Goal: Information Seeking & Learning: Find contact information

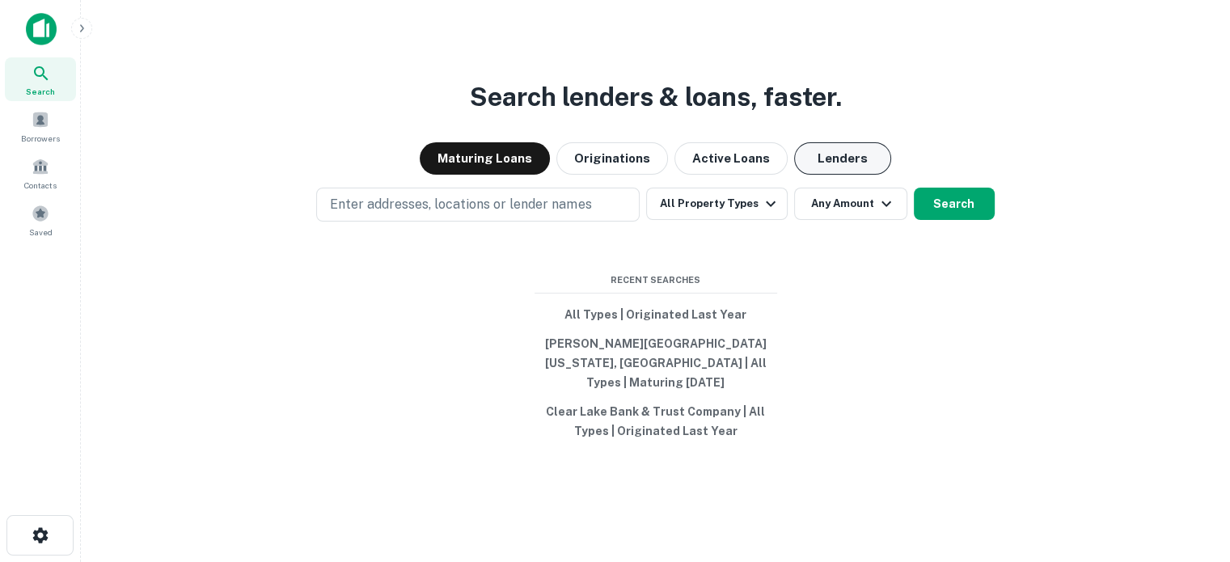
click at [862, 173] on button "Lenders" at bounding box center [842, 158] width 97 height 32
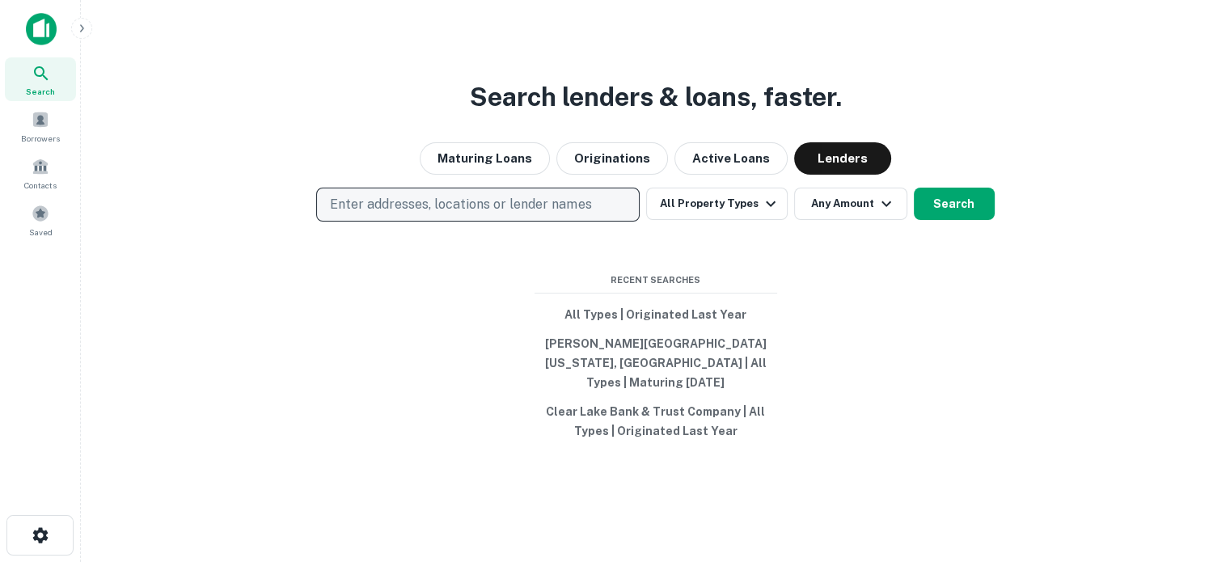
click at [519, 214] on p "Enter addresses, locations or lender names" at bounding box center [460, 204] width 261 height 19
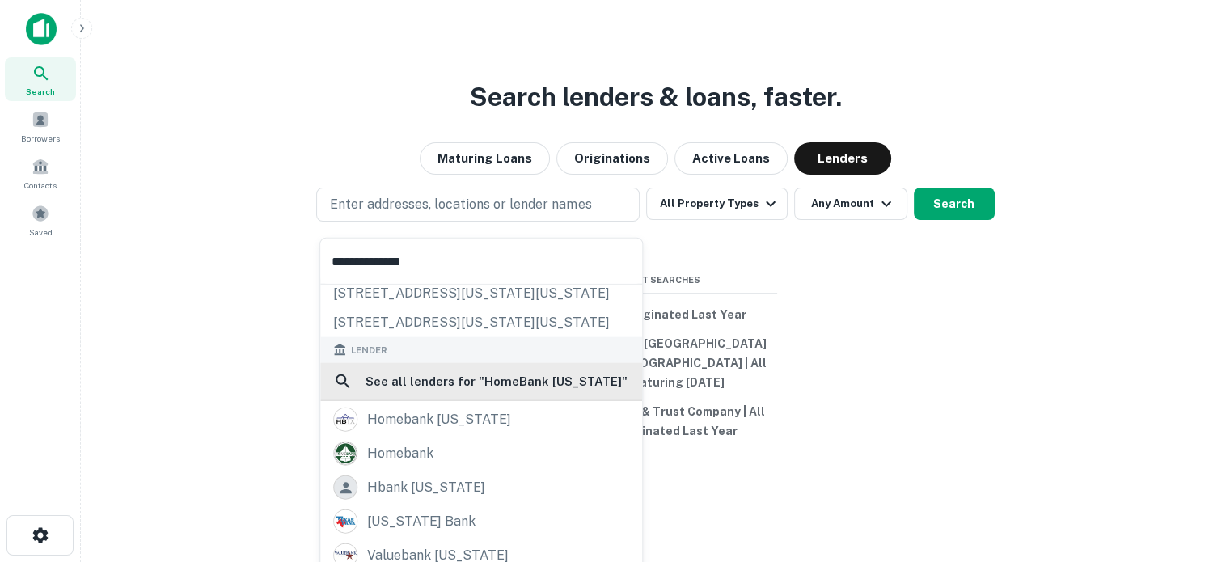
scroll to position [115, 0]
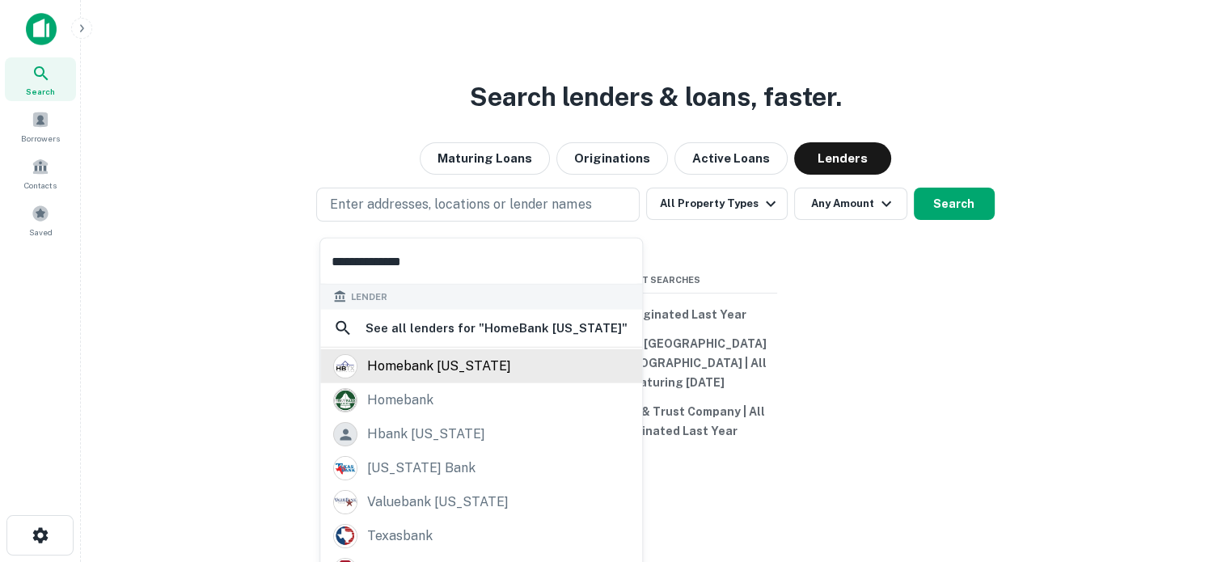
type input "**********"
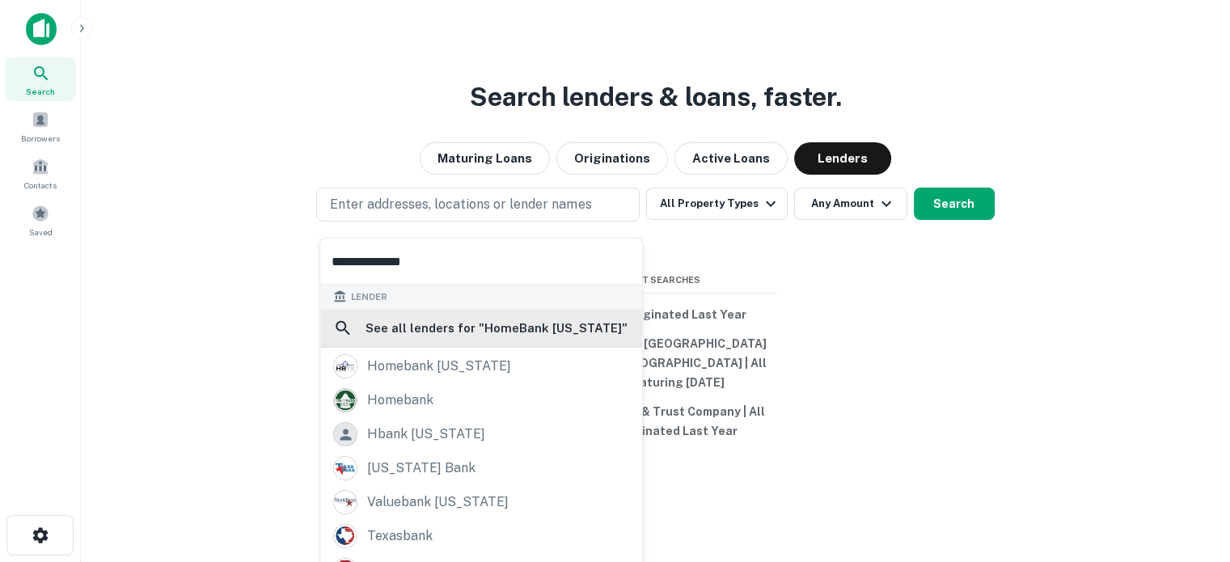
drag, startPoint x: 440, startPoint y: 355, endPoint x: 425, endPoint y: 323, distance: 35.8
click at [440, 355] on div "homebank [US_STATE]" at bounding box center [439, 366] width 144 height 24
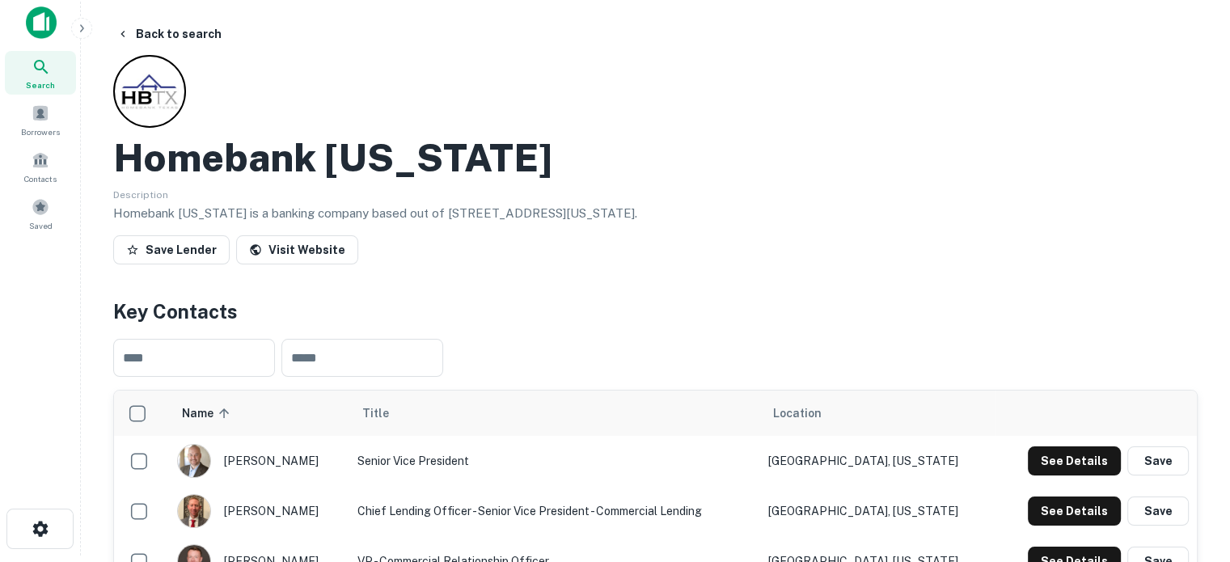
scroll to position [243, 0]
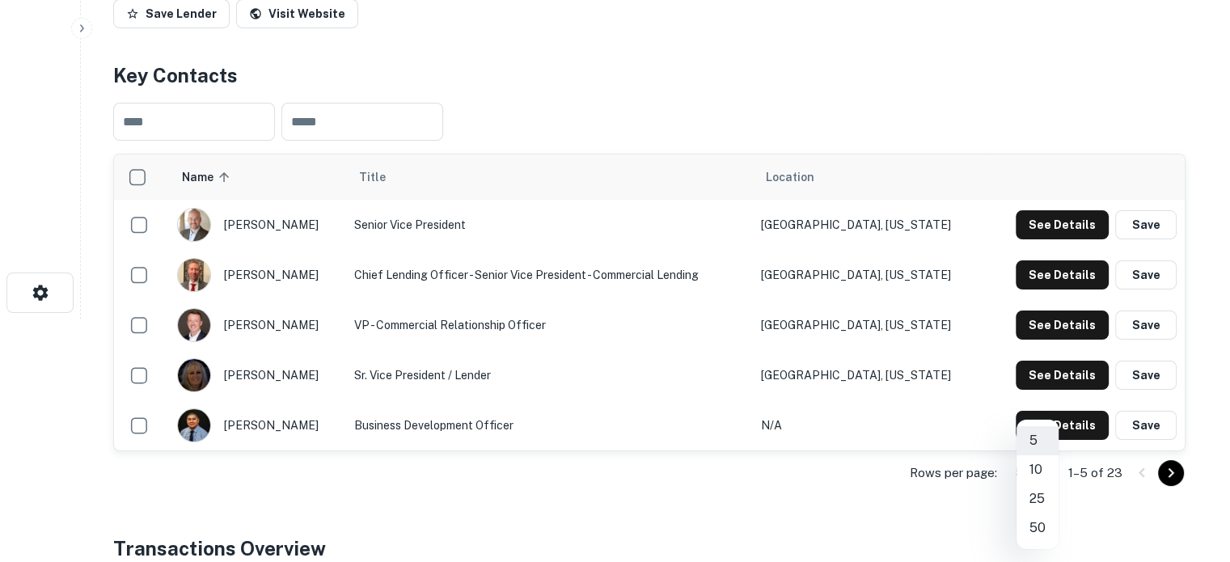
click at [1046, 319] on body "Search Borrowers Contacts Saved Back to search Homebank [US_STATE] Description …" at bounding box center [615, 38] width 1230 height 562
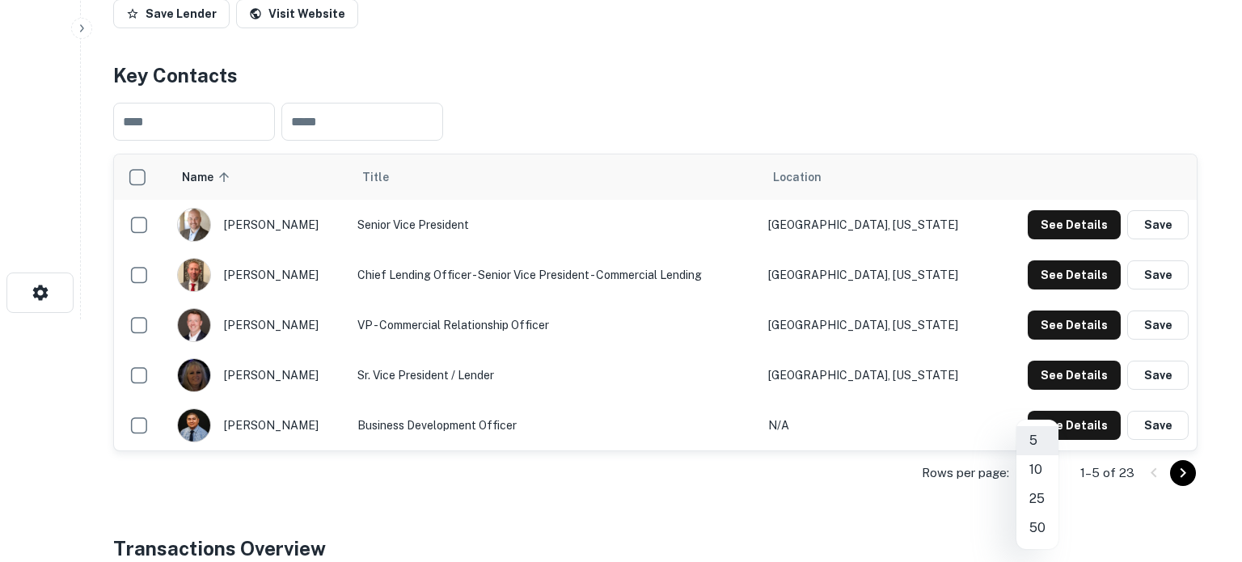
click at [1042, 497] on li "25" at bounding box center [1038, 498] width 42 height 29
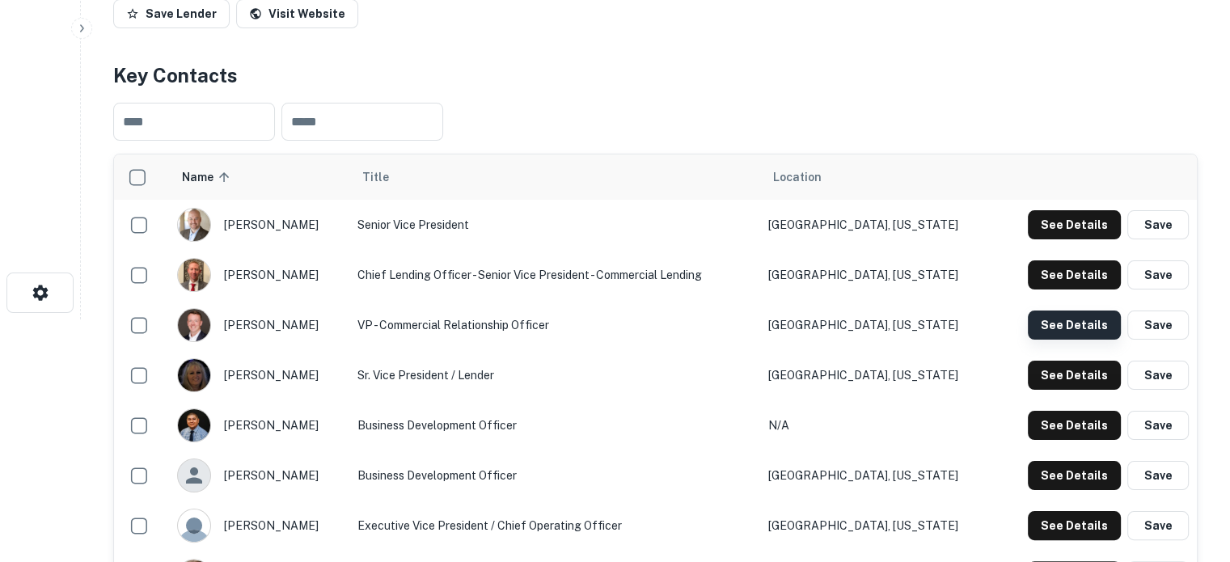
click at [1055, 325] on button "See Details" at bounding box center [1074, 325] width 93 height 29
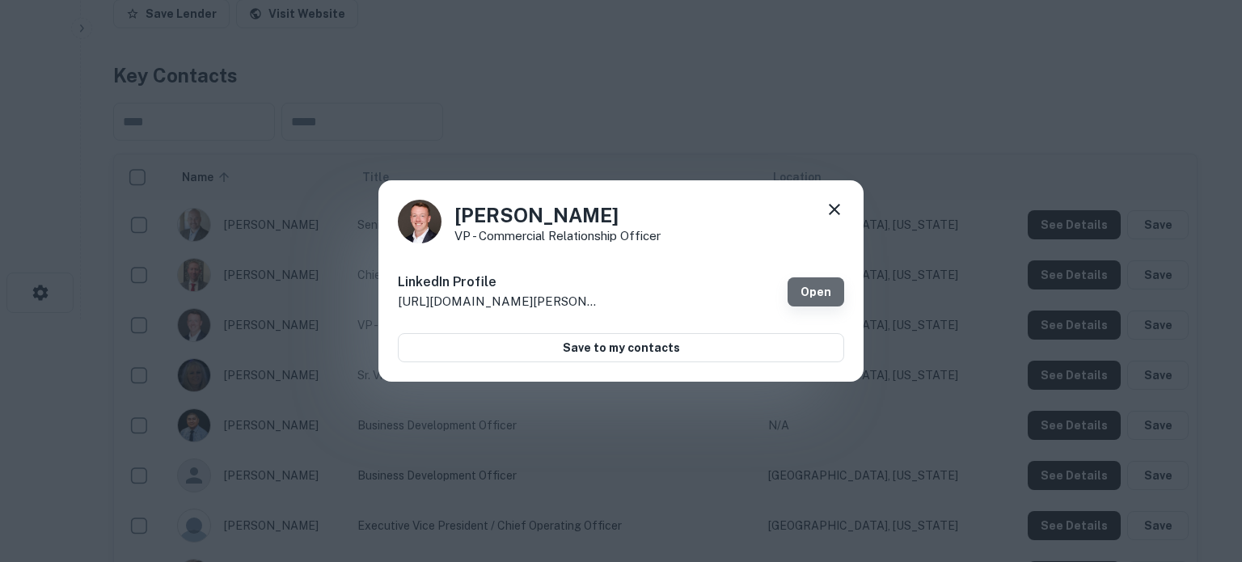
click at [823, 287] on link "Open" at bounding box center [816, 291] width 57 height 29
click at [763, 133] on div "Joseph McDermott VP - Commercial Relationship Officer LinkedIn Profile http://w…" at bounding box center [621, 281] width 1242 height 562
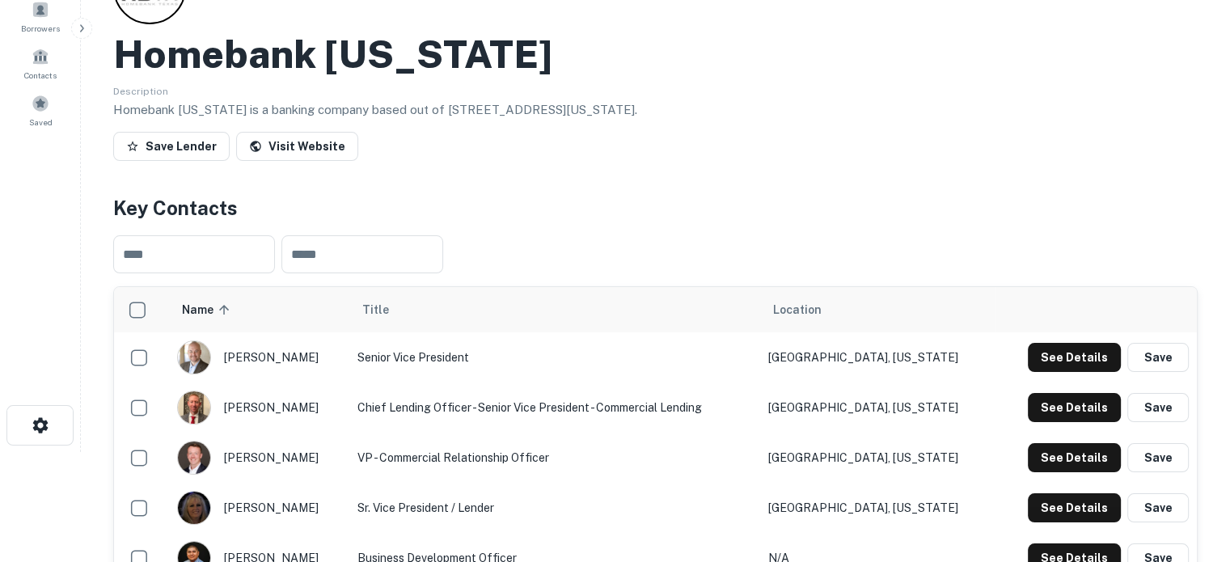
scroll to position [81, 0]
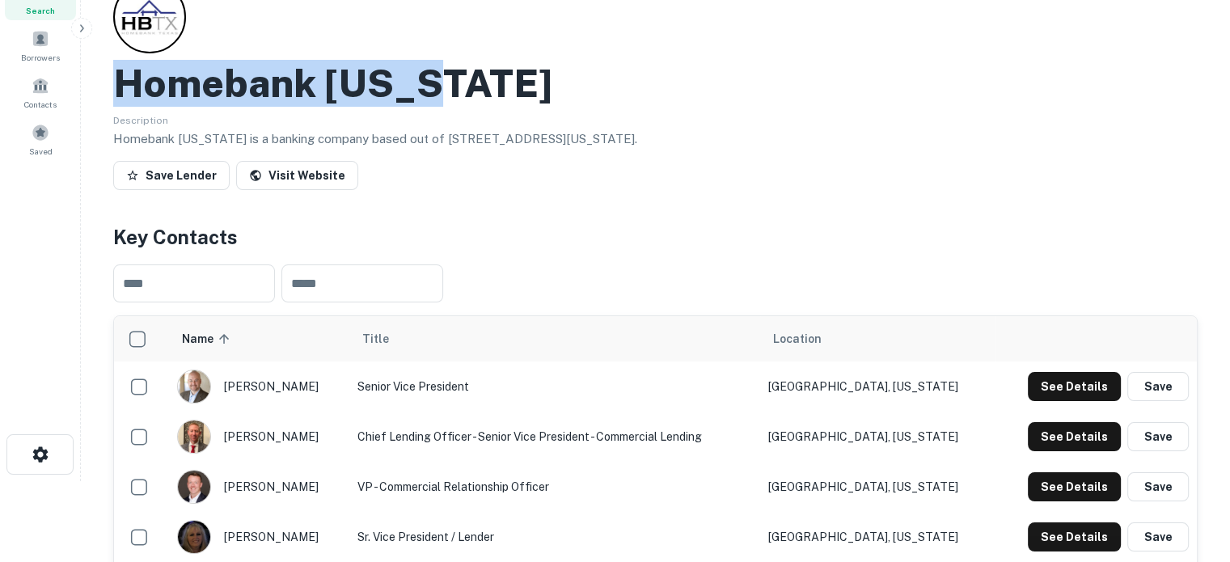
drag, startPoint x: 119, startPoint y: 76, endPoint x: 480, endPoint y: 74, distance: 360.7
click at [480, 74] on div "Homebank Texas" at bounding box center [655, 83] width 1085 height 47
copy h2 "Homebank Texas"
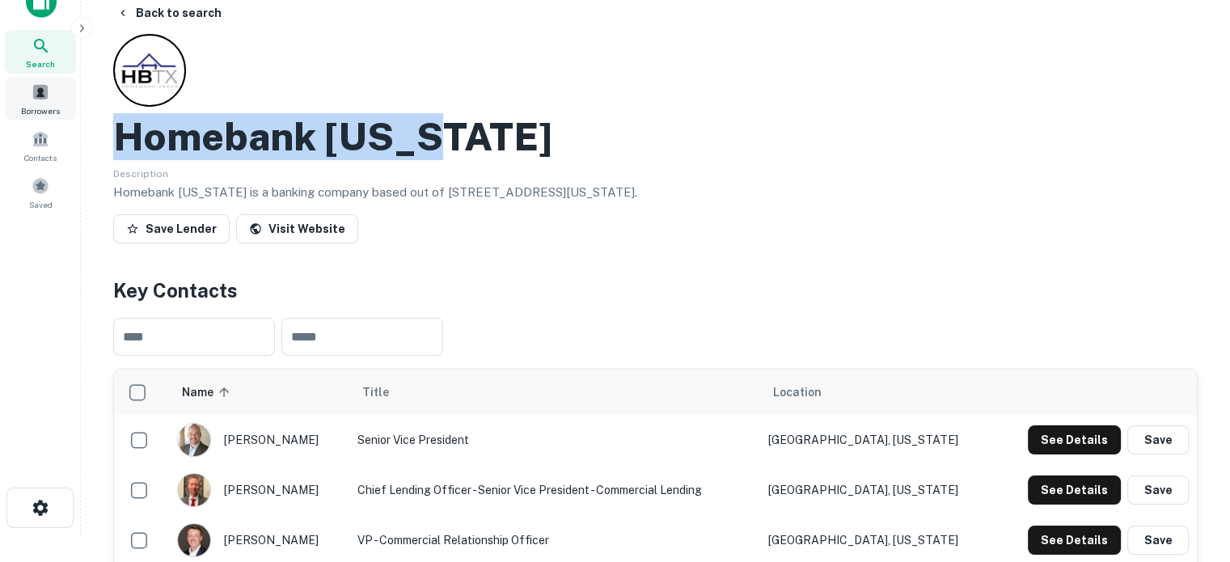
scroll to position [0, 0]
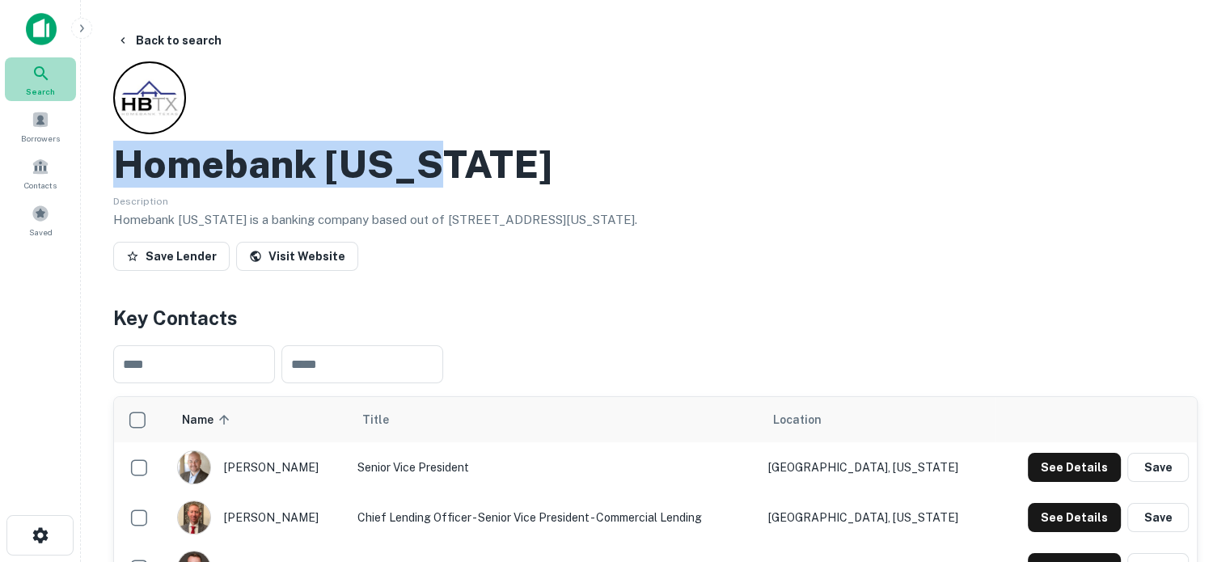
click at [40, 85] on span "Search" at bounding box center [40, 91] width 29 height 13
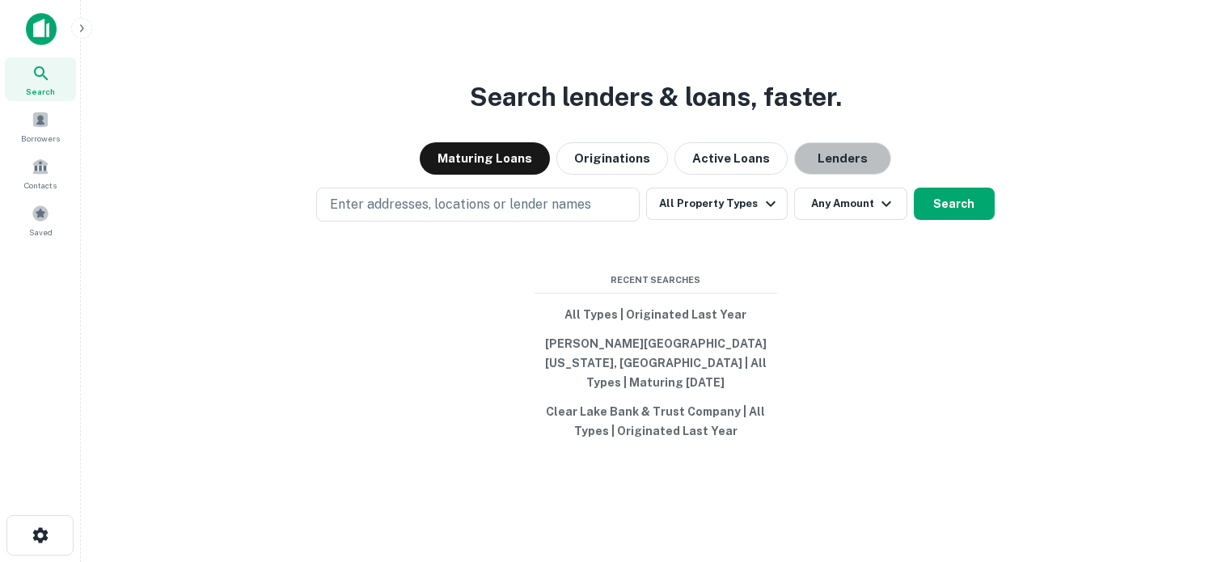
click at [847, 171] on button "Lenders" at bounding box center [842, 158] width 97 height 32
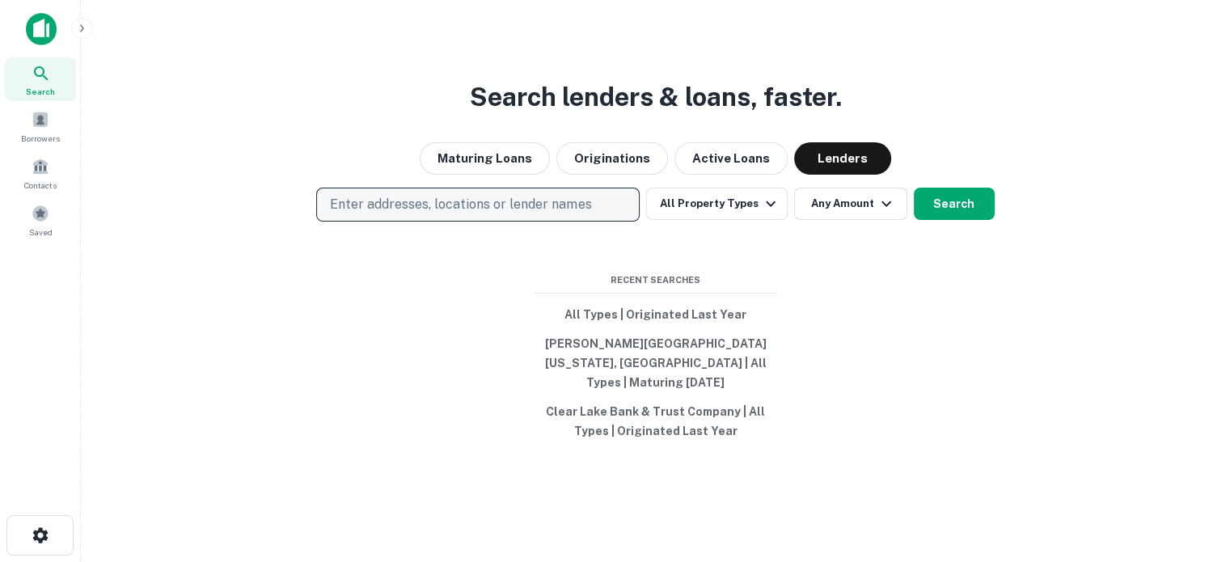
click at [508, 201] on button "Enter addresses, locations or lender names" at bounding box center [477, 205] width 323 height 34
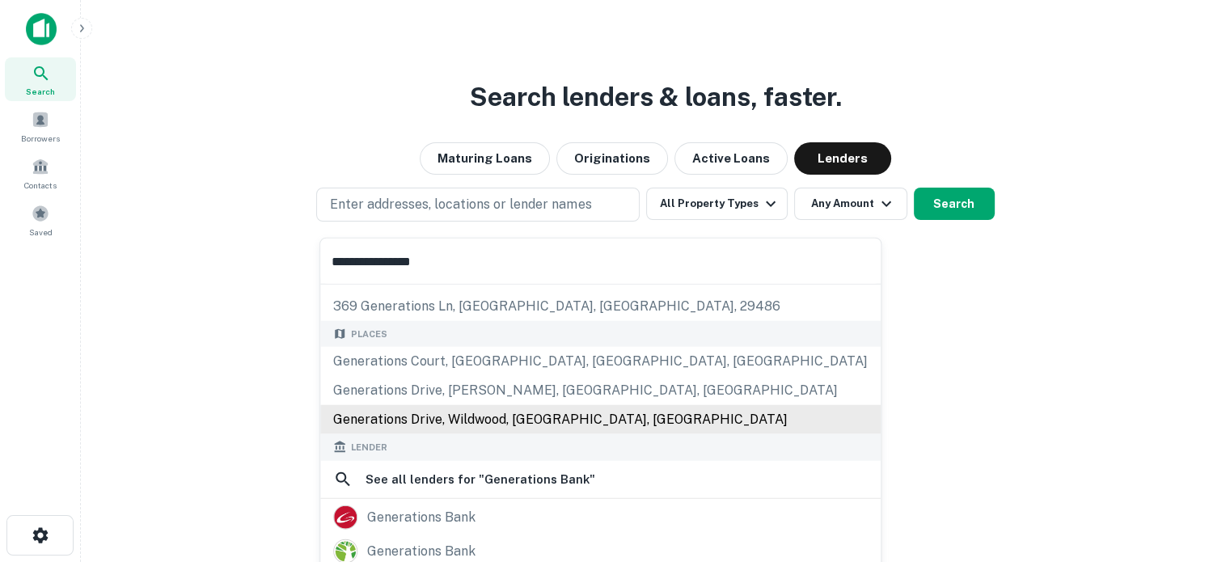
scroll to position [162, 0]
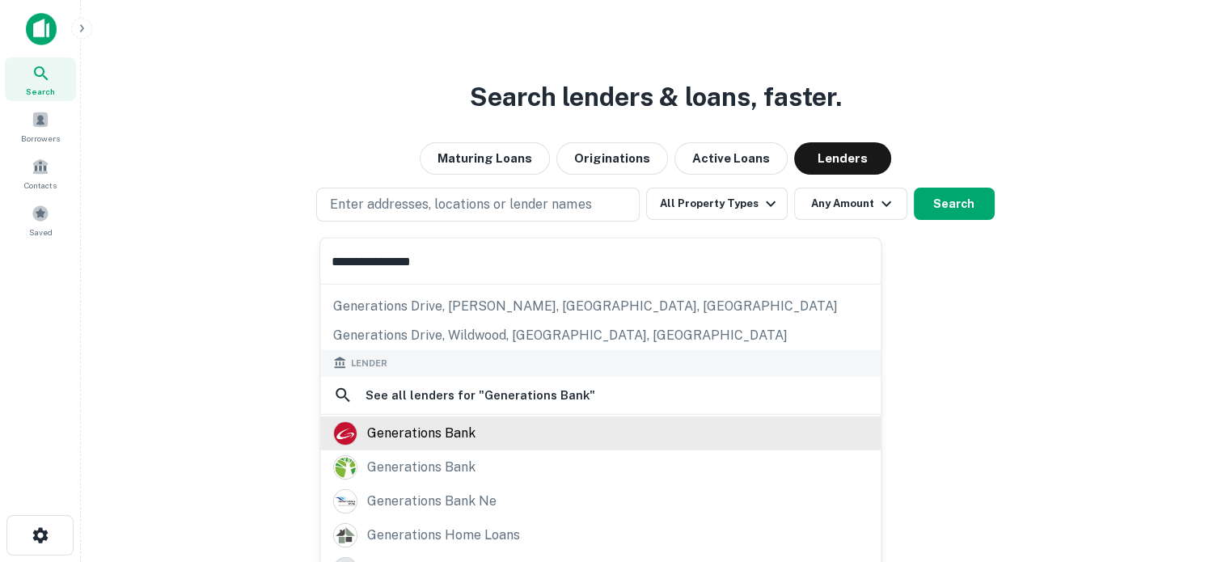
type input "**********"
click at [465, 438] on div "generations bank" at bounding box center [421, 433] width 108 height 24
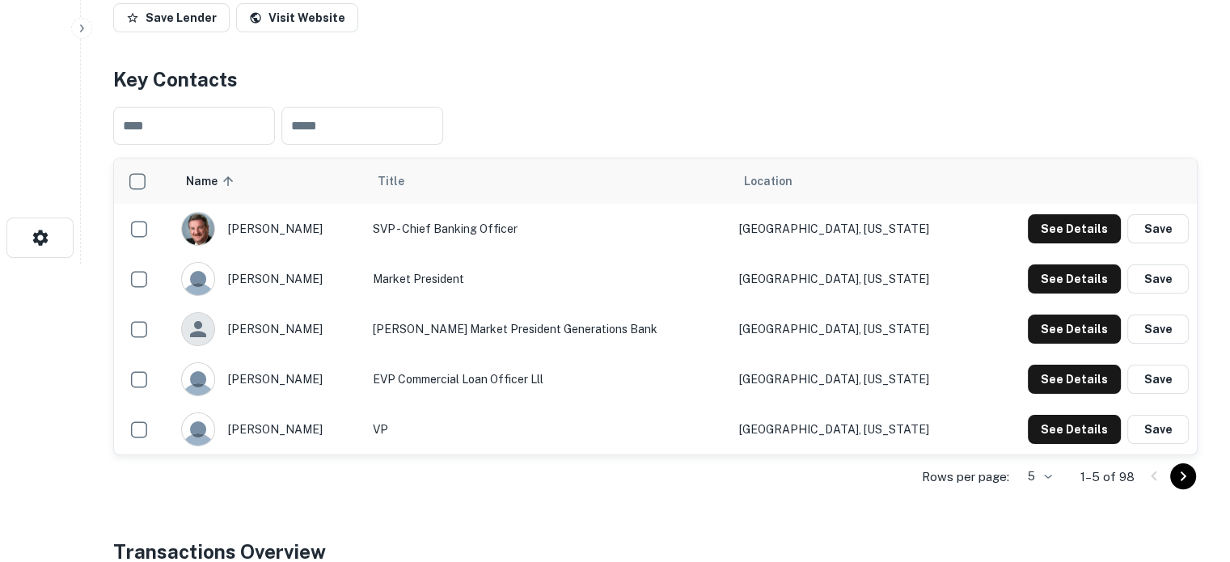
scroll to position [323, 0]
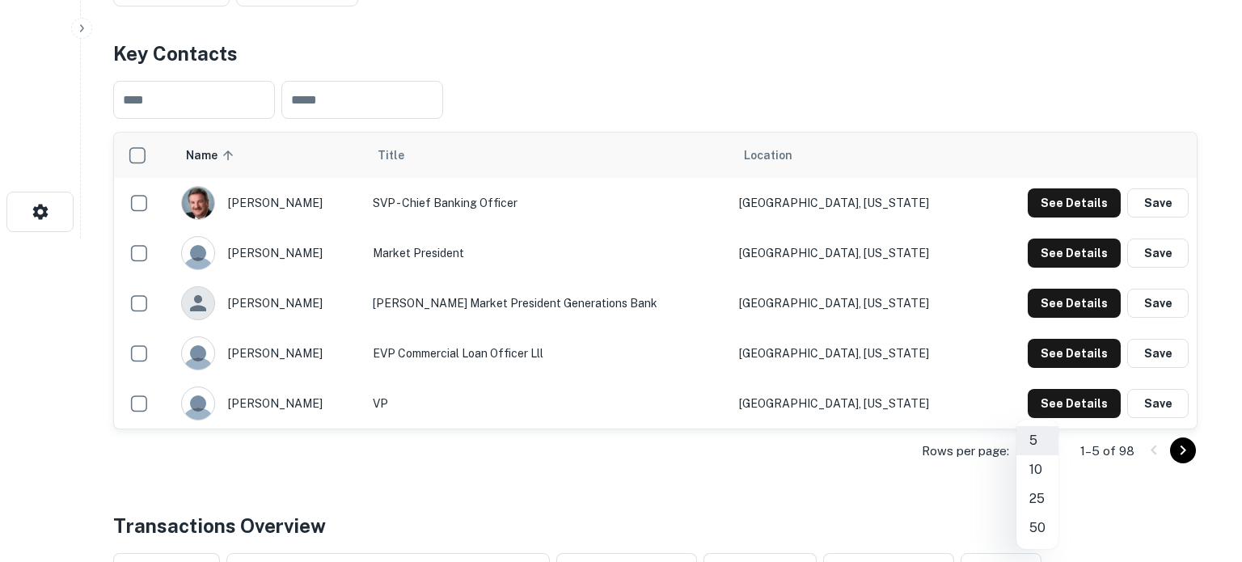
click at [1035, 522] on li "50" at bounding box center [1038, 528] width 42 height 29
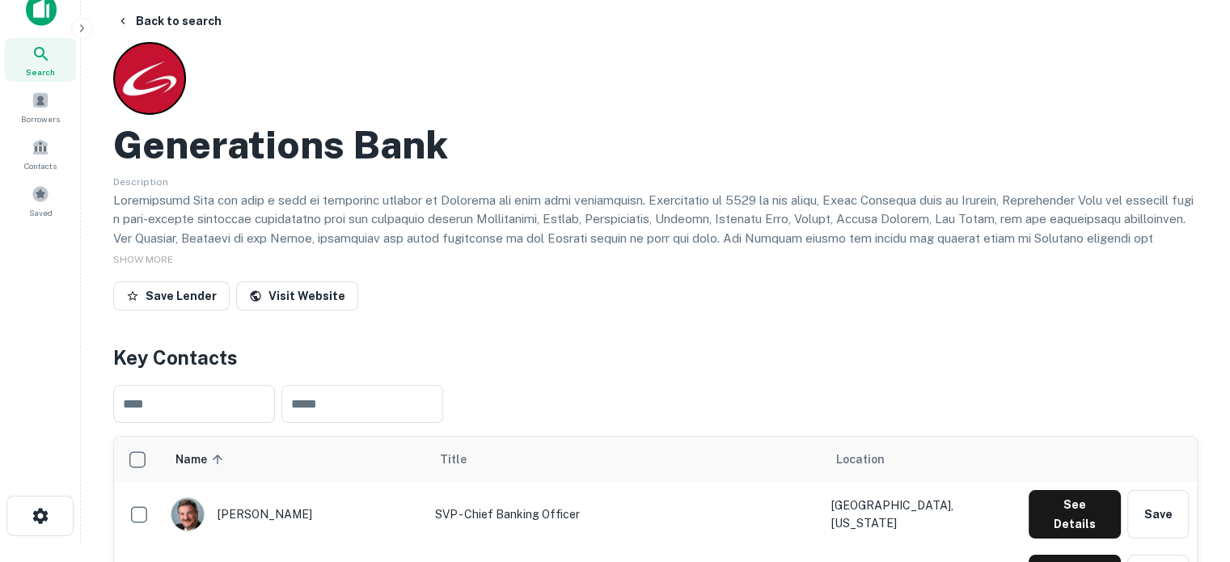
scroll to position [0, 0]
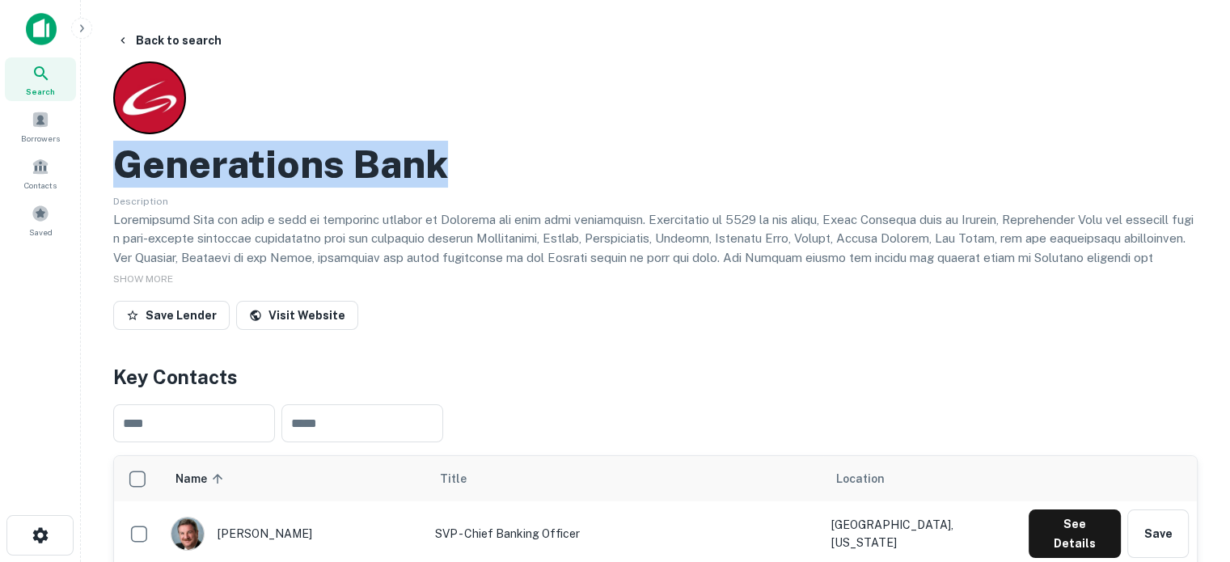
drag, startPoint x: 116, startPoint y: 176, endPoint x: 480, endPoint y: 167, distance: 363.2
click at [480, 167] on div "Generations Bank" at bounding box center [655, 164] width 1085 height 47
copy h2 "Generations Bank"
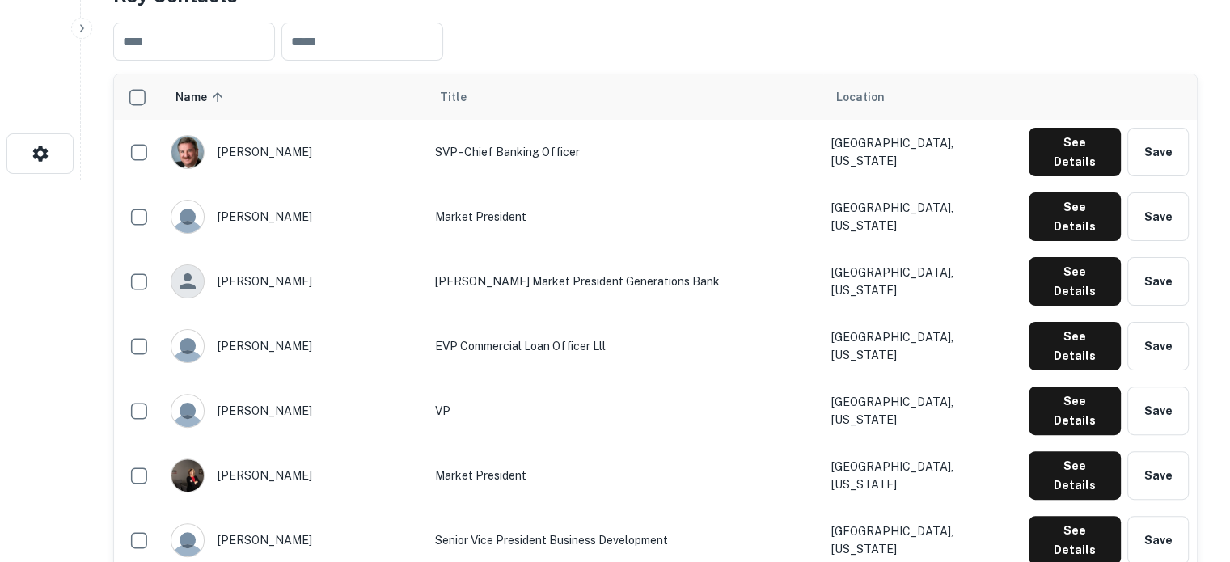
scroll to position [485, 0]
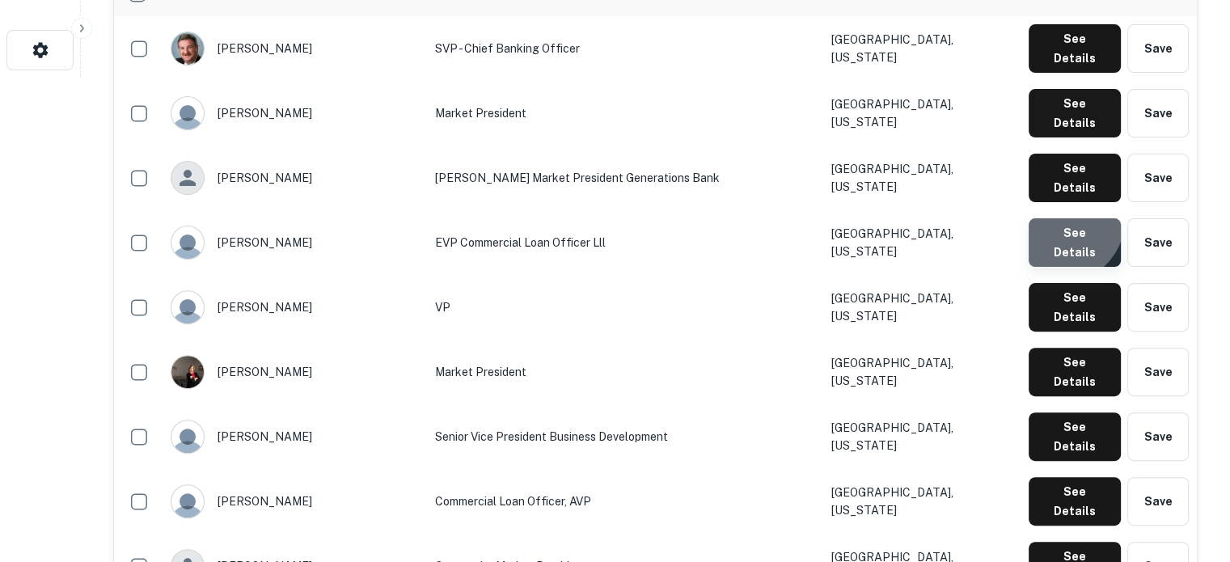
click at [1062, 218] on button "See Details" at bounding box center [1075, 242] width 92 height 49
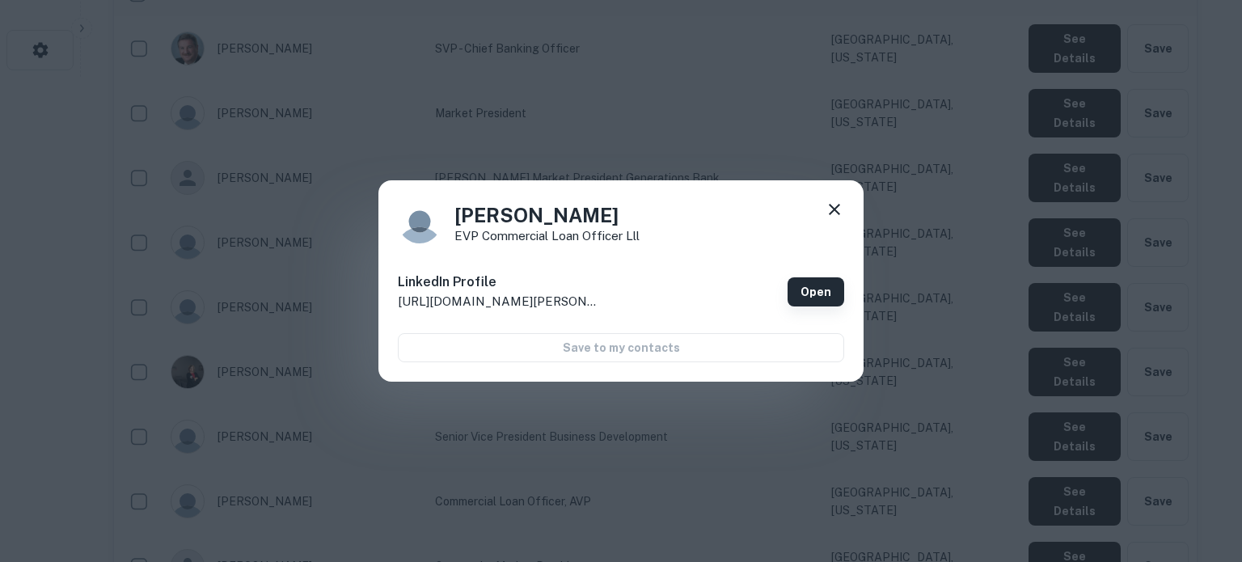
click at [826, 298] on link "Open" at bounding box center [816, 291] width 57 height 29
drag, startPoint x: 836, startPoint y: 207, endPoint x: 814, endPoint y: 226, distance: 29.3
click at [836, 207] on icon at bounding box center [834, 209] width 11 height 11
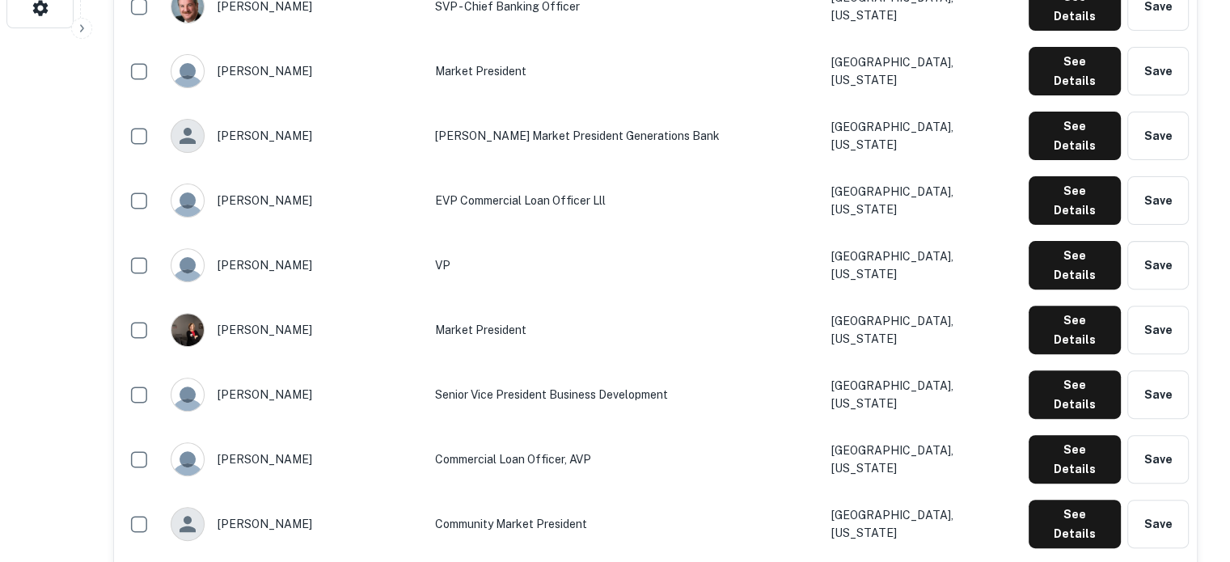
scroll to position [566, 0]
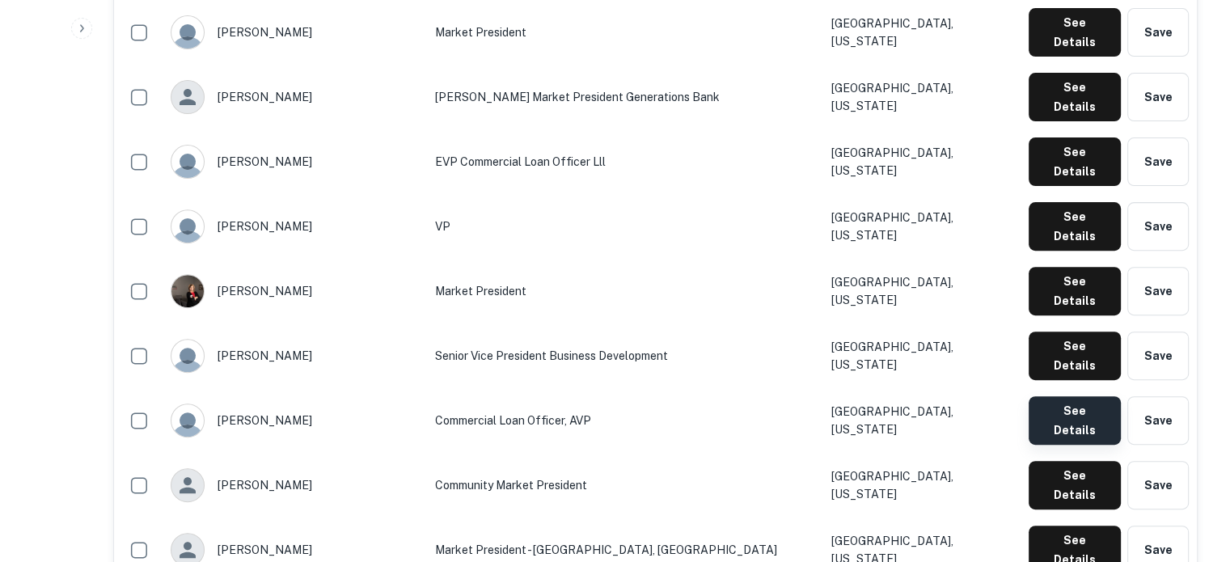
click at [1045, 396] on button "See Details" at bounding box center [1075, 420] width 92 height 49
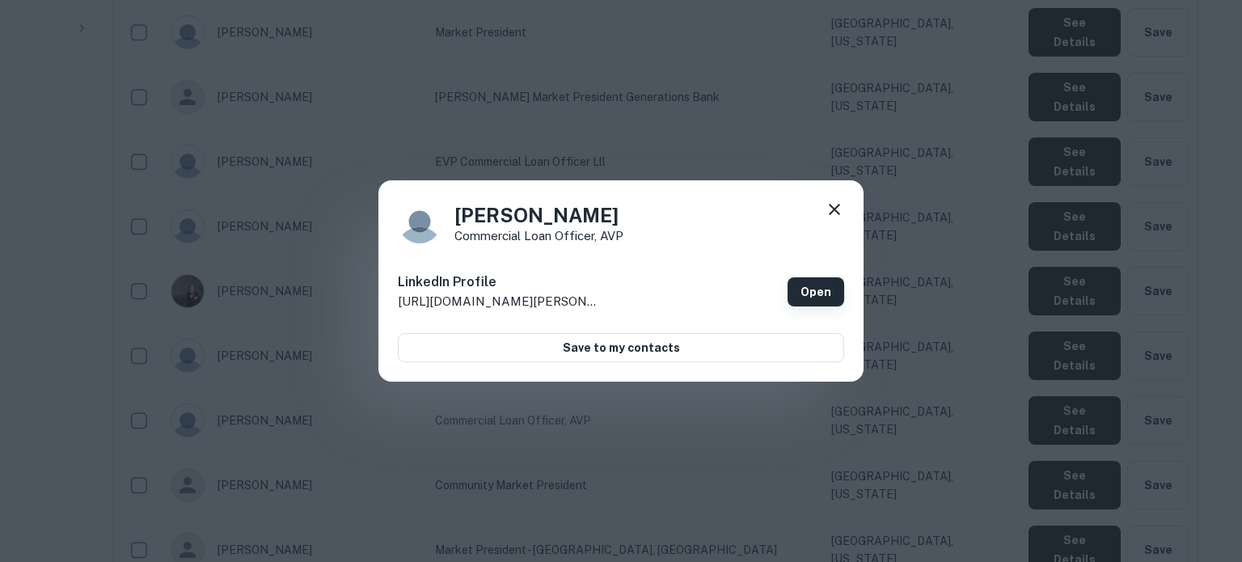
click at [813, 292] on link "Open" at bounding box center [816, 291] width 57 height 29
click at [839, 209] on icon at bounding box center [834, 209] width 19 height 19
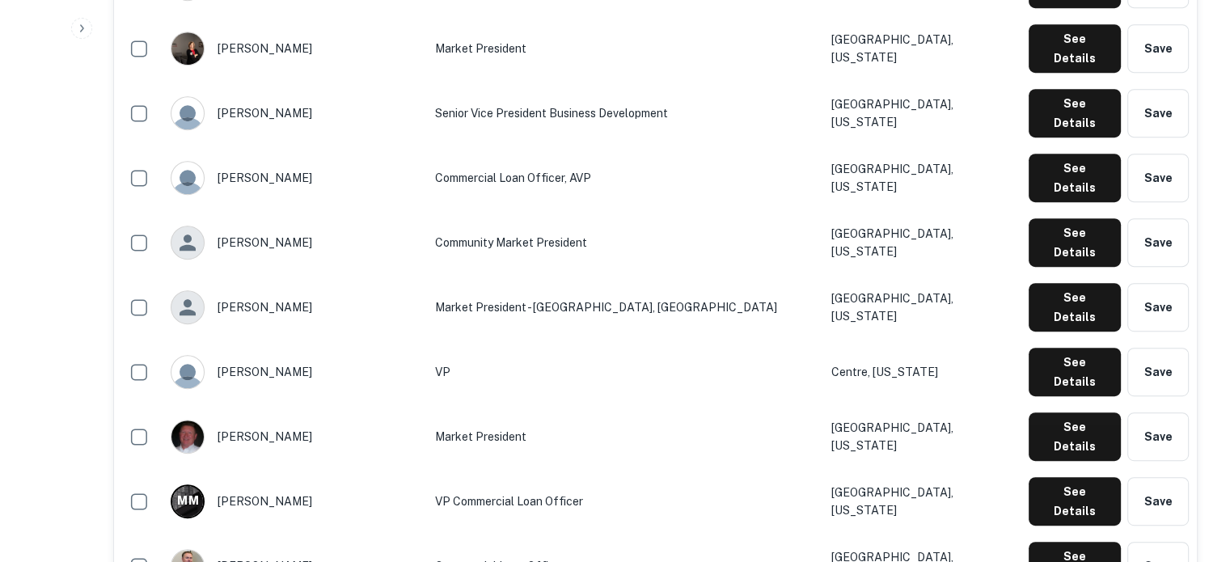
scroll to position [890, 0]
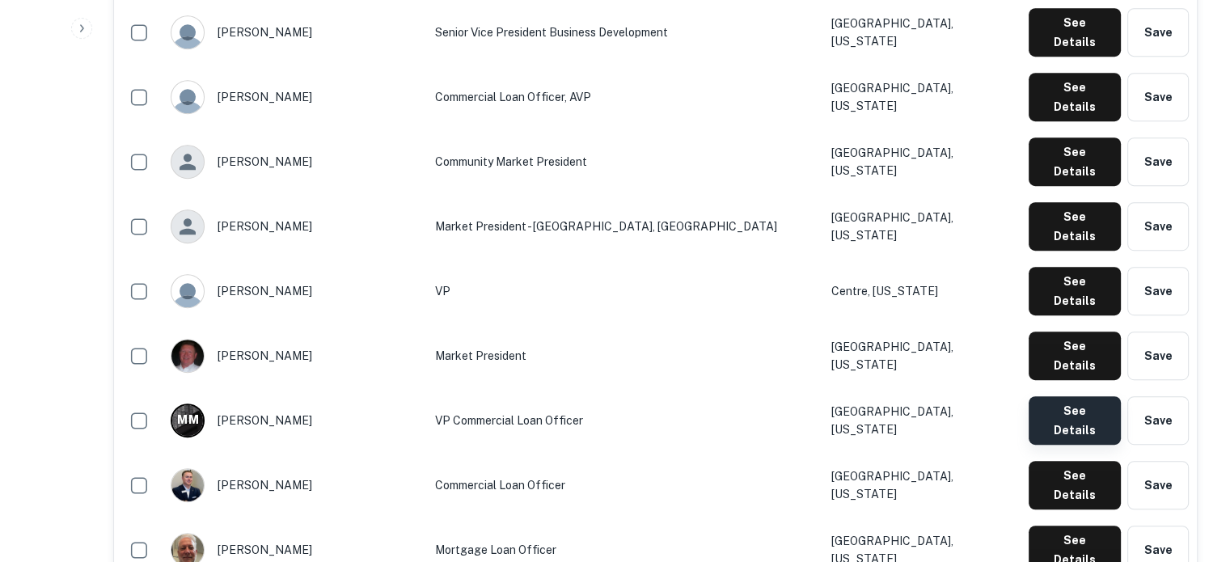
click at [1060, 396] on button "See Details" at bounding box center [1075, 420] width 92 height 49
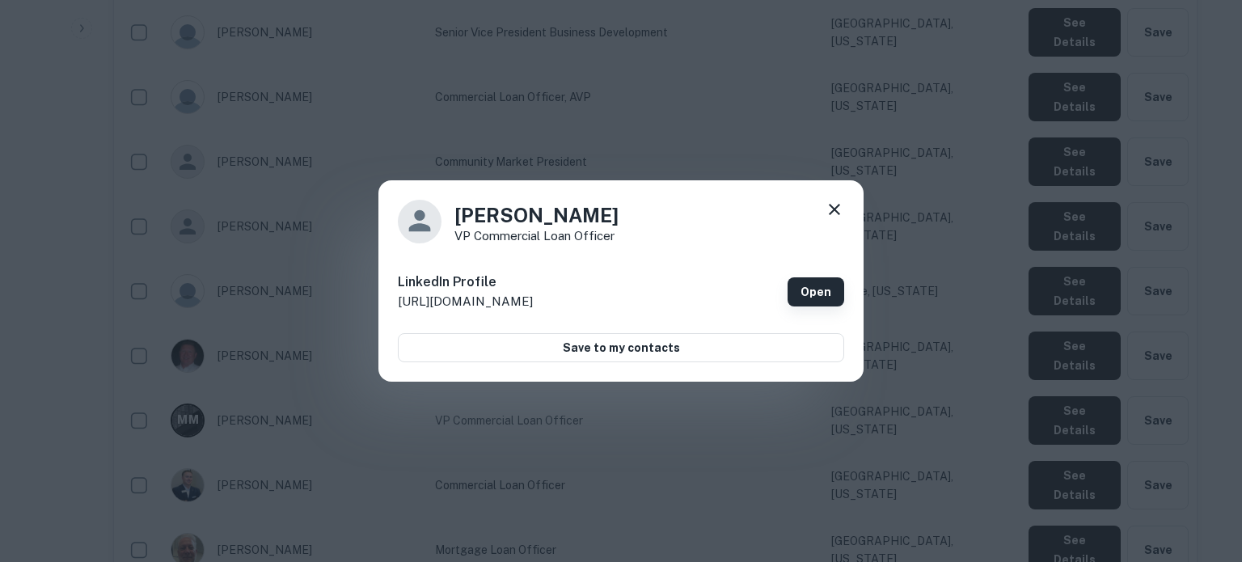
click at [821, 287] on link "Open" at bounding box center [816, 291] width 57 height 29
click at [831, 207] on icon at bounding box center [834, 209] width 19 height 19
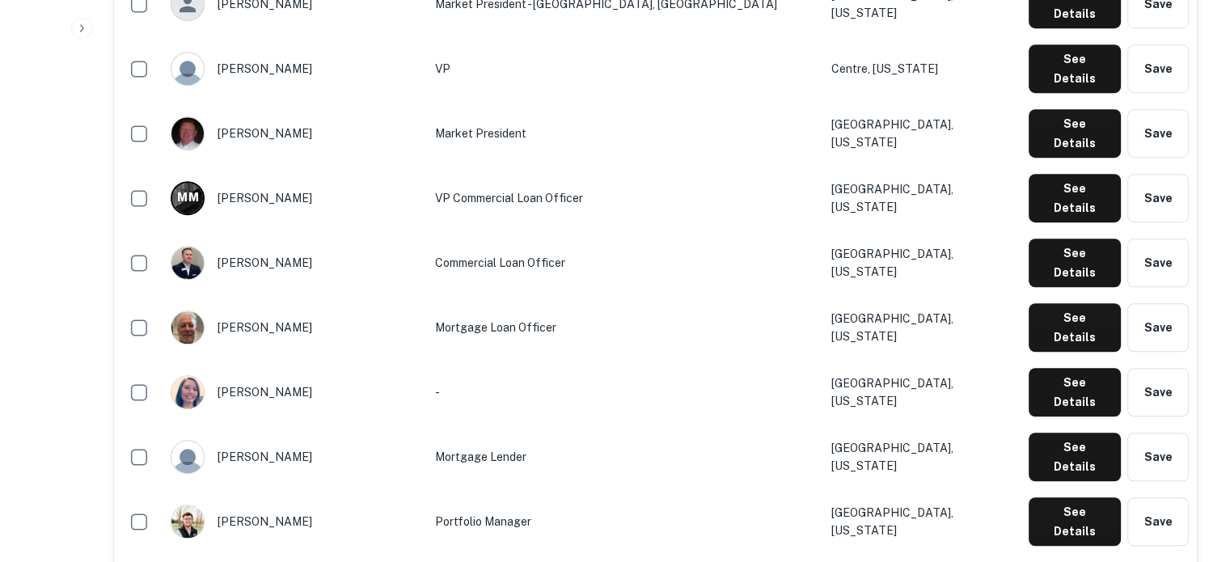
scroll to position [1213, 0]
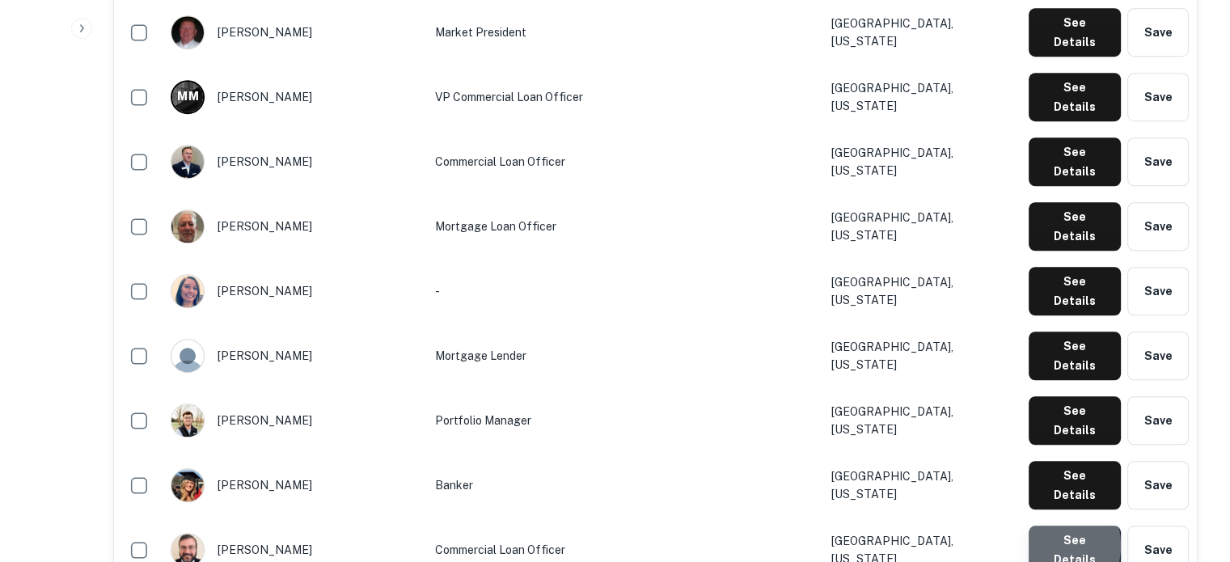
click at [1045, 526] on button "See Details" at bounding box center [1075, 550] width 92 height 49
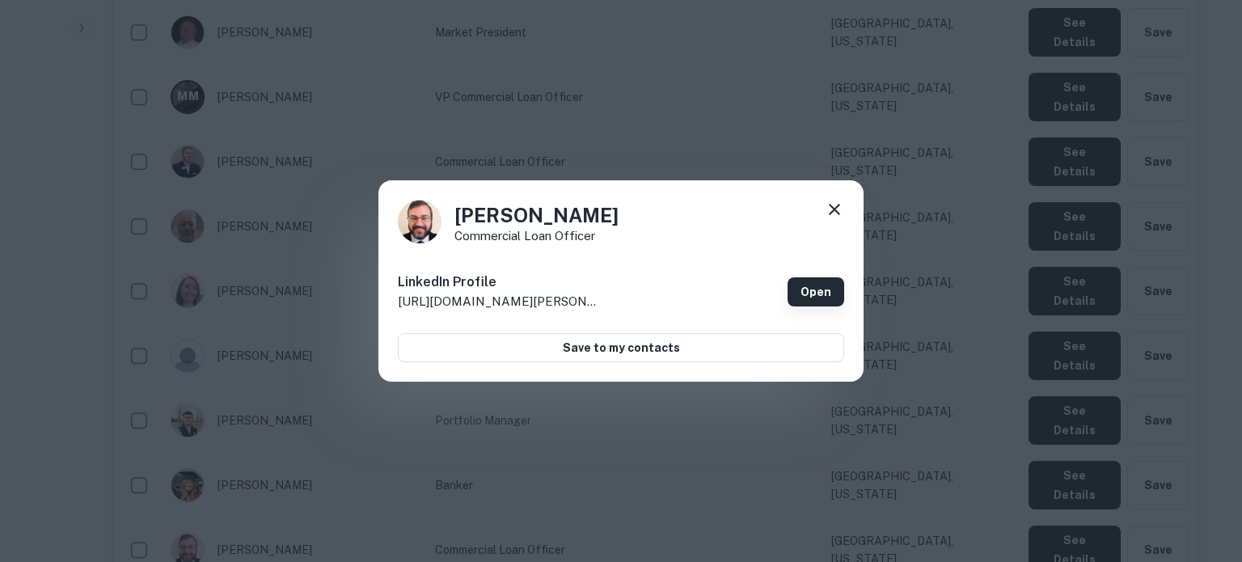
click at [798, 287] on link "Open" at bounding box center [816, 291] width 57 height 29
click at [848, 209] on div "Patrick Kelly Commercial Loan Officer LinkedIn Profile http://www.linkedin.com/…" at bounding box center [620, 281] width 485 height 202
click at [841, 209] on icon at bounding box center [834, 209] width 19 height 19
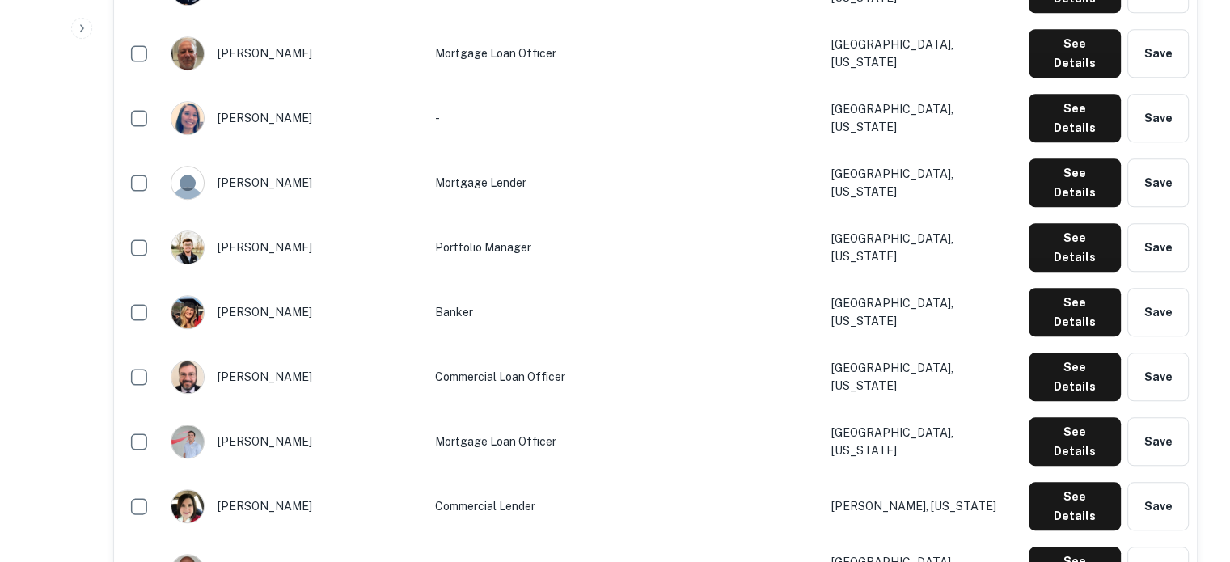
scroll to position [1294, 0]
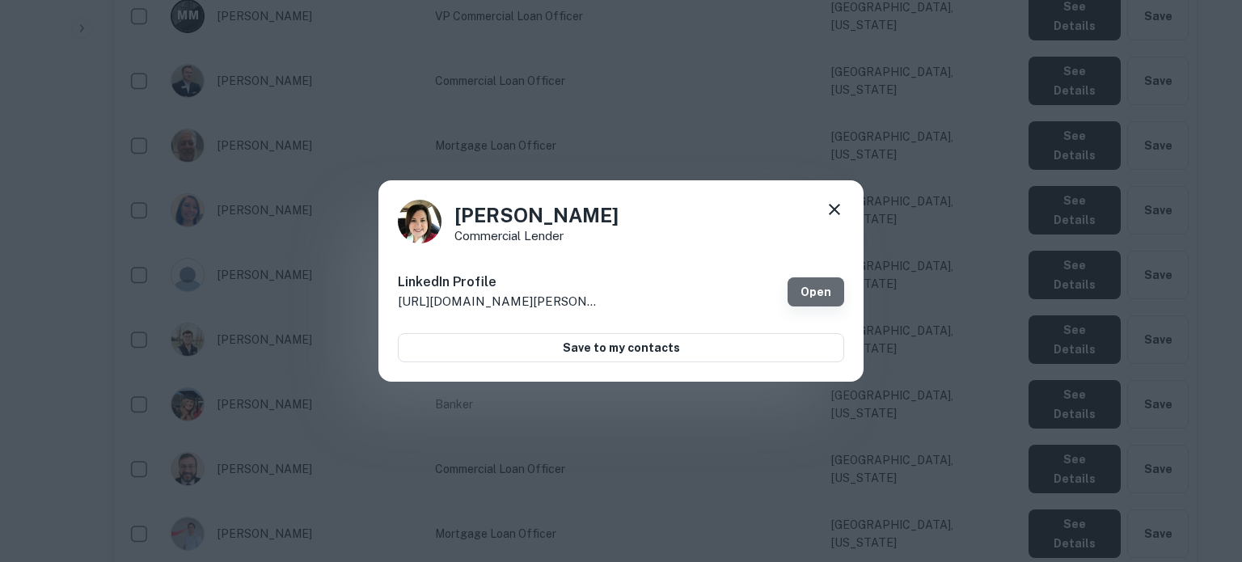
click at [805, 300] on link "Open" at bounding box center [816, 291] width 57 height 29
click at [827, 205] on icon at bounding box center [834, 209] width 19 height 19
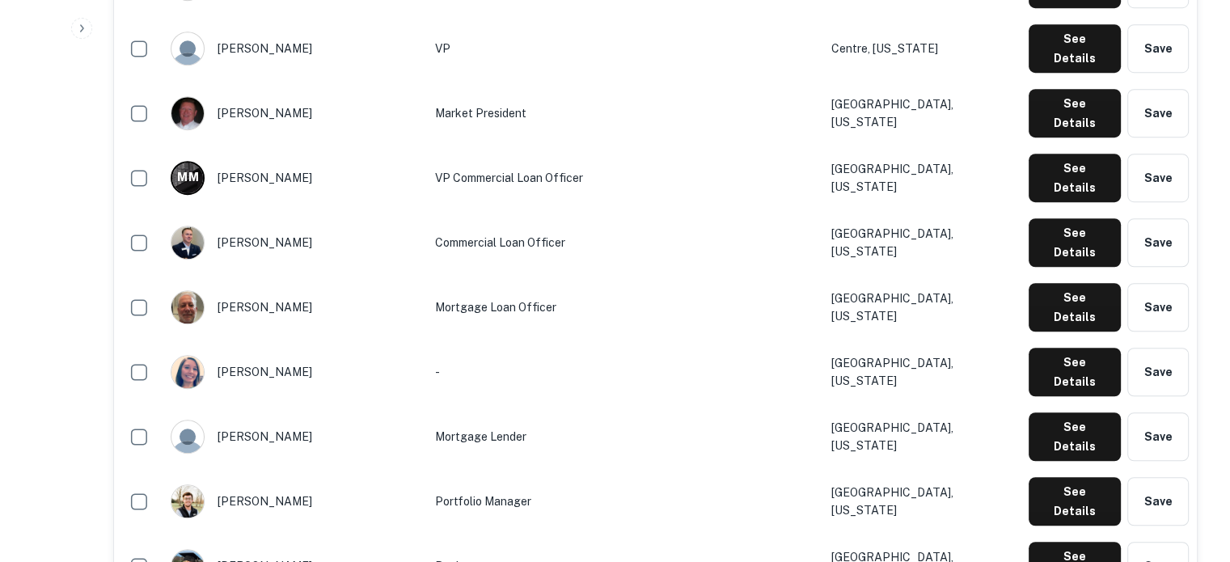
scroll to position [970, 0]
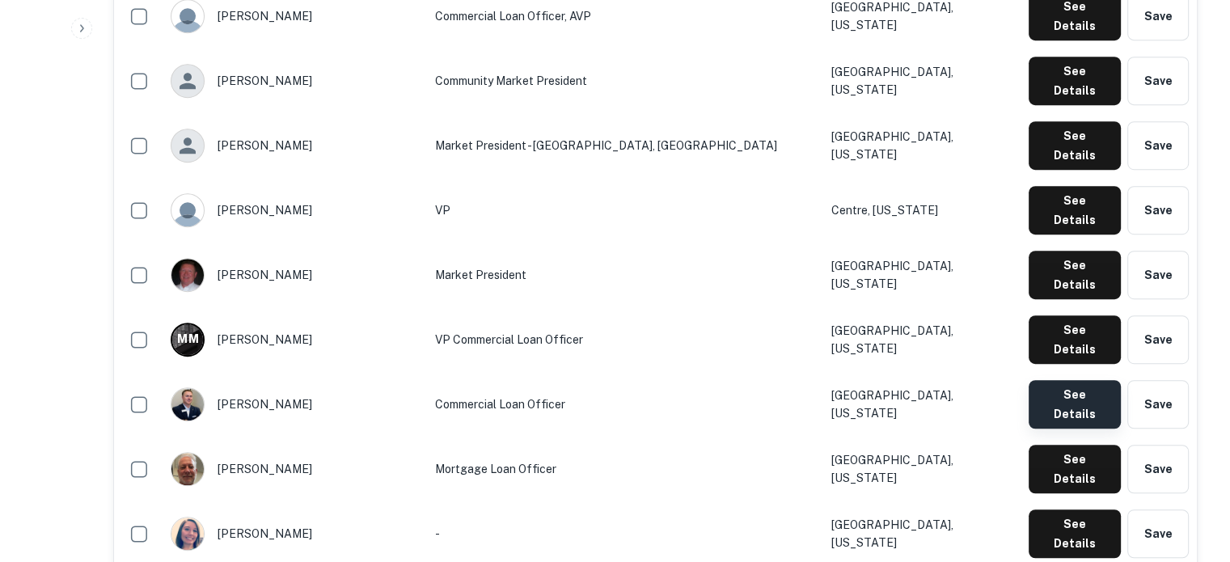
click at [1080, 380] on button "See Details" at bounding box center [1075, 404] width 92 height 49
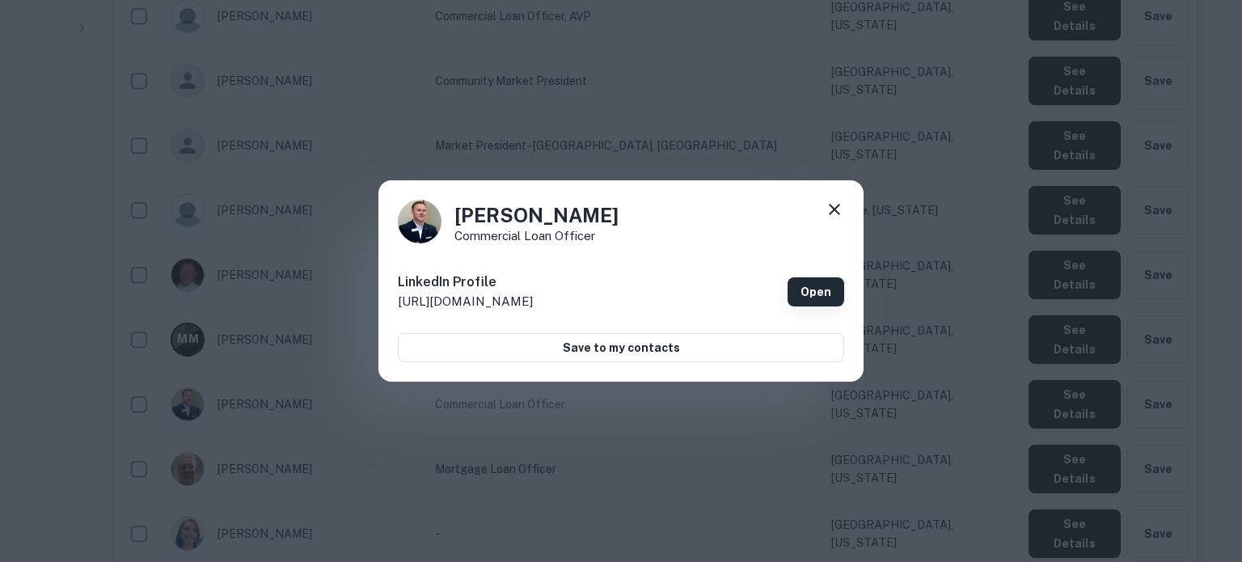
click at [814, 297] on link "Open" at bounding box center [816, 291] width 57 height 29
click at [833, 212] on icon at bounding box center [834, 209] width 19 height 19
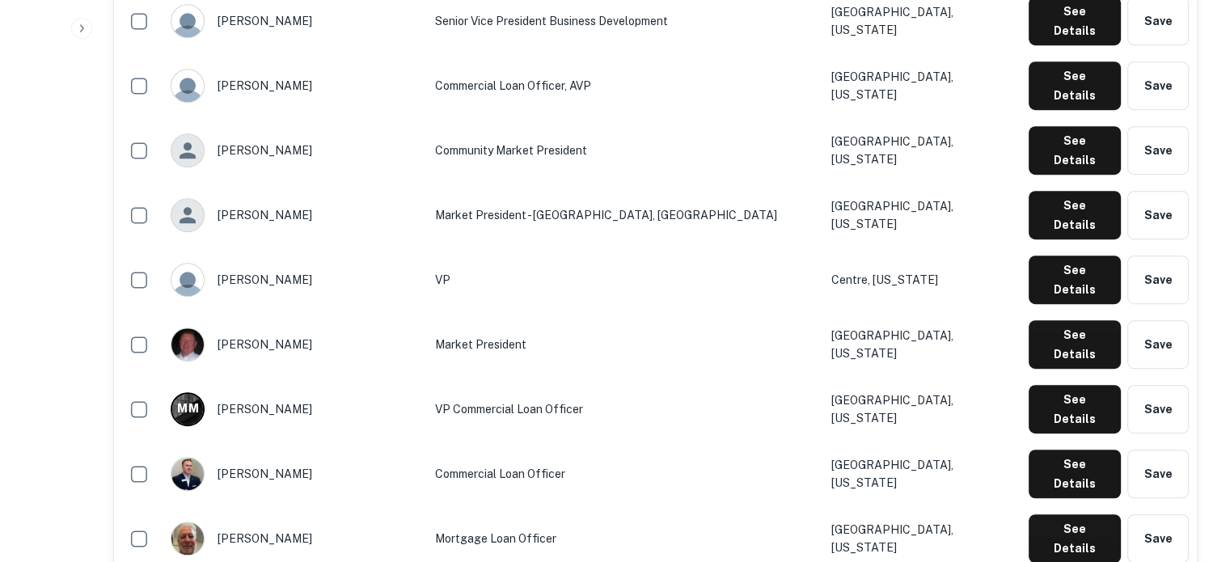
scroll to position [809, 0]
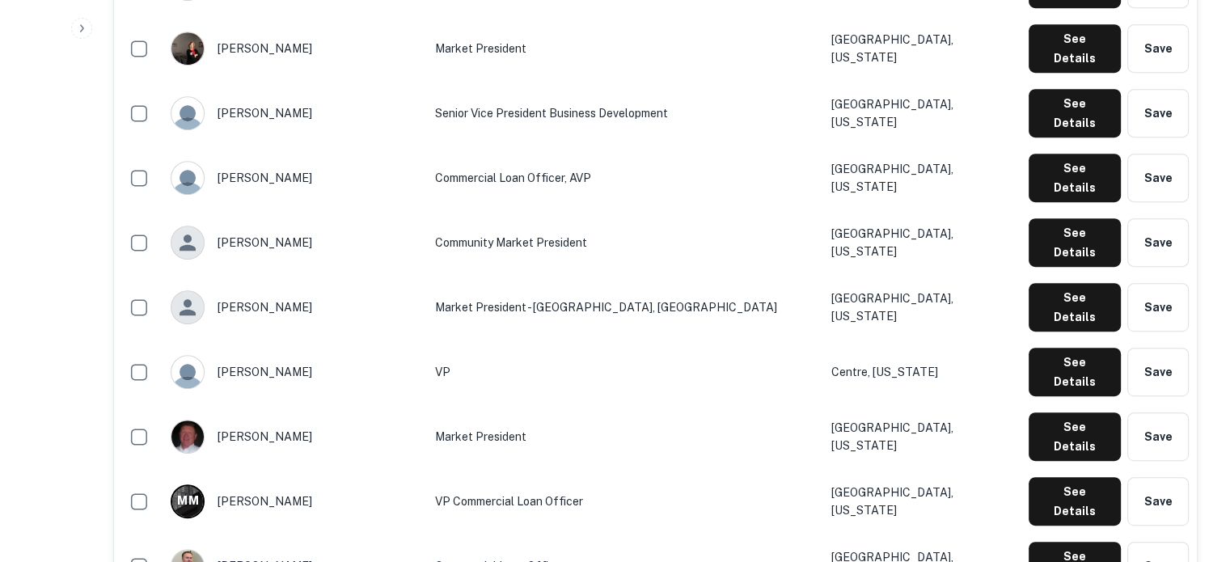
drag, startPoint x: 1085, startPoint y: 122, endPoint x: 776, endPoint y: 226, distance: 326.6
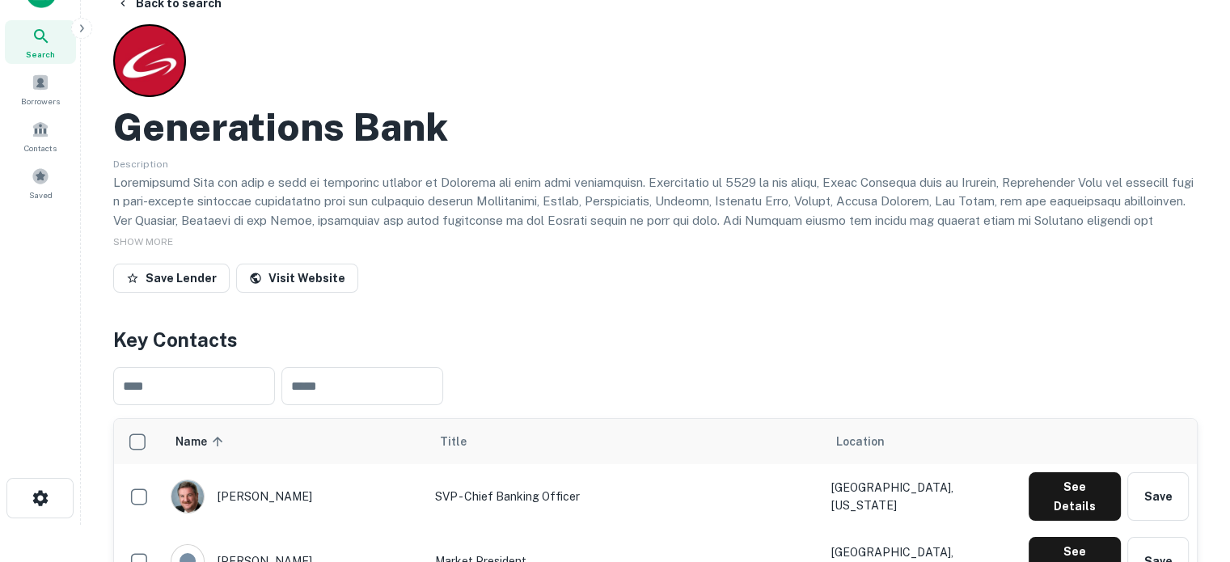
scroll to position [0, 0]
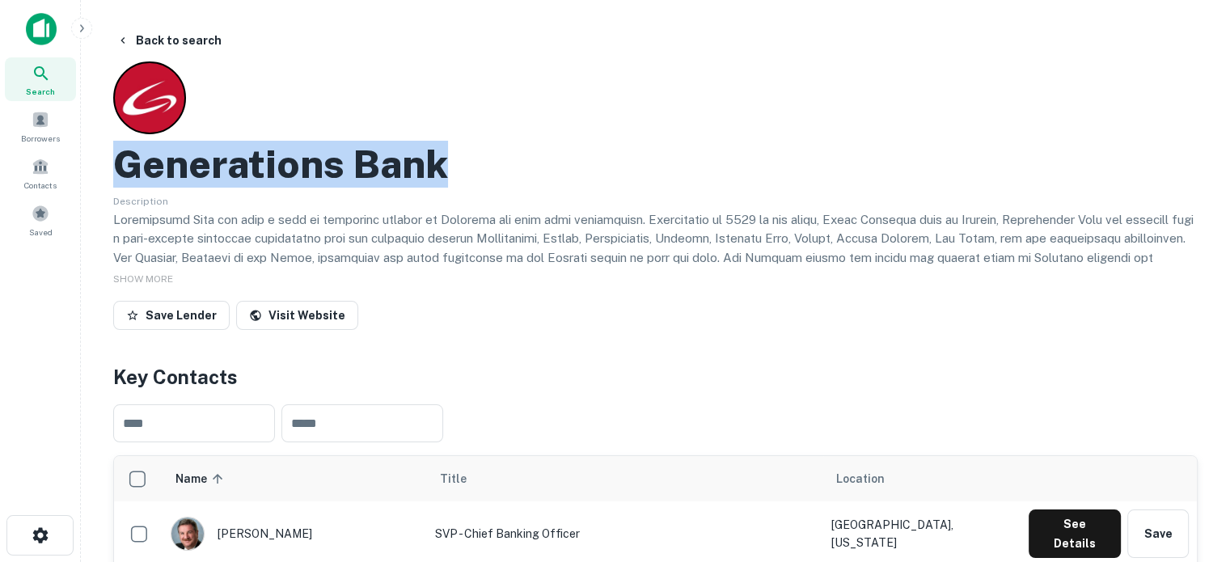
drag, startPoint x: 534, startPoint y: 171, endPoint x: 125, endPoint y: 175, distance: 408.4
click at [125, 175] on div "Generations Bank" at bounding box center [655, 164] width 1085 height 47
copy h2 "Generations Bank"
click at [56, 87] on div "Search" at bounding box center [40, 79] width 71 height 44
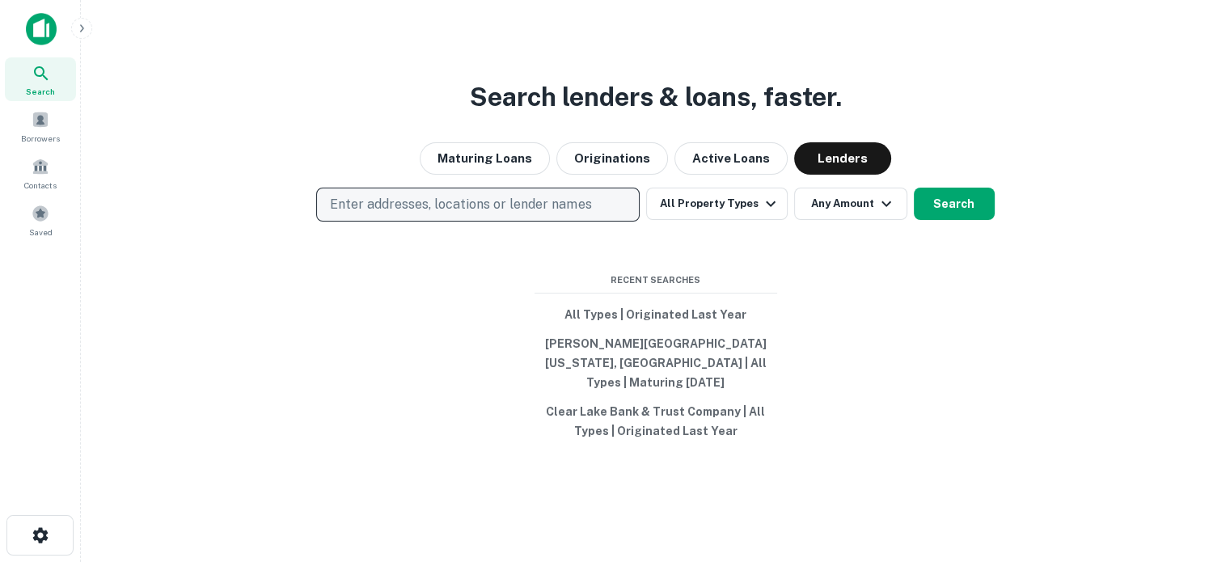
click at [425, 214] on p "Enter addresses, locations or lender names" at bounding box center [460, 204] width 261 height 19
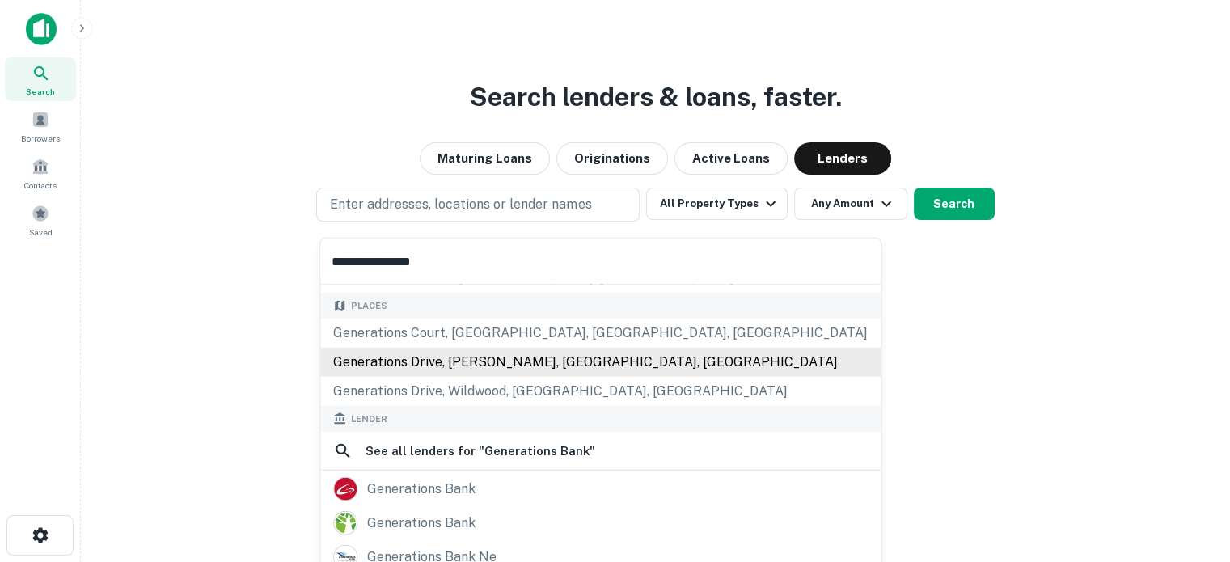
scroll to position [162, 0]
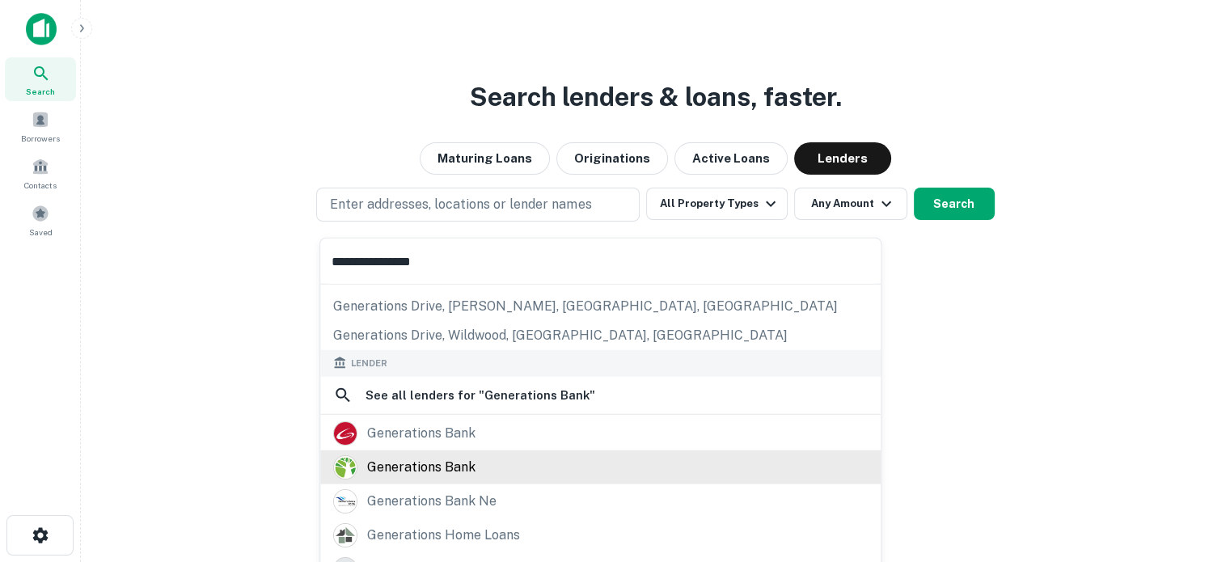
type input "**********"
click at [457, 469] on div "generations bank" at bounding box center [421, 467] width 108 height 24
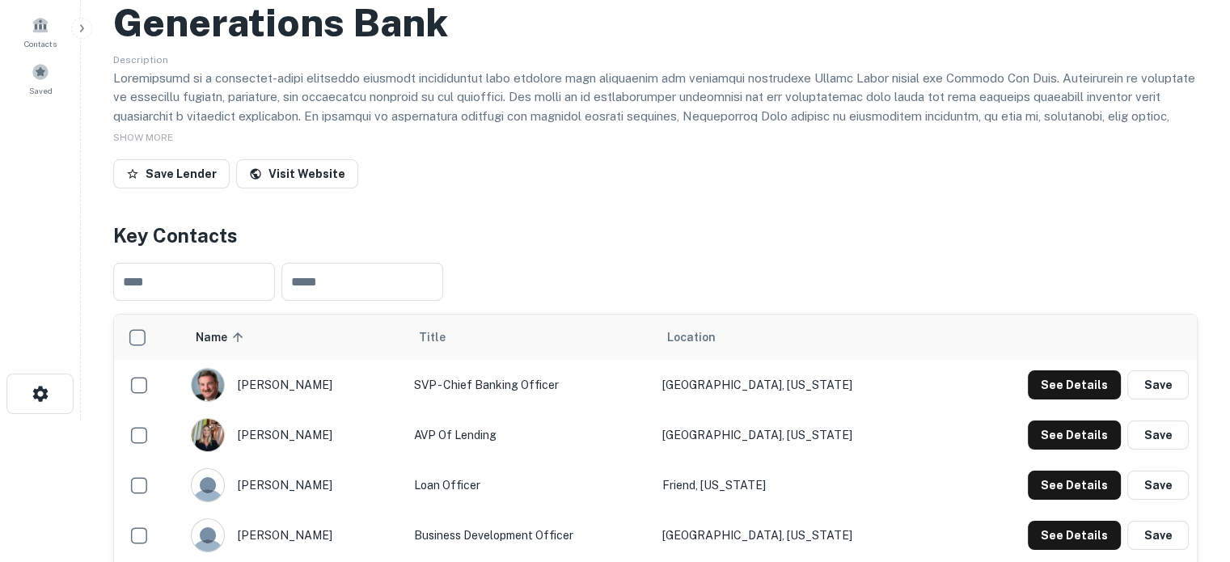
scroll to position [243, 0]
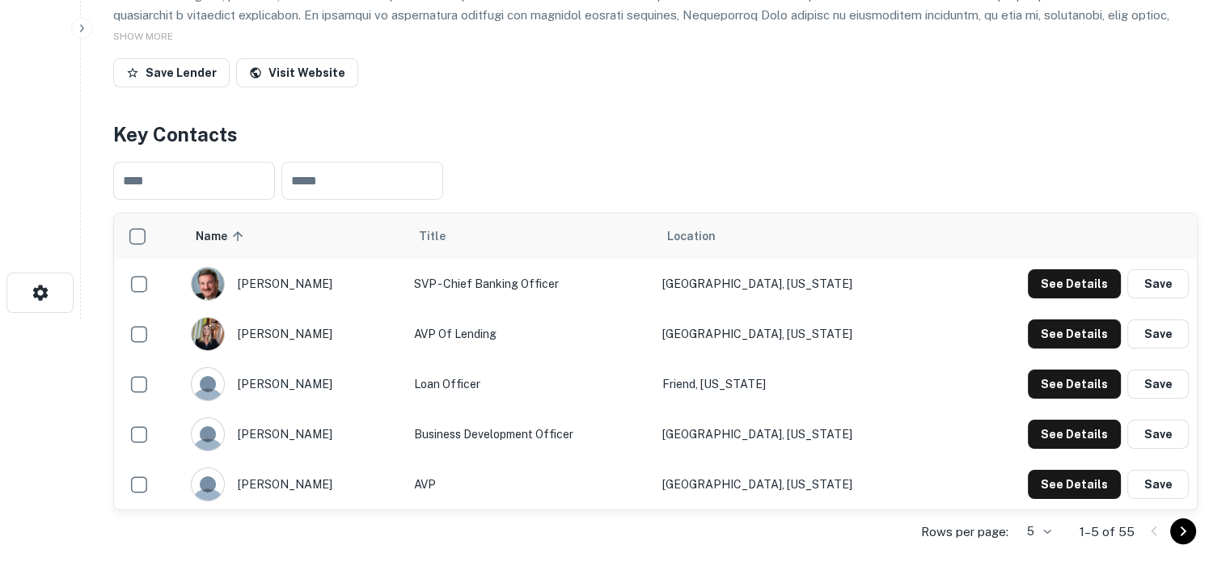
click at [1042, 319] on body "Search Borrowers Contacts Saved Back to search Generations Bank Description SHO…" at bounding box center [615, 38] width 1230 height 562
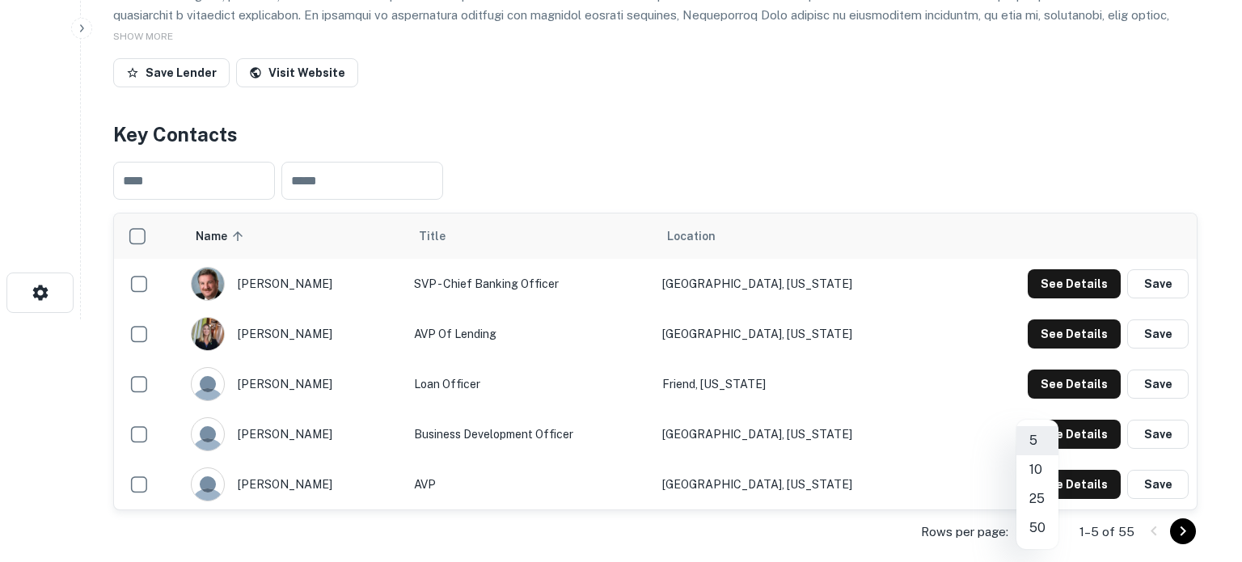
click at [1042, 518] on li "50" at bounding box center [1038, 528] width 42 height 29
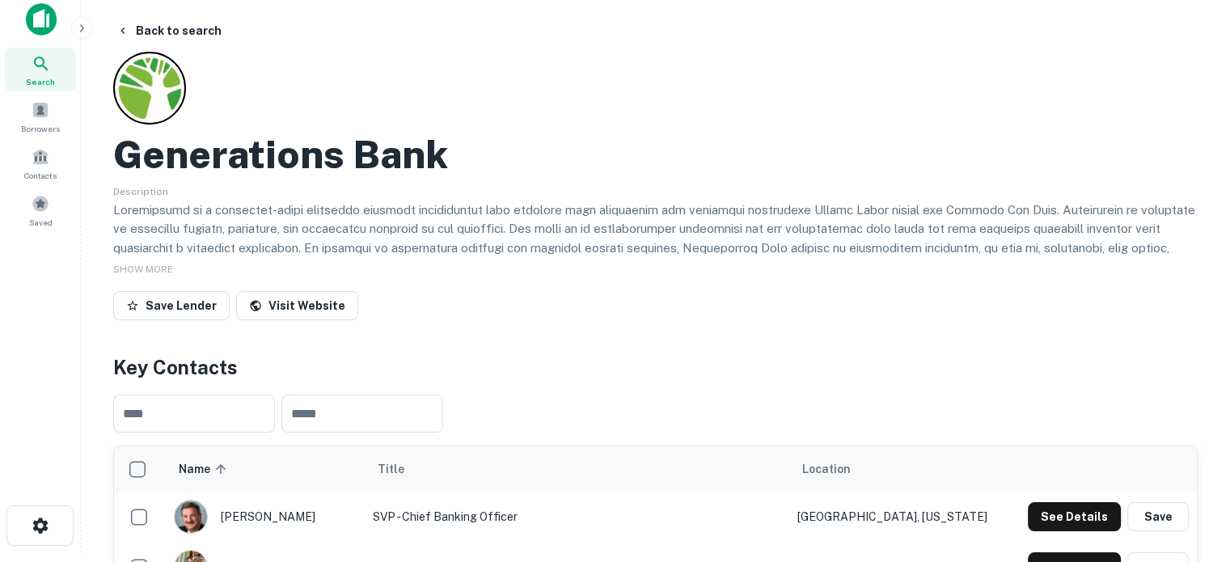
scroll to position [0, 0]
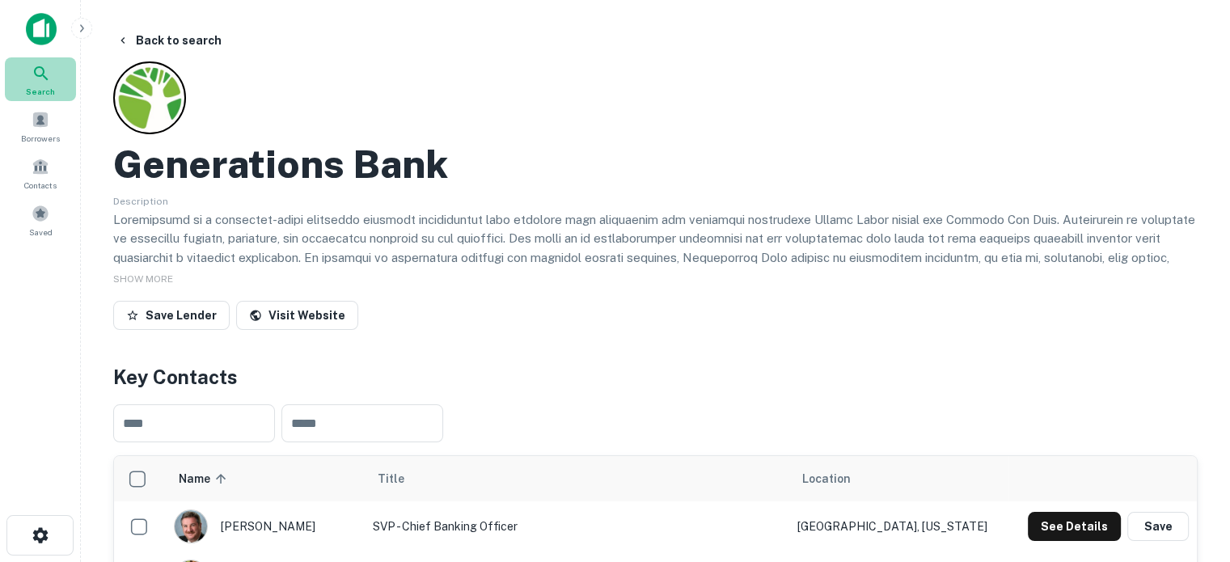
click at [40, 78] on icon at bounding box center [41, 73] width 19 height 19
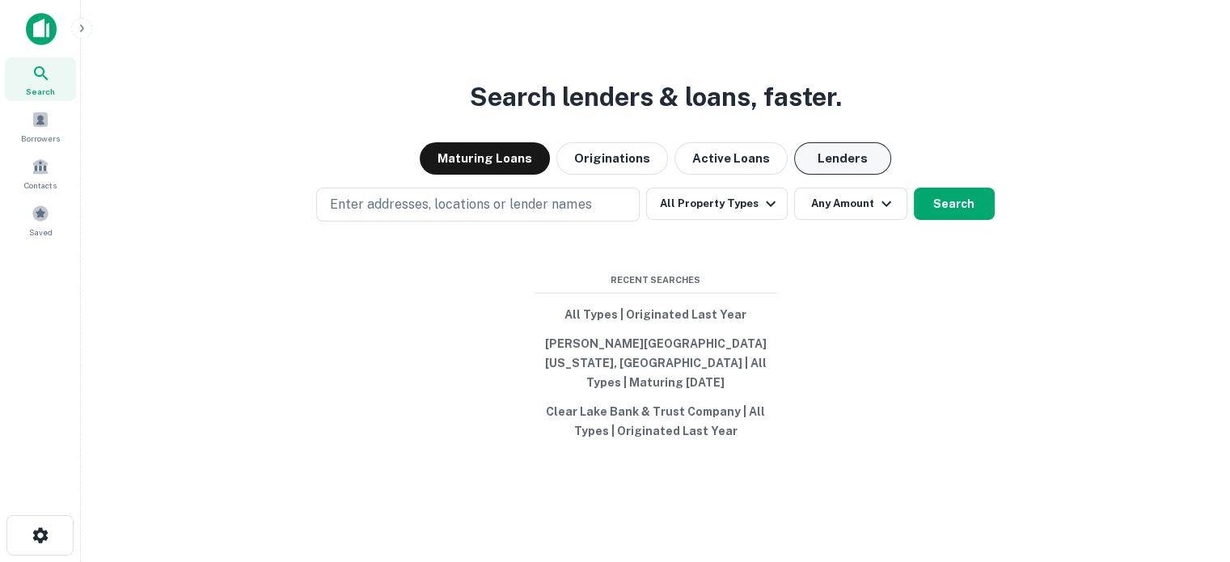
click at [831, 163] on button "Lenders" at bounding box center [842, 158] width 97 height 32
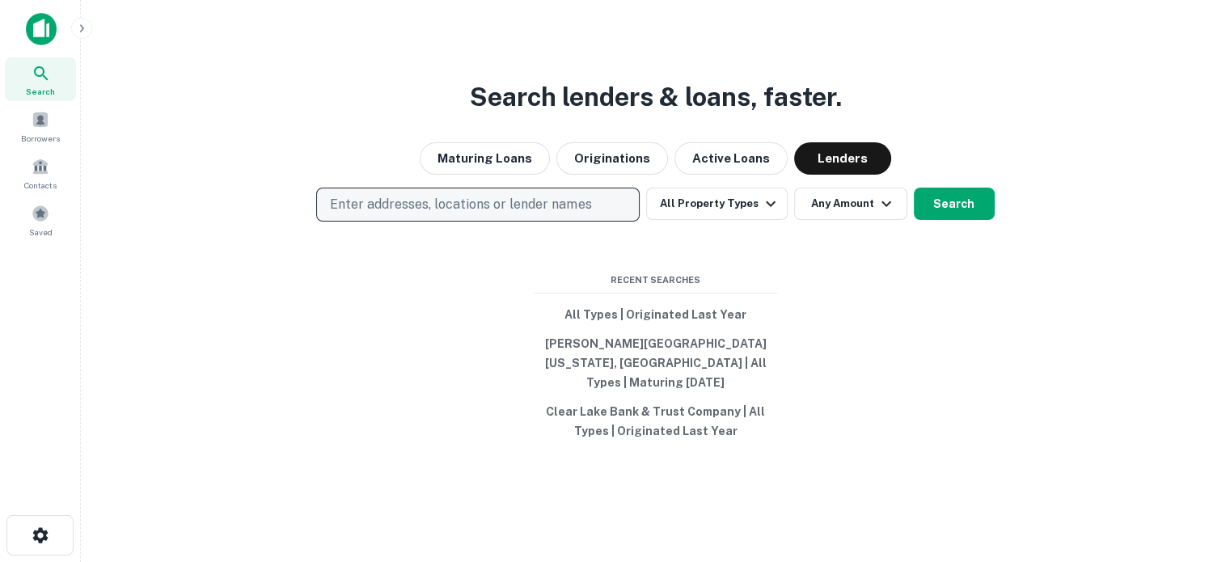
click at [513, 214] on p "Enter addresses, locations or lender names" at bounding box center [460, 204] width 261 height 19
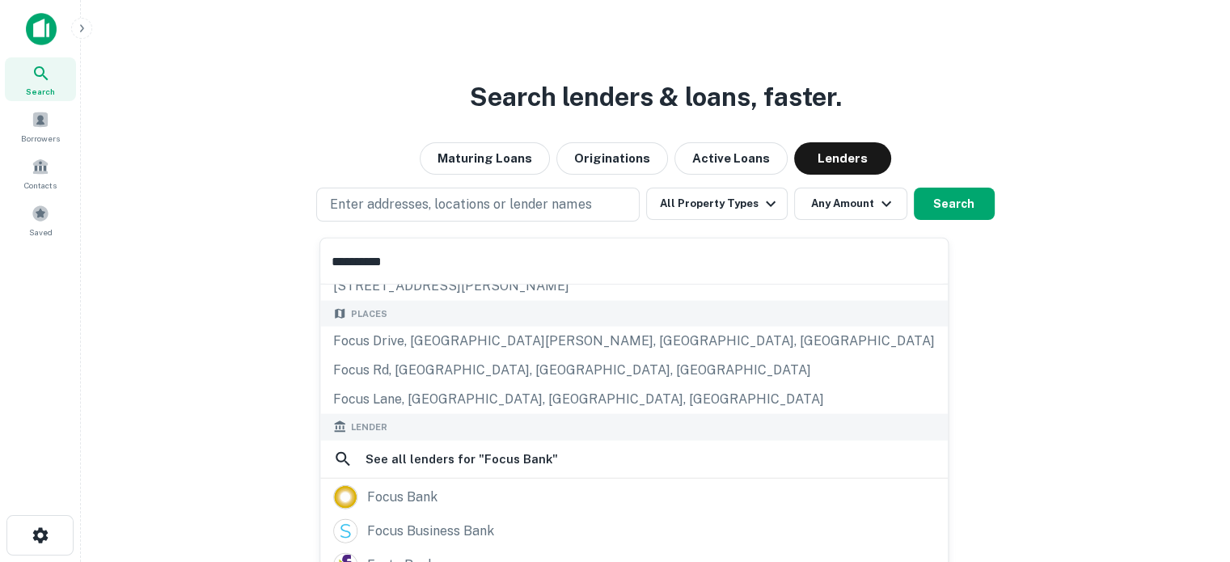
scroll to position [228, 0]
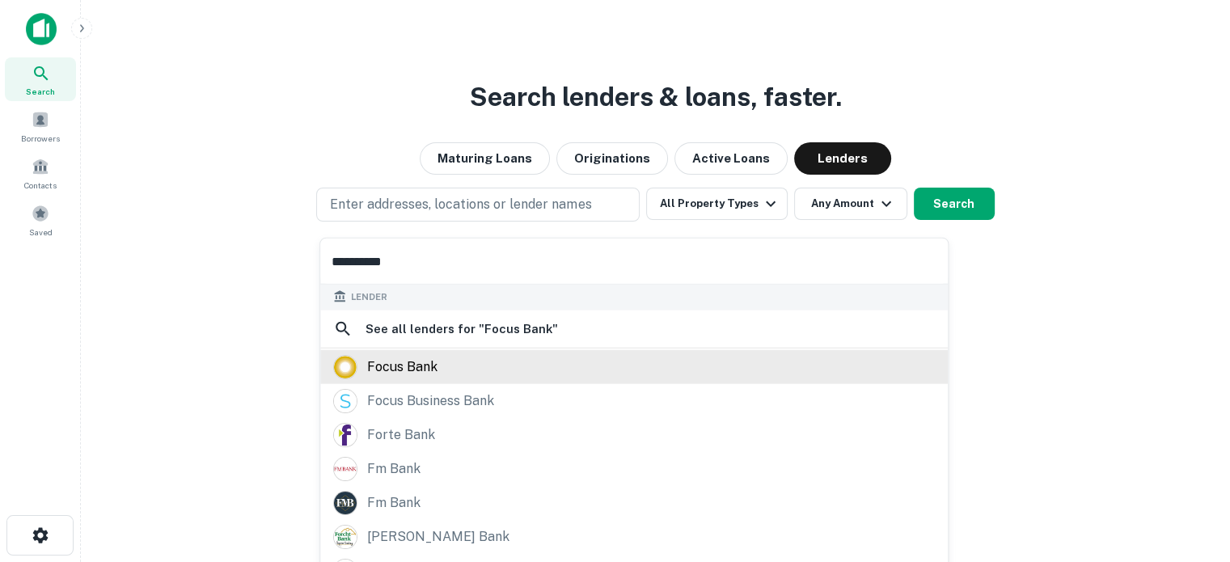
type input "**********"
drag, startPoint x: 416, startPoint y: 370, endPoint x: 450, endPoint y: 377, distance: 34.7
click at [416, 369] on div "focus bank" at bounding box center [402, 366] width 70 height 24
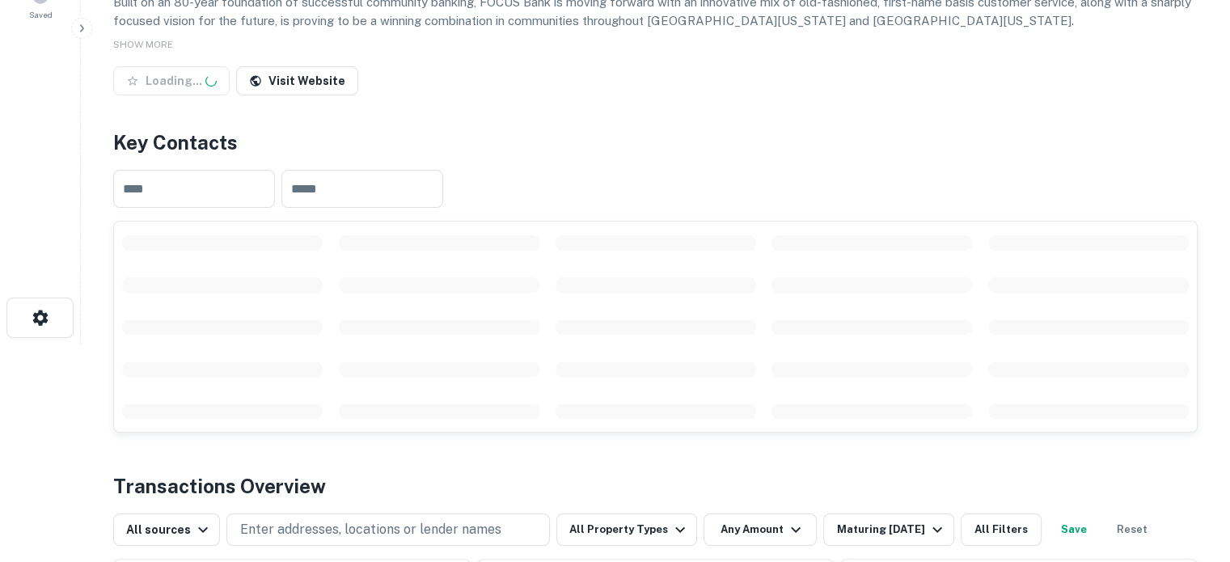
scroll to position [243, 0]
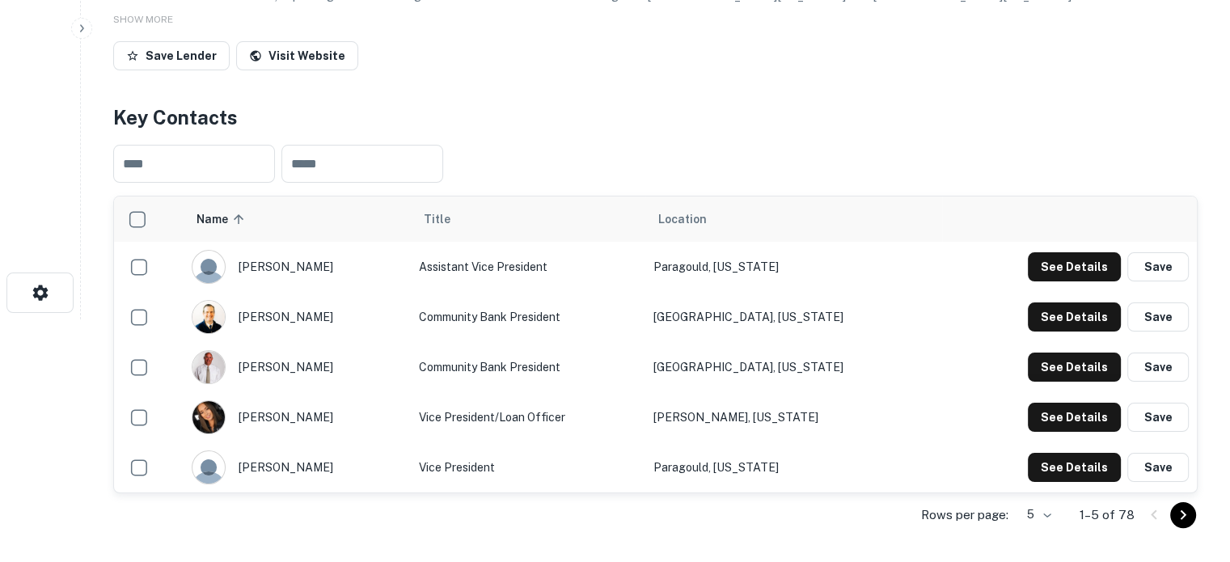
click at [1023, 319] on body "Search Borrowers Contacts Saved Back to search Focus Bank Description Built on …" at bounding box center [615, 38] width 1230 height 562
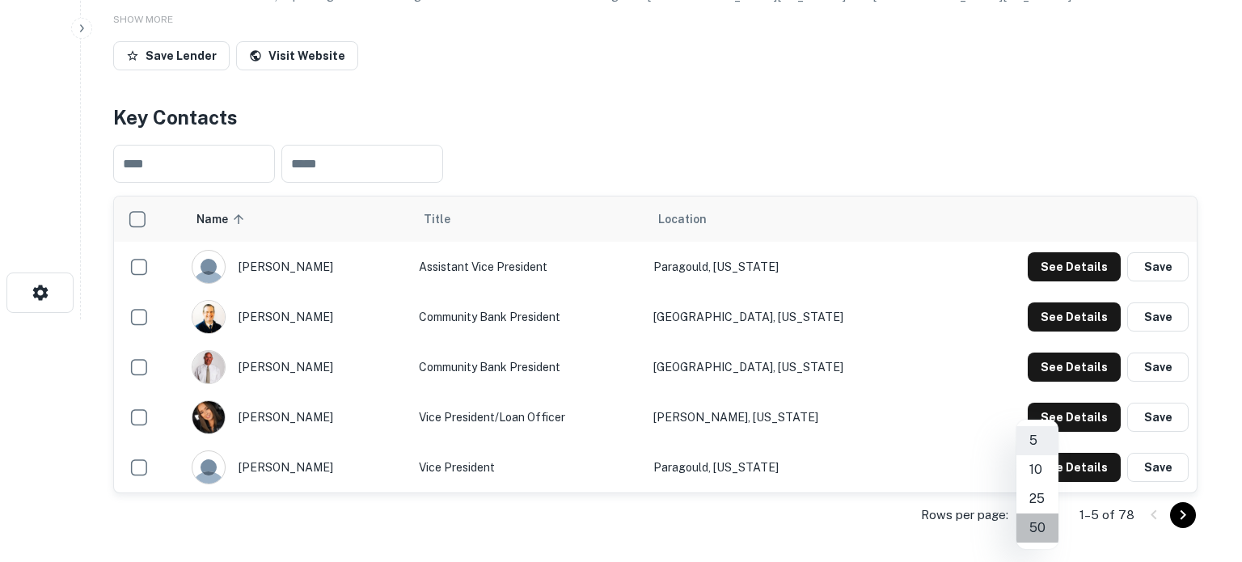
click at [1032, 524] on li "50" at bounding box center [1038, 528] width 42 height 29
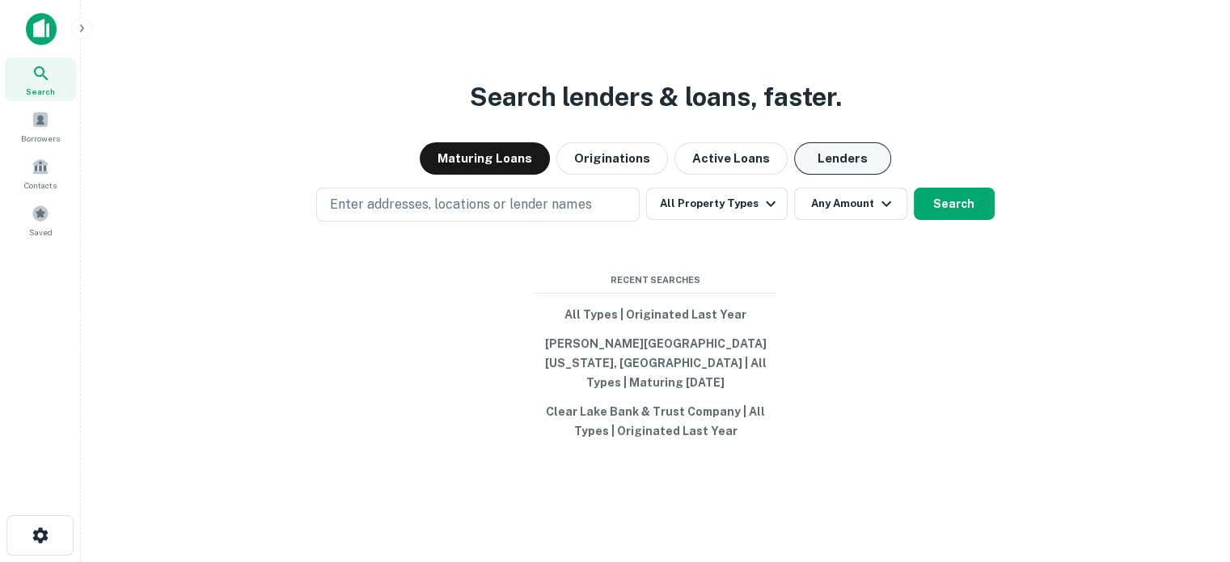
click at [816, 175] on button "Lenders" at bounding box center [842, 158] width 97 height 32
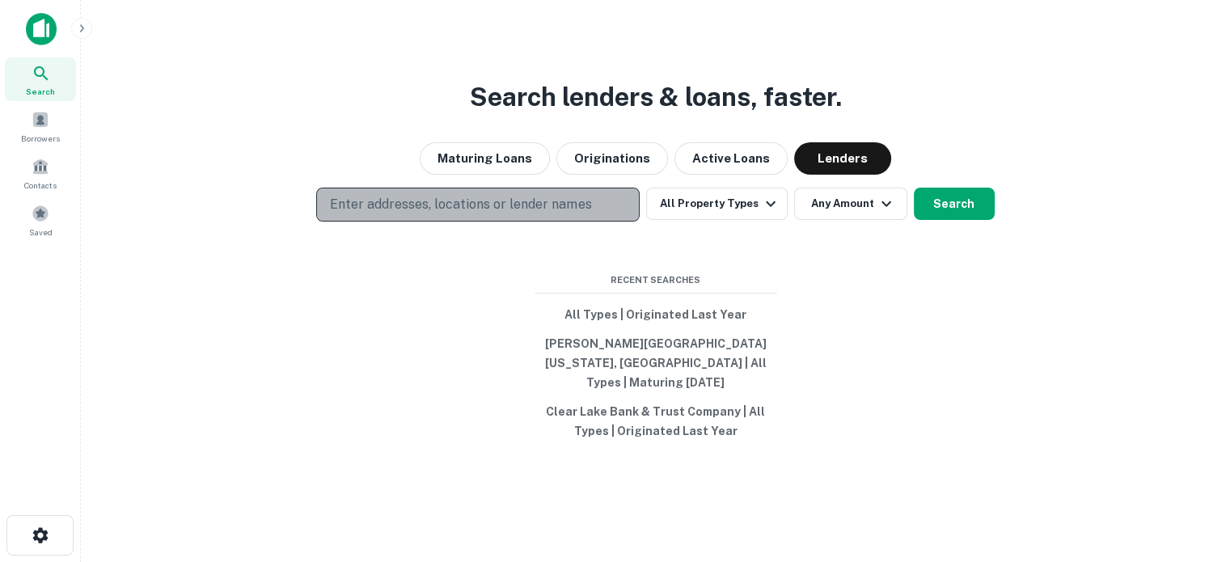
click at [447, 206] on p "Enter addresses, locations or lender names" at bounding box center [460, 204] width 261 height 19
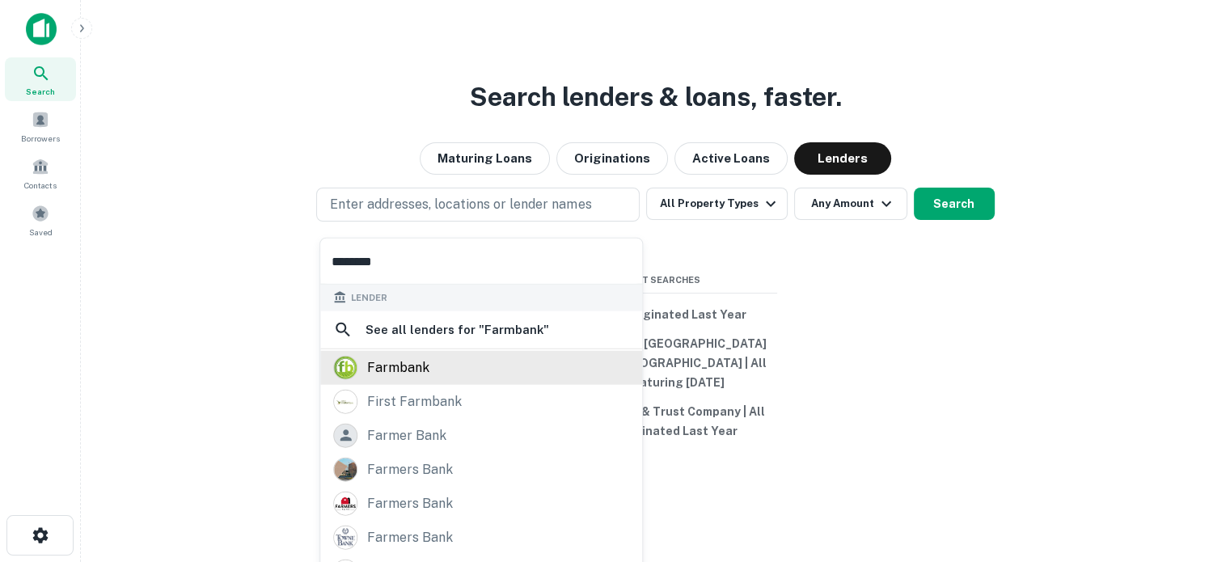
type input "********"
click at [453, 368] on div "farmbank" at bounding box center [481, 367] width 296 height 24
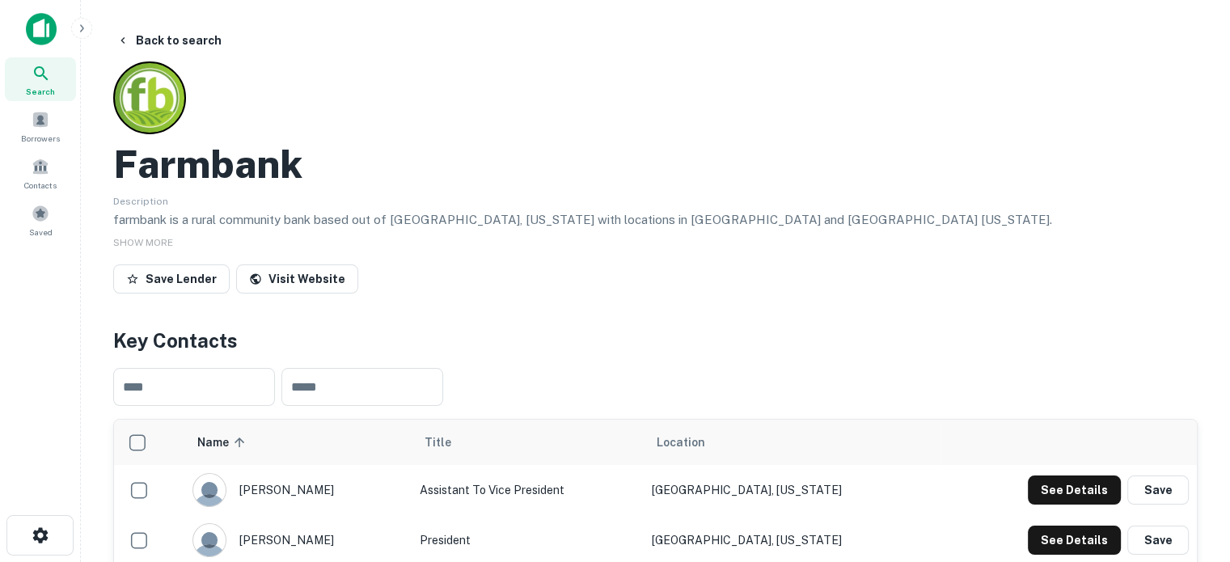
drag, startPoint x: 56, startPoint y: 84, endPoint x: 135, endPoint y: 87, distance: 79.3
click at [56, 84] on div "Search" at bounding box center [40, 79] width 71 height 44
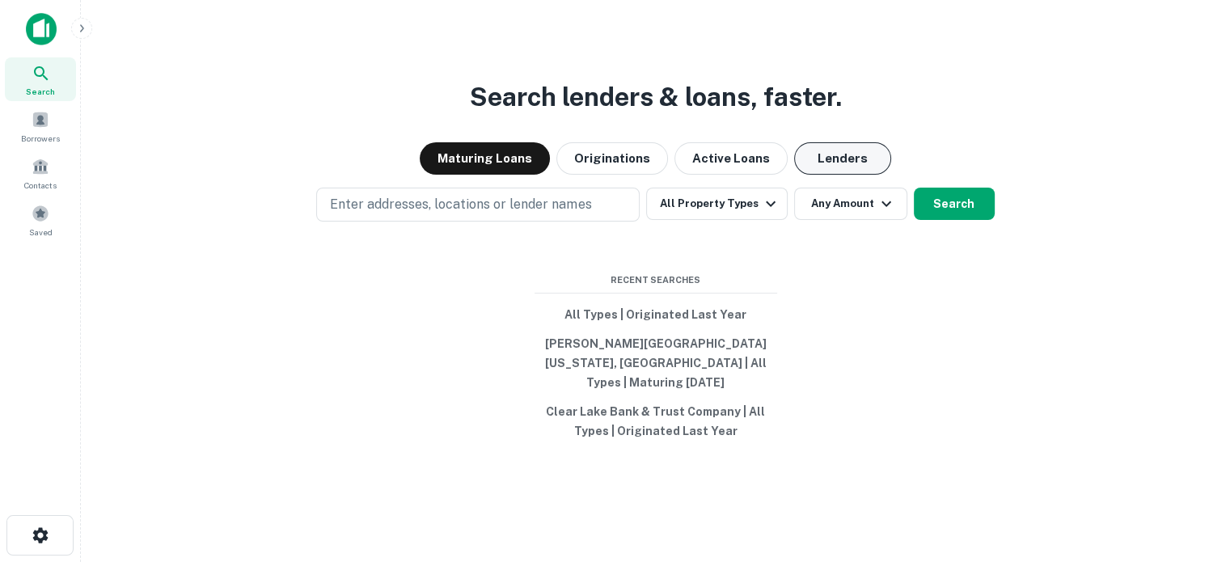
click at [824, 175] on button "Lenders" at bounding box center [842, 158] width 97 height 32
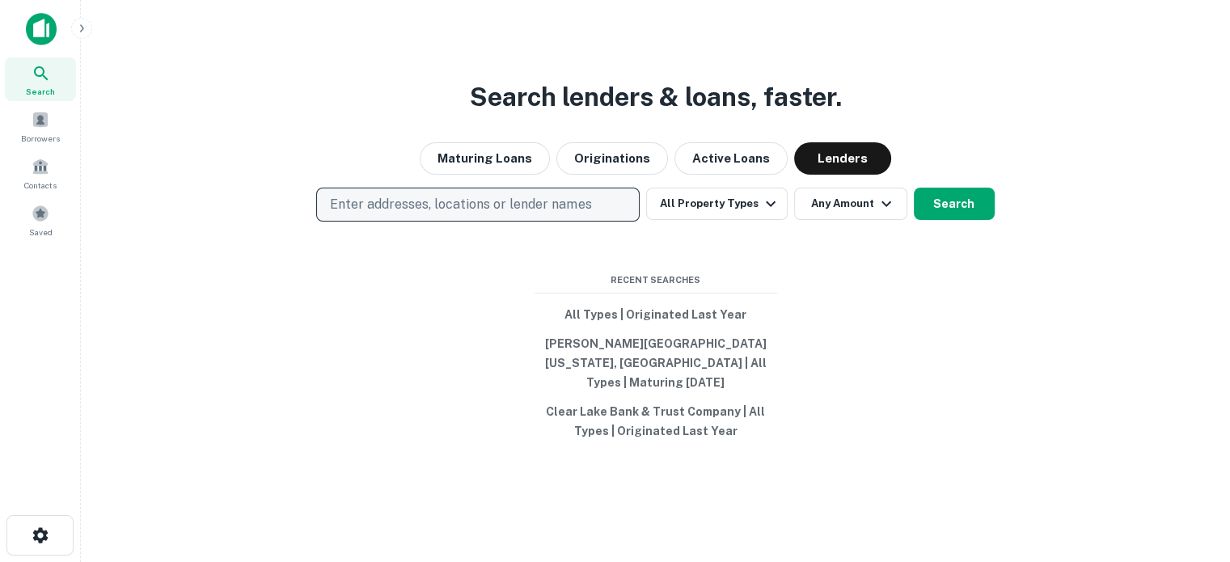
click at [540, 213] on p "Enter addresses, locations or lender names" at bounding box center [460, 204] width 261 height 19
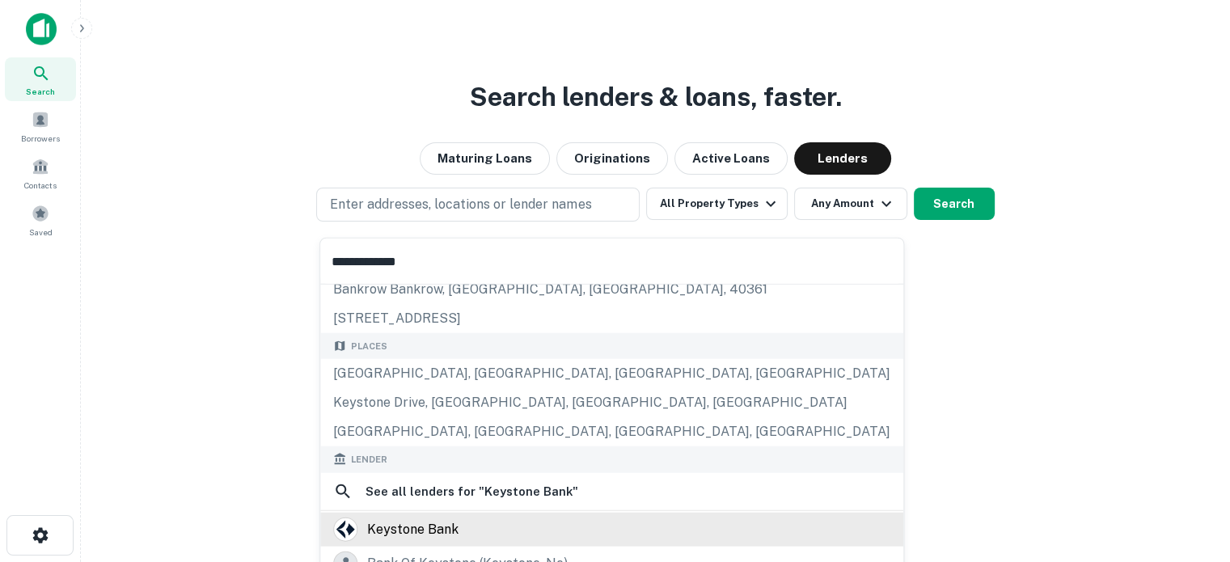
scroll to position [162, 0]
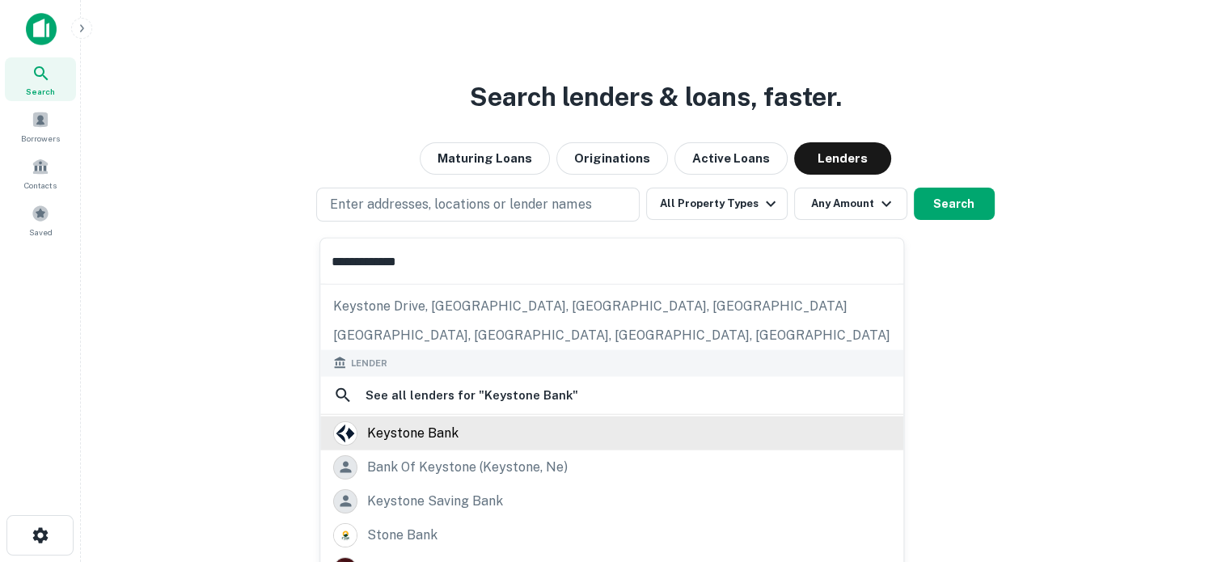
type input "**********"
click at [447, 435] on div "keystone bank" at bounding box center [412, 433] width 91 height 24
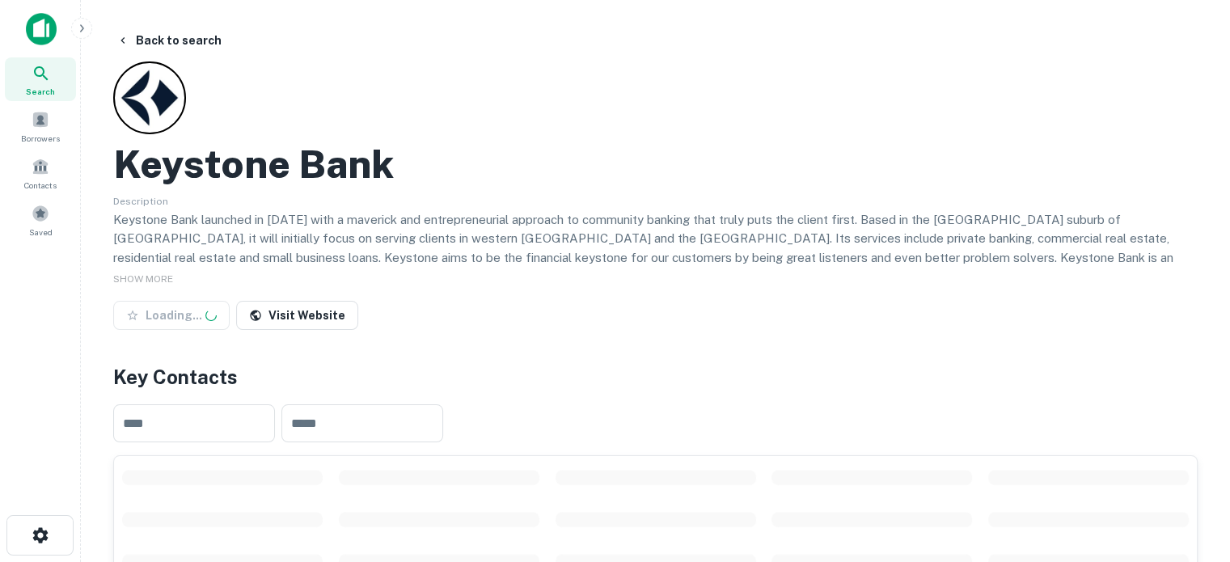
scroll to position [243, 0]
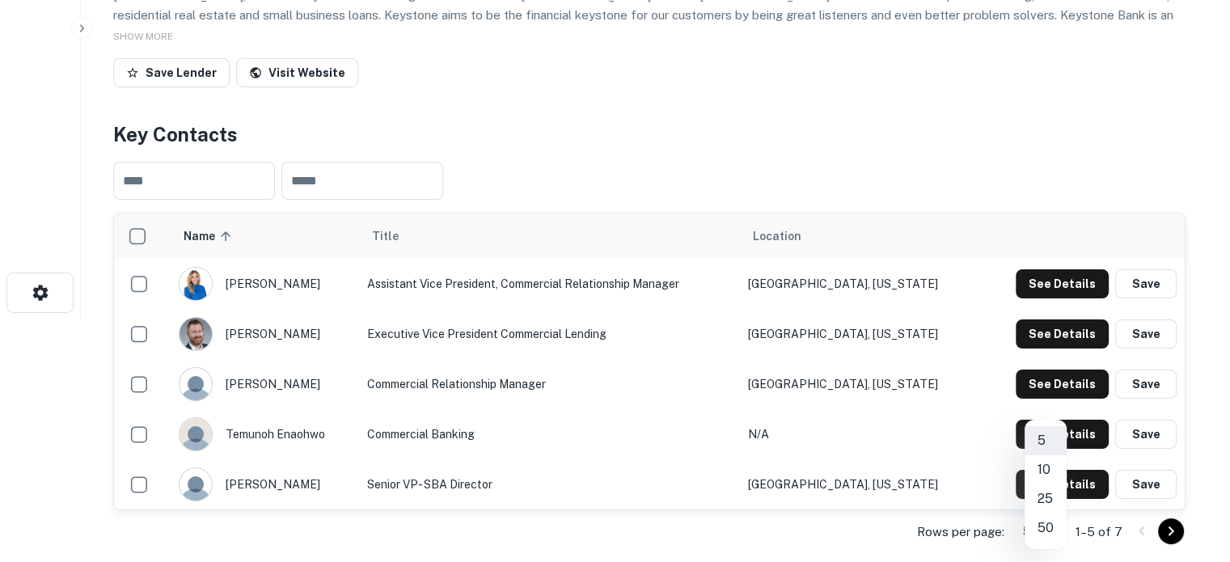
click at [1050, 319] on body "Search Borrowers Contacts Saved Back to search Keystone Bank Description Keysto…" at bounding box center [615, 38] width 1230 height 562
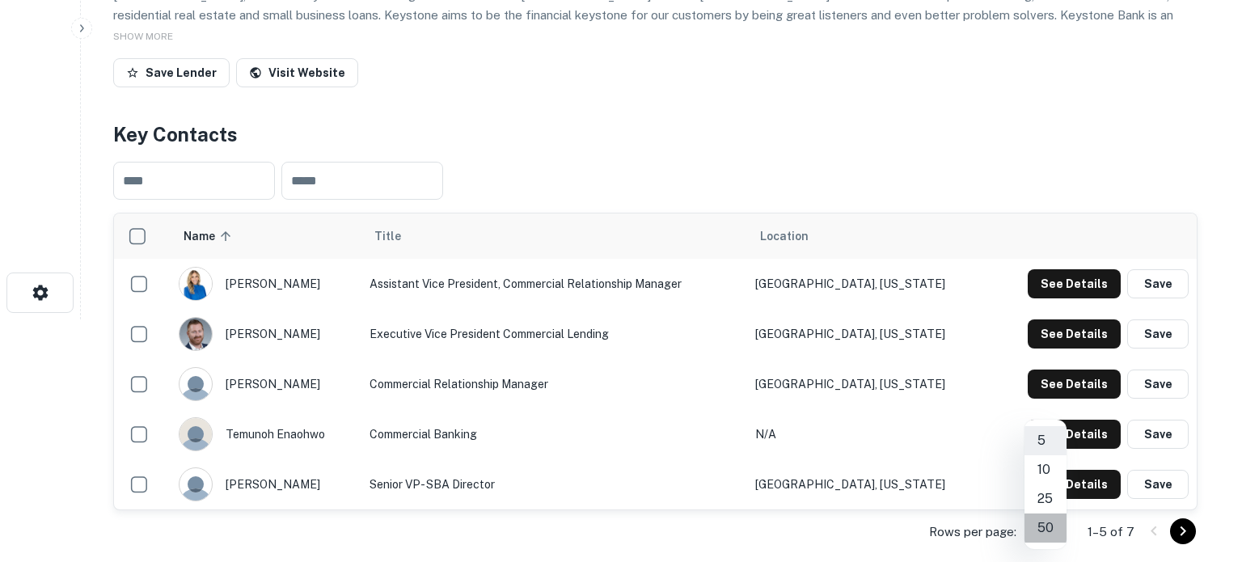
click at [1045, 523] on li "50" at bounding box center [1046, 528] width 42 height 29
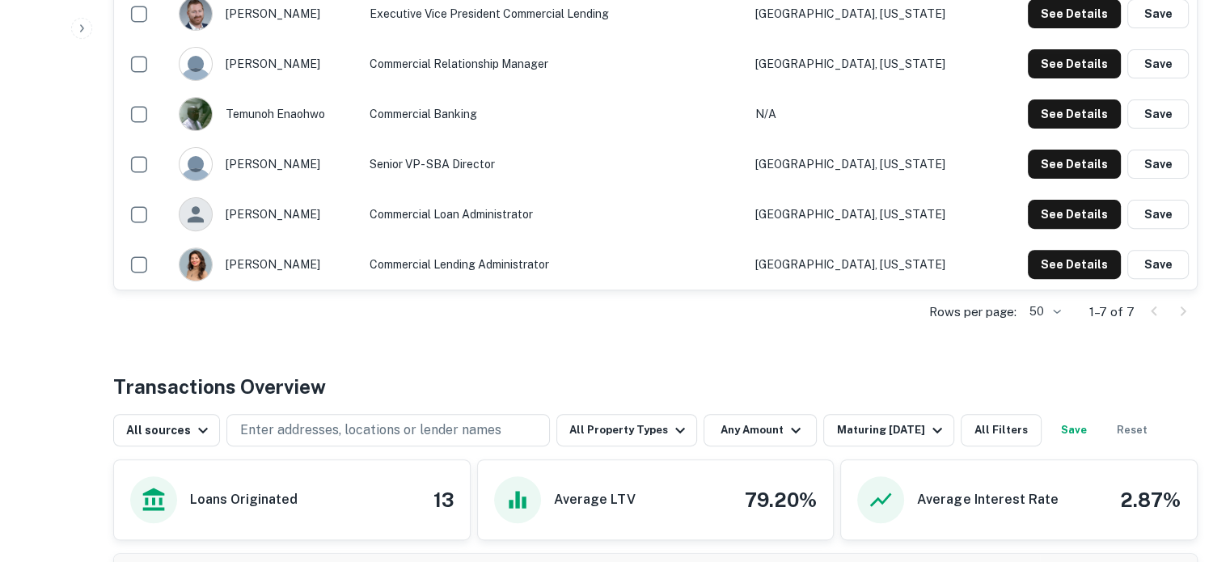
scroll to position [566, 0]
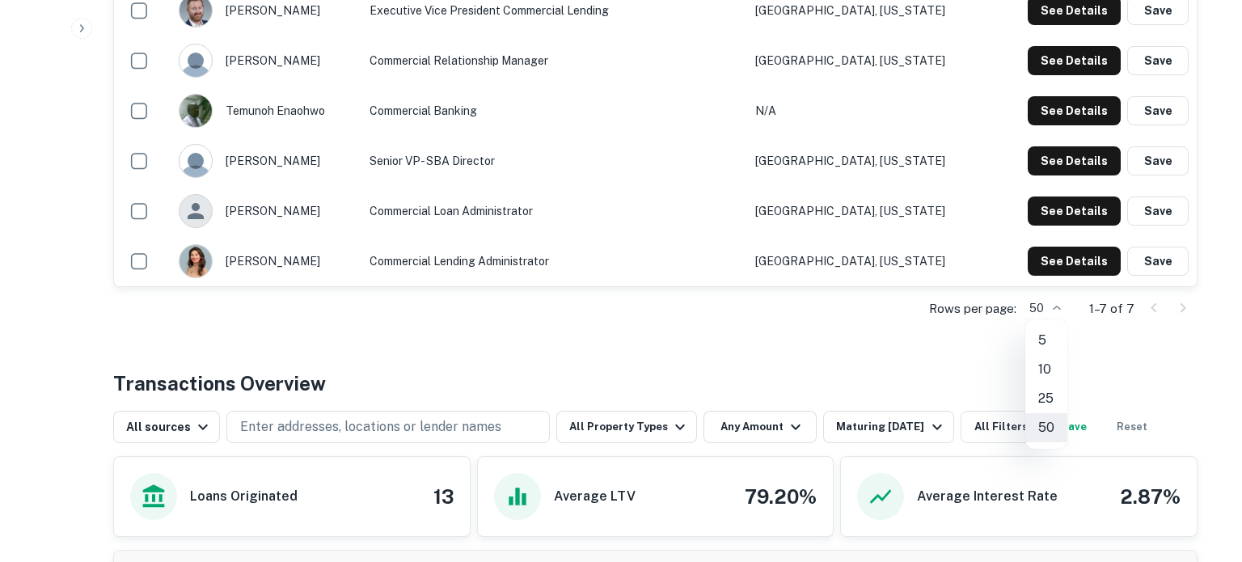
click at [925, 331] on div at bounding box center [621, 281] width 1242 height 562
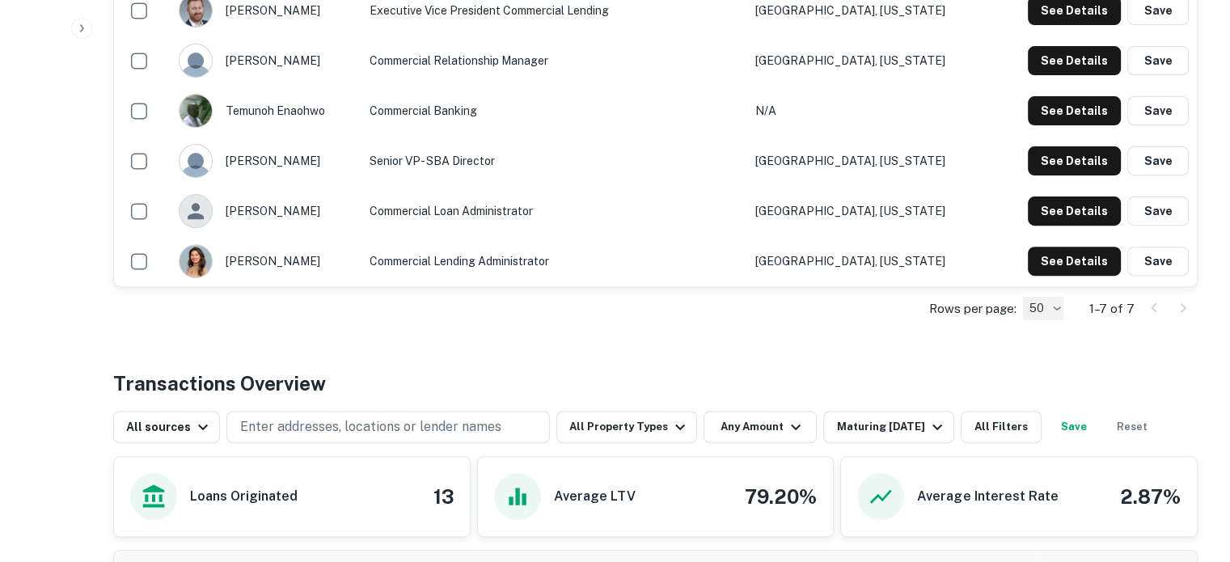
scroll to position [404, 0]
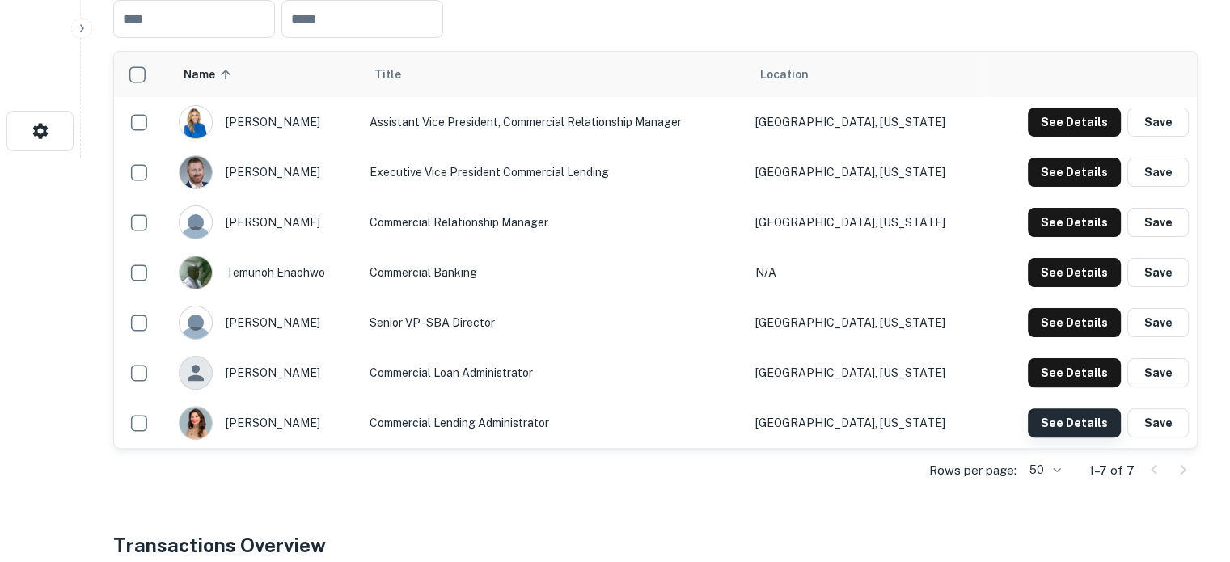
click at [1098, 425] on button "See Details" at bounding box center [1074, 422] width 93 height 29
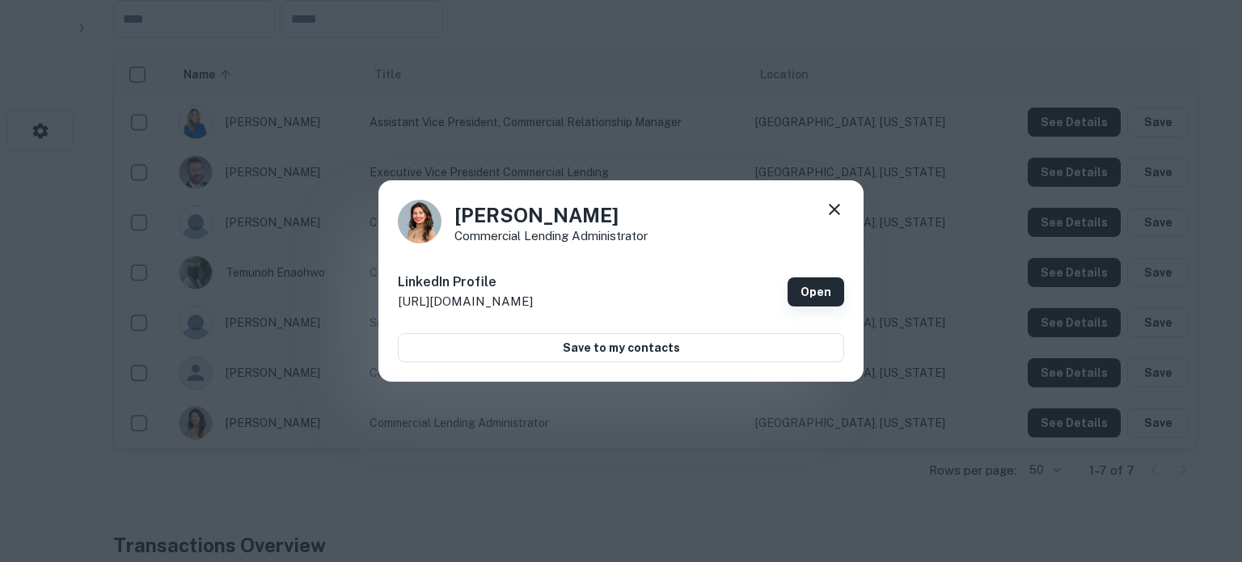
click at [813, 285] on link "Open" at bounding box center [816, 291] width 57 height 29
click at [833, 208] on icon at bounding box center [834, 209] width 11 height 11
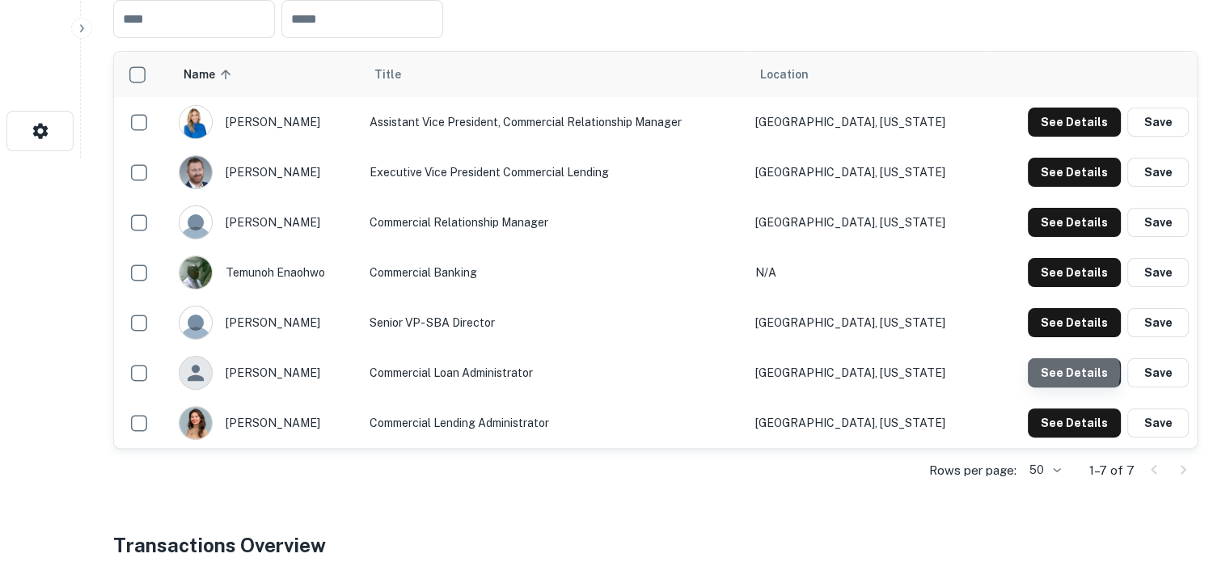
click at [1064, 371] on button "See Details" at bounding box center [1074, 372] width 93 height 29
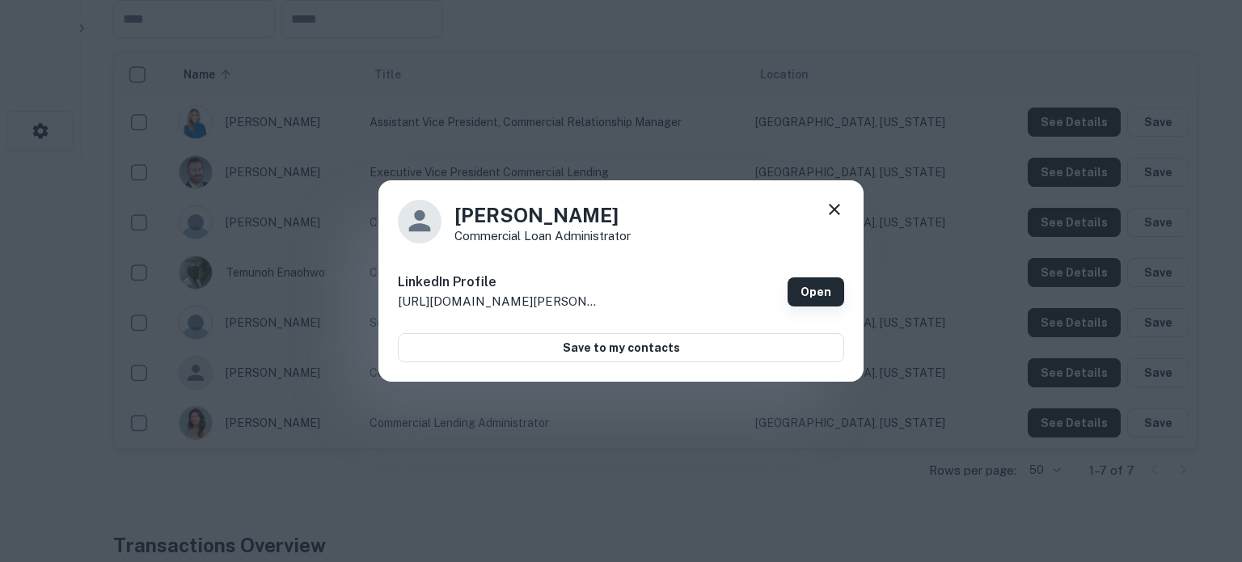
click at [819, 287] on link "Open" at bounding box center [816, 291] width 57 height 29
click at [837, 210] on icon at bounding box center [834, 209] width 19 height 19
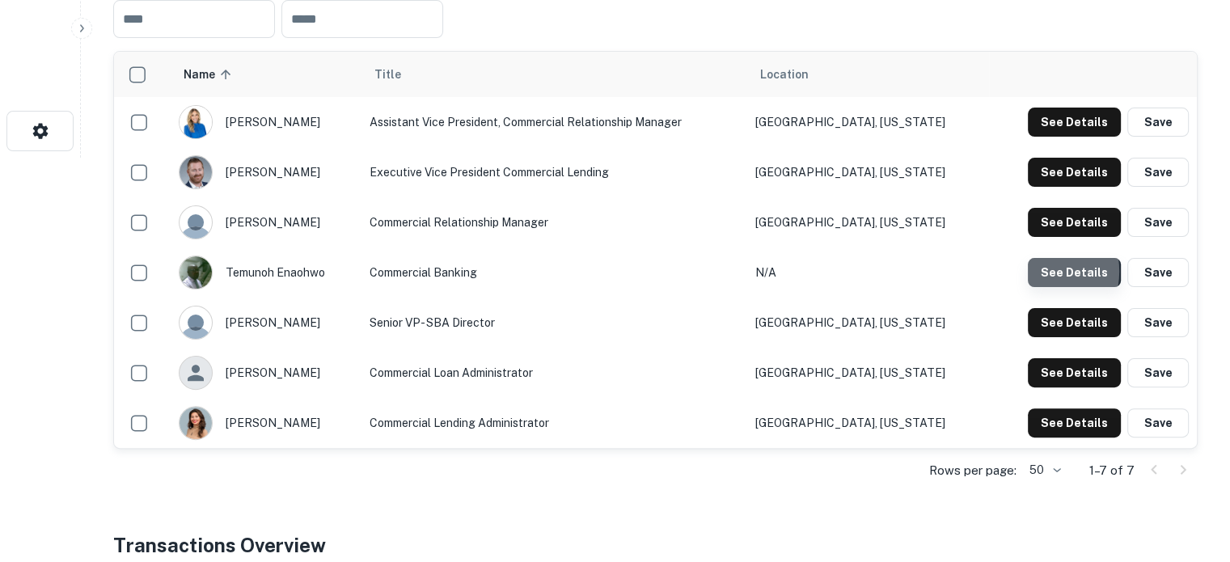
click at [1035, 271] on button "See Details" at bounding box center [1074, 272] width 93 height 29
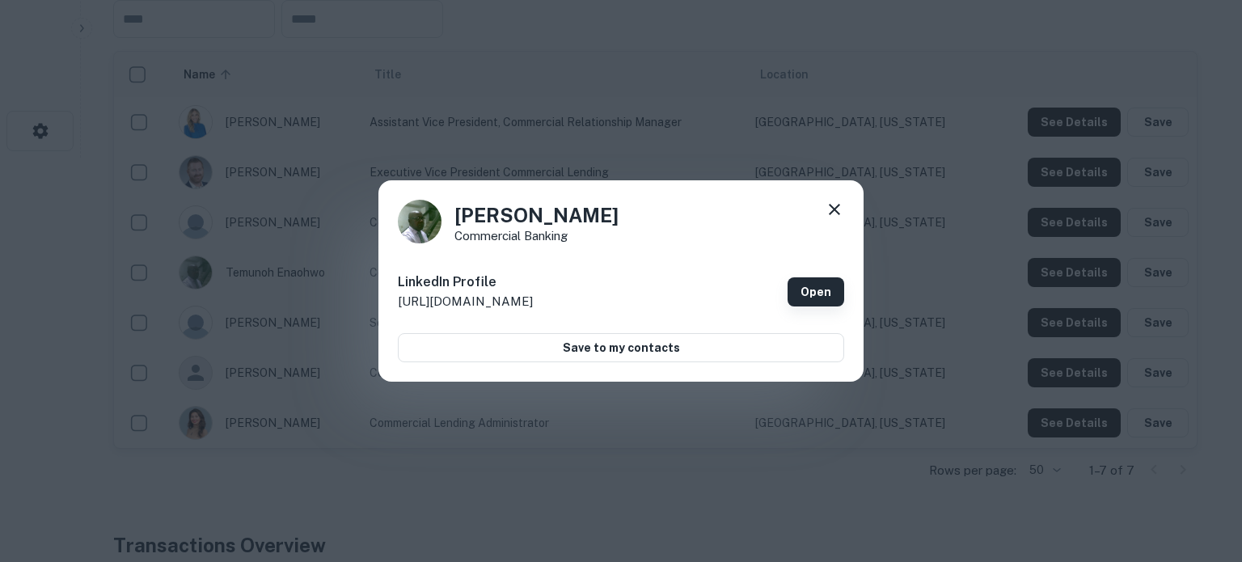
click at [815, 289] on link "Open" at bounding box center [816, 291] width 57 height 29
click at [839, 211] on icon at bounding box center [834, 209] width 19 height 19
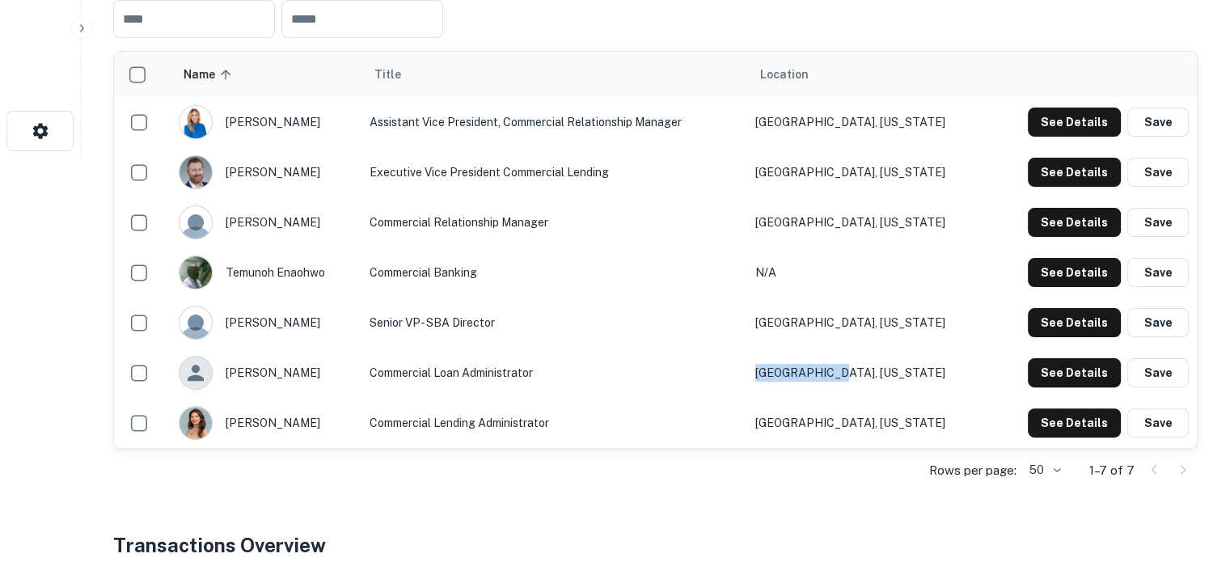
drag, startPoint x: 932, startPoint y: 378, endPoint x: 834, endPoint y: 378, distance: 97.9
click at [834, 378] on tr "deann fossati Commercial Loan Administrator Austin, Texas See Details Save" at bounding box center [655, 373] width 1083 height 50
copy tr "Austin, Texas"
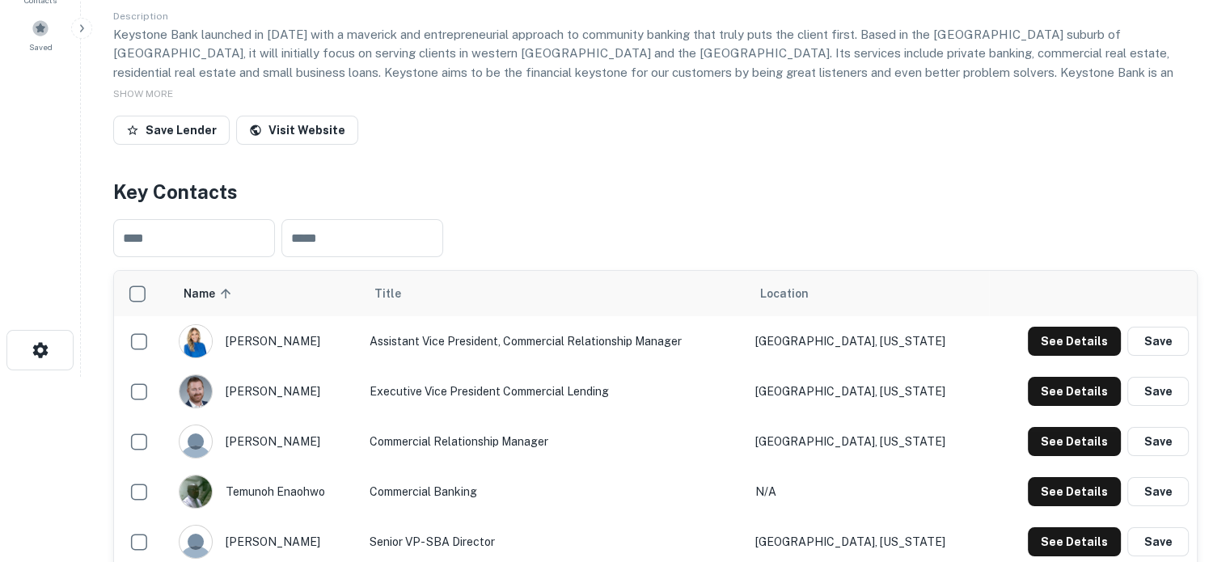
scroll to position [81, 0]
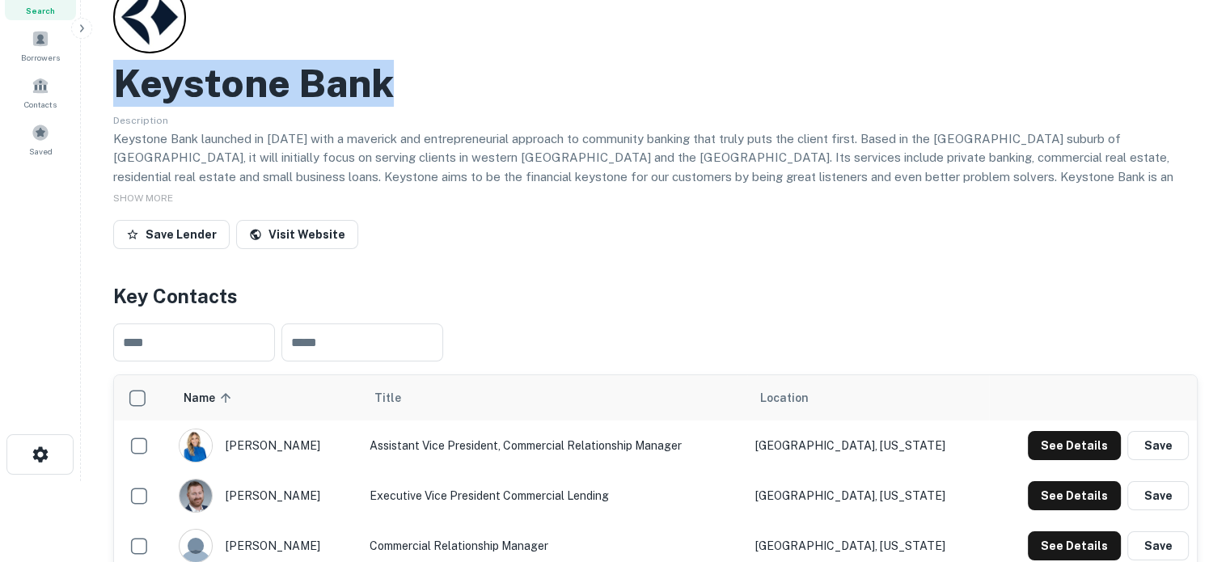
drag, startPoint x: 116, startPoint y: 77, endPoint x: 435, endPoint y: 94, distance: 319.9
click at [435, 94] on div "Keystone Bank" at bounding box center [655, 83] width 1085 height 47
copy h2 "Keystone Bank"
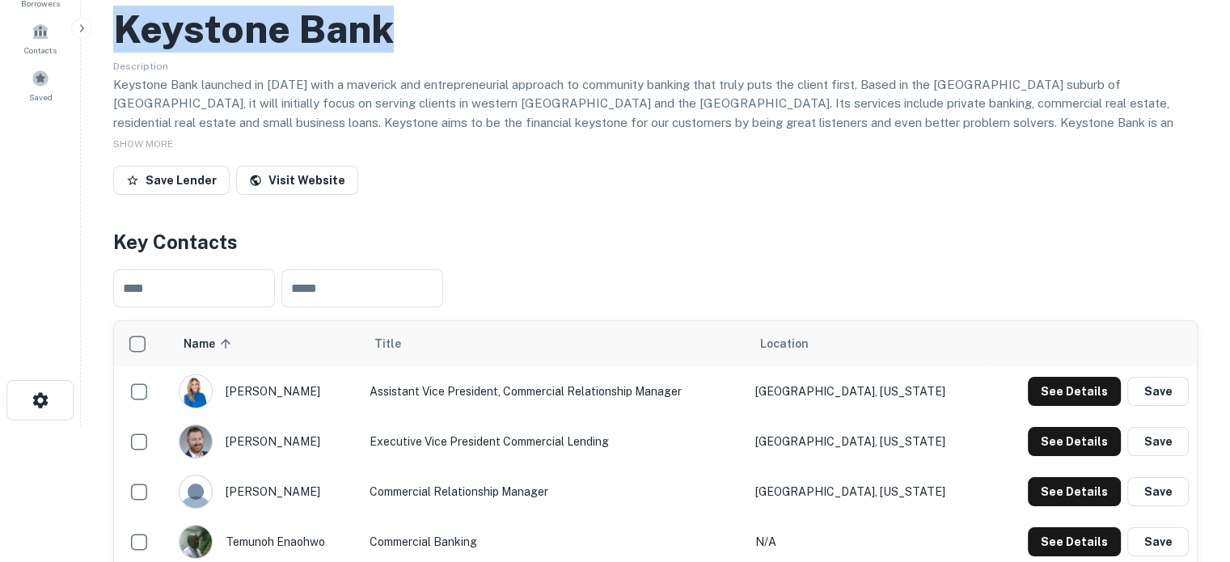
scroll to position [243, 0]
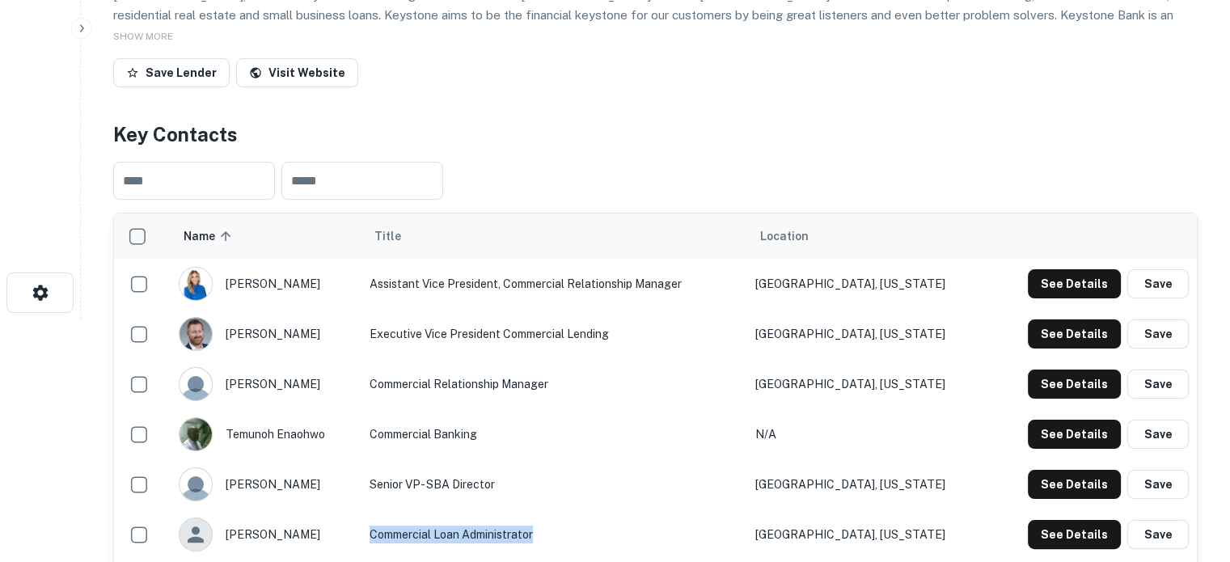
drag, startPoint x: 402, startPoint y: 531, endPoint x: 580, endPoint y: 522, distance: 178.1
click at [580, 522] on td "Commercial Loan Administrator" at bounding box center [554, 534] width 385 height 50
copy td "Commercial Loan Administrator"
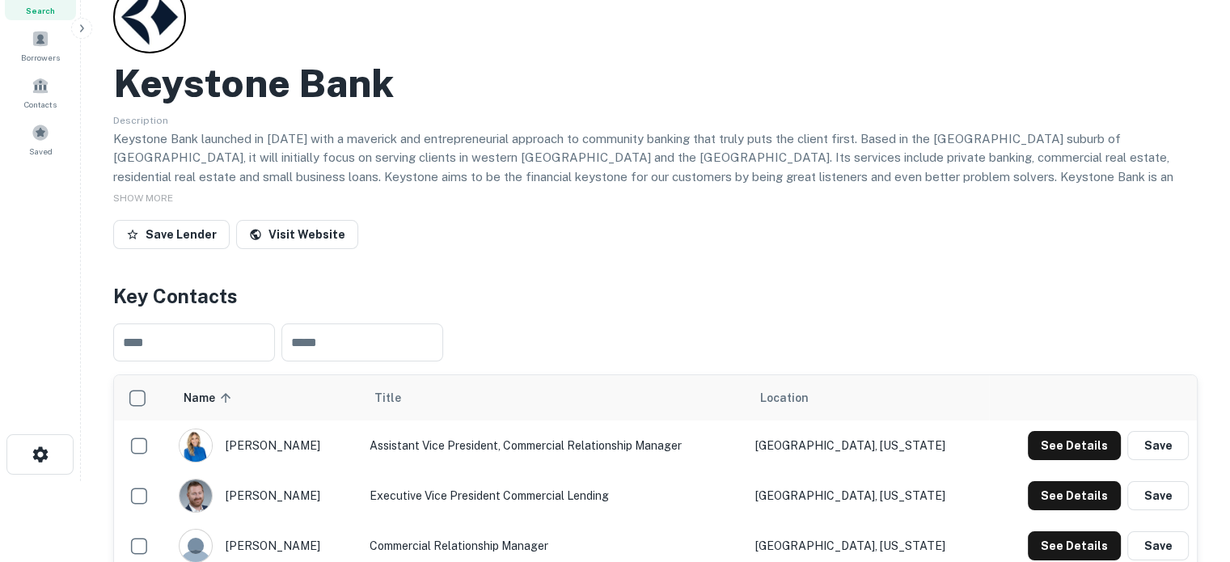
scroll to position [323, 0]
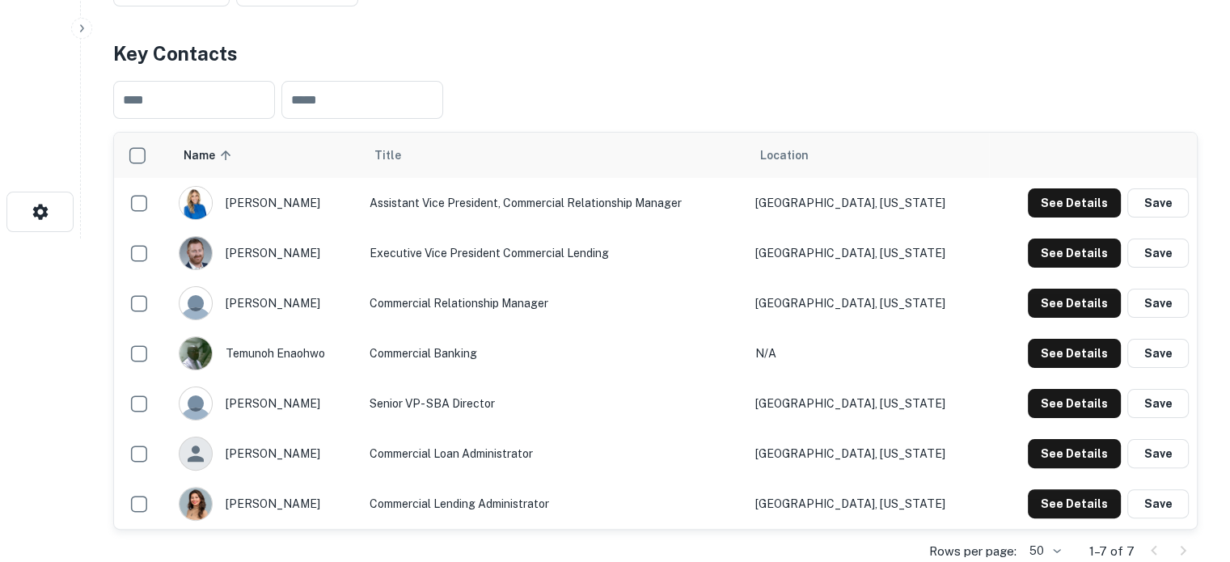
drag, startPoint x: 366, startPoint y: 353, endPoint x: 344, endPoint y: 355, distance: 22.8
click at [344, 355] on div "temunoh enaohwo" at bounding box center [266, 353] width 175 height 34
click at [1061, 355] on button "See Details" at bounding box center [1074, 353] width 93 height 29
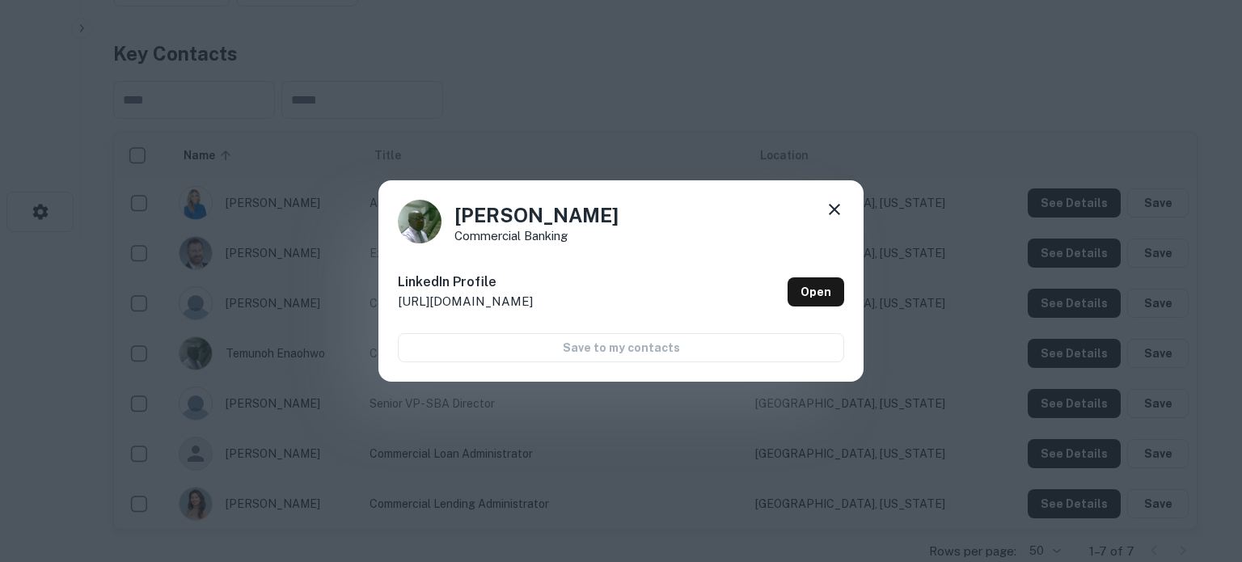
drag, startPoint x: 456, startPoint y: 215, endPoint x: 629, endPoint y: 218, distance: 173.1
click at [629, 218] on div "Temunoh Enaohwo Commercial Banking" at bounding box center [621, 222] width 446 height 44
copy h4 "Temunoh Enaohwo"
drag, startPoint x: 456, startPoint y: 242, endPoint x: 581, endPoint y: 239, distance: 125.4
click at [581, 239] on p "Commercial Banking" at bounding box center [537, 236] width 164 height 12
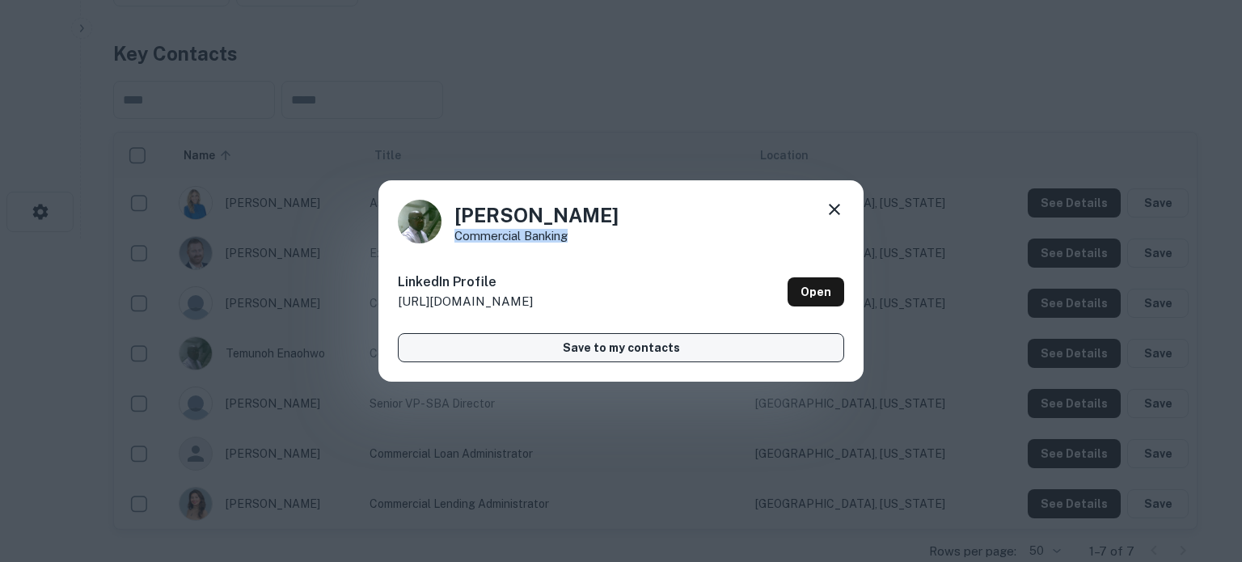
copy p "Commercial Banking"
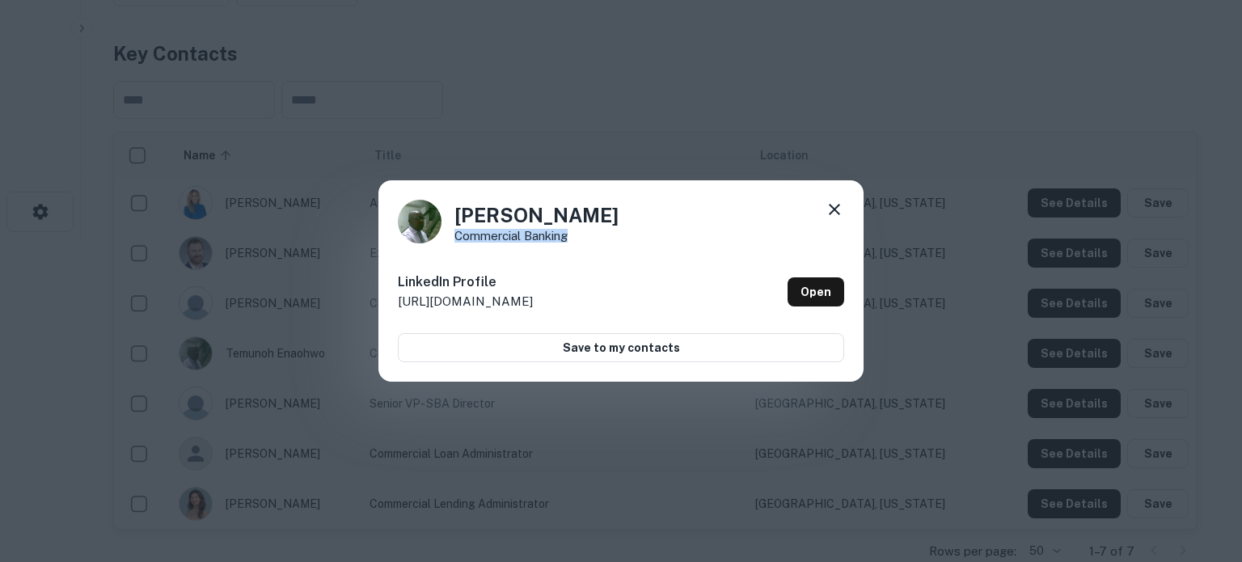
click at [836, 213] on icon at bounding box center [834, 209] width 19 height 19
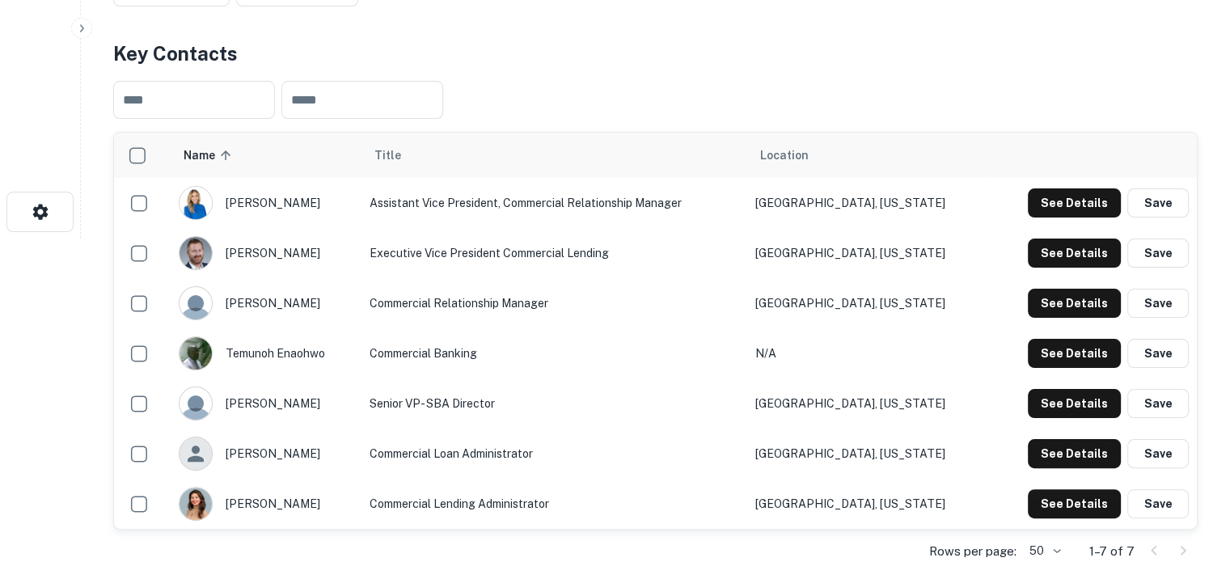
click at [911, 260] on td "Austin, Texas" at bounding box center [868, 253] width 242 height 50
click at [1048, 494] on button "See Details" at bounding box center [1074, 503] width 93 height 29
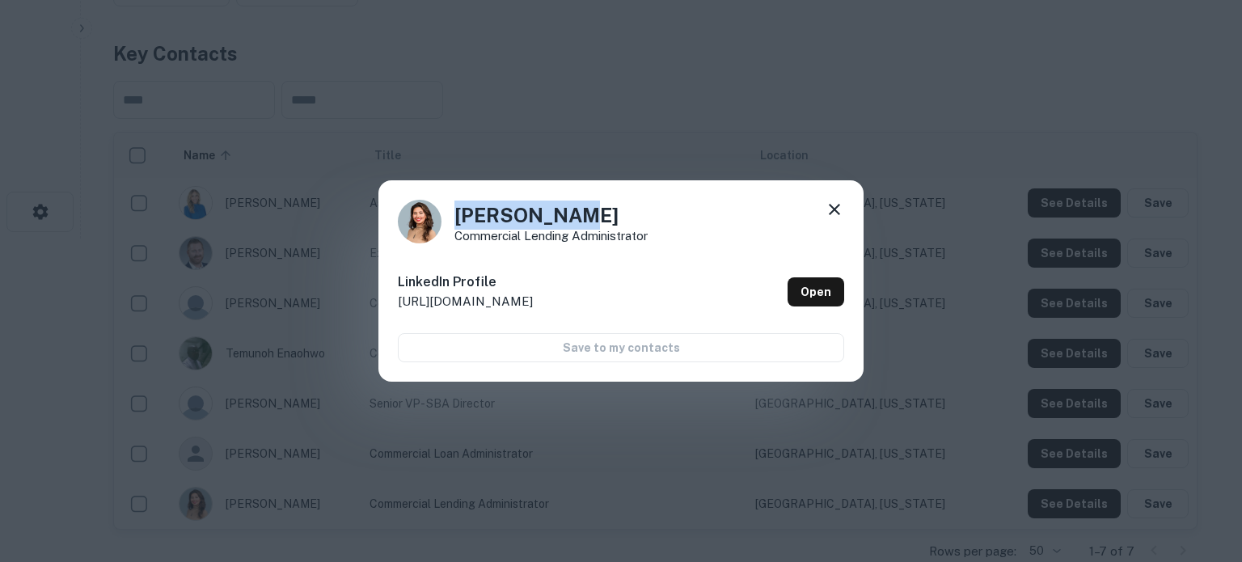
drag, startPoint x: 459, startPoint y: 209, endPoint x: 586, endPoint y: 209, distance: 127.0
click at [586, 209] on h4 "Mary Marino" at bounding box center [551, 215] width 193 height 29
copy h4 "Mary Marino"
drag, startPoint x: 453, startPoint y: 237, endPoint x: 851, endPoint y: 205, distance: 399.1
click at [715, 243] on div "Mary Marino Commercial Lending Administrator LinkedIn Profile http://www.linked…" at bounding box center [620, 281] width 485 height 202
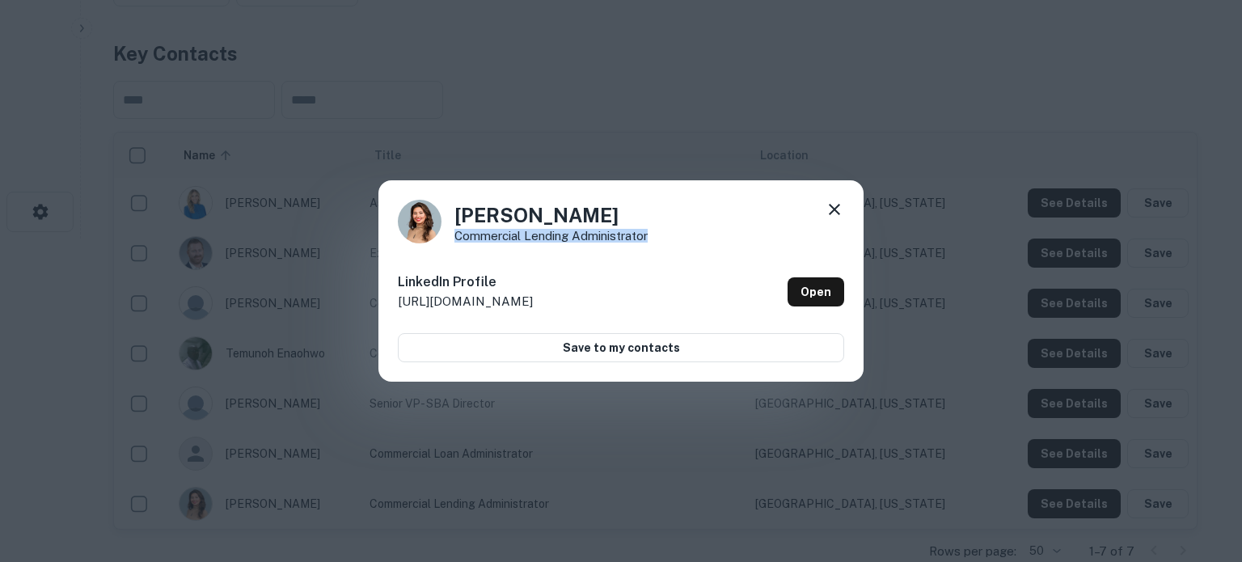
copy p "Commercial Lending Administrator"
click at [692, 271] on div "LinkedIn Profile http://www.linkedin.com/in/marymarino Open" at bounding box center [621, 292] width 446 height 58
drag, startPoint x: 456, startPoint y: 236, endPoint x: 669, endPoint y: 238, distance: 212.7
click at [669, 238] on div "Mary Marino Commercial Lending Administrator" at bounding box center [621, 222] width 446 height 44
copy p "Commercial Lending Administrator"
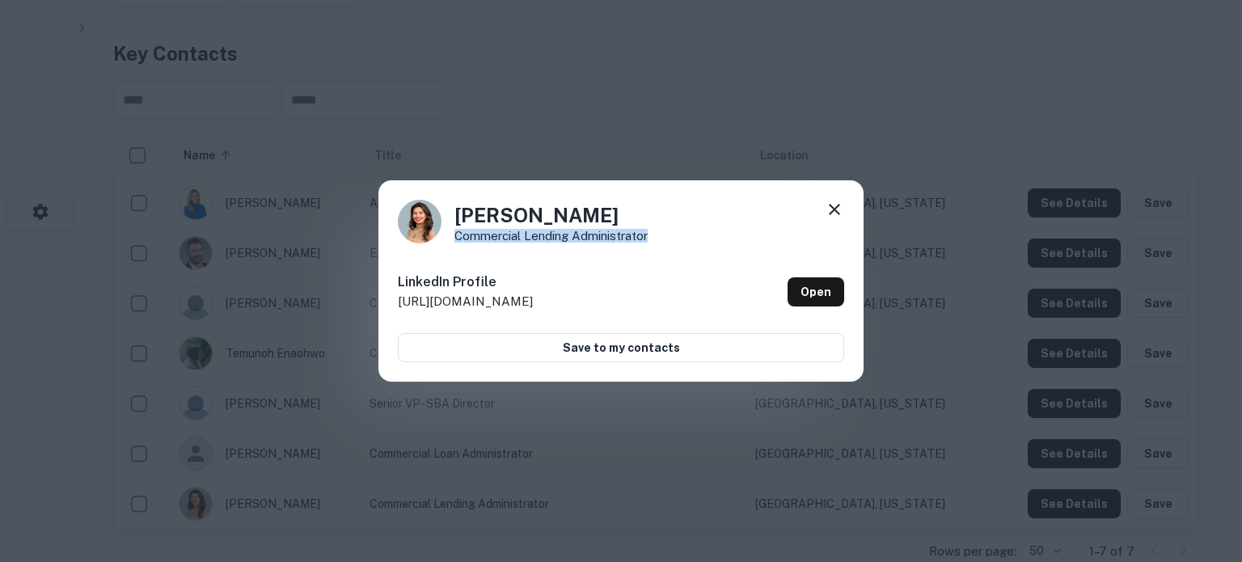
click at [836, 210] on icon at bounding box center [834, 209] width 11 height 11
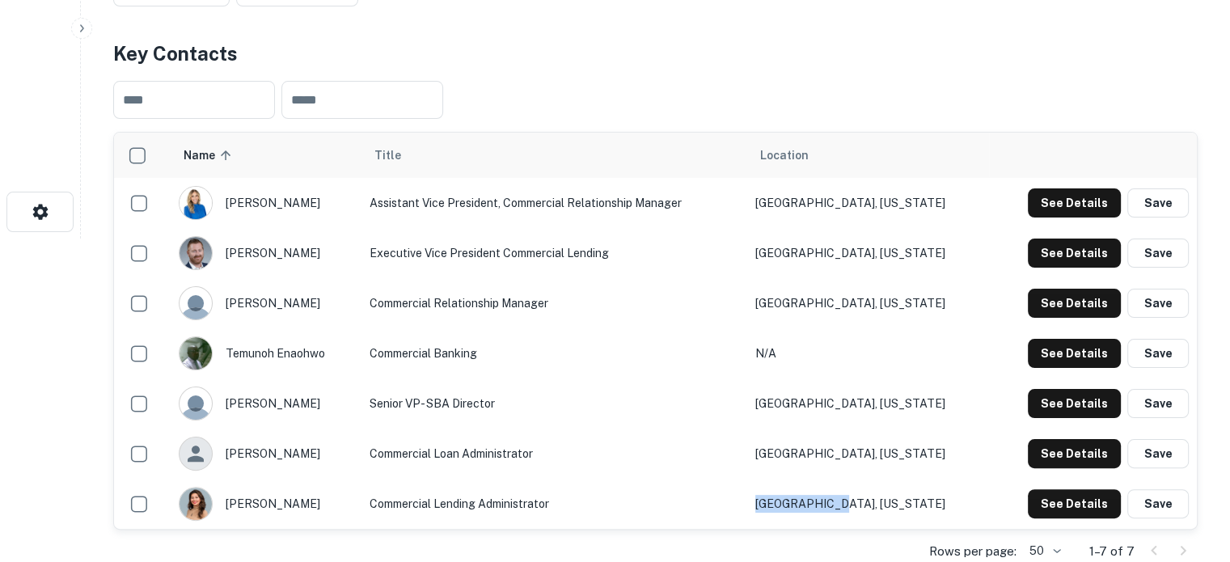
drag, startPoint x: 925, startPoint y: 497, endPoint x: 839, endPoint y: 501, distance: 86.7
click at [839, 501] on td "Austin, Texas" at bounding box center [868, 504] width 242 height 50
copy td "Austin, Texas"
click at [1064, 301] on button "See Details" at bounding box center [1074, 303] width 93 height 29
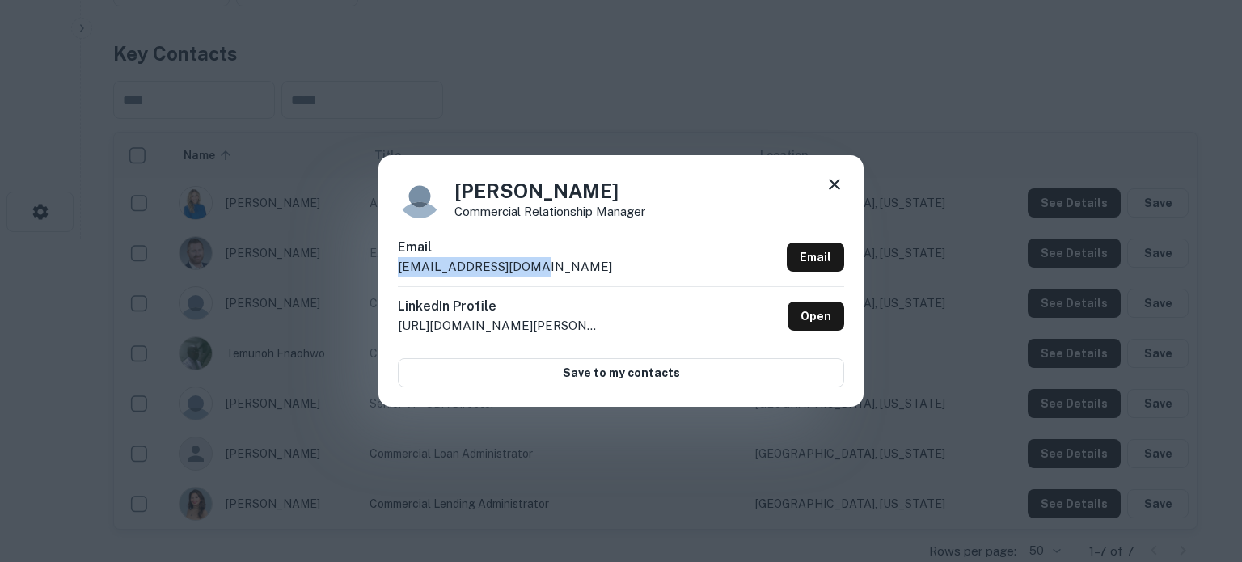
drag, startPoint x: 392, startPoint y: 272, endPoint x: 548, endPoint y: 269, distance: 155.3
click at [548, 269] on div "Bharath Pinto Commercial Relationship Manager Email bpinto@keystone.bank Email …" at bounding box center [620, 280] width 485 height 251
copy p "bpinto@keystone.bank"
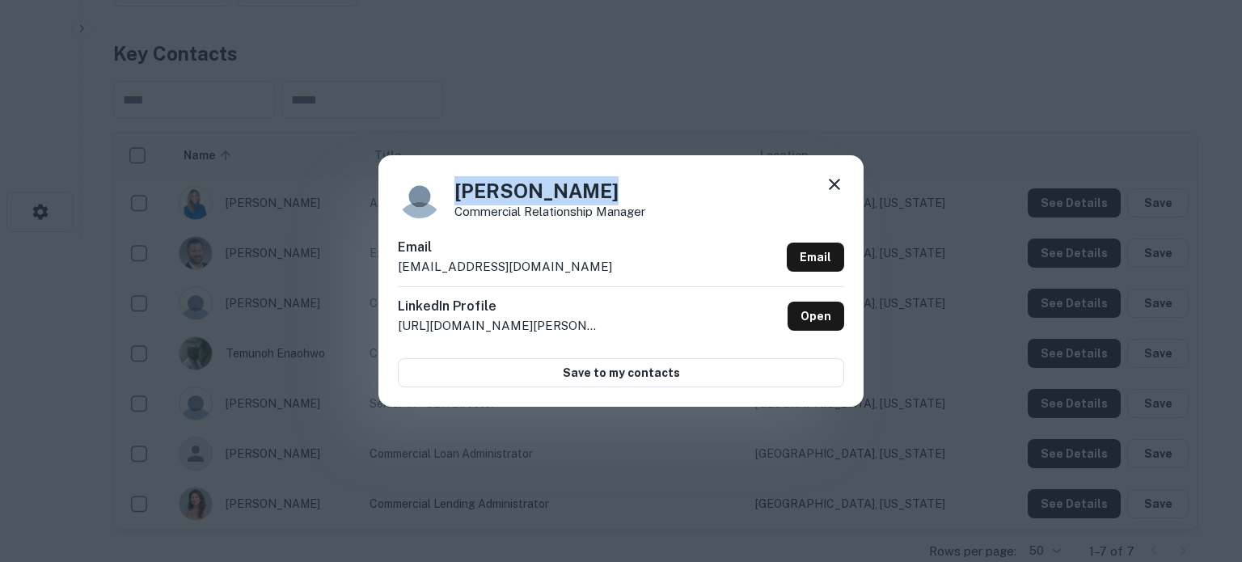
drag, startPoint x: 455, startPoint y: 195, endPoint x: 624, endPoint y: 193, distance: 169.0
click at [624, 193] on h4 "Bharath Pinto" at bounding box center [550, 190] width 191 height 29
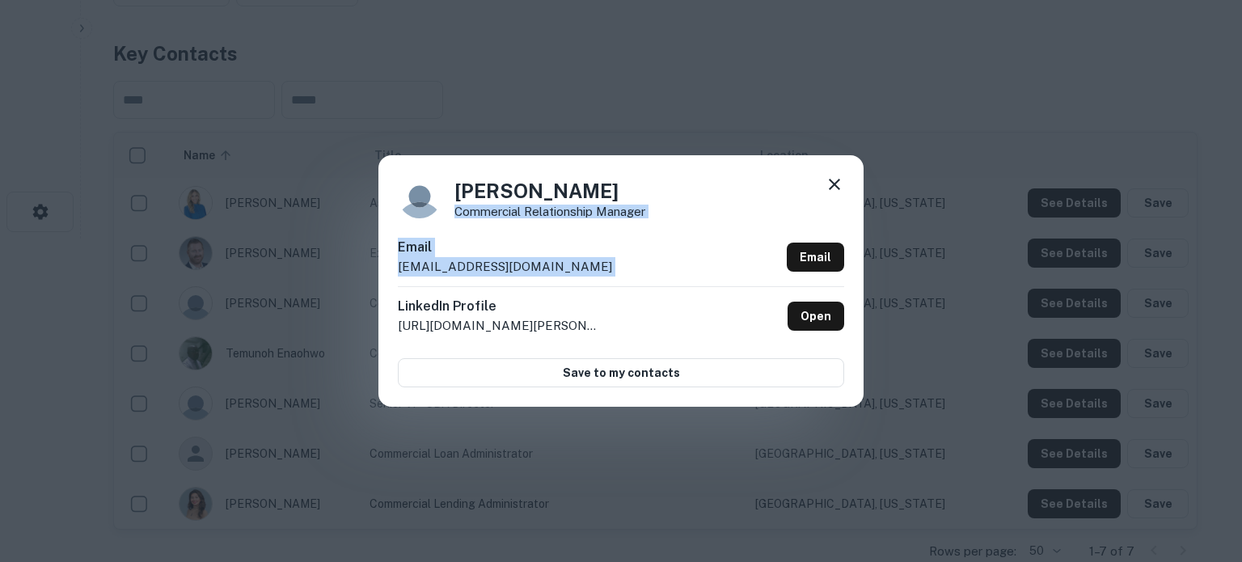
drag, startPoint x: 453, startPoint y: 214, endPoint x: 673, endPoint y: 221, distance: 220.1
click at [673, 221] on div "Bharath Pinto Commercial Relationship Manager Email bpinto@keystone.bank Email …" at bounding box center [620, 280] width 485 height 251
click at [644, 276] on div "Email bpinto@keystone.bank Email" at bounding box center [621, 262] width 446 height 49
drag, startPoint x: 456, startPoint y: 212, endPoint x: 654, endPoint y: 216, distance: 198.2
click at [654, 216] on div "Bharath Pinto Commercial Relationship Manager" at bounding box center [621, 197] width 446 height 44
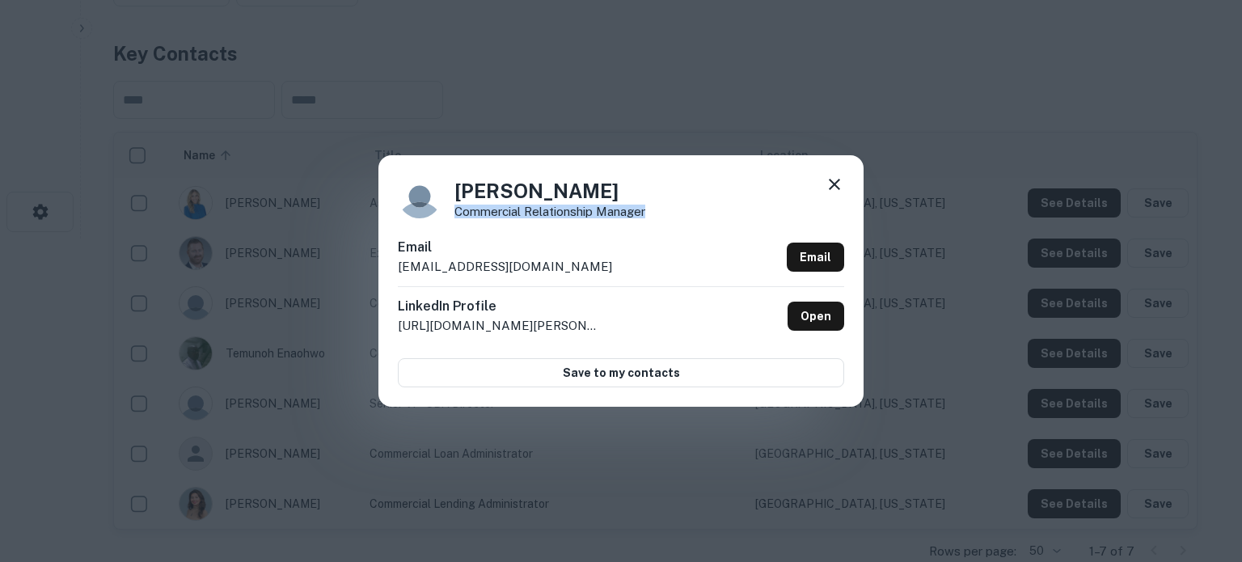
click at [844, 187] on icon at bounding box center [834, 184] width 19 height 19
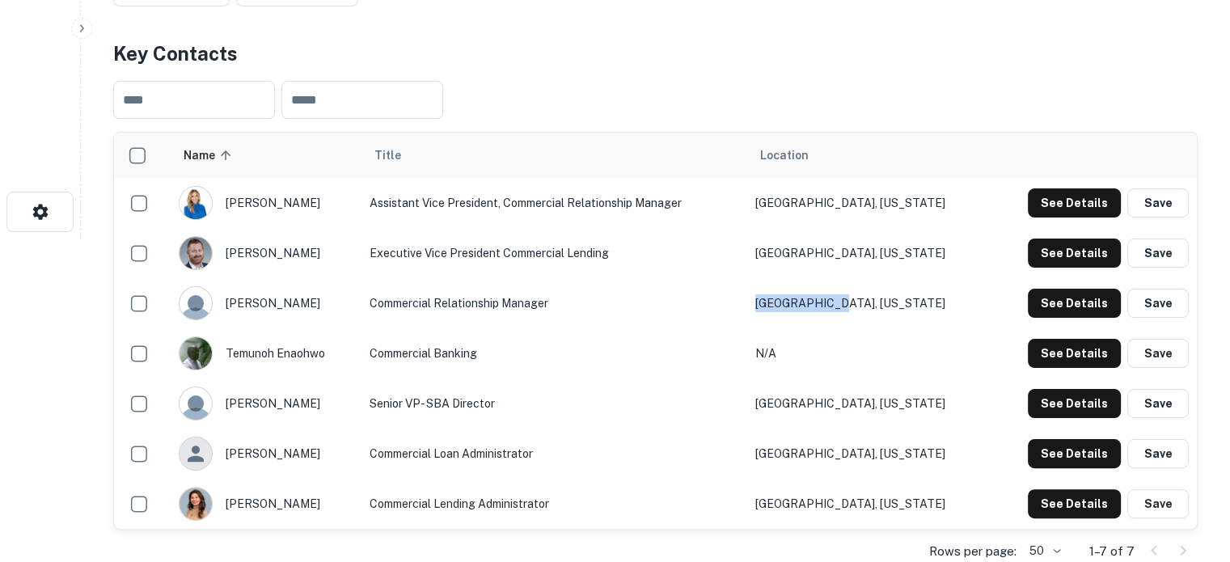
drag, startPoint x: 932, startPoint y: 310, endPoint x: 844, endPoint y: 308, distance: 88.2
click at [844, 308] on td "Austin, Texas" at bounding box center [868, 303] width 242 height 50
click at [1073, 260] on button "See Details" at bounding box center [1074, 253] width 93 height 29
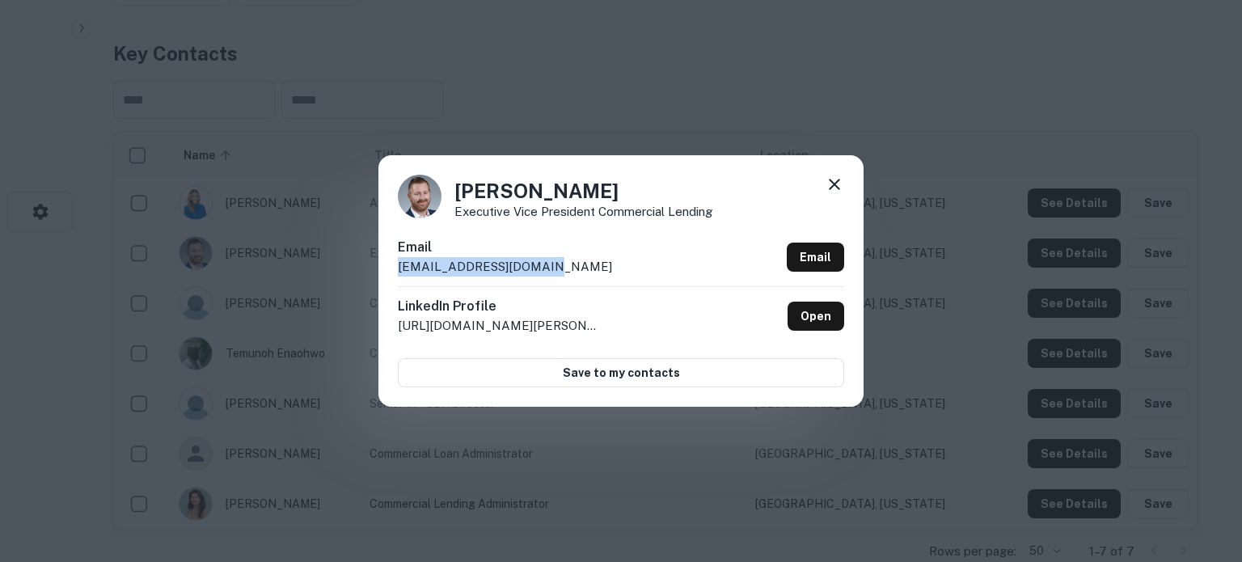
drag, startPoint x: 575, startPoint y: 264, endPoint x: 390, endPoint y: 270, distance: 185.3
click at [391, 269] on div "Sean Parsons Executive Vice President Commercial Lending Email sparsons@keyston…" at bounding box center [620, 280] width 485 height 251
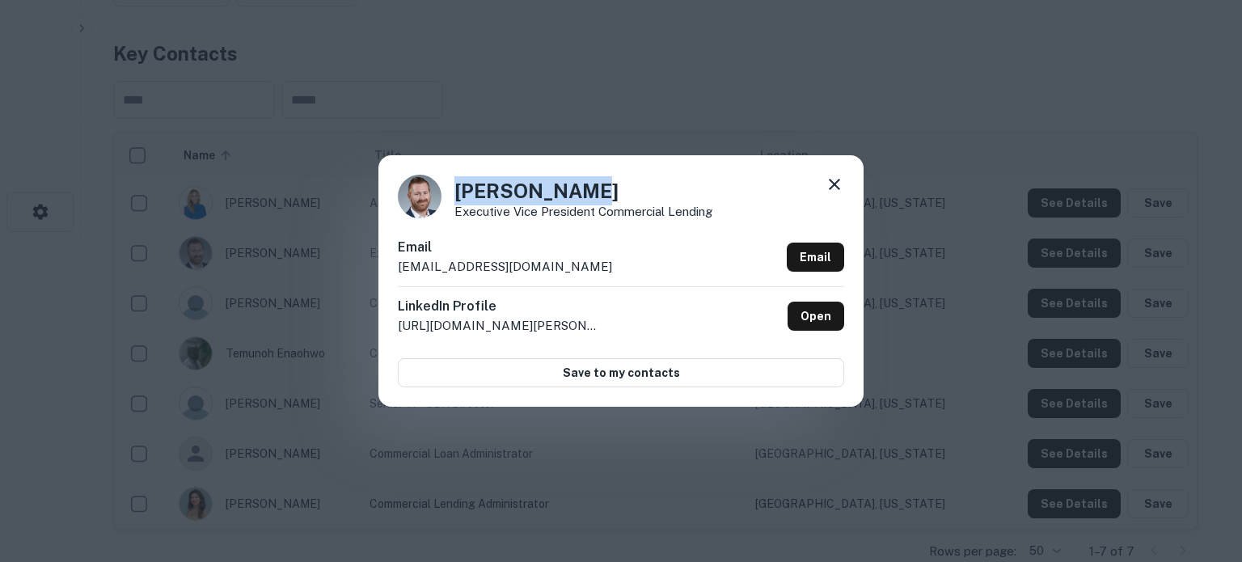
drag, startPoint x: 459, startPoint y: 188, endPoint x: 606, endPoint y: 187, distance: 146.4
click at [606, 187] on h4 "Sean Parsons" at bounding box center [584, 190] width 258 height 29
click at [835, 188] on icon at bounding box center [834, 184] width 19 height 19
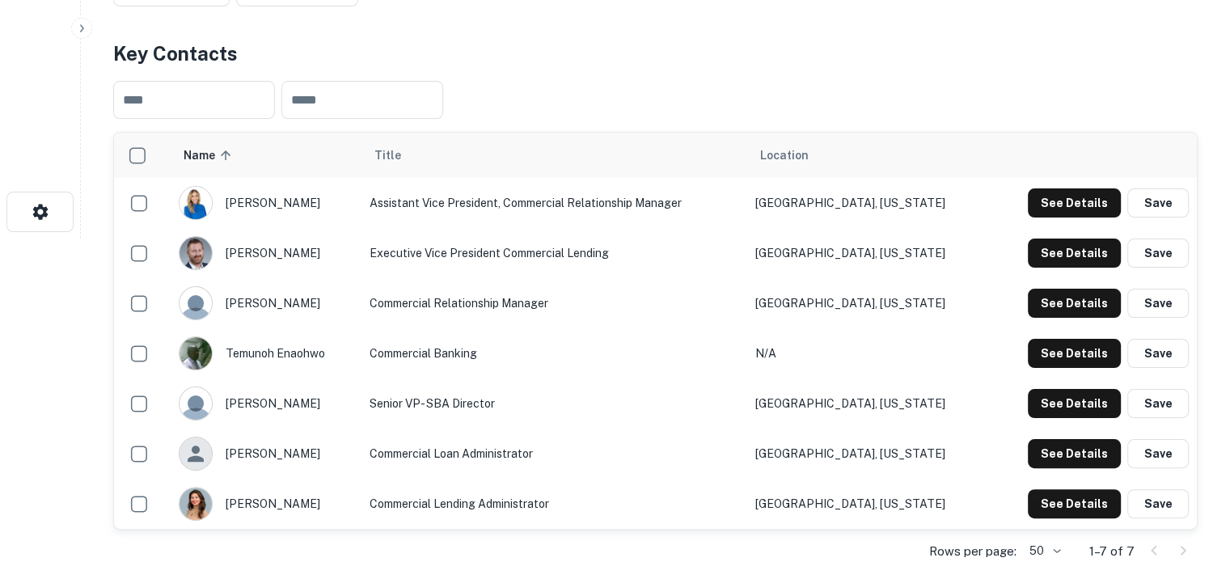
click at [1062, 217] on td "See Details Save" at bounding box center [1093, 203] width 208 height 50
click at [1067, 203] on button "See Details" at bounding box center [1074, 202] width 93 height 29
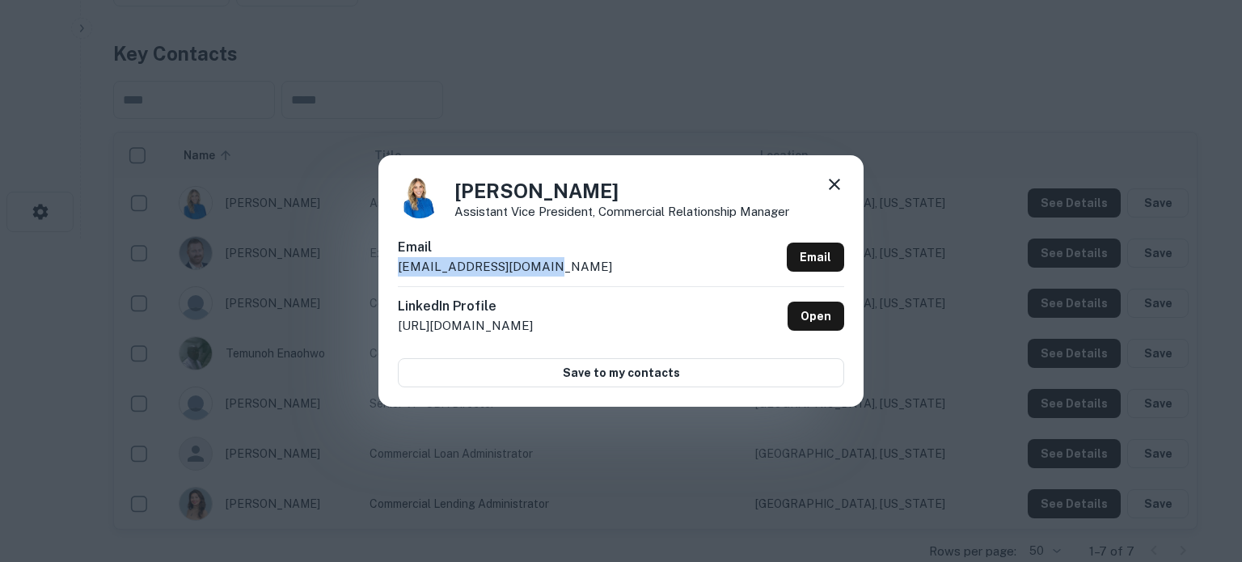
drag, startPoint x: 458, startPoint y: 273, endPoint x: 564, endPoint y: 274, distance: 106.8
click at [564, 274] on div "Alexis Grisham Assistant Vice President, Commercial Relationship Manager Email …" at bounding box center [620, 280] width 485 height 251
click at [833, 190] on icon at bounding box center [834, 184] width 19 height 19
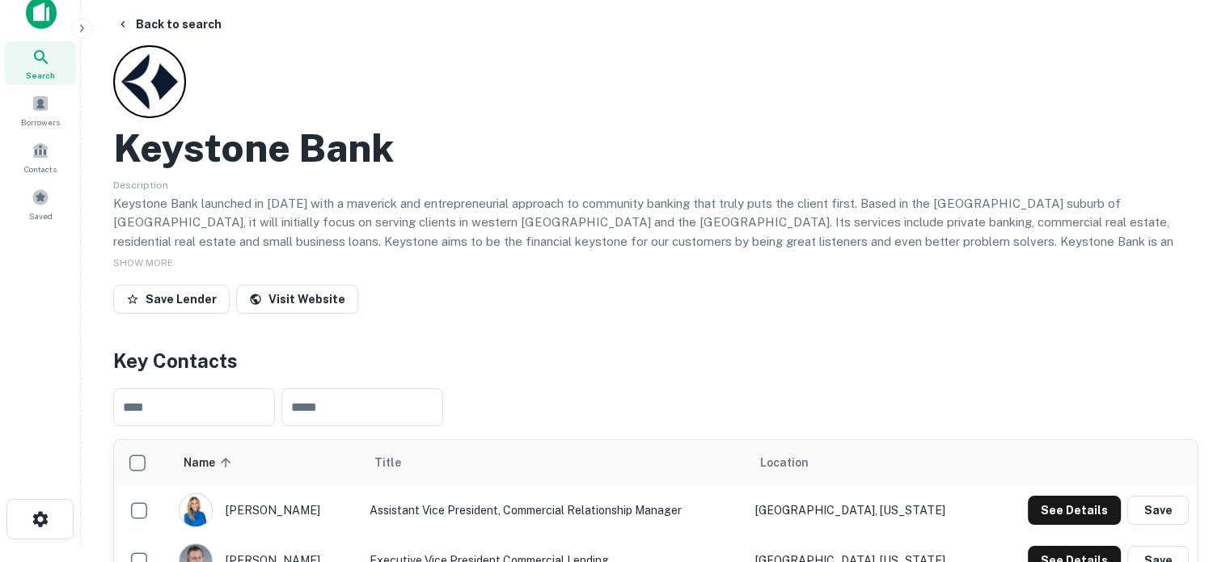
scroll to position [0, 0]
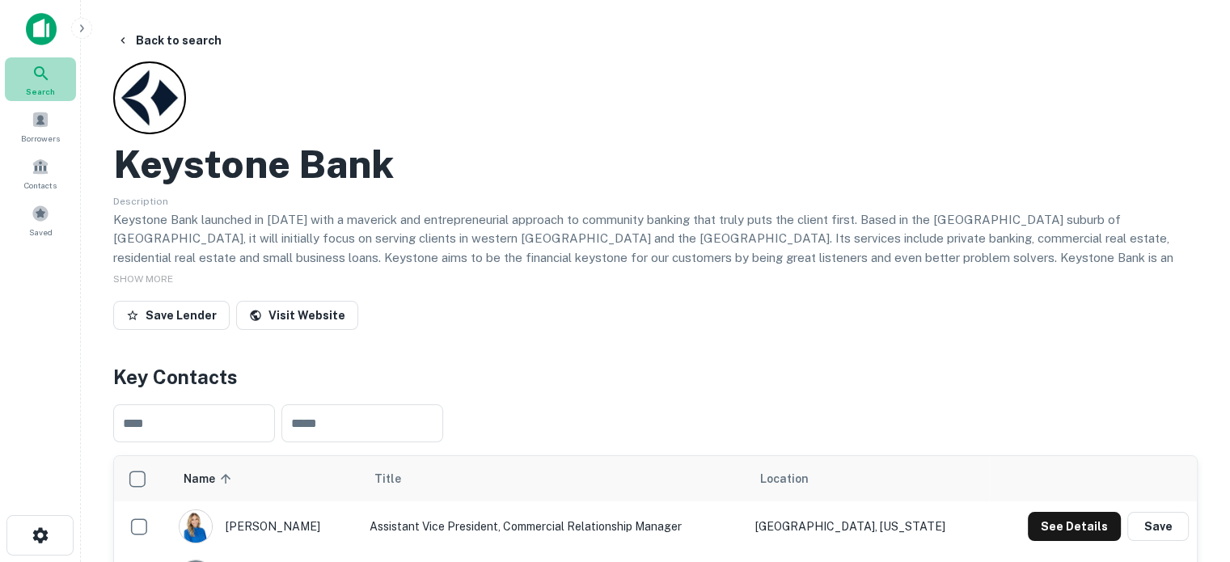
click at [53, 83] on div "Search" at bounding box center [40, 79] width 71 height 44
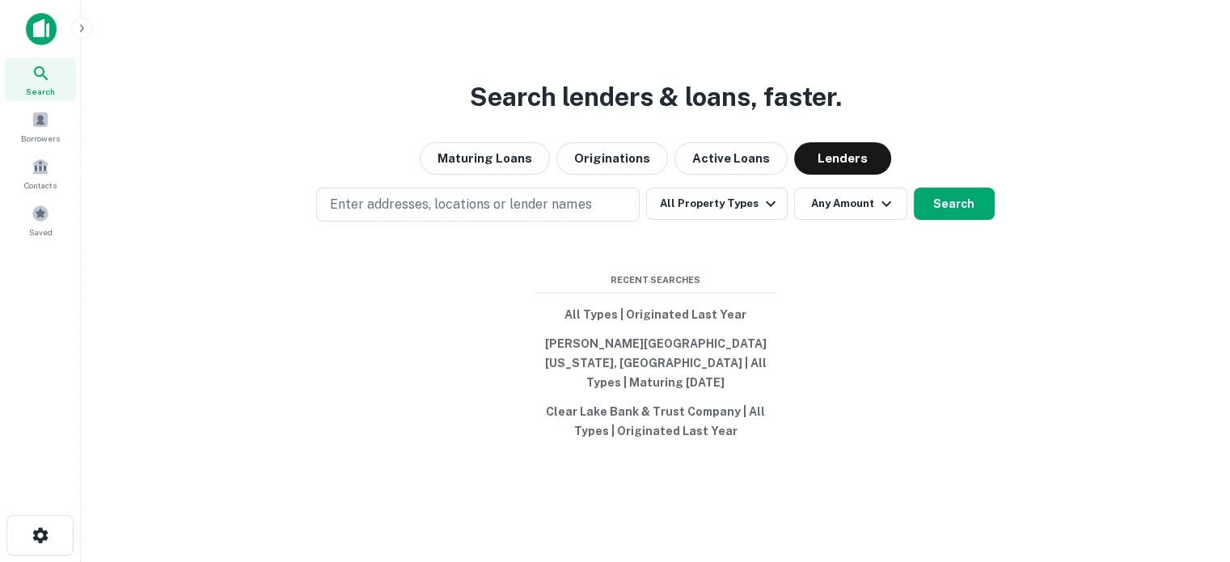
click at [574, 214] on p "Enter addresses, locations or lender names" at bounding box center [460, 204] width 261 height 19
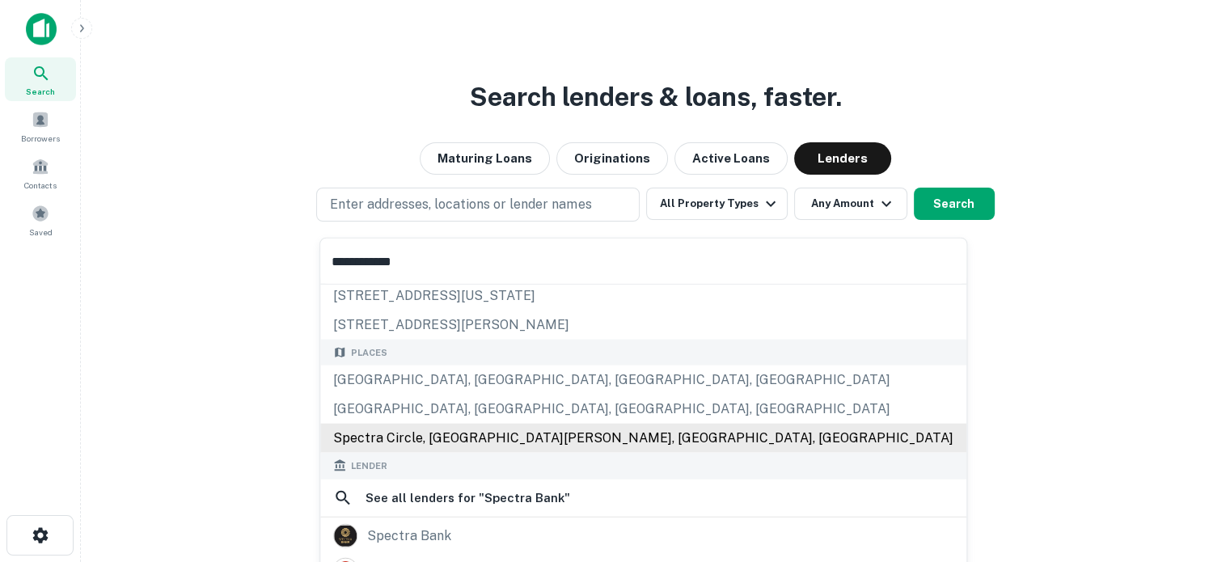
scroll to position [81, 0]
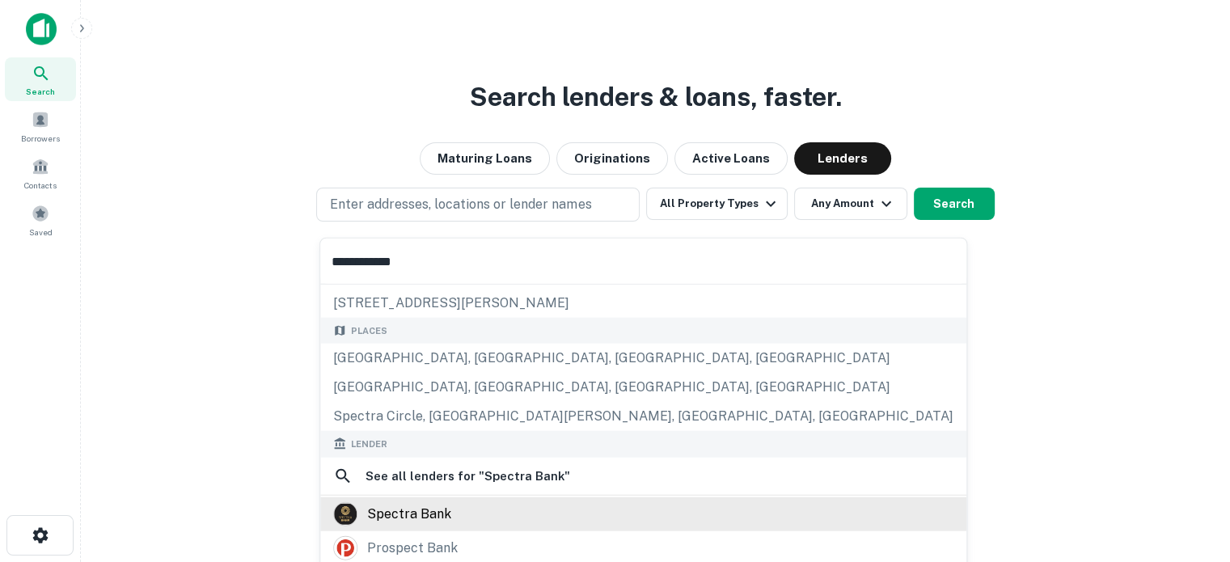
type input "**********"
click at [467, 510] on div "spectra bank" at bounding box center [643, 513] width 620 height 24
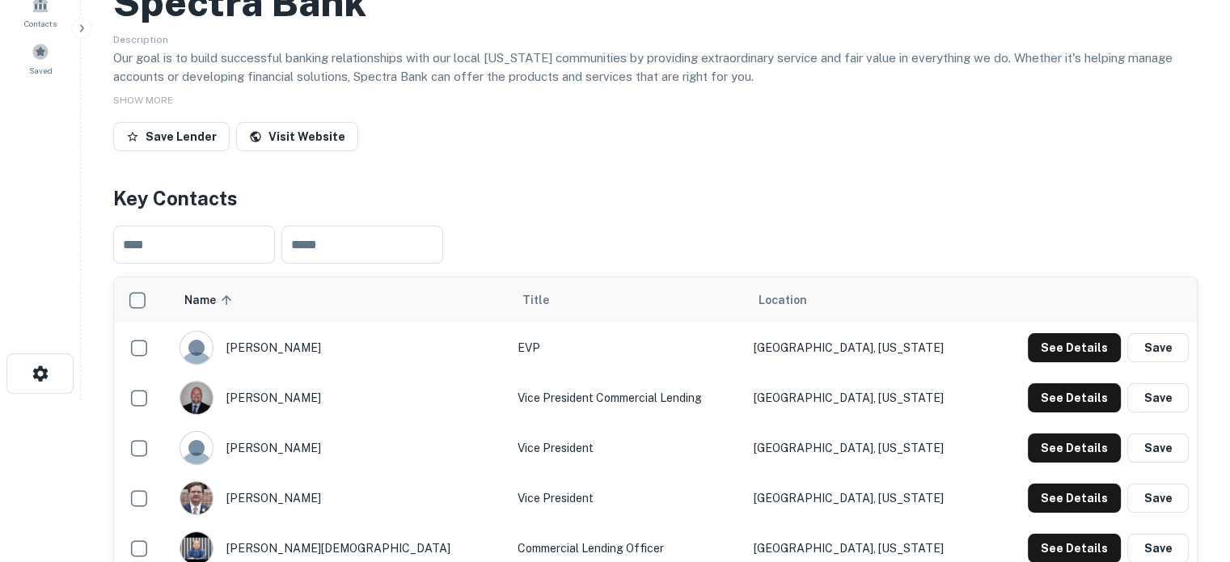
scroll to position [404, 0]
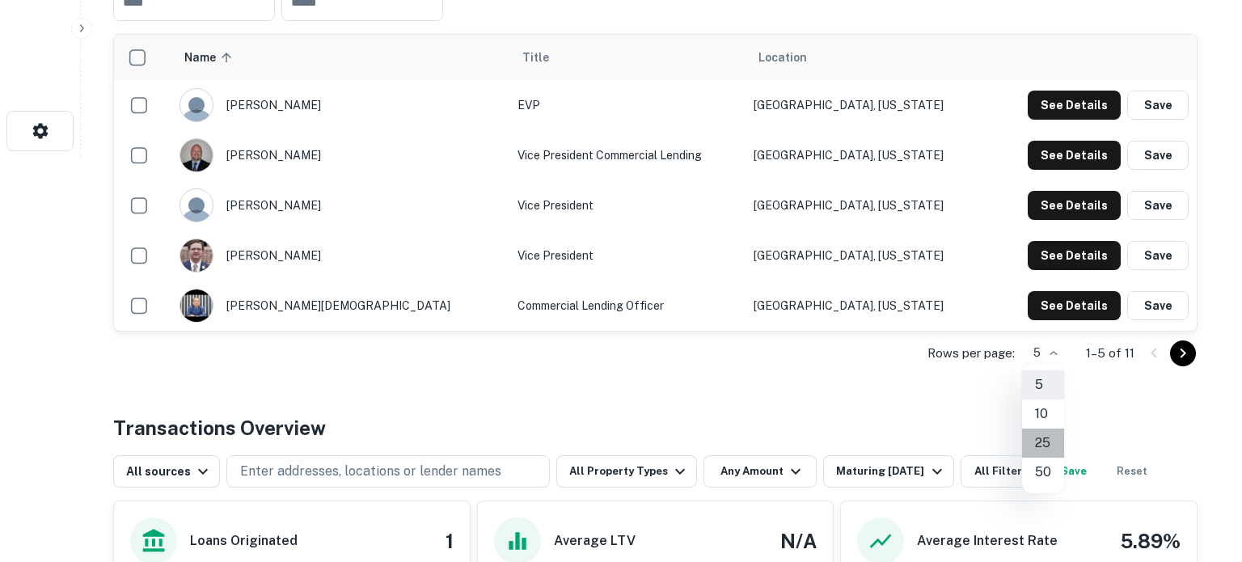
click at [1039, 442] on li "25" at bounding box center [1043, 443] width 42 height 29
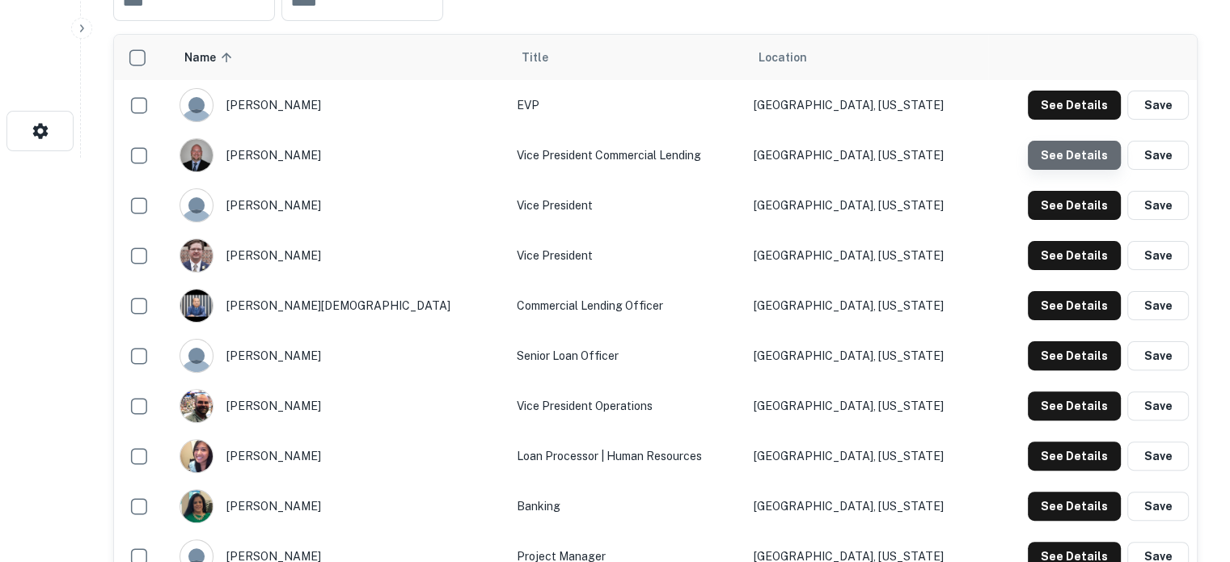
click at [1085, 159] on button "See Details" at bounding box center [1074, 155] width 93 height 29
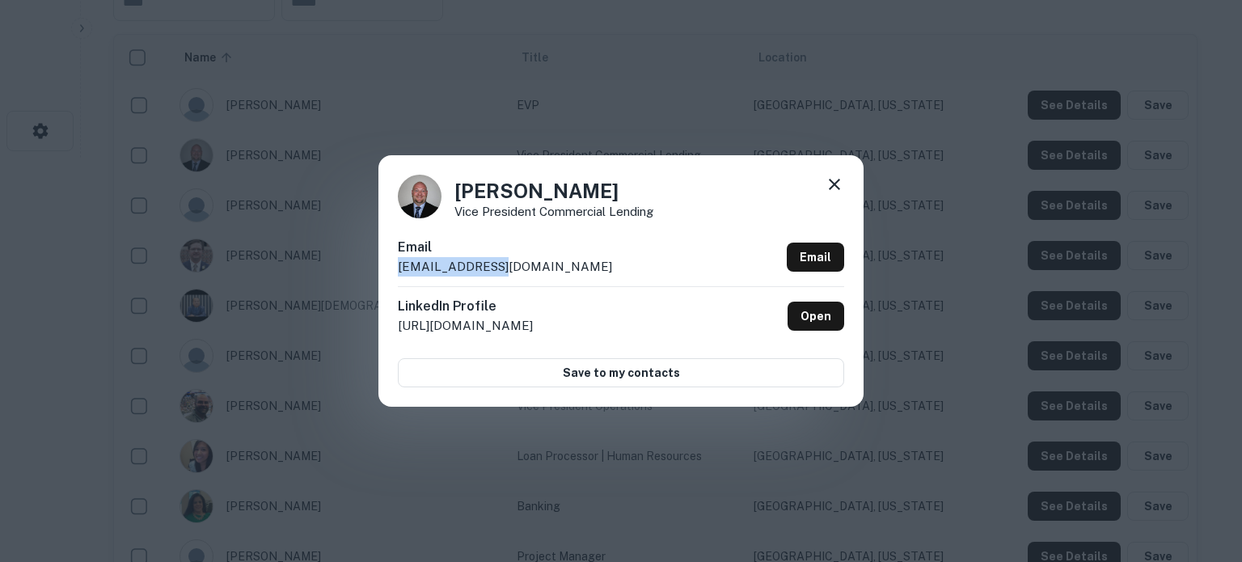
drag, startPoint x: 402, startPoint y: 271, endPoint x: 521, endPoint y: 271, distance: 118.9
click at [521, 271] on div "Julian Moolman Vice President Commercial Lending Email jm@spectra.bank Email Li…" at bounding box center [620, 280] width 485 height 251
copy p "jm@spectra.bank"
drag, startPoint x: 476, startPoint y: 193, endPoint x: 643, endPoint y: 188, distance: 167.5
click at [643, 188] on h4 "Julian Moolman" at bounding box center [554, 190] width 199 height 29
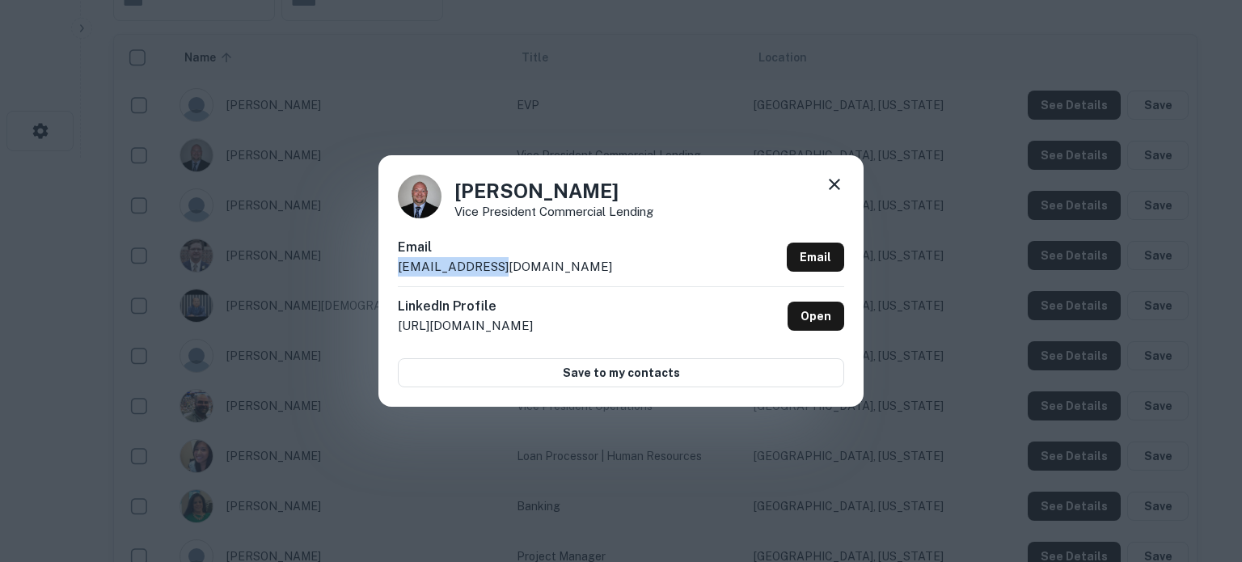
copy h4 "Julian Moolman"
click at [838, 185] on icon at bounding box center [834, 184] width 19 height 19
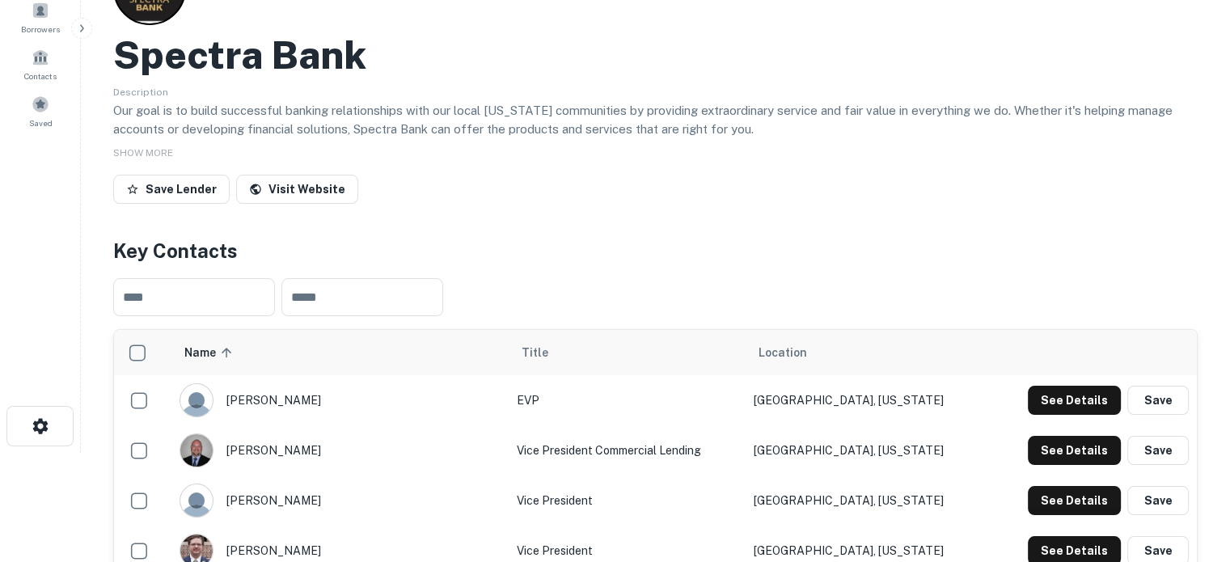
scroll to position [108, 0]
drag, startPoint x: 117, startPoint y: 12, endPoint x: 404, endPoint y: 12, distance: 287.1
click at [404, 12] on div "Spectra Bank Description Our goal is to build successful banking relationships …" at bounding box center [655, 82] width 1085 height 258
click at [229, 64] on h2 "Spectra Bank" at bounding box center [239, 55] width 253 height 47
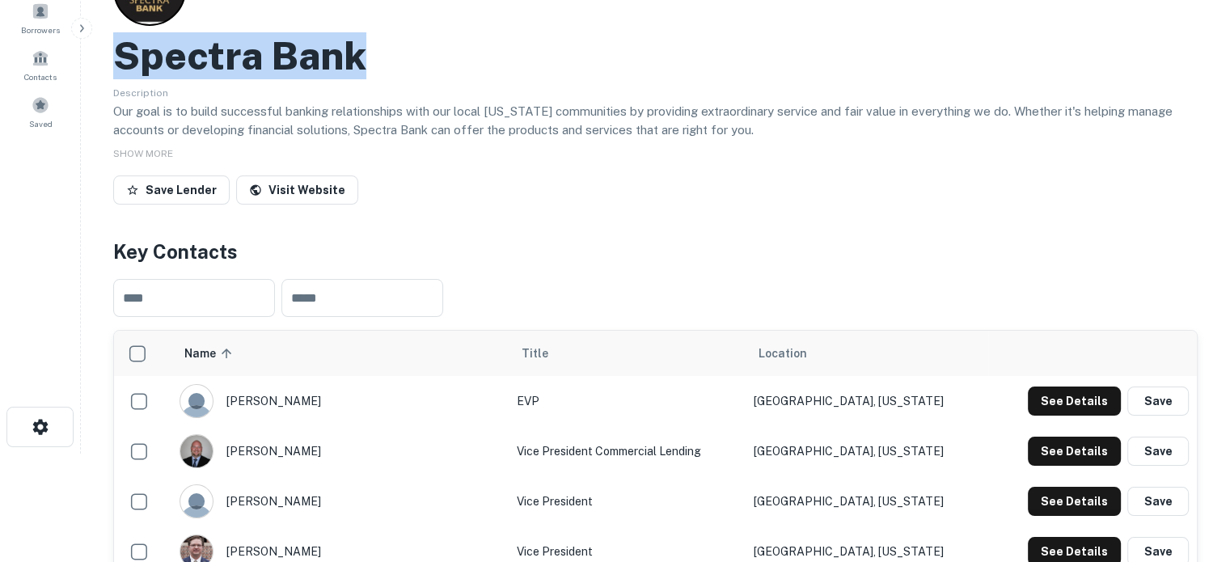
drag, startPoint x: 101, startPoint y: 58, endPoint x: 405, endPoint y: 64, distance: 304.1
copy h2 "Spectra Bank"
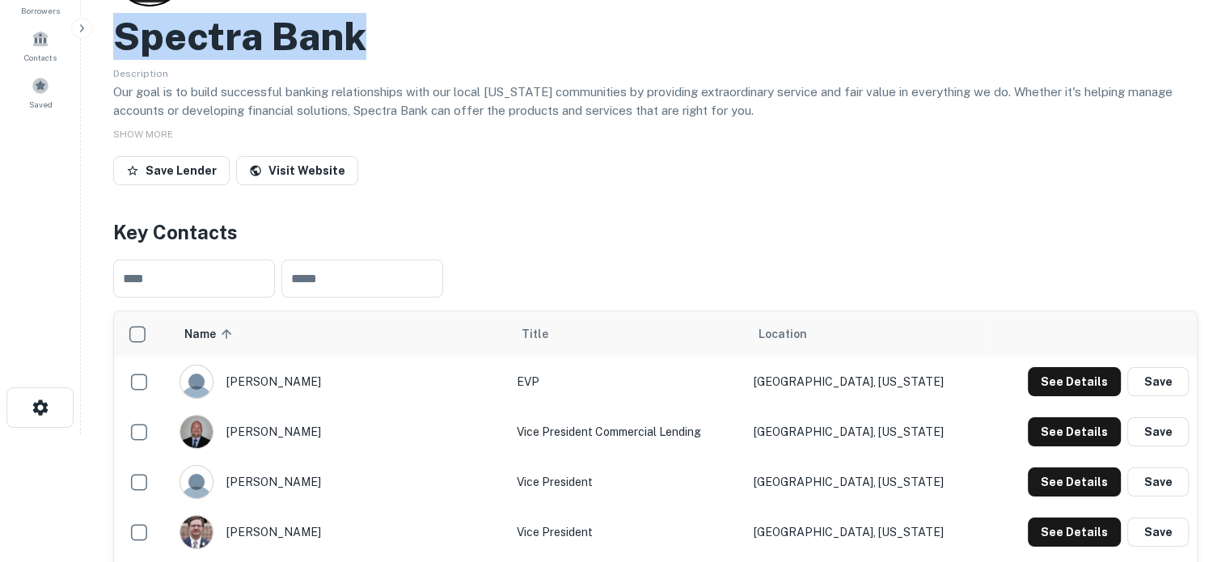
scroll to position [270, 0]
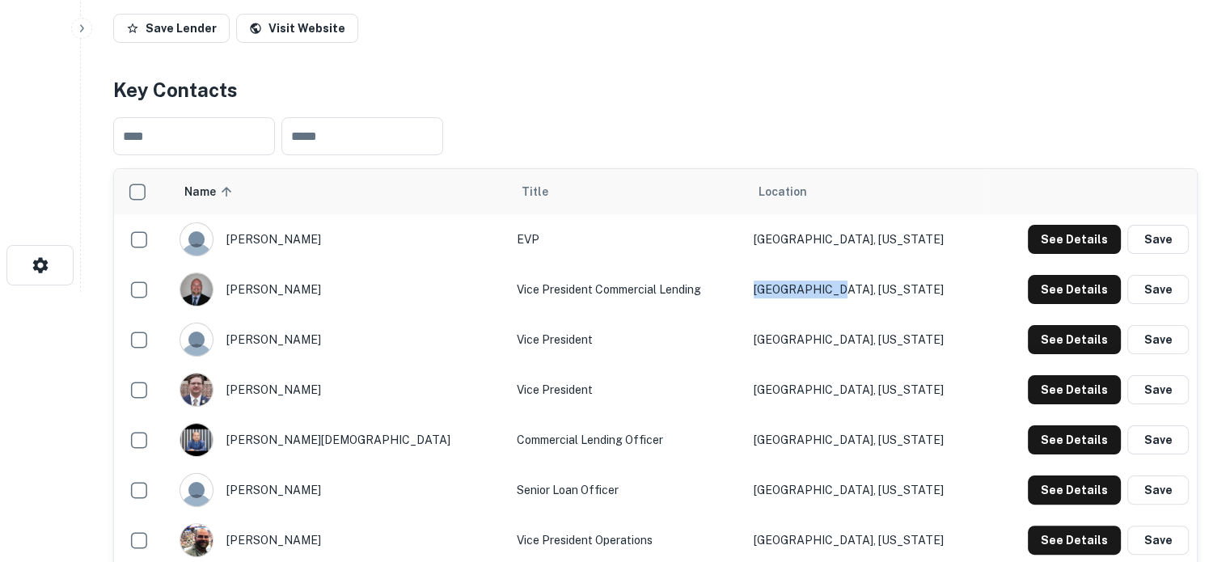
drag, startPoint x: 898, startPoint y: 290, endPoint x: 781, endPoint y: 294, distance: 117.3
click at [781, 294] on tr "julian moolman Vice President Commercial Lending Dallas, Texas See Details Save" at bounding box center [655, 289] width 1083 height 50
copy tr "Dallas, Texas"
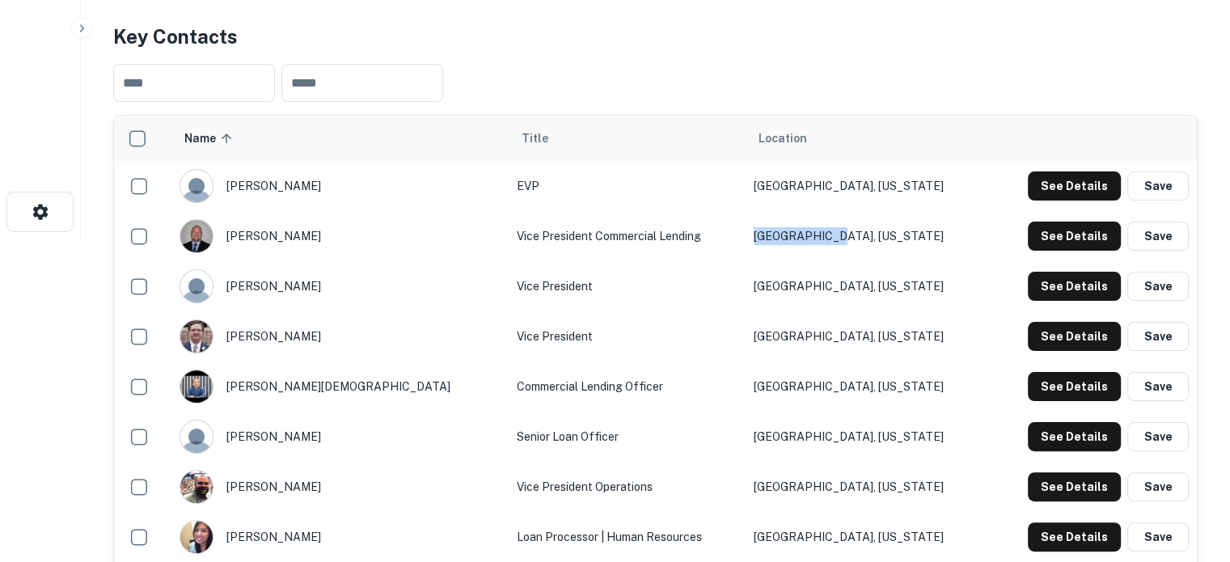
scroll to position [351, 0]
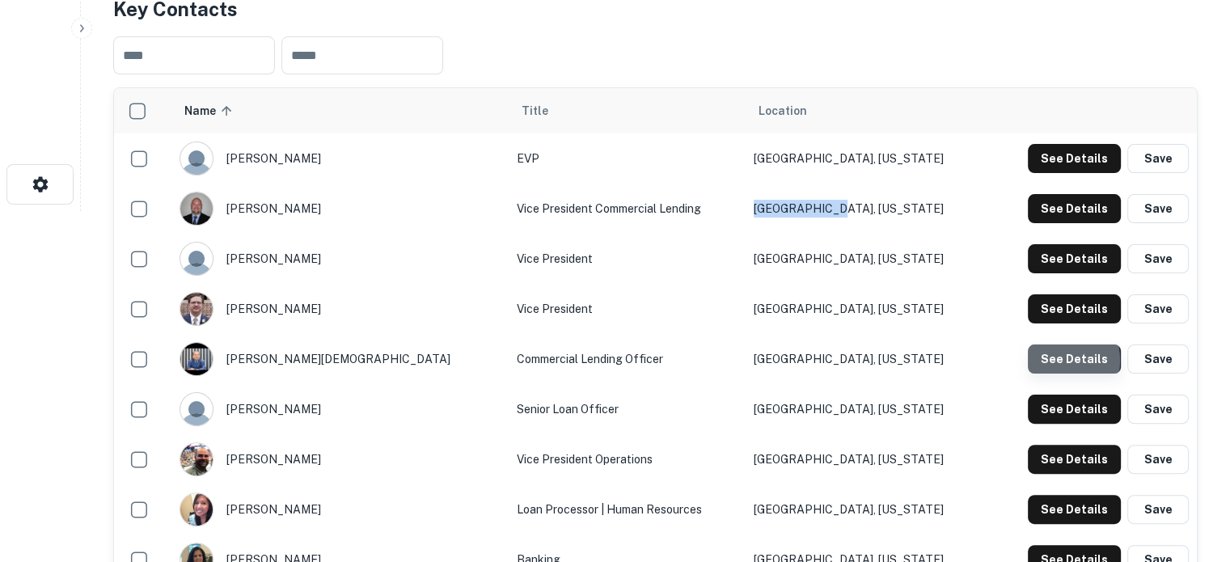
click at [1052, 362] on button "See Details" at bounding box center [1074, 359] width 93 height 29
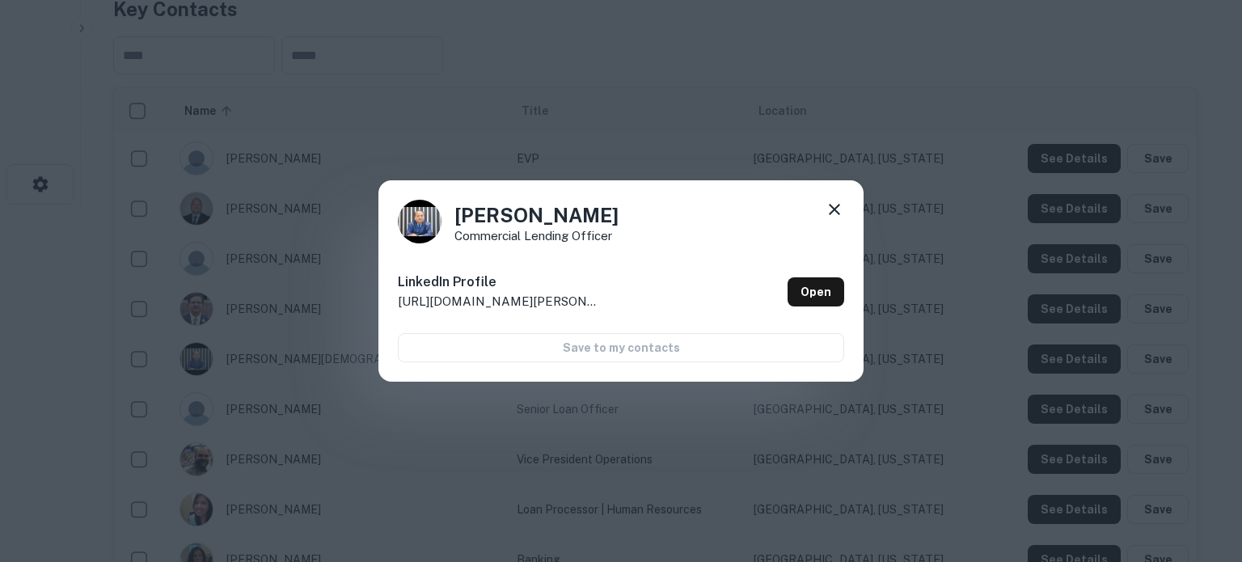
drag, startPoint x: 455, startPoint y: 214, endPoint x: 647, endPoint y: 218, distance: 191.7
click at [647, 218] on div "Maheboob Kurani Commercial Lending Officer" at bounding box center [621, 222] width 446 height 44
copy h4 "Maheboob Kurani"
click at [812, 298] on link "Open" at bounding box center [816, 291] width 57 height 29
click at [835, 202] on icon at bounding box center [834, 209] width 19 height 19
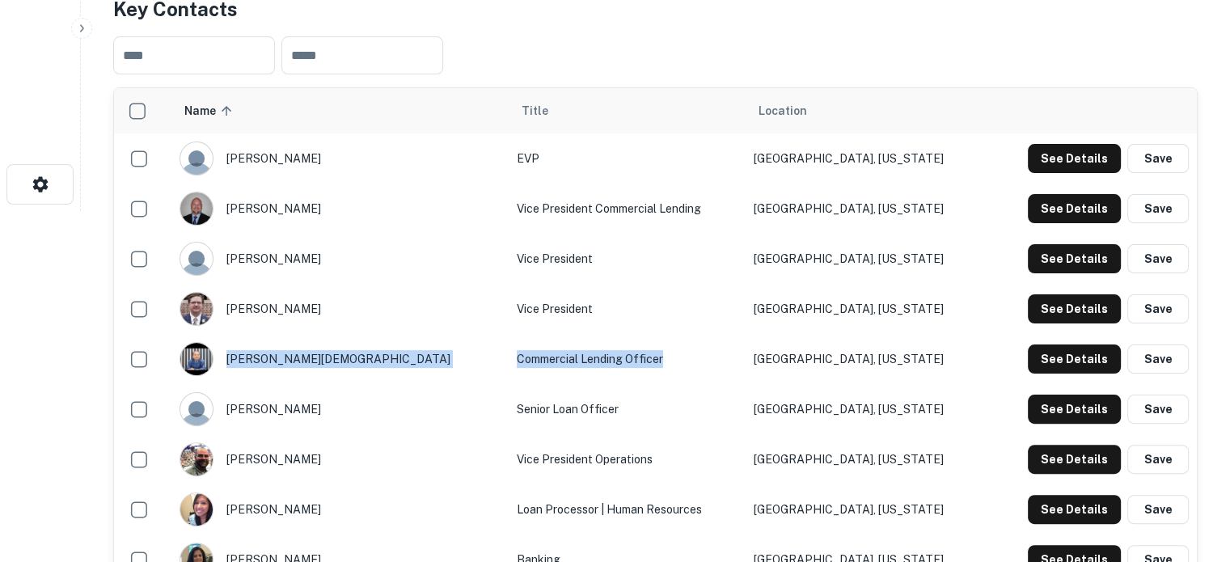
drag, startPoint x: 476, startPoint y: 356, endPoint x: 673, endPoint y: 357, distance: 197.3
click at [673, 357] on tr "maheboob kurani Commercial Lending Officer Dallas, Texas See Details Save" at bounding box center [655, 359] width 1083 height 50
click at [673, 358] on td "Commercial Lending Officer" at bounding box center [627, 359] width 237 height 50
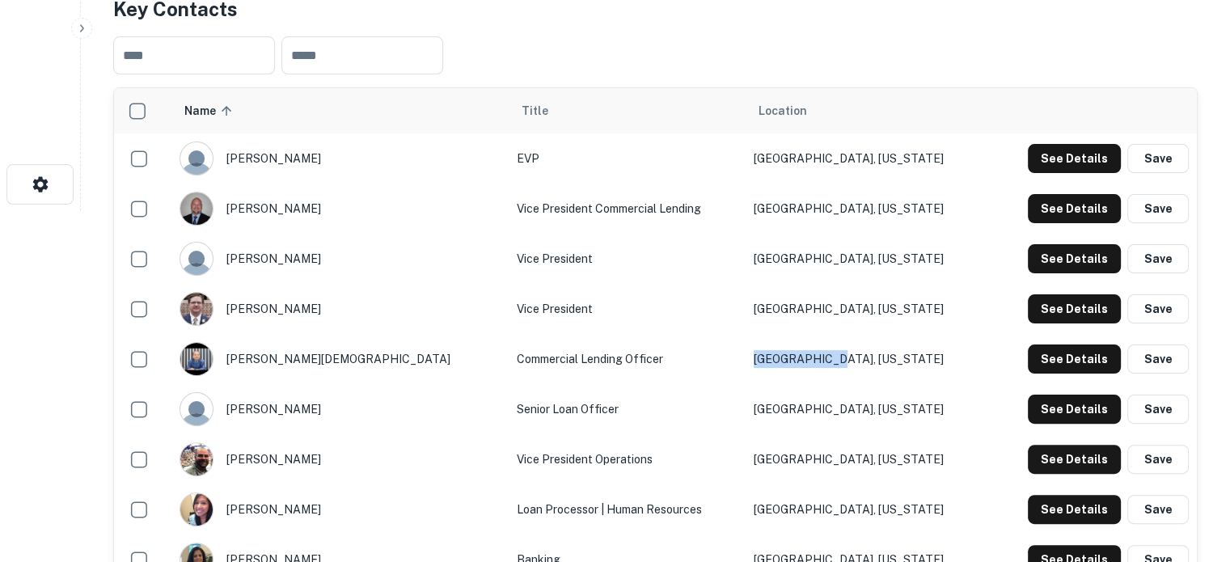
drag, startPoint x: 894, startPoint y: 362, endPoint x: 793, endPoint y: 368, distance: 101.3
click at [793, 368] on td "Dallas, Texas" at bounding box center [867, 359] width 243 height 50
copy td "Dallas, Texas"
drag, startPoint x: 492, startPoint y: 362, endPoint x: 674, endPoint y: 362, distance: 182.8
click at [674, 362] on td "Commercial Lending Officer" at bounding box center [627, 359] width 237 height 50
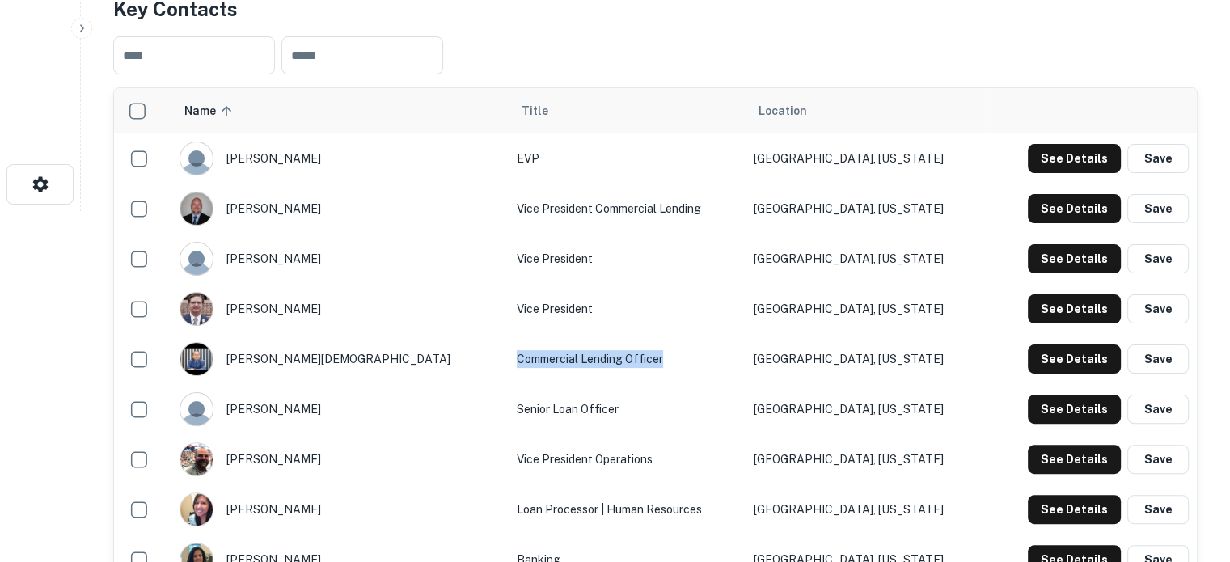
copy td "Commercial Lending Officer"
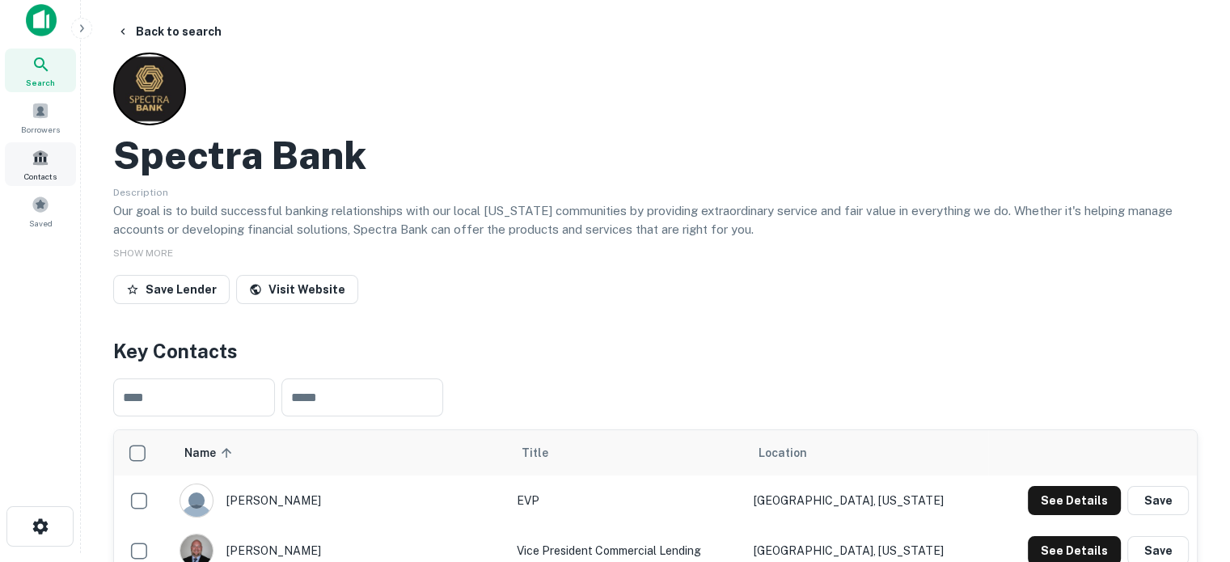
scroll to position [0, 0]
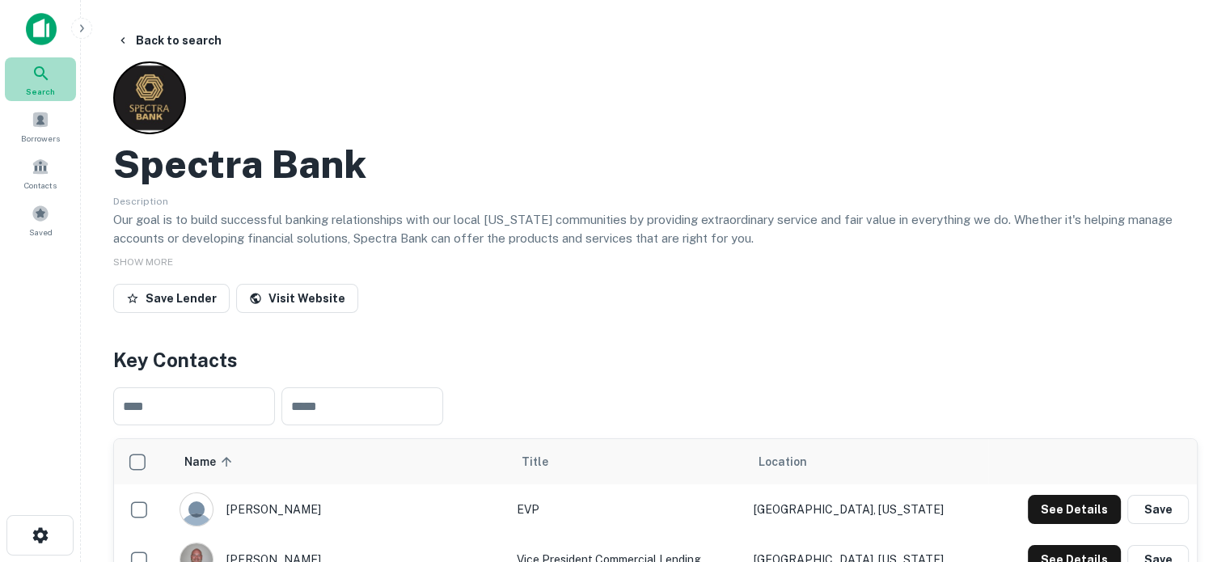
click at [45, 92] on span "Search" at bounding box center [40, 91] width 29 height 13
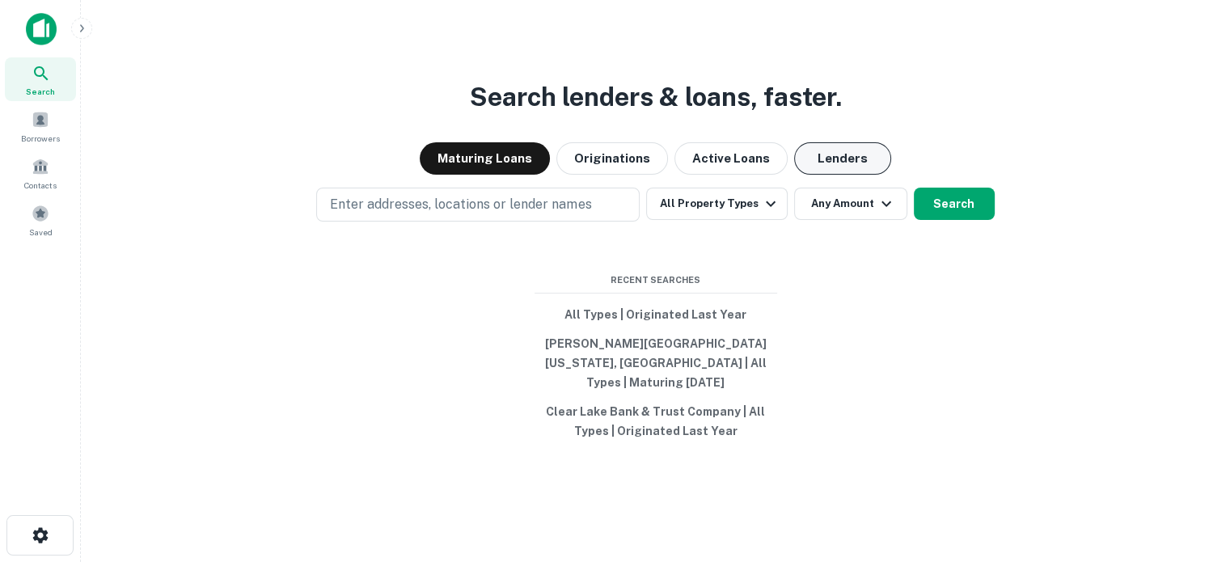
click at [841, 175] on button "Lenders" at bounding box center [842, 158] width 97 height 32
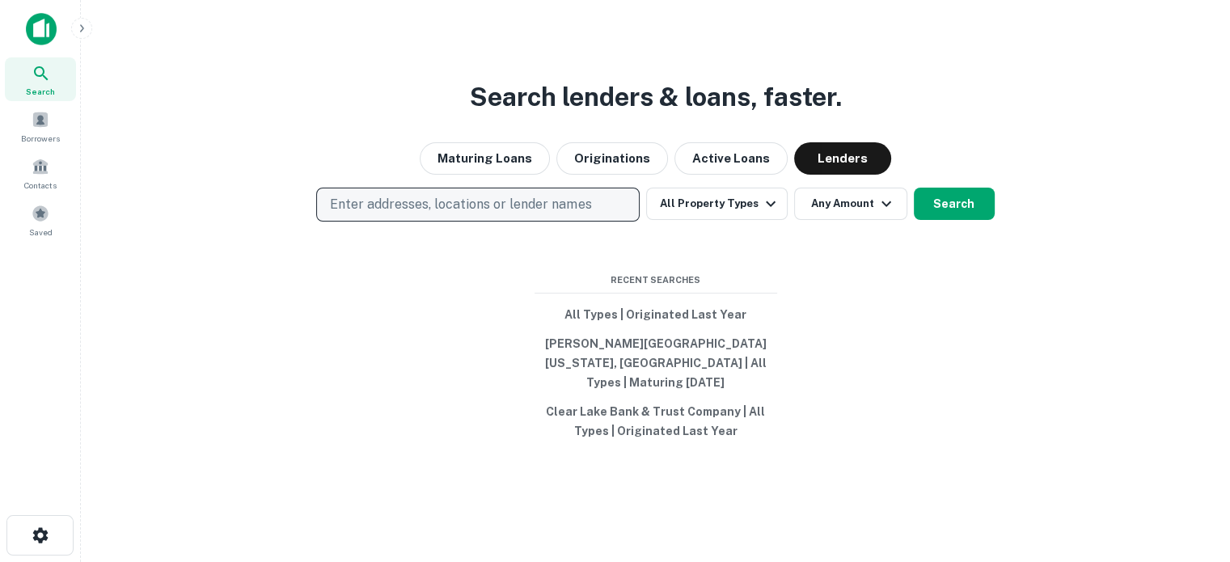
click at [555, 214] on p "Enter addresses, locations or lender names" at bounding box center [460, 204] width 261 height 19
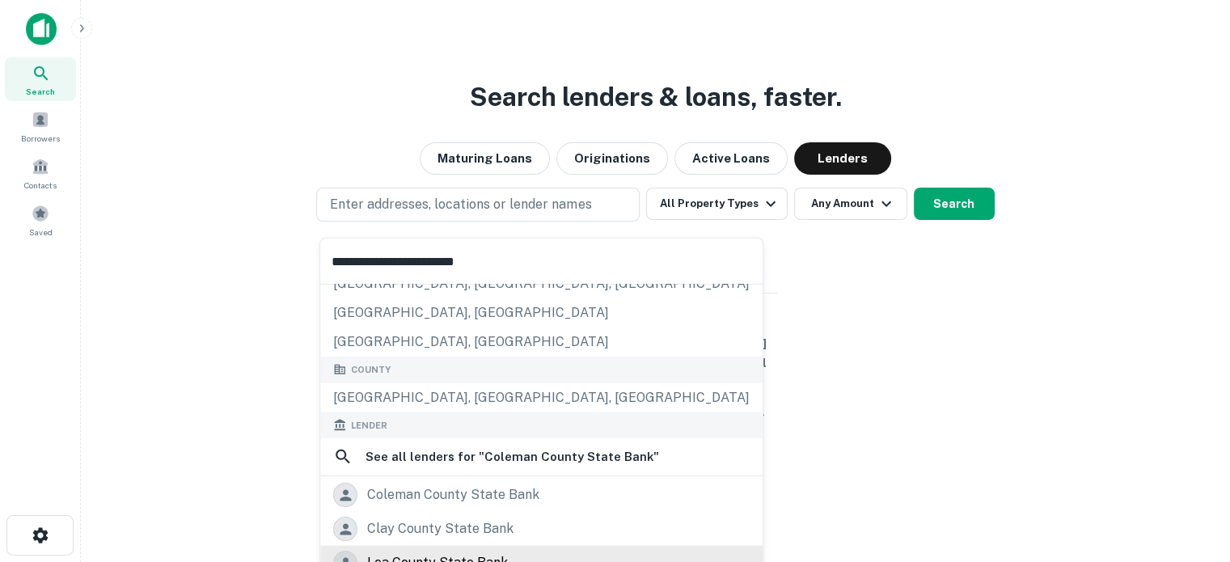
scroll to position [243, 0]
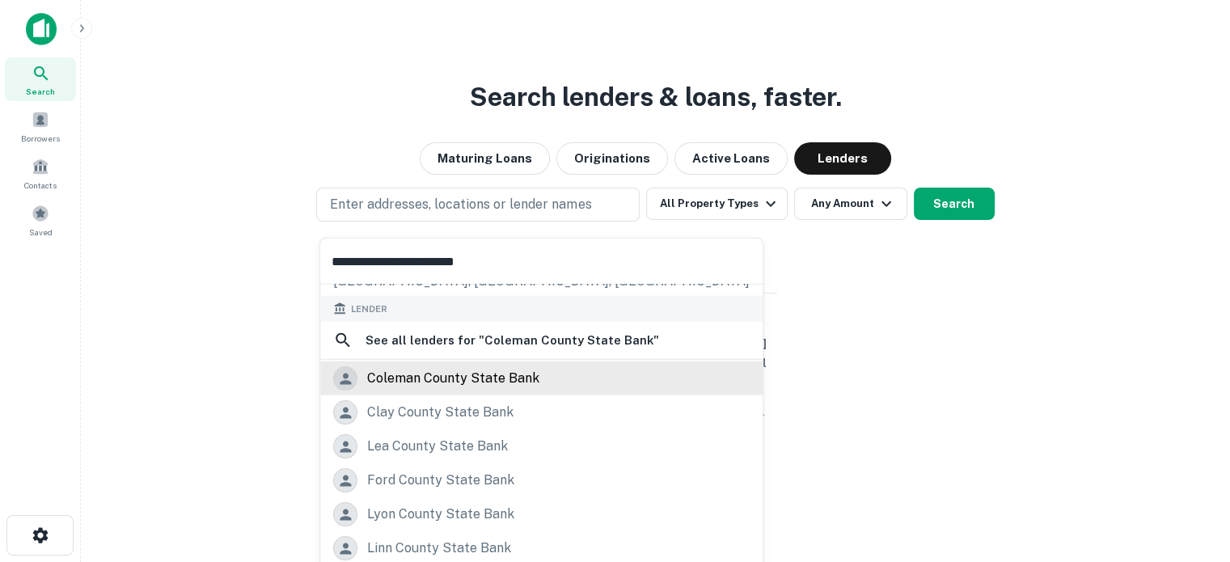
type input "**********"
click at [450, 378] on div "coleman county state bank" at bounding box center [453, 378] width 172 height 24
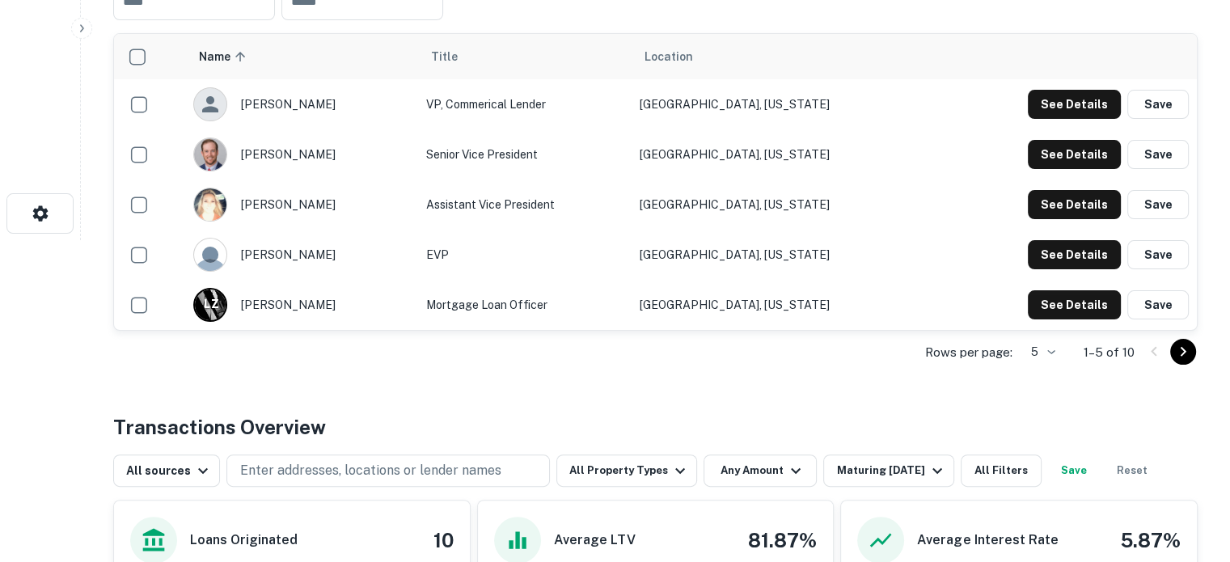
scroll to position [323, 0]
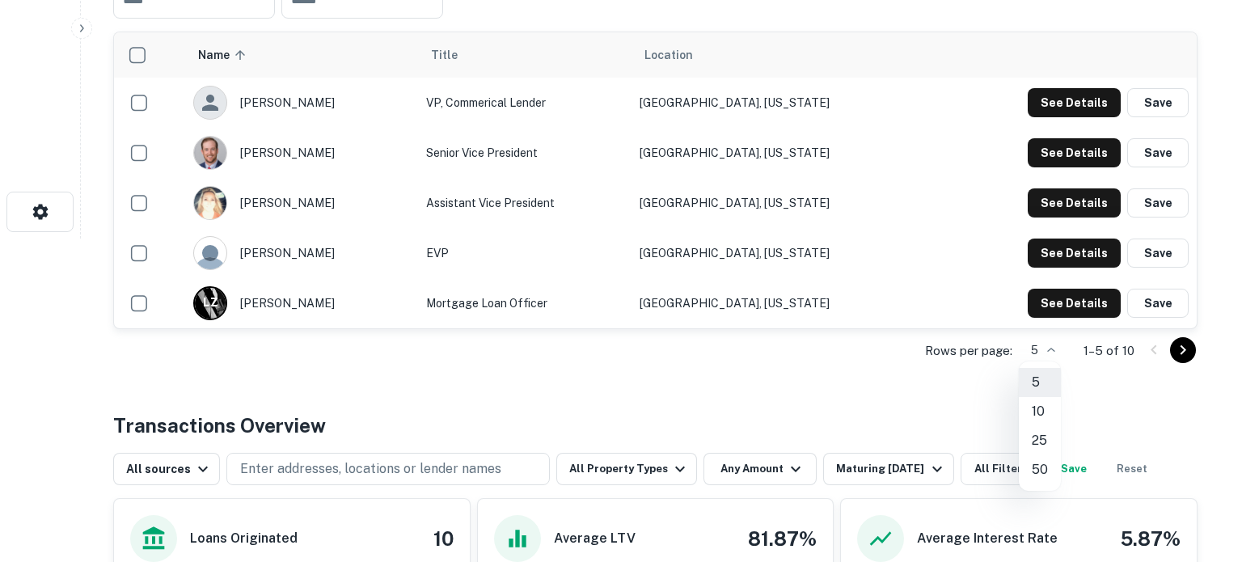
click at [1041, 404] on li "10" at bounding box center [1040, 411] width 42 height 29
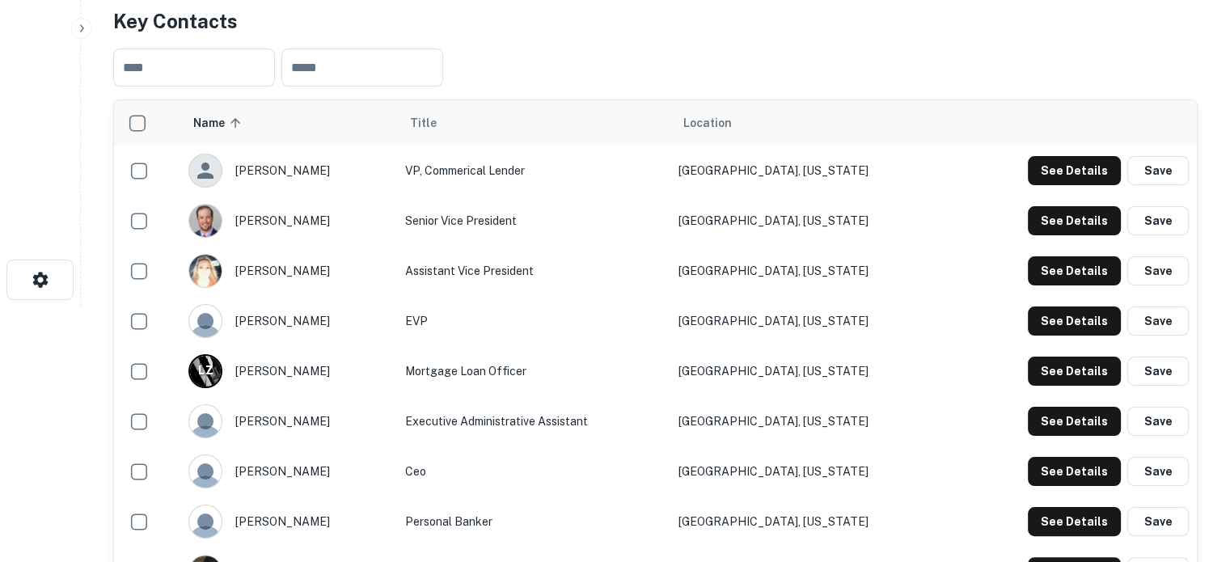
scroll to position [162, 0]
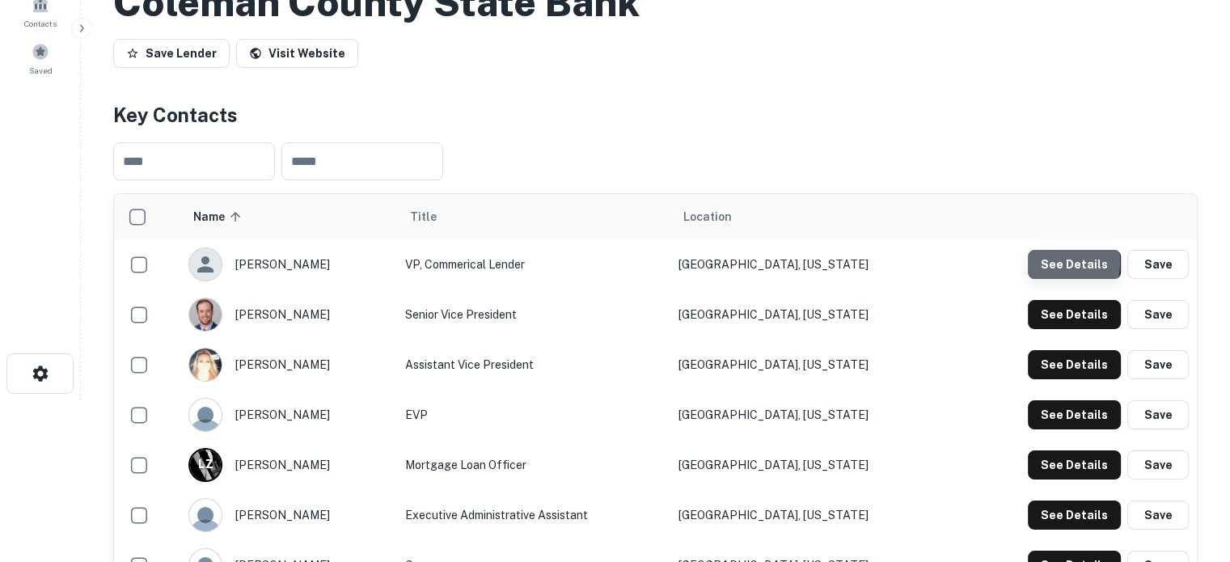
click at [1046, 260] on button "See Details" at bounding box center [1074, 264] width 93 height 29
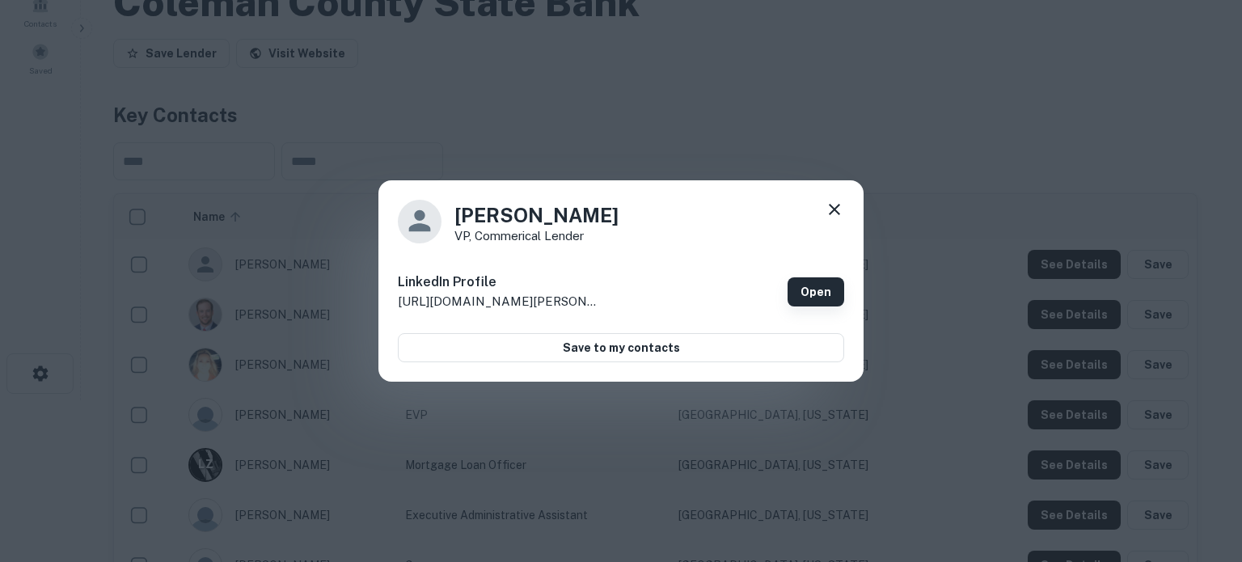
click at [825, 289] on link "Open" at bounding box center [816, 291] width 57 height 29
drag, startPoint x: 632, startPoint y: 215, endPoint x: 425, endPoint y: 214, distance: 206.2
click at [425, 214] on div "[PERSON_NAME] VP, Commerical Lender" at bounding box center [621, 222] width 446 height 44
copy h4 "[PERSON_NAME]"
drag, startPoint x: 452, startPoint y: 237, endPoint x: 573, endPoint y: 235, distance: 120.5
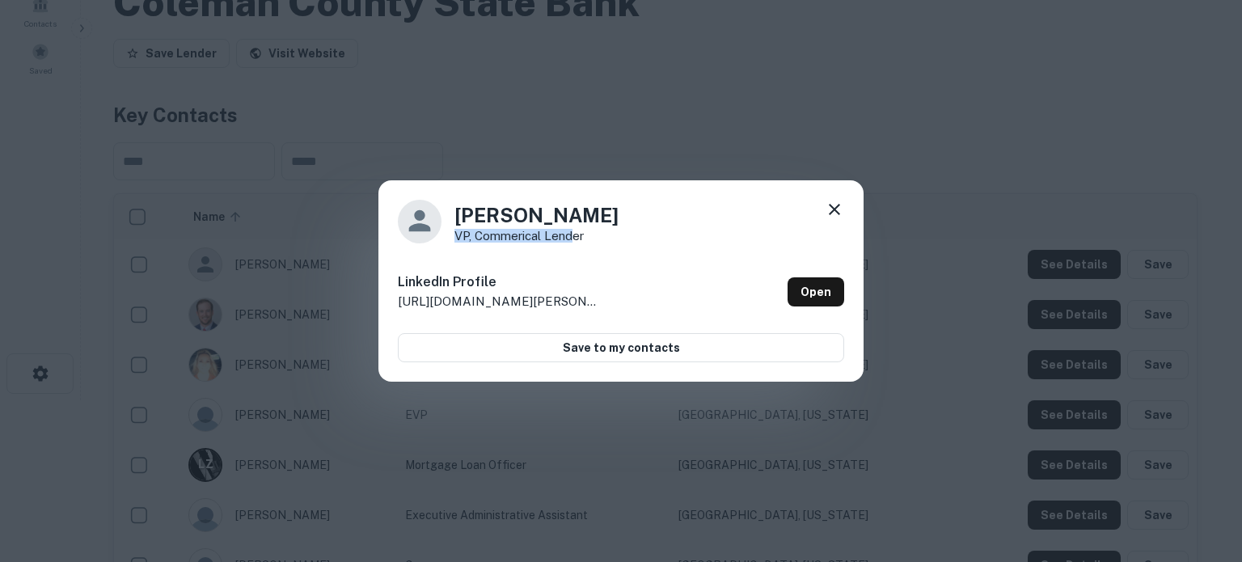
click at [573, 235] on div "[PERSON_NAME] VP, Commerical Lender" at bounding box center [621, 222] width 446 height 44
click at [623, 250] on div "[PERSON_NAME] VP, Commerical Lender LinkedIn Profile [URL][DOMAIN_NAME][PERSON_…" at bounding box center [620, 281] width 485 height 202
drag, startPoint x: 618, startPoint y: 239, endPoint x: 456, endPoint y: 232, distance: 161.9
click at [456, 232] on div "[PERSON_NAME] VP, Commerical Lender" at bounding box center [621, 222] width 446 height 44
copy p "VP, Commerical Lender"
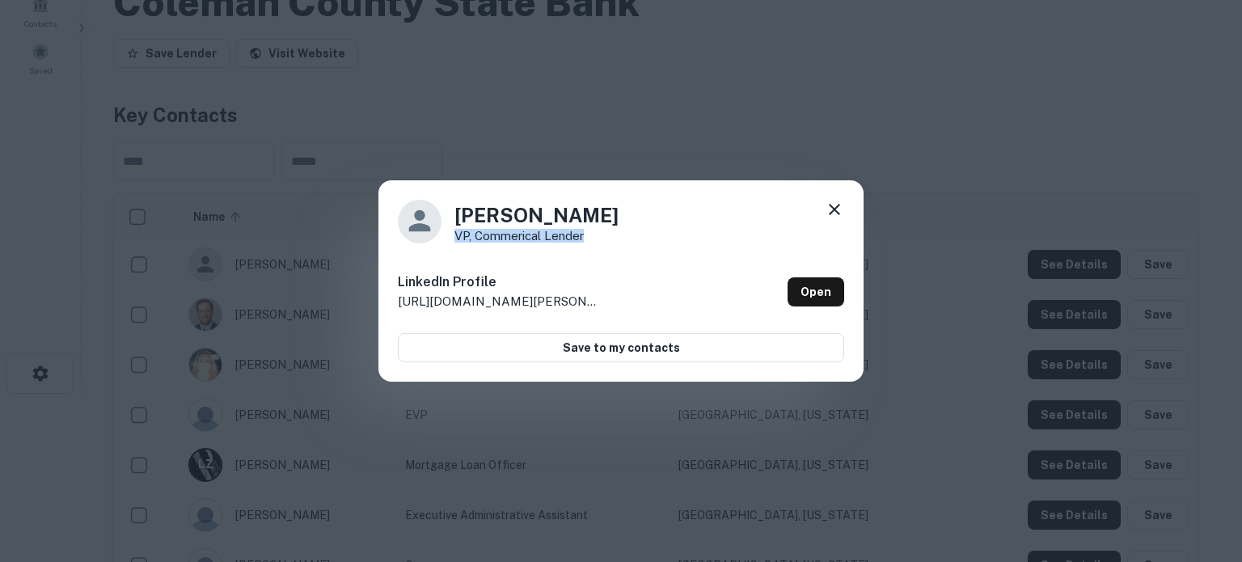
click at [835, 208] on icon at bounding box center [834, 209] width 11 height 11
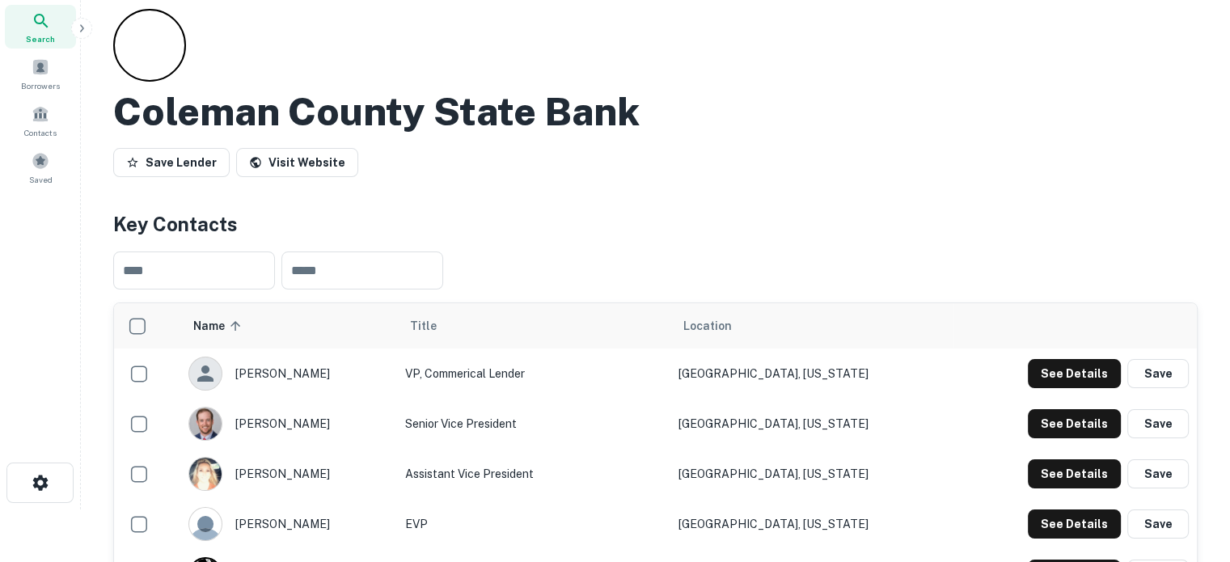
scroll to position [0, 0]
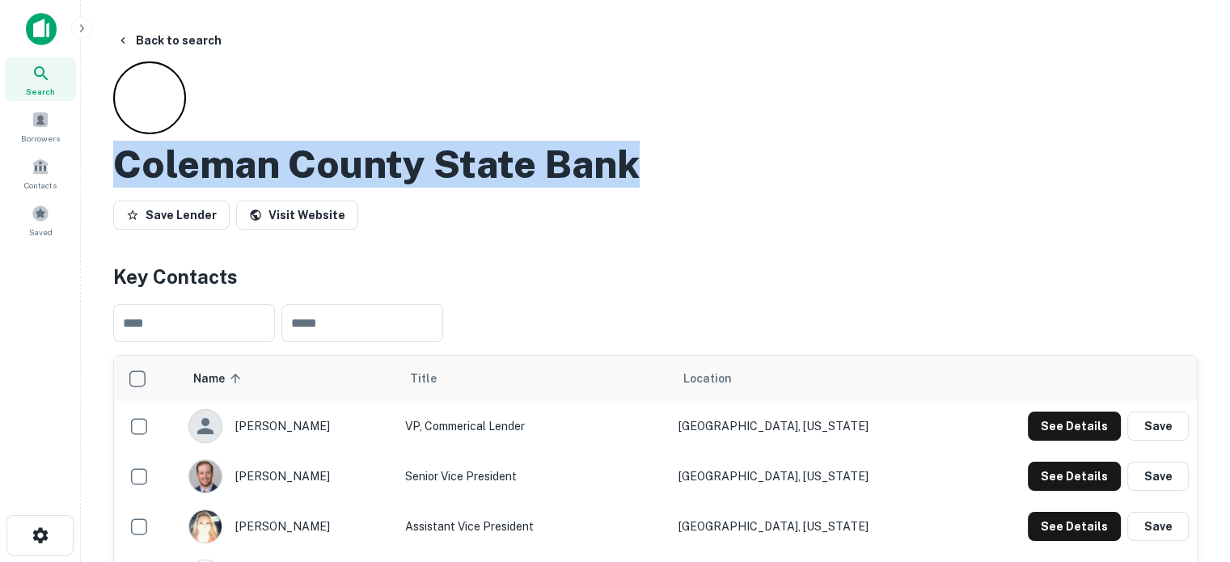
drag, startPoint x: 116, startPoint y: 154, endPoint x: 663, endPoint y: 179, distance: 547.2
click at [663, 179] on div "Coleman County State Bank" at bounding box center [655, 164] width 1085 height 47
copy h2 "Coleman County State Bank"
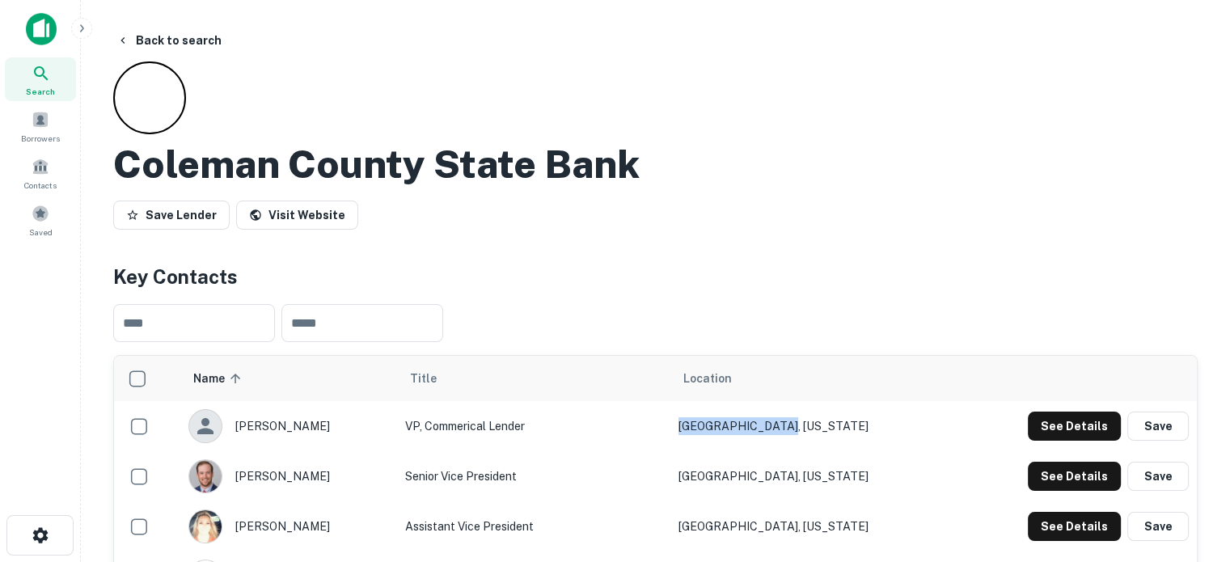
drag, startPoint x: 873, startPoint y: 420, endPoint x: 744, endPoint y: 420, distance: 129.4
click at [744, 420] on td "[GEOGRAPHIC_DATA], [US_STATE]" at bounding box center [811, 426] width 283 height 50
copy td "[GEOGRAPHIC_DATA], [US_STATE]"
click at [40, 77] on icon at bounding box center [41, 73] width 19 height 19
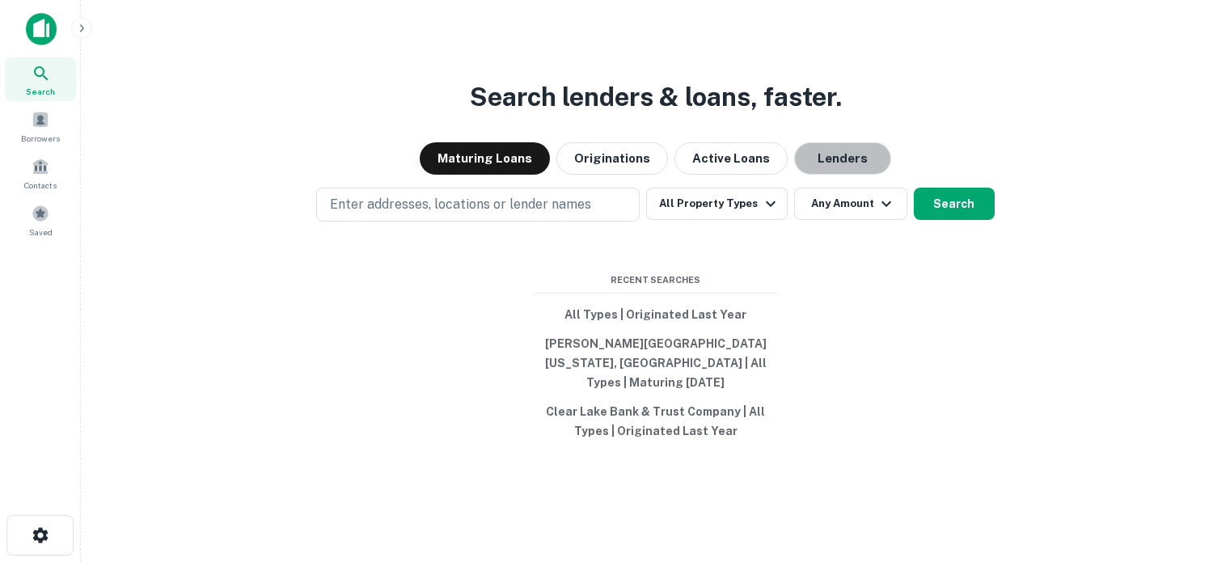
click at [846, 175] on button "Lenders" at bounding box center [842, 158] width 97 height 32
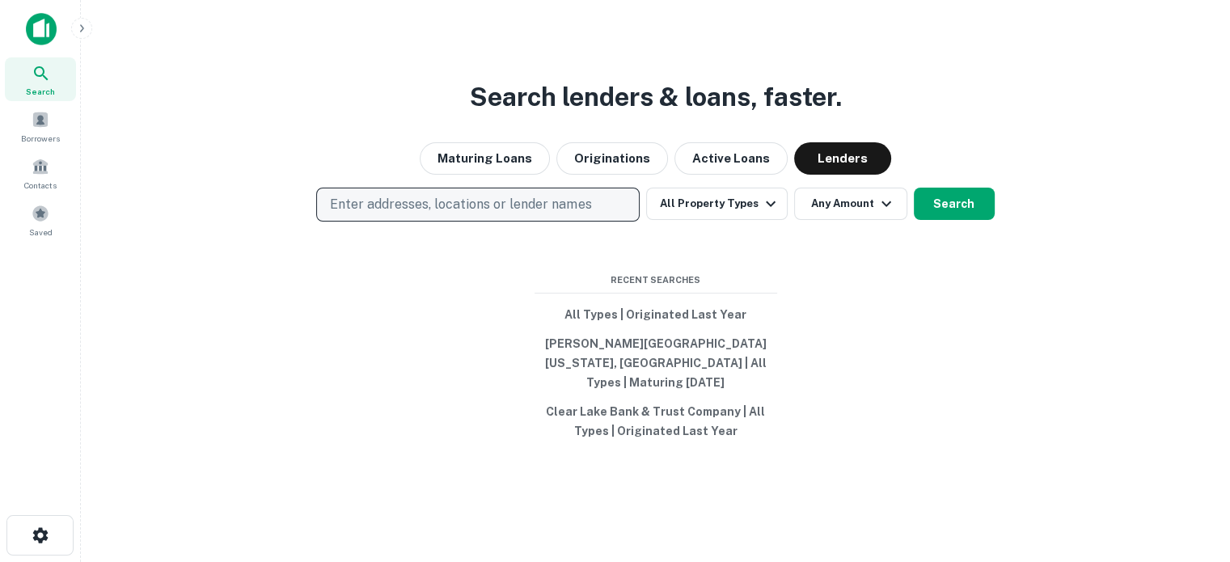
click at [558, 203] on button "Enter addresses, locations or lender names" at bounding box center [477, 205] width 323 height 34
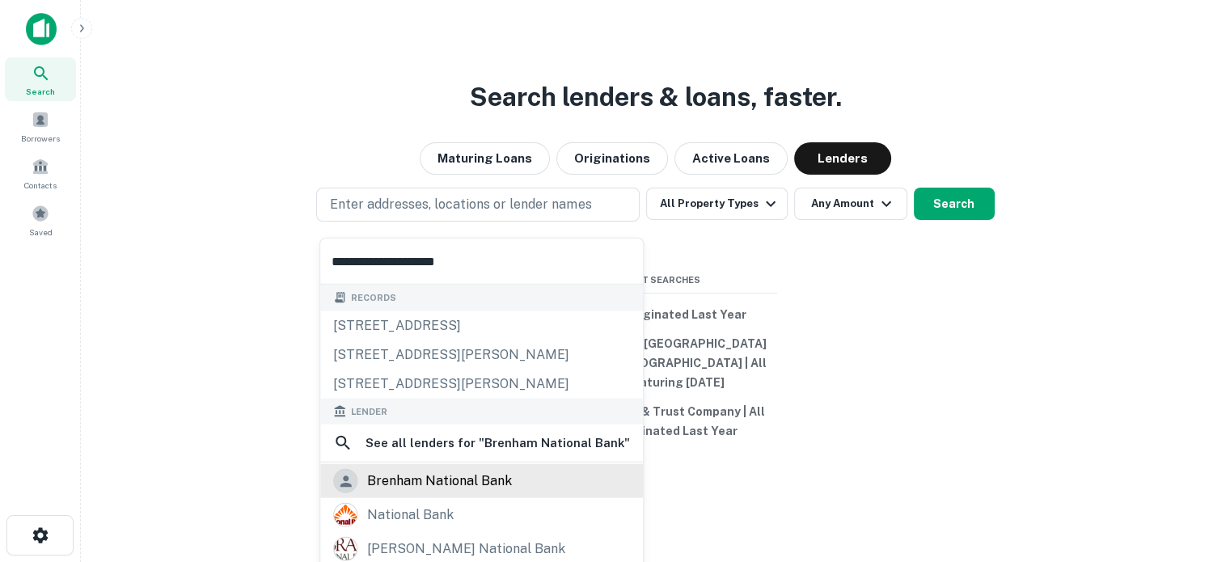
type input "**********"
click at [459, 491] on div "brenham national bank" at bounding box center [439, 481] width 145 height 24
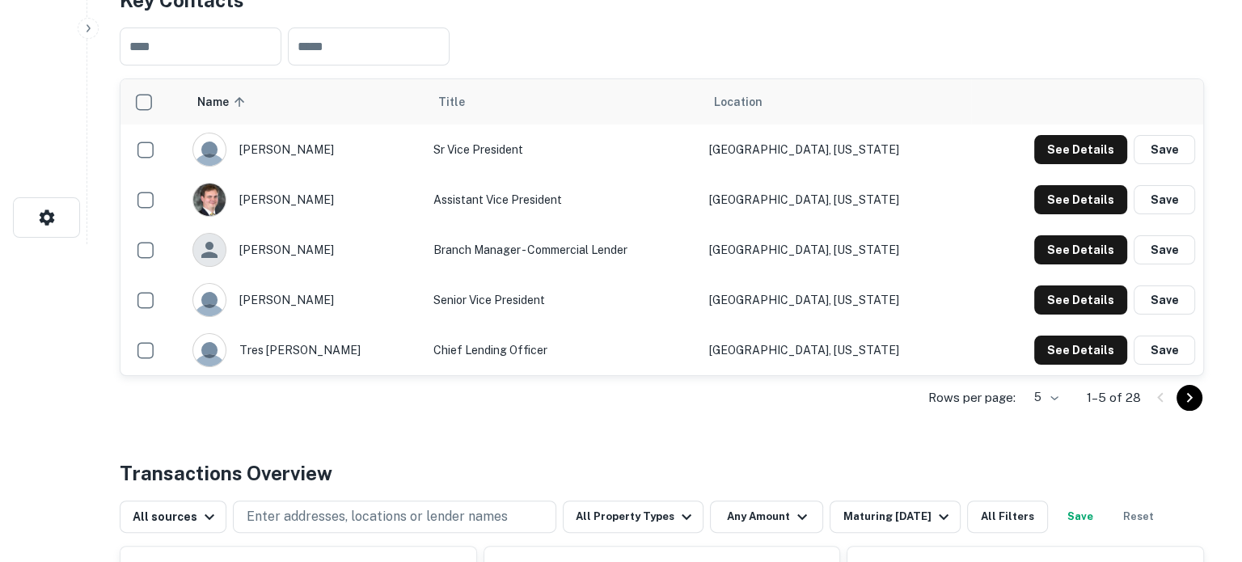
scroll to position [323, 0]
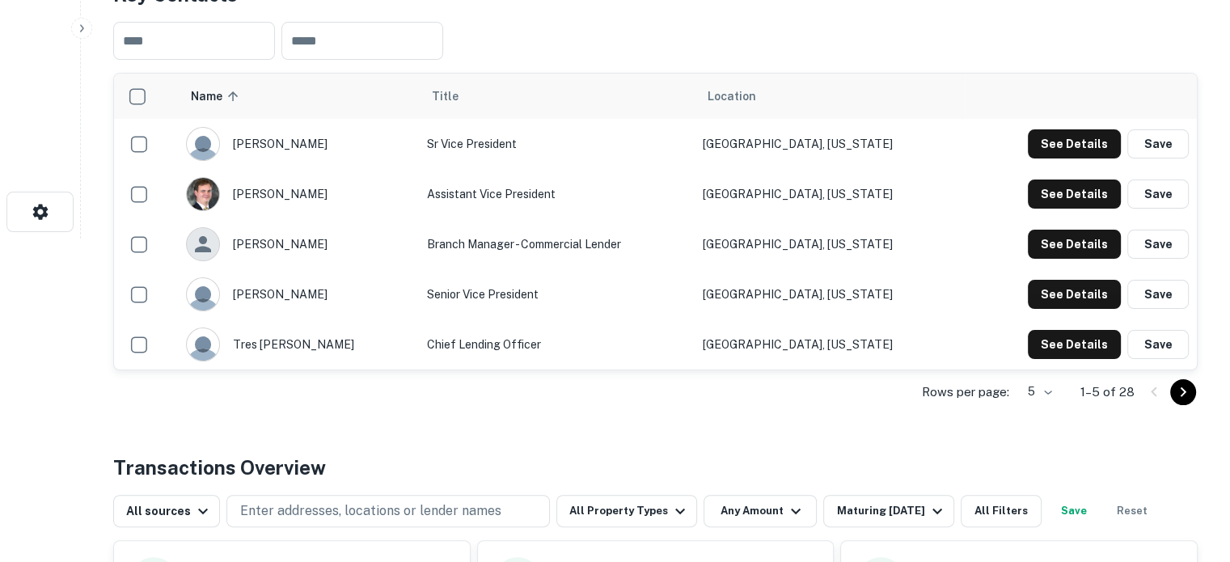
click at [1097, 391] on p "1–5 of 28" at bounding box center [1107, 392] width 54 height 19
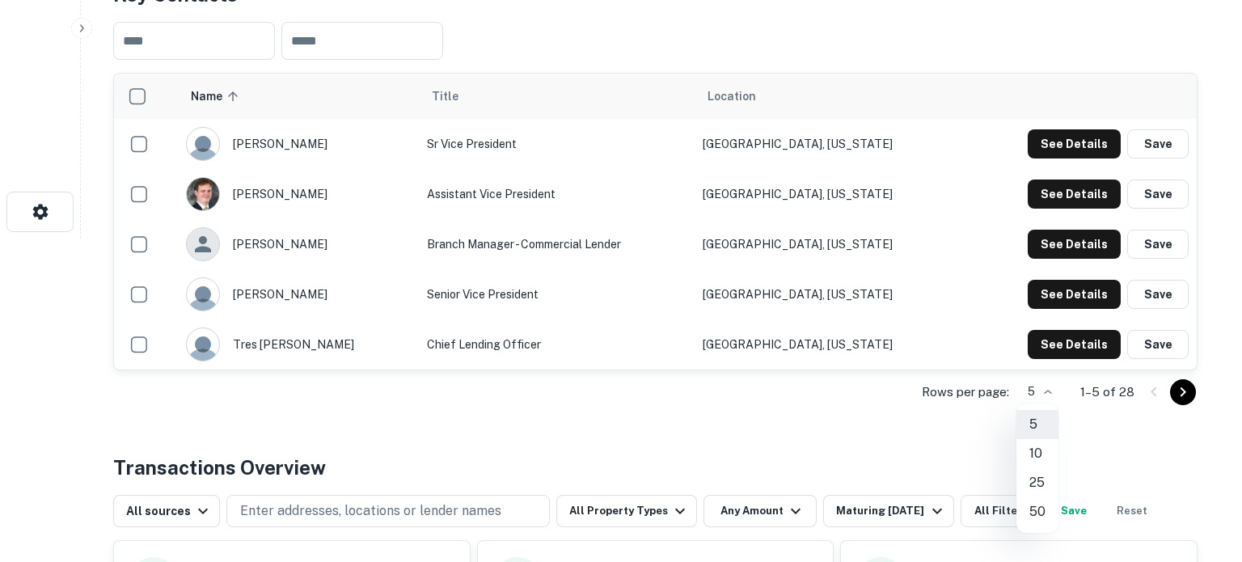
click at [1038, 482] on li "25" at bounding box center [1038, 482] width 42 height 29
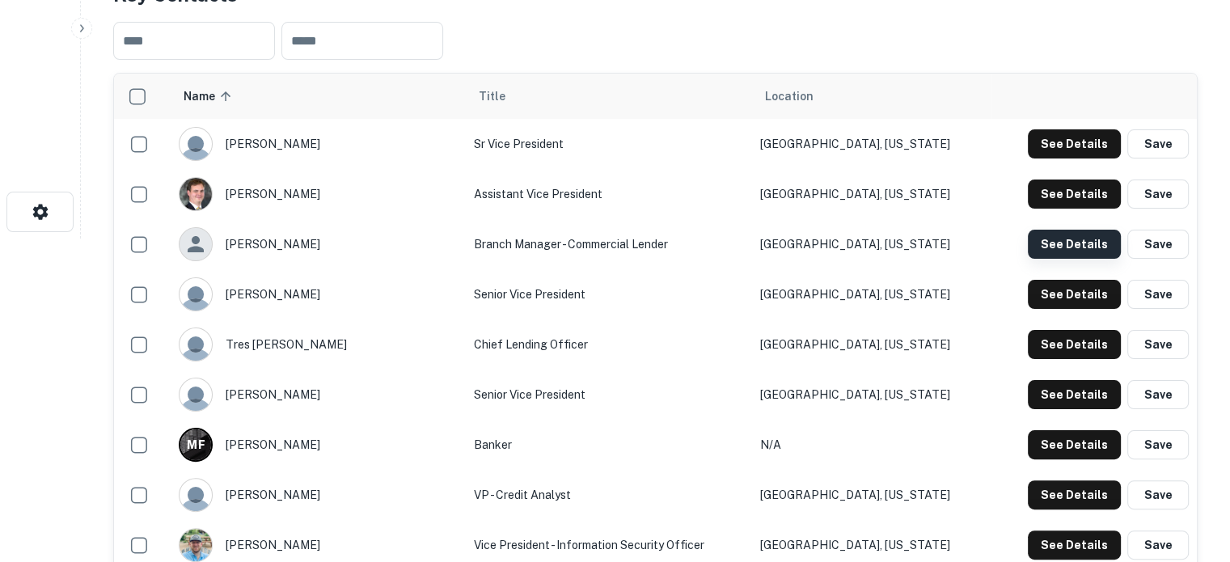
click at [1051, 243] on button "See Details" at bounding box center [1074, 244] width 93 height 29
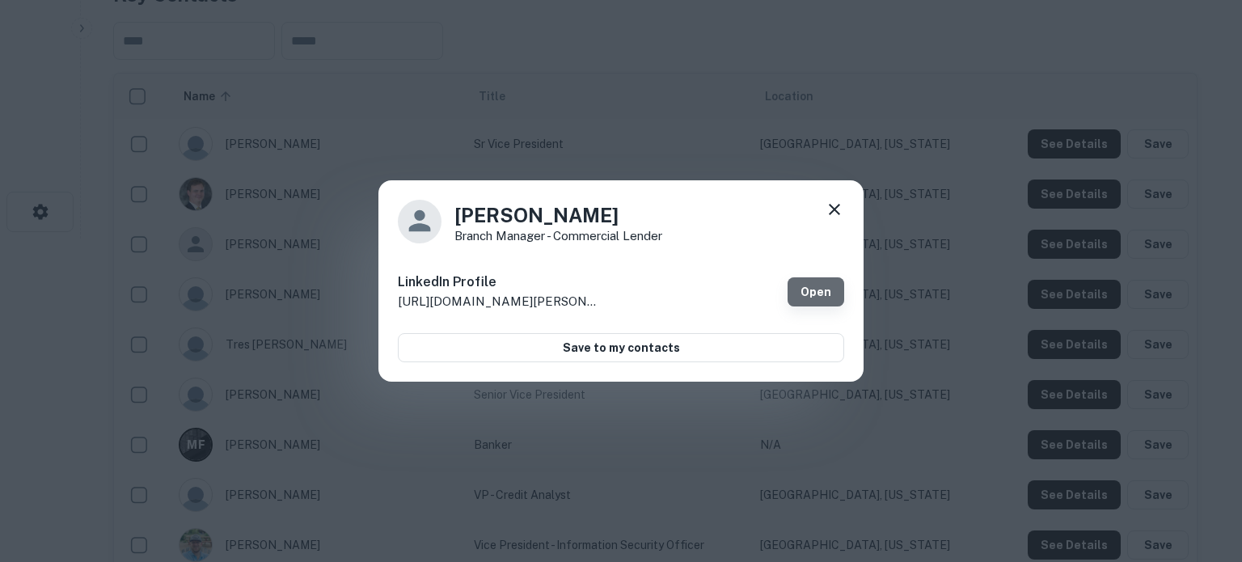
click at [802, 290] on link "Open" at bounding box center [816, 291] width 57 height 29
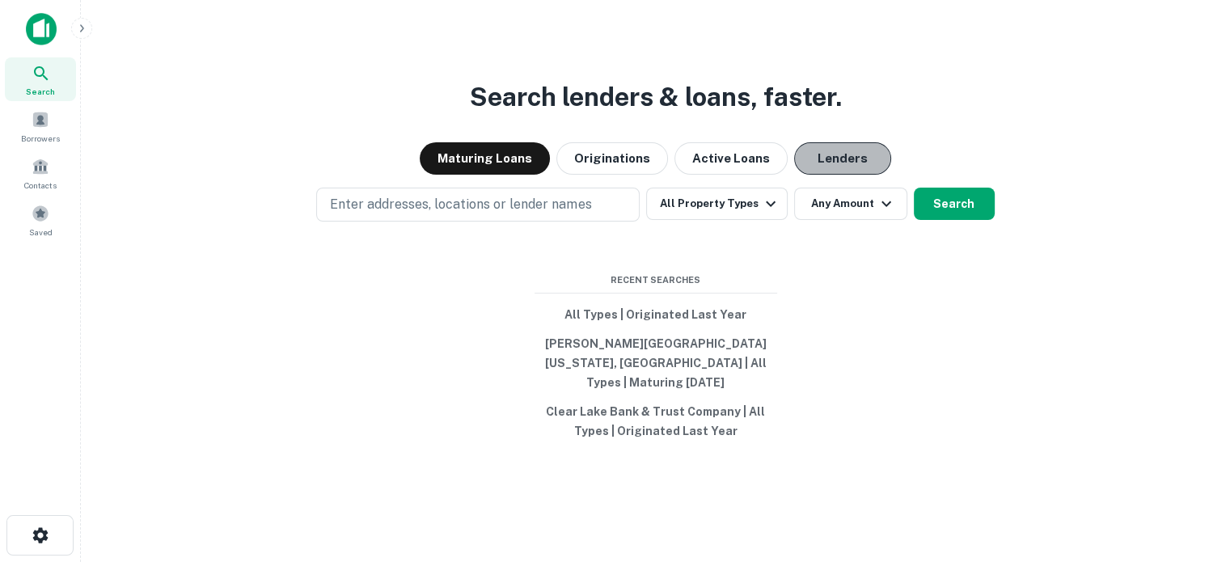
click at [815, 167] on button "Lenders" at bounding box center [842, 158] width 97 height 32
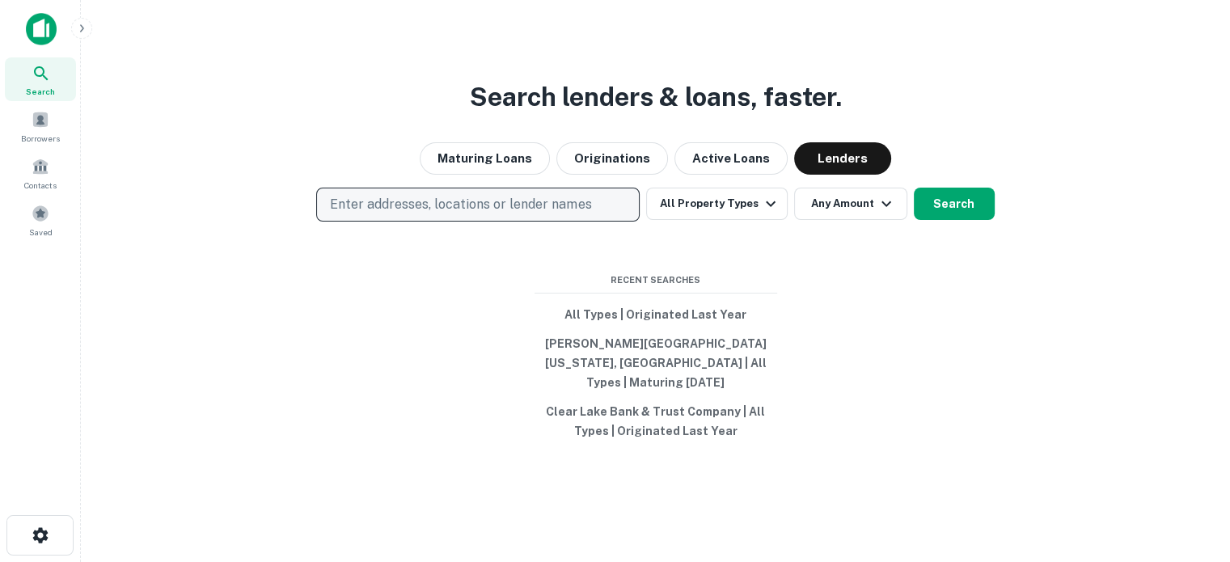
click at [508, 205] on p "Enter addresses, locations or lender names" at bounding box center [460, 204] width 261 height 19
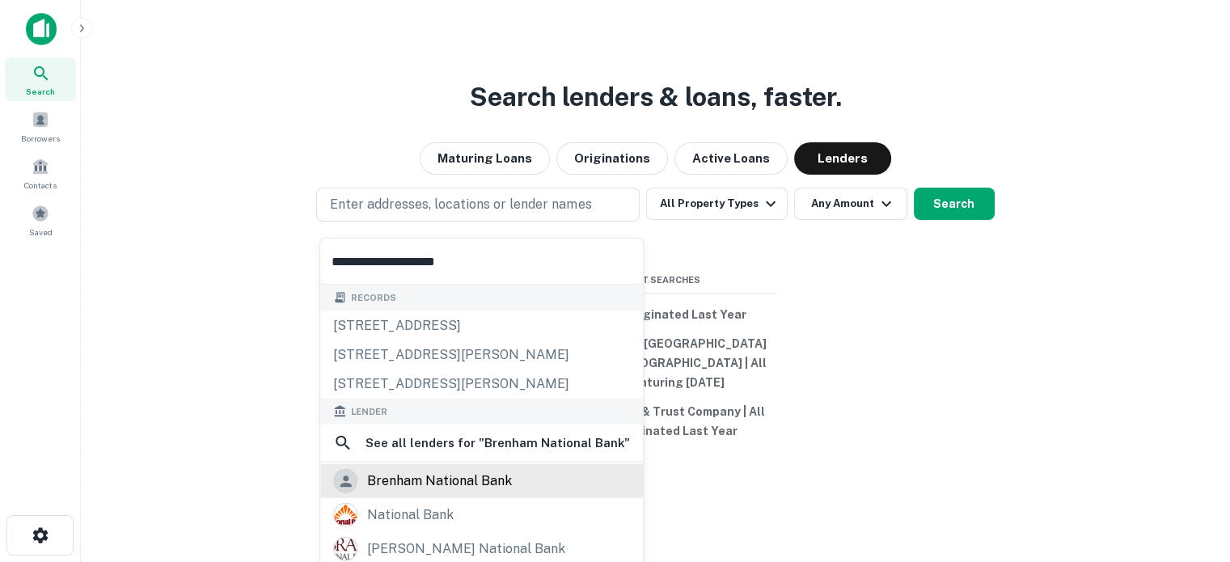
type input "**********"
click at [463, 476] on div "brenham national bank" at bounding box center [439, 481] width 145 height 24
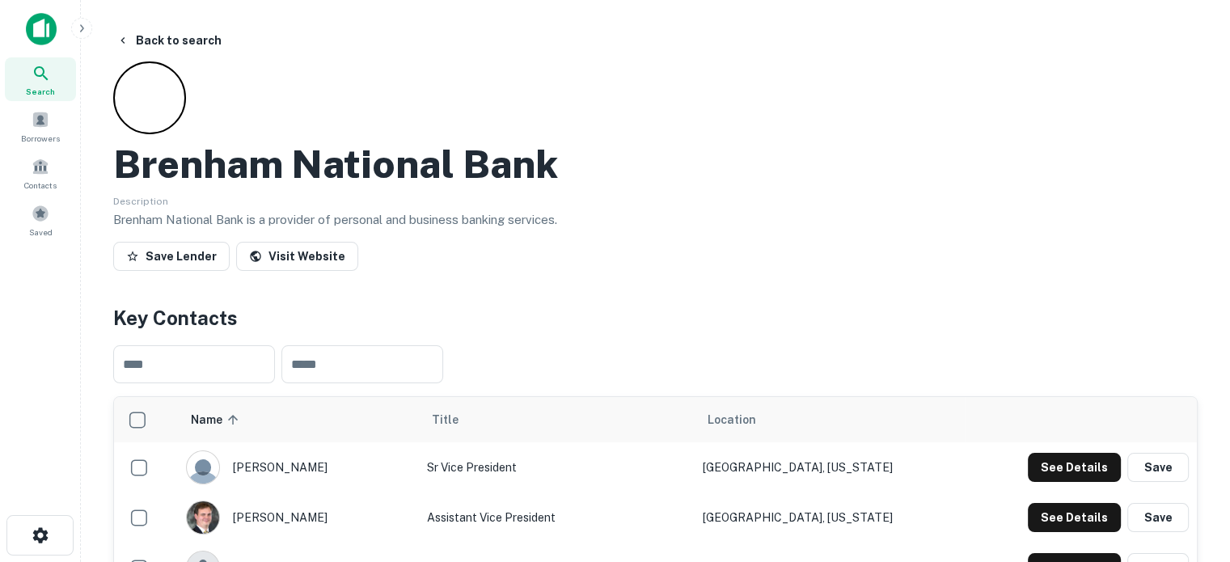
scroll to position [162, 0]
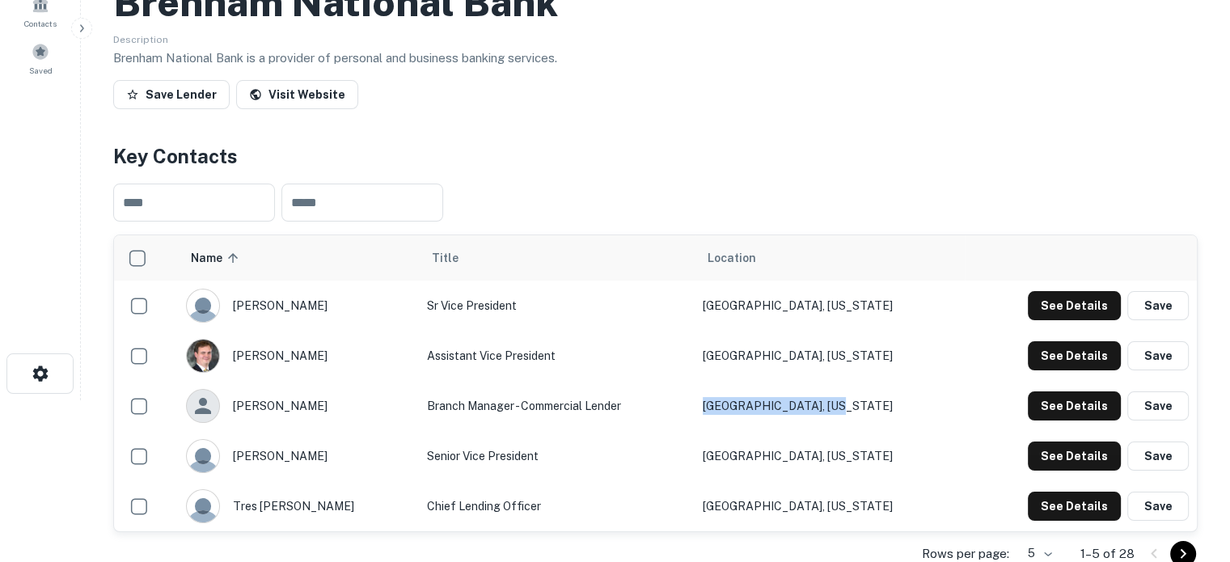
drag, startPoint x: 882, startPoint y: 406, endPoint x: 729, endPoint y: 412, distance: 152.2
click at [729, 412] on tr "graham sweatt Branch Manager - Commercial Lender College Station, Texas See Det…" at bounding box center [655, 406] width 1083 height 50
copy tr "[GEOGRAPHIC_DATA], [US_STATE]"
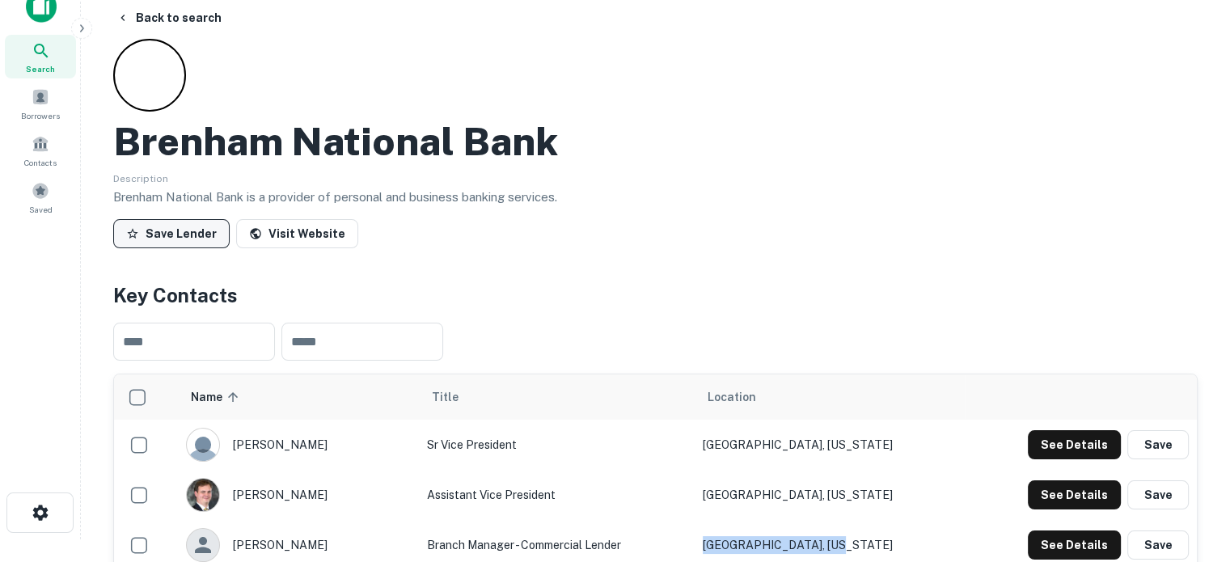
scroll to position [0, 0]
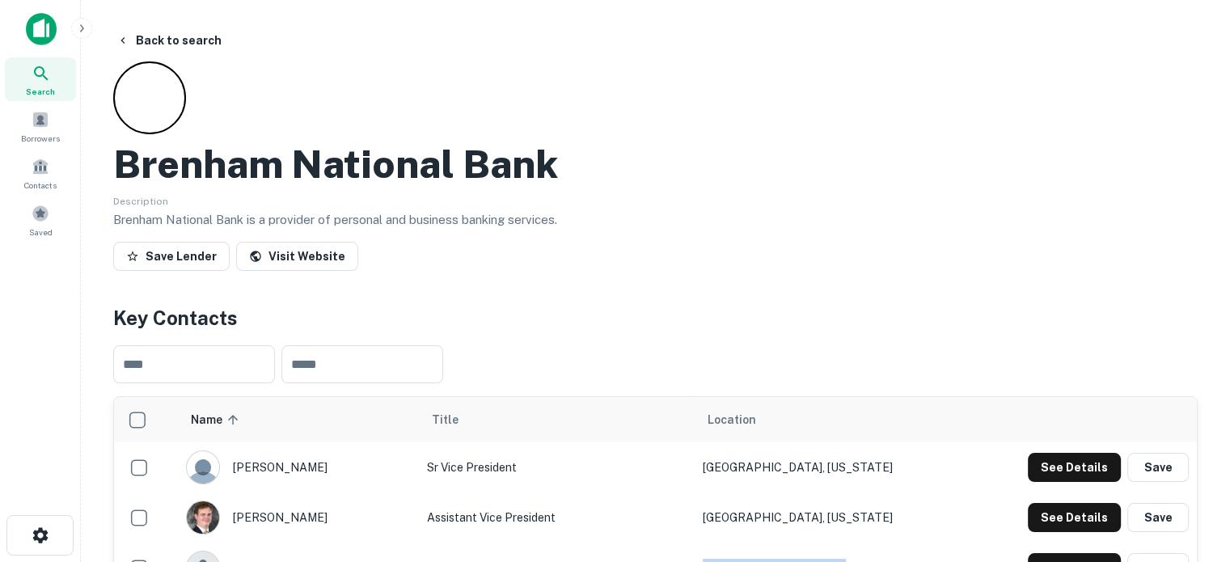
click at [58, 83] on div "Search" at bounding box center [40, 79] width 71 height 44
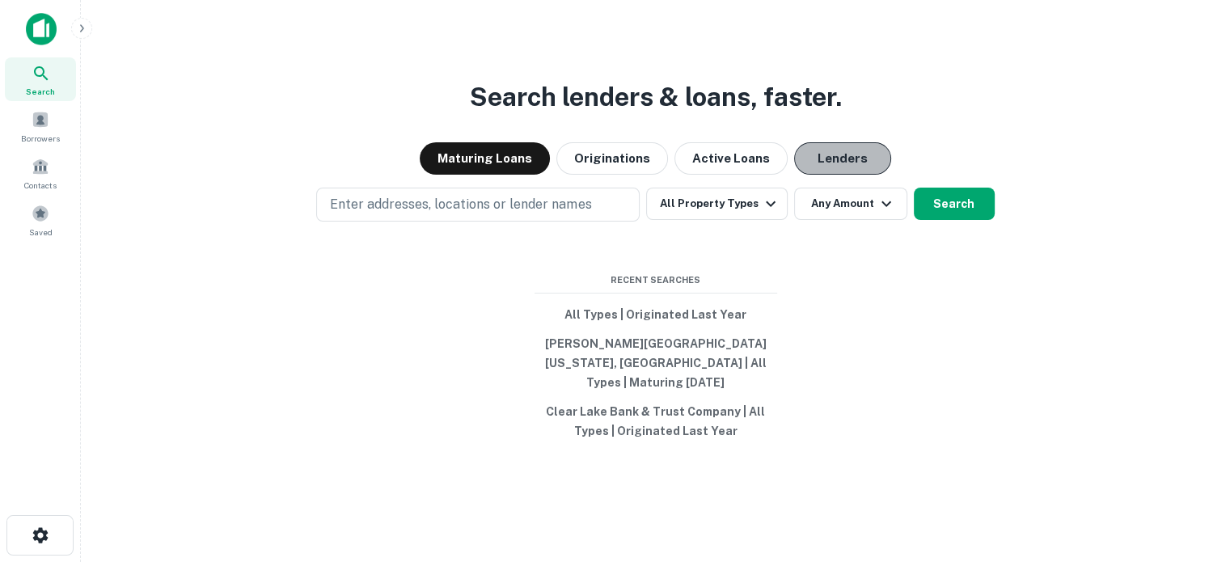
click at [821, 171] on button "Lenders" at bounding box center [842, 158] width 97 height 32
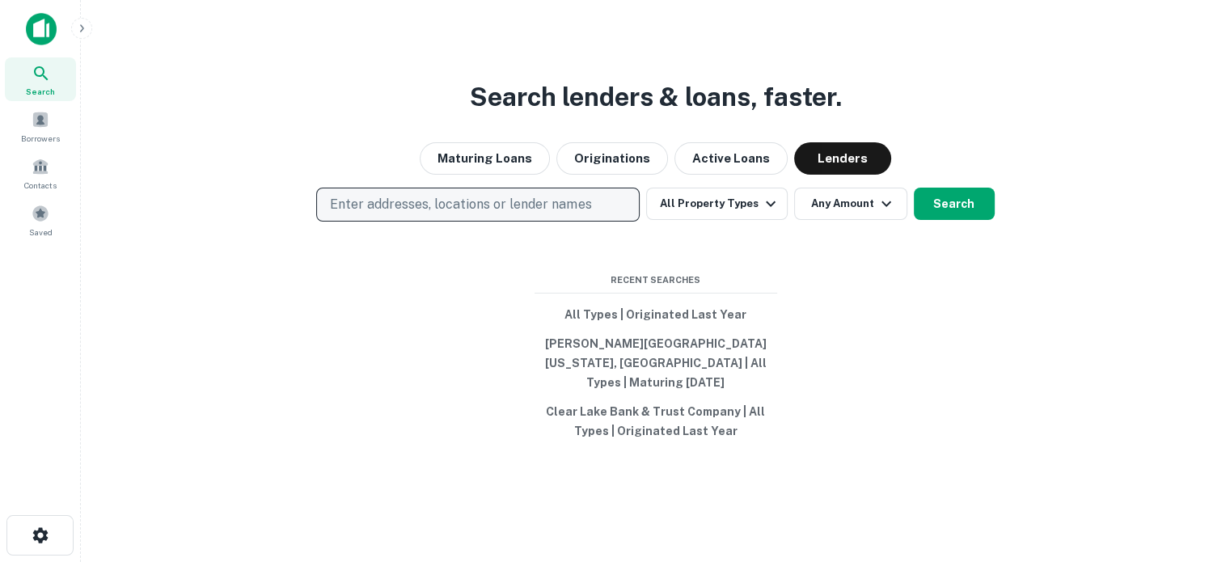
click at [449, 202] on button "Enter addresses, locations or lender names" at bounding box center [477, 205] width 323 height 34
type input "**********"
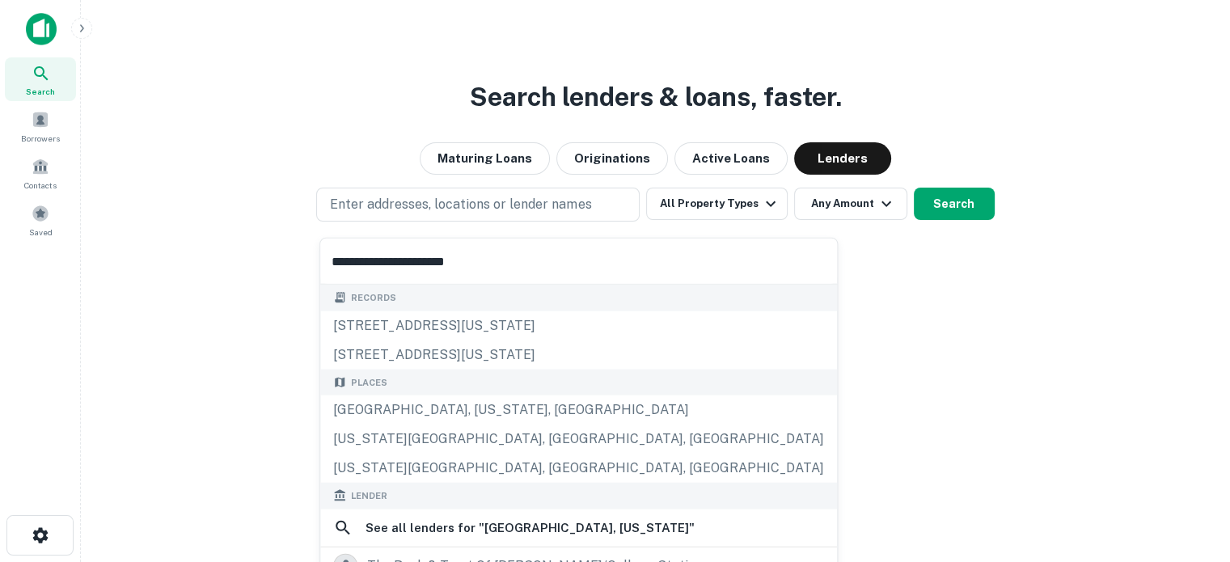
drag, startPoint x: 516, startPoint y: 264, endPoint x: 280, endPoint y: 252, distance: 236.5
click at [280, 252] on body "**********" at bounding box center [615, 281] width 1230 height 562
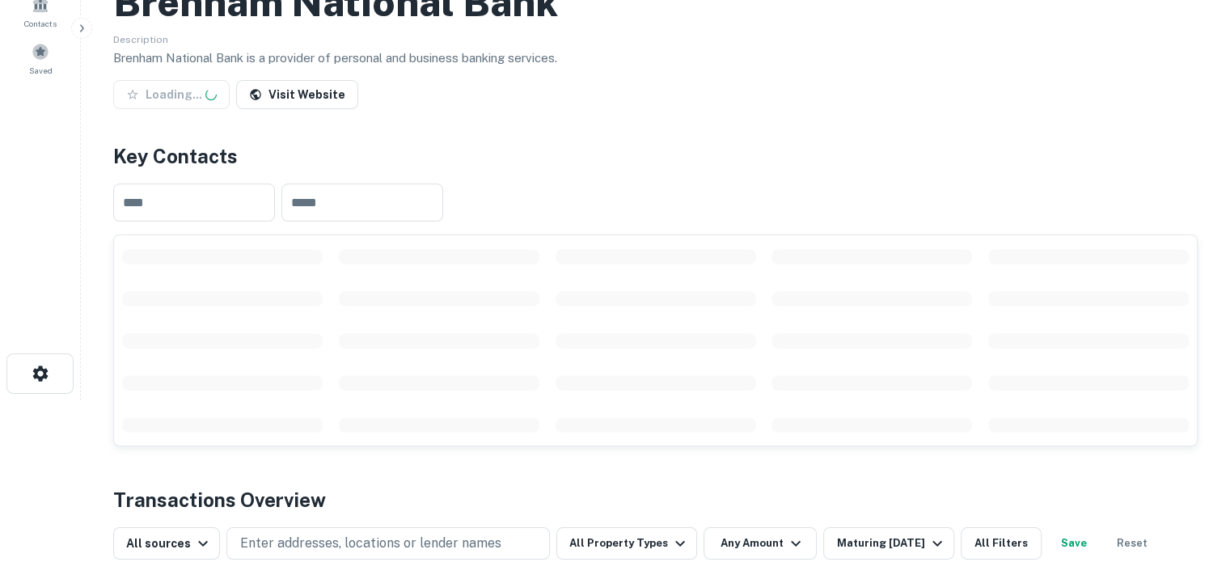
scroll to position [323, 0]
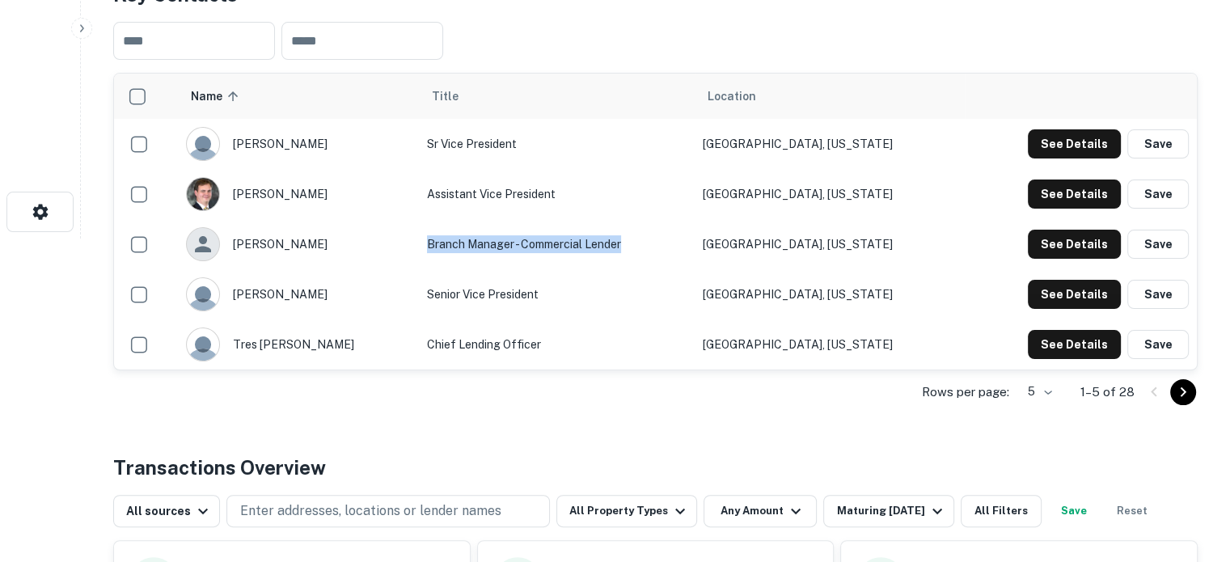
drag, startPoint x: 663, startPoint y: 248, endPoint x: 420, endPoint y: 243, distance: 243.5
click at [420, 243] on td "Branch Manager - Commercial Lender" at bounding box center [557, 244] width 276 height 50
copy td "Branch Manager - Commercial Lender"
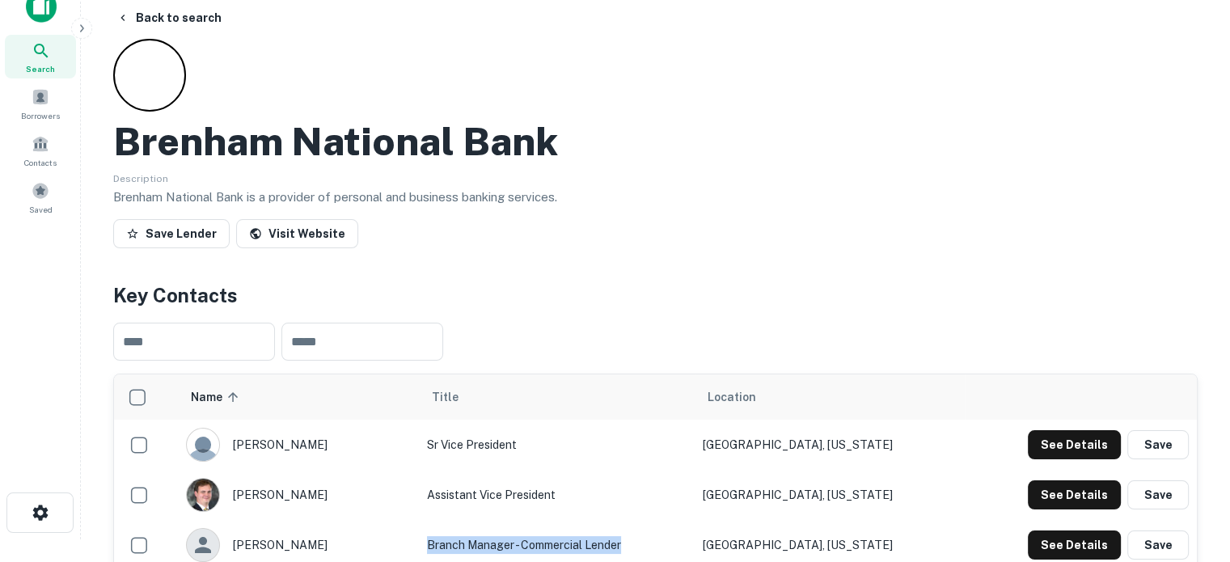
scroll to position [0, 0]
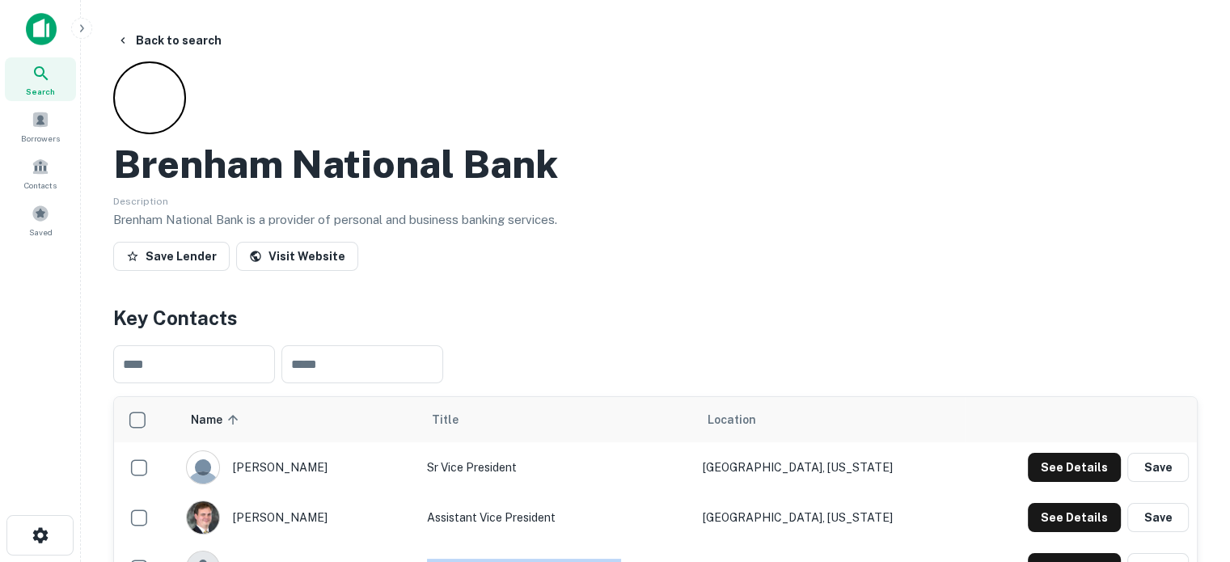
click at [43, 75] on icon at bounding box center [41, 73] width 14 height 14
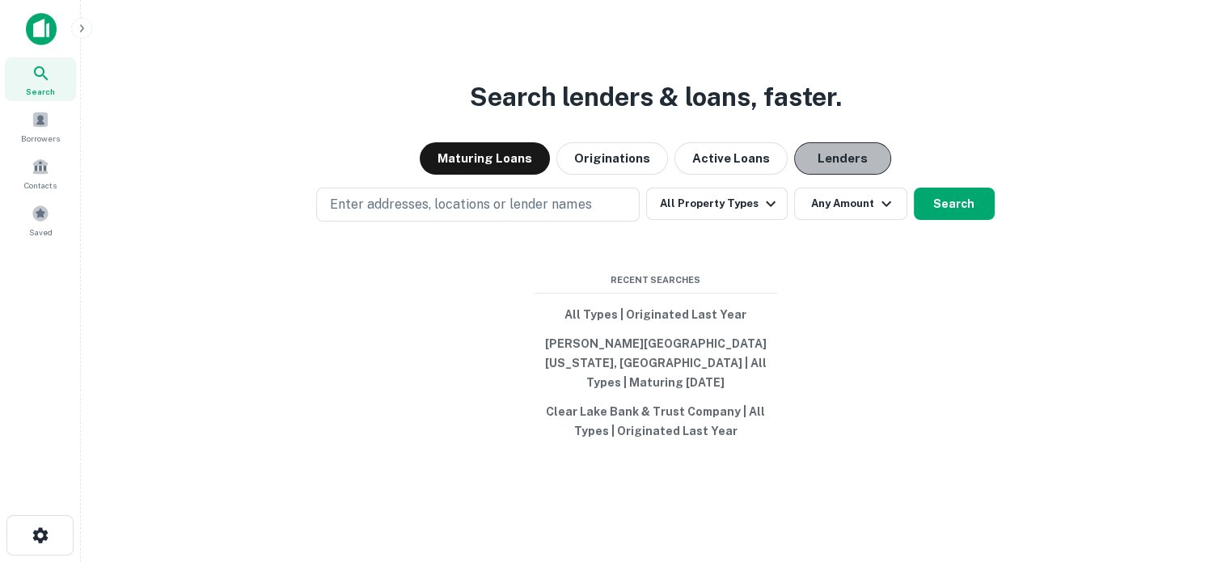
click at [809, 167] on button "Lenders" at bounding box center [842, 158] width 97 height 32
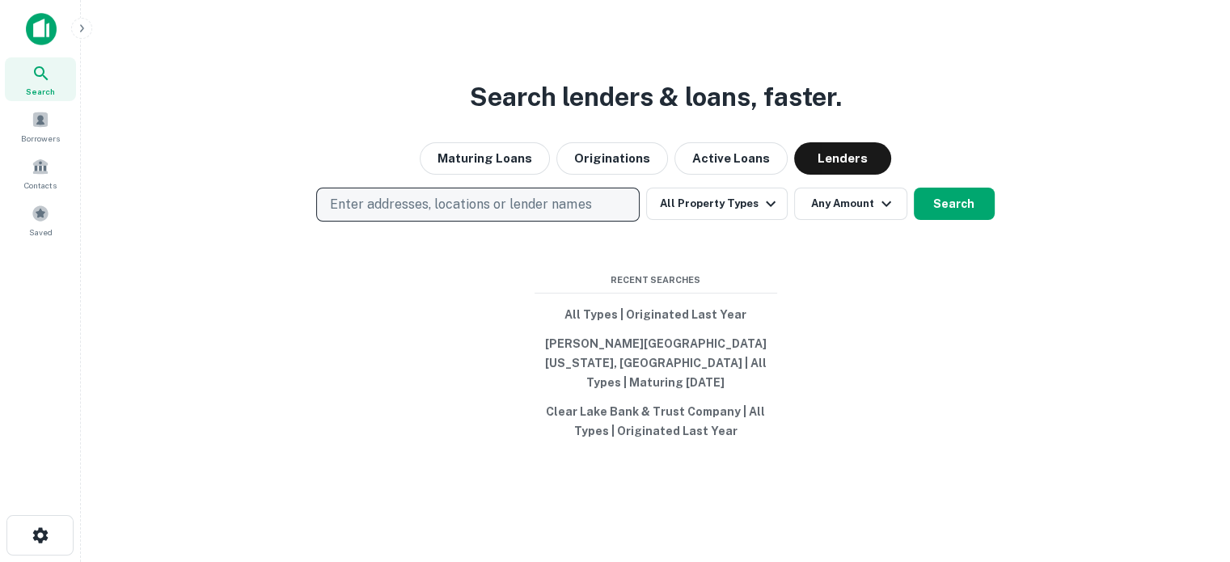
click at [592, 214] on button "Enter addresses, locations or lender names" at bounding box center [477, 205] width 323 height 34
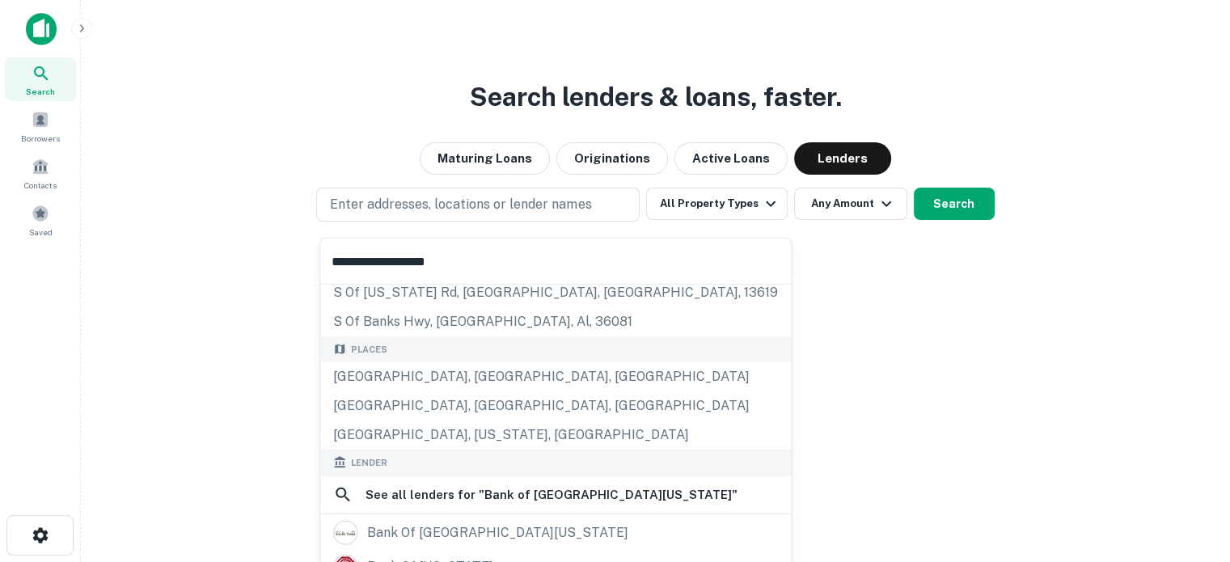
scroll to position [162, 0]
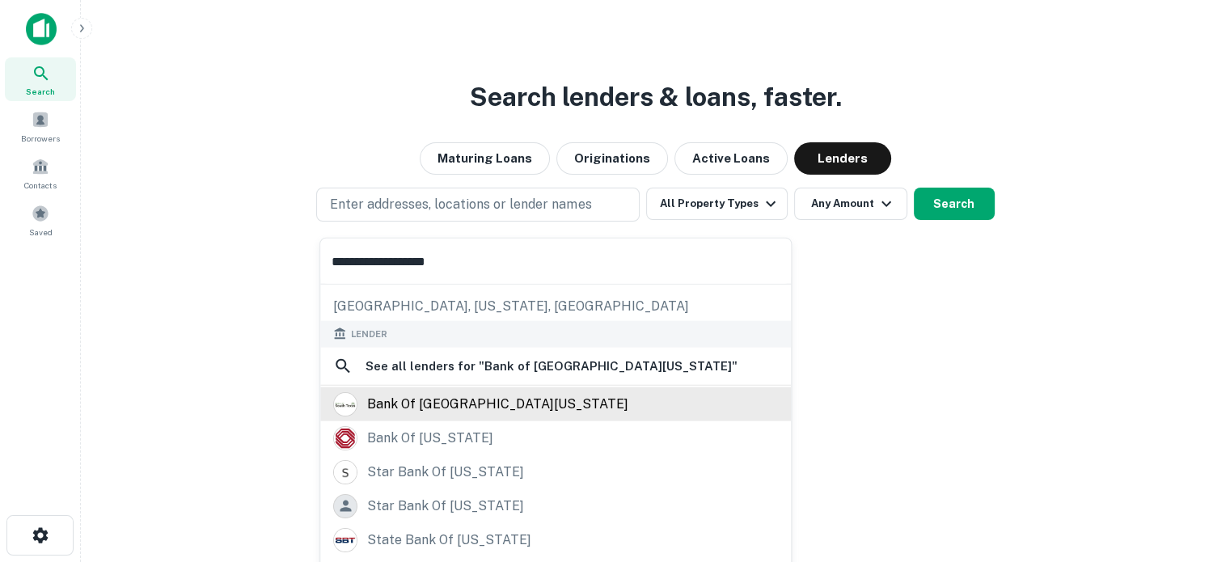
type input "**********"
click at [458, 395] on div "bank of [GEOGRAPHIC_DATA][US_STATE]" at bounding box center [497, 403] width 261 height 24
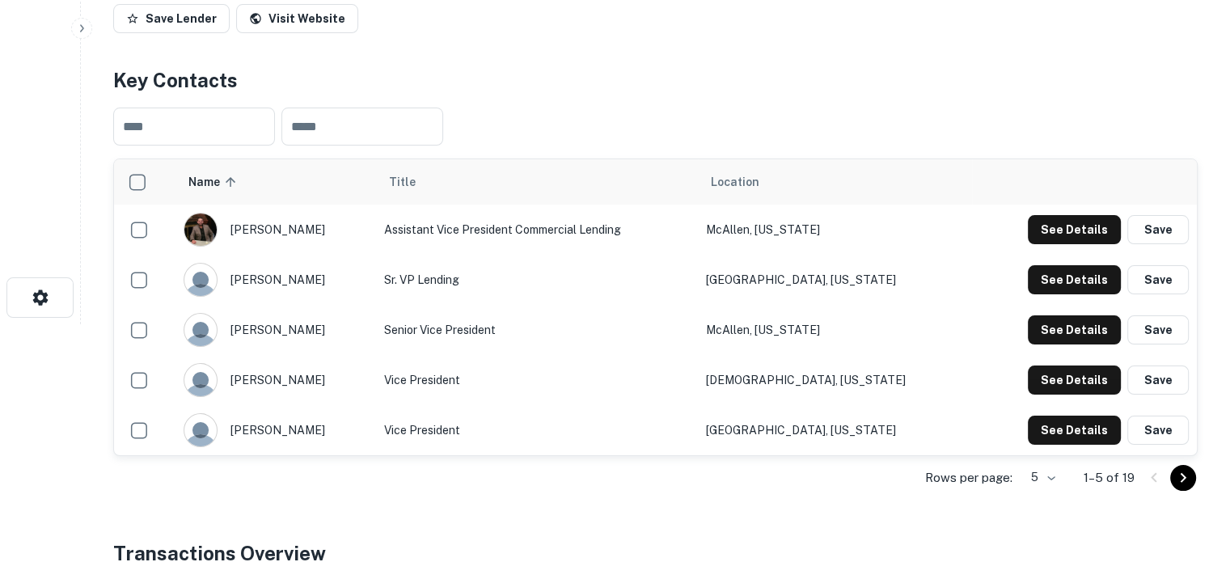
scroll to position [323, 0]
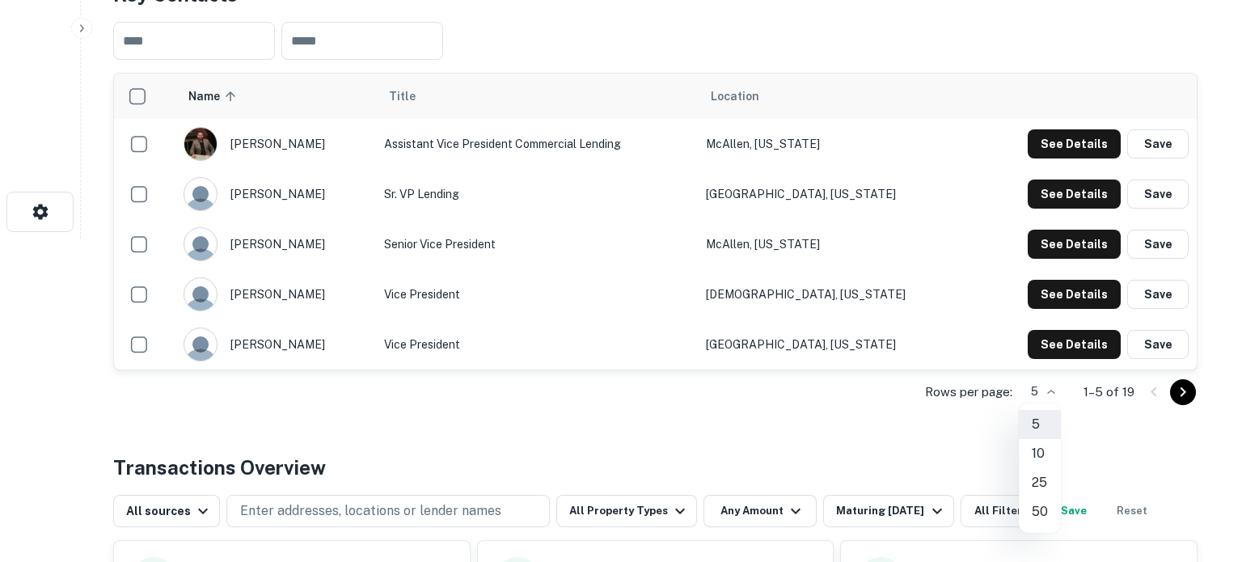
click at [1042, 480] on li "25" at bounding box center [1040, 482] width 42 height 29
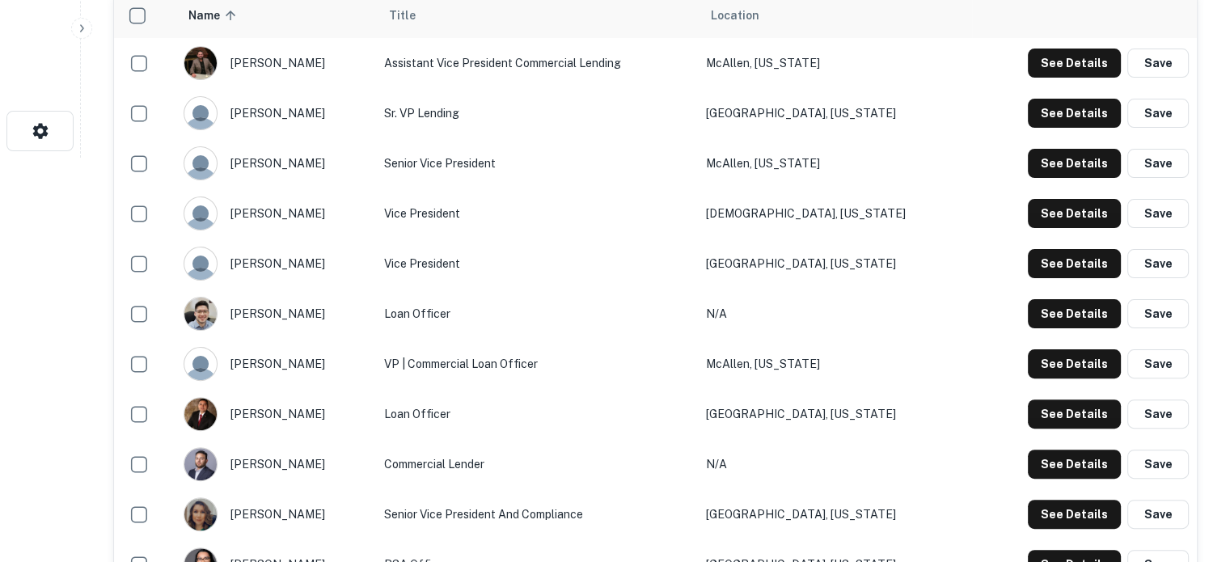
scroll to position [243, 0]
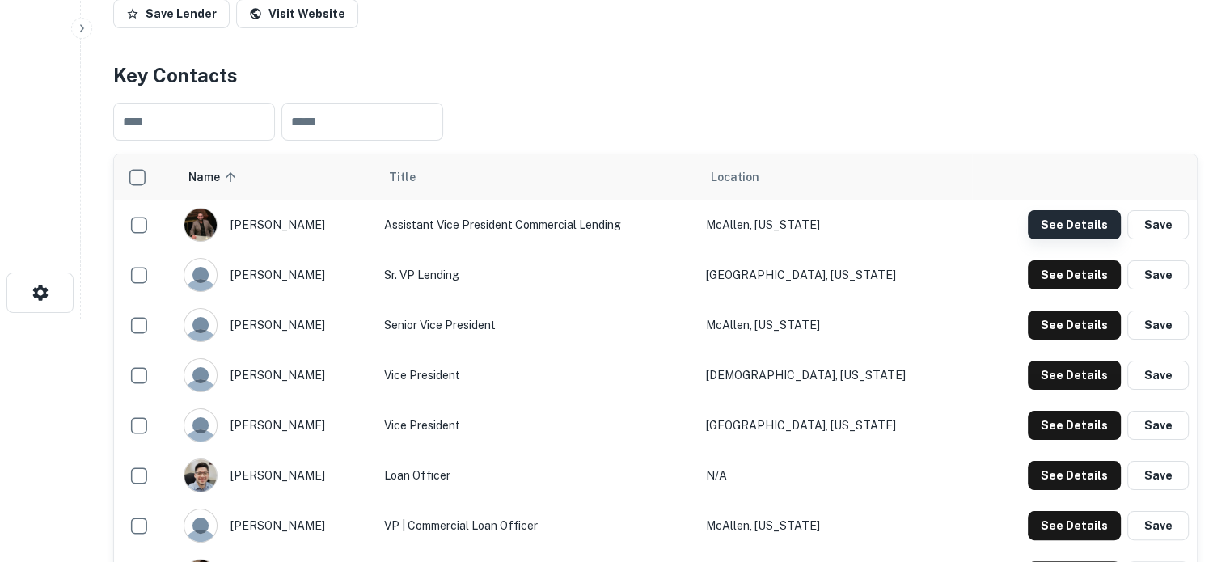
click at [1066, 229] on button "See Details" at bounding box center [1074, 224] width 93 height 29
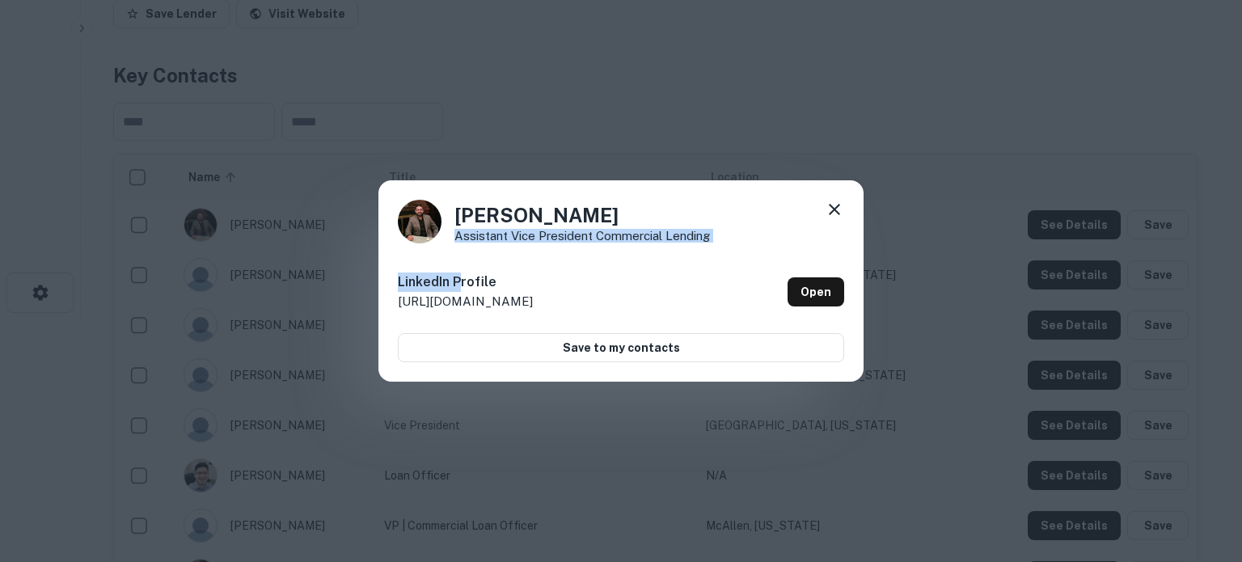
drag, startPoint x: 457, startPoint y: 245, endPoint x: 456, endPoint y: 229, distance: 16.2
click at [455, 232] on div "Hector Monita Assistant Vice President Commercial Lending LinkedIn Profile http…" at bounding box center [620, 281] width 485 height 202
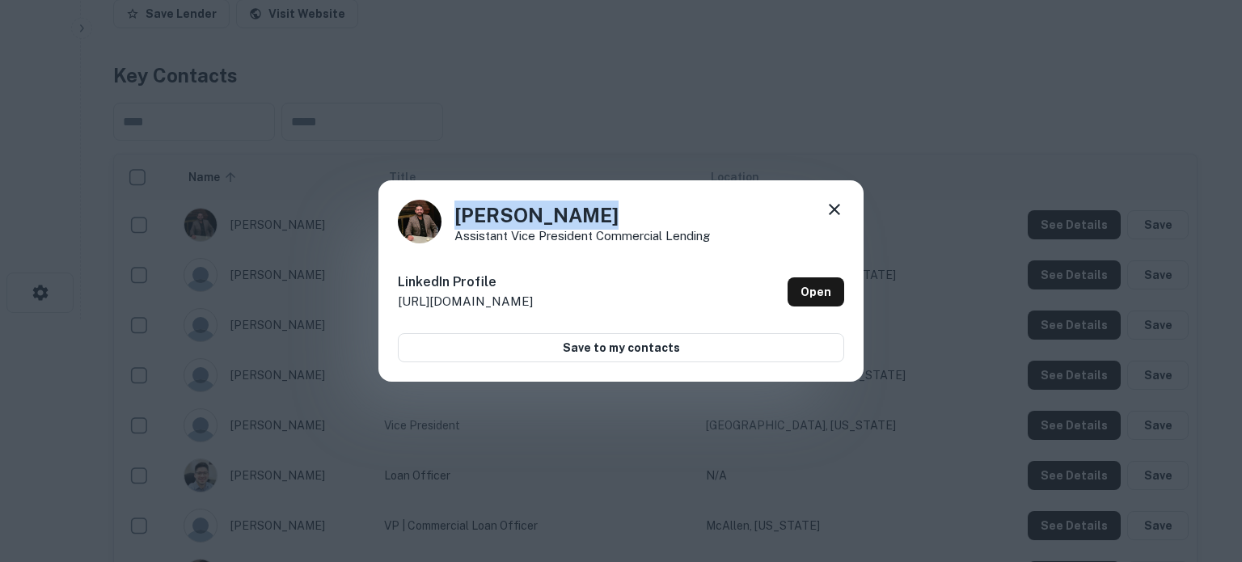
drag, startPoint x: 452, startPoint y: 218, endPoint x: 601, endPoint y: 219, distance: 148.8
click at [601, 219] on div "Hector Monita Assistant Vice President Commercial Lending" at bounding box center [621, 222] width 446 height 44
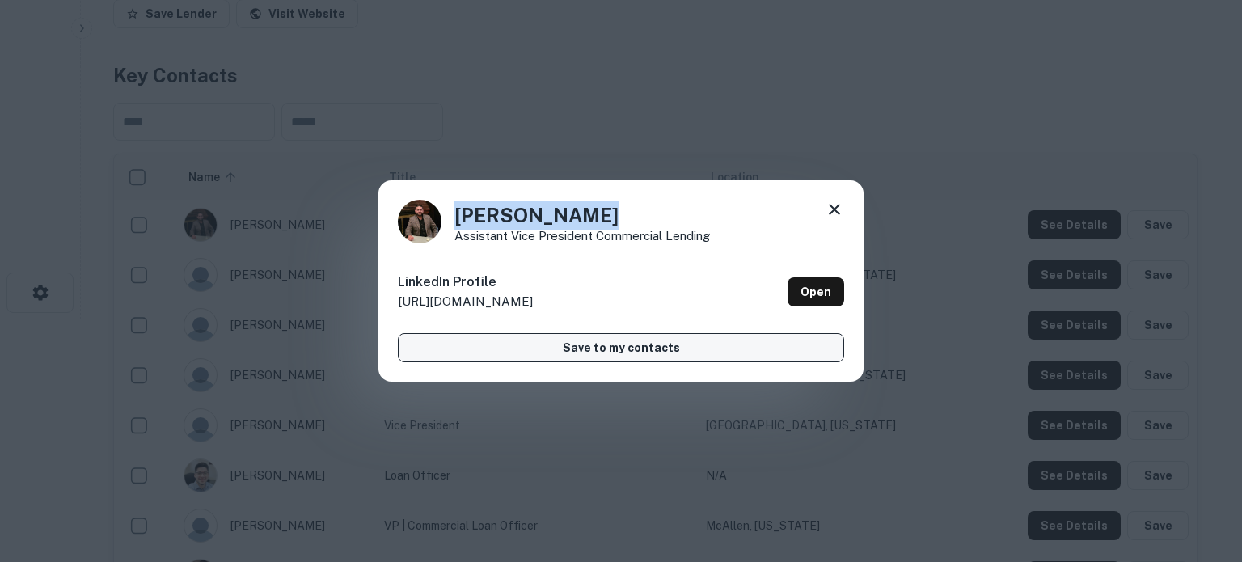
copy h4 "Hector Monita"
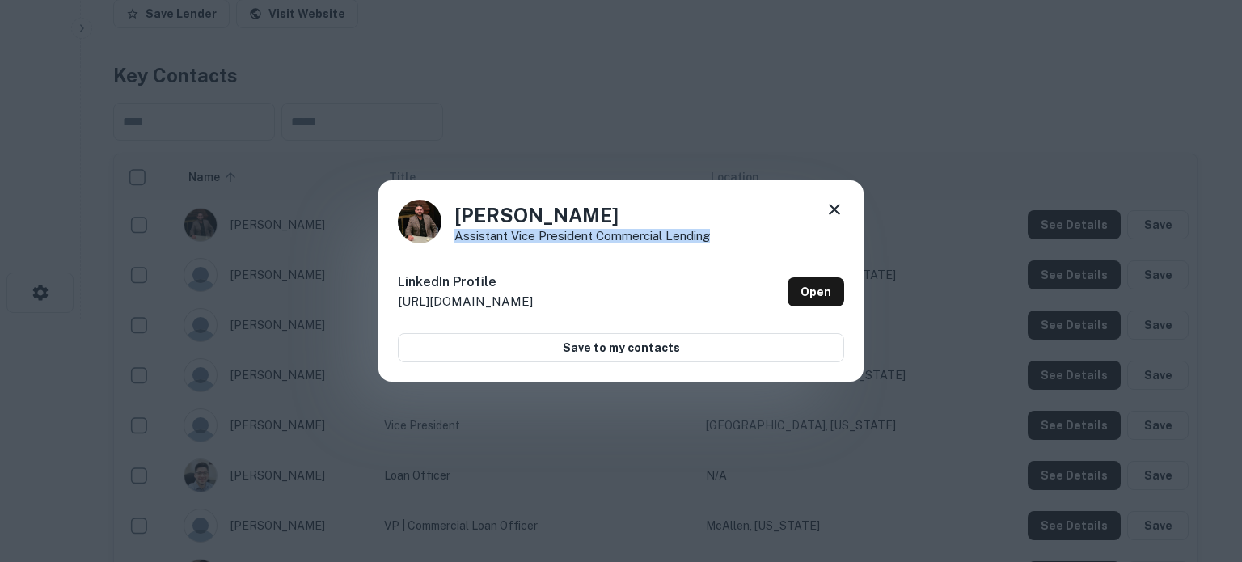
drag, startPoint x: 455, startPoint y: 239, endPoint x: 715, endPoint y: 237, distance: 259.6
click at [715, 237] on div "Hector Monita Assistant Vice President Commercial Lending" at bounding box center [621, 222] width 446 height 44
copy p "Assistant Vice President Commercial Lending"
click at [825, 283] on link "Open" at bounding box center [816, 291] width 57 height 29
click at [840, 206] on icon at bounding box center [834, 209] width 19 height 19
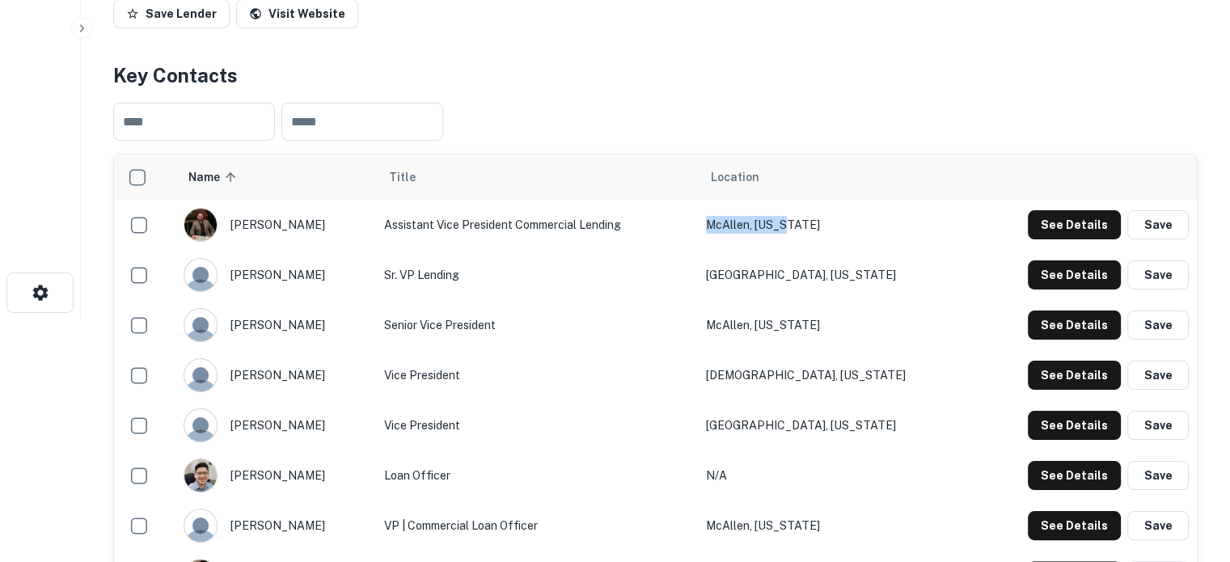
drag, startPoint x: 874, startPoint y: 225, endPoint x: 757, endPoint y: 226, distance: 117.3
click at [757, 226] on tr "hector monita Assistant Vice President Commercial Lending McAllen, Texas See De…" at bounding box center [655, 225] width 1083 height 50
copy tr "McAllen, Texas"
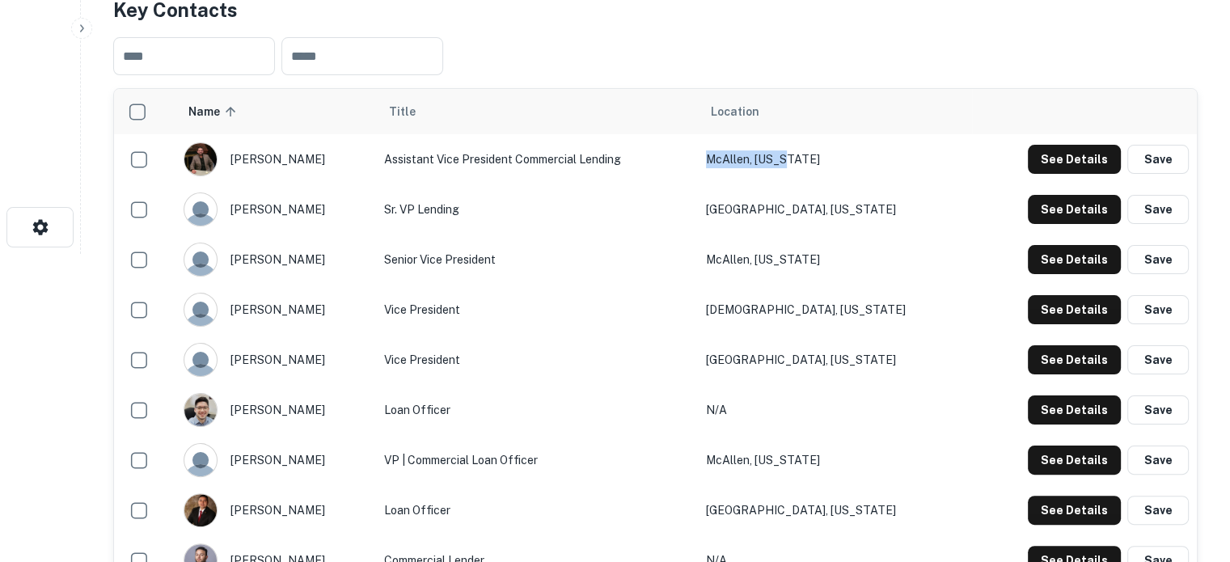
scroll to position [404, 0]
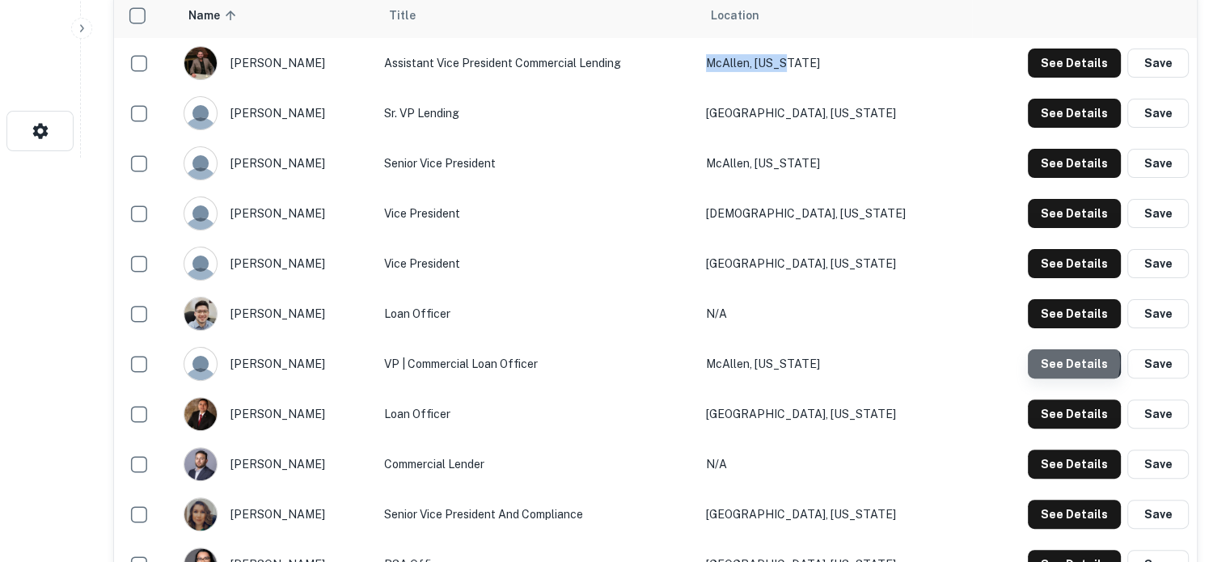
click at [1071, 362] on button "See Details" at bounding box center [1074, 363] width 93 height 29
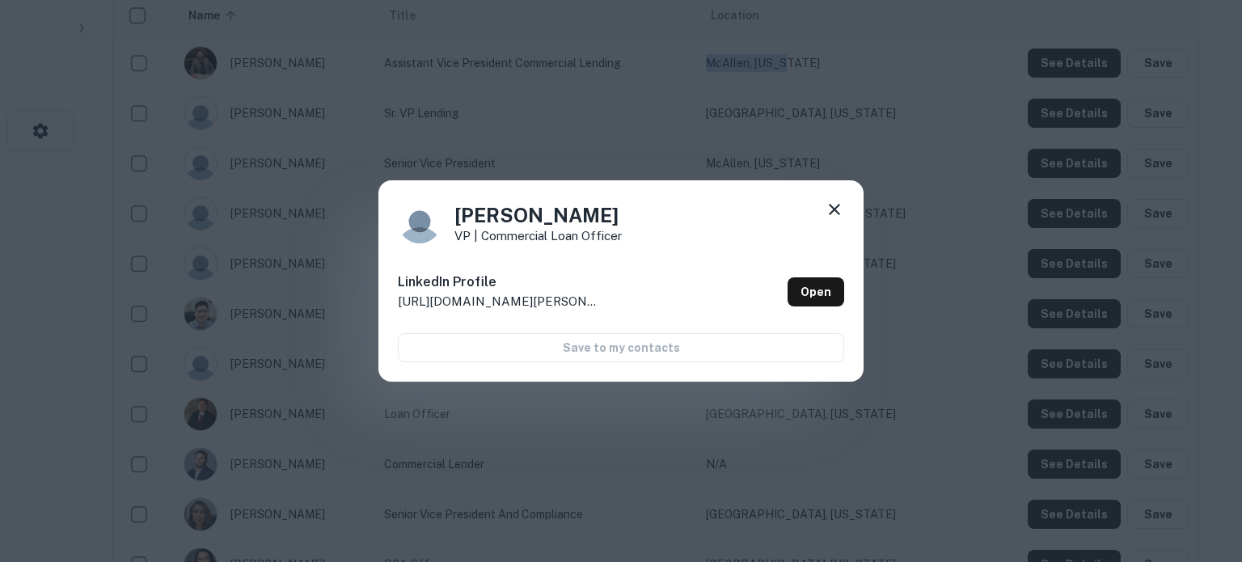
drag, startPoint x: 454, startPoint y: 223, endPoint x: 644, endPoint y: 217, distance: 190.2
click at [644, 217] on div "Ivan Nordhausen VP | Commercial Loan Officer" at bounding box center [621, 222] width 446 height 44
copy h4 "Ivan Nordhausen"
drag, startPoint x: 456, startPoint y: 240, endPoint x: 632, endPoint y: 240, distance: 176.3
click at [632, 240] on div "Ivan Nordhausen VP | Commercial Loan Officer" at bounding box center [621, 222] width 446 height 44
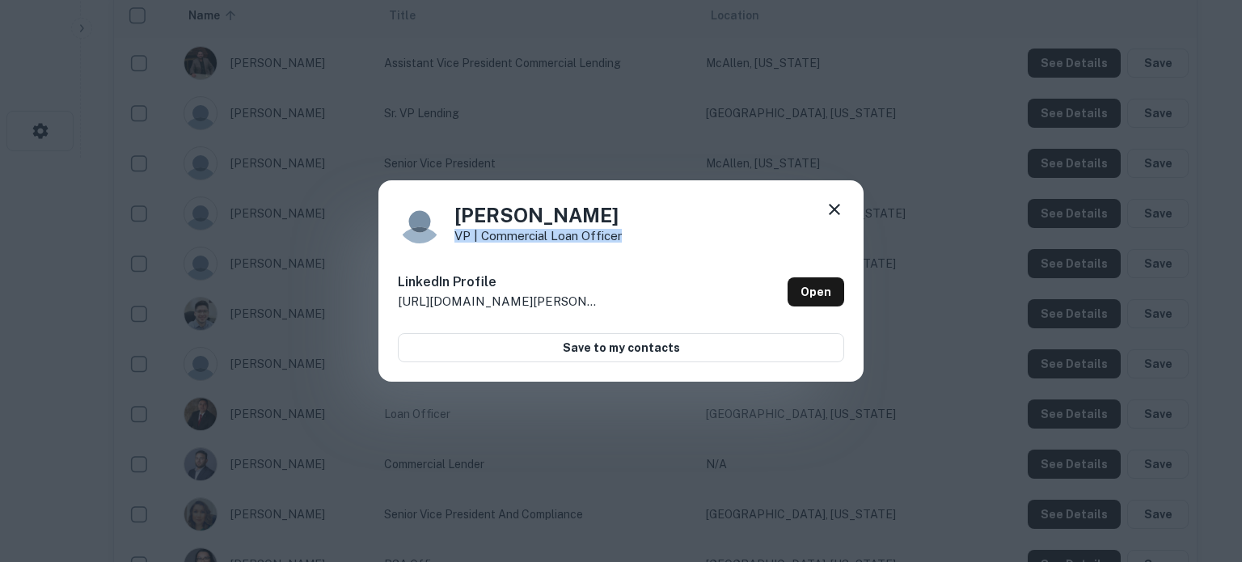
copy p "VP | Commercial Loan Officer"
drag, startPoint x: 839, startPoint y: 207, endPoint x: 707, endPoint y: 226, distance: 134.0
click at [707, 226] on div "Ivan Nordhausen VP | Commercial Loan Officer LinkedIn Profile http://www.linked…" at bounding box center [620, 281] width 485 height 202
click at [814, 292] on link "Open" at bounding box center [816, 291] width 57 height 29
click at [838, 206] on icon at bounding box center [834, 209] width 11 height 11
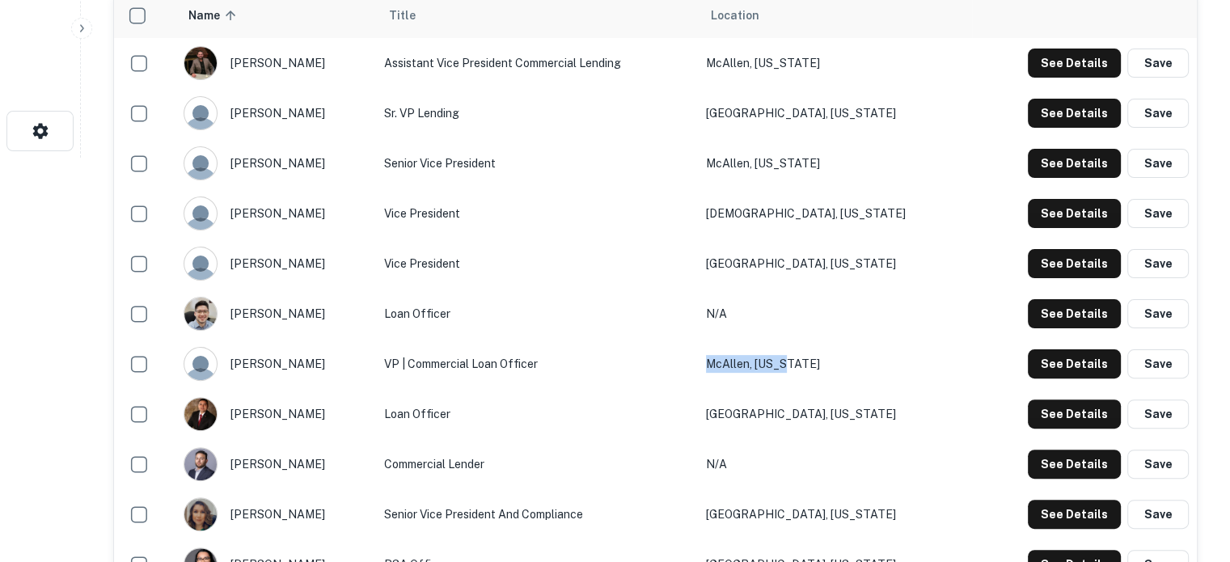
drag, startPoint x: 887, startPoint y: 362, endPoint x: 771, endPoint y: 364, distance: 116.5
click at [771, 364] on tr "ivan nordhausen VP | Commercial Loan Officer McAllen, Texas See Details Save" at bounding box center [655, 364] width 1083 height 50
copy tr "McAllen, Texas"
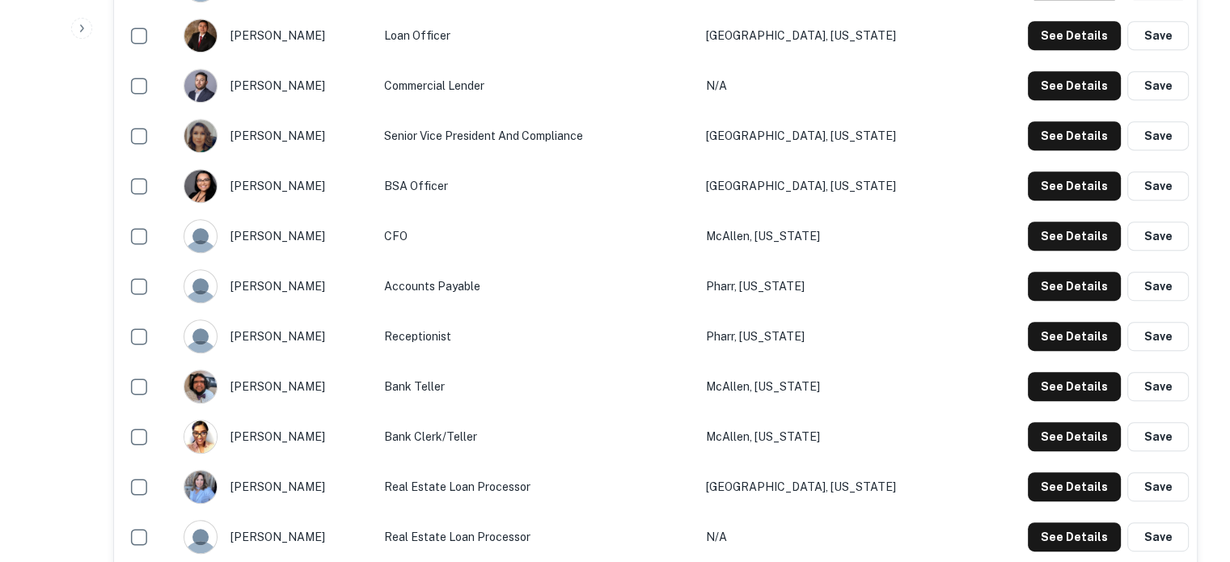
scroll to position [647, 0]
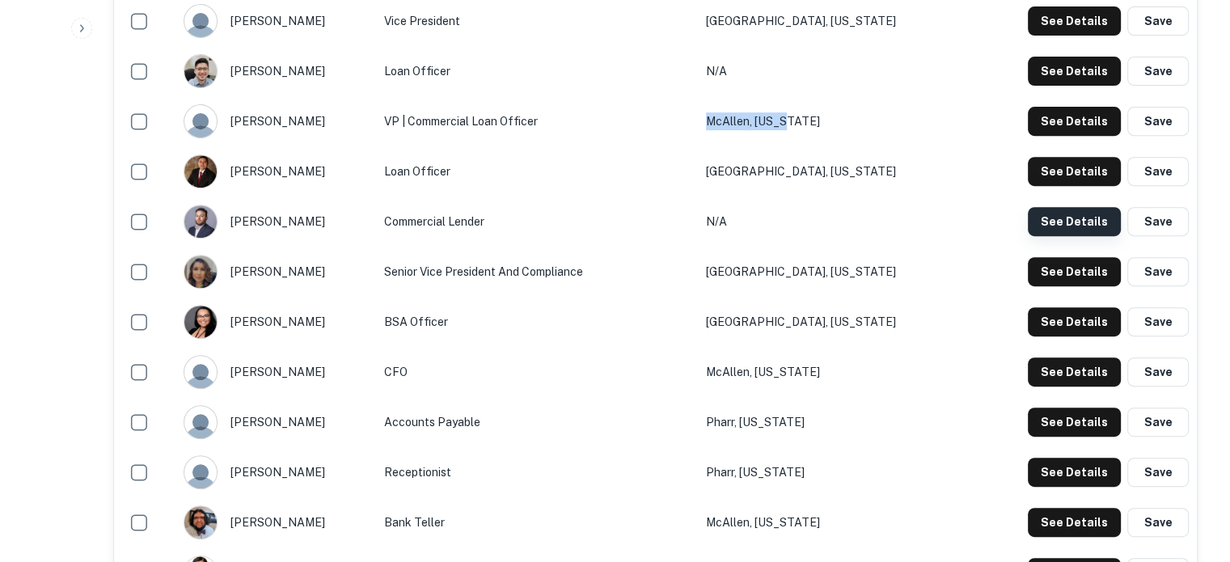
click at [1051, 227] on button "See Details" at bounding box center [1074, 221] width 93 height 29
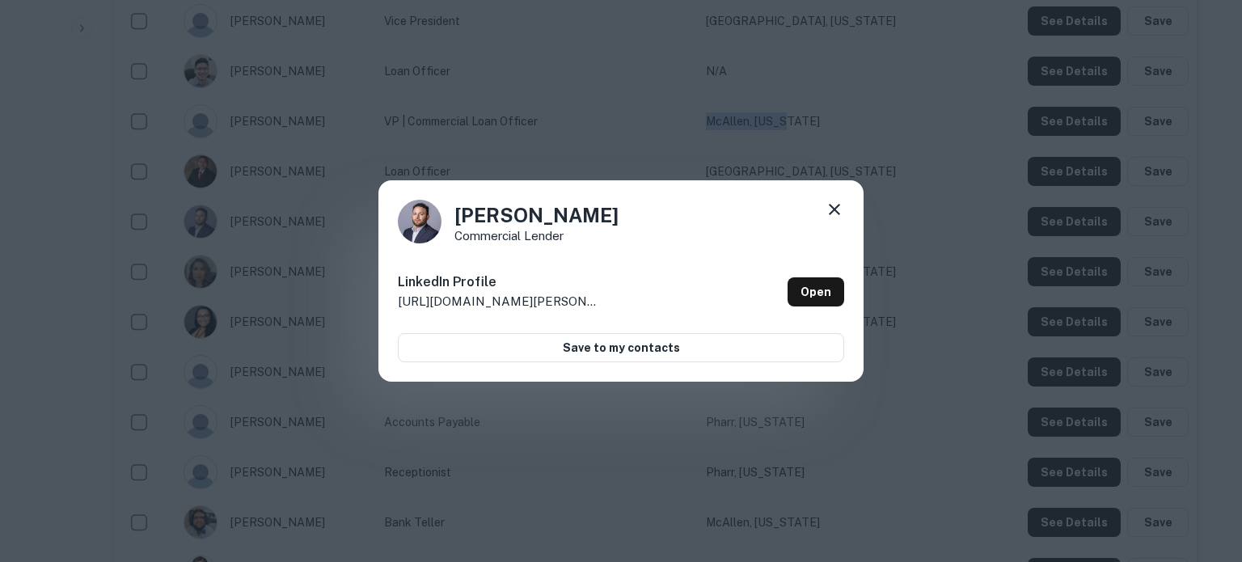
drag, startPoint x: 456, startPoint y: 220, endPoint x: 628, endPoint y: 218, distance: 172.3
click at [628, 218] on div "Emilio Salinas Commercial Lender" at bounding box center [621, 222] width 446 height 44
copy h4 "Emilio Salinas"
drag, startPoint x: 457, startPoint y: 239, endPoint x: 585, endPoint y: 234, distance: 127.9
click at [585, 234] on div "Emilio Salinas Commercial Lender" at bounding box center [621, 222] width 446 height 44
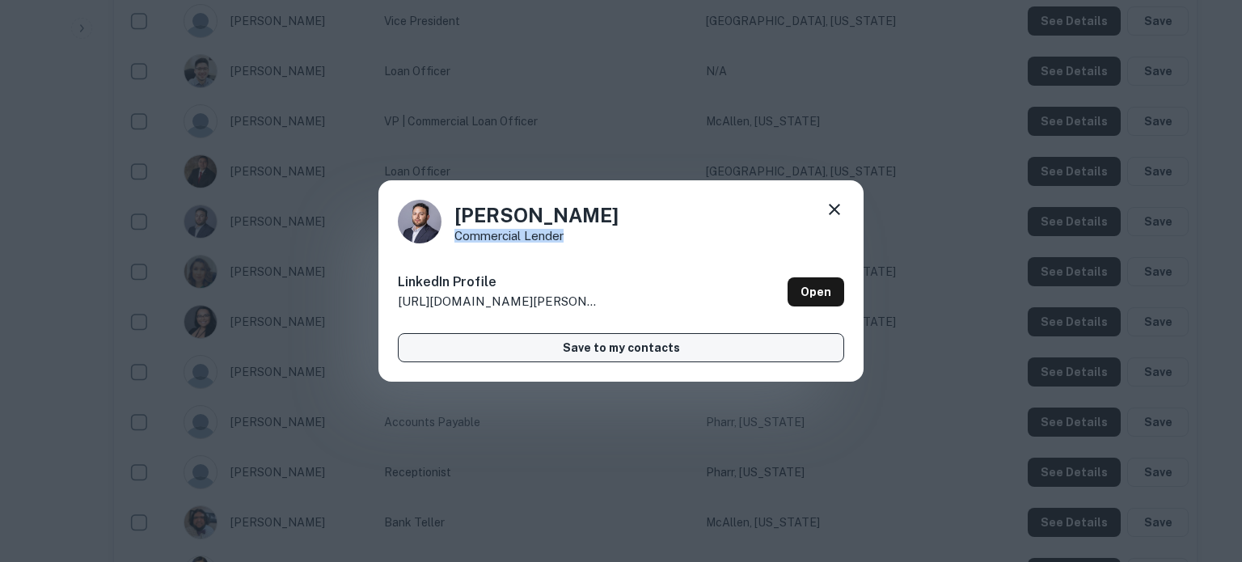
copy p "Commercial Lender"
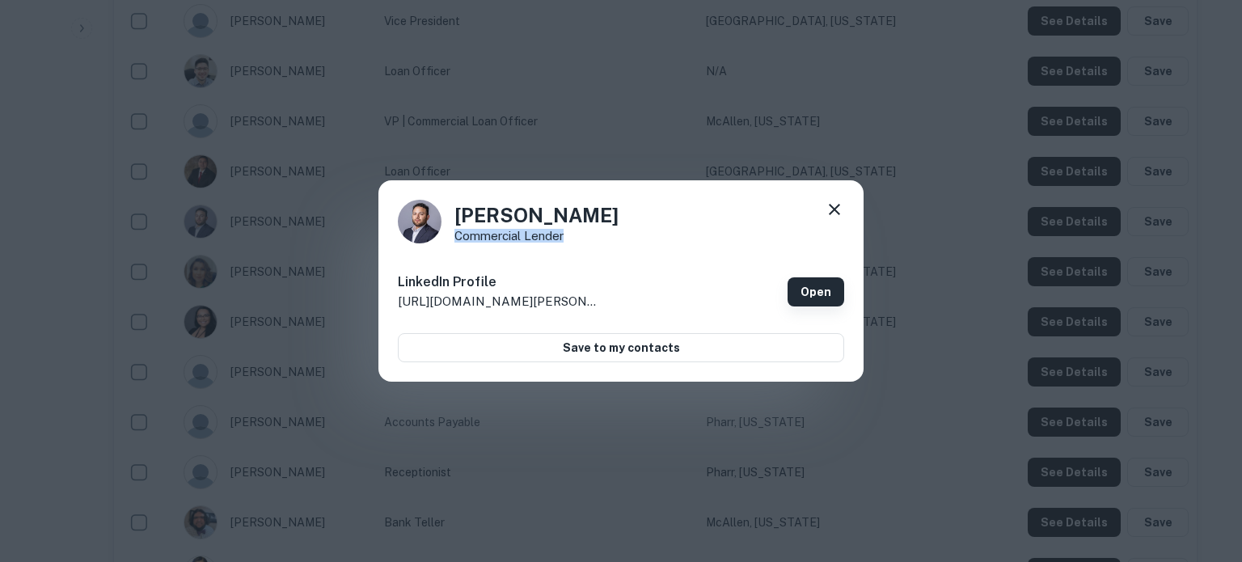
click at [810, 292] on link "Open" at bounding box center [816, 291] width 57 height 29
click at [838, 210] on icon at bounding box center [834, 209] width 19 height 19
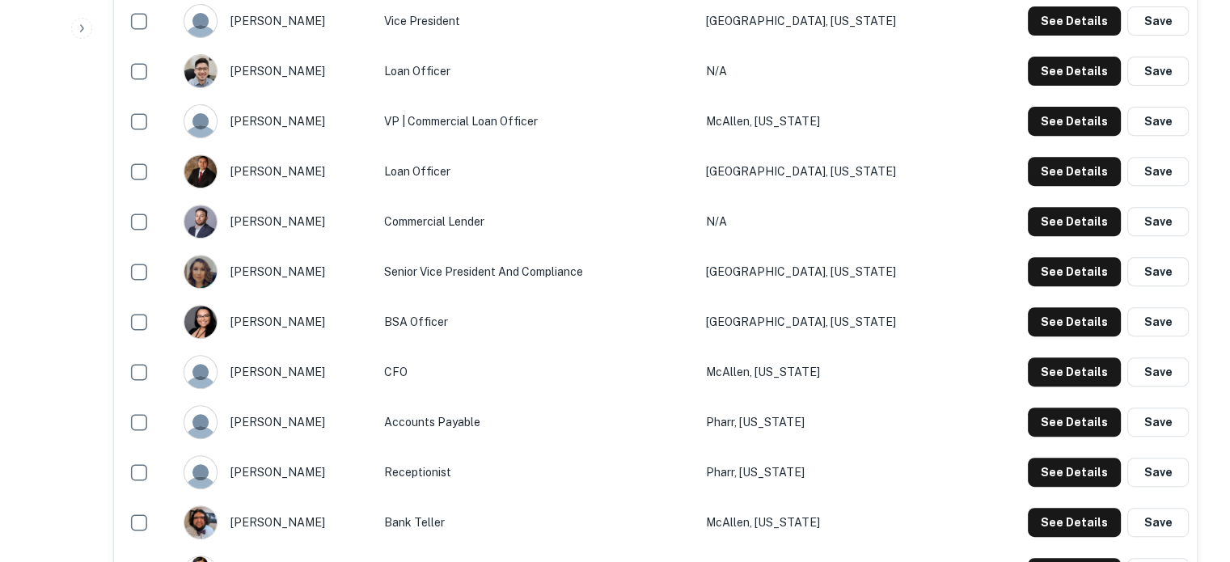
click at [825, 222] on td "N/A" at bounding box center [835, 222] width 274 height 50
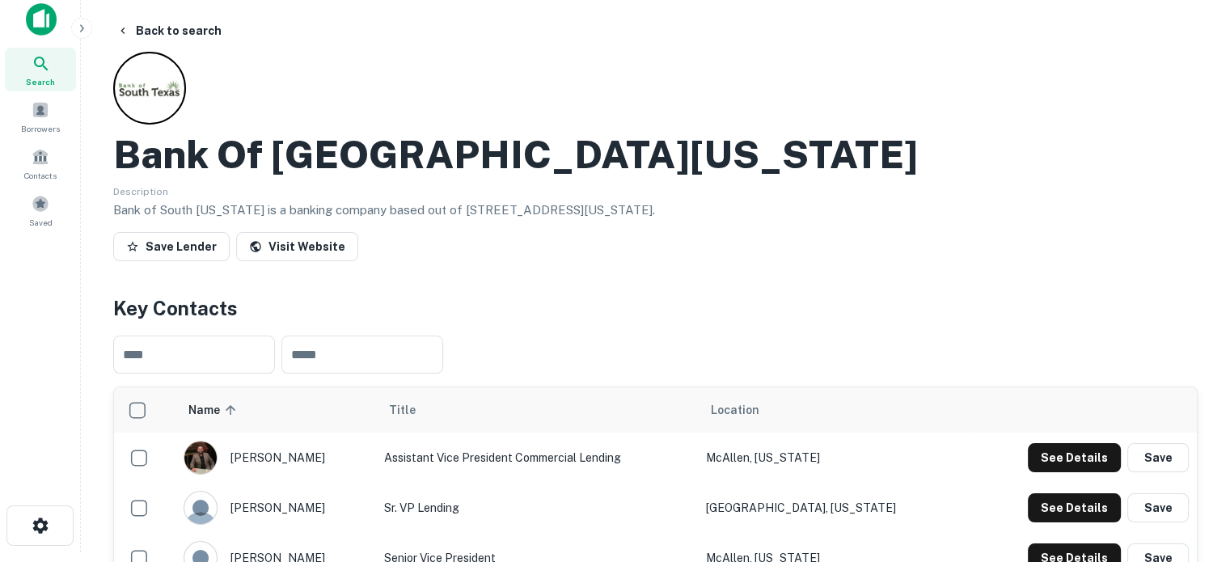
scroll to position [0, 0]
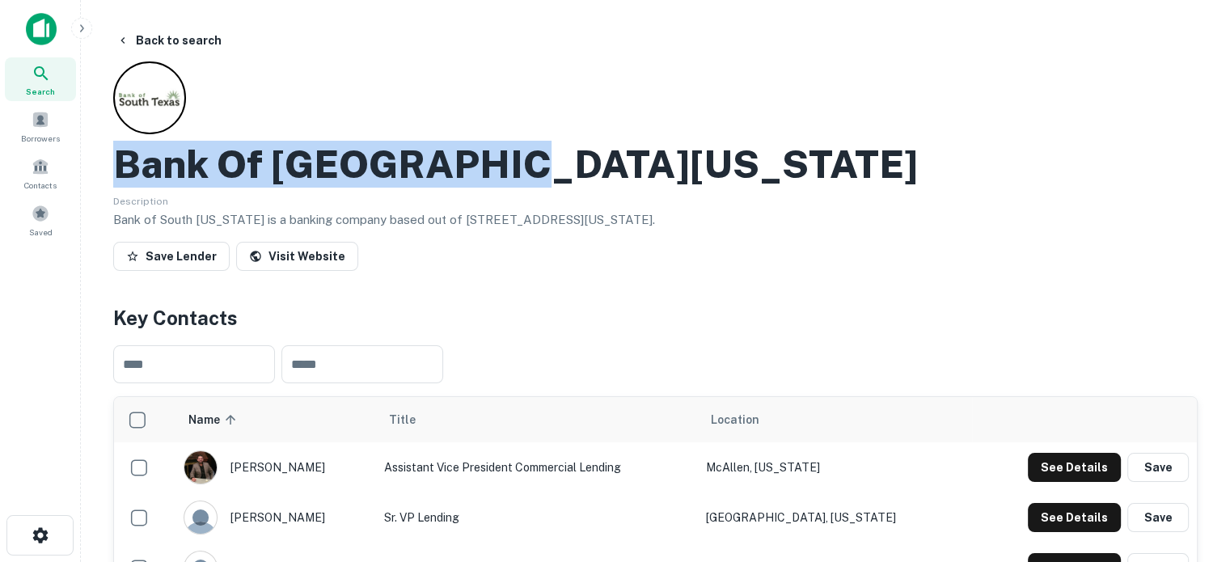
drag, startPoint x: 114, startPoint y: 164, endPoint x: 508, endPoint y: 161, distance: 393.9
click at [508, 161] on div "Bank Of South Texas" at bounding box center [655, 164] width 1085 height 47
copy h2 "Bank Of South Texas"
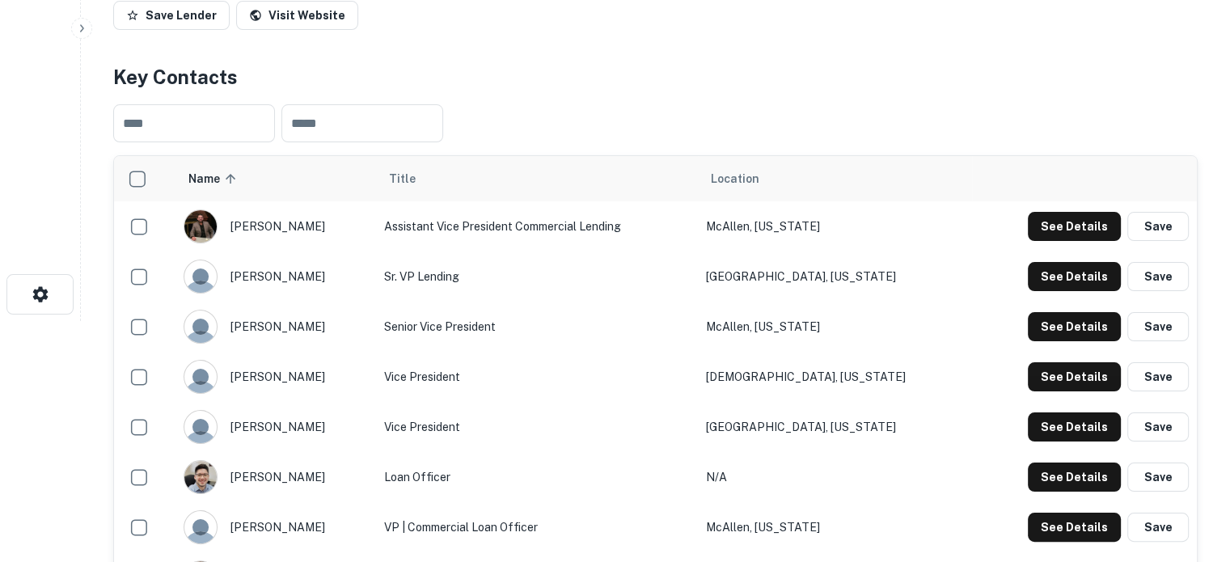
scroll to position [243, 0]
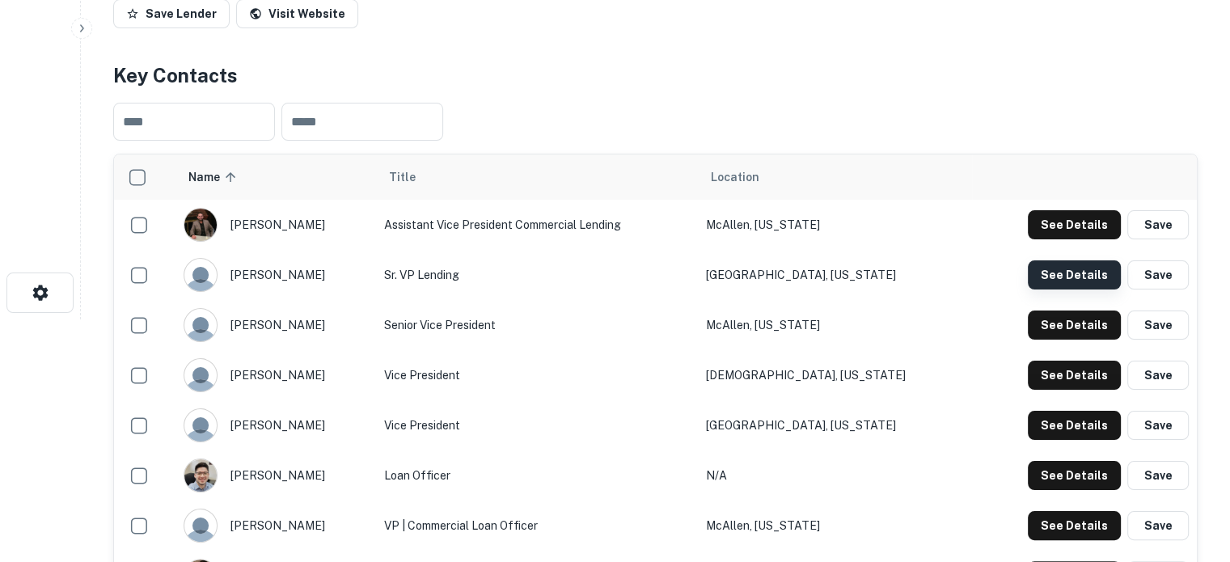
click at [1086, 263] on button "See Details" at bounding box center [1074, 274] width 93 height 29
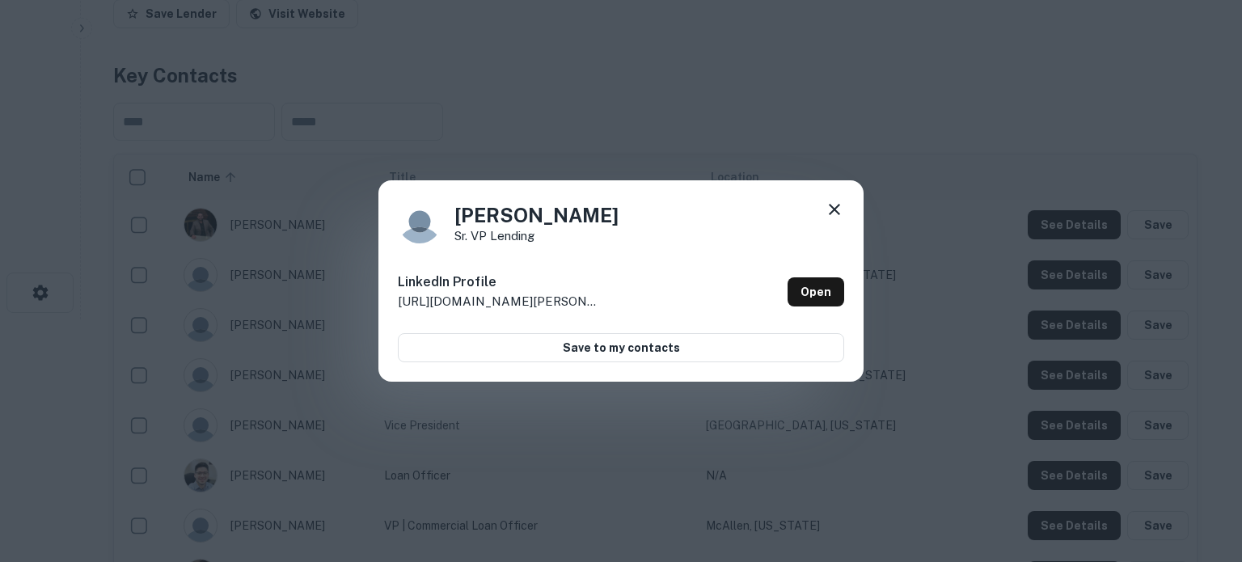
click at [835, 206] on icon at bounding box center [834, 209] width 19 height 19
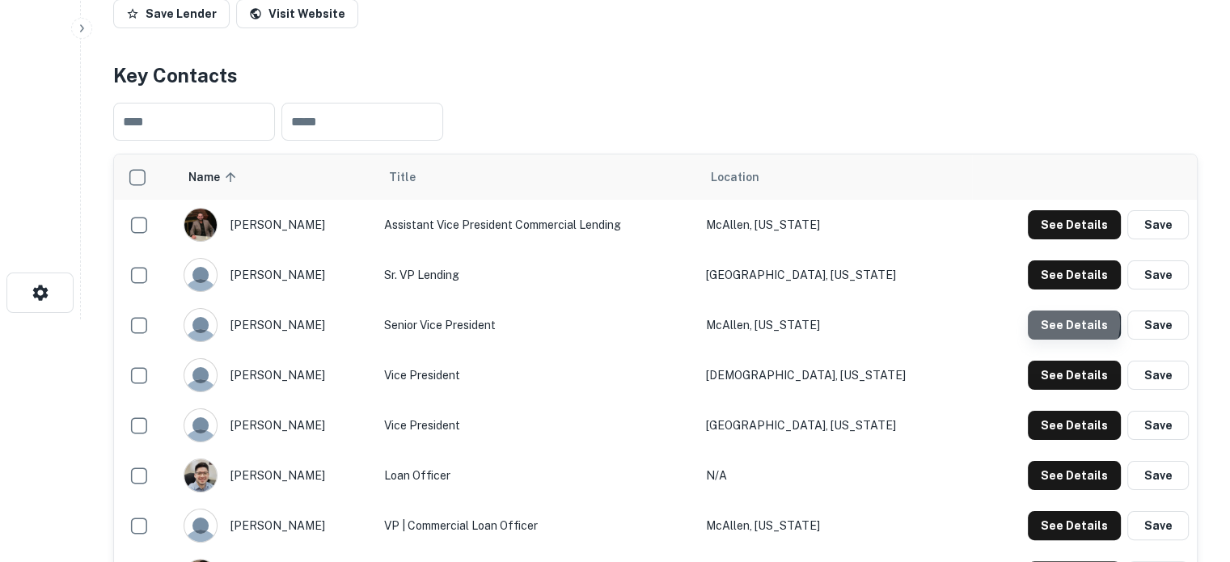
click at [1066, 323] on button "See Details" at bounding box center [1074, 325] width 93 height 29
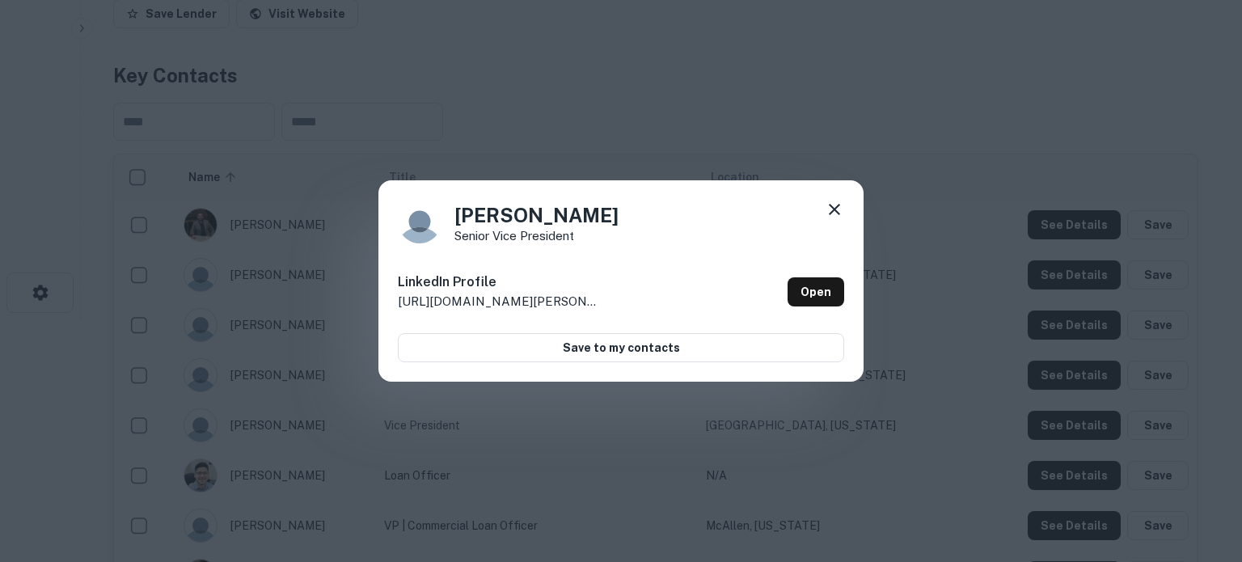
click at [839, 209] on icon at bounding box center [834, 209] width 19 height 19
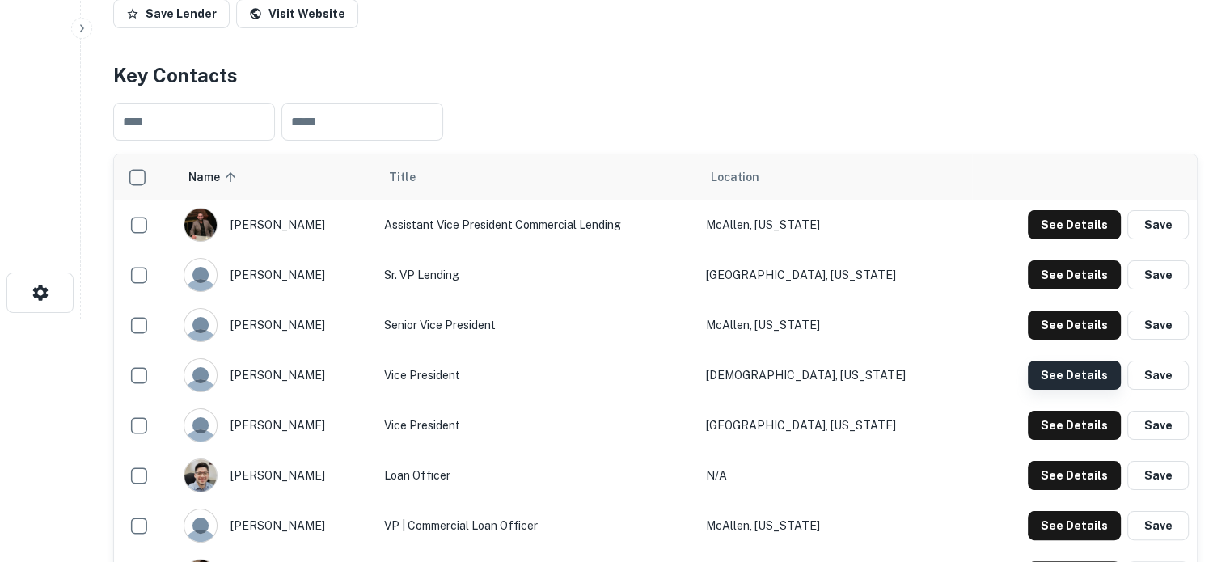
click at [1057, 379] on button "See Details" at bounding box center [1074, 375] width 93 height 29
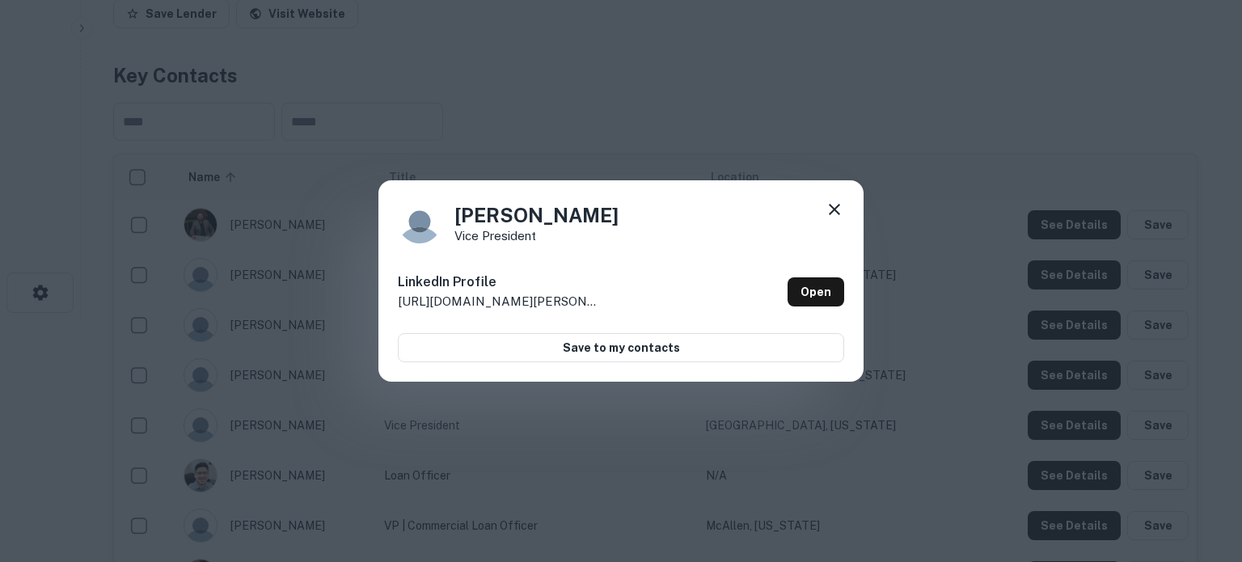
click at [835, 207] on icon at bounding box center [834, 209] width 19 height 19
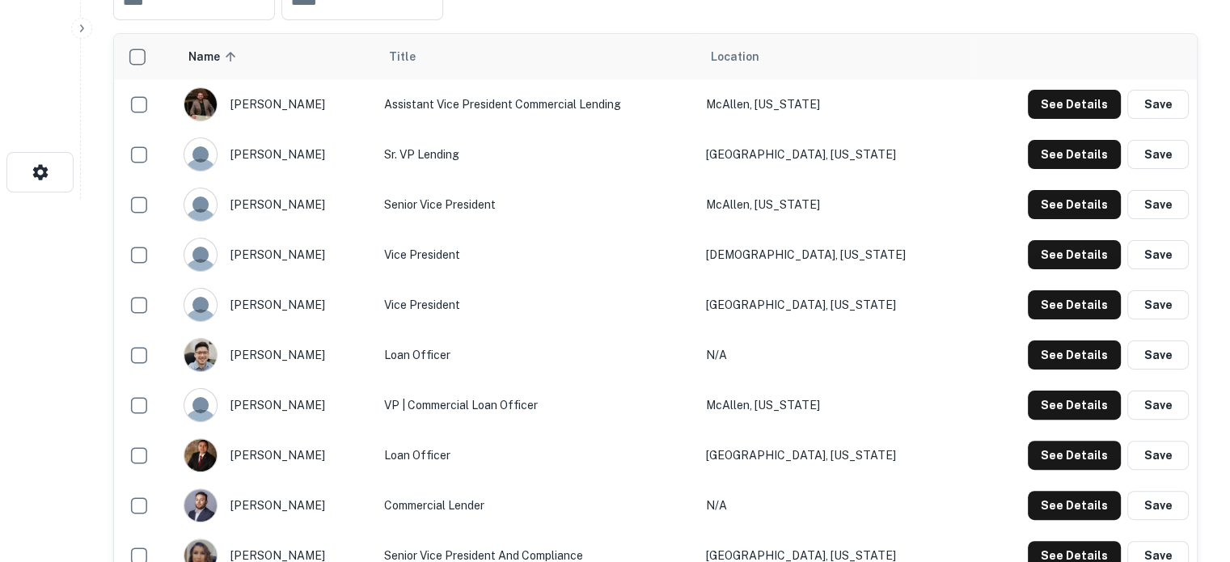
scroll to position [485, 0]
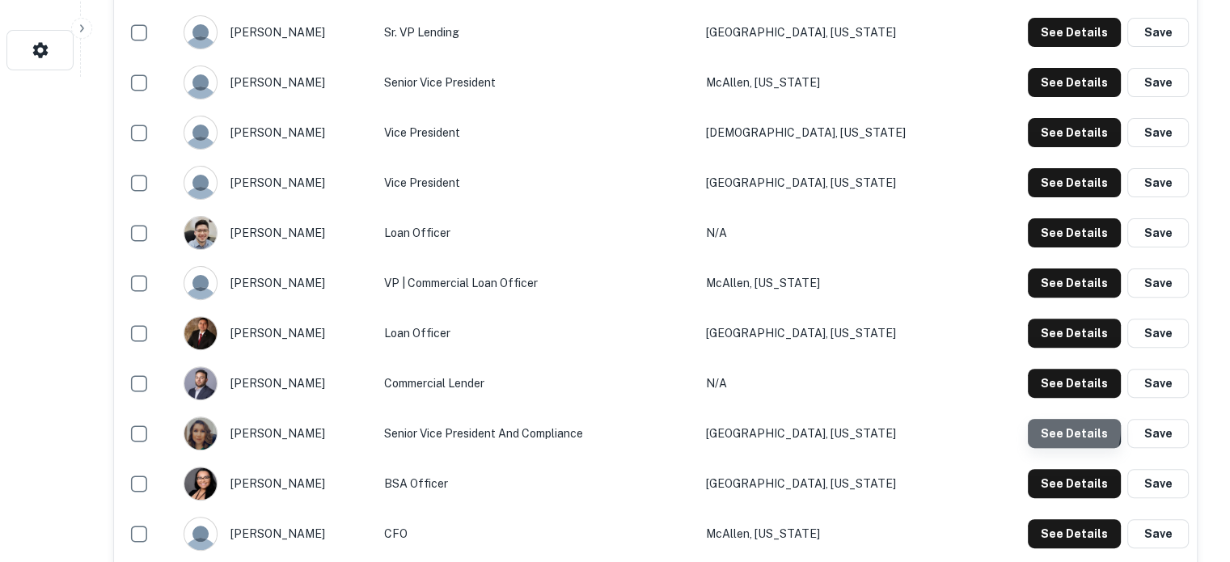
click at [1045, 427] on button "See Details" at bounding box center [1074, 433] width 93 height 29
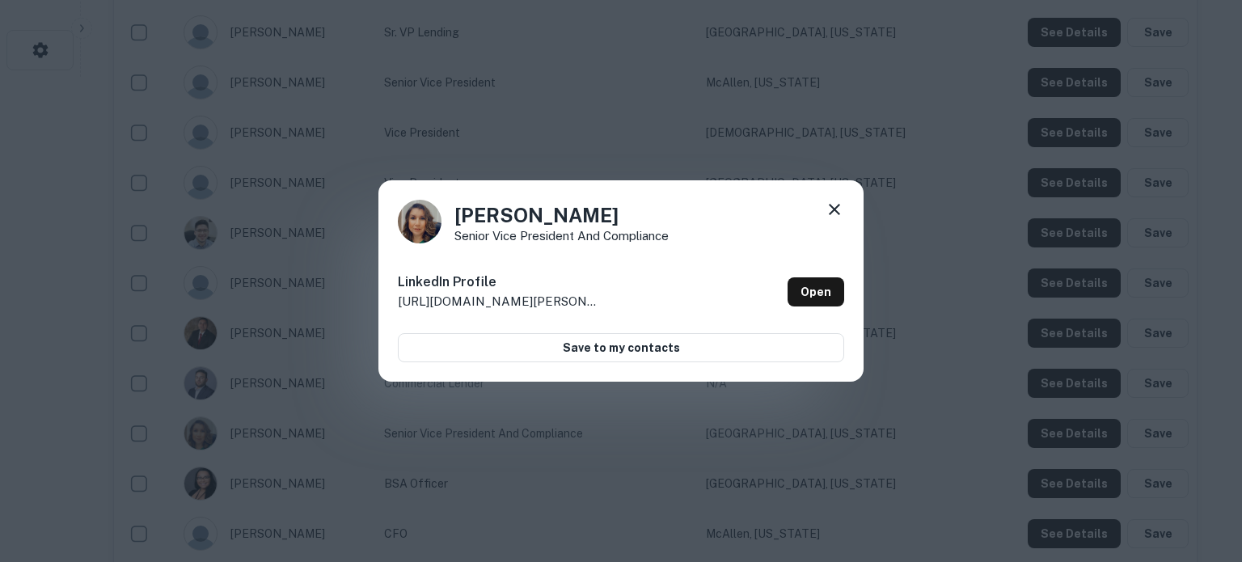
click at [837, 208] on icon at bounding box center [834, 209] width 19 height 19
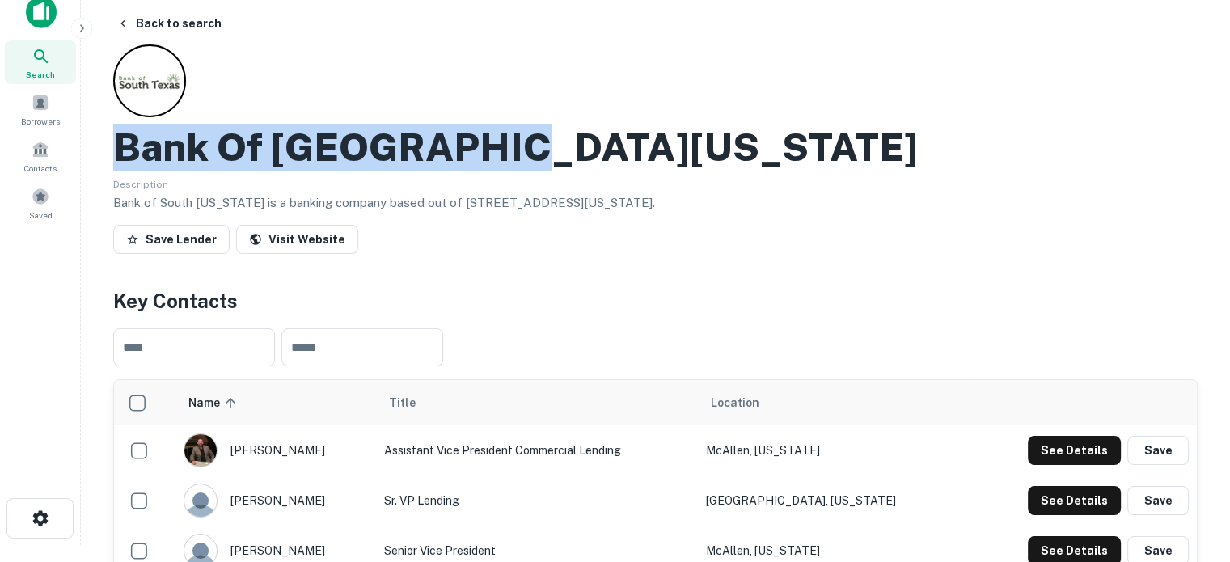
scroll to position [0, 0]
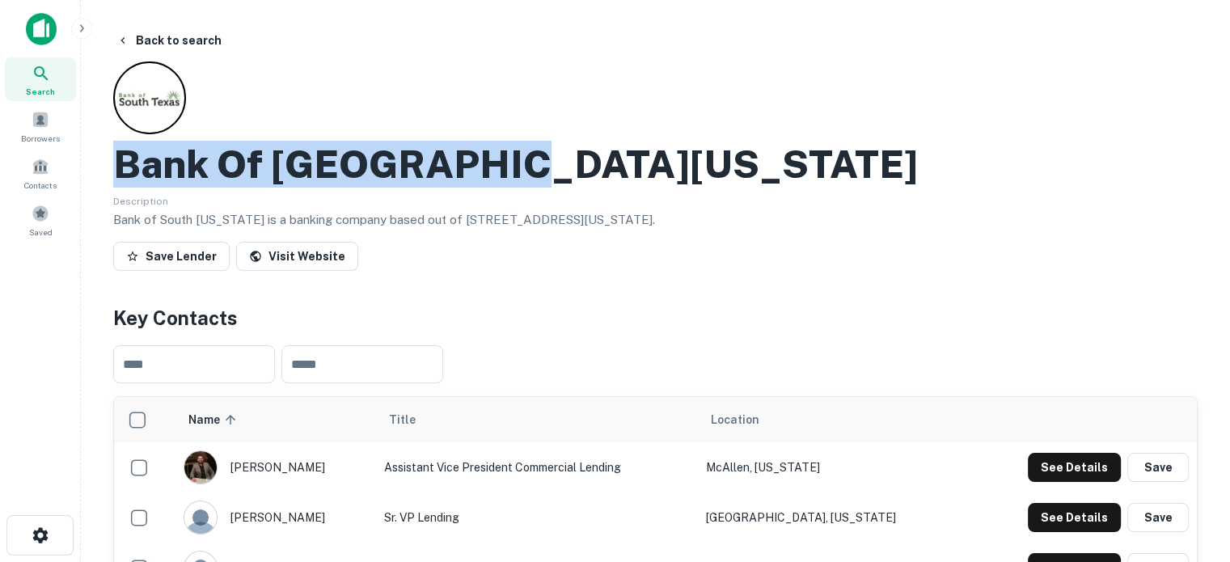
click at [22, 78] on div "Search" at bounding box center [40, 79] width 71 height 44
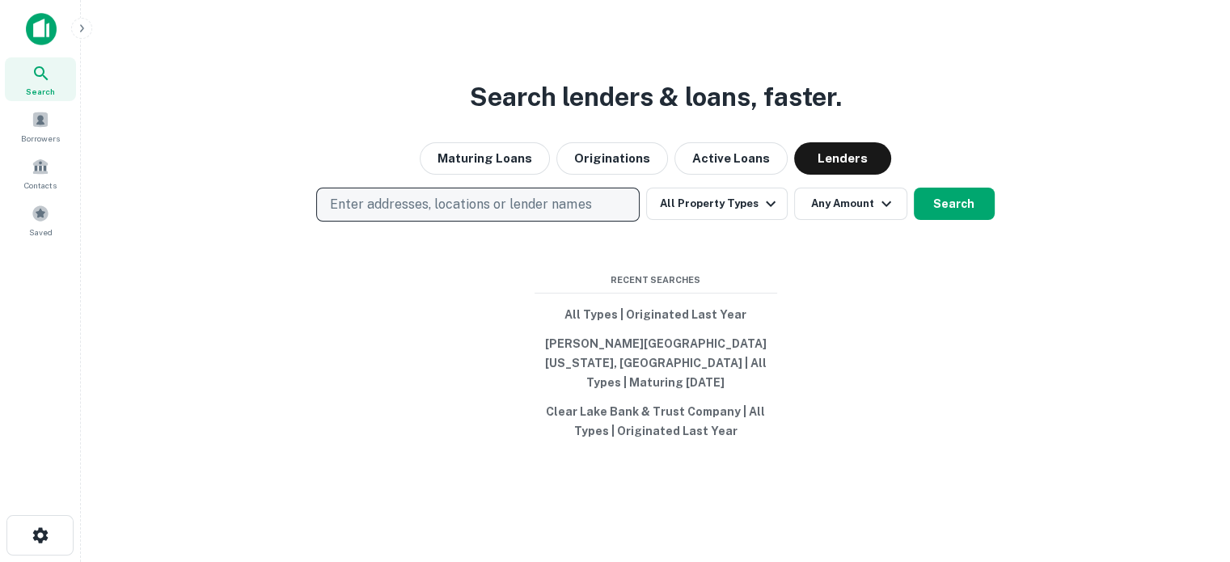
click at [528, 207] on p "Enter addresses, locations or lender names" at bounding box center [460, 204] width 261 height 19
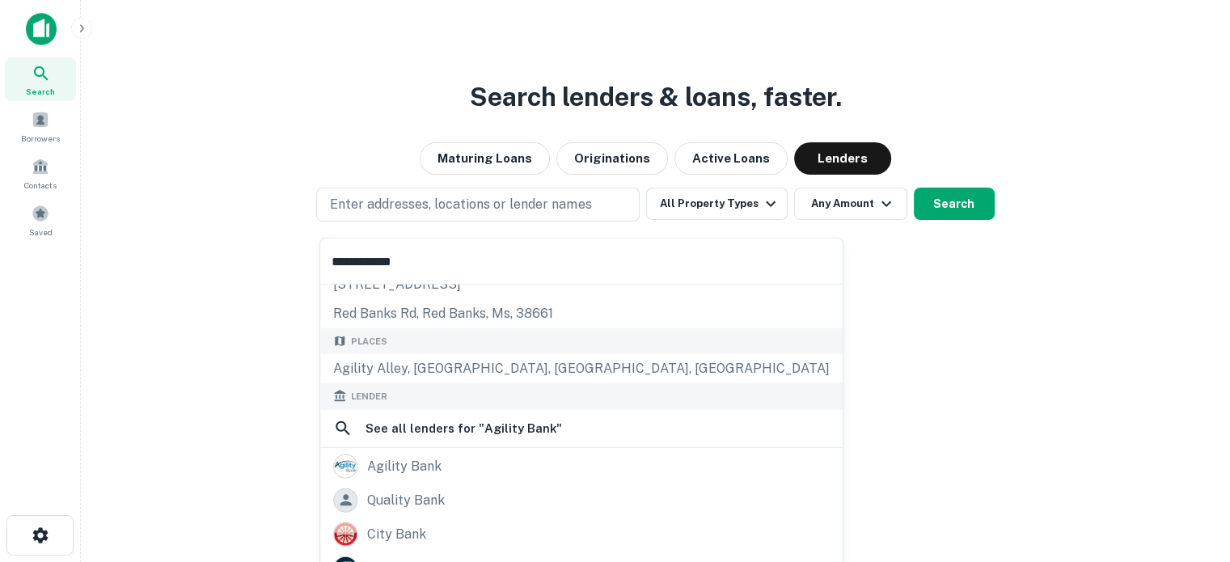
scroll to position [81, 0]
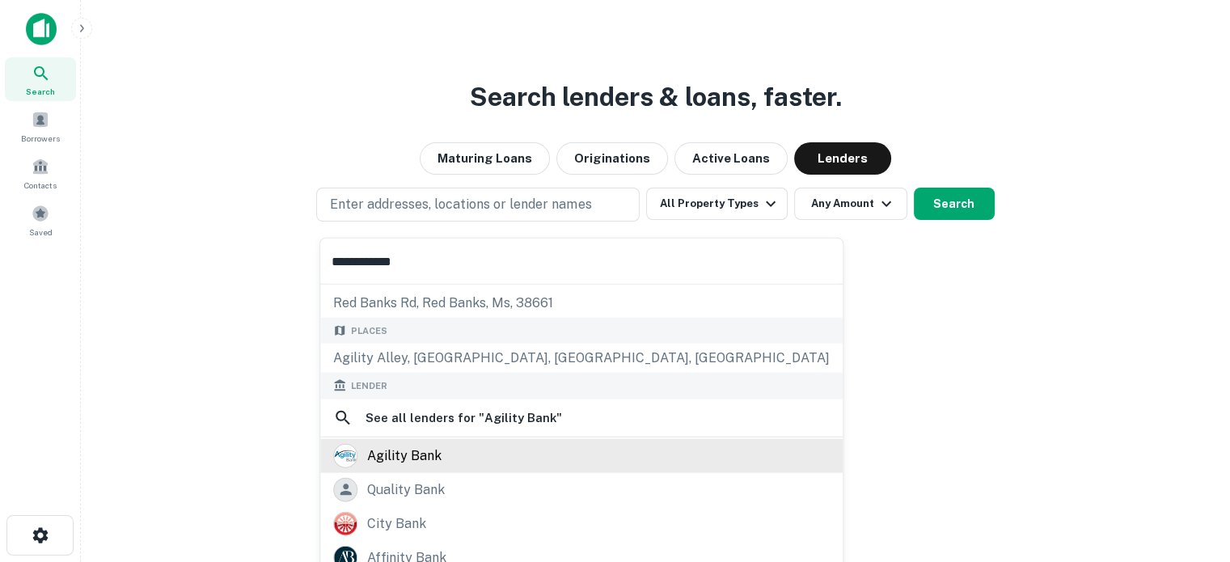
type input "**********"
click at [467, 455] on div "agility bank" at bounding box center [581, 455] width 497 height 24
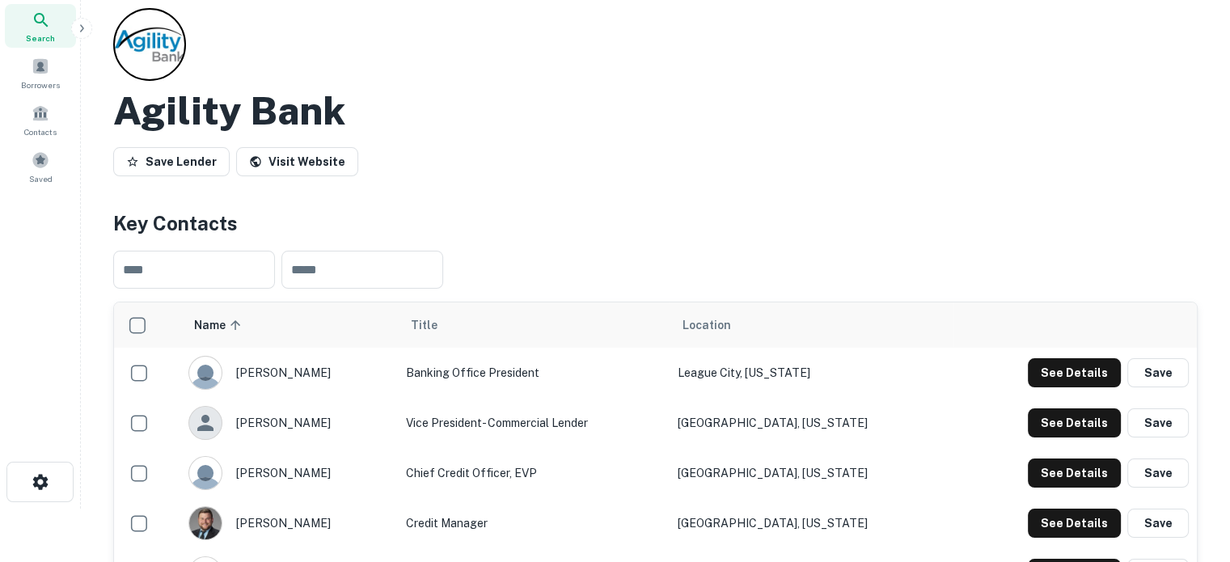
scroll to position [162, 0]
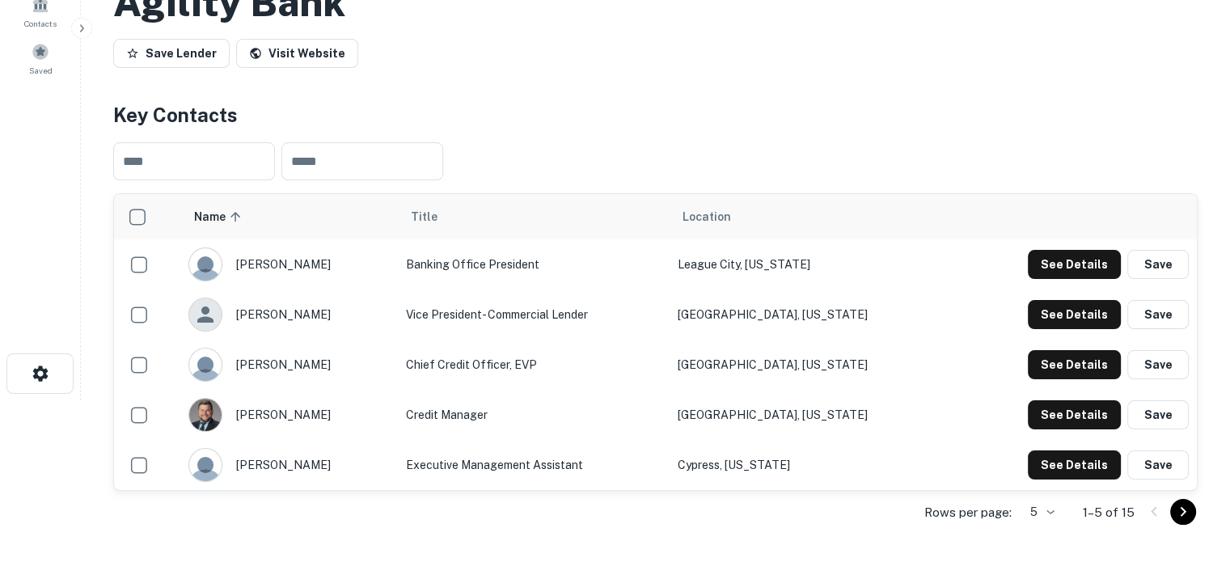
click at [1058, 400] on body "Search Borrowers Contacts Saved Back to search Agility Bank Save Lender Visit W…" at bounding box center [615, 119] width 1230 height 562
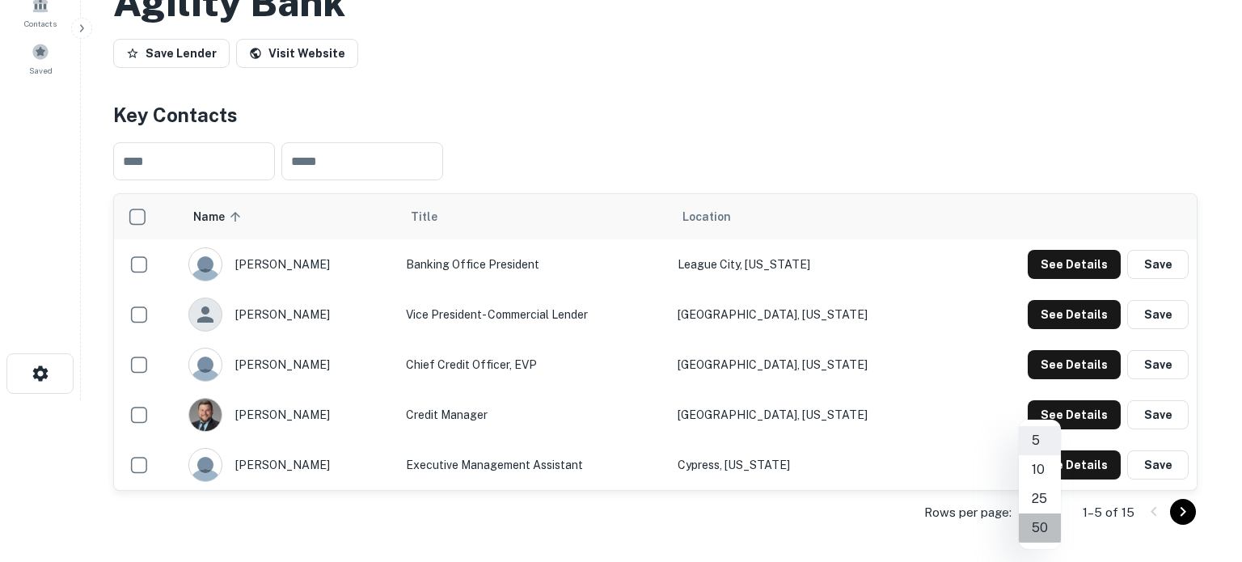
click at [1046, 526] on li "50" at bounding box center [1040, 528] width 42 height 29
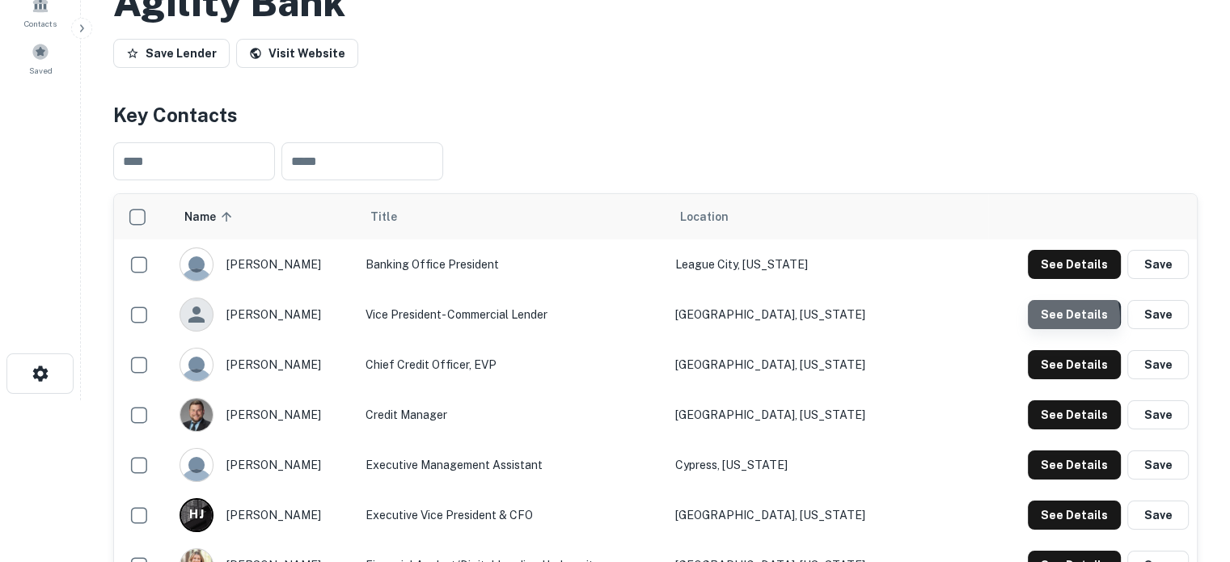
click at [1047, 318] on button "See Details" at bounding box center [1074, 314] width 93 height 29
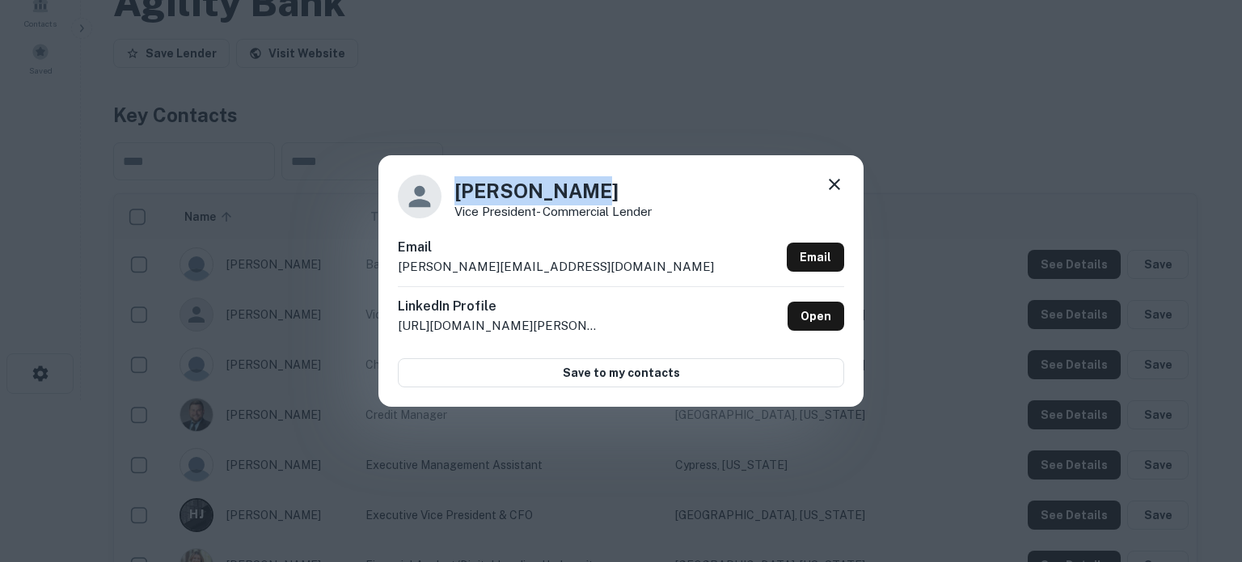
drag, startPoint x: 456, startPoint y: 193, endPoint x: 647, endPoint y: 212, distance: 191.8
click at [590, 185] on h4 "[PERSON_NAME]" at bounding box center [553, 190] width 197 height 29
copy h4 "[PERSON_NAME]"
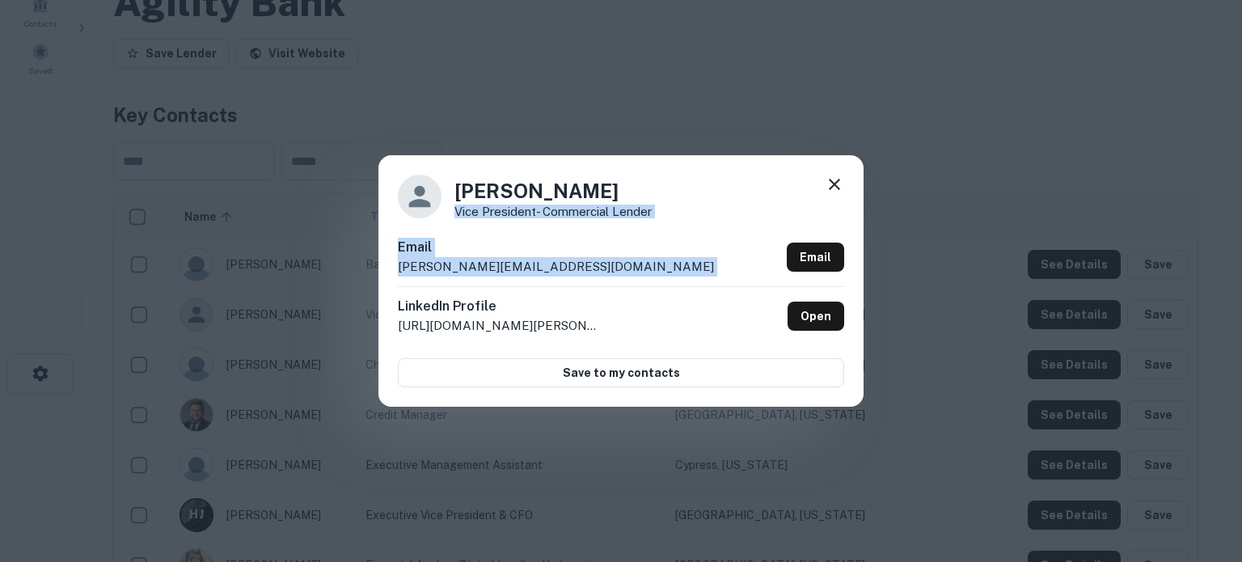
drag, startPoint x: 456, startPoint y: 213, endPoint x: 673, endPoint y: 222, distance: 217.0
click at [673, 222] on div "[PERSON_NAME] Vice President- Commercial Lender Email [PERSON_NAME][EMAIL_ADDRE…" at bounding box center [620, 280] width 485 height 251
click at [615, 234] on div "[PERSON_NAME] Vice President- Commercial Lender Email [PERSON_NAME][EMAIL_ADDRE…" at bounding box center [620, 280] width 485 height 251
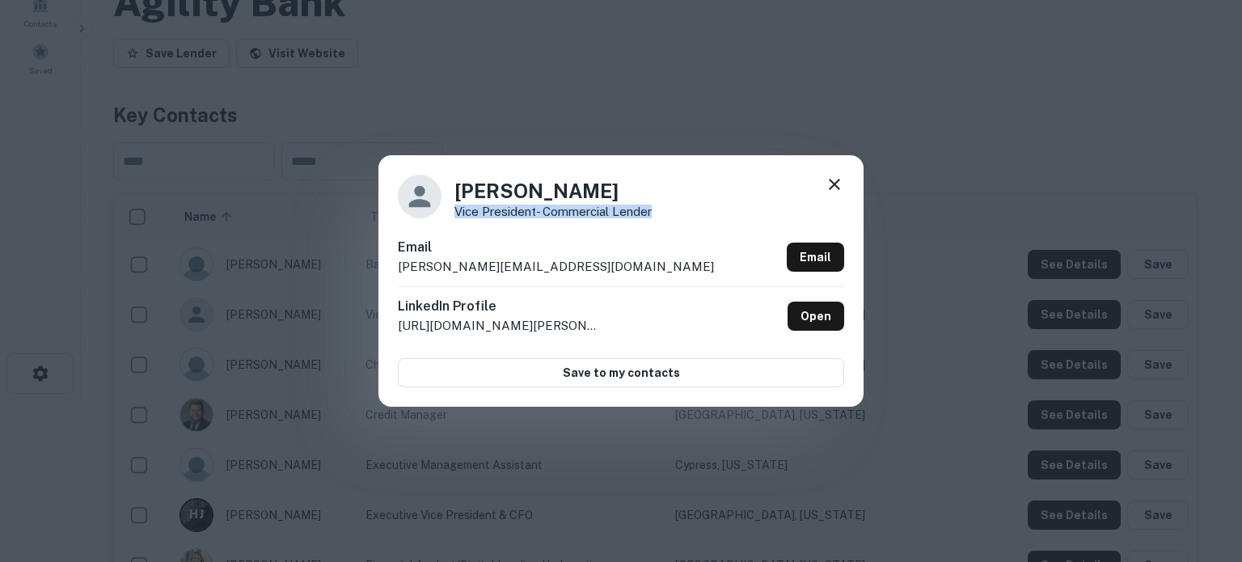
drag, startPoint x: 455, startPoint y: 213, endPoint x: 660, endPoint y: 216, distance: 205.4
click at [660, 216] on div "[PERSON_NAME] Vice President- Commercial Lender" at bounding box center [621, 197] width 446 height 44
copy p "Vice President- Commercial Lender"
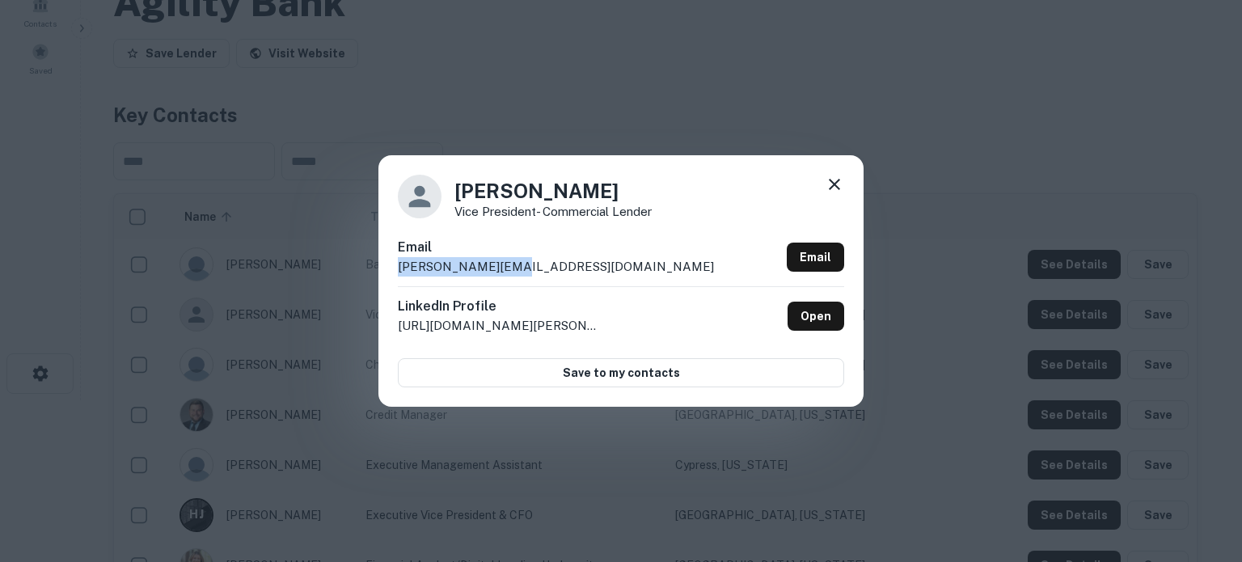
drag, startPoint x: 395, startPoint y: 267, endPoint x: 520, endPoint y: 261, distance: 124.7
click at [520, 261] on div "[PERSON_NAME] Vice President- Commercial Lender Email [PERSON_NAME][EMAIL_ADDRE…" at bounding box center [620, 280] width 485 height 251
copy p "[PERSON_NAME][EMAIL_ADDRESS][DOMAIN_NAME]"
click at [836, 190] on icon at bounding box center [834, 184] width 19 height 19
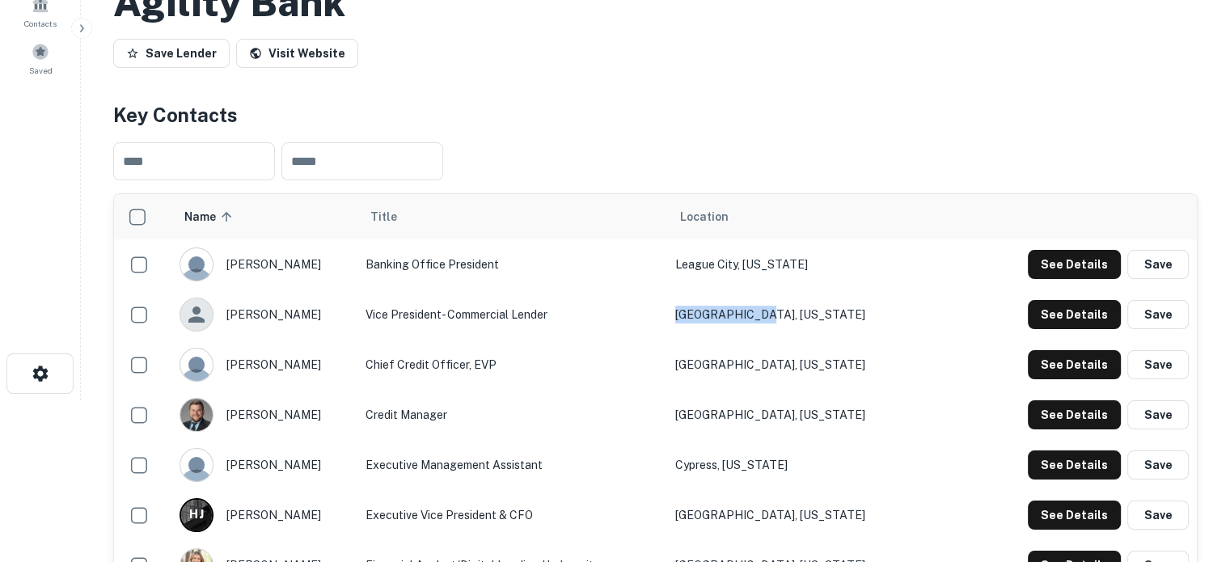
drag, startPoint x: 918, startPoint y: 315, endPoint x: 763, endPoint y: 319, distance: 154.5
click at [763, 319] on tr "[PERSON_NAME] marines Vice President- Commercial [PERSON_NAME][GEOGRAPHIC_DATA]…" at bounding box center [655, 315] width 1083 height 50
copy tr "[GEOGRAPHIC_DATA], [US_STATE]"
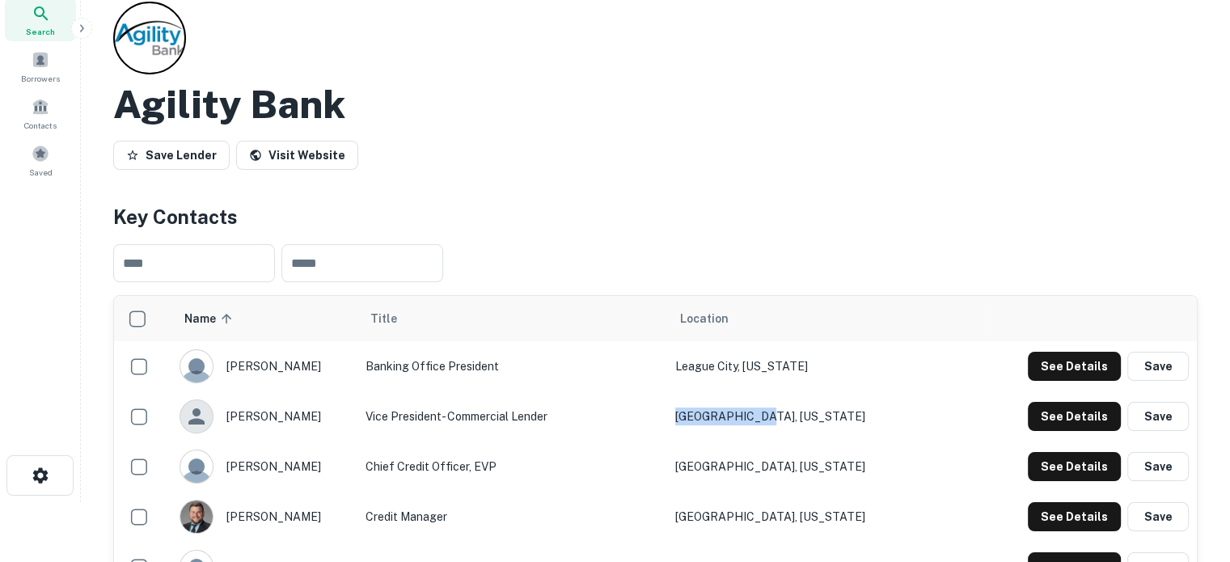
scroll to position [0, 0]
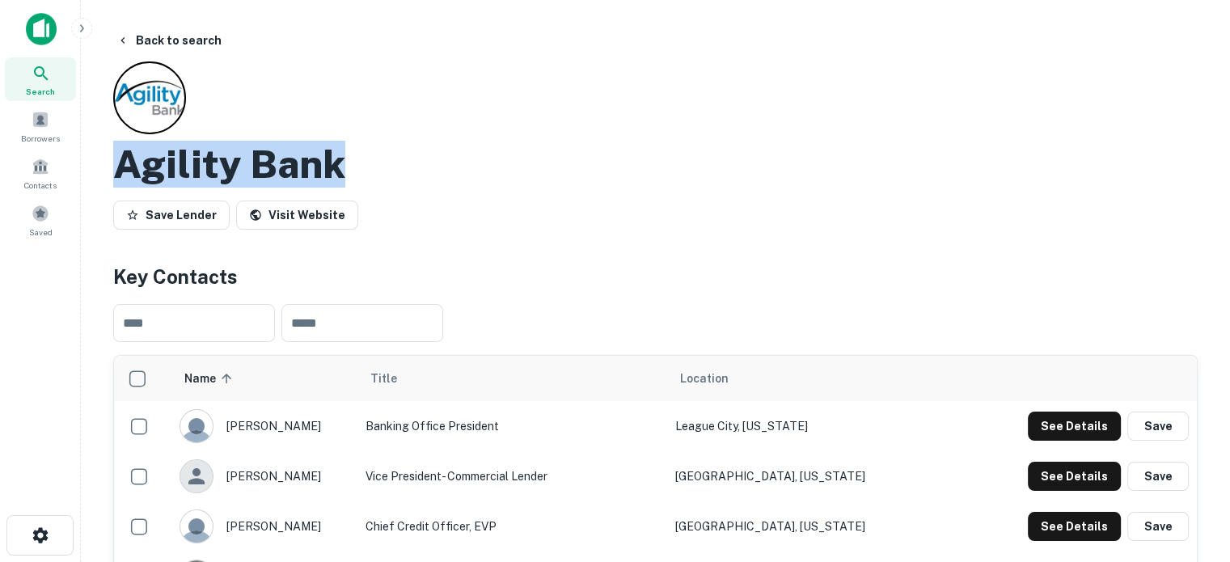
drag, startPoint x: 111, startPoint y: 163, endPoint x: 421, endPoint y: 171, distance: 309.8
copy h2 "Agility Bank"
click at [49, 87] on span "Search" at bounding box center [40, 91] width 29 height 13
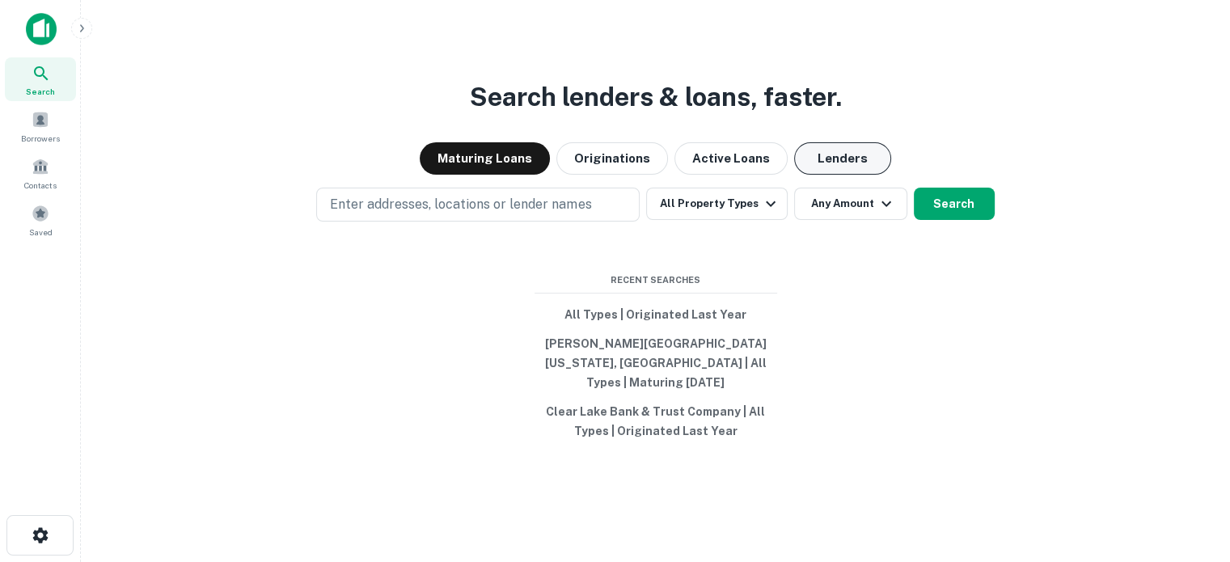
click at [854, 169] on button "Lenders" at bounding box center [842, 158] width 97 height 32
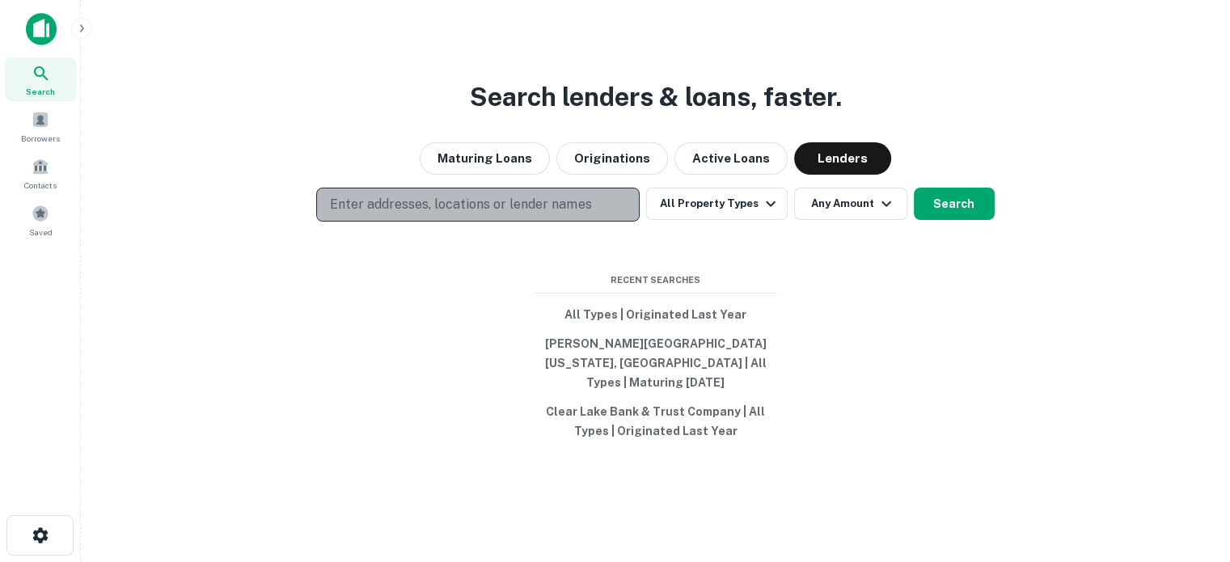
click at [634, 211] on button "Enter addresses, locations or lender names" at bounding box center [477, 205] width 323 height 34
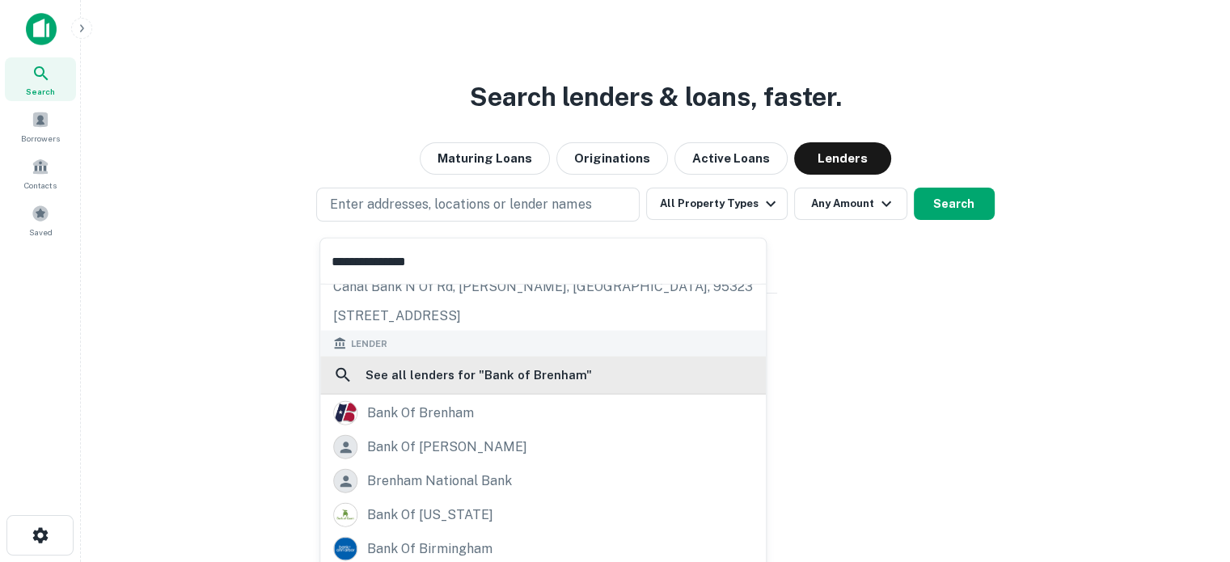
scroll to position [115, 0]
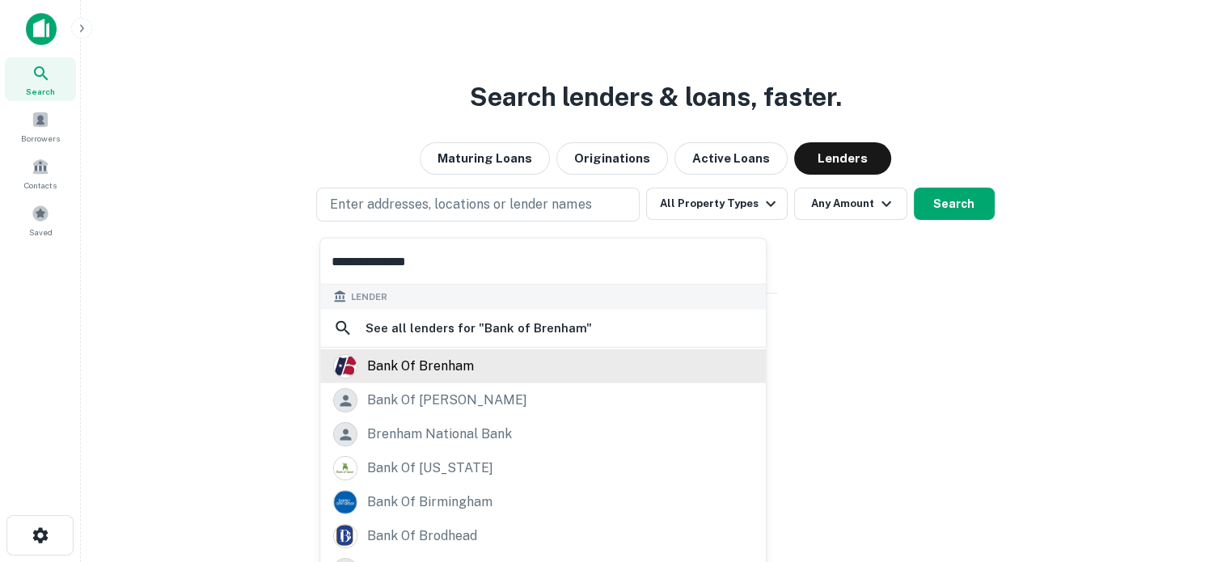
type input "**********"
click at [462, 371] on div "bank of brenham" at bounding box center [420, 366] width 107 height 24
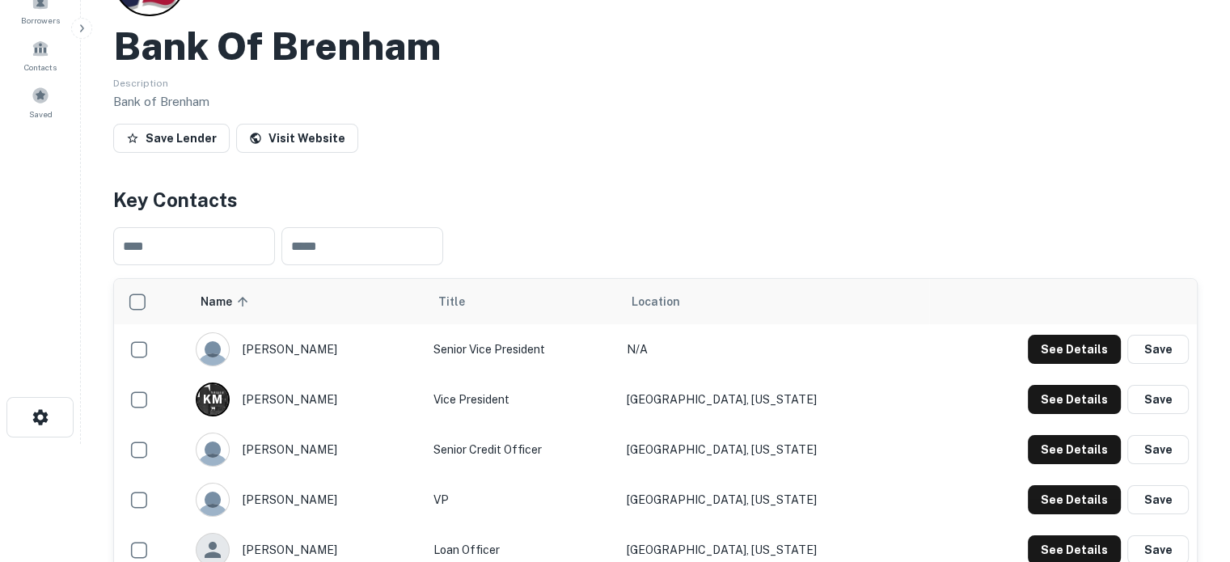
scroll to position [404, 0]
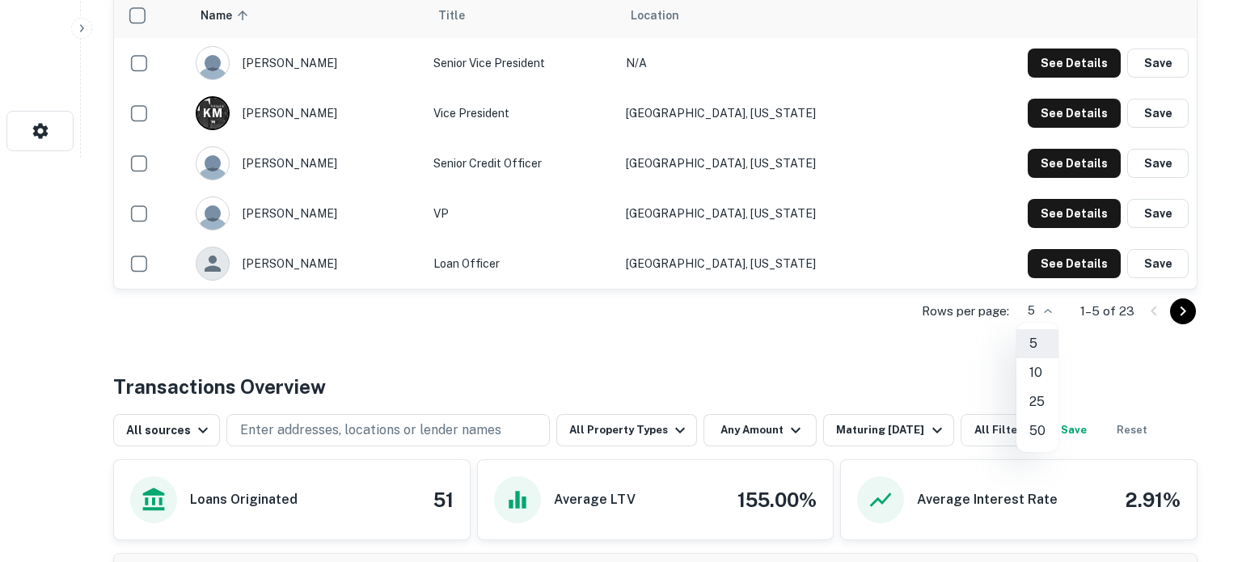
click at [1039, 424] on li "50" at bounding box center [1038, 430] width 42 height 29
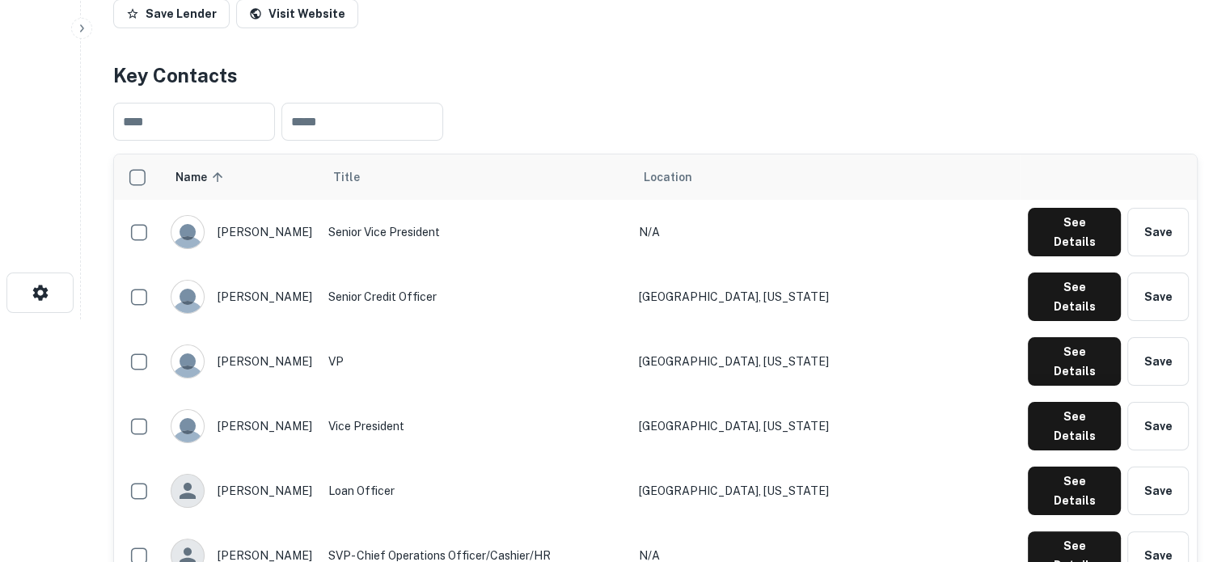
scroll to position [0, 0]
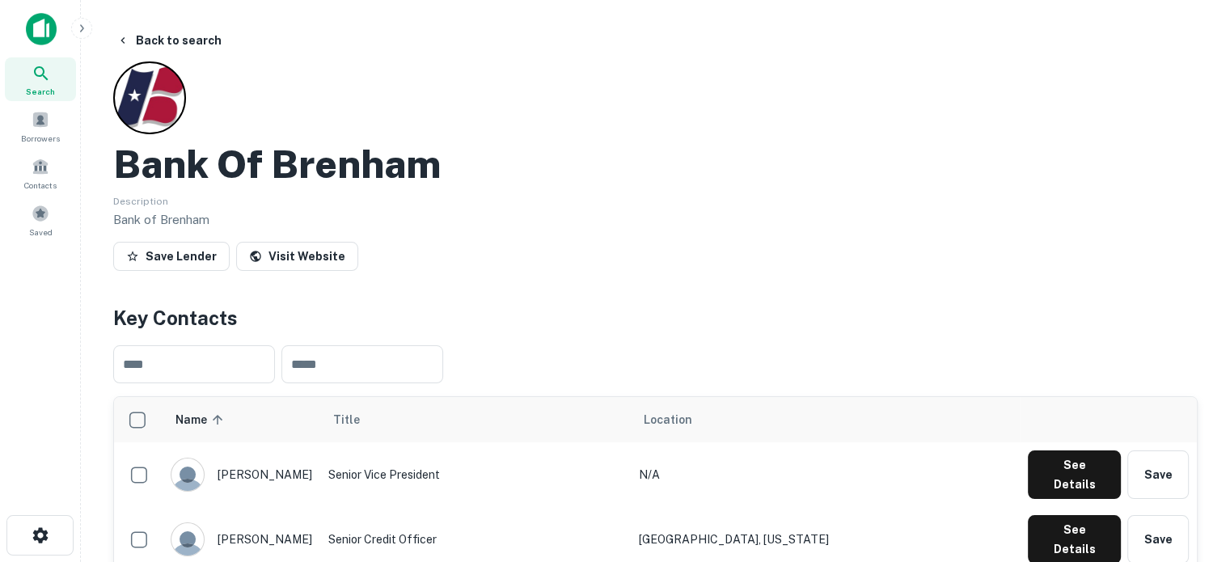
click at [26, 88] on span "Search" at bounding box center [40, 91] width 29 height 13
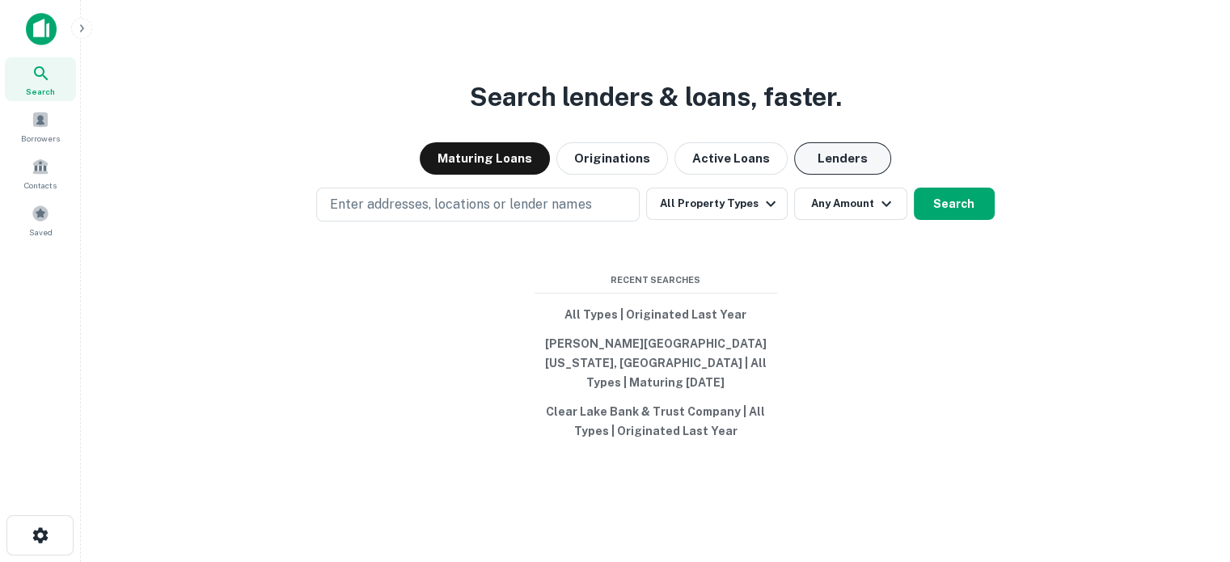
click at [818, 169] on button "Lenders" at bounding box center [842, 158] width 97 height 32
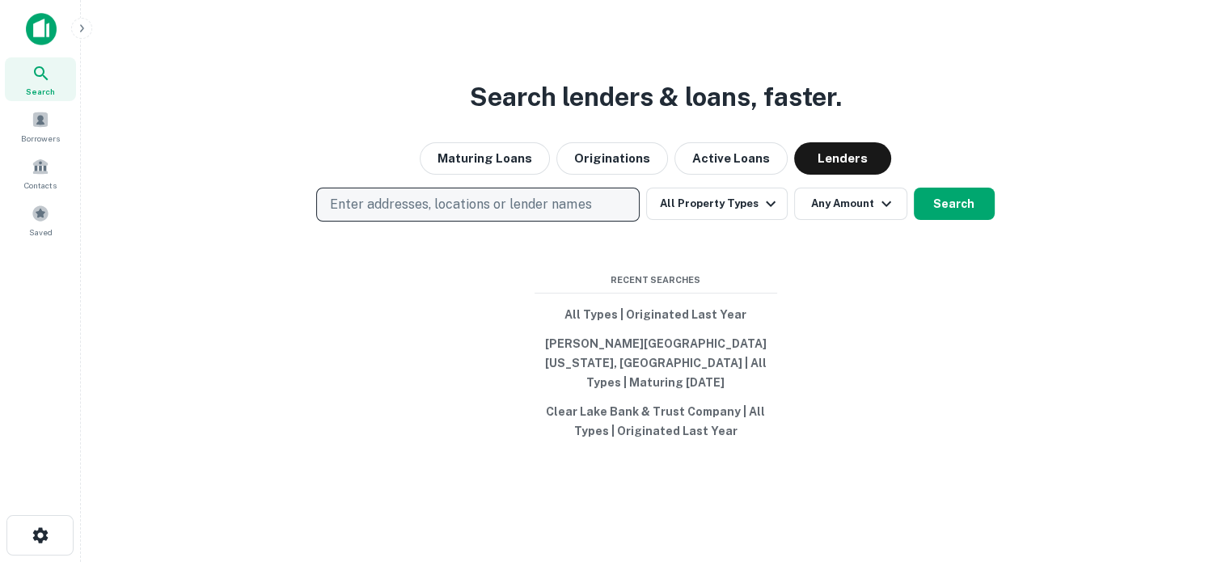
click at [592, 222] on button "Enter addresses, locations or lender names" at bounding box center [477, 205] width 323 height 34
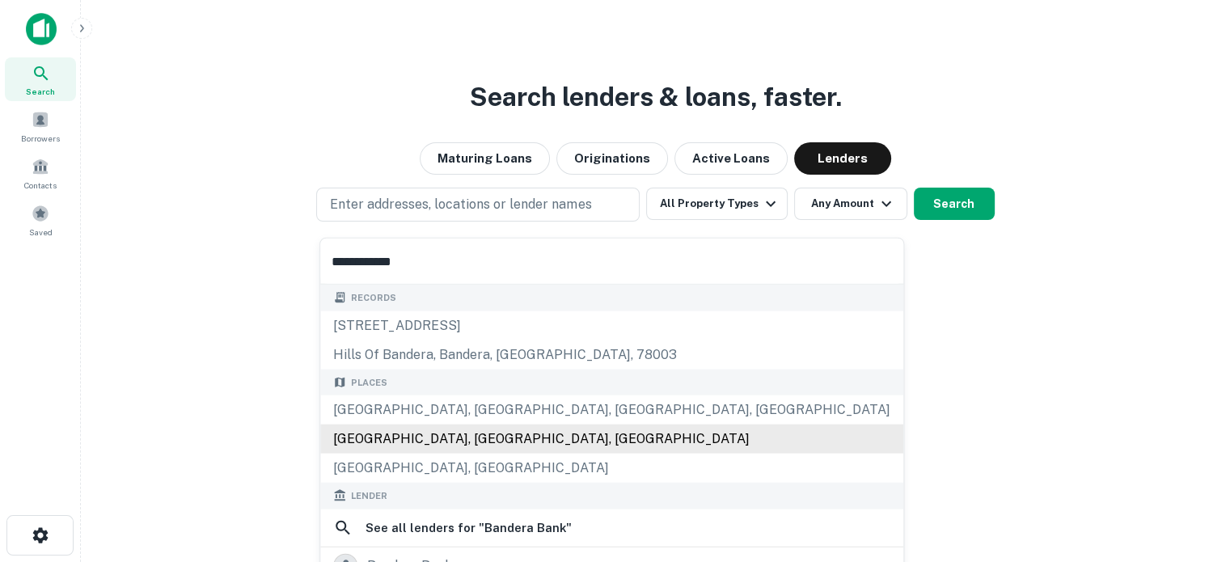
scroll to position [81, 0]
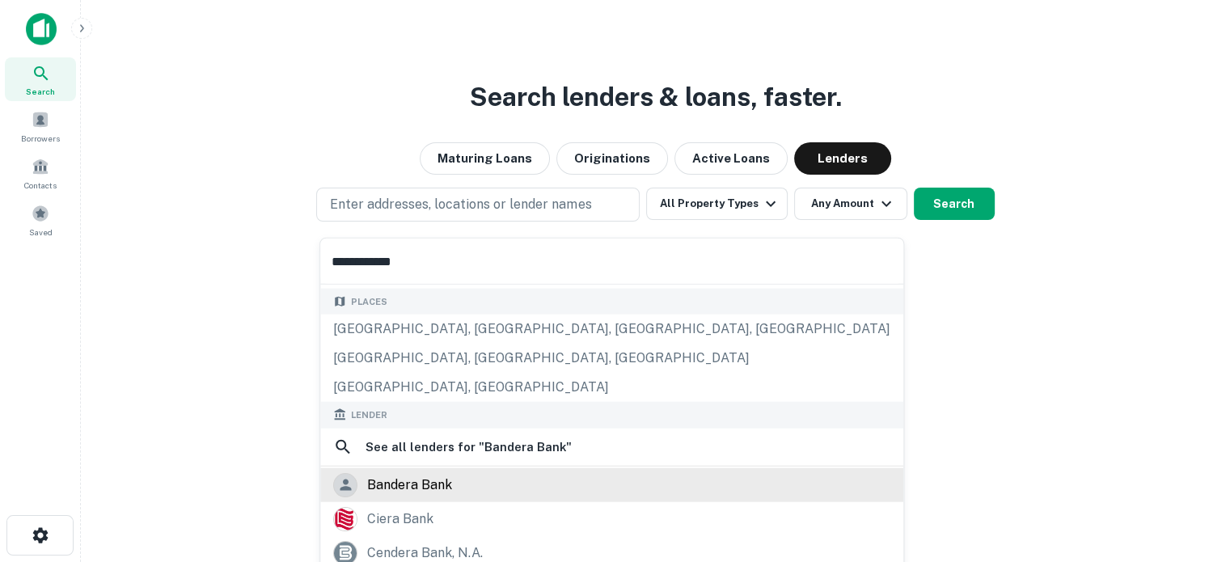
type input "**********"
click at [451, 480] on div "bandera bank" at bounding box center [611, 484] width 557 height 24
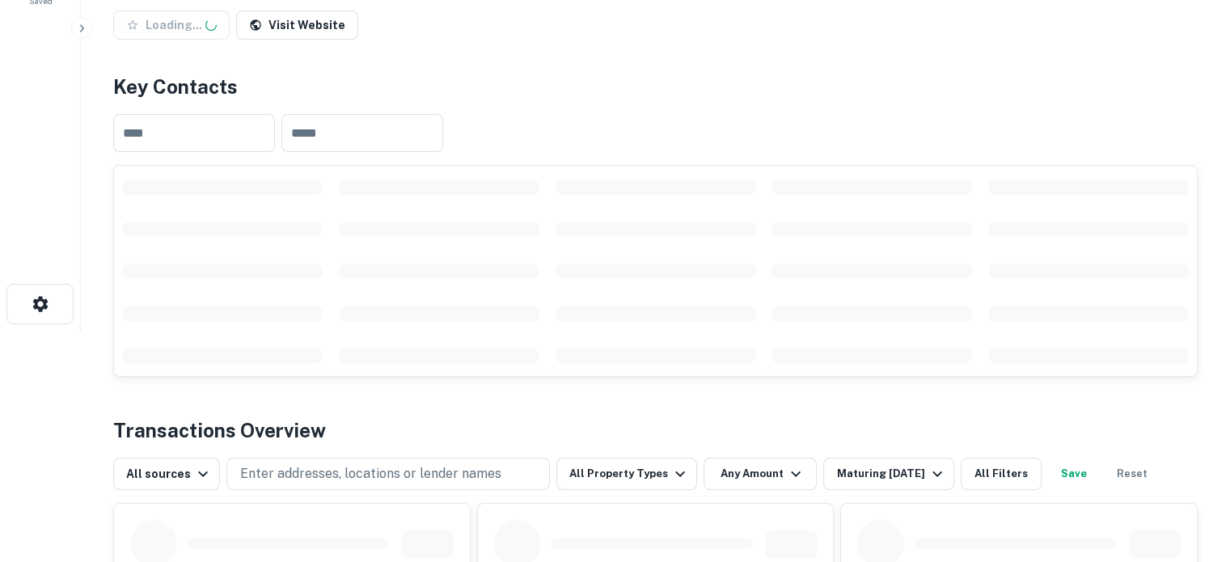
scroll to position [243, 0]
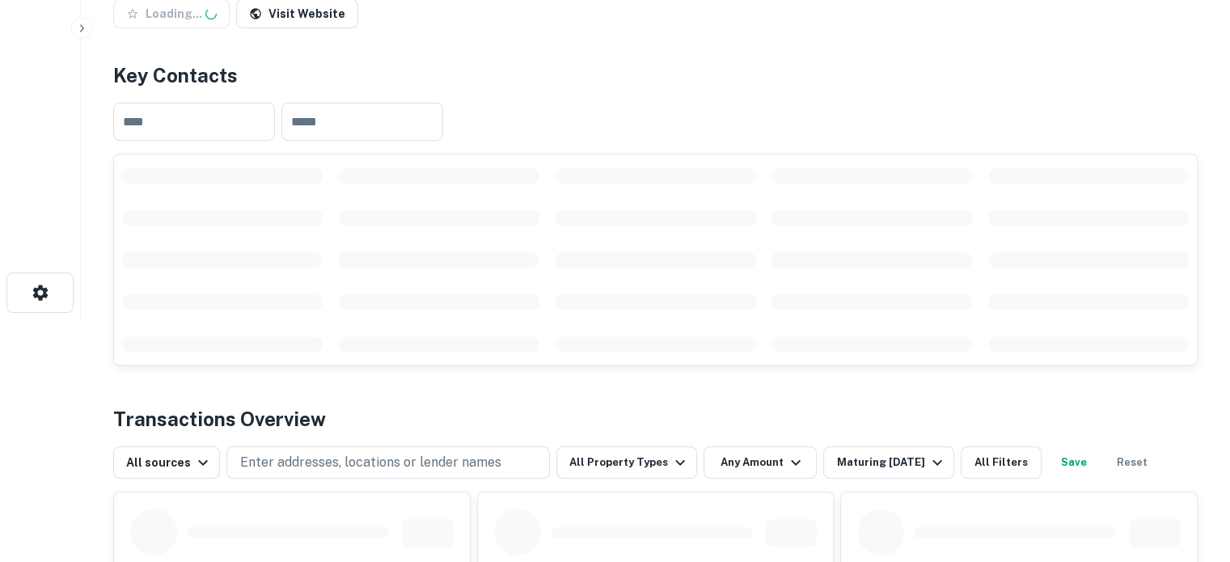
click at [754, 318] on td "scrollable content" at bounding box center [656, 302] width 217 height 42
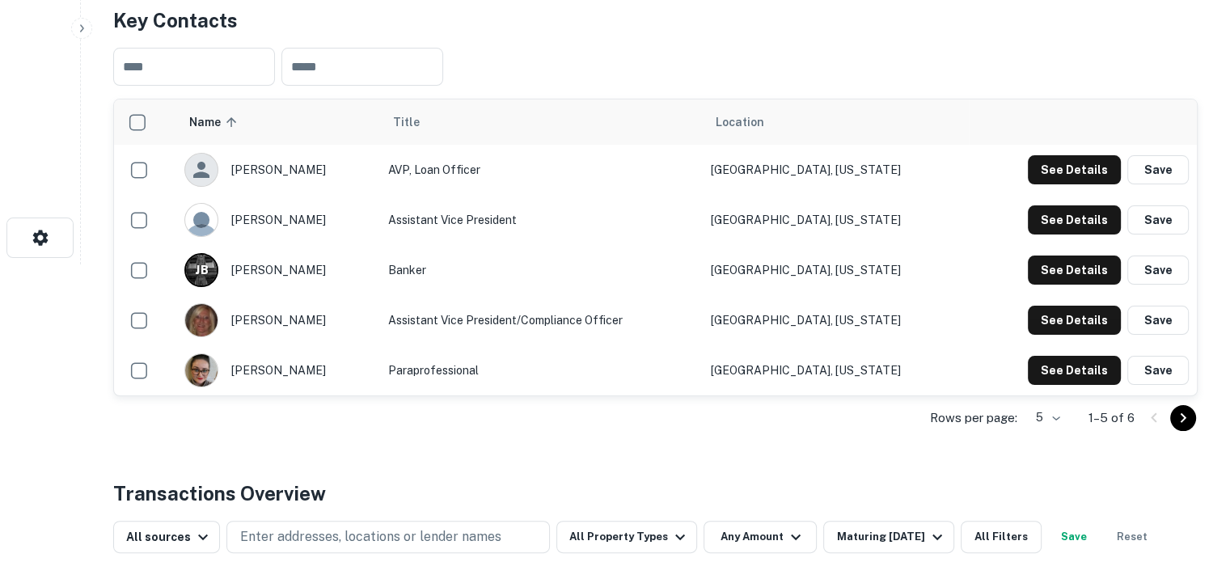
scroll to position [323, 0]
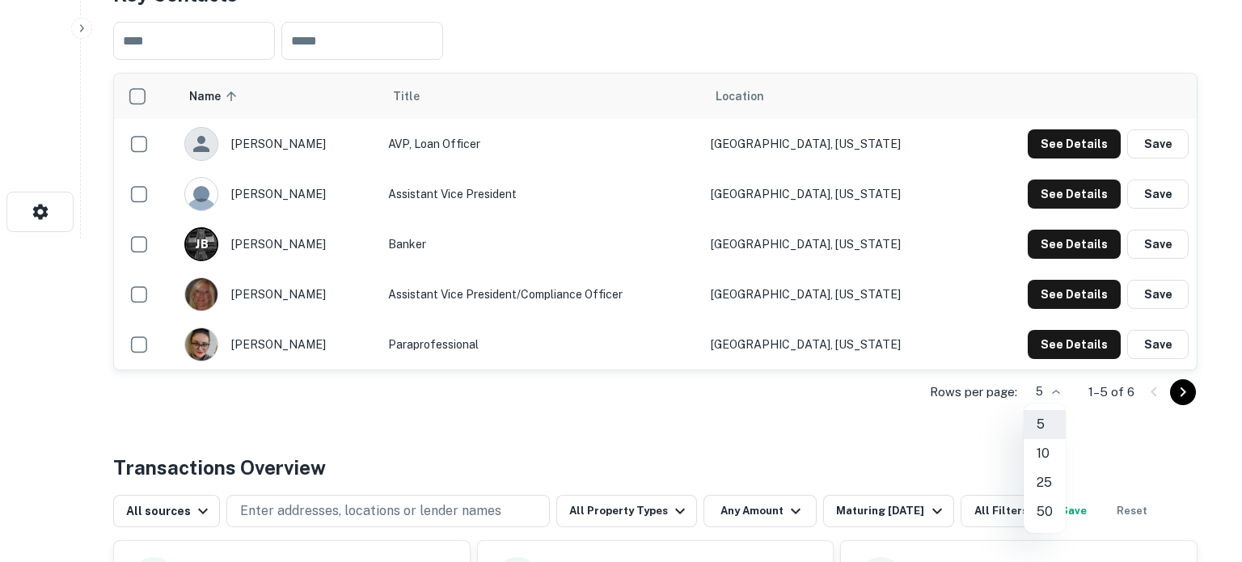
drag, startPoint x: 577, startPoint y: 90, endPoint x: 571, endPoint y: 98, distance: 9.9
click at [577, 90] on div at bounding box center [621, 281] width 1242 height 562
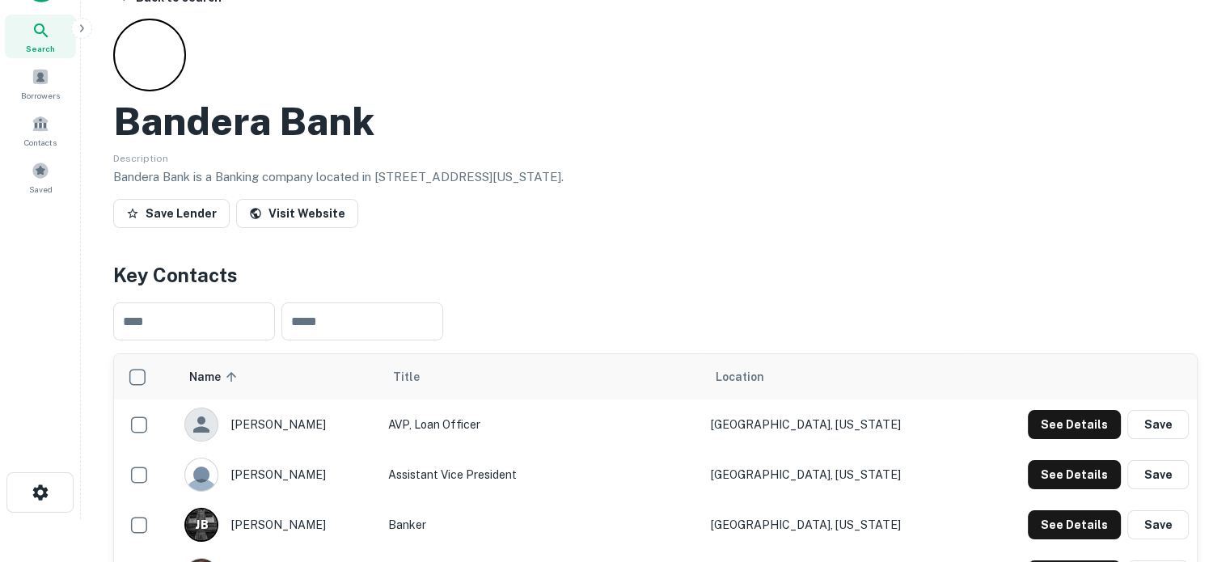
scroll to position [0, 0]
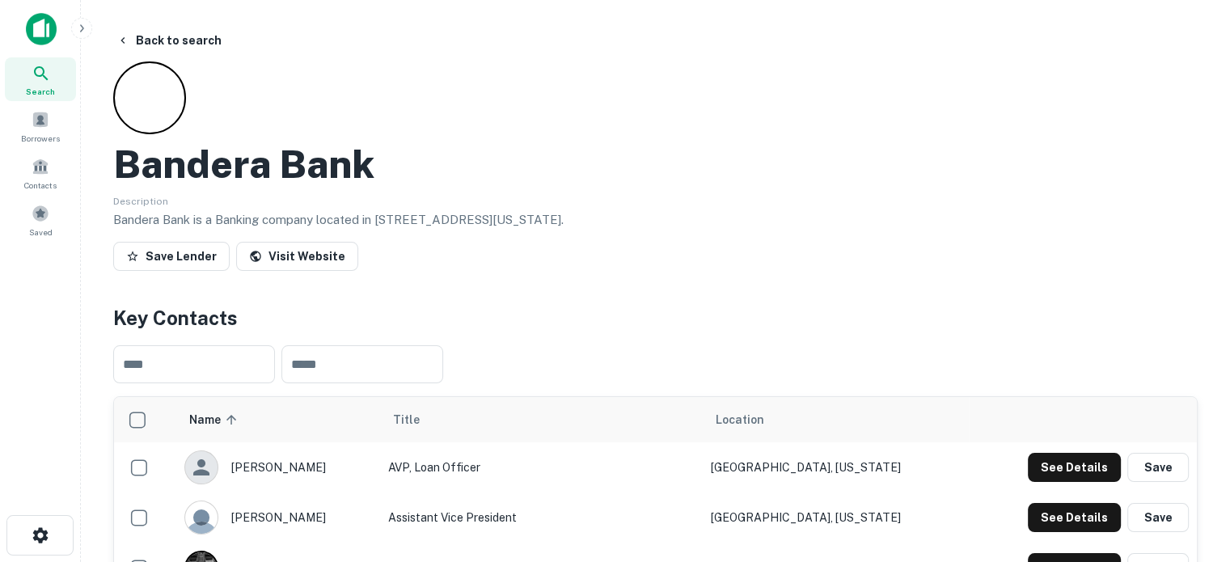
click at [51, 82] on div "Search" at bounding box center [40, 79] width 71 height 44
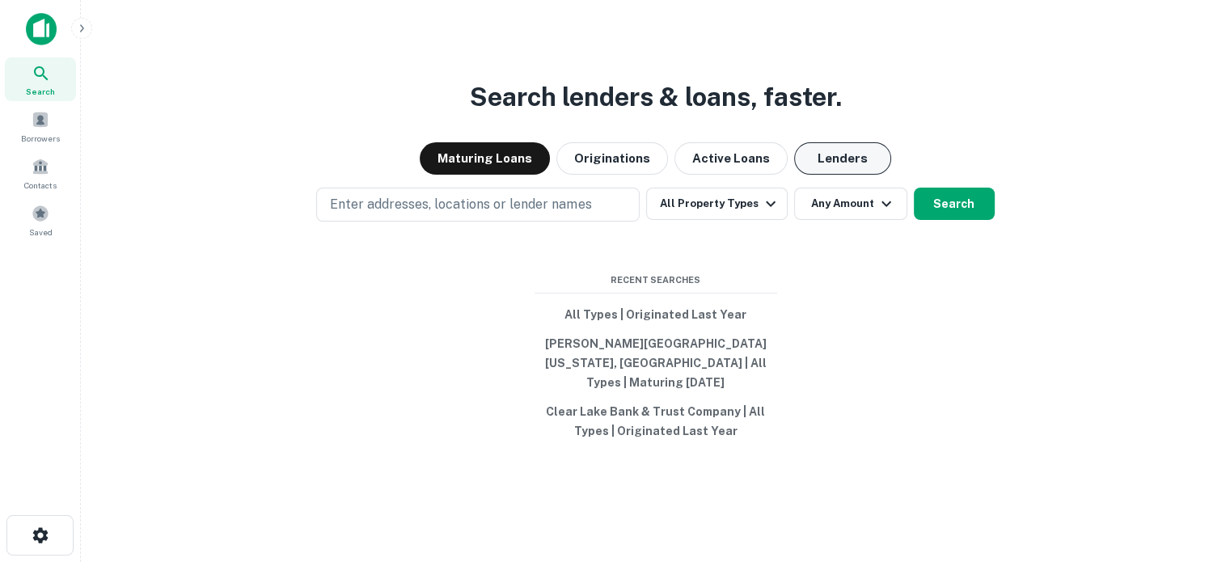
click at [841, 171] on button "Lenders" at bounding box center [842, 158] width 97 height 32
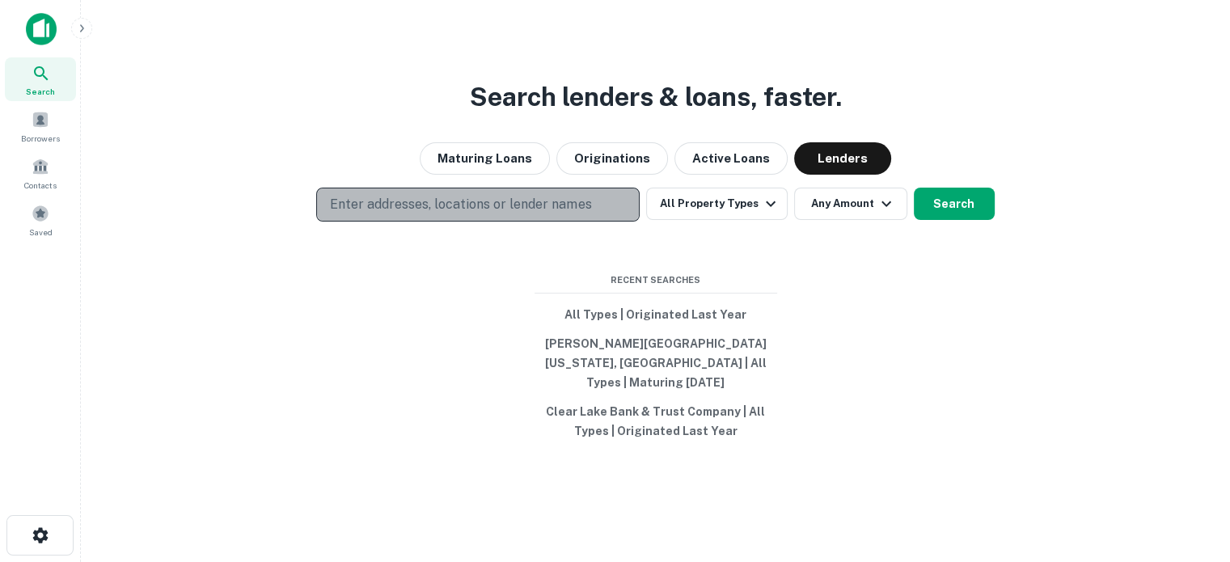
click at [589, 214] on p "Enter addresses, locations or lender names" at bounding box center [460, 204] width 261 height 19
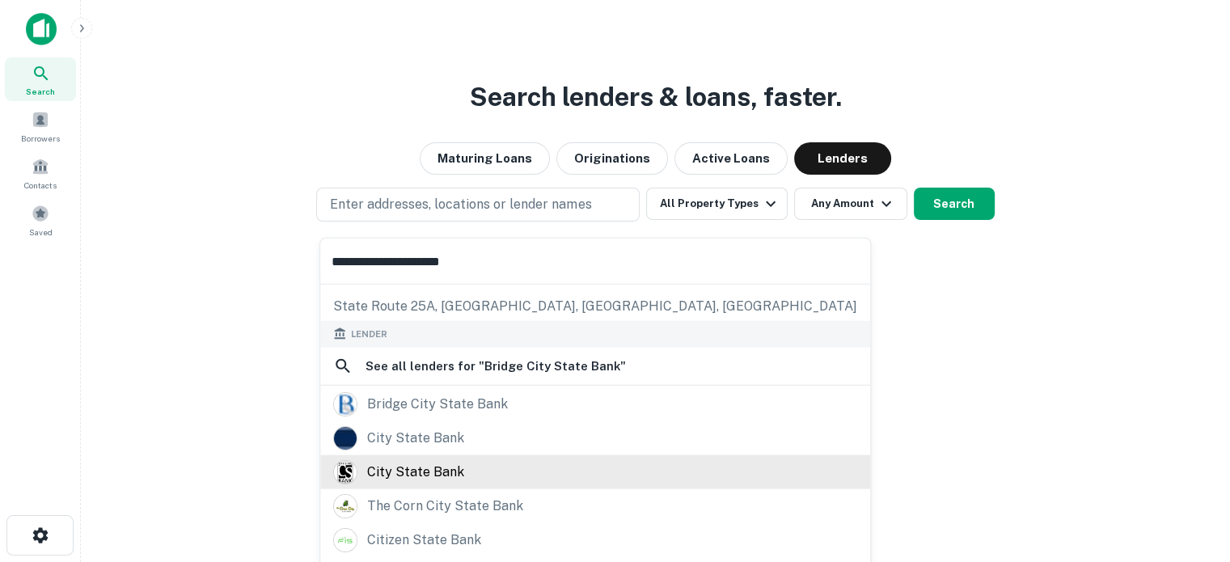
scroll to position [199, 0]
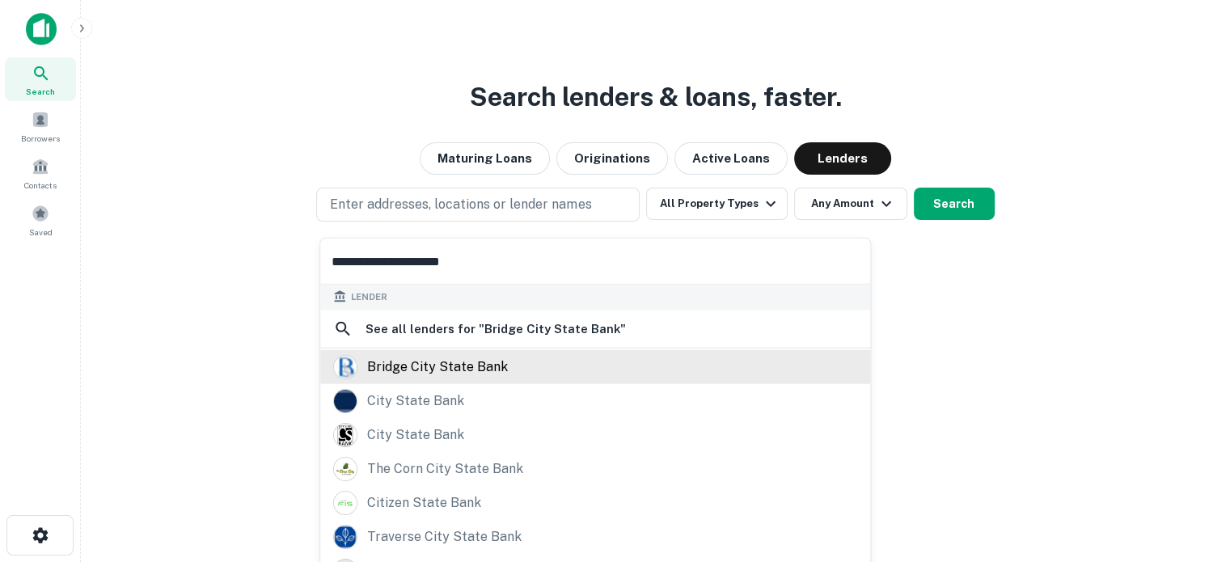
type input "**********"
click at [455, 365] on div "bridge city state bank" at bounding box center [437, 366] width 141 height 24
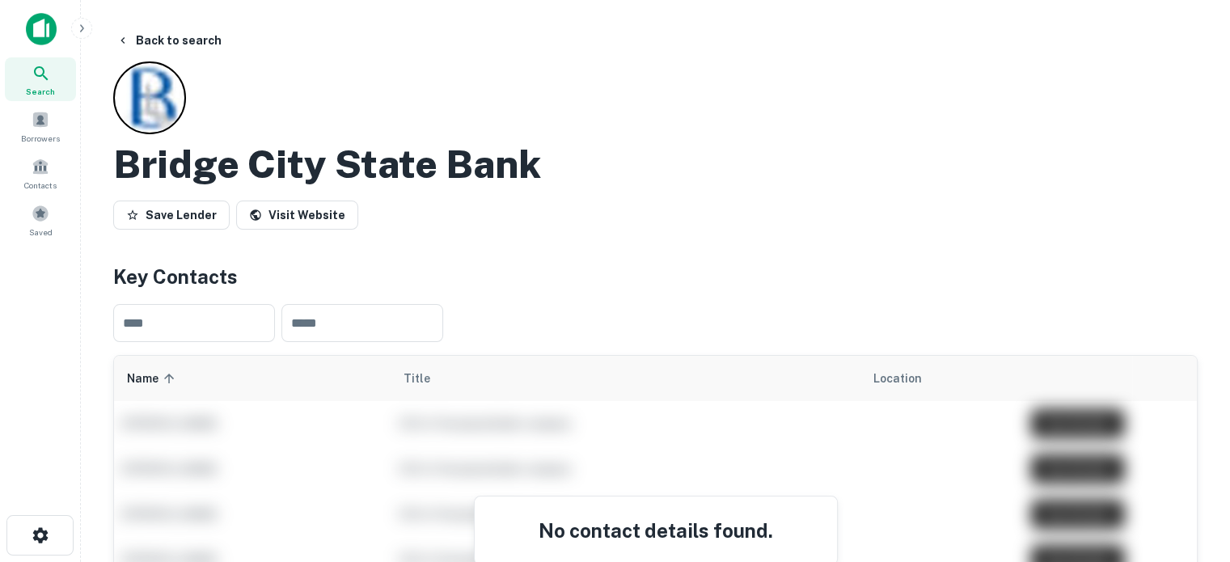
click at [44, 75] on icon at bounding box center [41, 73] width 14 height 14
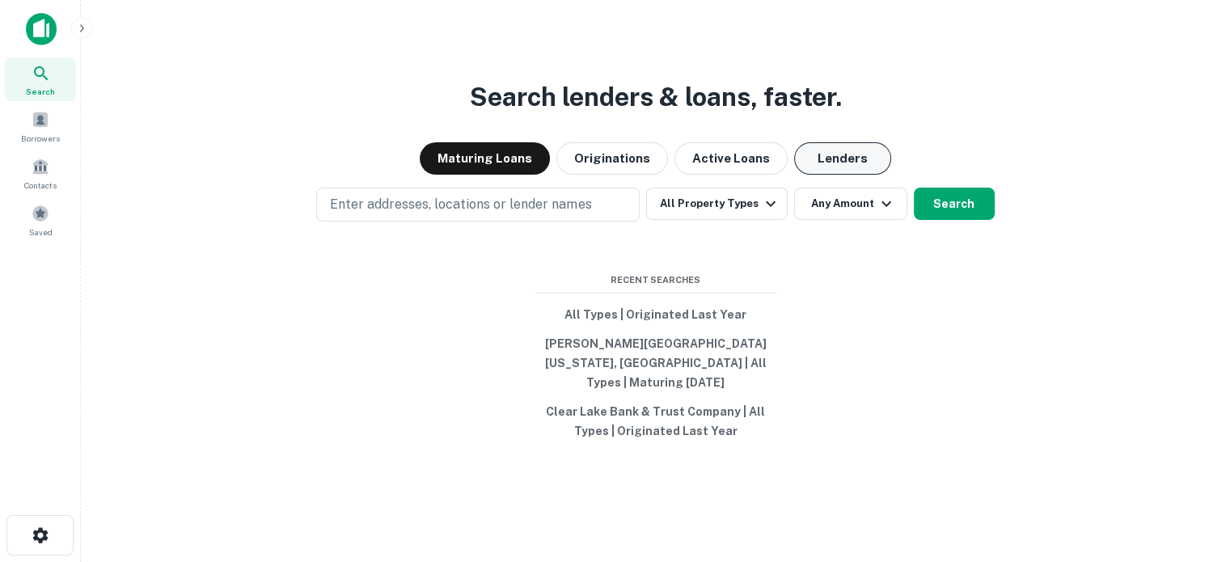
click at [819, 161] on button "Lenders" at bounding box center [842, 158] width 97 height 32
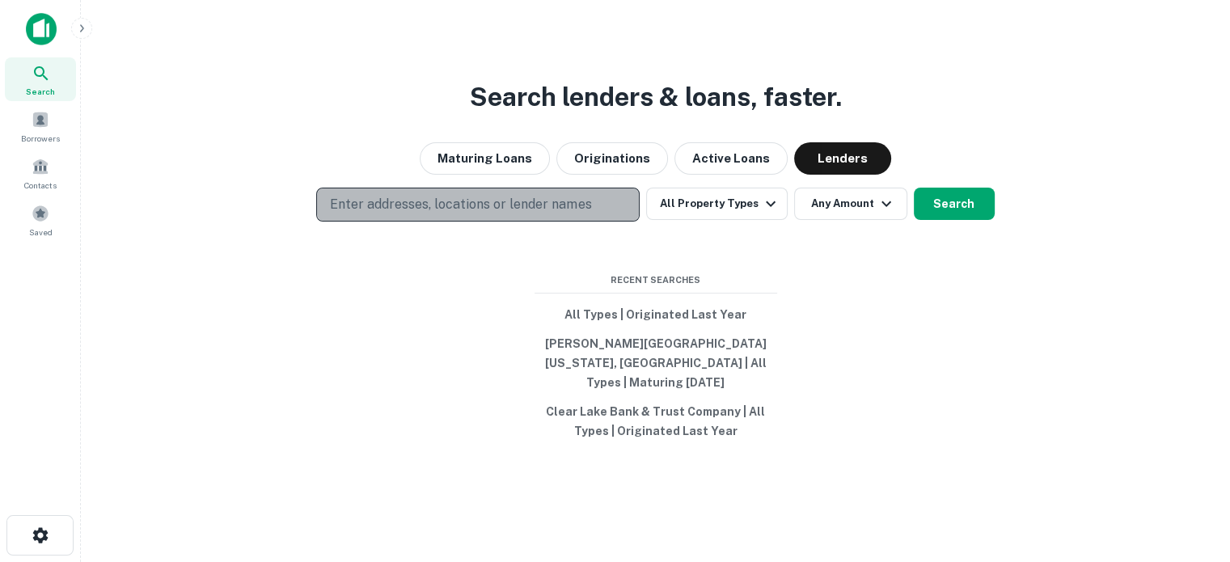
click at [598, 208] on button "Enter addresses, locations or lender names" at bounding box center [477, 205] width 323 height 34
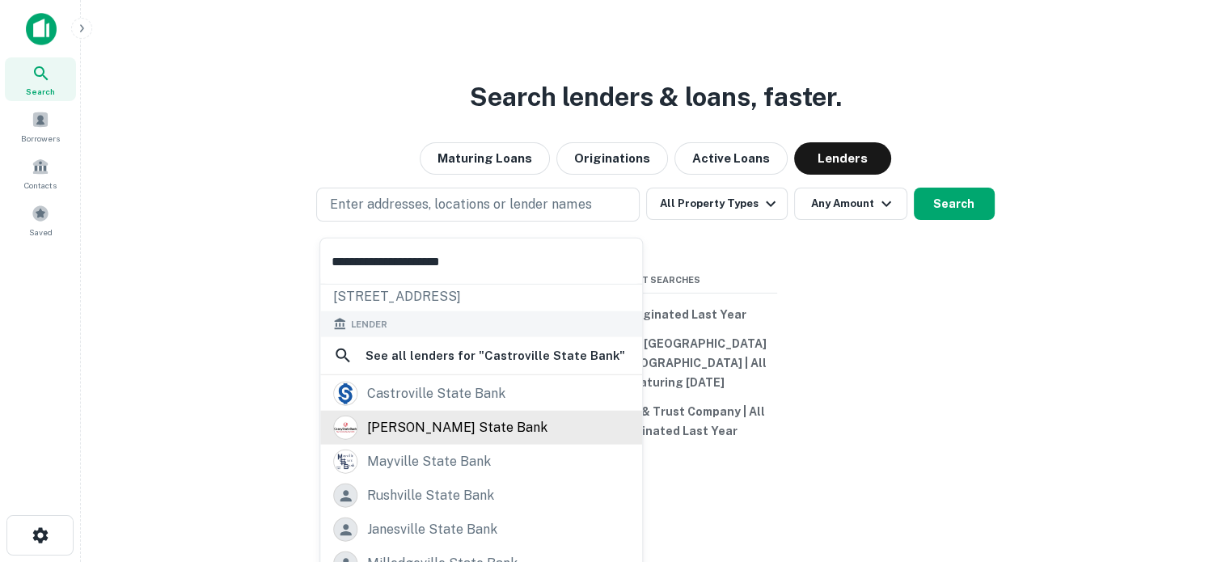
scroll to position [81, 0]
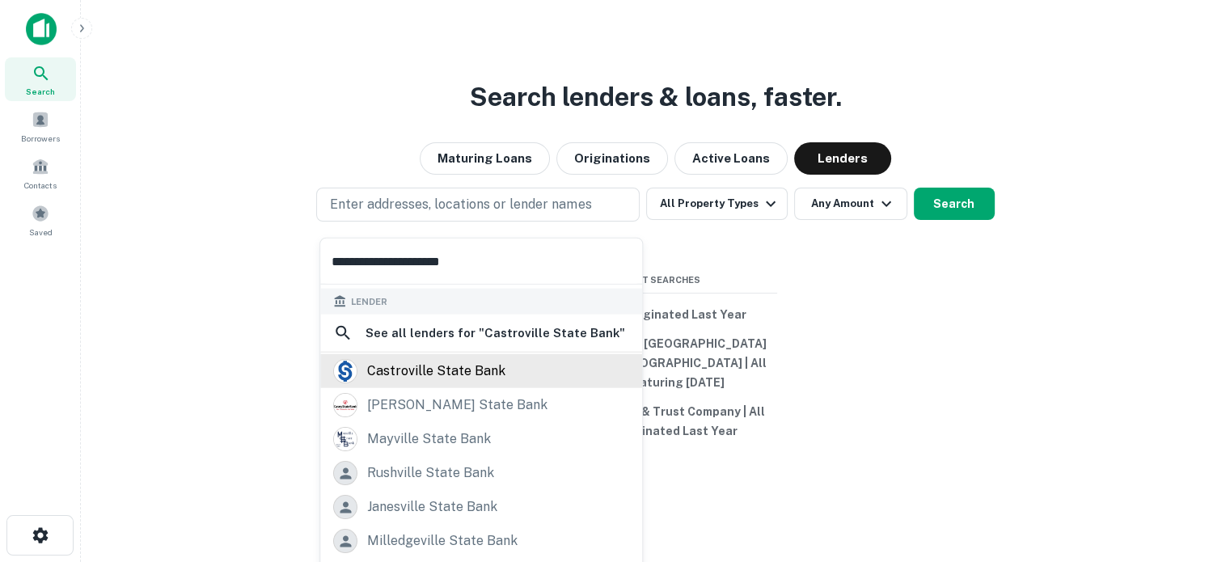
type input "**********"
click at [482, 374] on div "castroville state bank" at bounding box center [436, 371] width 138 height 24
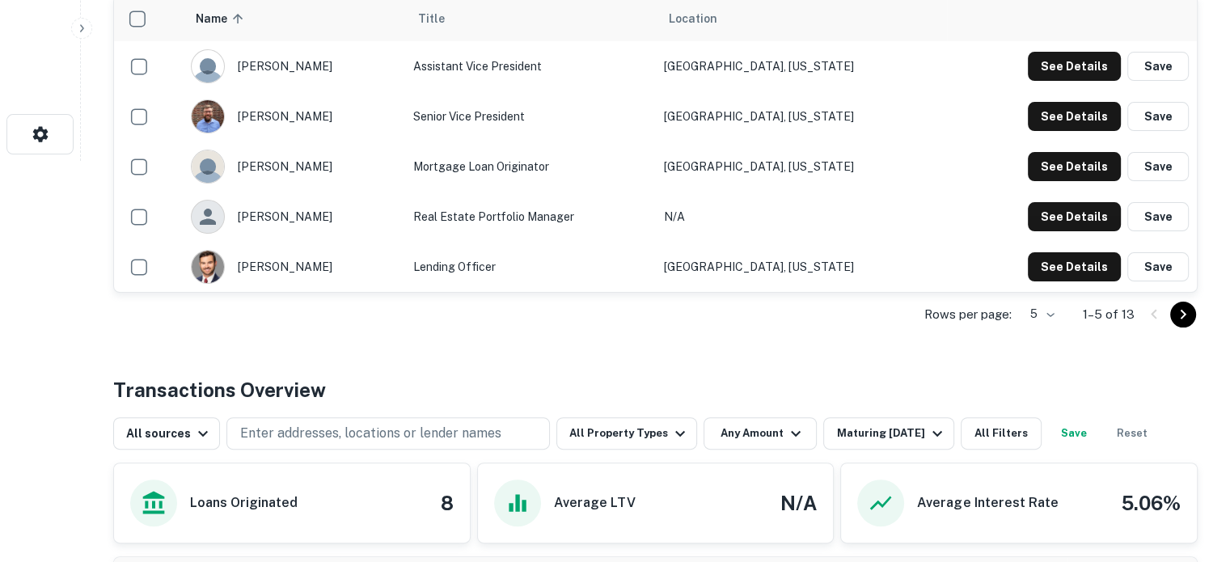
scroll to position [404, 0]
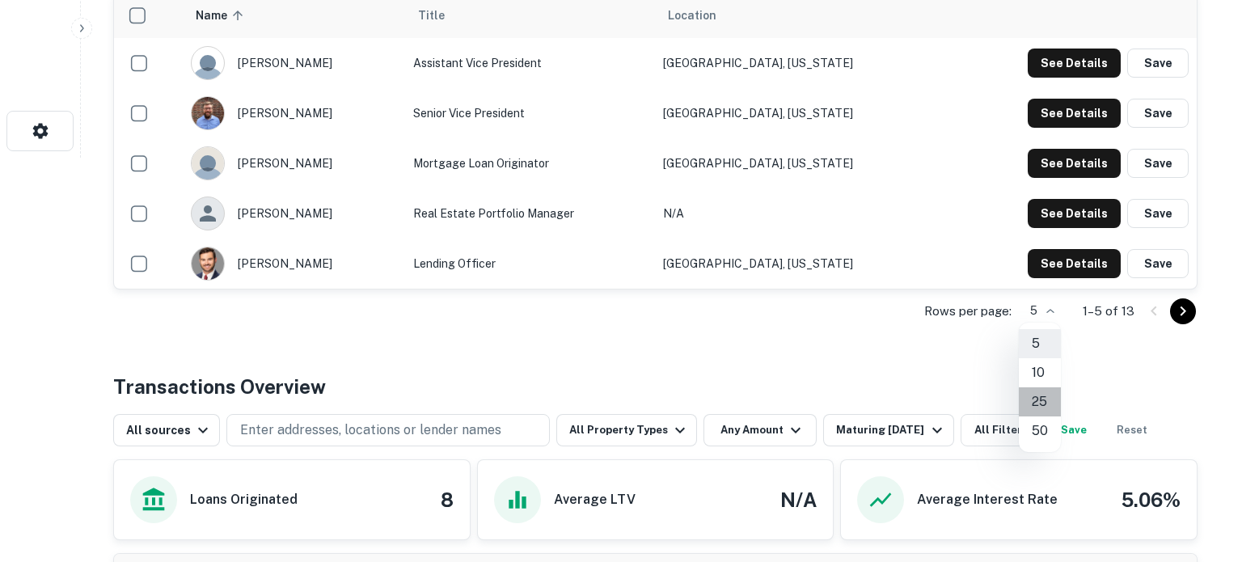
click at [1042, 400] on li "25" at bounding box center [1040, 401] width 42 height 29
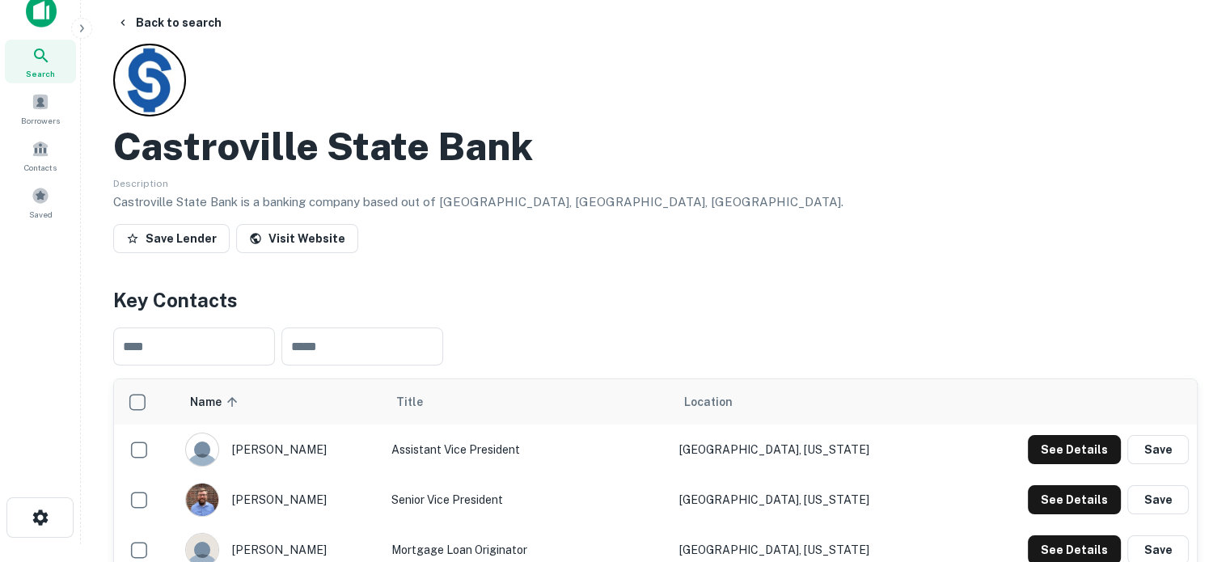
scroll to position [0, 0]
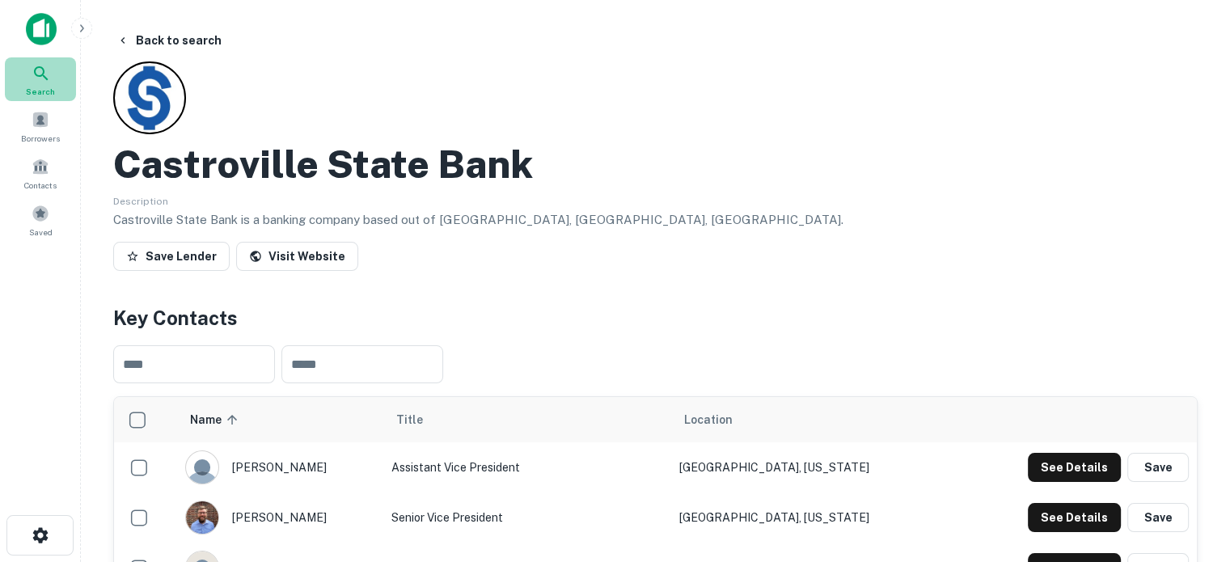
click at [37, 75] on icon at bounding box center [41, 73] width 14 height 14
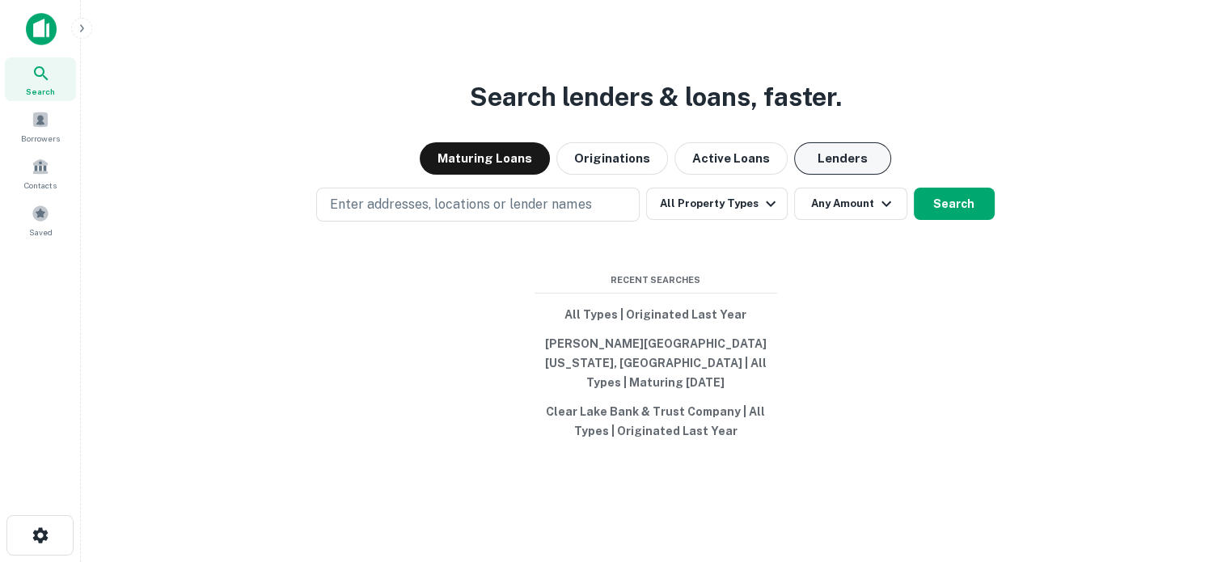
click at [831, 170] on button "Lenders" at bounding box center [842, 158] width 97 height 32
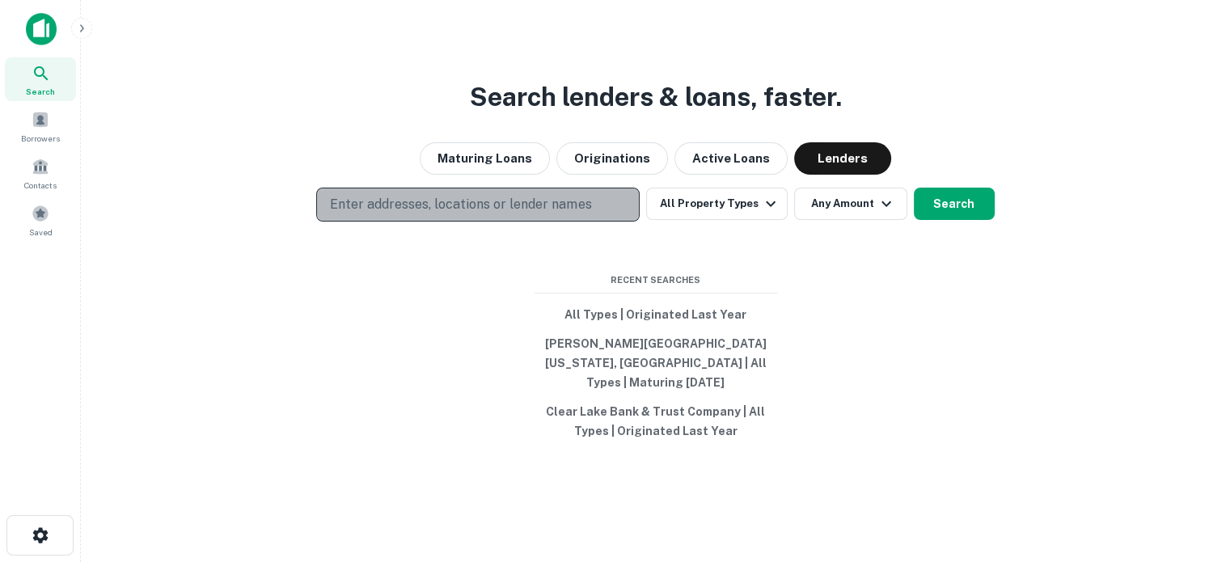
click at [485, 213] on p "Enter addresses, locations or lender names" at bounding box center [460, 204] width 261 height 19
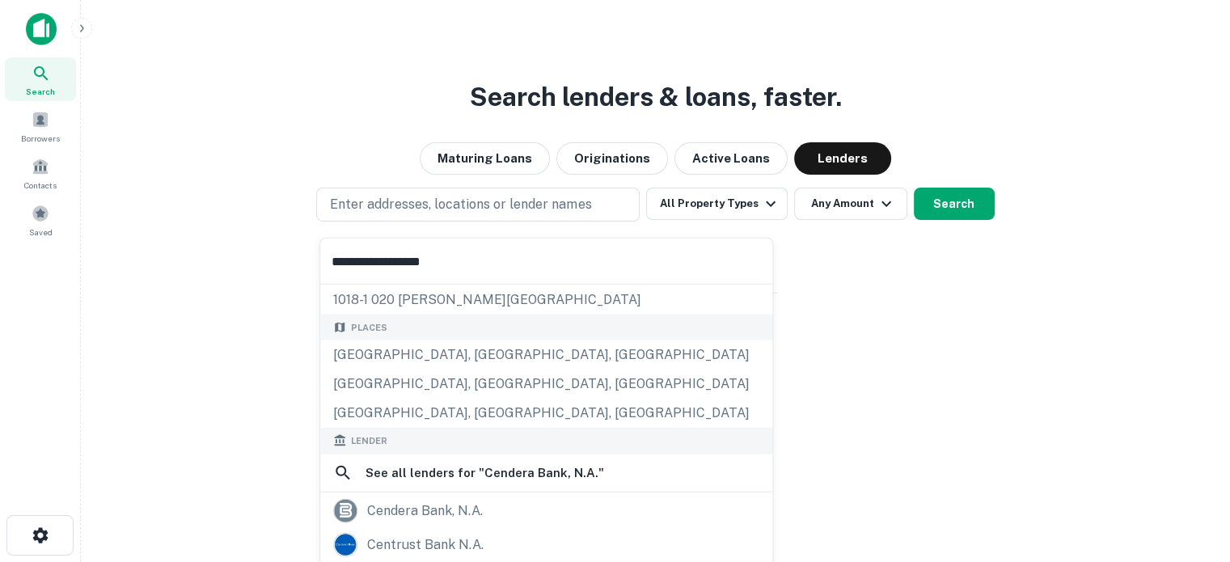
scroll to position [162, 0]
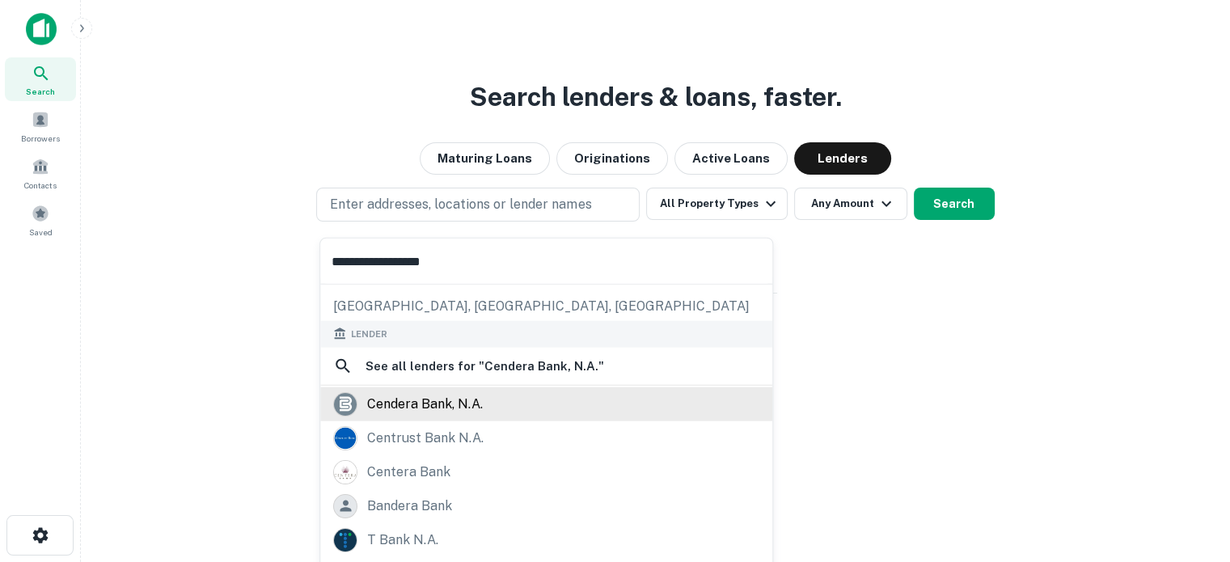
type input "**********"
click at [448, 402] on div "cendera bank, n.a." at bounding box center [425, 403] width 116 height 24
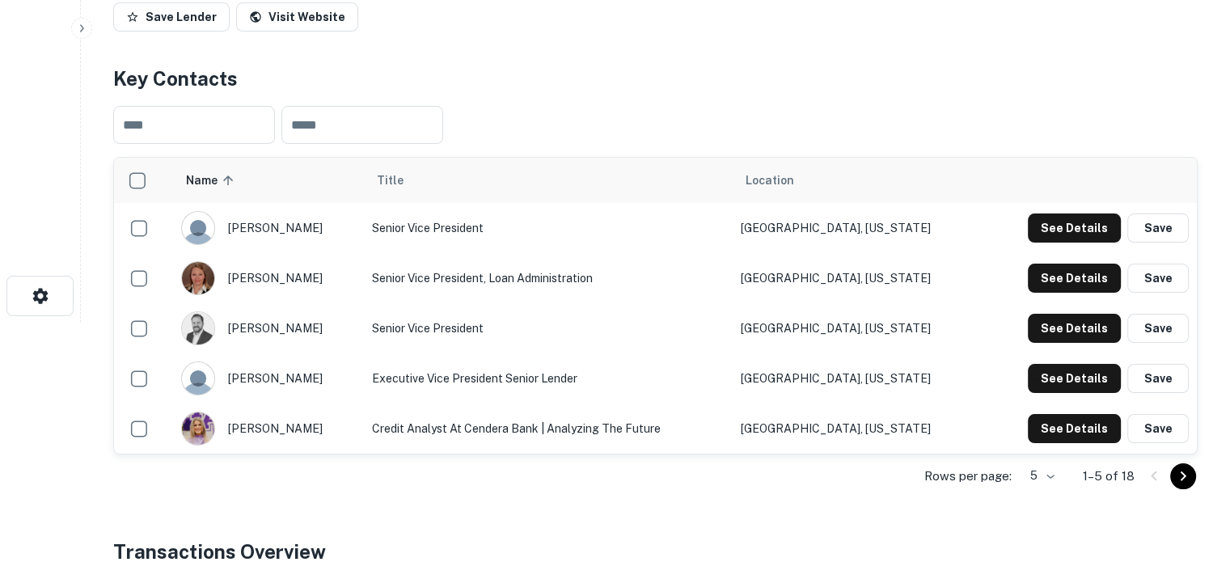
scroll to position [323, 0]
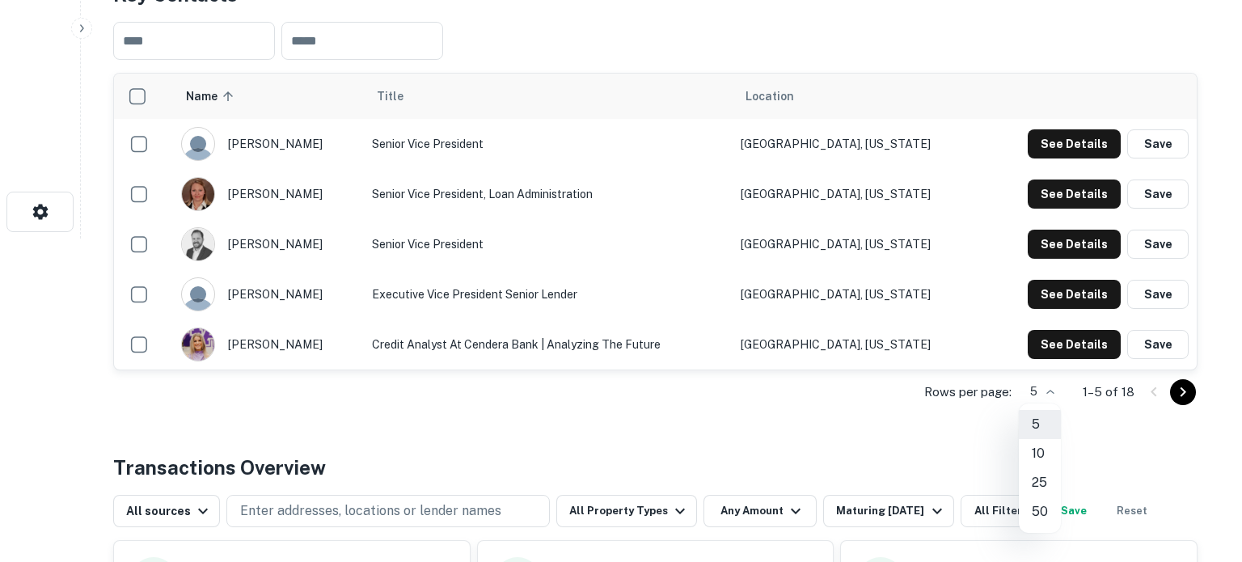
click at [1038, 478] on li "25" at bounding box center [1040, 482] width 42 height 29
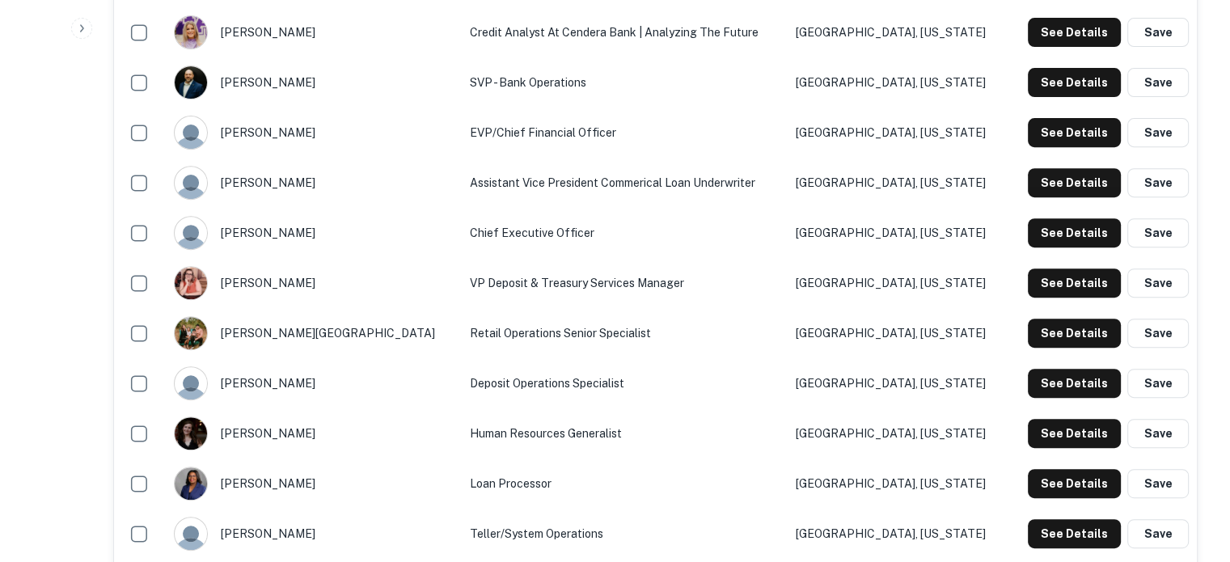
scroll to position [566, 0]
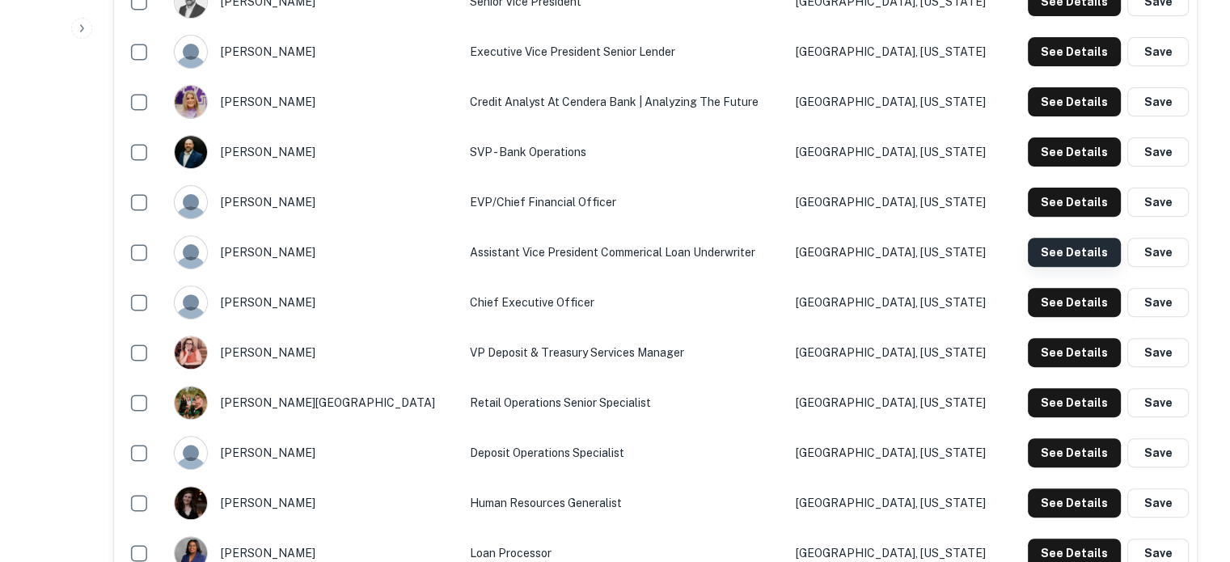
click at [1038, 252] on button "See Details" at bounding box center [1074, 252] width 93 height 29
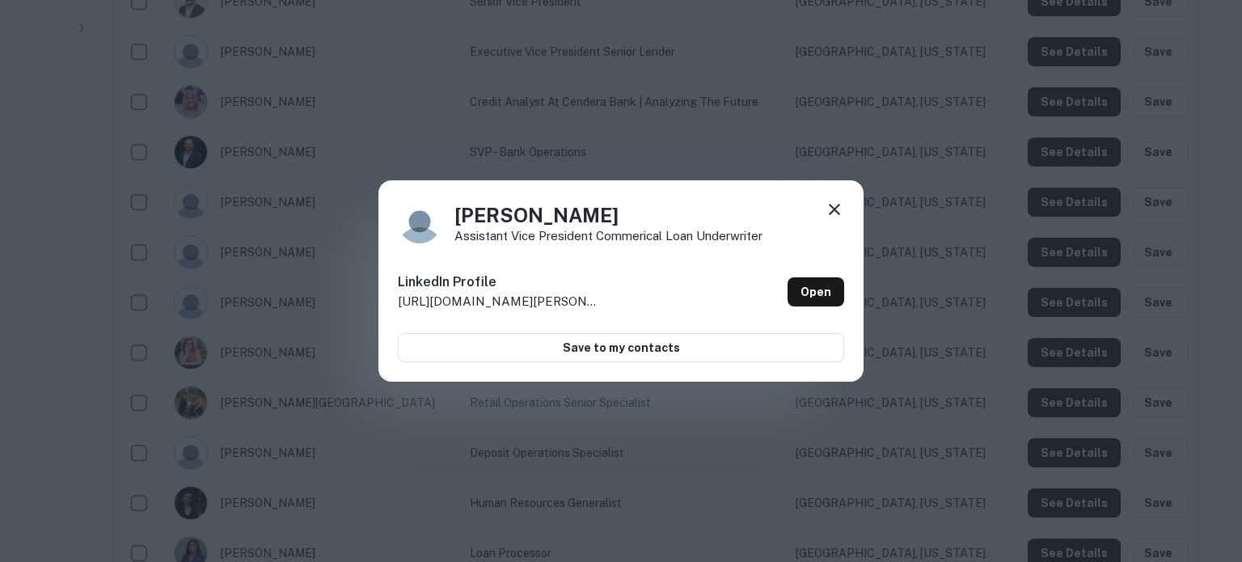
drag, startPoint x: 456, startPoint y: 222, endPoint x: 582, endPoint y: 214, distance: 126.4
click at [582, 214] on h4 "Megan Linville" at bounding box center [609, 215] width 308 height 29
copy h4 "Megan Linville"
click at [830, 213] on icon at bounding box center [834, 209] width 11 height 11
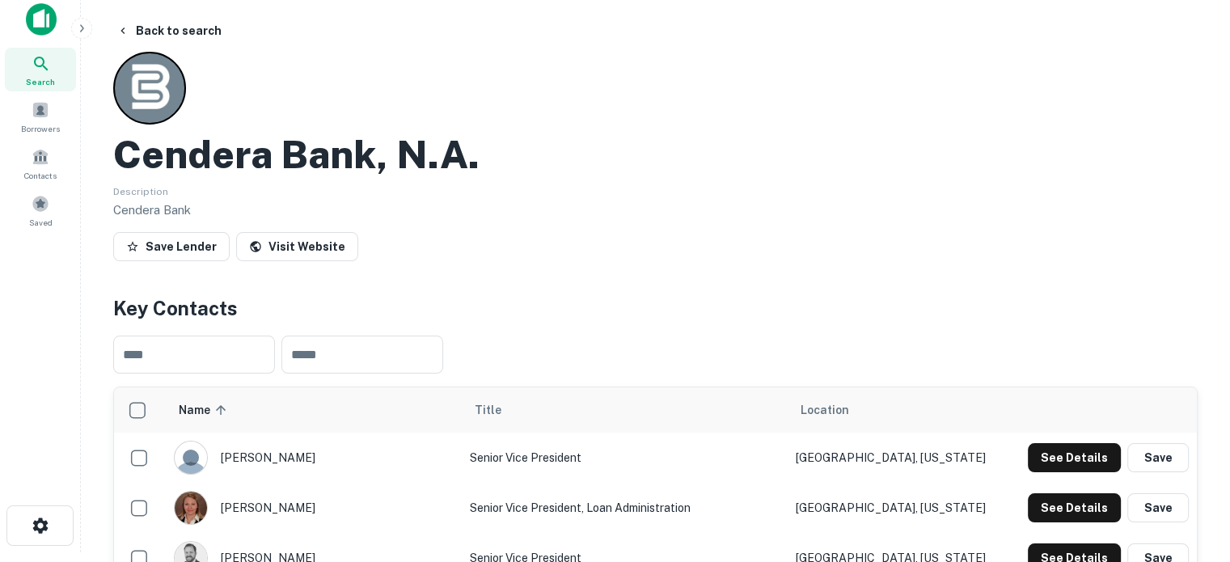
scroll to position [0, 0]
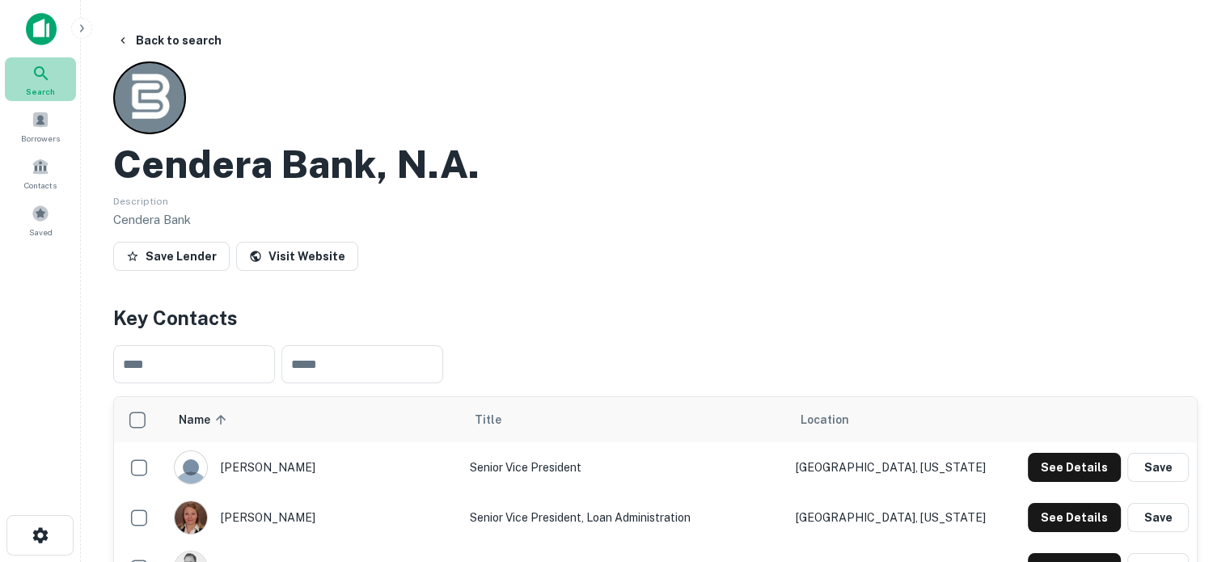
click at [42, 76] on icon at bounding box center [41, 73] width 19 height 19
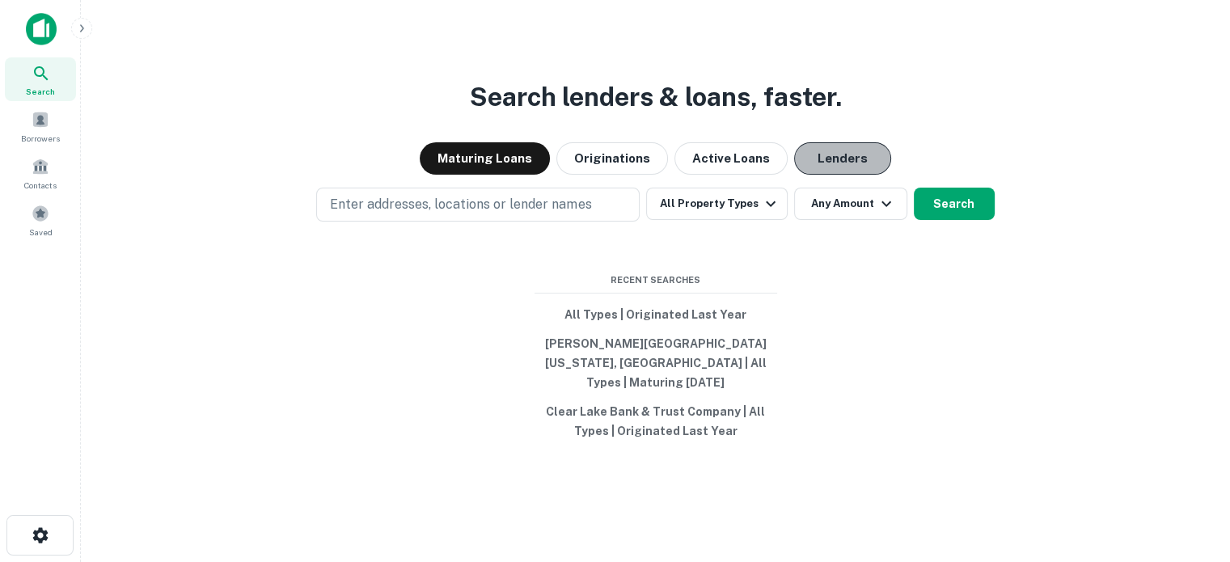
click at [821, 160] on button "Lenders" at bounding box center [842, 158] width 97 height 32
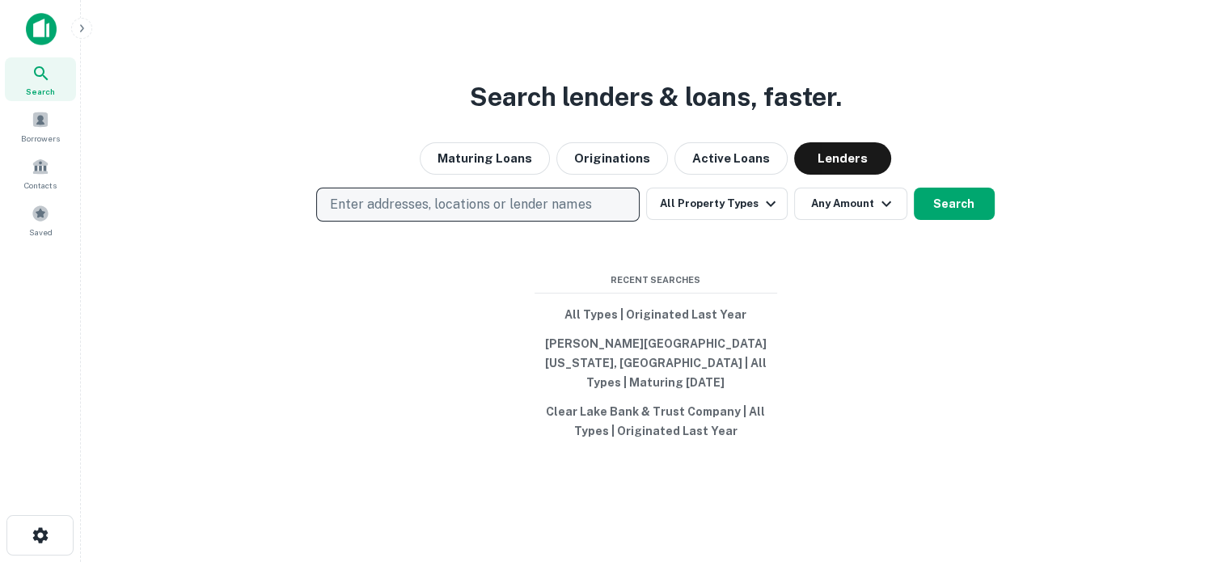
click at [513, 214] on p "Enter addresses, locations or lender names" at bounding box center [460, 204] width 261 height 19
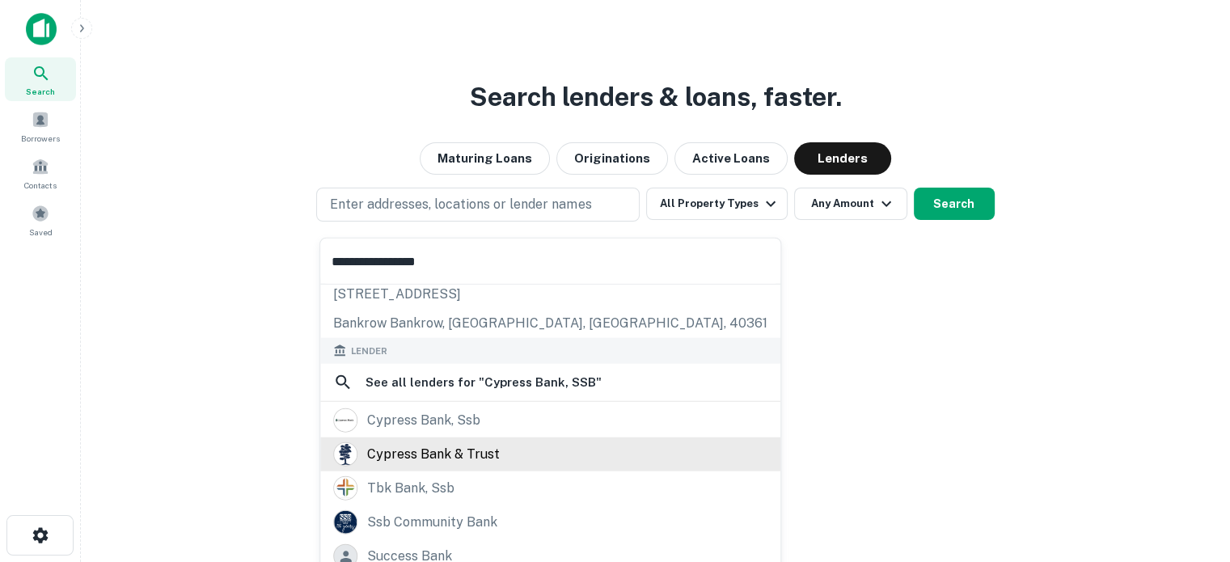
scroll to position [115, 0]
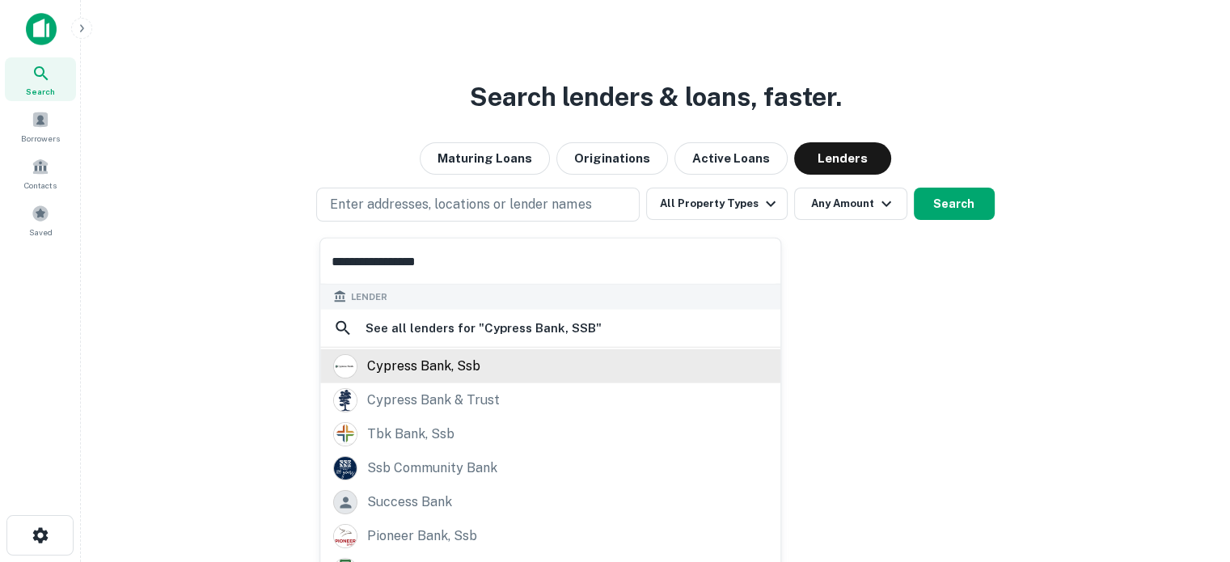
type input "**********"
click at [463, 361] on div "cypress bank, ssb" at bounding box center [423, 366] width 113 height 24
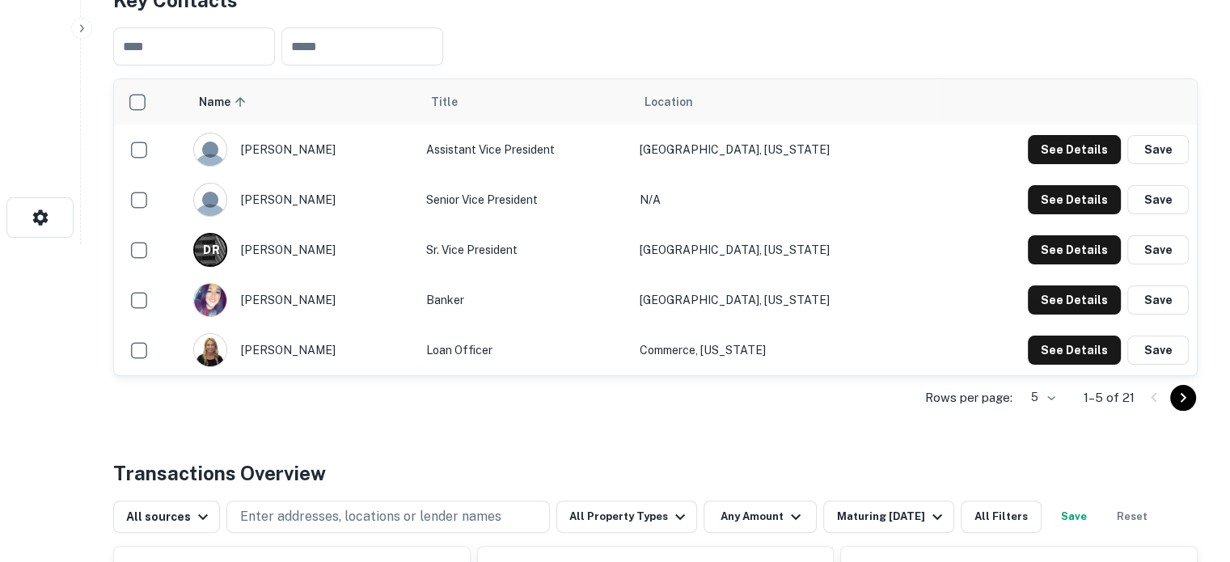
scroll to position [404, 0]
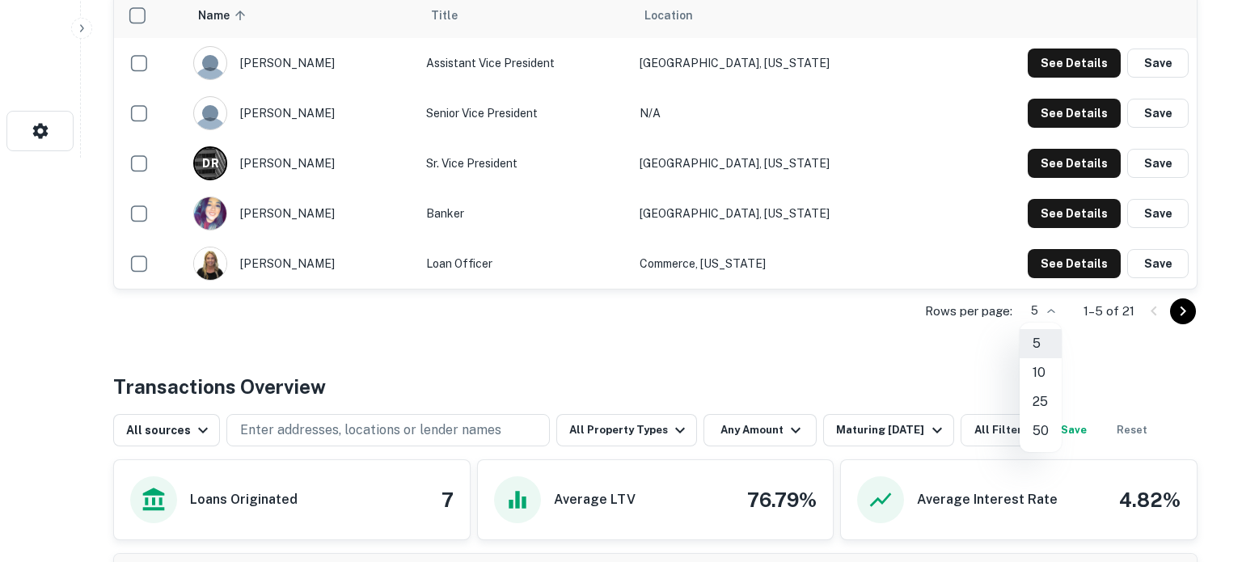
click at [1045, 397] on li "25" at bounding box center [1041, 401] width 42 height 29
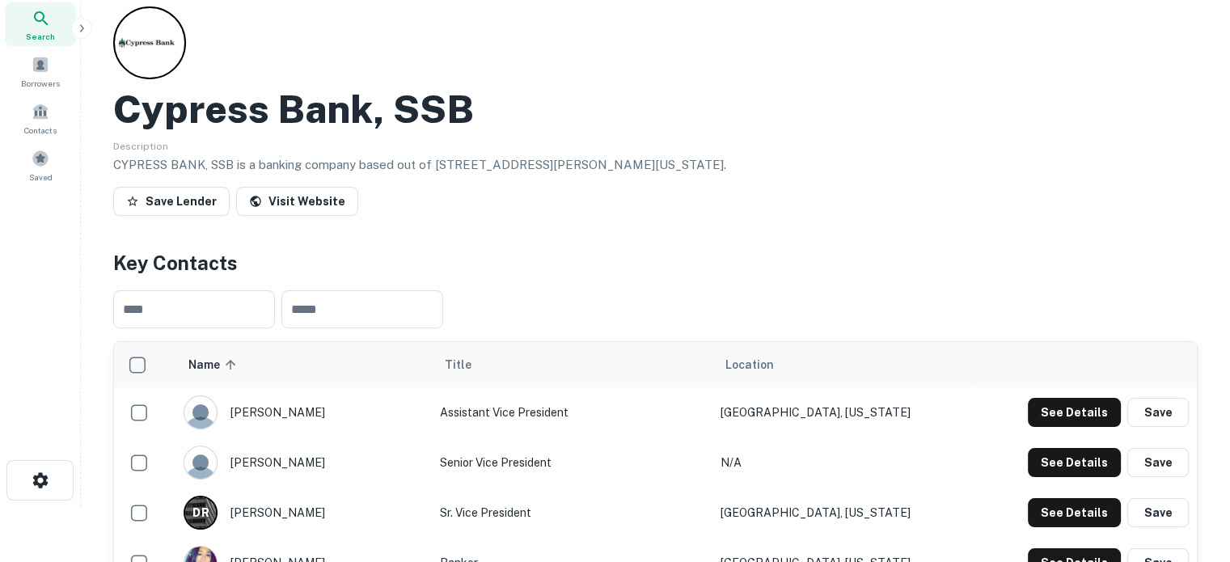
scroll to position [0, 0]
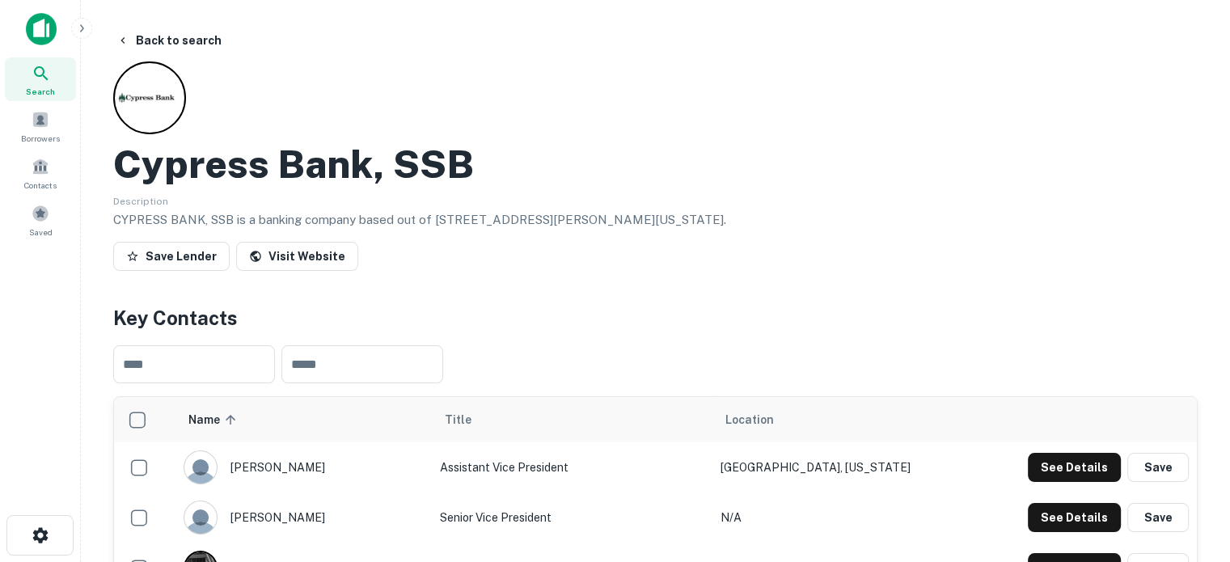
click at [39, 70] on icon at bounding box center [41, 73] width 19 height 19
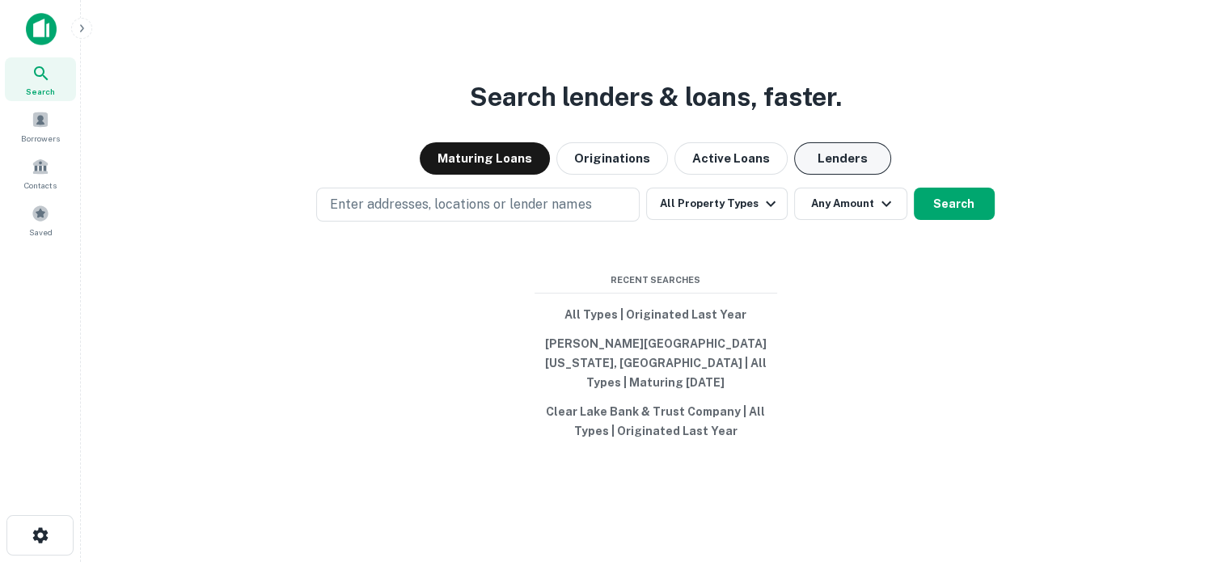
click at [851, 164] on button "Lenders" at bounding box center [842, 158] width 97 height 32
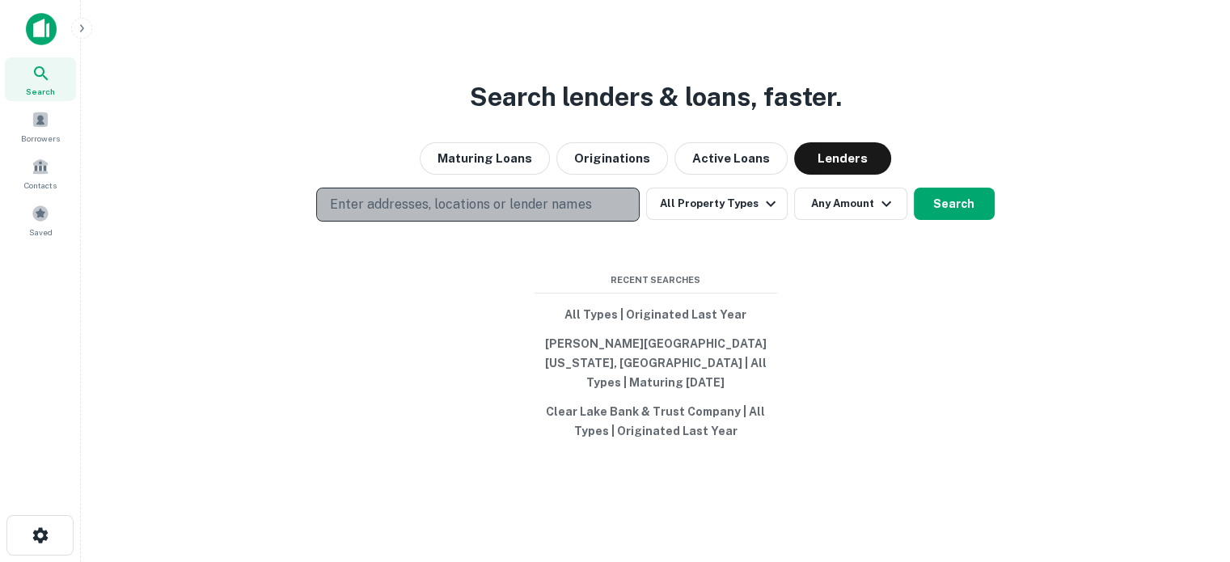
click at [476, 214] on p "Enter addresses, locations or lender names" at bounding box center [460, 204] width 261 height 19
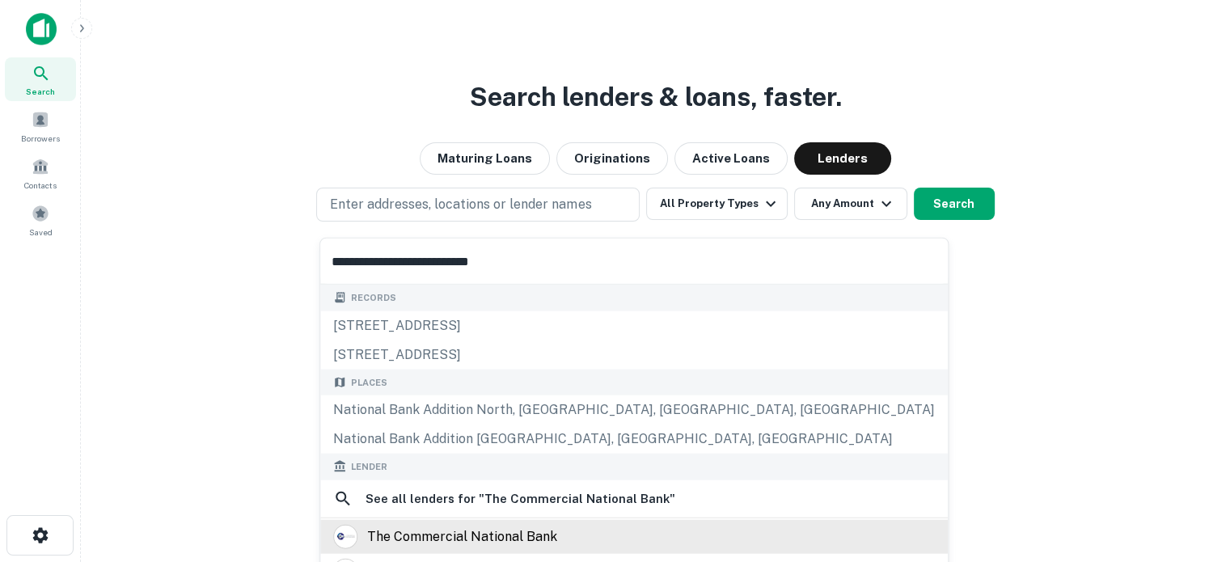
type input "**********"
click at [407, 528] on div "the commercial national bank" at bounding box center [462, 536] width 190 height 24
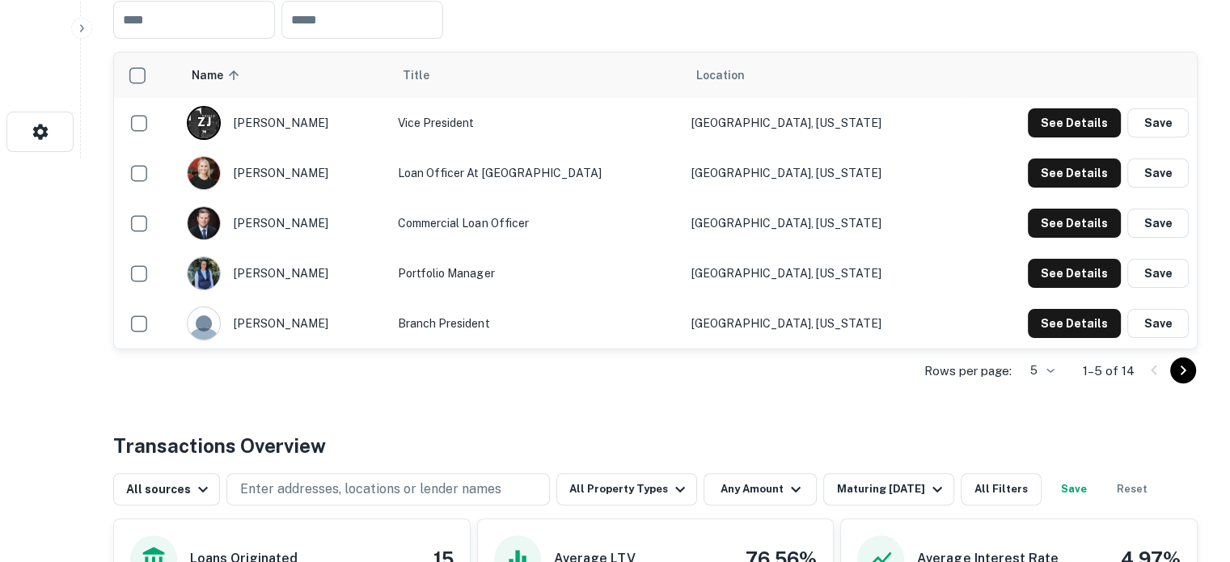
scroll to position [404, 0]
click at [1059, 369] on div "Rows per page: 5 * 1–5 of 14" at bounding box center [655, 371] width 1085 height 44
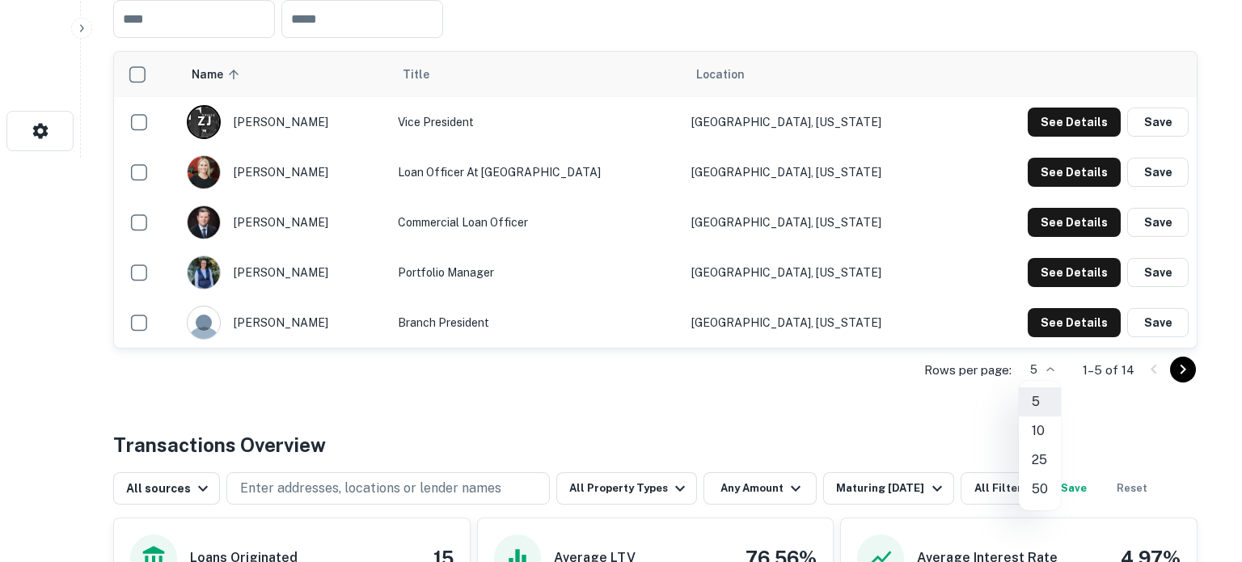
click at [1042, 452] on li "25" at bounding box center [1040, 460] width 42 height 29
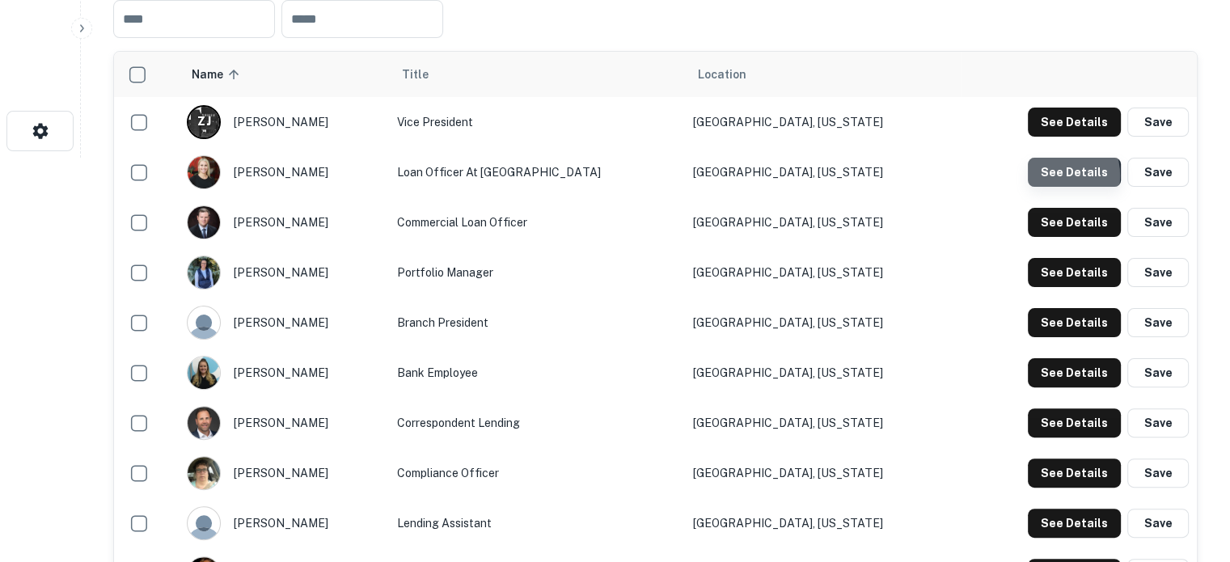
click at [1055, 175] on button "See Details" at bounding box center [1074, 172] width 93 height 29
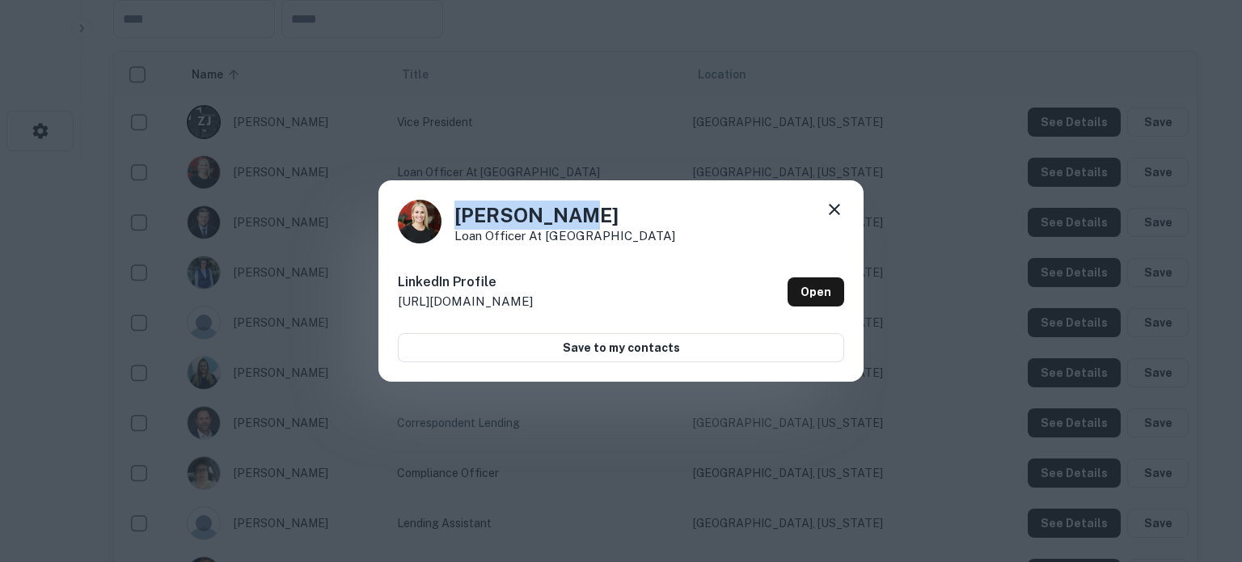
drag, startPoint x: 456, startPoint y: 216, endPoint x: 617, endPoint y: 213, distance: 161.0
click at [617, 213] on h4 "[PERSON_NAME]" at bounding box center [565, 215] width 221 height 29
copy h4 "[PERSON_NAME]"
click at [836, 299] on link "Open" at bounding box center [816, 291] width 57 height 29
click at [497, 243] on div "[PERSON_NAME] Loan Officer at Commercial National Bank LinkedIn Profile [URL][D…" at bounding box center [620, 281] width 485 height 202
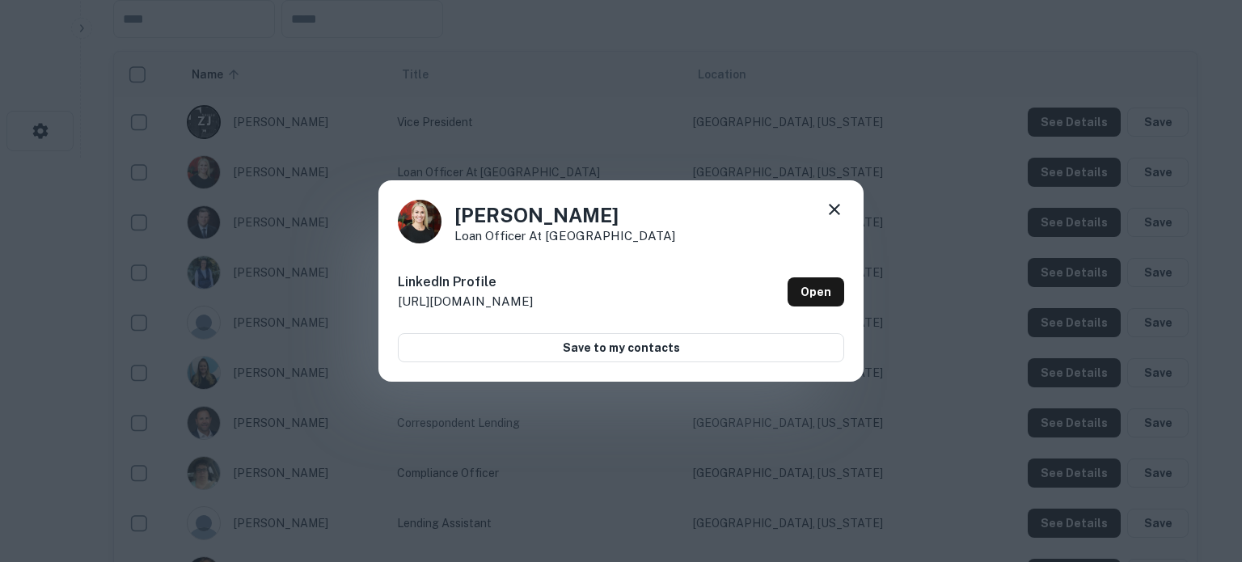
click at [838, 207] on icon at bounding box center [834, 209] width 19 height 19
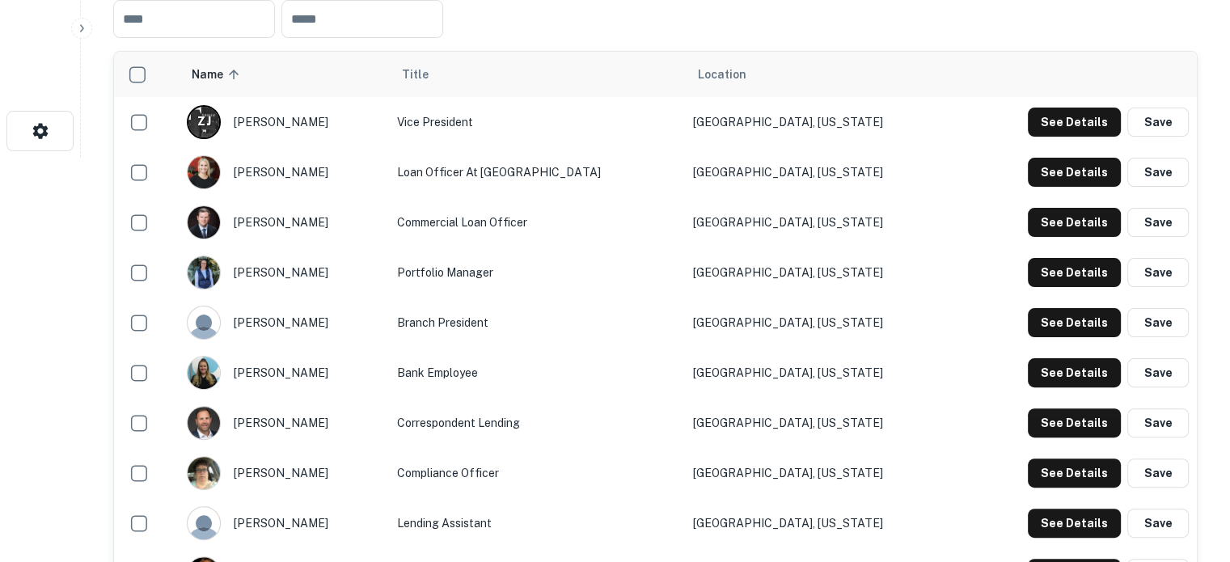
drag, startPoint x: 425, startPoint y: 172, endPoint x: 657, endPoint y: 184, distance: 231.6
click at [657, 182] on td "Loan Officer at [GEOGRAPHIC_DATA]" at bounding box center [537, 172] width 296 height 50
copy td "Loan Officer at [GEOGRAPHIC_DATA]"
click at [1040, 219] on button "See Details" at bounding box center [1074, 222] width 93 height 29
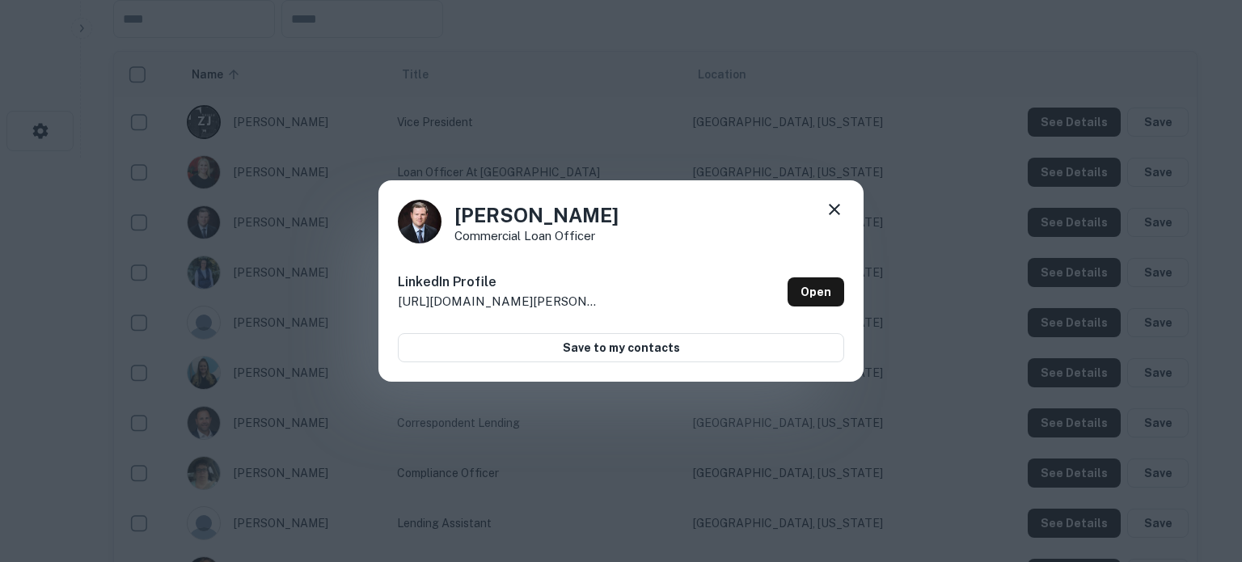
drag, startPoint x: 457, startPoint y: 222, endPoint x: 624, endPoint y: 219, distance: 167.4
click at [624, 219] on div "[PERSON_NAME] Commercial Loan Officer" at bounding box center [621, 222] width 446 height 44
copy h4 "[PERSON_NAME]"
click at [816, 284] on link "Open" at bounding box center [816, 291] width 57 height 29
click at [832, 213] on icon at bounding box center [834, 209] width 19 height 19
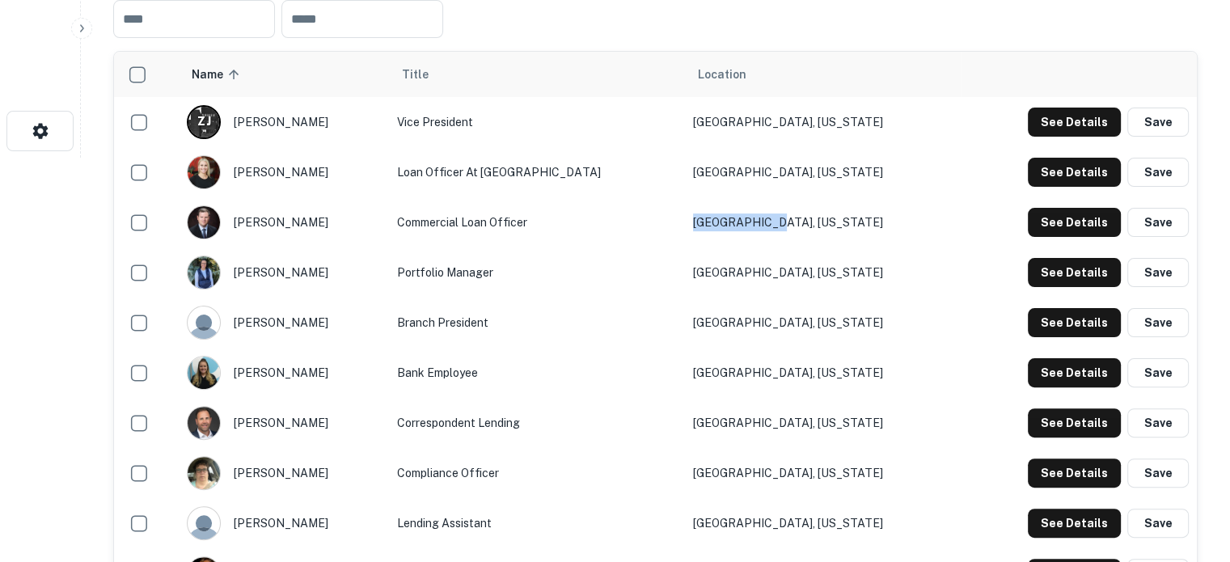
drag, startPoint x: 907, startPoint y: 229, endPoint x: 730, endPoint y: 226, distance: 177.1
click at [730, 226] on tr "[PERSON_NAME] Commercial Loan Officer [GEOGRAPHIC_DATA], [US_STATE] See Details…" at bounding box center [655, 222] width 1083 height 50
copy tr "[GEOGRAPHIC_DATA], [US_STATE]"
drag, startPoint x: 886, startPoint y: 184, endPoint x: 771, endPoint y: 188, distance: 115.7
click at [771, 188] on td "[GEOGRAPHIC_DATA], [US_STATE]" at bounding box center [822, 172] width 275 height 50
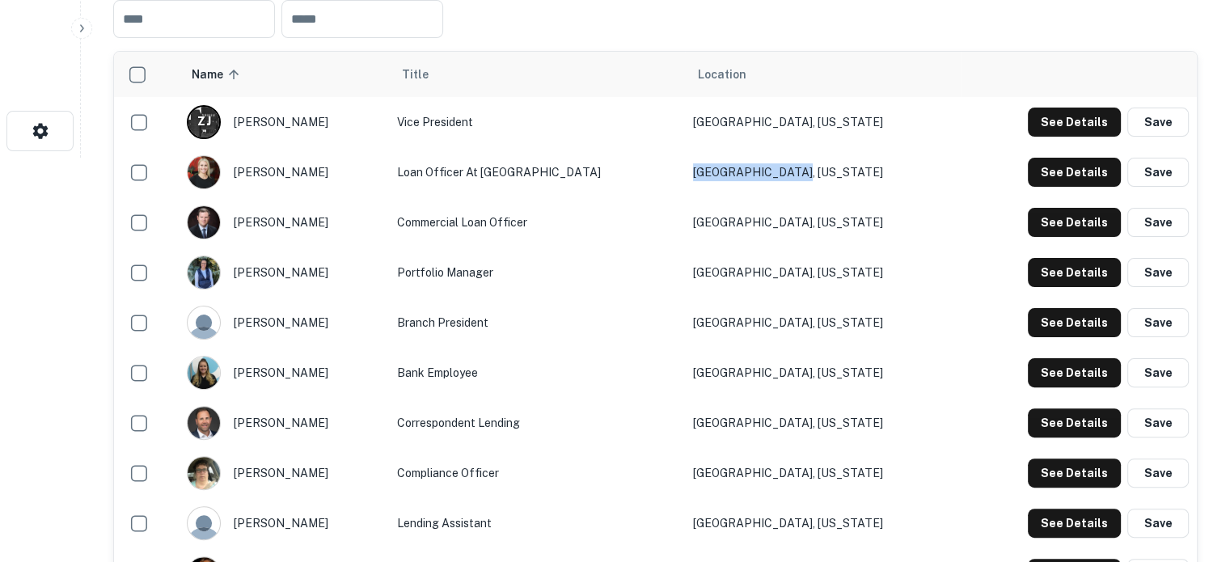
copy td "[GEOGRAPHIC_DATA], [US_STATE]"
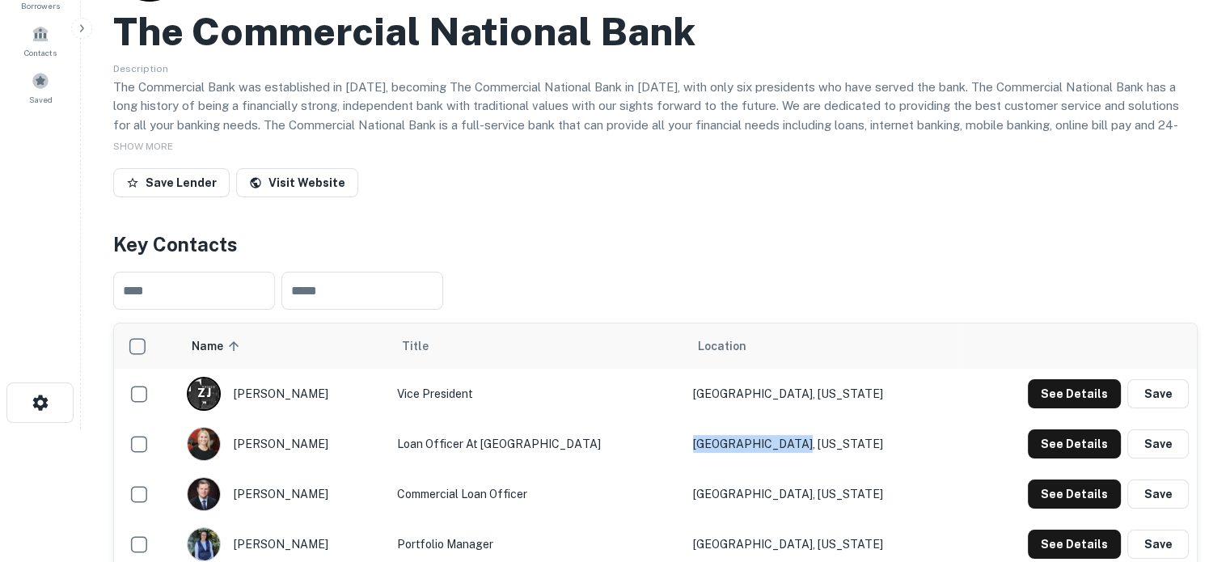
scroll to position [0, 0]
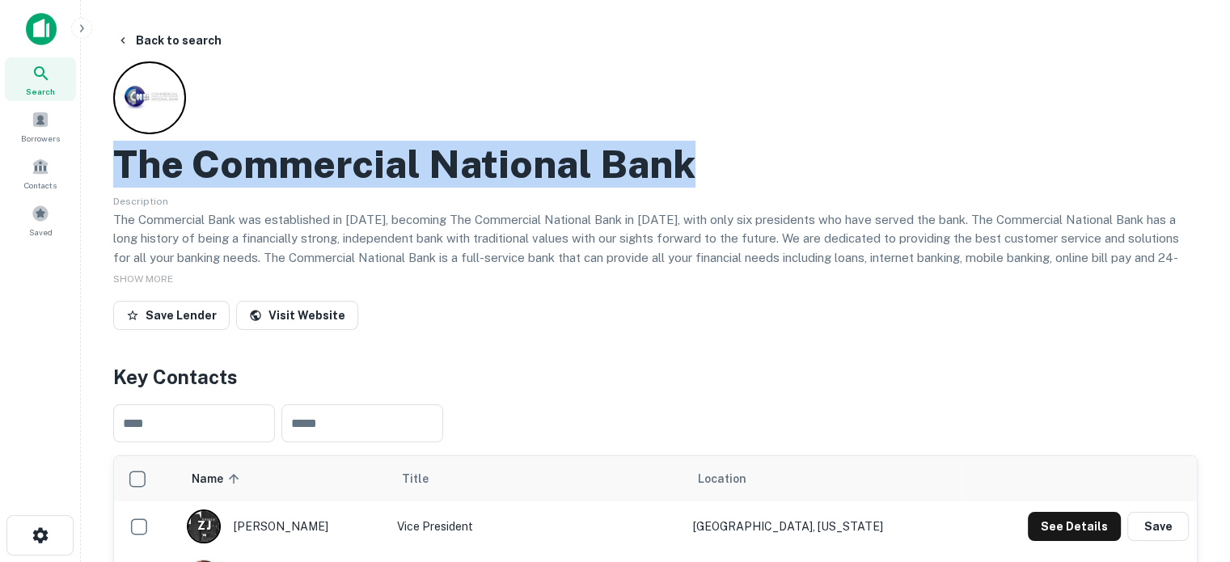
drag, startPoint x: 103, startPoint y: 170, endPoint x: 822, endPoint y: 181, distance: 719.9
copy h2 "The Commercial National Bank"
drag, startPoint x: 59, startPoint y: 83, endPoint x: 100, endPoint y: 75, distance: 42.0
click at [59, 83] on div "Search" at bounding box center [40, 79] width 71 height 44
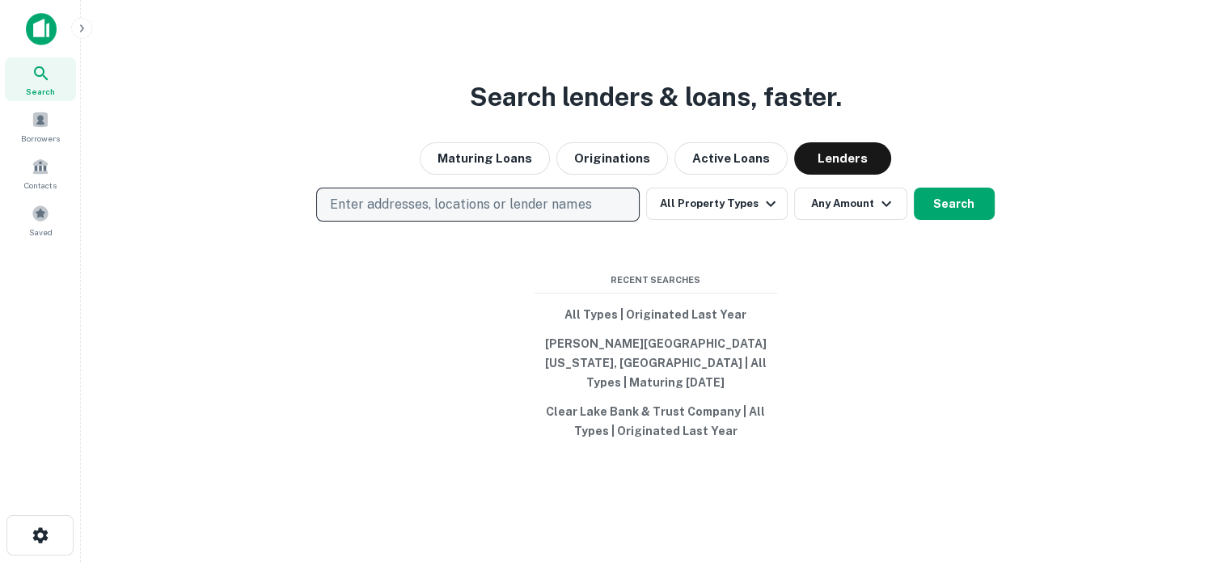
click at [484, 214] on p "Enter addresses, locations or lender names" at bounding box center [460, 204] width 261 height 19
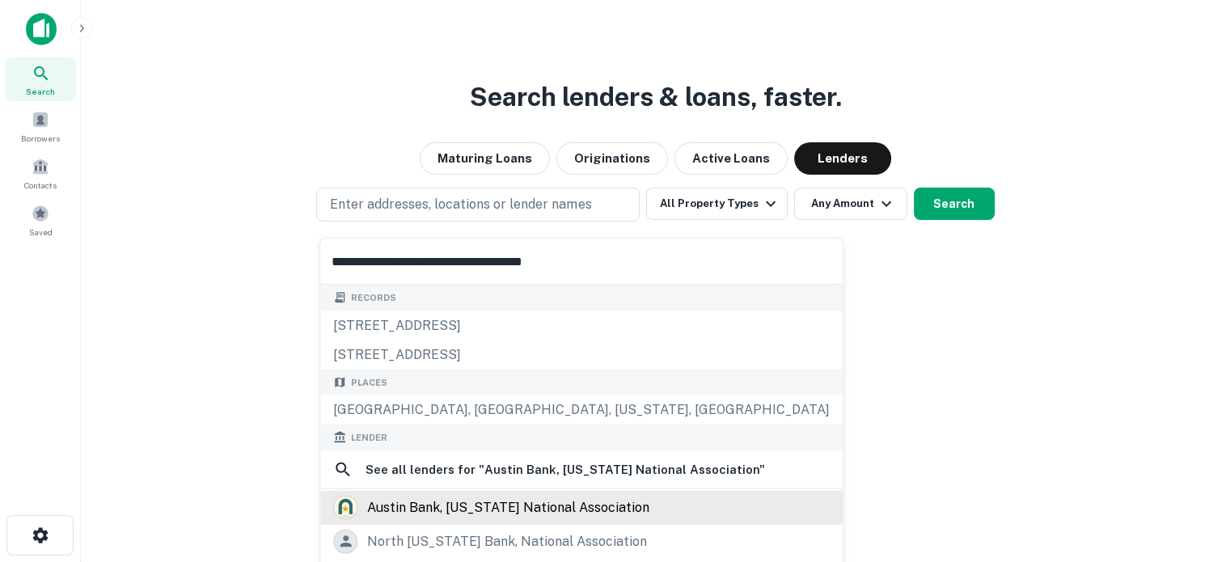
type input "**********"
click at [545, 501] on div "austin bank, [US_STATE] national association" at bounding box center [508, 507] width 282 height 24
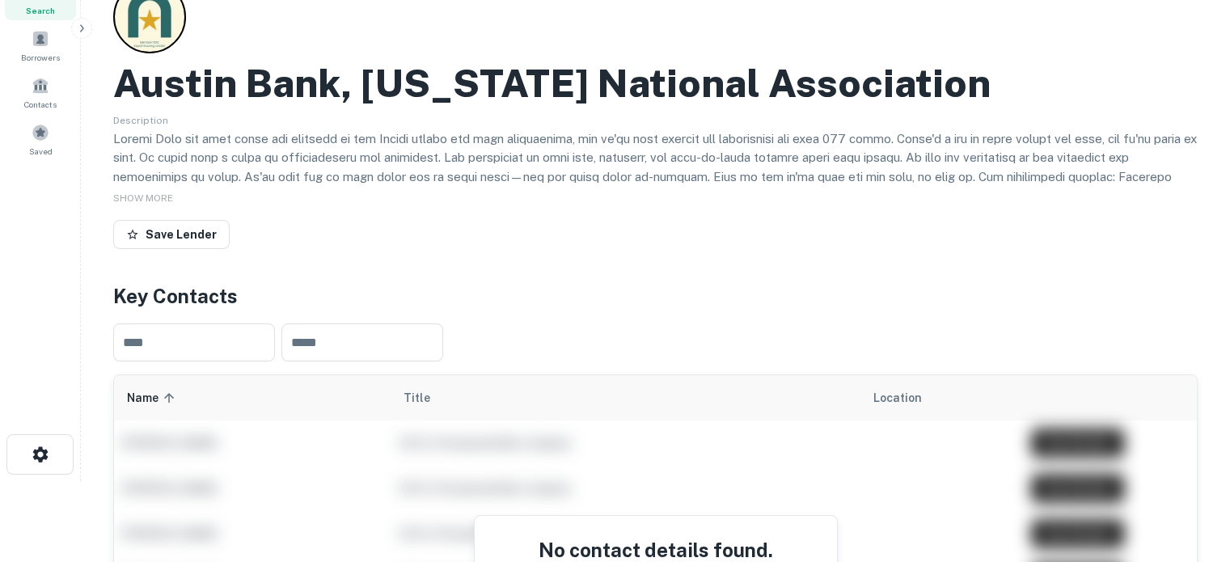
scroll to position [81, 0]
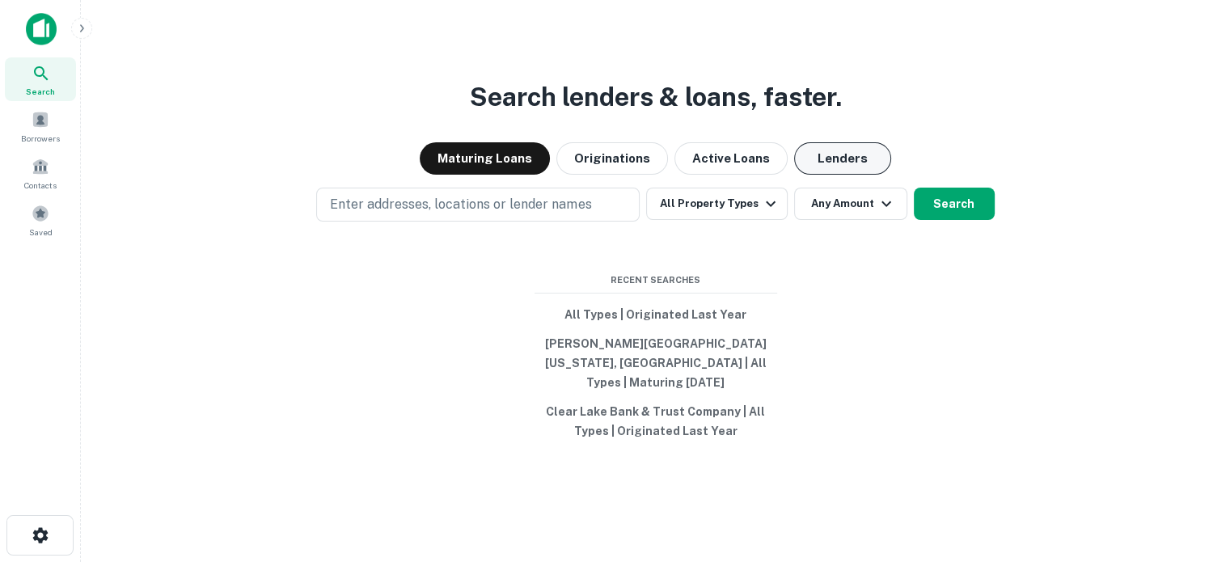
click at [806, 167] on button "Lenders" at bounding box center [842, 158] width 97 height 32
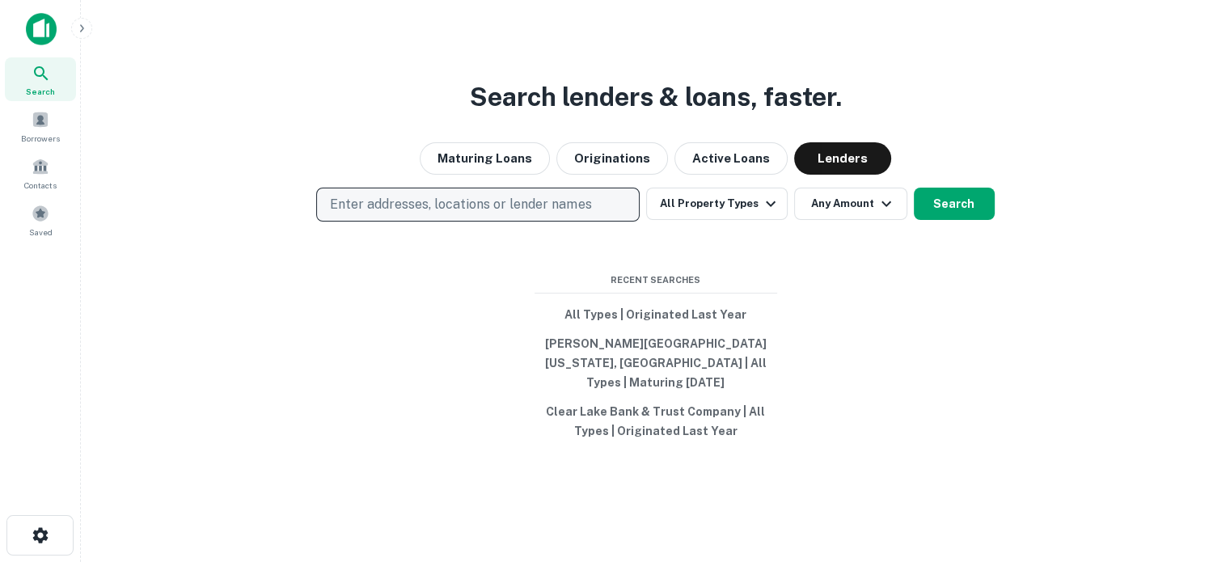
click at [466, 209] on p "Enter addresses, locations or lender names" at bounding box center [460, 204] width 261 height 19
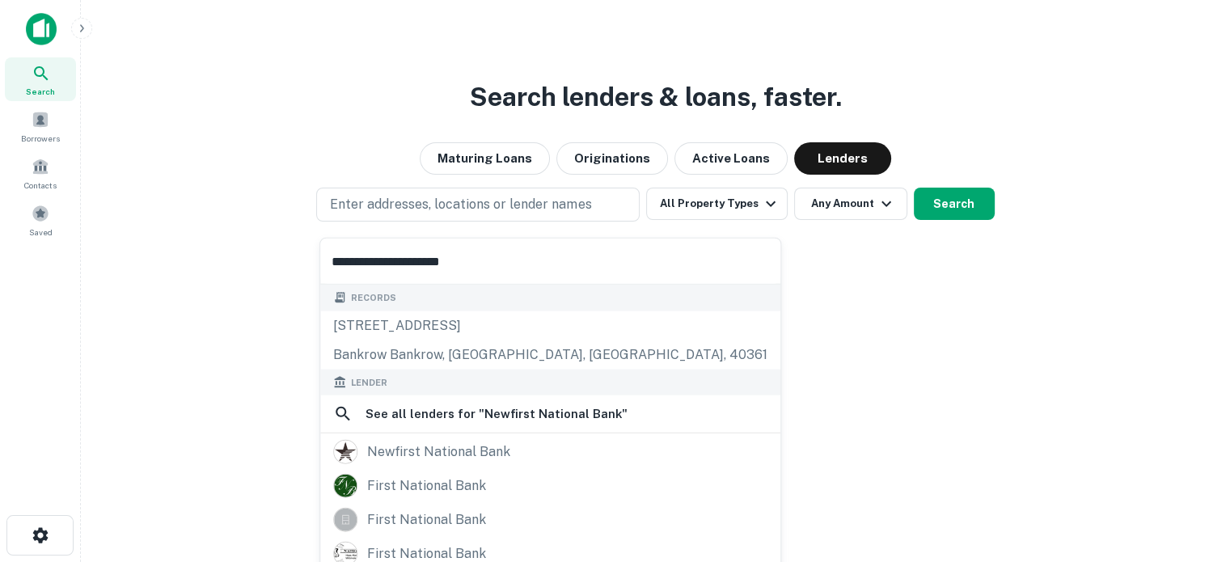
scroll to position [86, 0]
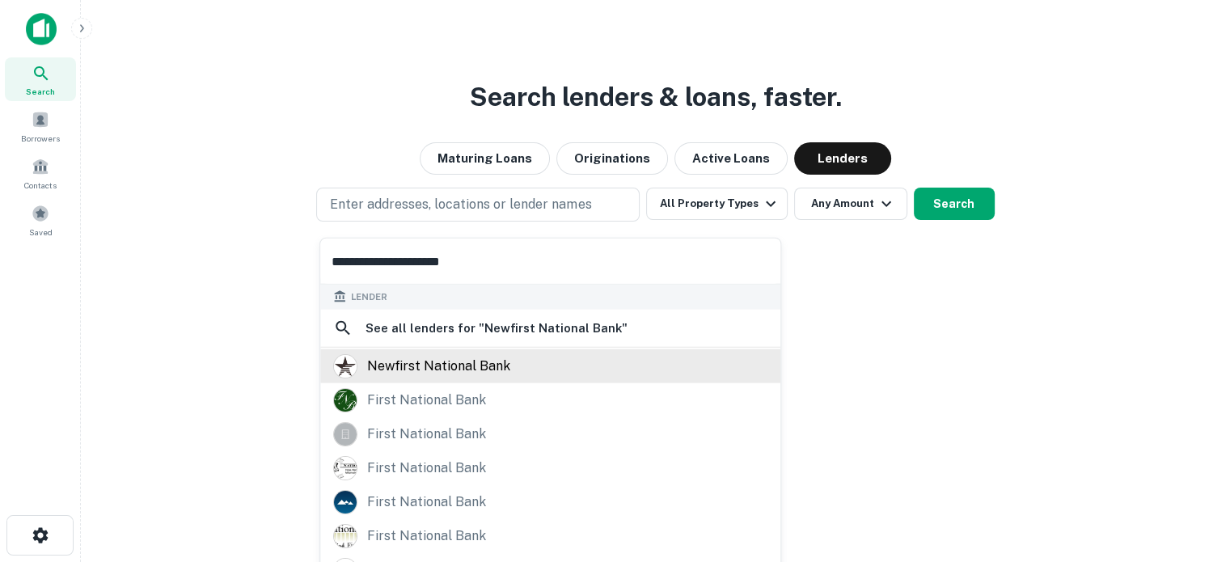
type input "**********"
click at [476, 366] on div "newfirst national bank" at bounding box center [438, 366] width 143 height 24
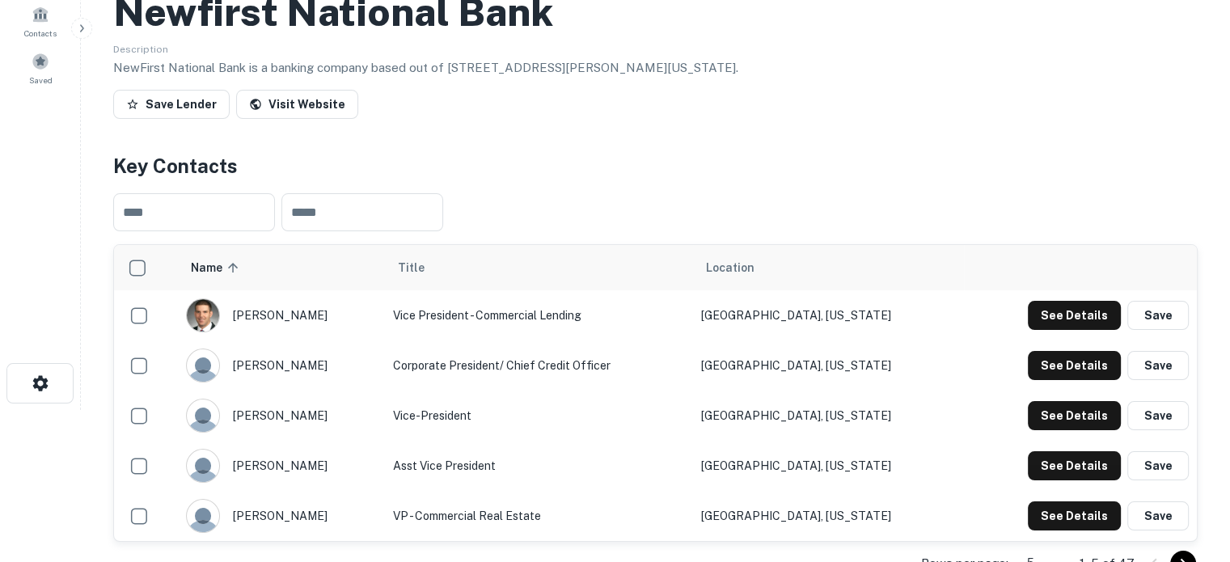
scroll to position [243, 0]
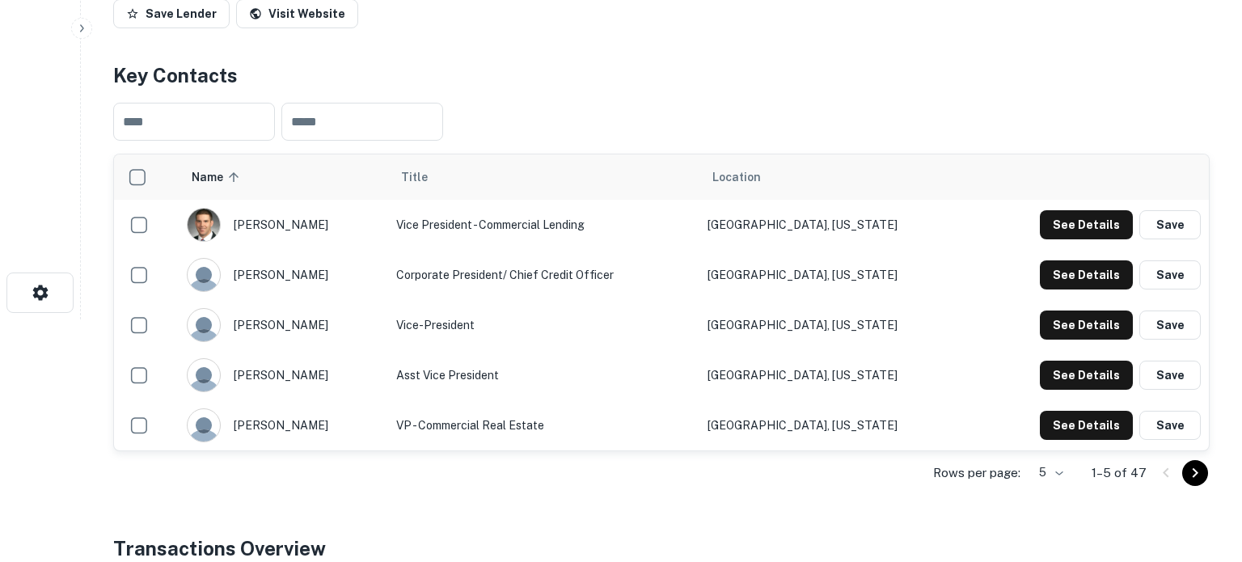
click at [1038, 319] on body "Search Borrowers Contacts Saved Back to search Newfirst National Bank Descripti…" at bounding box center [621, 38] width 1242 height 562
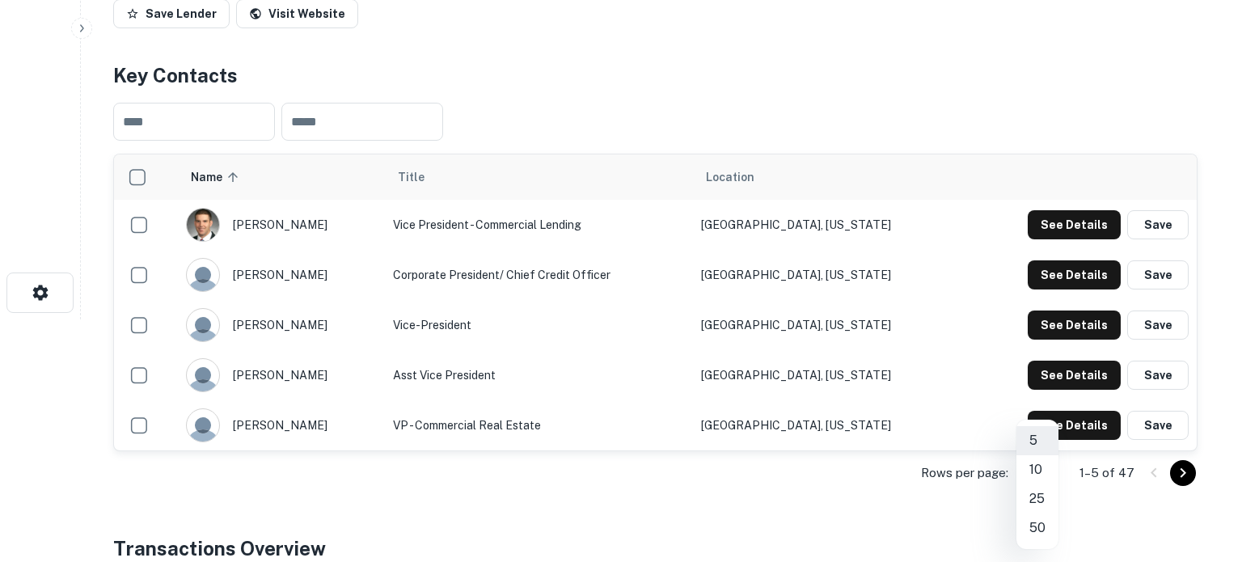
click at [1038, 520] on li "50" at bounding box center [1038, 528] width 42 height 29
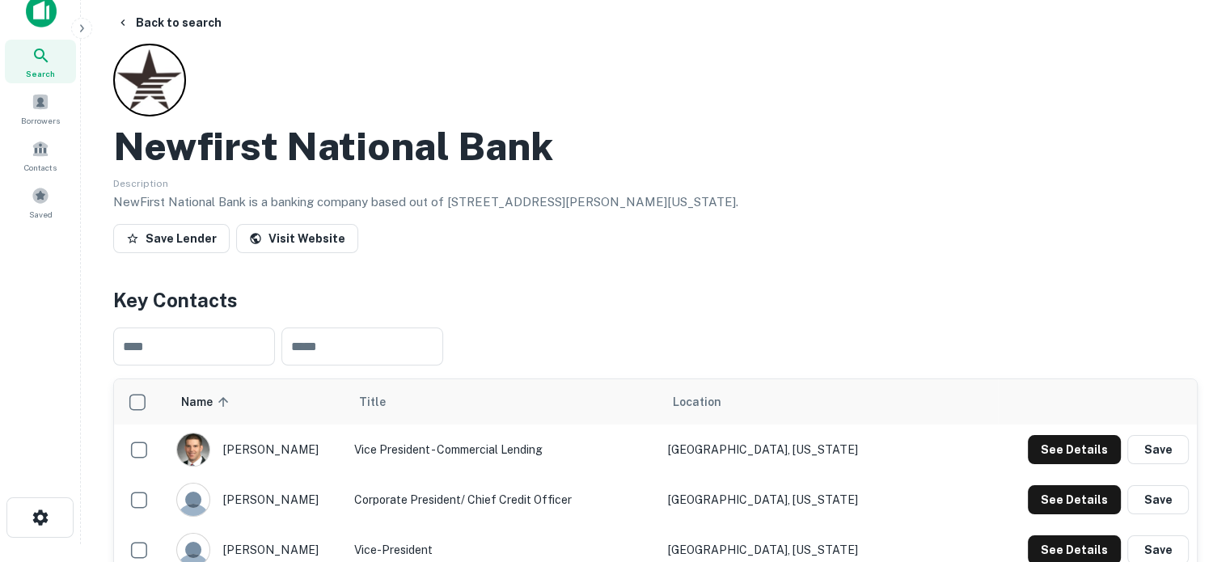
scroll to position [0, 0]
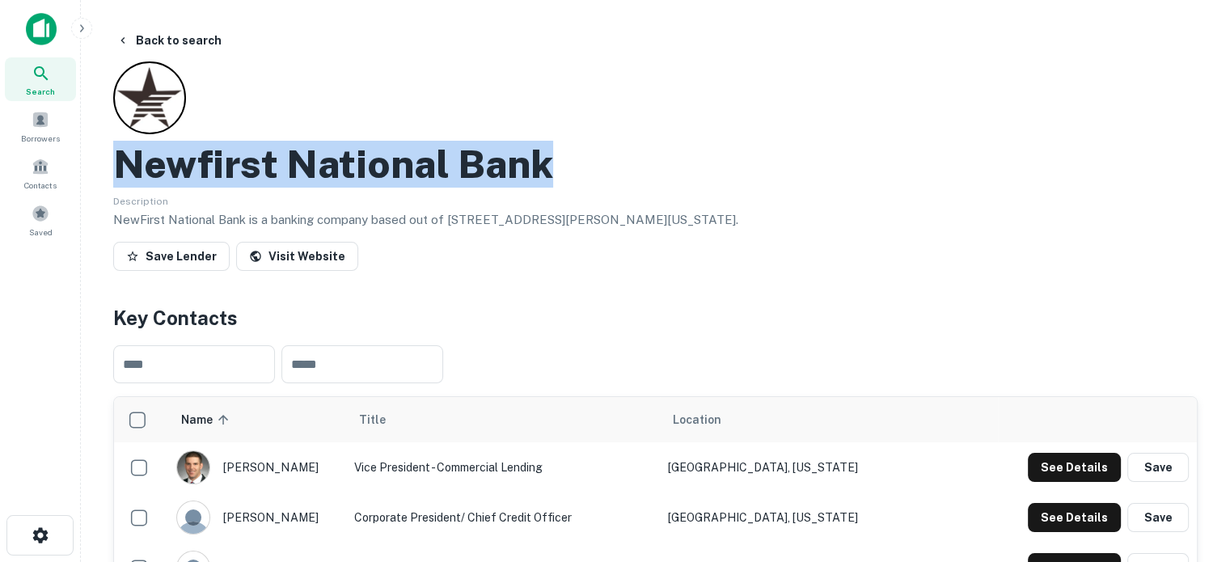
drag, startPoint x: 110, startPoint y: 161, endPoint x: 580, endPoint y: 163, distance: 469.9
copy h2 "Newfirst National Bank"
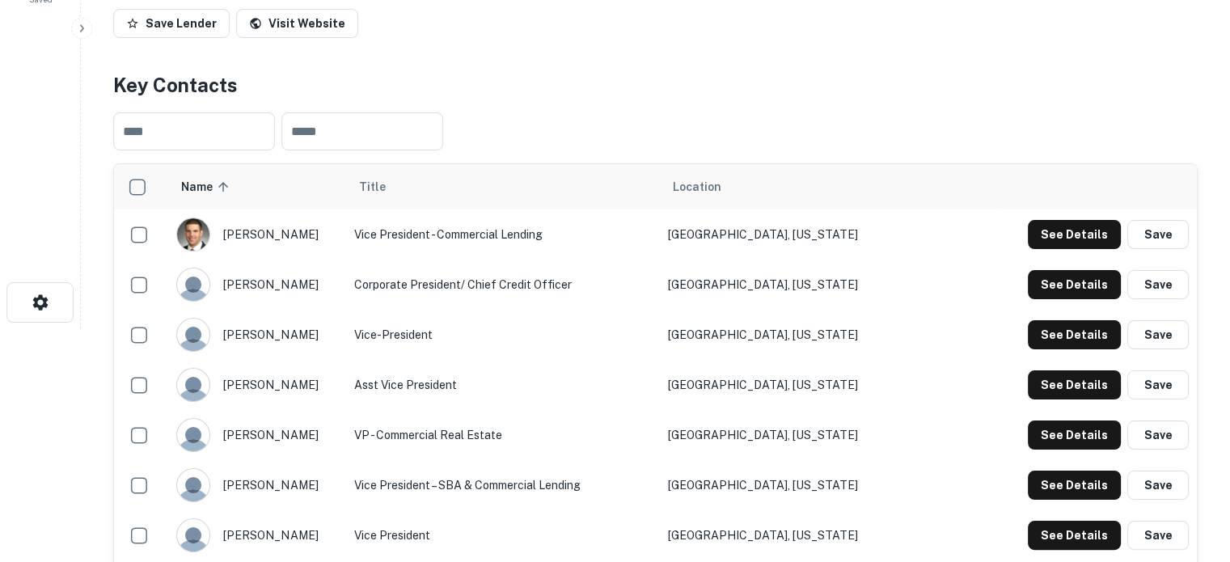
scroll to position [243, 0]
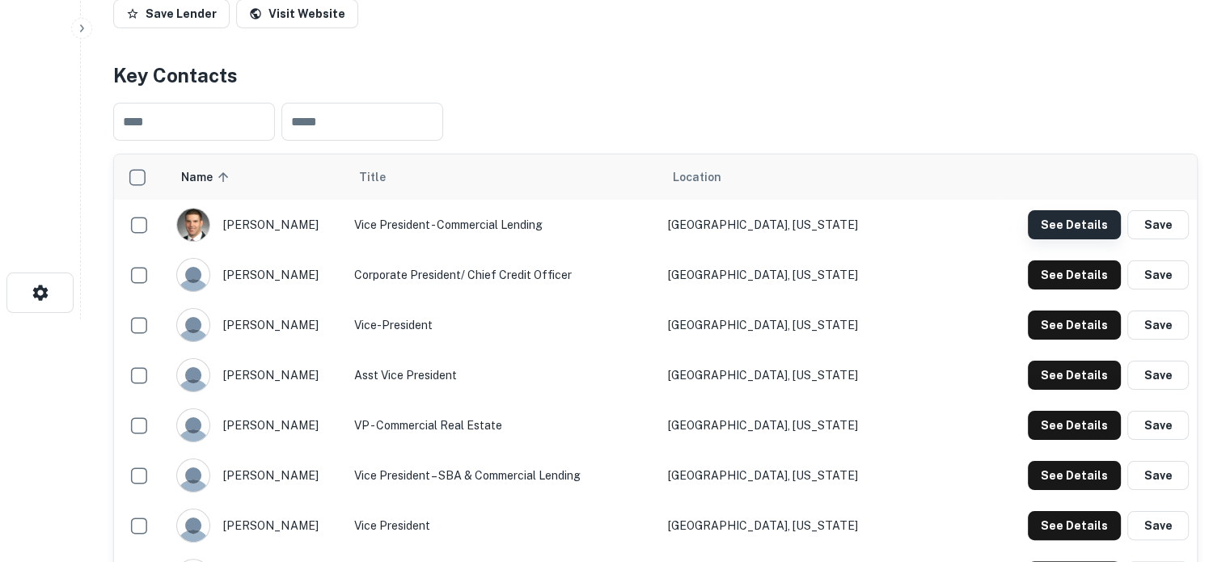
click at [1074, 239] on button "See Details" at bounding box center [1074, 224] width 93 height 29
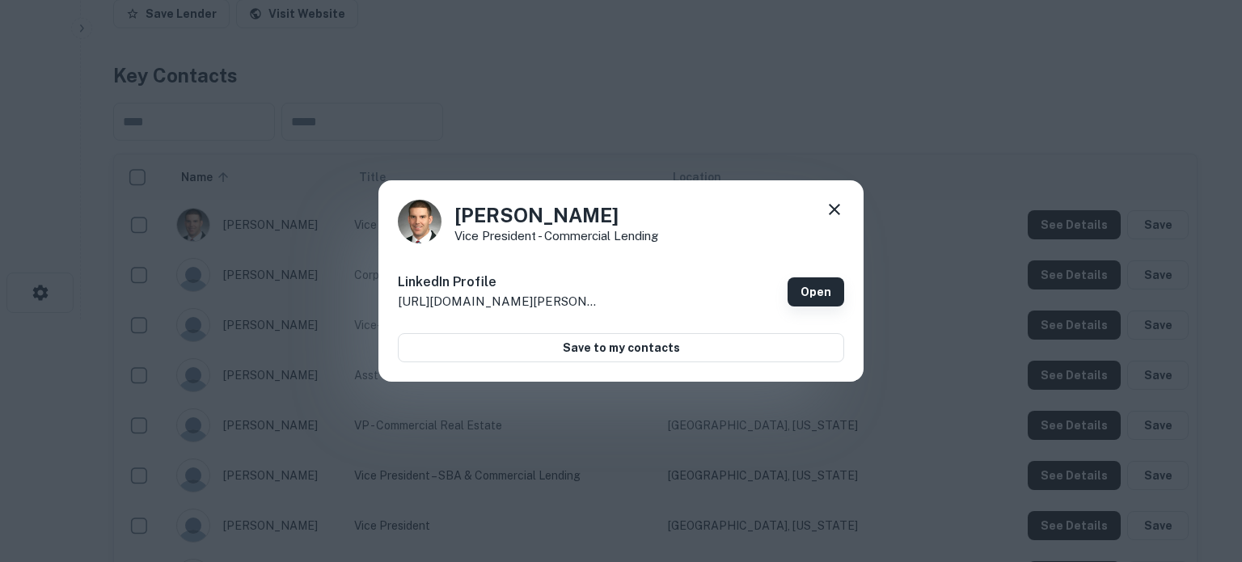
click at [812, 293] on link "Open" at bounding box center [816, 291] width 57 height 29
click at [841, 218] on icon at bounding box center [834, 209] width 19 height 19
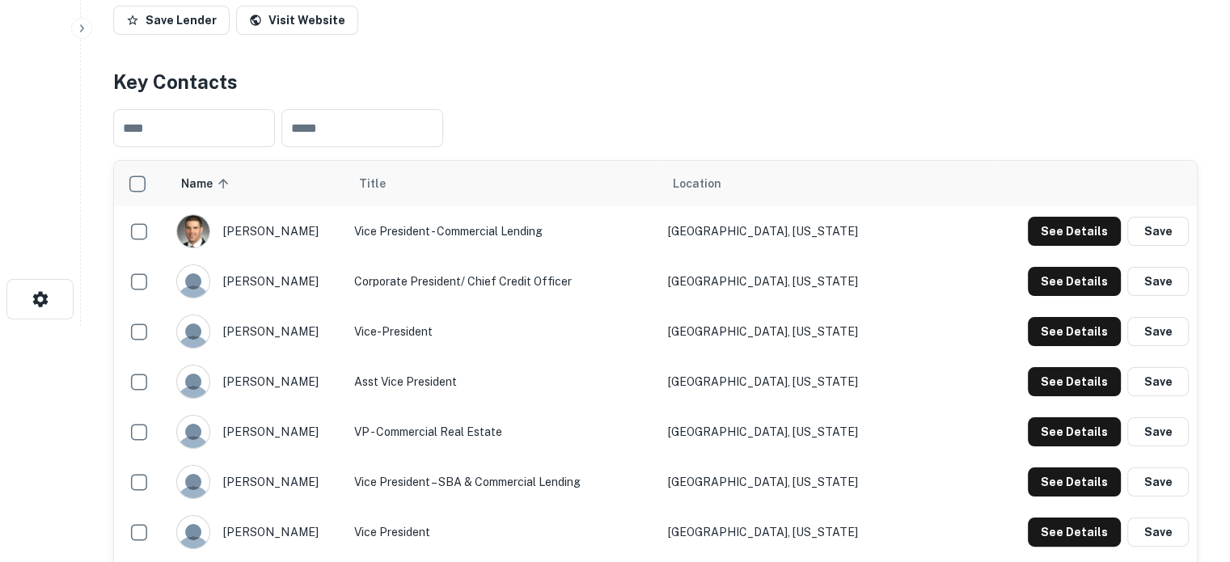
scroll to position [323, 0]
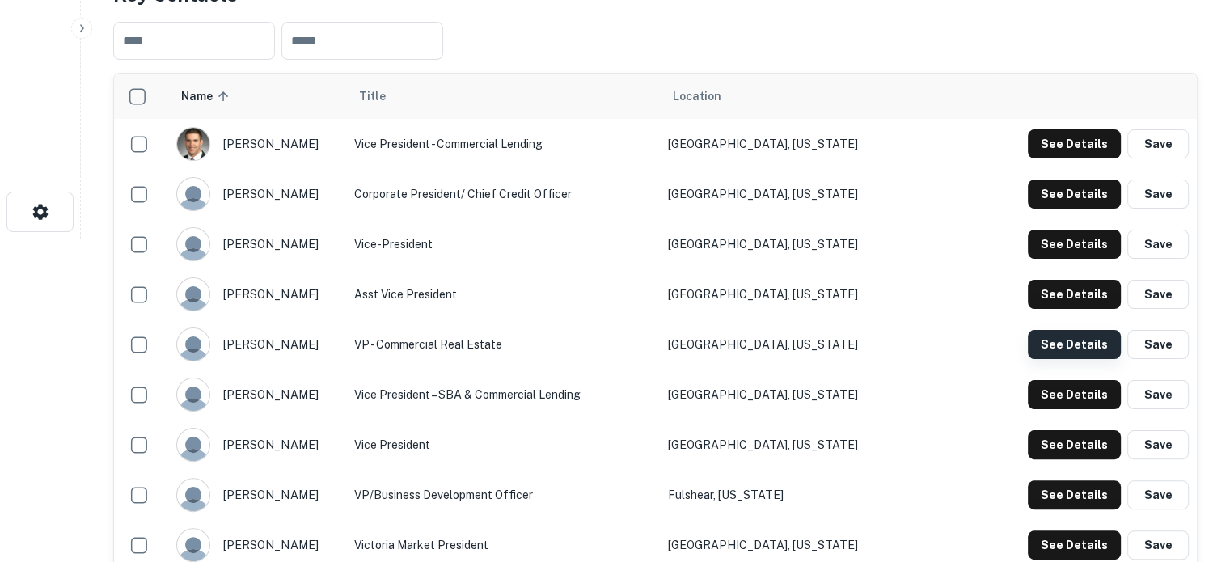
click at [1105, 353] on button "See Details" at bounding box center [1074, 344] width 93 height 29
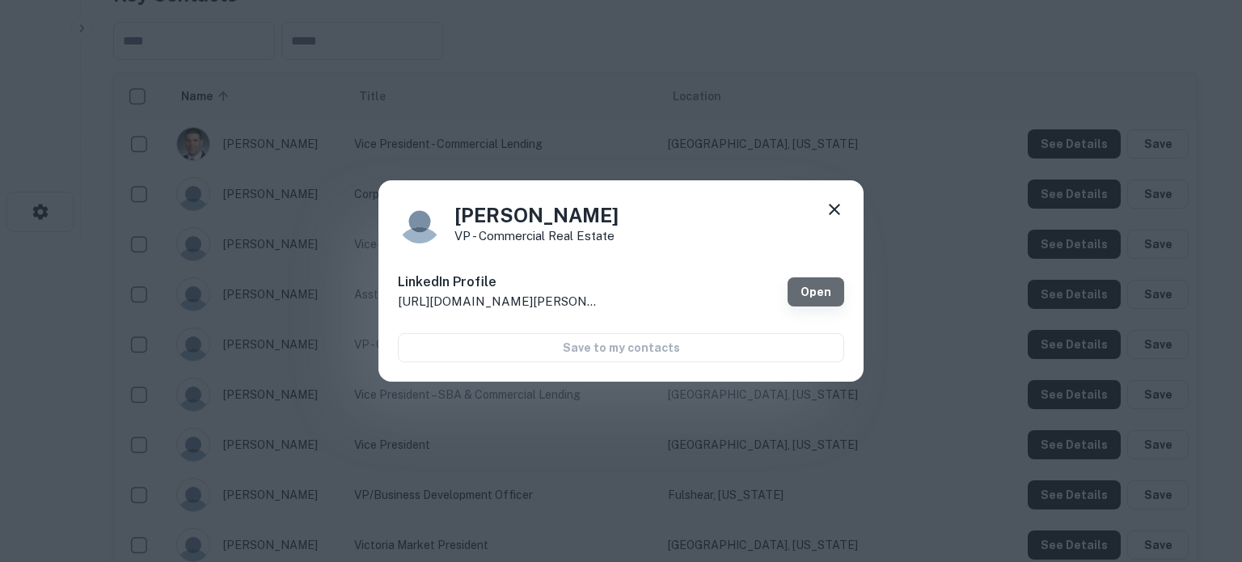
click at [824, 294] on link "Open" at bounding box center [816, 291] width 57 height 29
click at [838, 204] on icon at bounding box center [834, 209] width 19 height 19
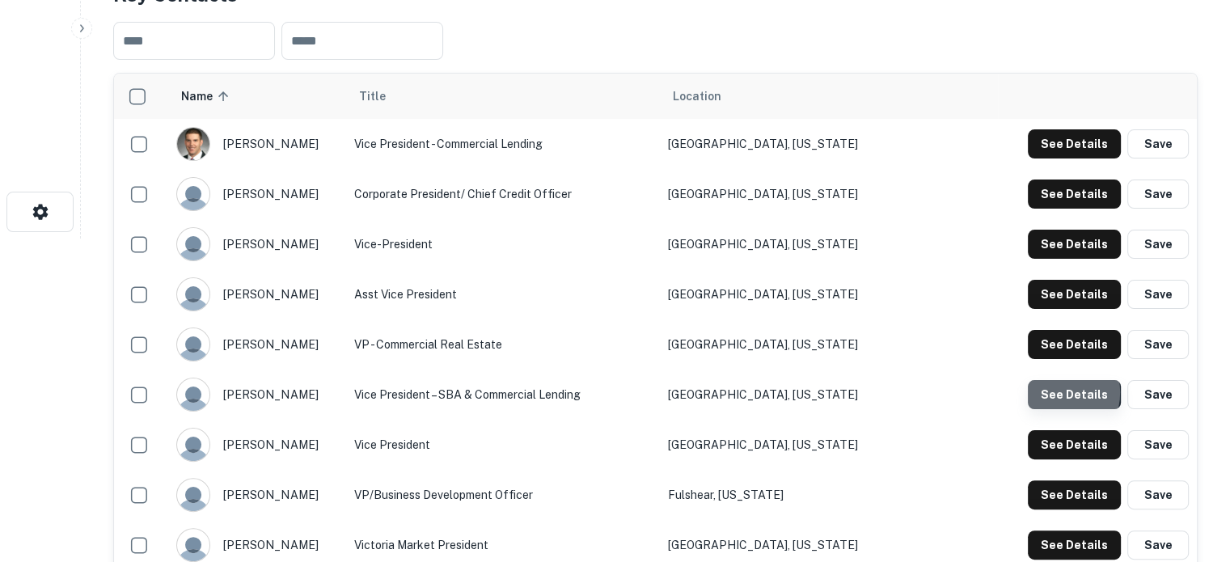
click at [1054, 394] on button "See Details" at bounding box center [1074, 394] width 93 height 29
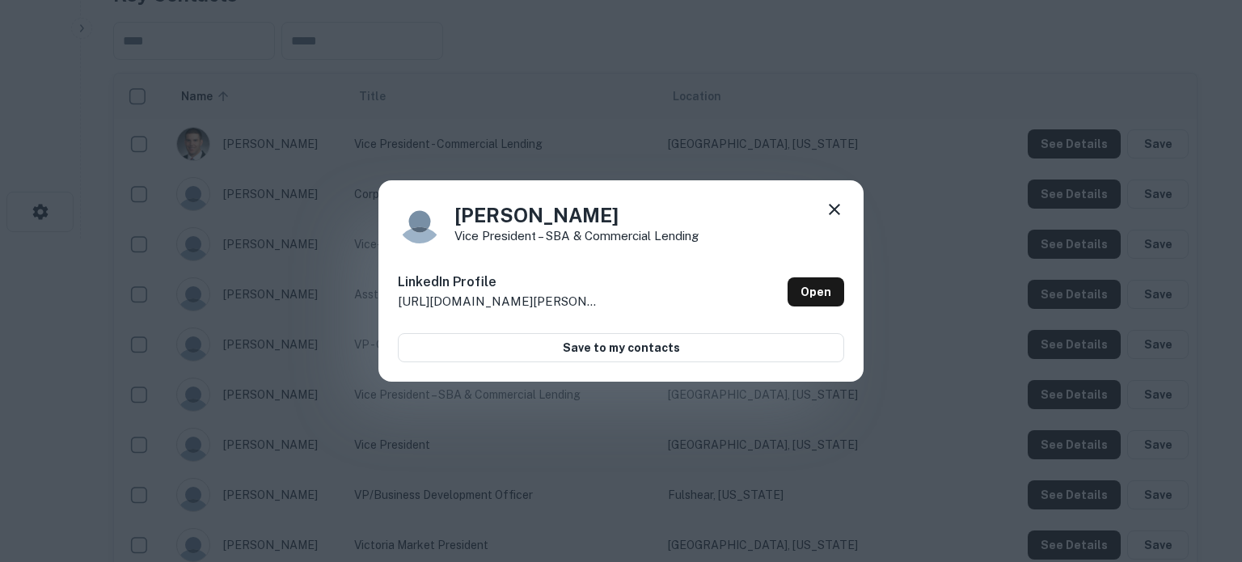
click at [842, 208] on icon at bounding box center [834, 209] width 19 height 19
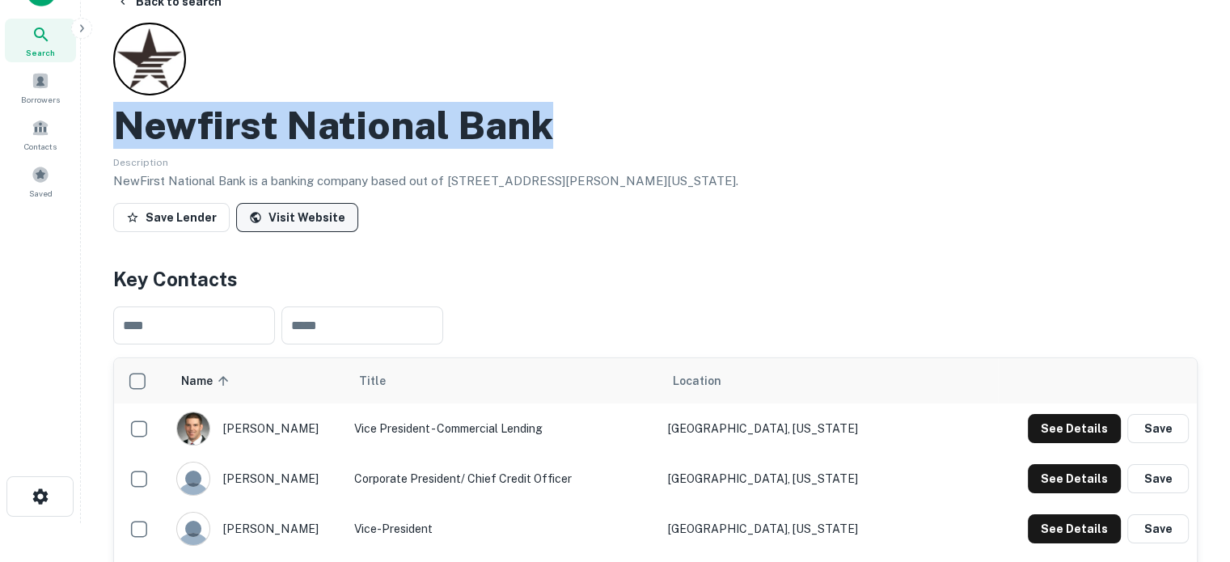
scroll to position [0, 0]
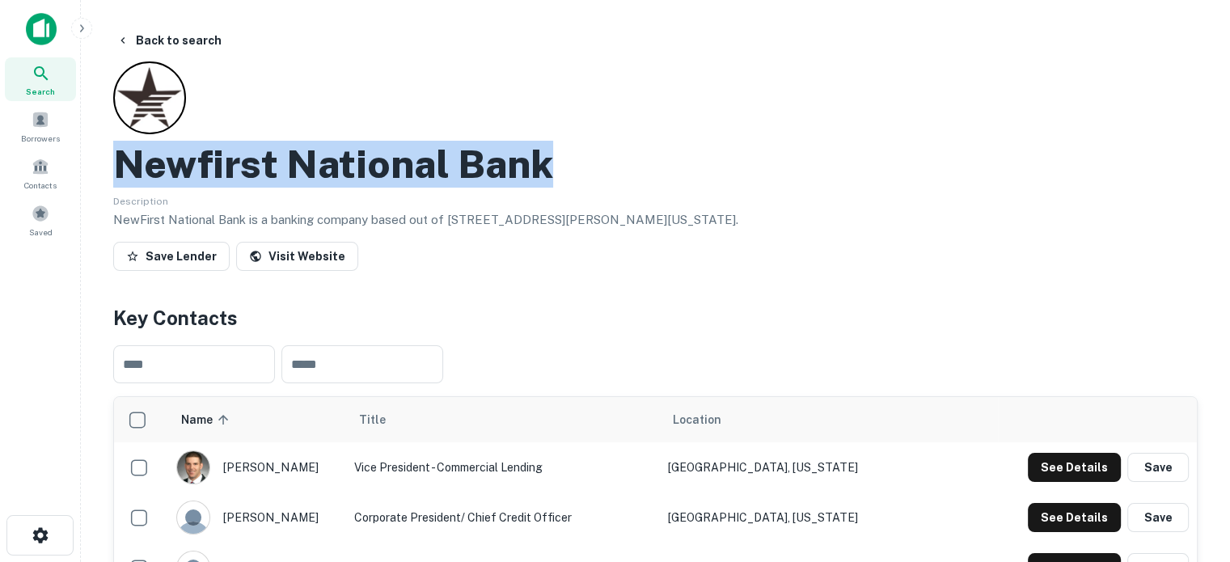
click at [41, 82] on icon at bounding box center [41, 73] width 19 height 19
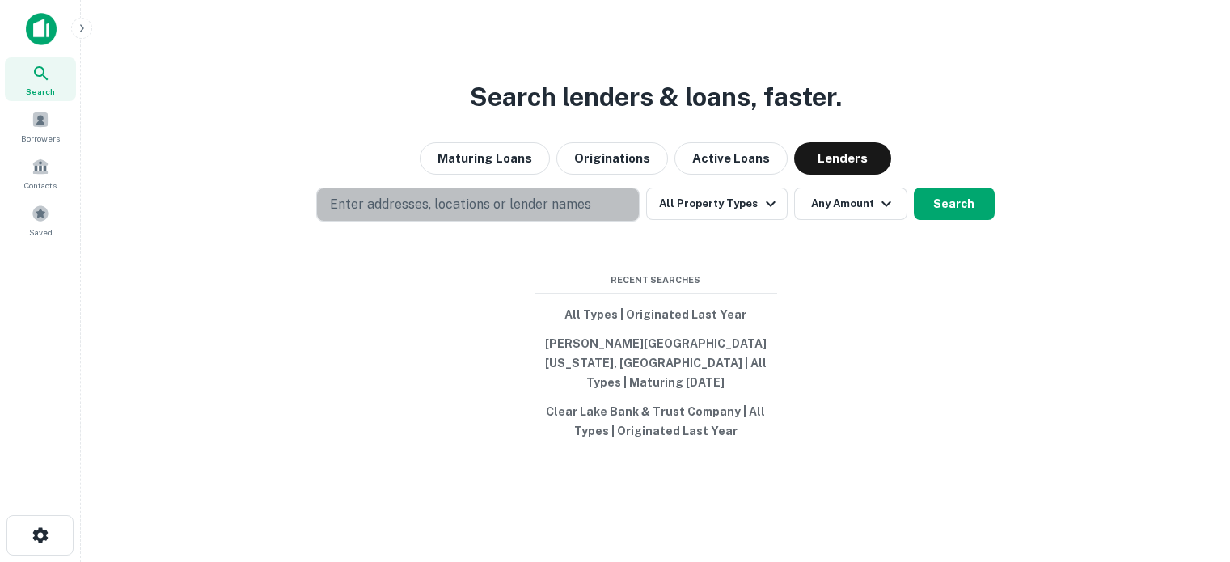
click at [502, 207] on p "Enter addresses, locations or lender names" at bounding box center [460, 204] width 261 height 19
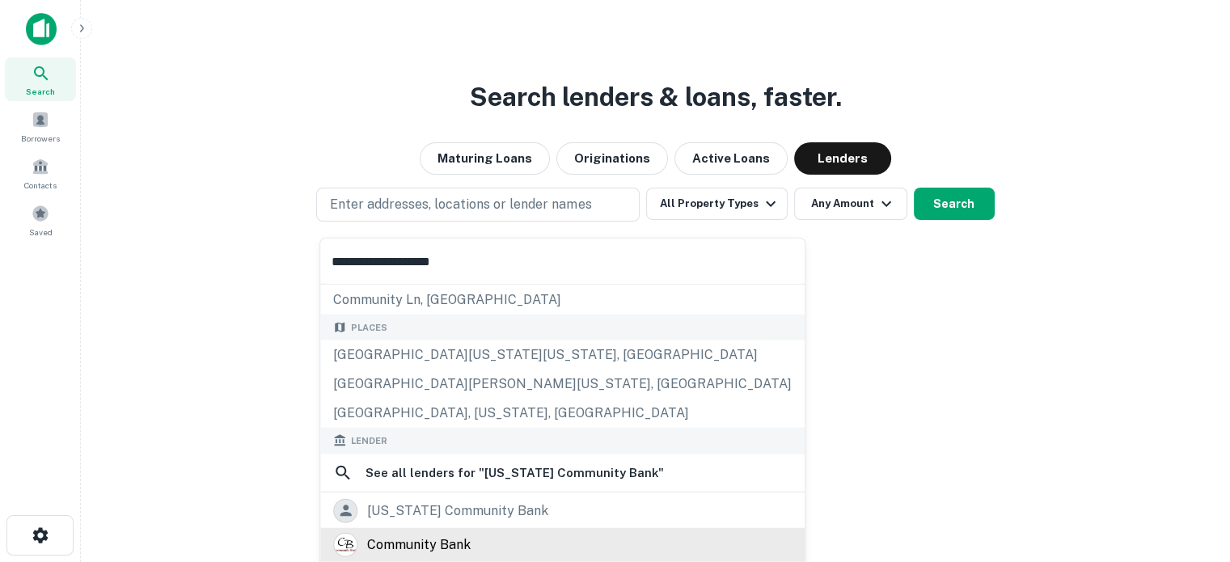
scroll to position [162, 0]
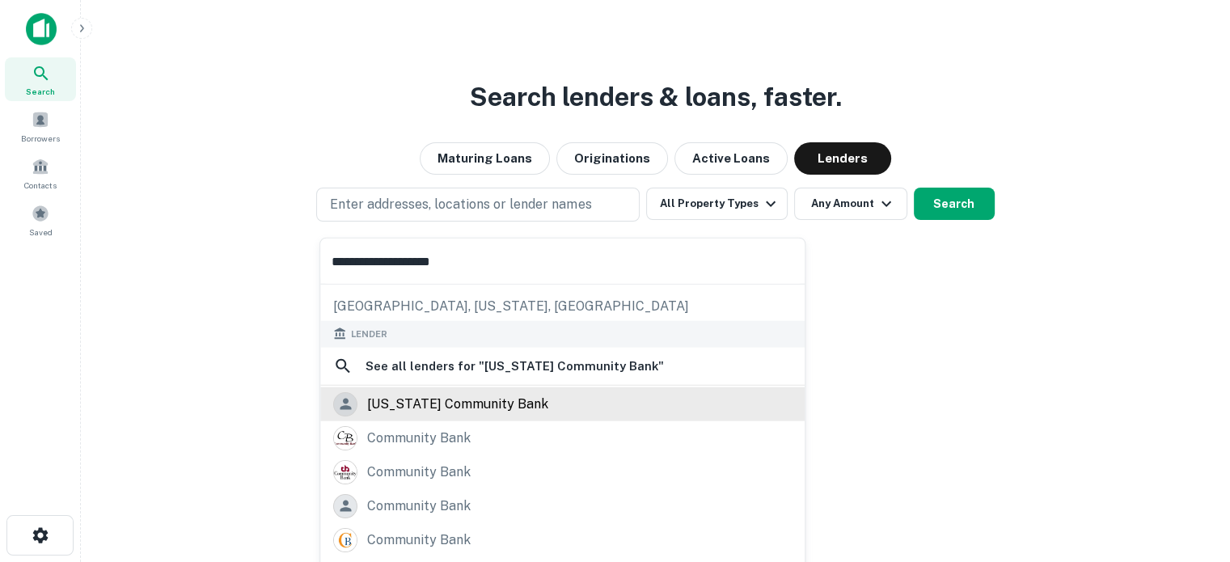
type input "**********"
click at [426, 407] on div "texas community bank" at bounding box center [457, 403] width 181 height 24
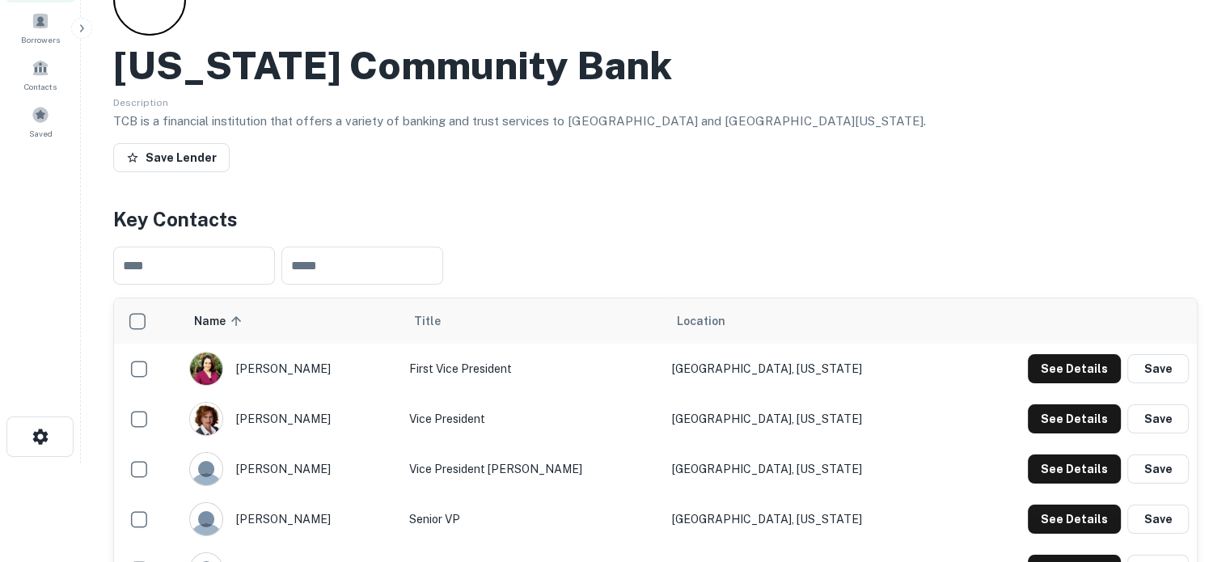
scroll to position [243, 0]
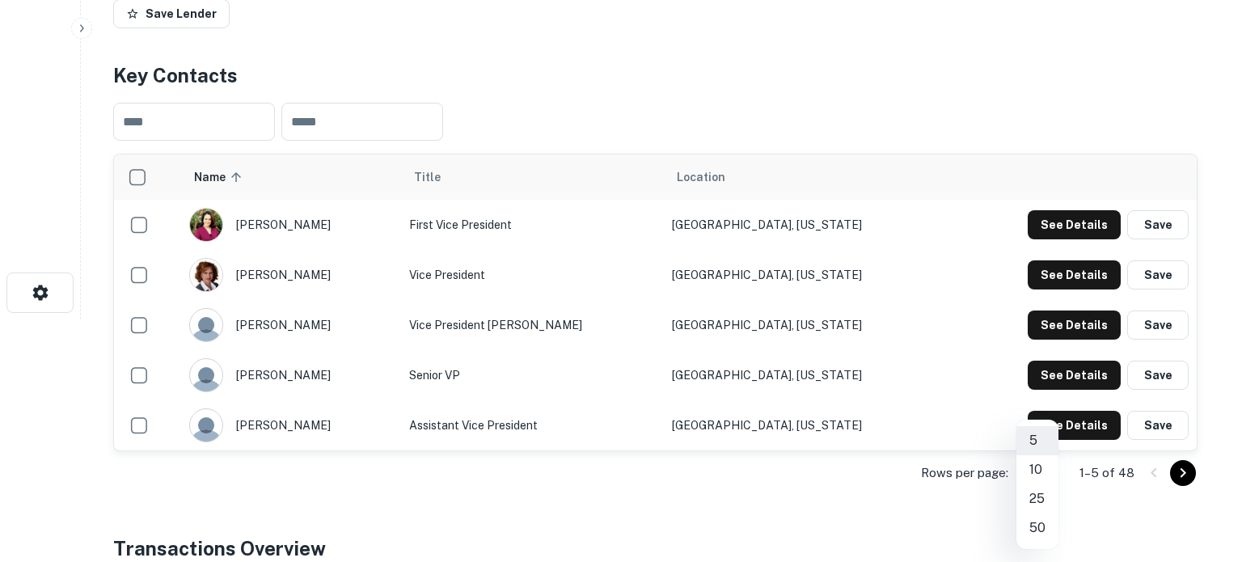
click at [1053, 319] on body "Search Borrowers Contacts Saved Back to search Texas Community Bank Description…" at bounding box center [621, 38] width 1242 height 562
click at [1040, 531] on li "50" at bounding box center [1038, 528] width 42 height 29
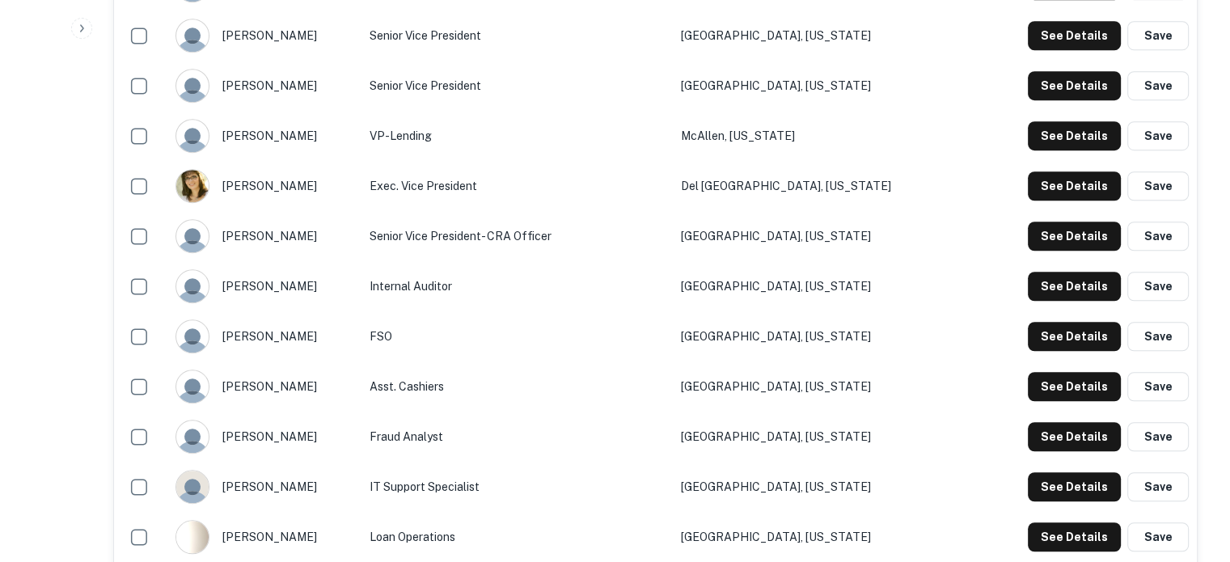
scroll to position [1051, 0]
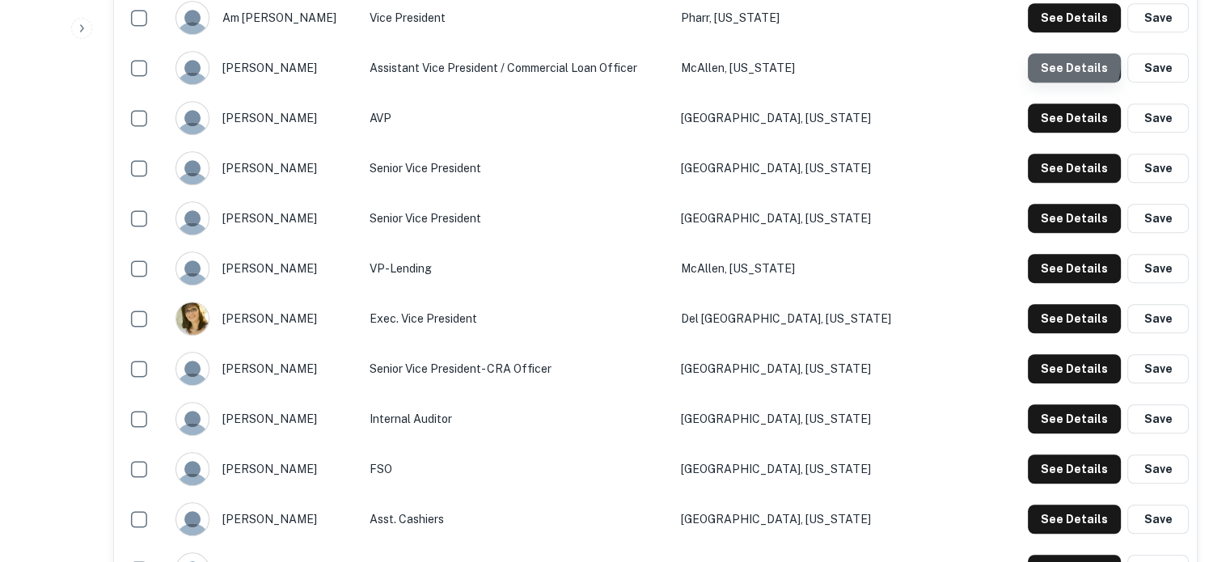
click at [1053, 61] on button "See Details" at bounding box center [1074, 67] width 93 height 29
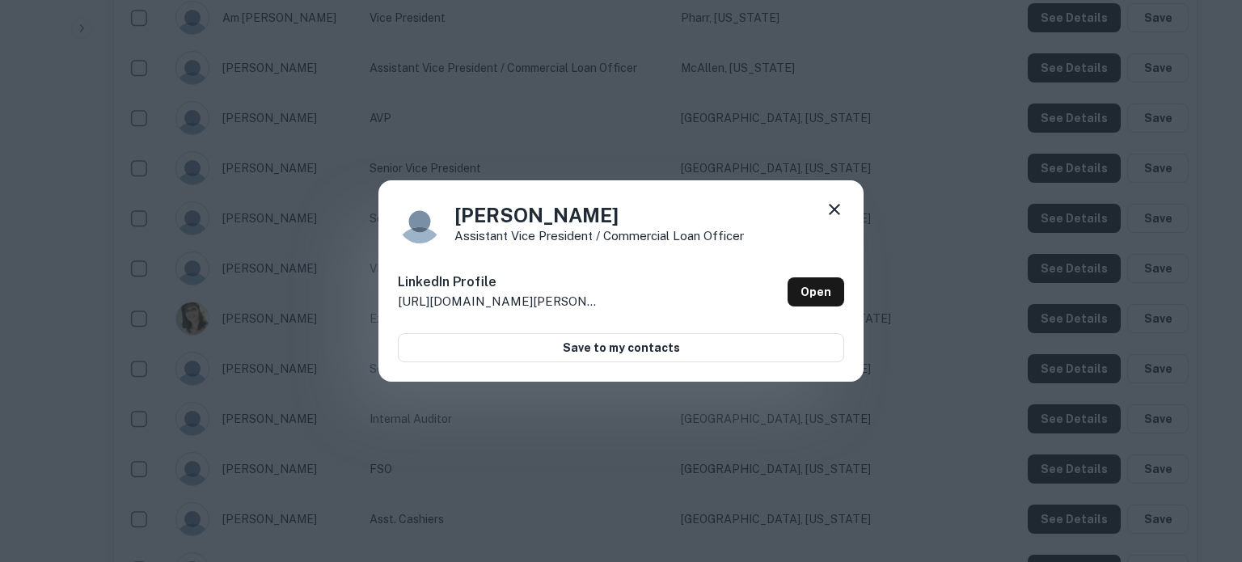
click at [829, 204] on icon at bounding box center [834, 209] width 19 height 19
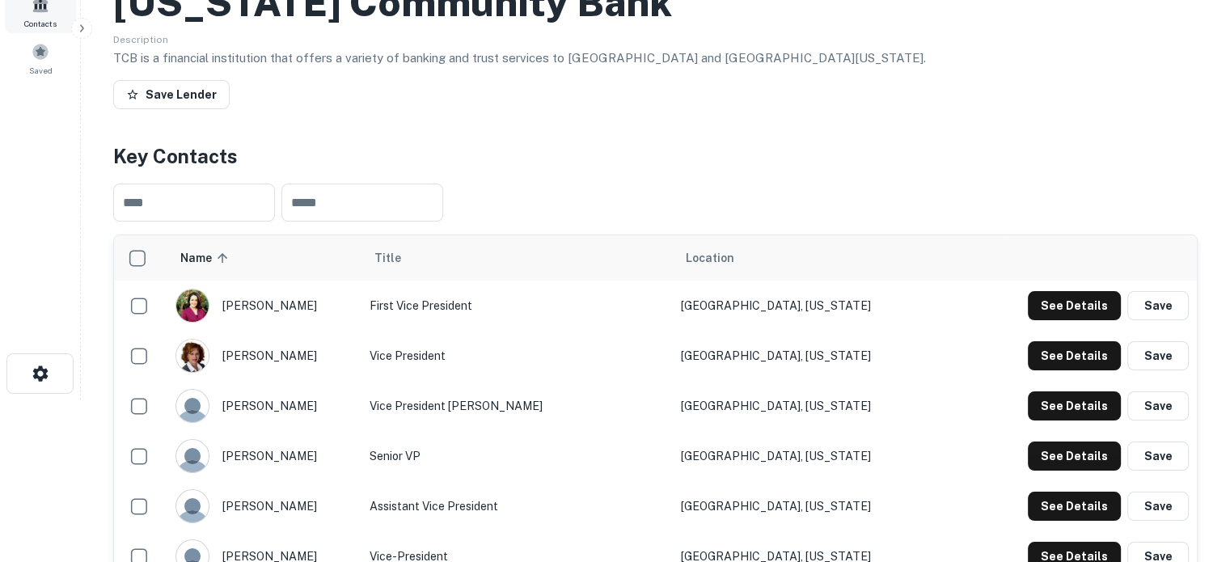
scroll to position [0, 0]
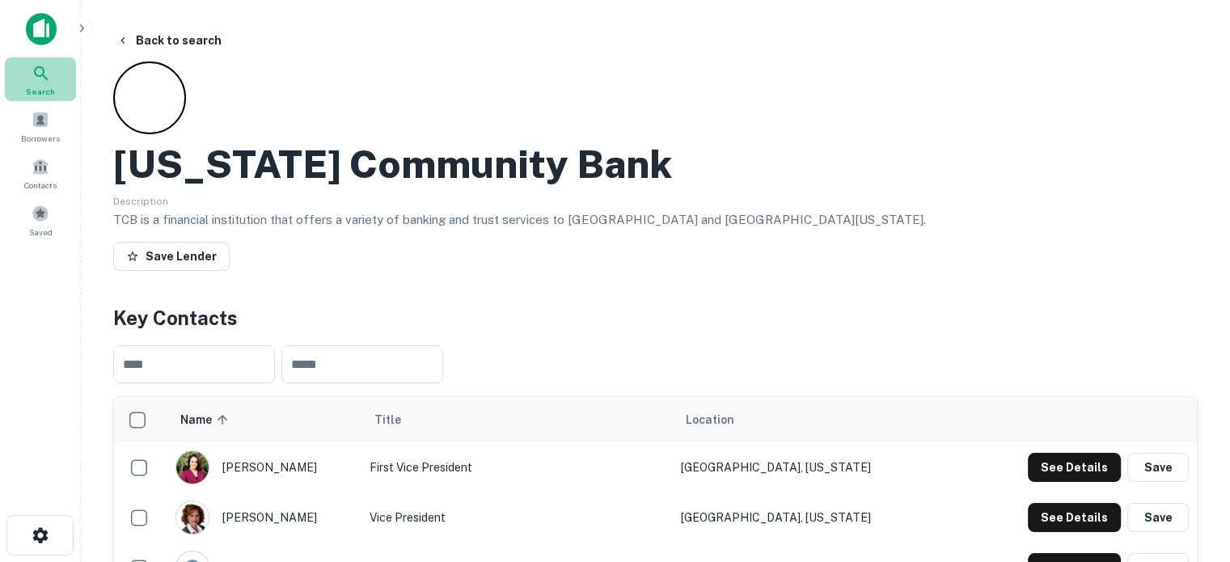
click at [45, 85] on span "Search" at bounding box center [40, 91] width 29 height 13
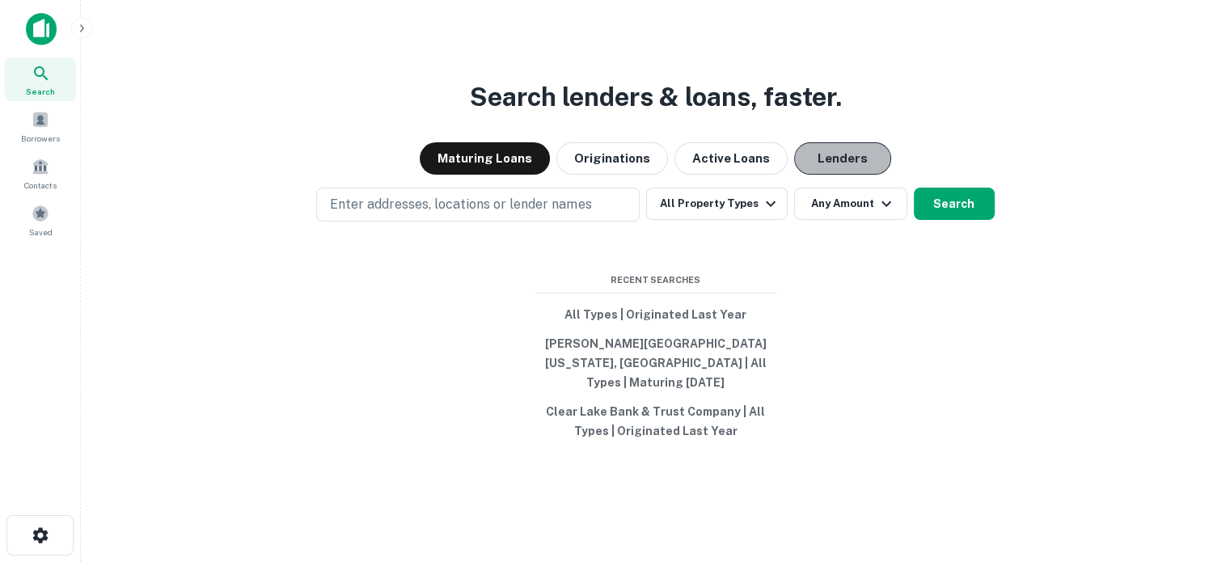
click at [839, 159] on button "Lenders" at bounding box center [842, 158] width 97 height 32
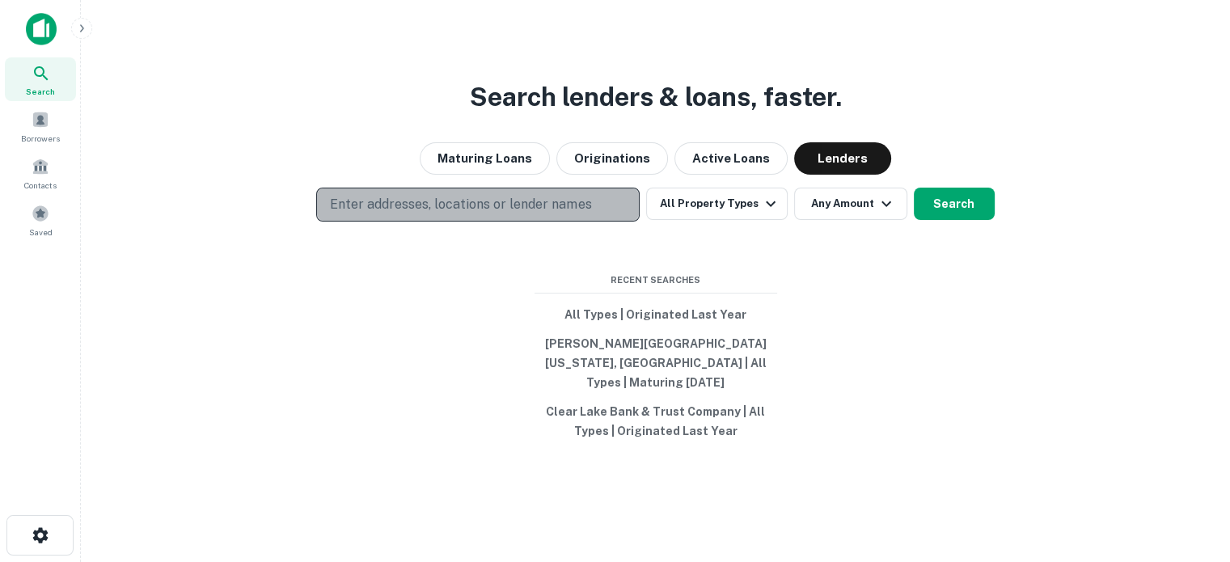
click at [442, 214] on p "Enter addresses, locations or lender names" at bounding box center [460, 204] width 261 height 19
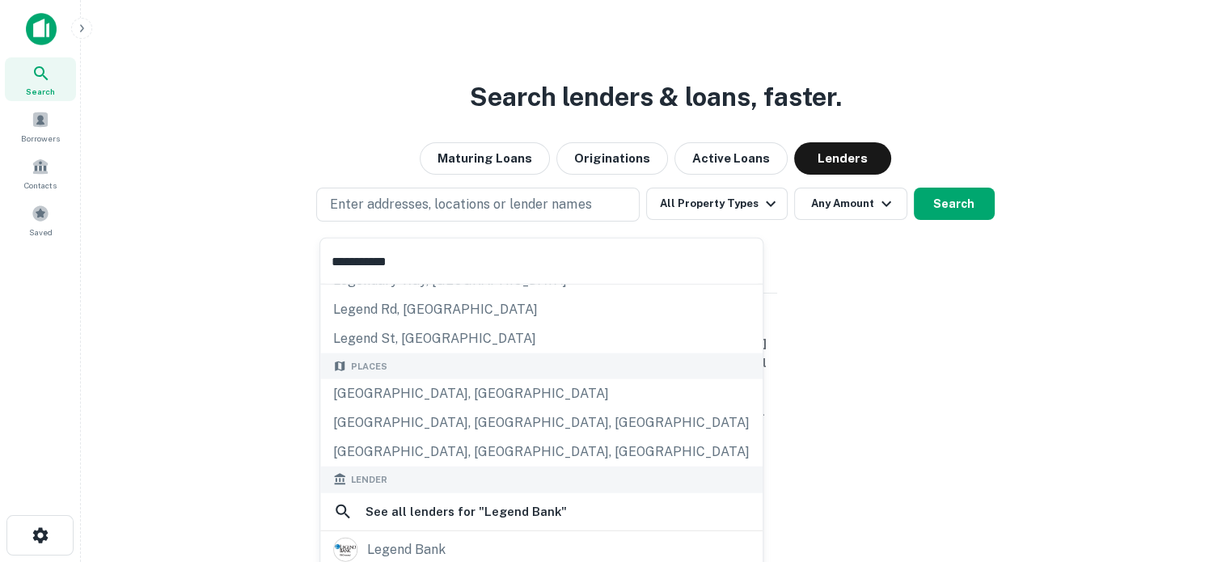
scroll to position [162, 0]
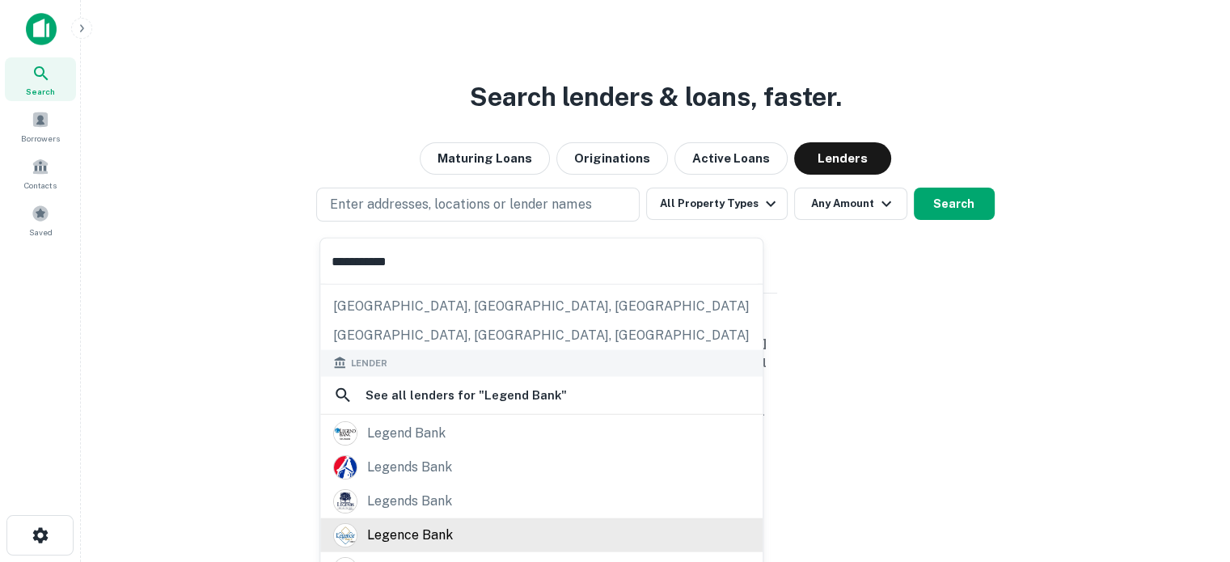
type input "**********"
click at [424, 518] on div "legence bank" at bounding box center [541, 535] width 442 height 34
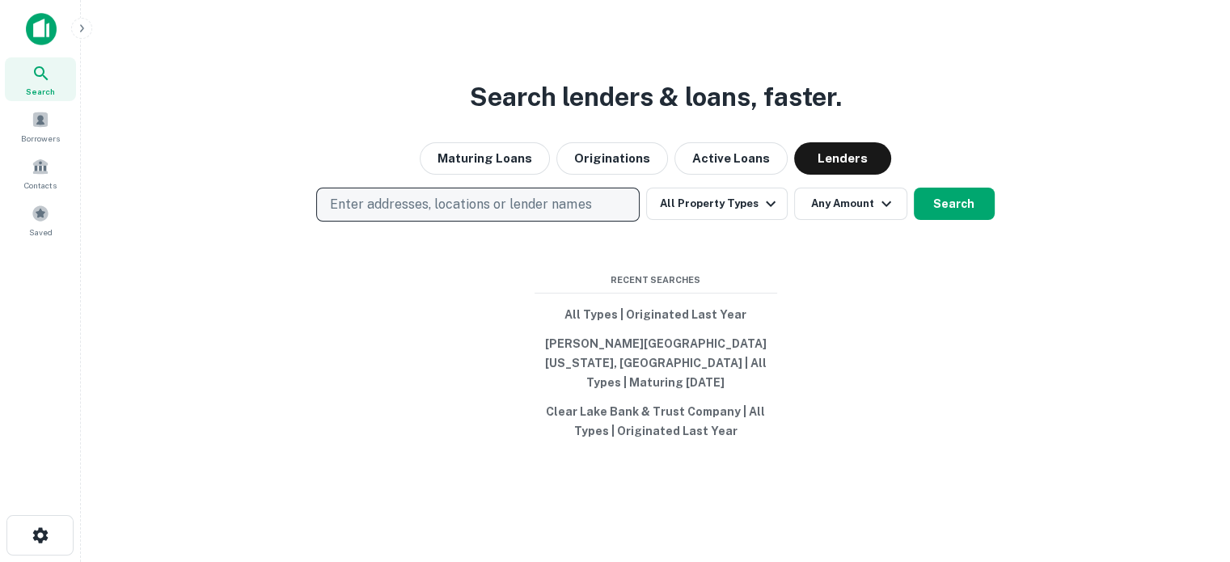
click at [566, 209] on p "Enter addresses, locations or lender names" at bounding box center [460, 204] width 261 height 19
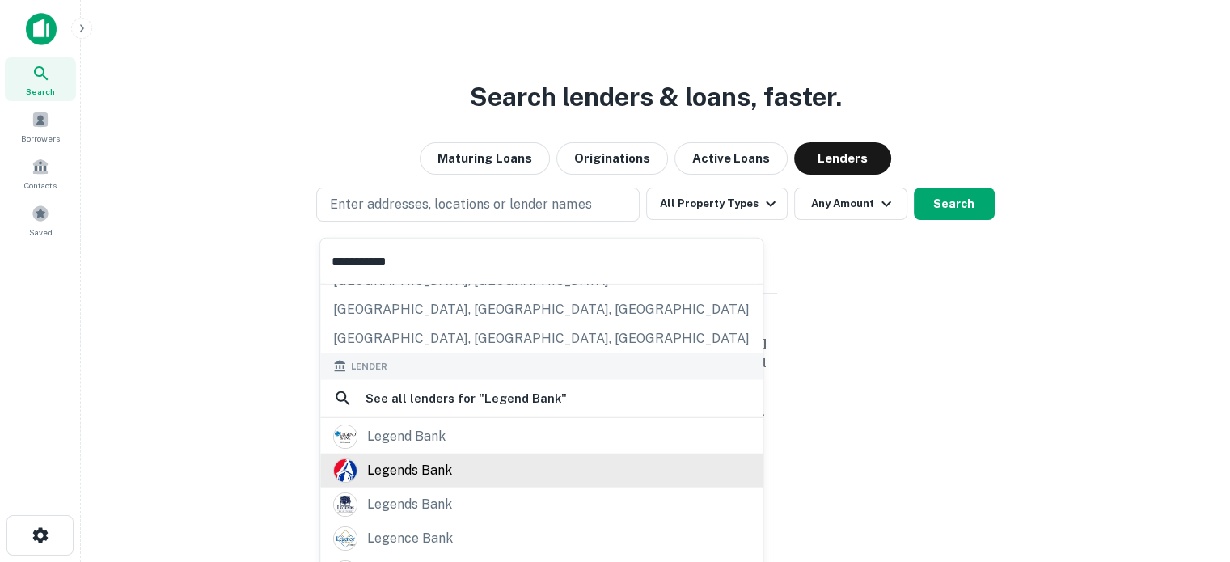
scroll to position [162, 0]
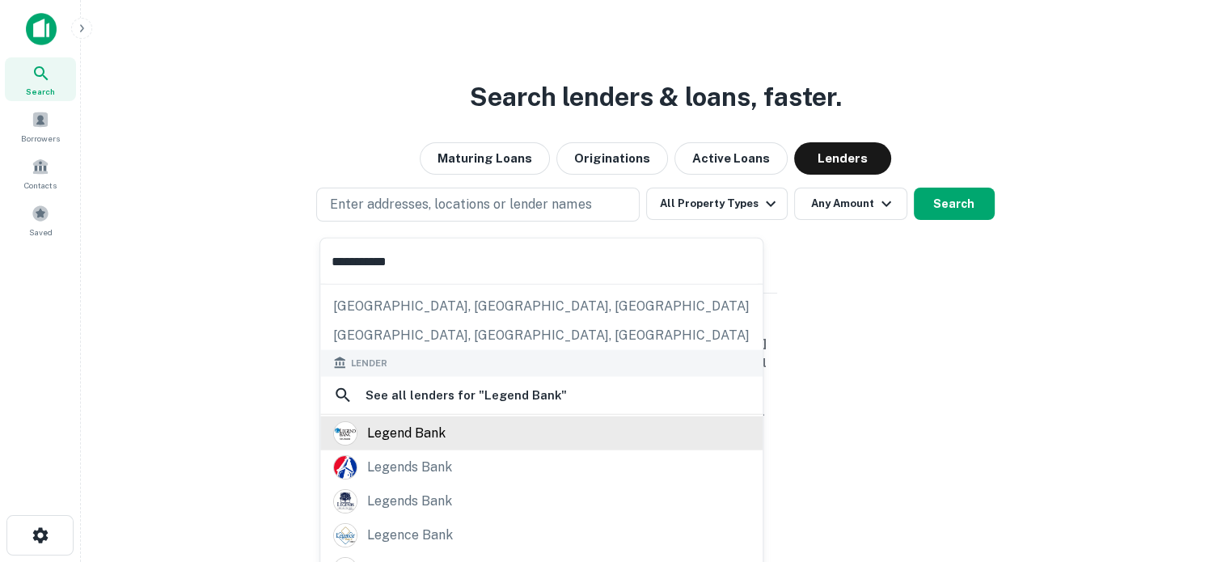
type input "**********"
click at [441, 436] on div "legend bank" at bounding box center [406, 433] width 78 height 24
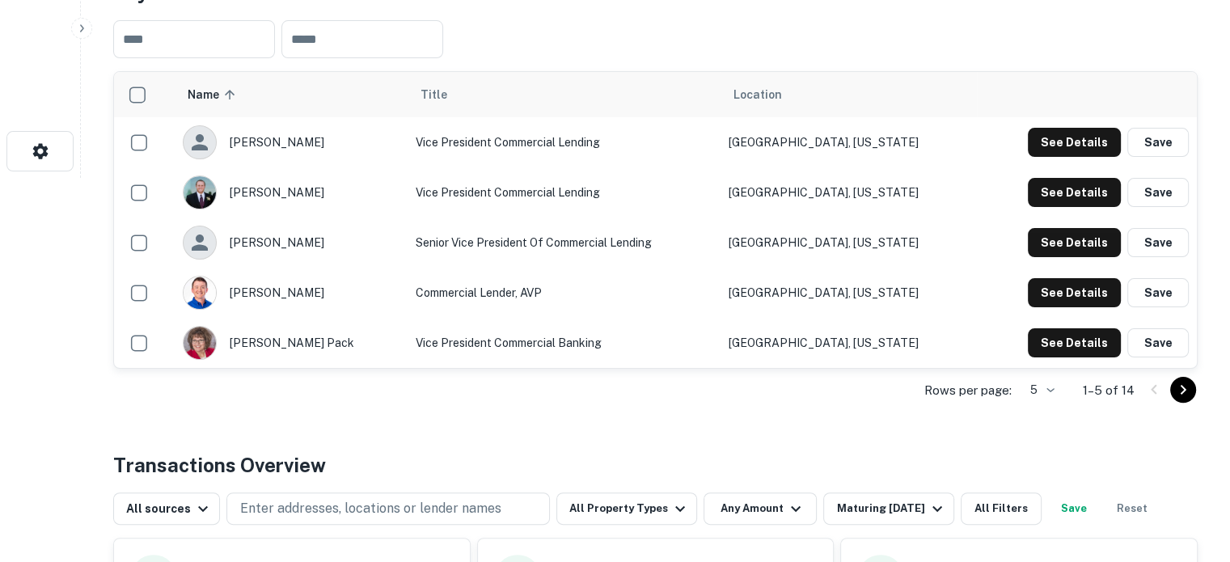
scroll to position [485, 0]
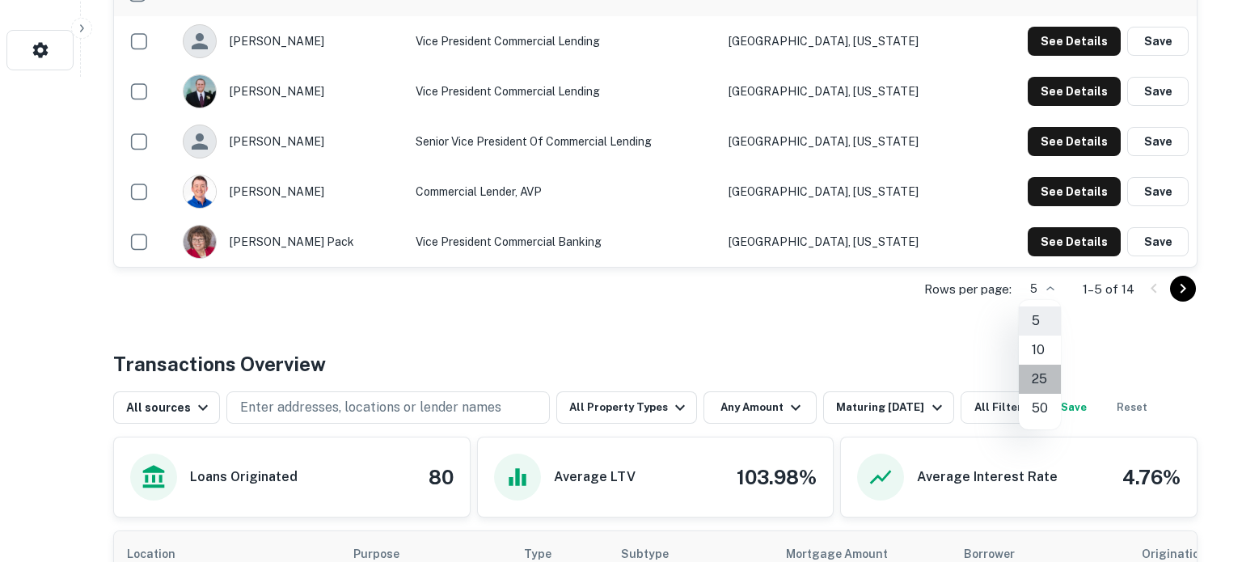
click at [1044, 366] on li "25" at bounding box center [1040, 379] width 42 height 29
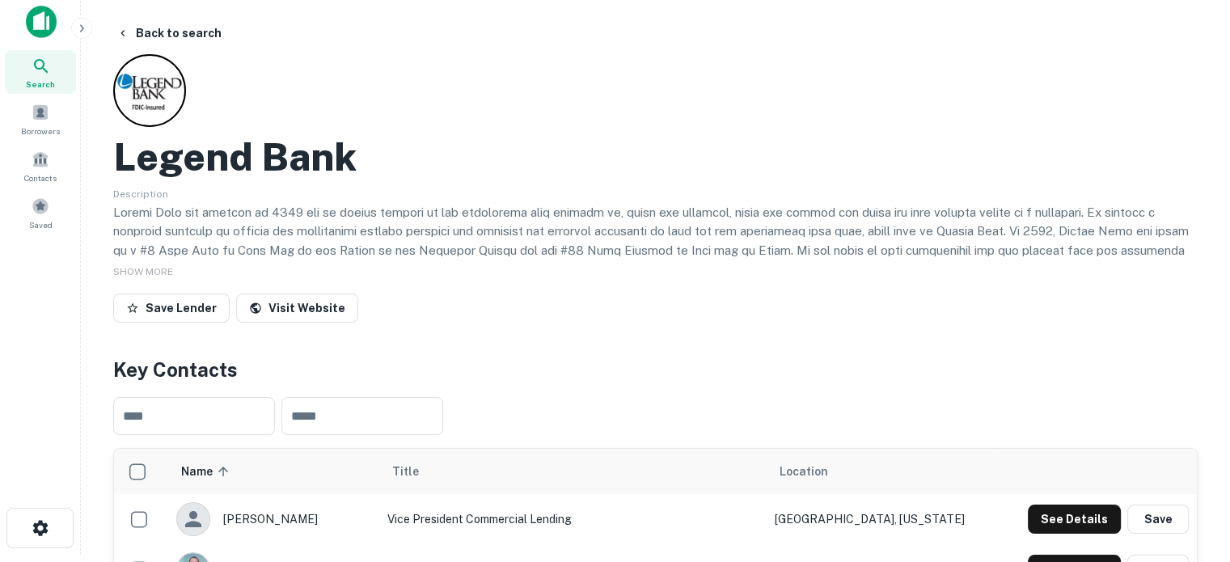
scroll to position [0, 0]
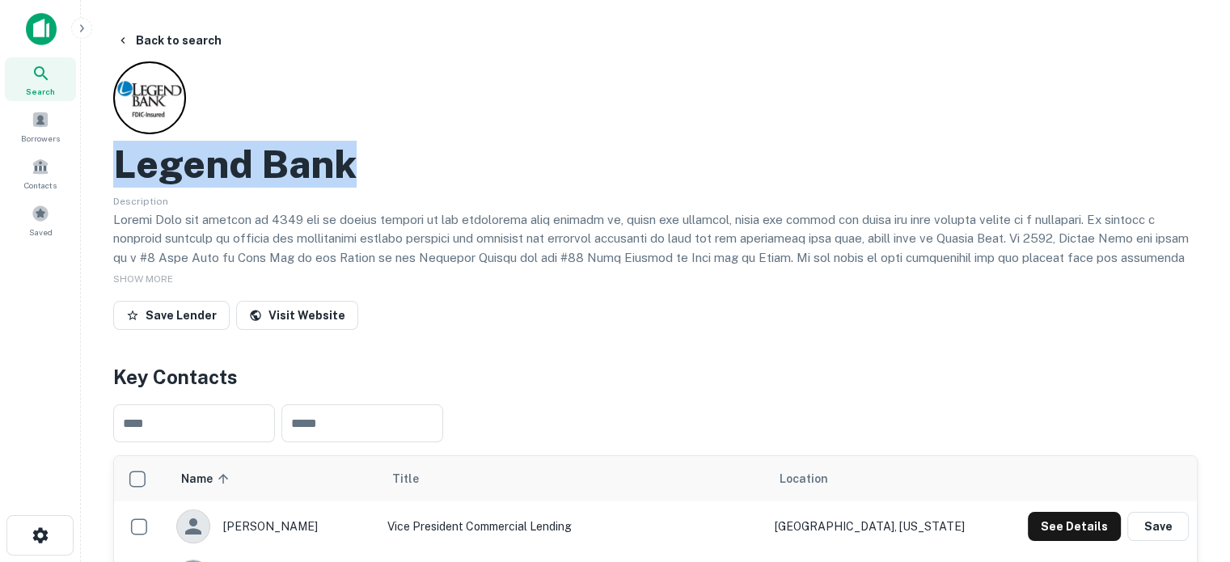
drag, startPoint x: 117, startPoint y: 169, endPoint x: 365, endPoint y: 163, distance: 247.5
click at [365, 163] on div "Legend Bank" at bounding box center [655, 164] width 1085 height 47
copy h2 "Legend Bank"
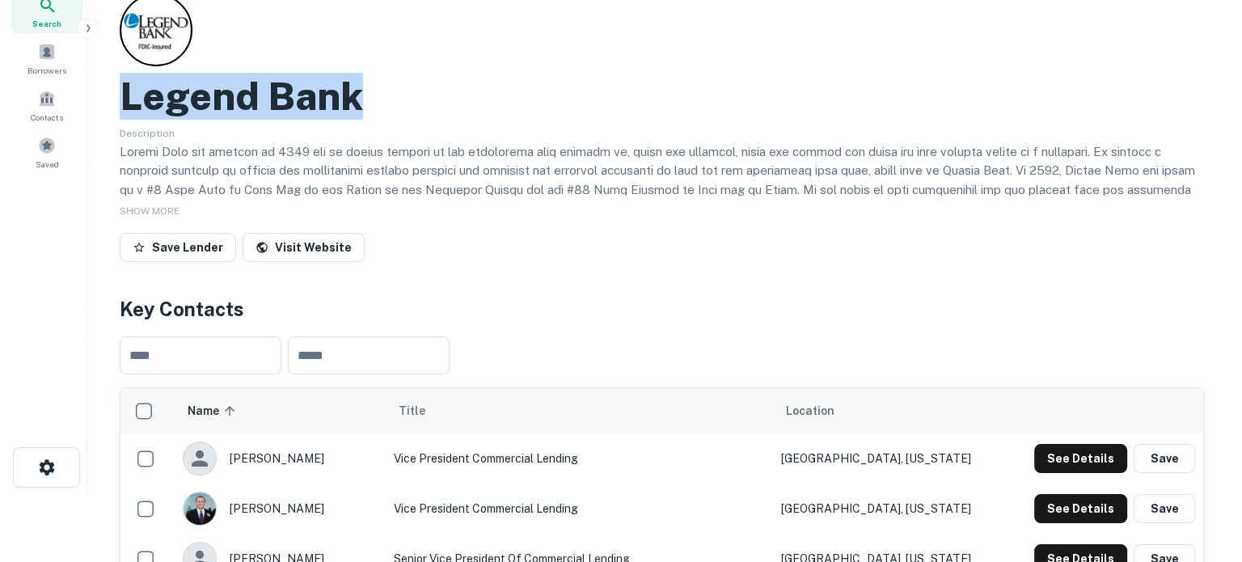
scroll to position [162, 0]
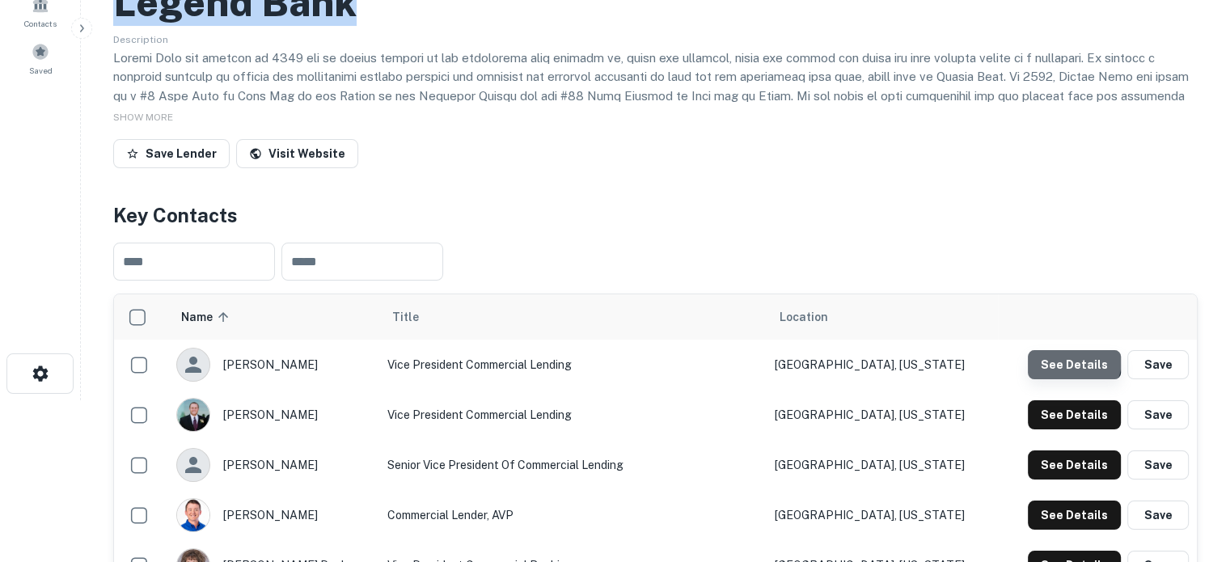
click at [1062, 360] on button "See Details" at bounding box center [1074, 364] width 93 height 29
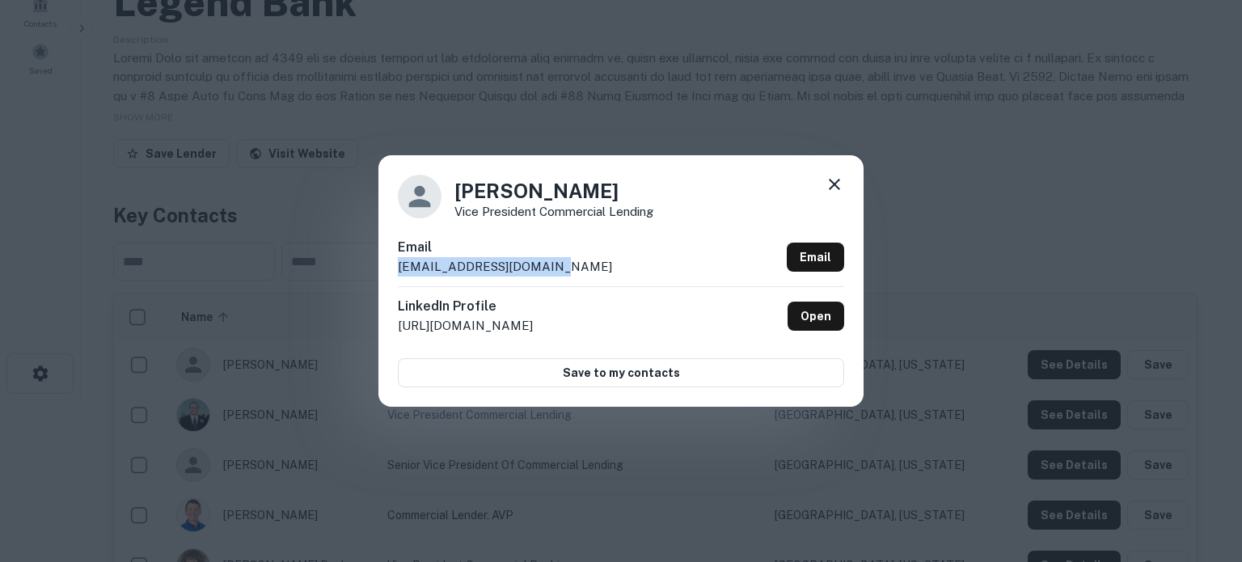
drag, startPoint x: 396, startPoint y: 272, endPoint x: 576, endPoint y: 265, distance: 179.7
click at [576, 265] on div "[PERSON_NAME] Vice President Commercial Lending Email [PERSON_NAME][EMAIL_ADDRE…" at bounding box center [620, 280] width 485 height 251
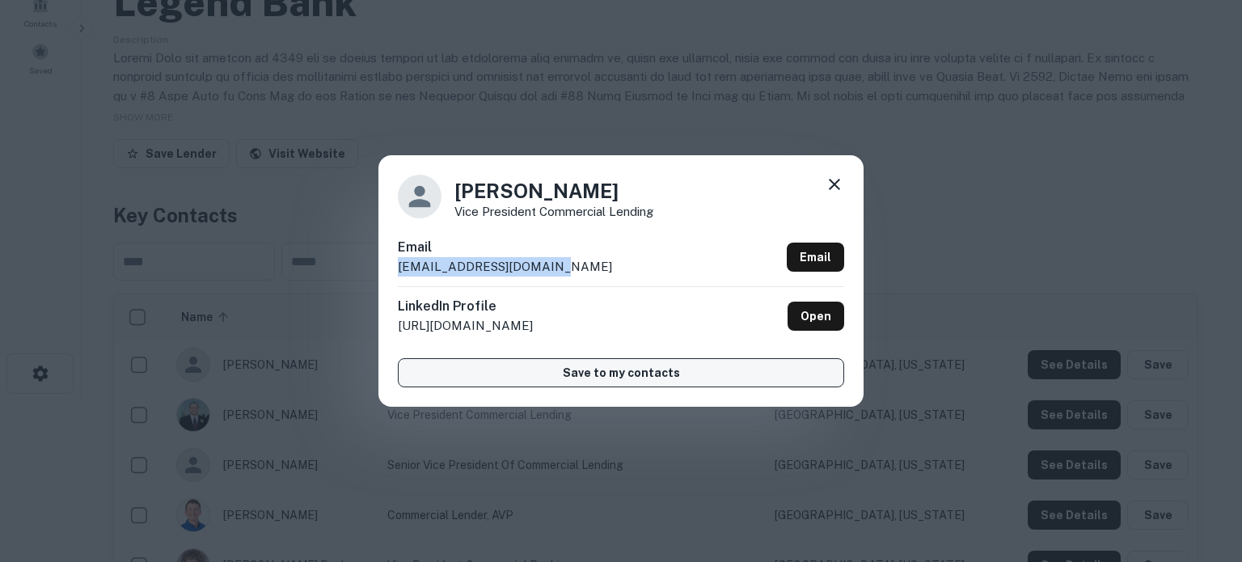
copy p "[EMAIL_ADDRESS][DOMAIN_NAME]"
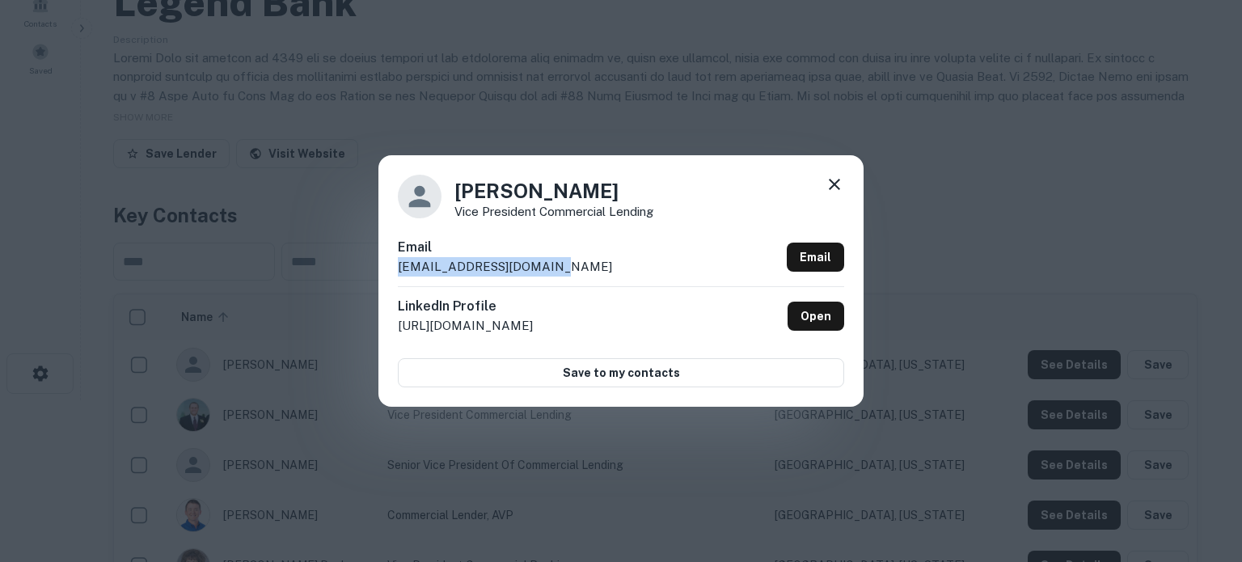
click at [835, 184] on icon at bounding box center [834, 184] width 11 height 11
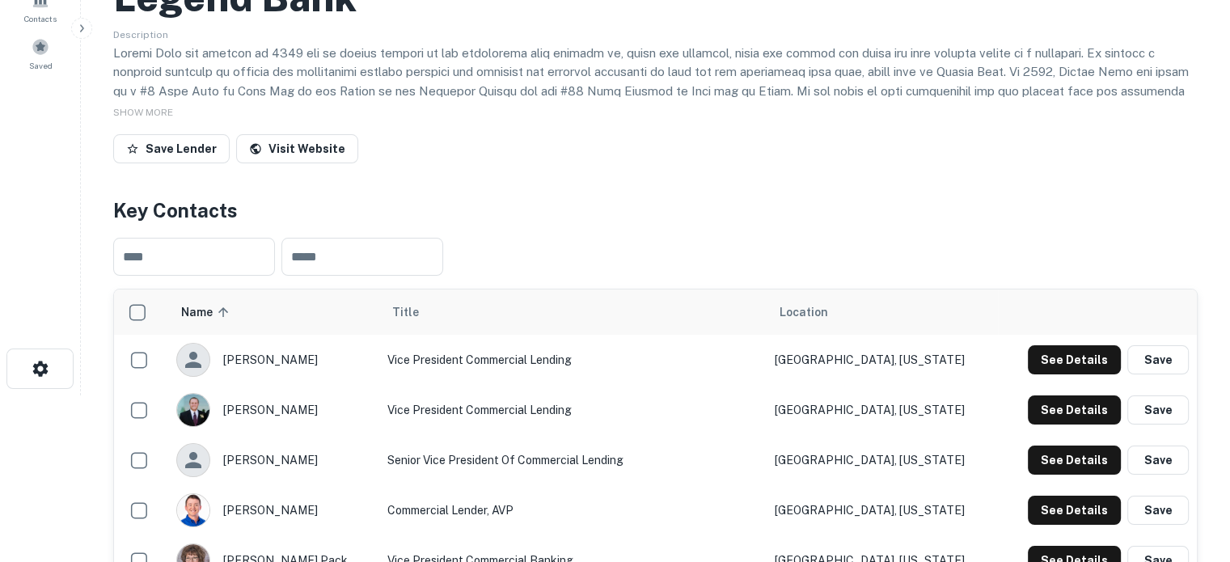
scroll to position [323, 0]
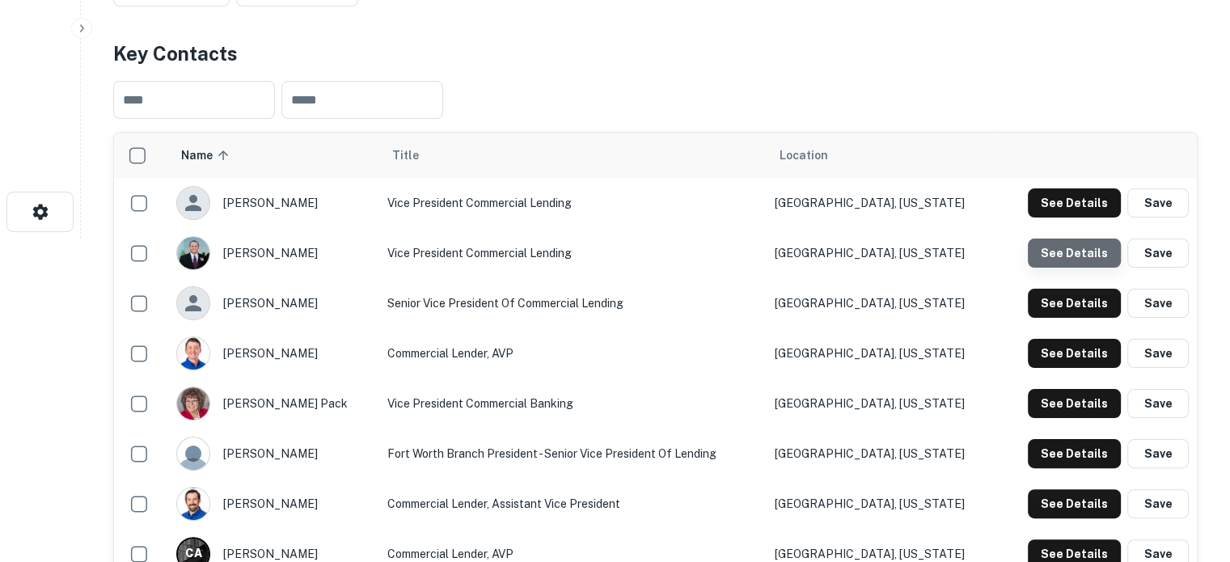
click at [1085, 263] on button "See Details" at bounding box center [1074, 253] width 93 height 29
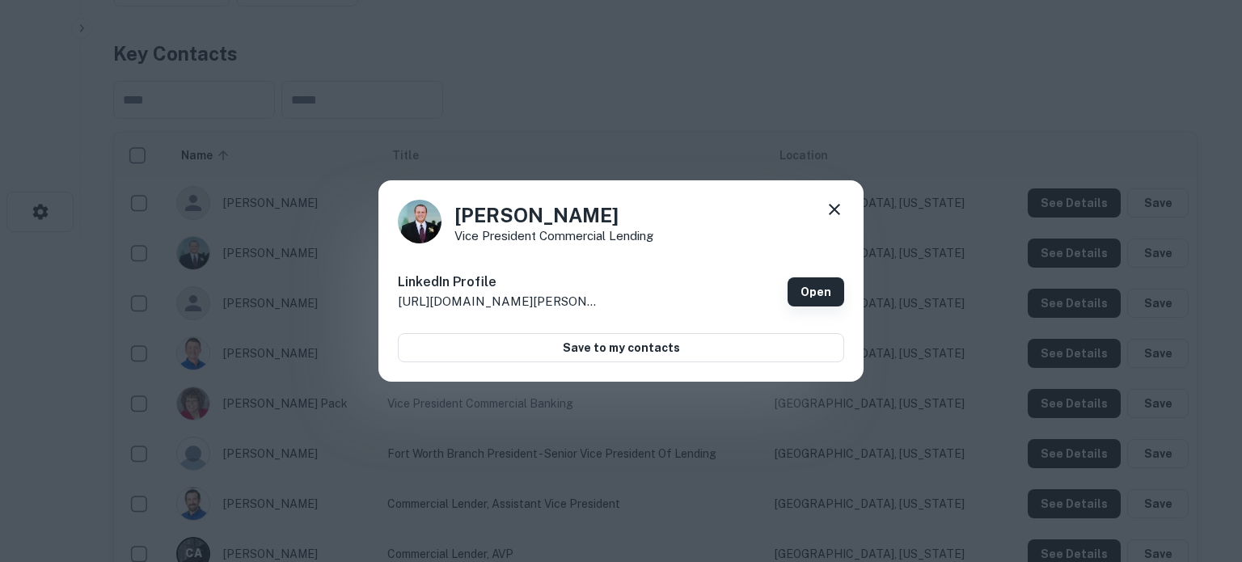
click at [807, 294] on link "Open" at bounding box center [816, 291] width 57 height 29
click at [839, 216] on icon at bounding box center [834, 209] width 19 height 19
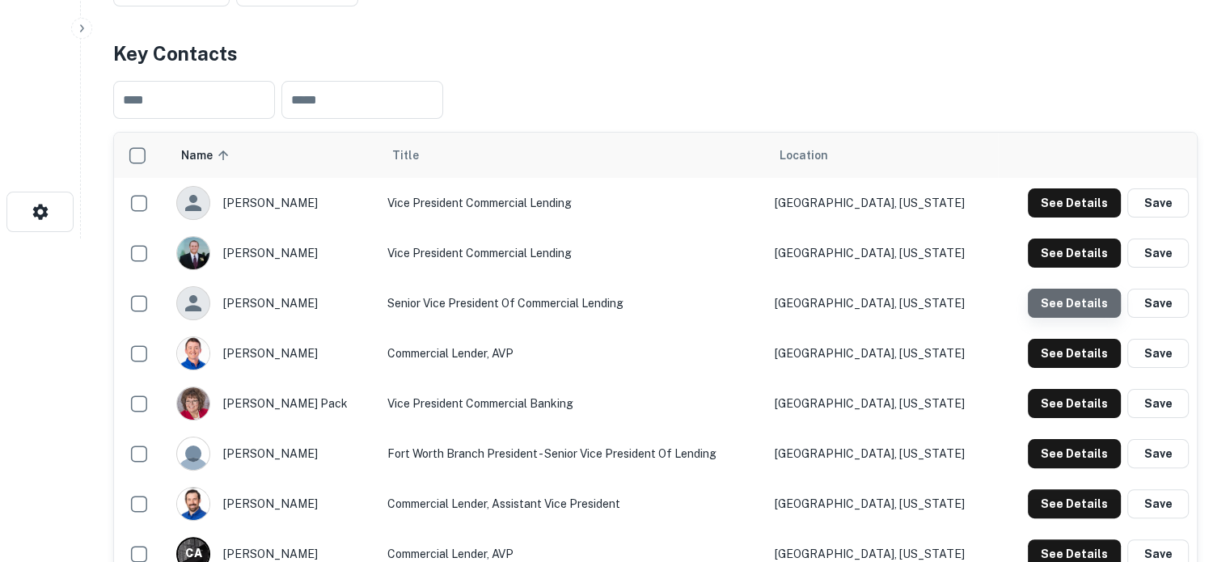
click at [1085, 315] on button "See Details" at bounding box center [1074, 303] width 93 height 29
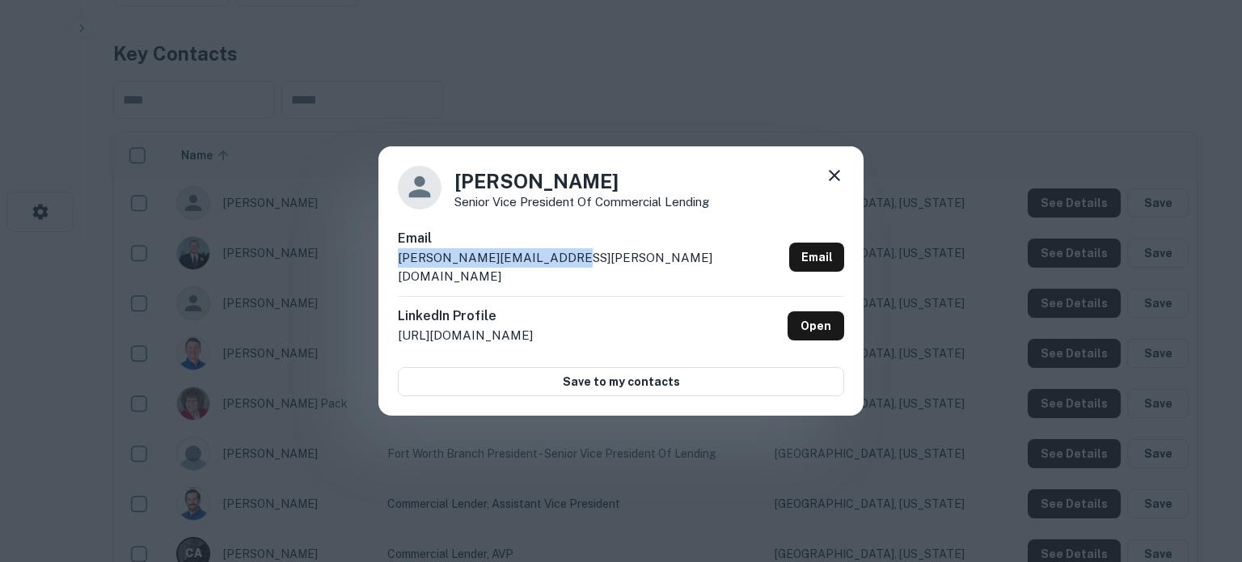
drag, startPoint x: 395, startPoint y: 269, endPoint x: 607, endPoint y: 266, distance: 211.9
click at [607, 266] on div "Jason McMahon Senior Vice President of Commercial Lending Email jason.mcmahon@l…" at bounding box center [620, 281] width 485 height 270
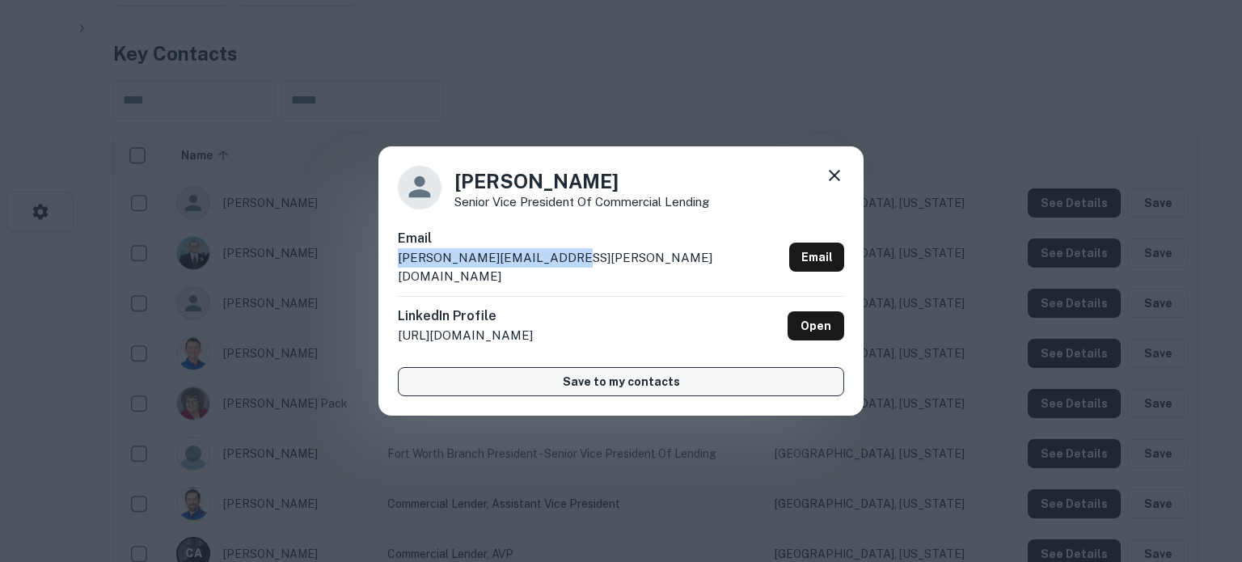
copy p "jason.mcmahon@legend.bank"
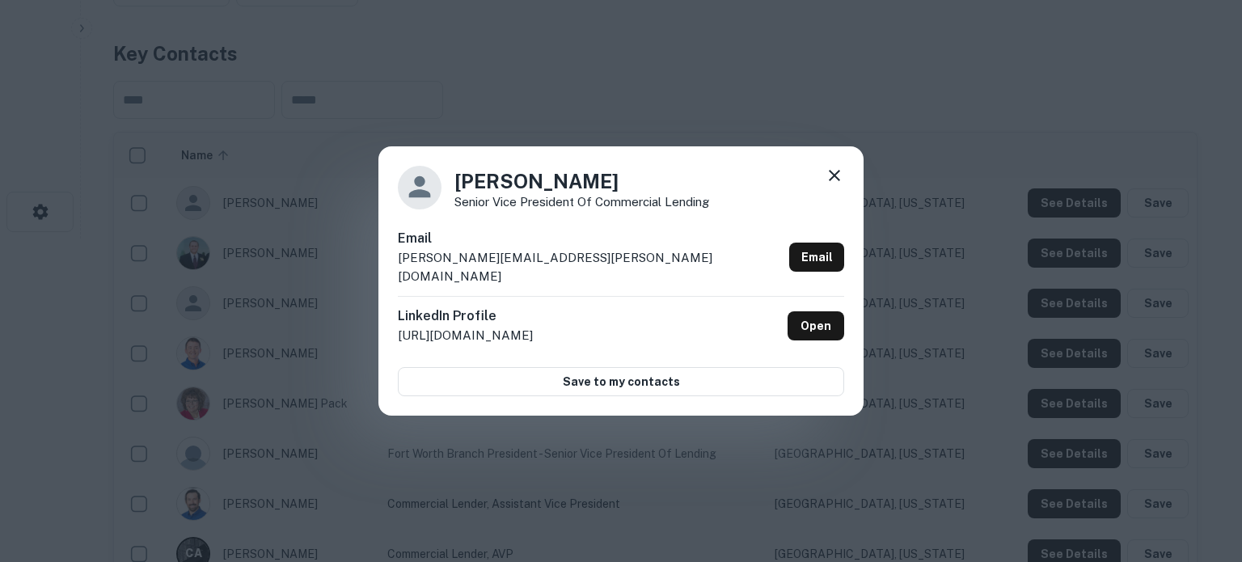
click at [846, 187] on div "Jason McMahon Senior Vice President of Commercial Lending Email jason.mcmahon@l…" at bounding box center [620, 281] width 485 height 270
click at [834, 181] on icon at bounding box center [834, 175] width 11 height 11
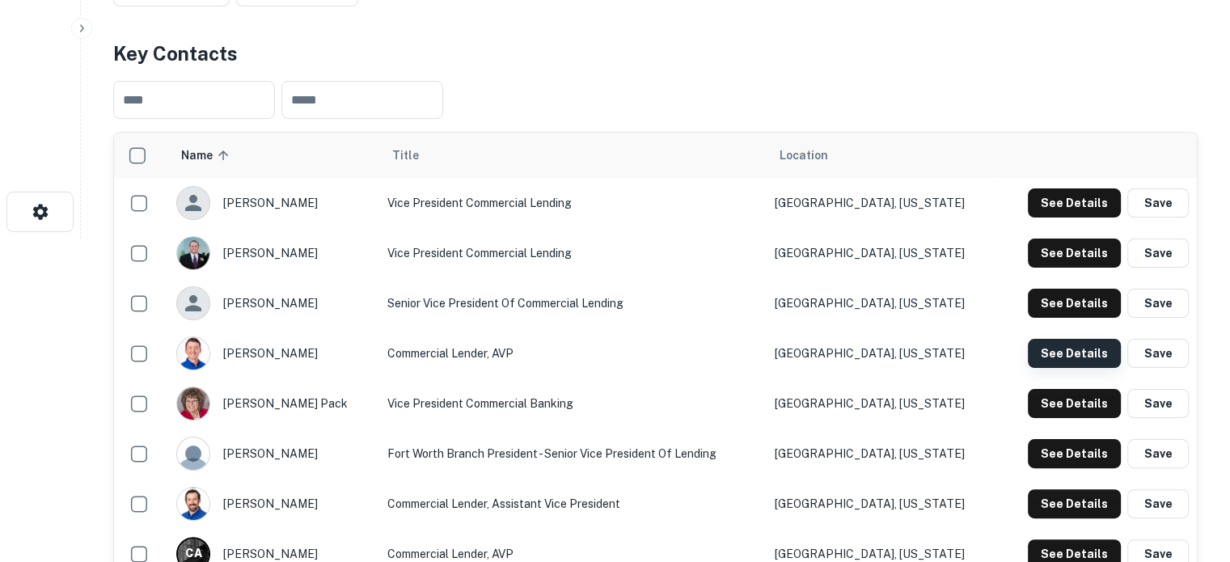
click at [1054, 355] on button "See Details" at bounding box center [1074, 353] width 93 height 29
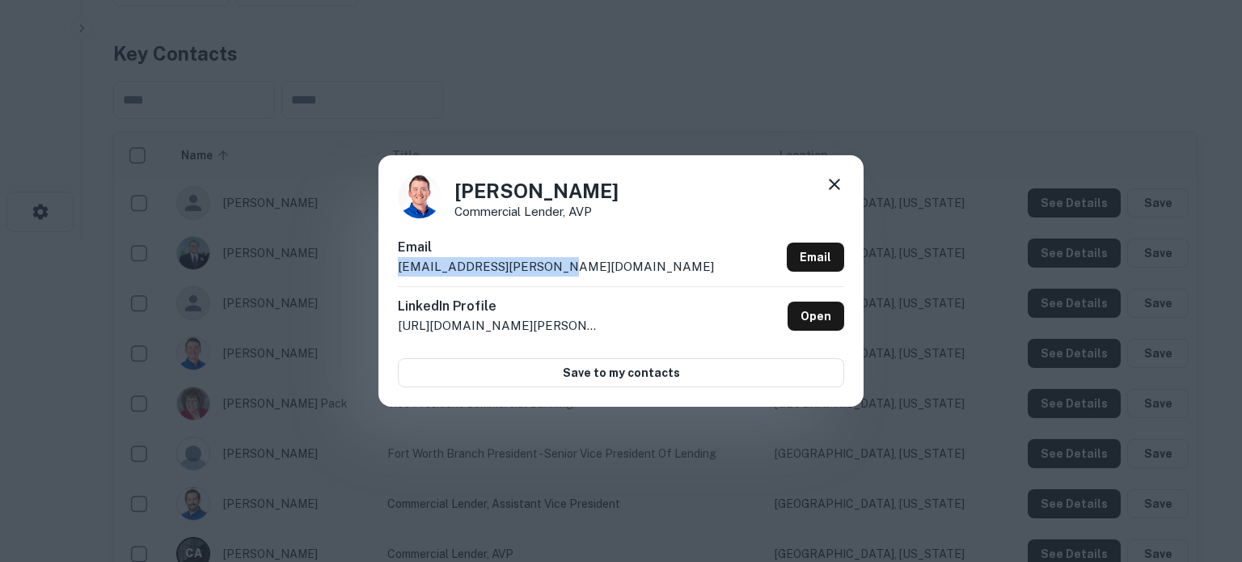
drag, startPoint x: 395, startPoint y: 271, endPoint x: 552, endPoint y: 268, distance: 156.9
click at [552, 268] on div "Jaxon Phipps Commercial Lender, AVP Email jaxon.phipps@legend.bank Email Linked…" at bounding box center [620, 280] width 485 height 251
copy p "jaxon.phipps@legend.bank"
click at [835, 187] on icon at bounding box center [834, 184] width 11 height 11
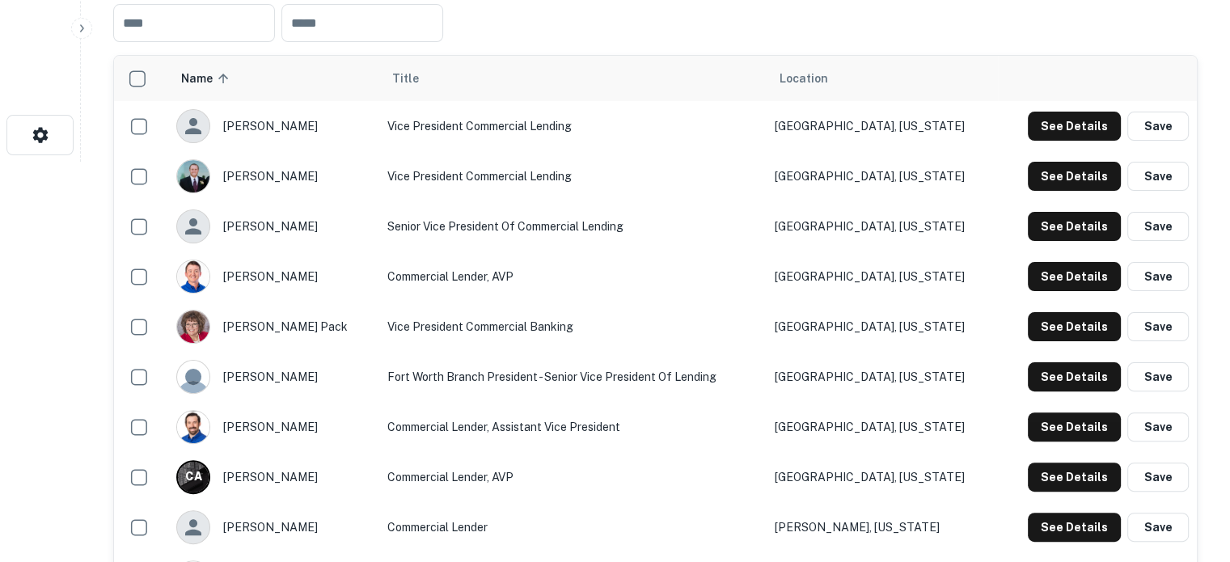
scroll to position [404, 0]
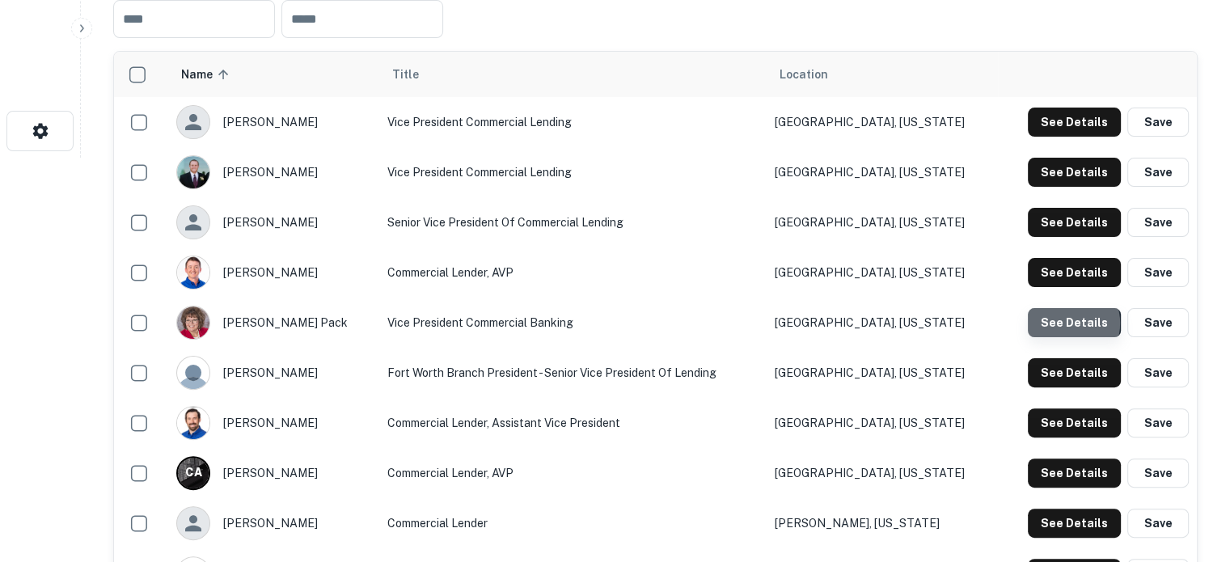
click at [1064, 324] on button "See Details" at bounding box center [1074, 322] width 93 height 29
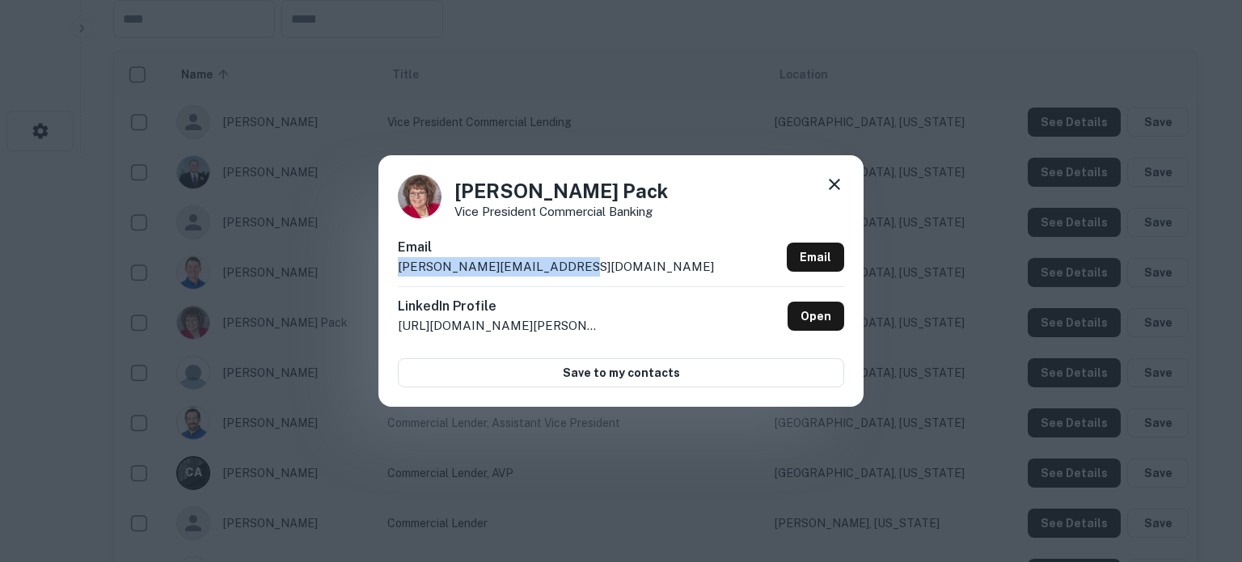
drag, startPoint x: 396, startPoint y: 271, endPoint x: 594, endPoint y: 267, distance: 197.4
click at [594, 267] on div "Lorie Pack Vice President Commercial Banking Email lorie.pack@legend-bank.com E…" at bounding box center [620, 280] width 485 height 251
copy p "lorie.pack@legend-bank.com"
click at [838, 184] on icon at bounding box center [834, 184] width 19 height 19
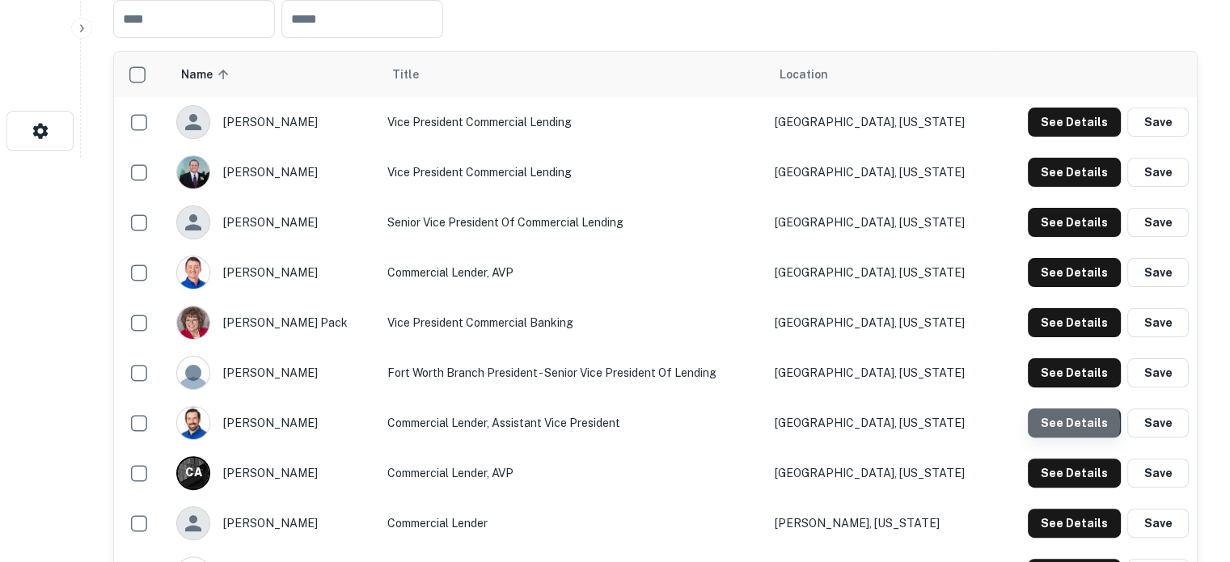
click at [1053, 425] on button "See Details" at bounding box center [1074, 422] width 93 height 29
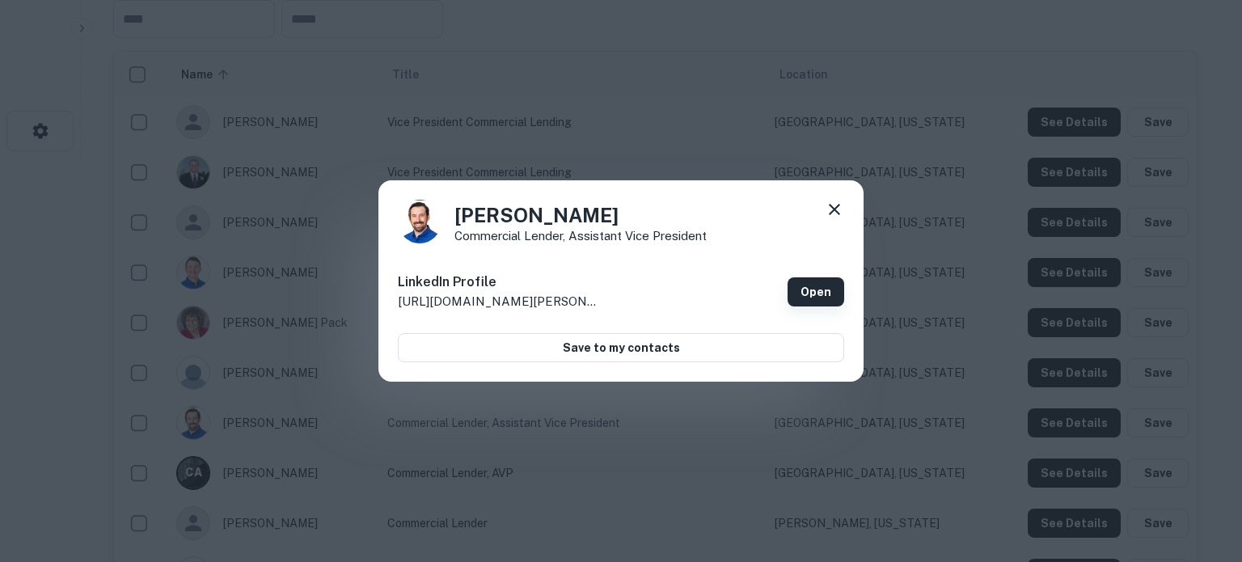
click at [827, 293] on link "Open" at bounding box center [816, 291] width 57 height 29
click at [839, 215] on icon at bounding box center [834, 209] width 19 height 19
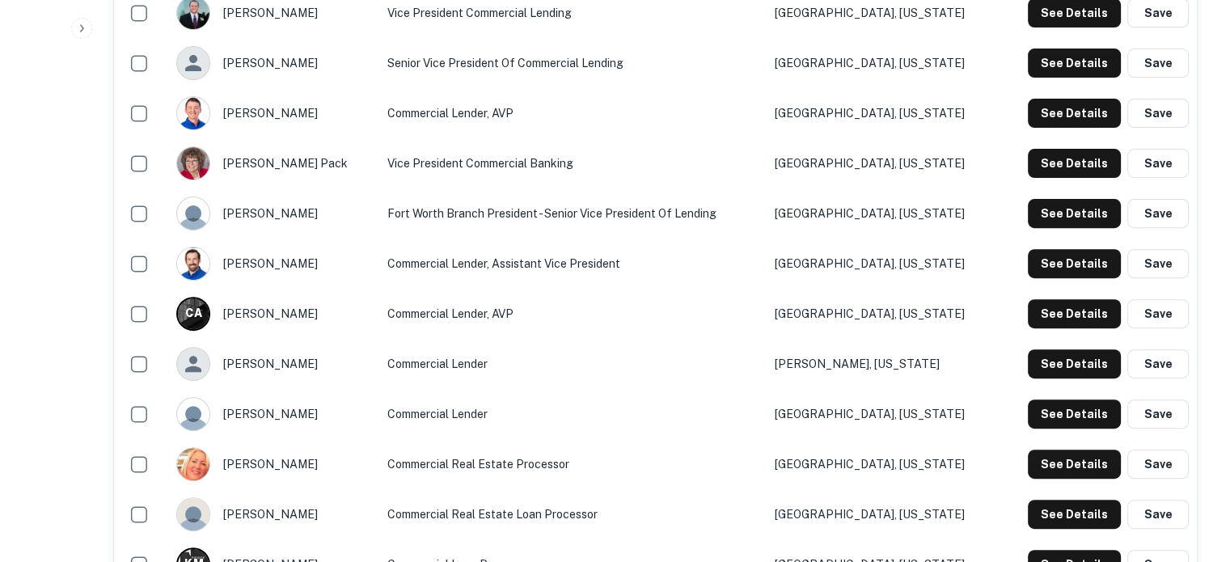
scroll to position [566, 0]
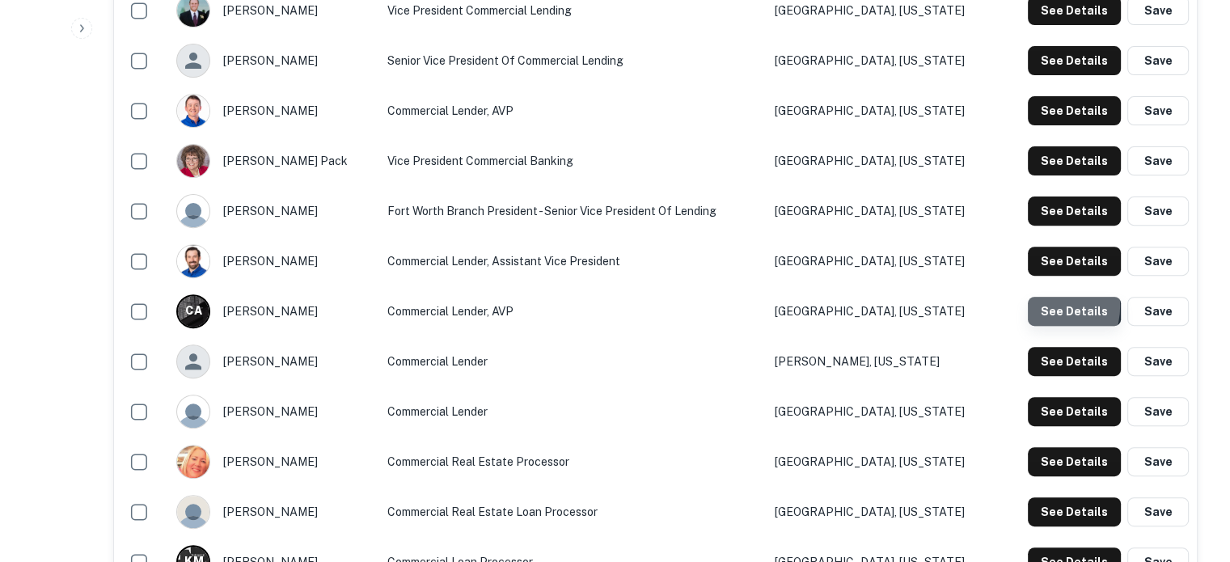
click at [1038, 307] on button "See Details" at bounding box center [1074, 311] width 93 height 29
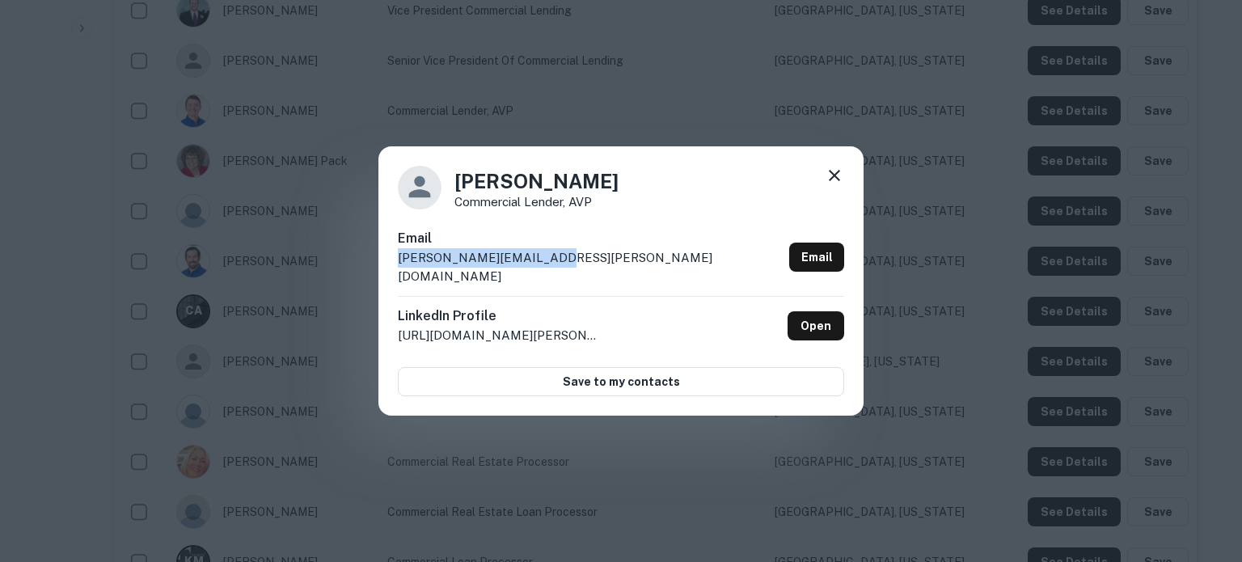
drag, startPoint x: 566, startPoint y: 268, endPoint x: 396, endPoint y: 273, distance: 169.9
click at [396, 273] on div "Cody Austin Commercial Lender, AVP Email cody.austin@legend.bank Email LinkedIn…" at bounding box center [620, 281] width 485 height 270
copy p "cody.austin@legend.bank"
click at [827, 184] on icon at bounding box center [834, 175] width 19 height 19
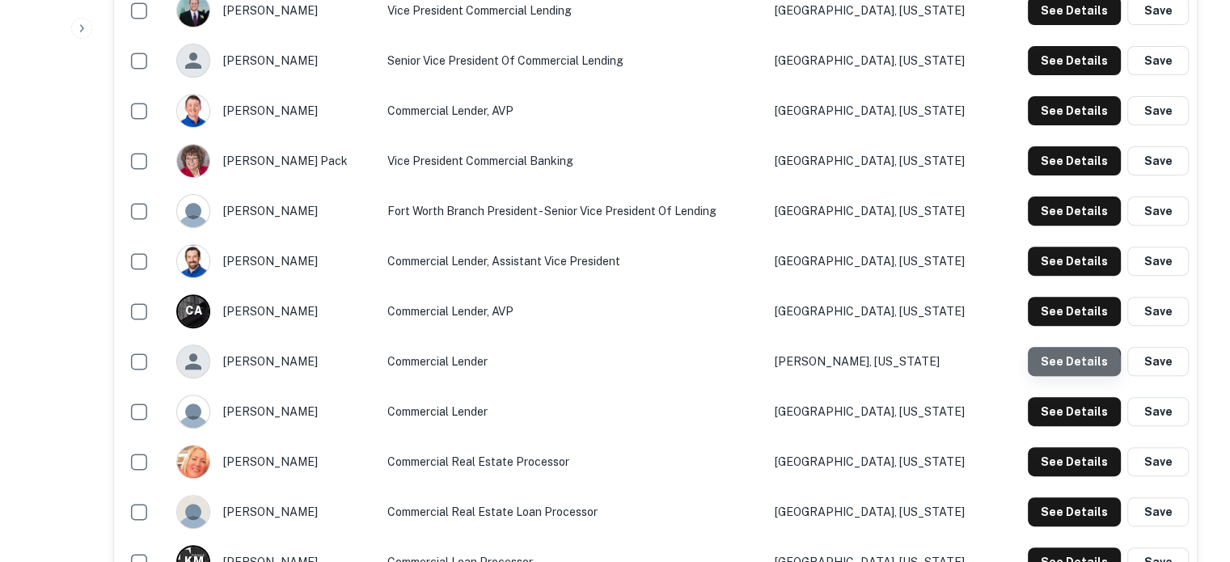
click at [1068, 368] on button "See Details" at bounding box center [1074, 361] width 93 height 29
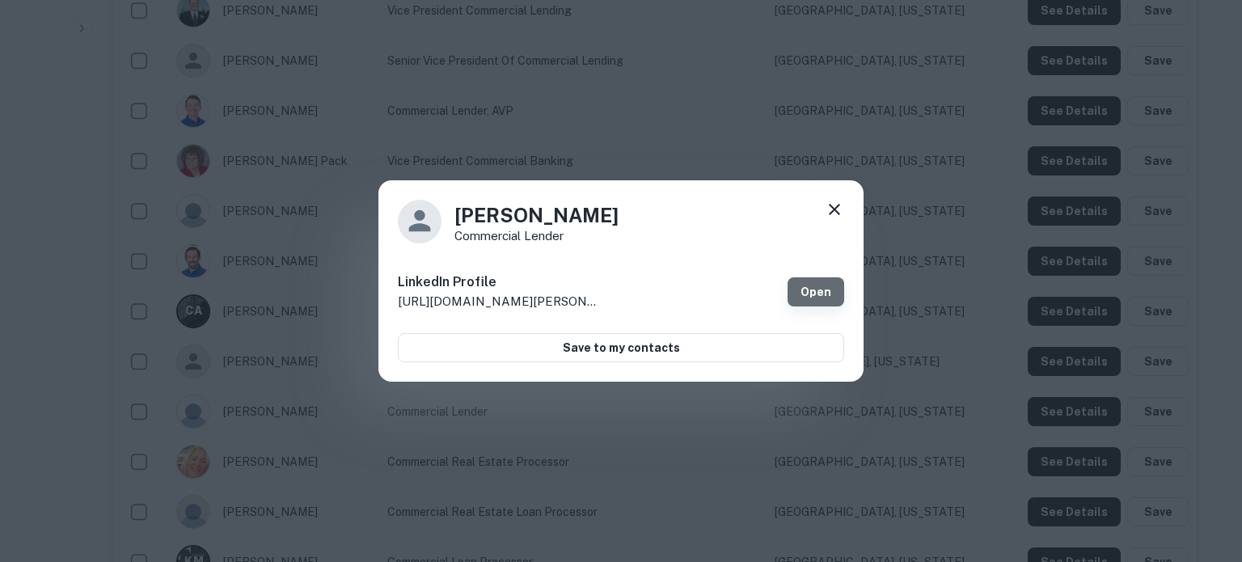
click at [813, 287] on link "Open" at bounding box center [816, 291] width 57 height 29
click at [836, 206] on icon at bounding box center [834, 209] width 11 height 11
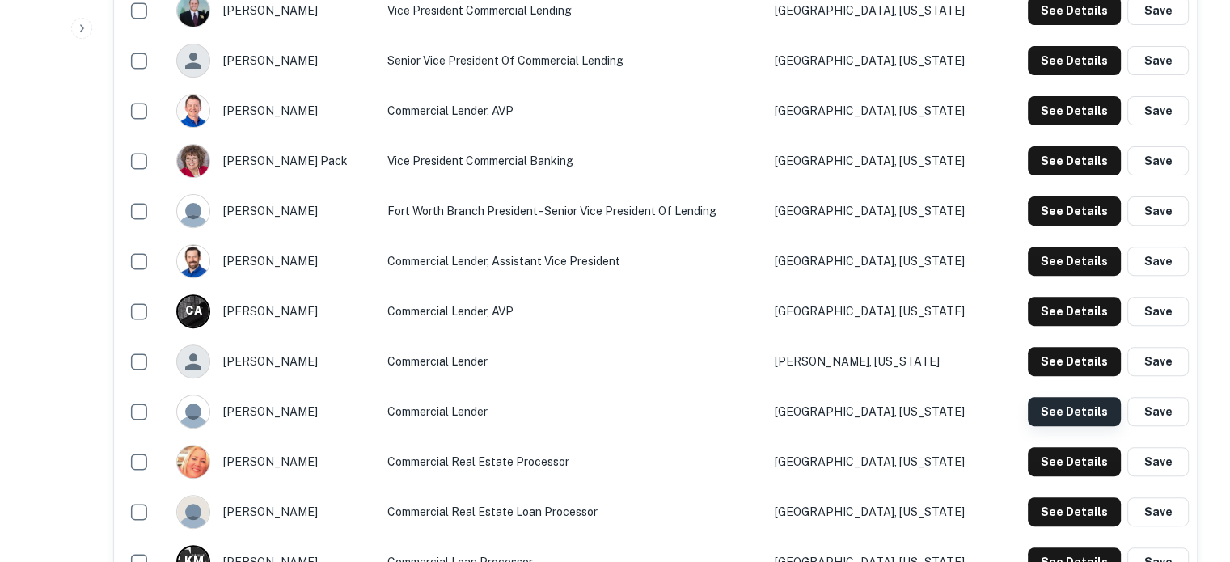
click at [1057, 412] on button "See Details" at bounding box center [1074, 411] width 93 height 29
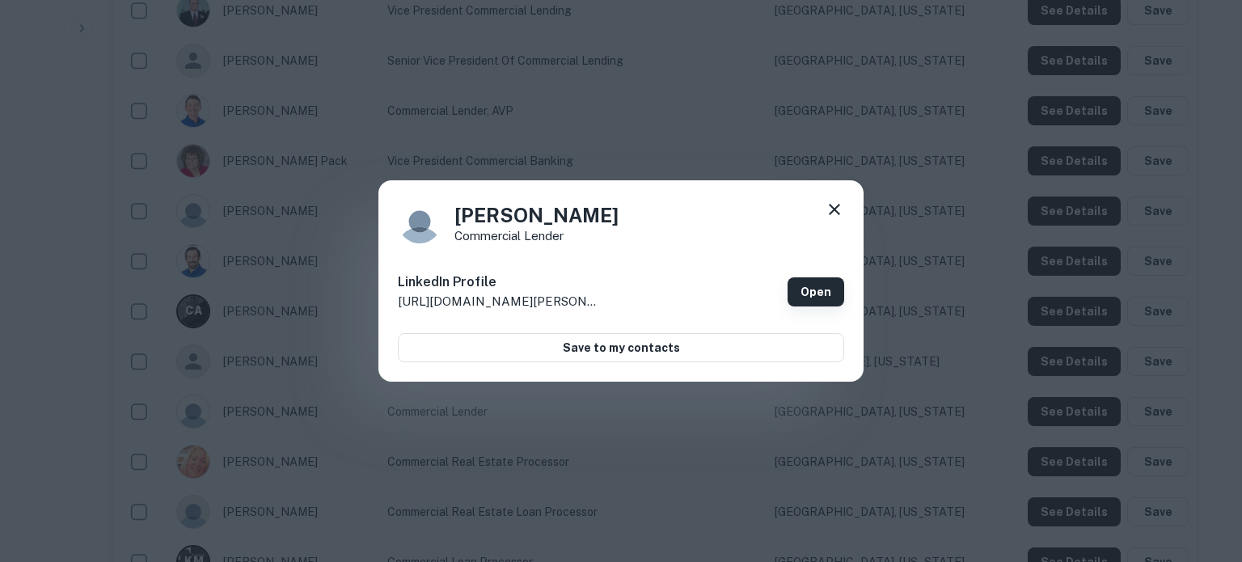
click at [834, 300] on link "Open" at bounding box center [816, 291] width 57 height 29
click at [837, 209] on icon at bounding box center [834, 209] width 19 height 19
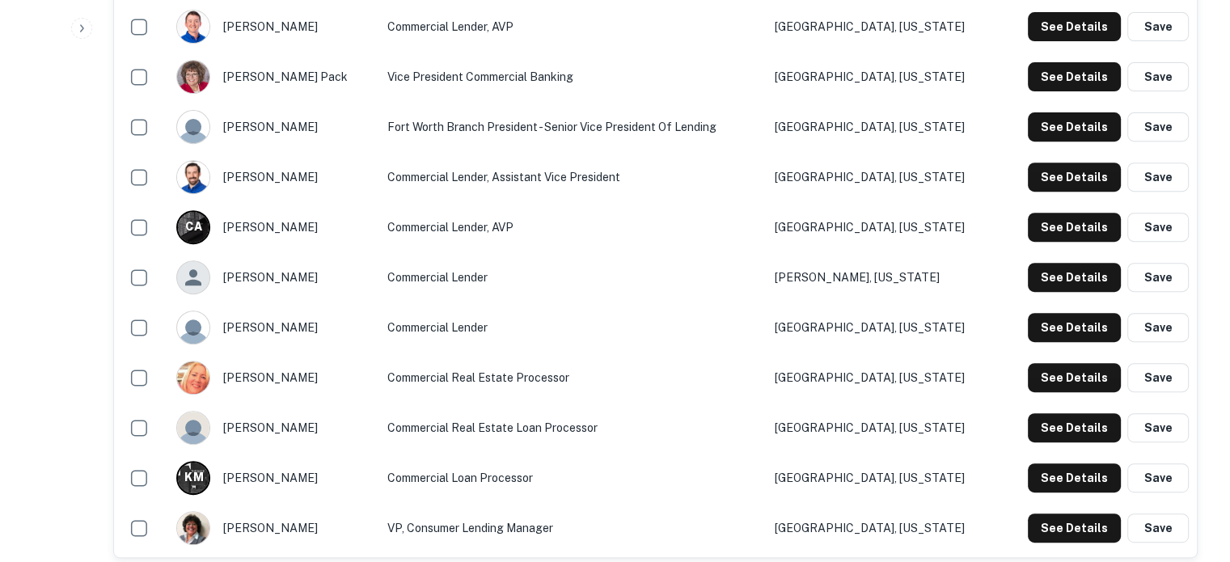
scroll to position [728, 0]
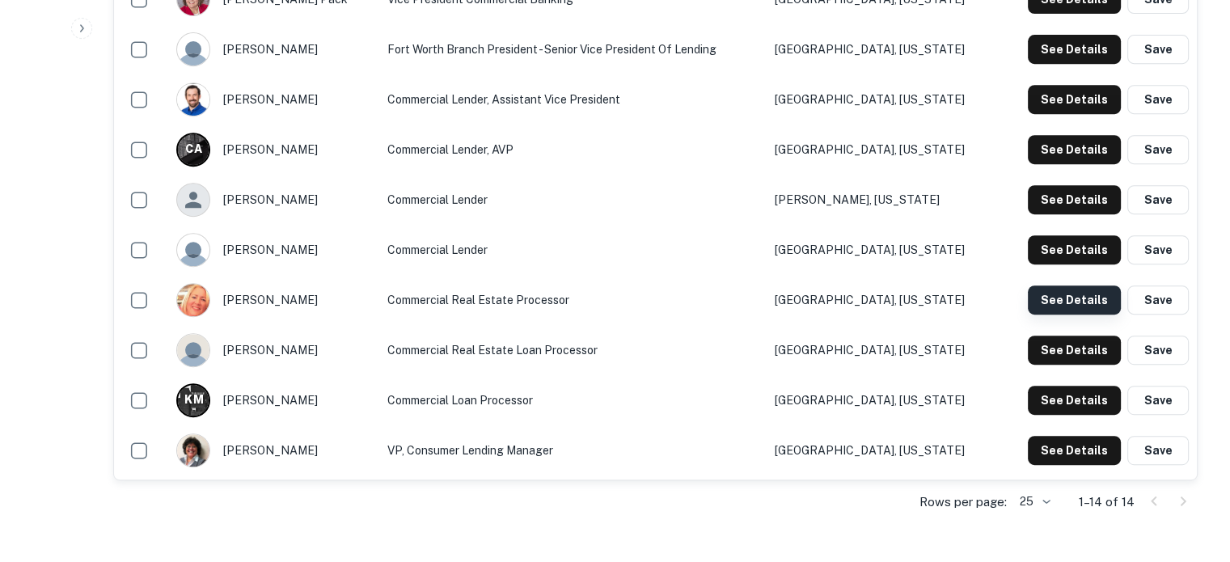
click at [1055, 304] on button "See Details" at bounding box center [1074, 299] width 93 height 29
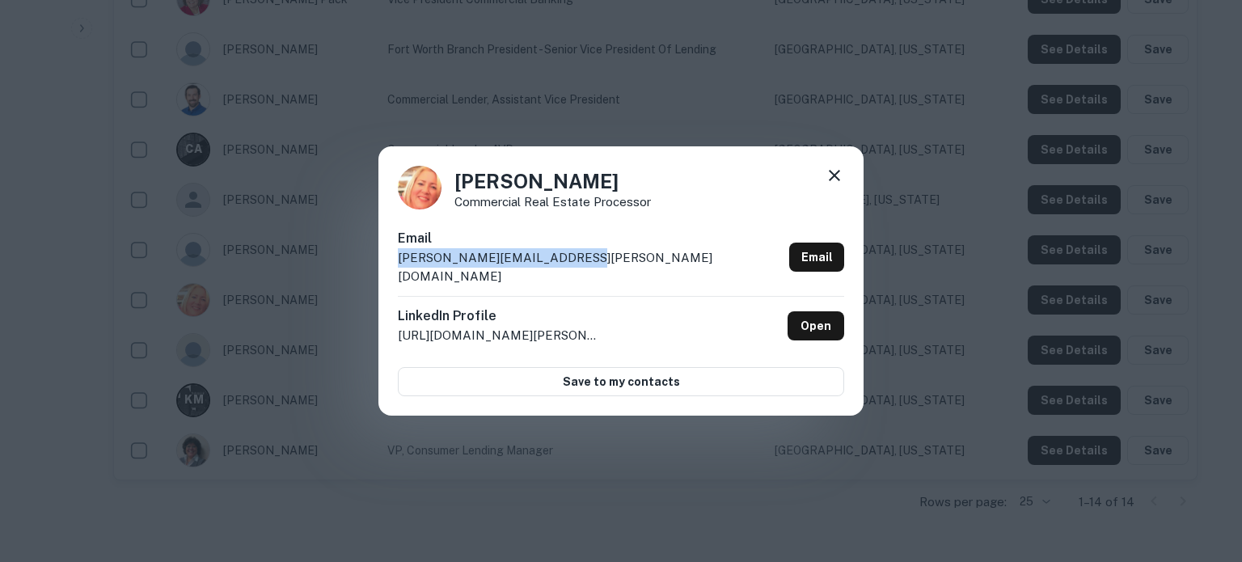
drag, startPoint x: 621, startPoint y: 274, endPoint x: 393, endPoint y: 277, distance: 228.1
click at [393, 277] on div "Gwen Thomas Commercial Real Estate Processor Email gwen.thomas@legend-bank.com …" at bounding box center [620, 281] width 485 height 270
copy p "gwen.thomas@legend-bank.com"
click at [835, 183] on icon at bounding box center [834, 175] width 19 height 19
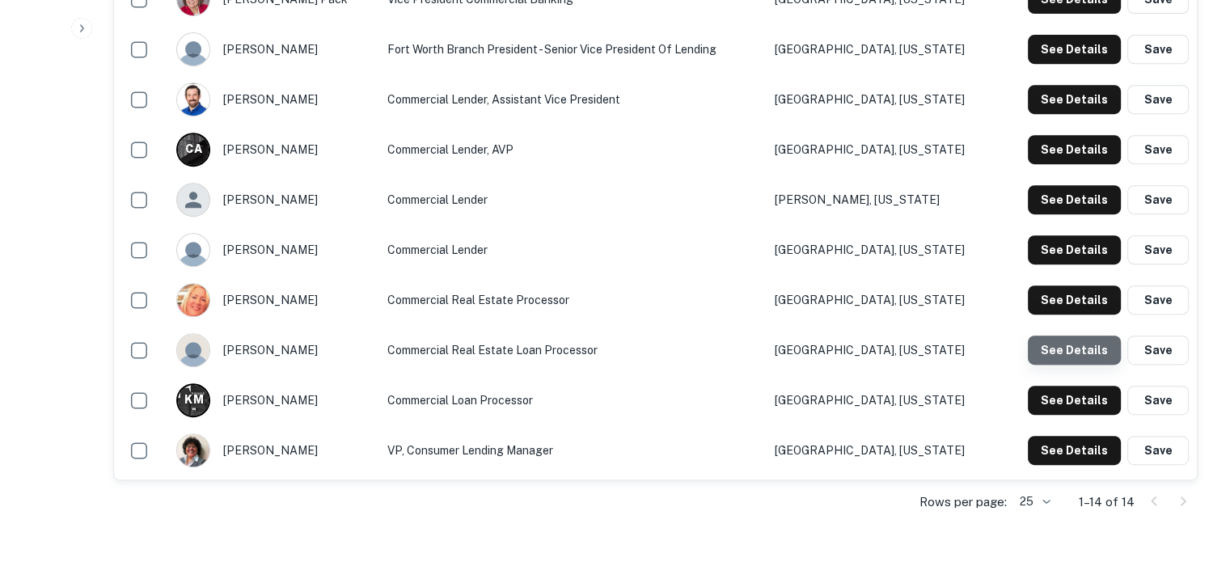
click at [1081, 353] on button "See Details" at bounding box center [1074, 350] width 93 height 29
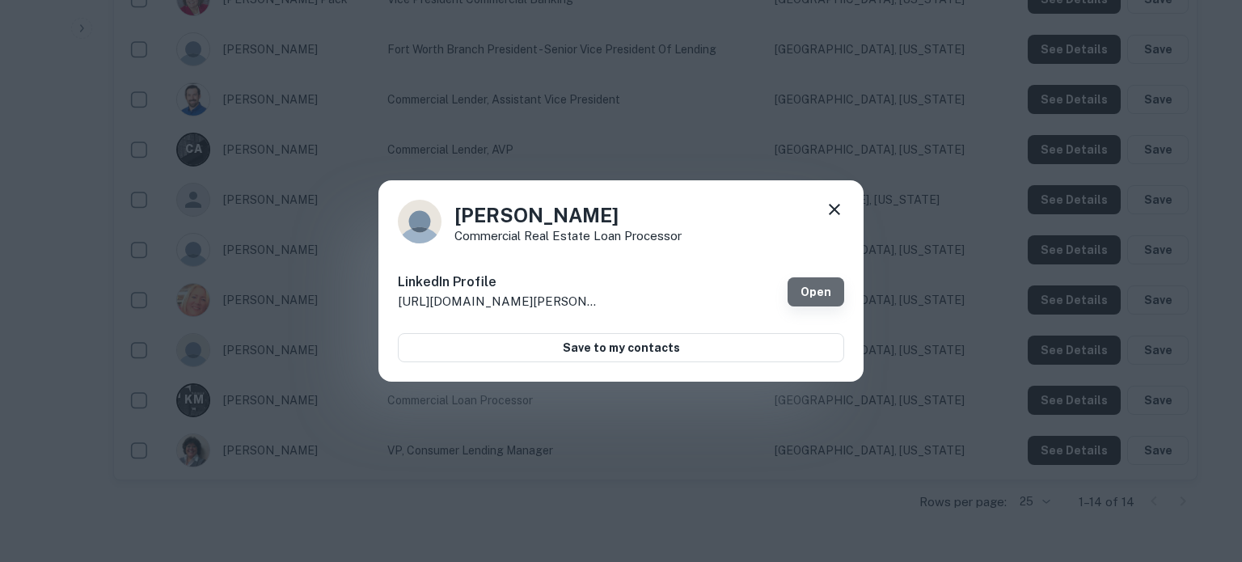
click at [839, 294] on link "Open" at bounding box center [816, 291] width 57 height 29
click at [835, 214] on icon at bounding box center [834, 209] width 19 height 19
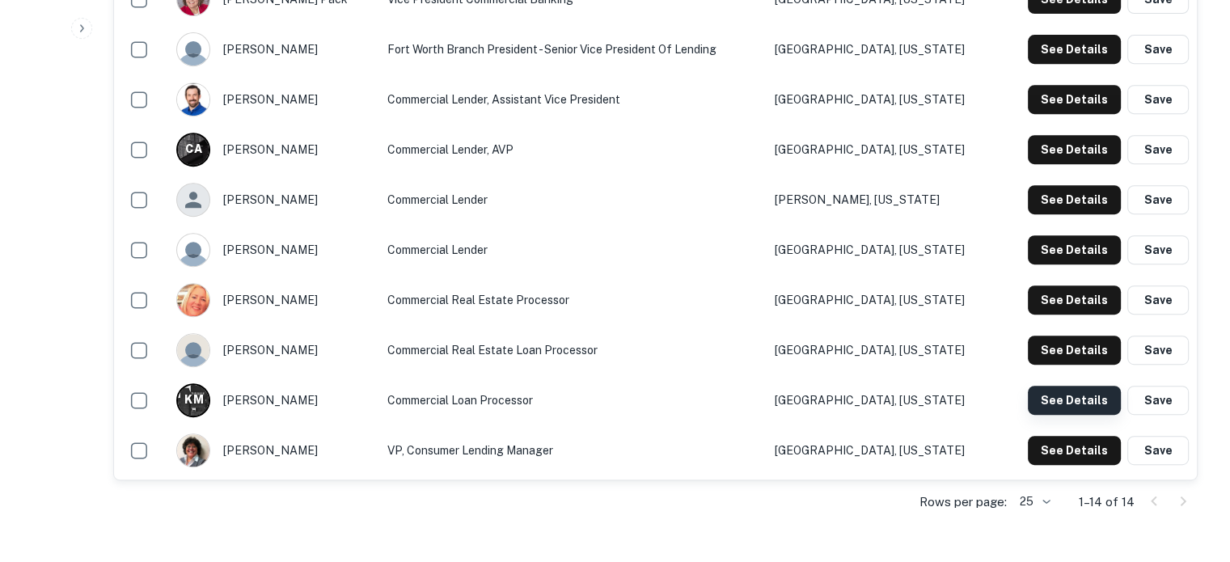
click at [1038, 401] on button "See Details" at bounding box center [1074, 400] width 93 height 29
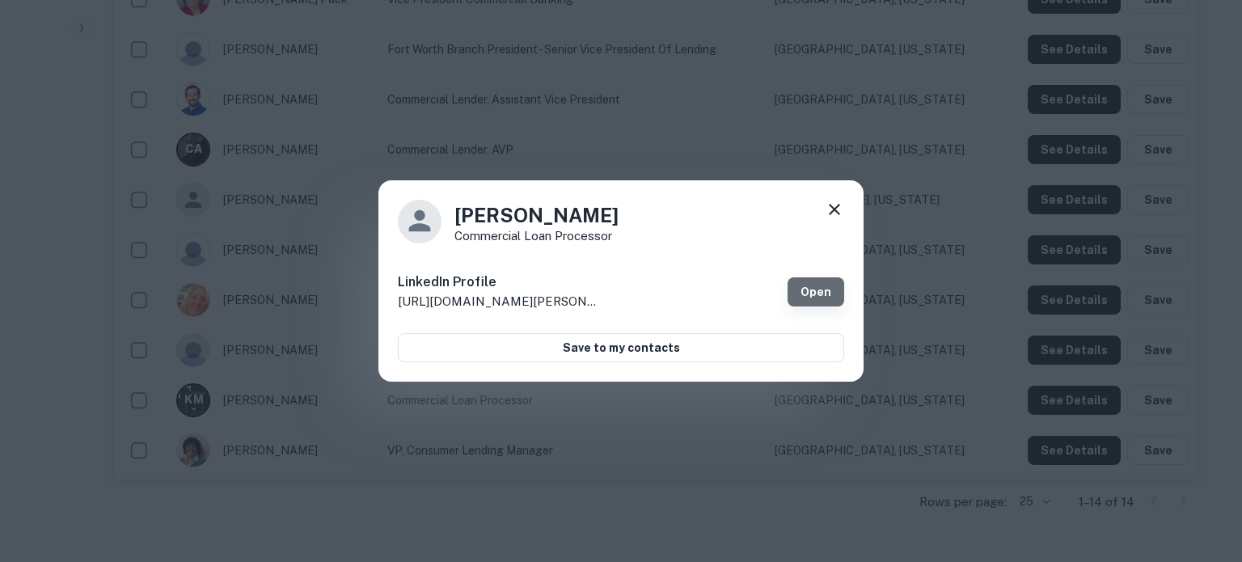
click at [818, 293] on link "Open" at bounding box center [816, 291] width 57 height 29
click at [834, 219] on icon at bounding box center [834, 209] width 19 height 19
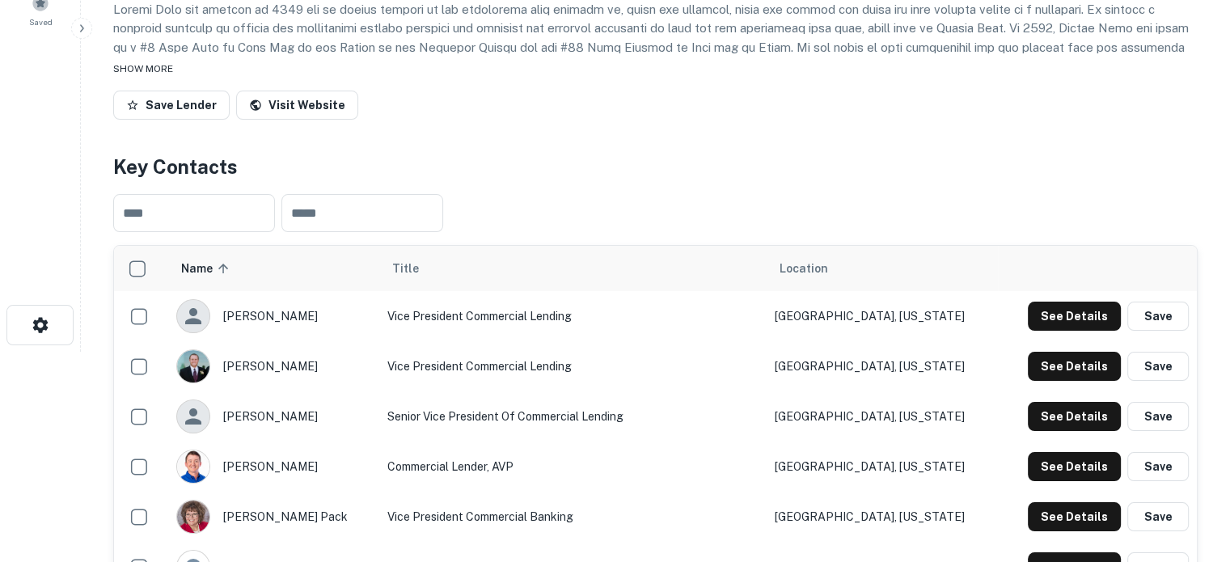
scroll to position [0, 0]
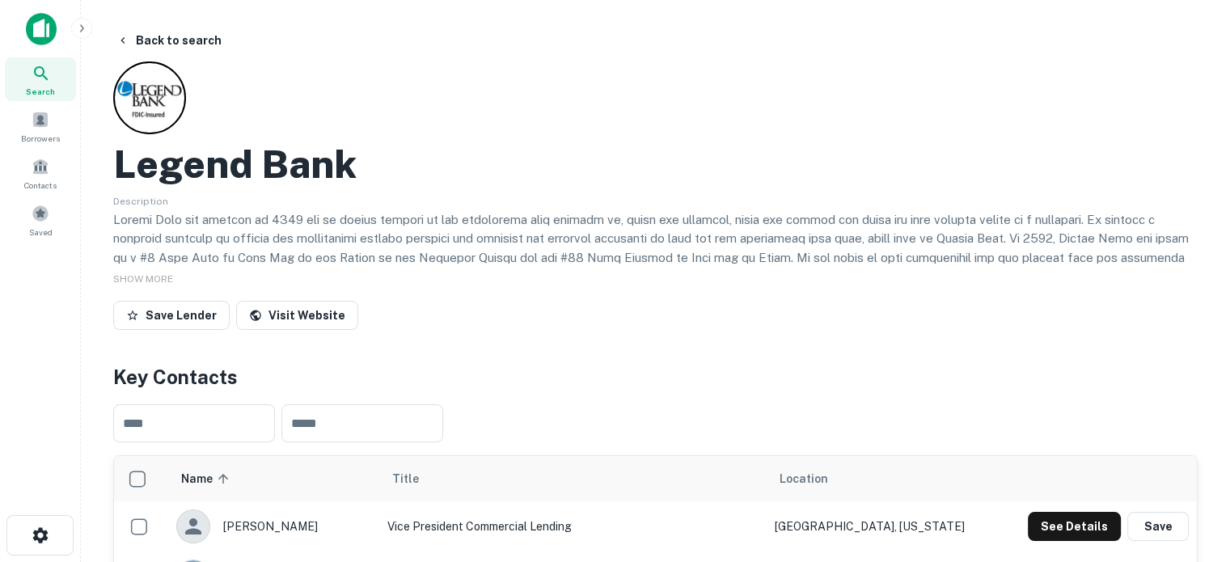
click at [40, 87] on span "Search" at bounding box center [40, 91] width 29 height 13
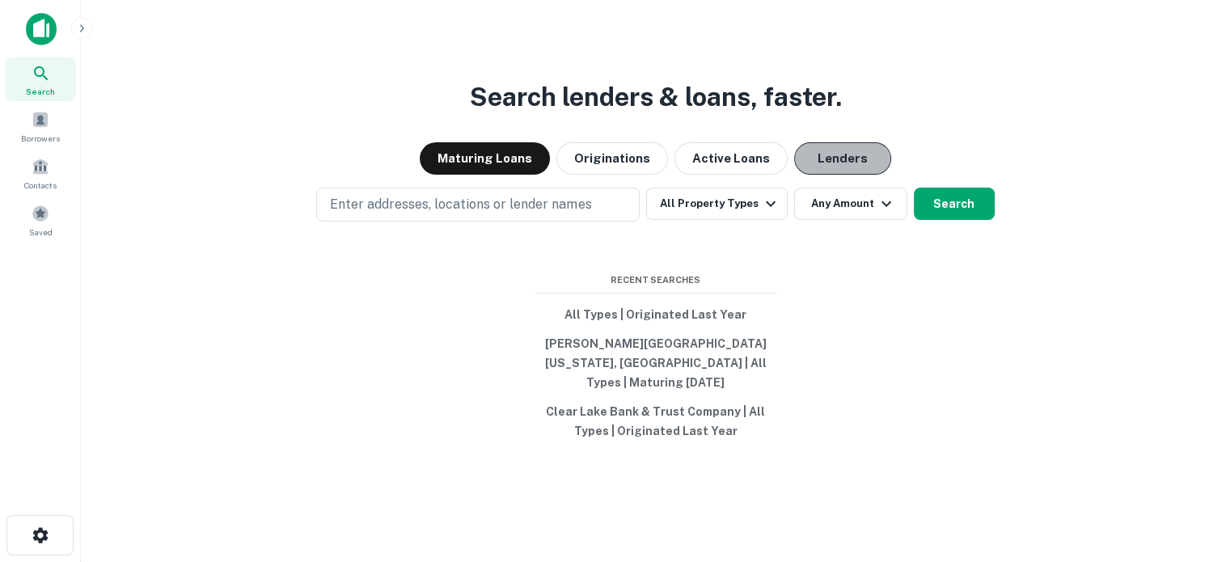
click at [871, 173] on button "Lenders" at bounding box center [842, 158] width 97 height 32
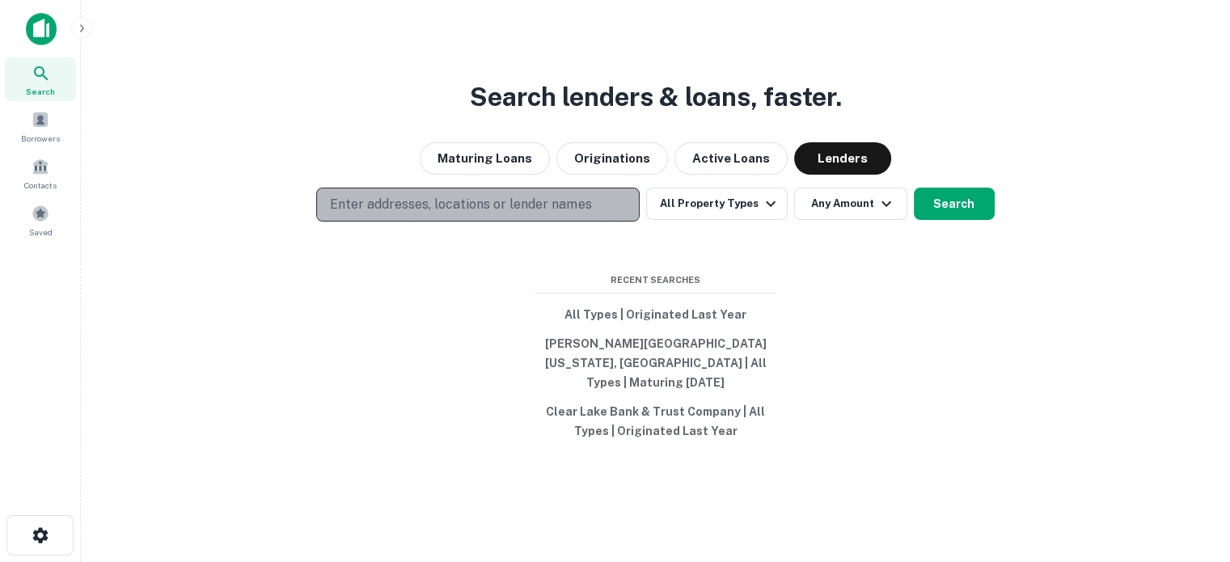
click at [511, 214] on p "Enter addresses, locations or lender names" at bounding box center [460, 204] width 261 height 19
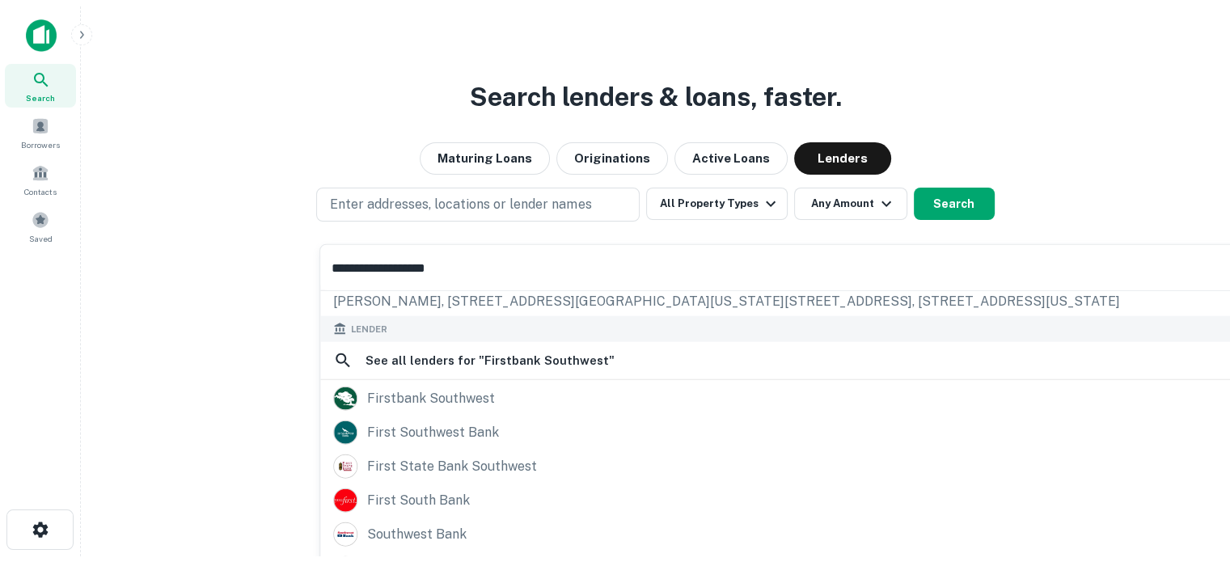
scroll to position [76, 0]
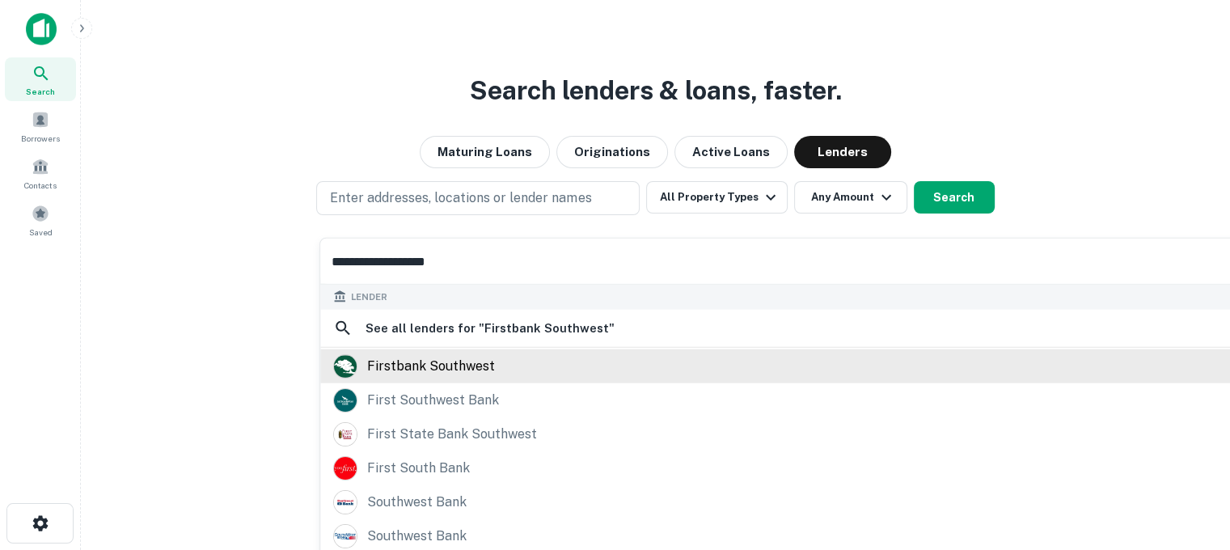
type input "**********"
click at [422, 369] on div "firstbank southwest" at bounding box center [431, 366] width 128 height 24
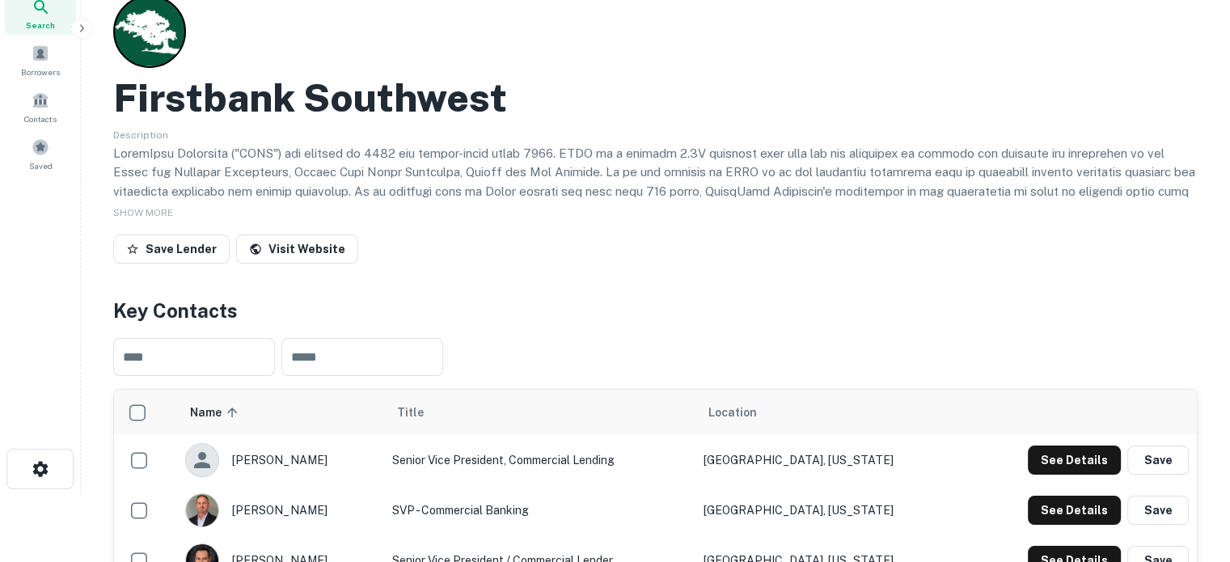
scroll to position [243, 0]
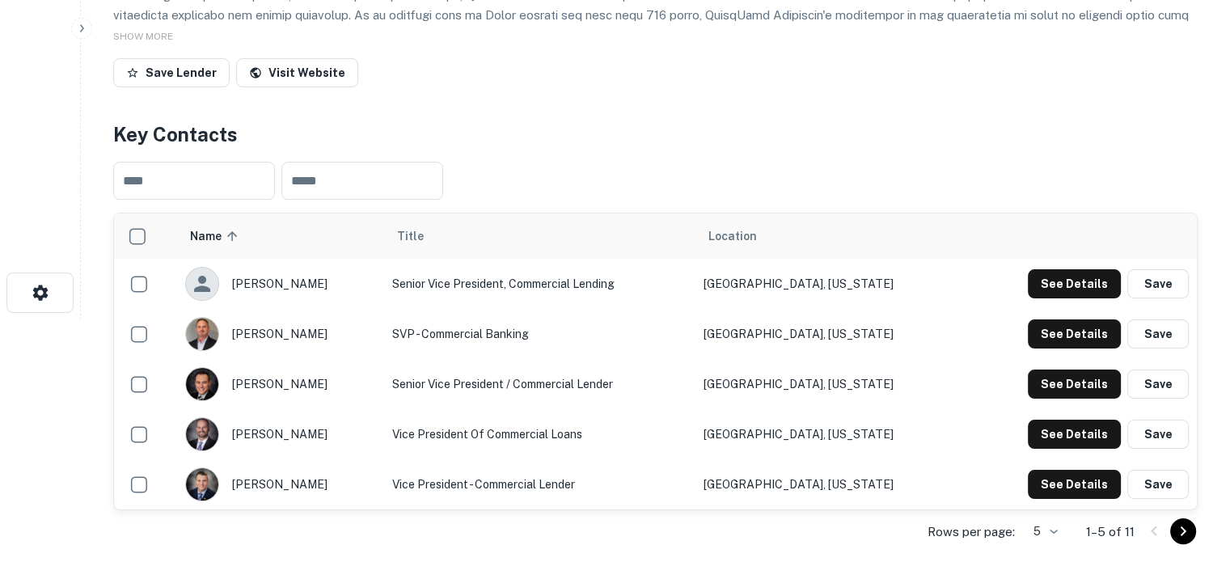
click at [1034, 319] on body "Search Borrowers Contacts Saved Back to search Firstbank Southwest Description …" at bounding box center [615, 38] width 1230 height 562
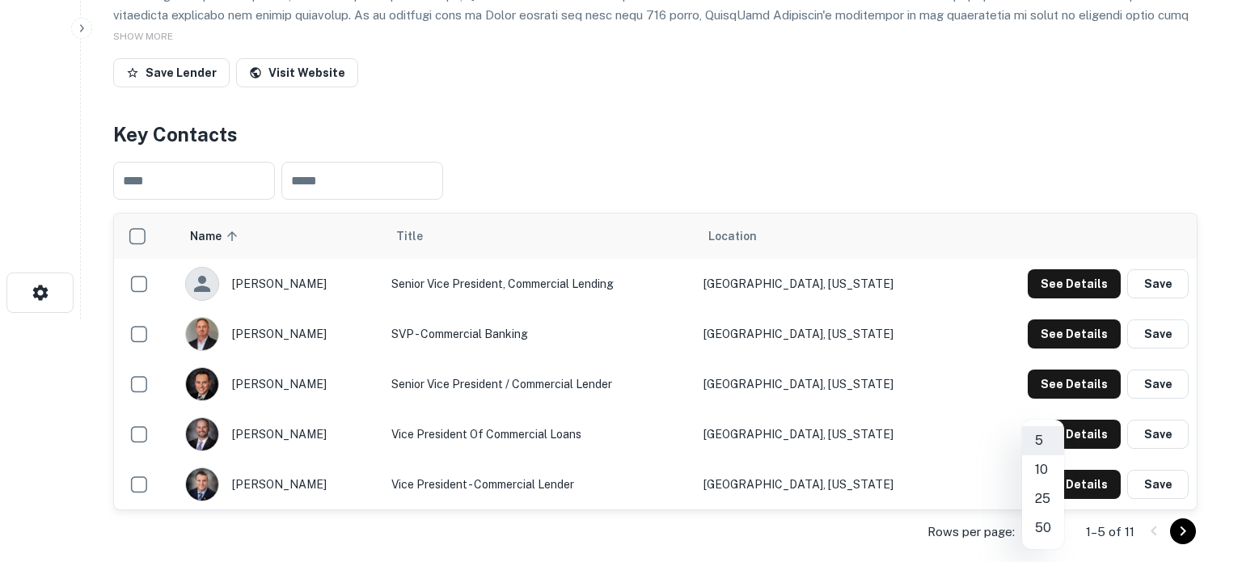
click at [1046, 501] on li "25" at bounding box center [1043, 498] width 42 height 29
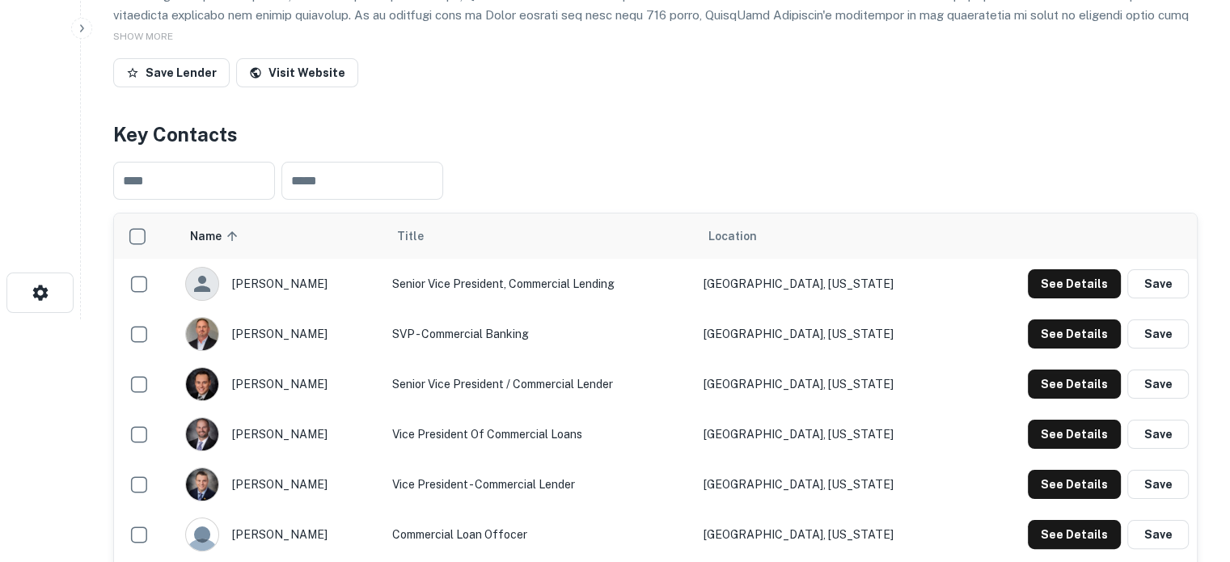
scroll to position [0, 0]
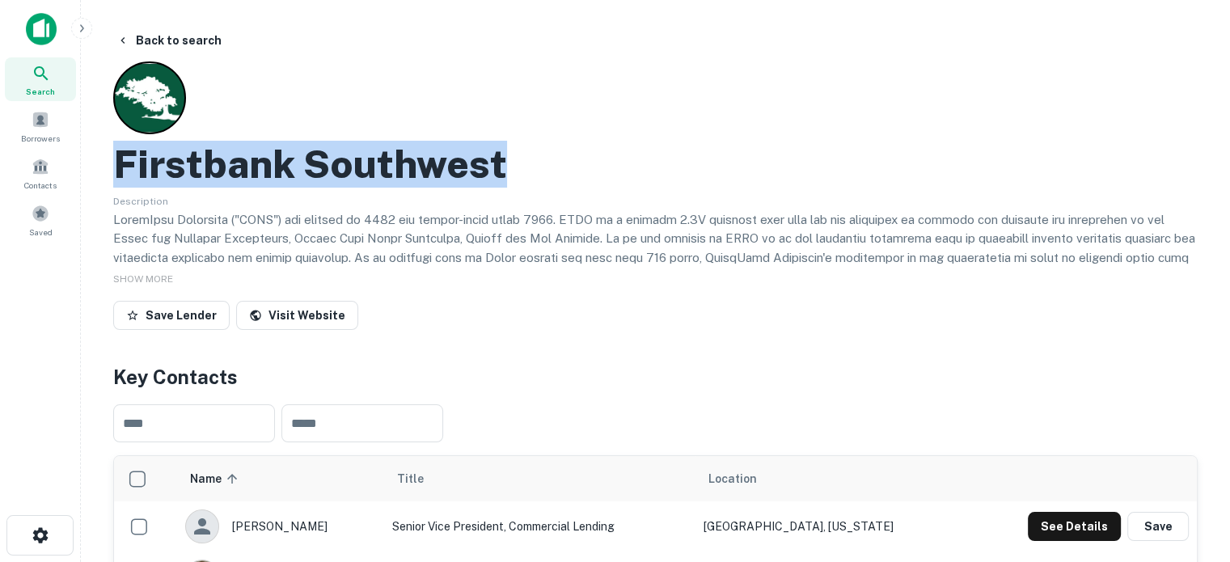
drag, startPoint x: 100, startPoint y: 167, endPoint x: 508, endPoint y: 171, distance: 407.6
copy h2 "Firstbank Southwest"
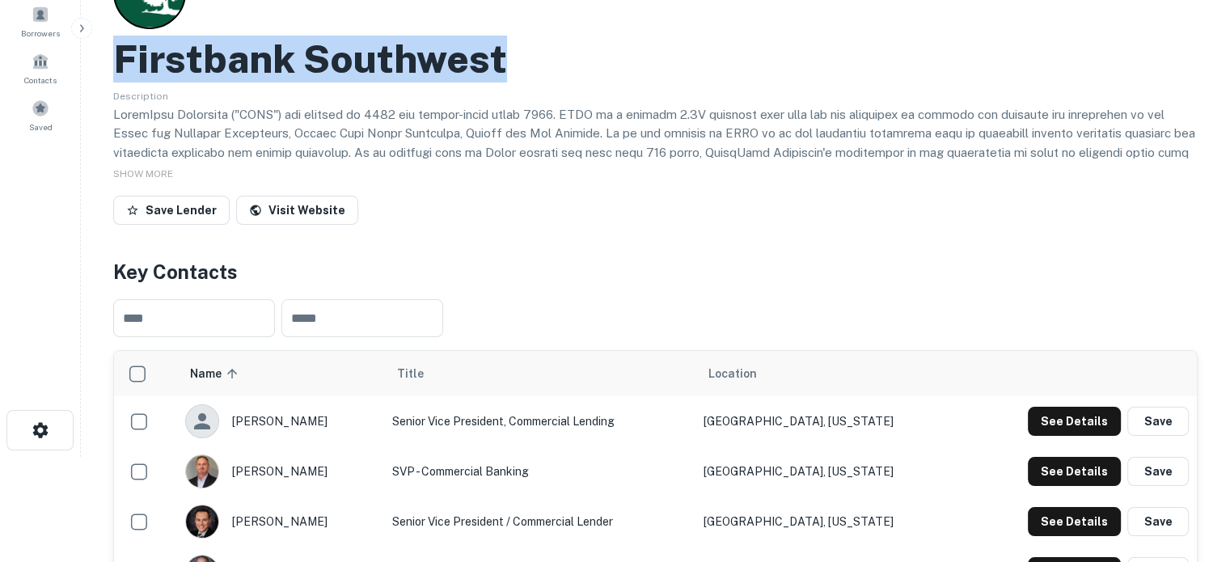
scroll to position [243, 0]
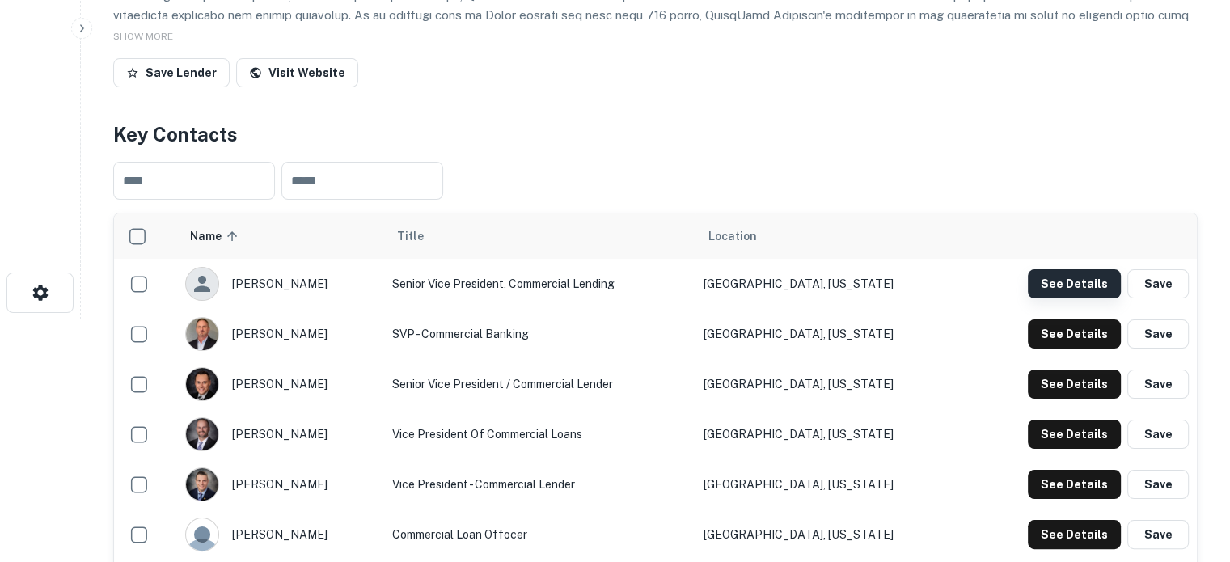
click at [1059, 283] on button "See Details" at bounding box center [1074, 283] width 93 height 29
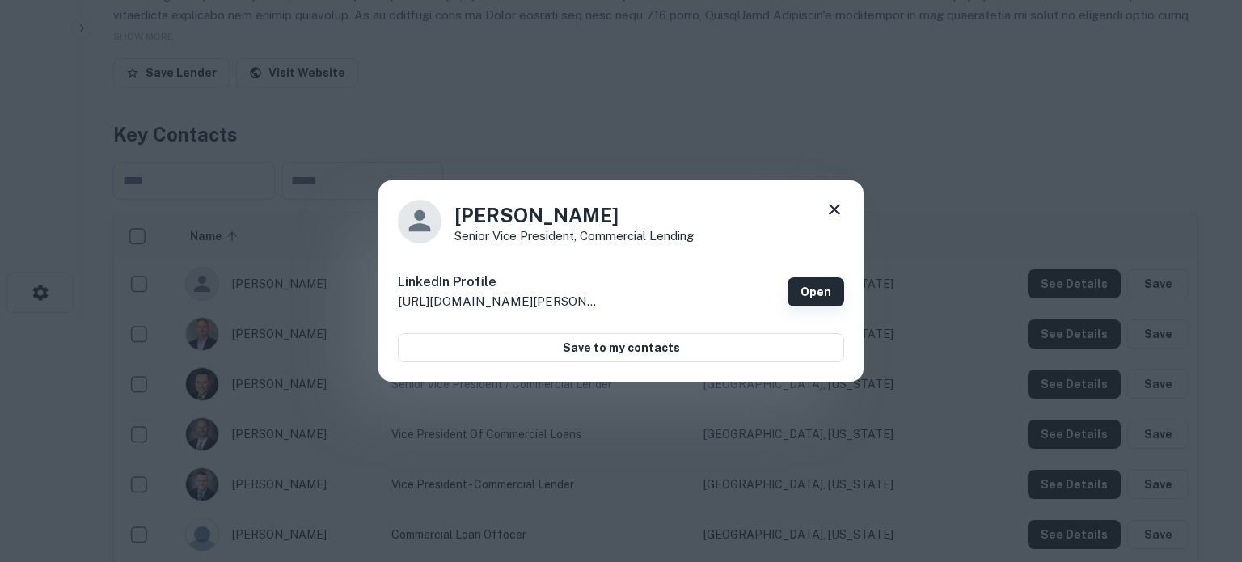
click at [818, 297] on link "Open" at bounding box center [816, 291] width 57 height 29
click at [830, 209] on icon at bounding box center [834, 209] width 19 height 19
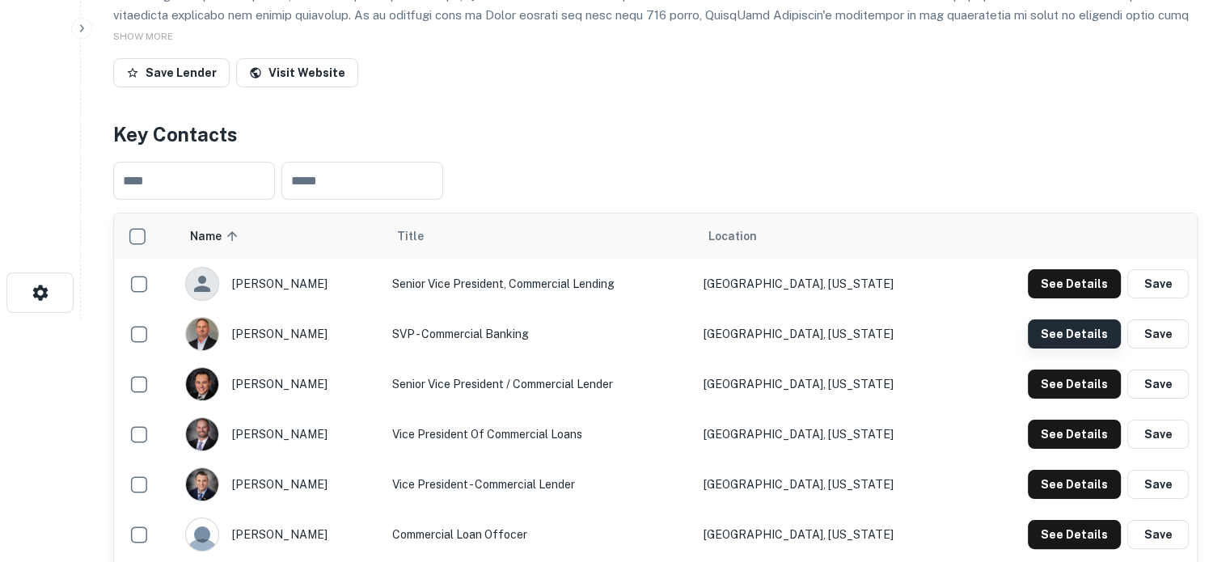
click at [1046, 332] on button "See Details" at bounding box center [1074, 333] width 93 height 29
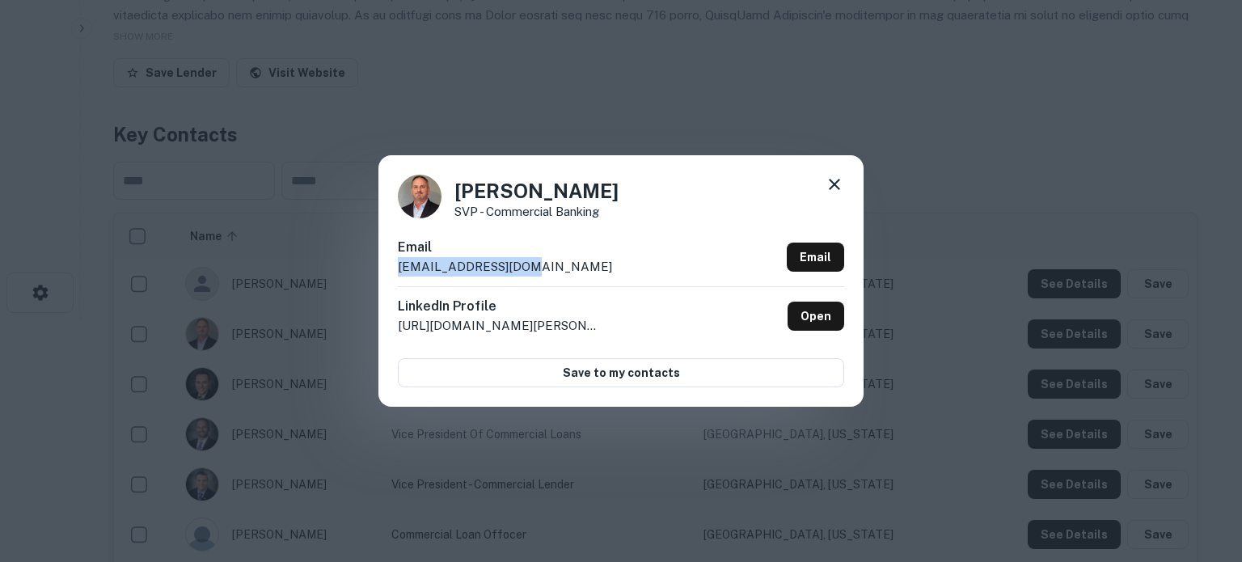
drag, startPoint x: 395, startPoint y: 268, endPoint x: 547, endPoint y: 267, distance: 152.0
click at [547, 267] on div "Jack Tanner SVP - Commercial Banking Email jacktanner@fbsw.com Email LinkedIn P…" at bounding box center [620, 280] width 485 height 251
copy p "jacktanner@fbsw.com"
click at [833, 187] on icon at bounding box center [834, 184] width 11 height 11
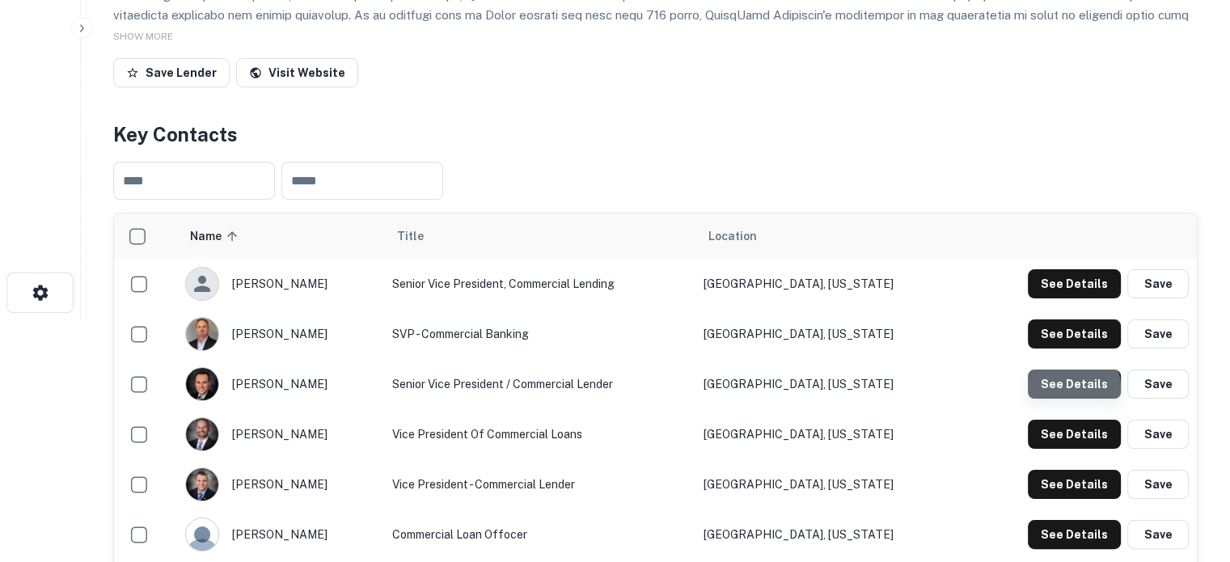
click at [1059, 390] on button "See Details" at bounding box center [1074, 384] width 93 height 29
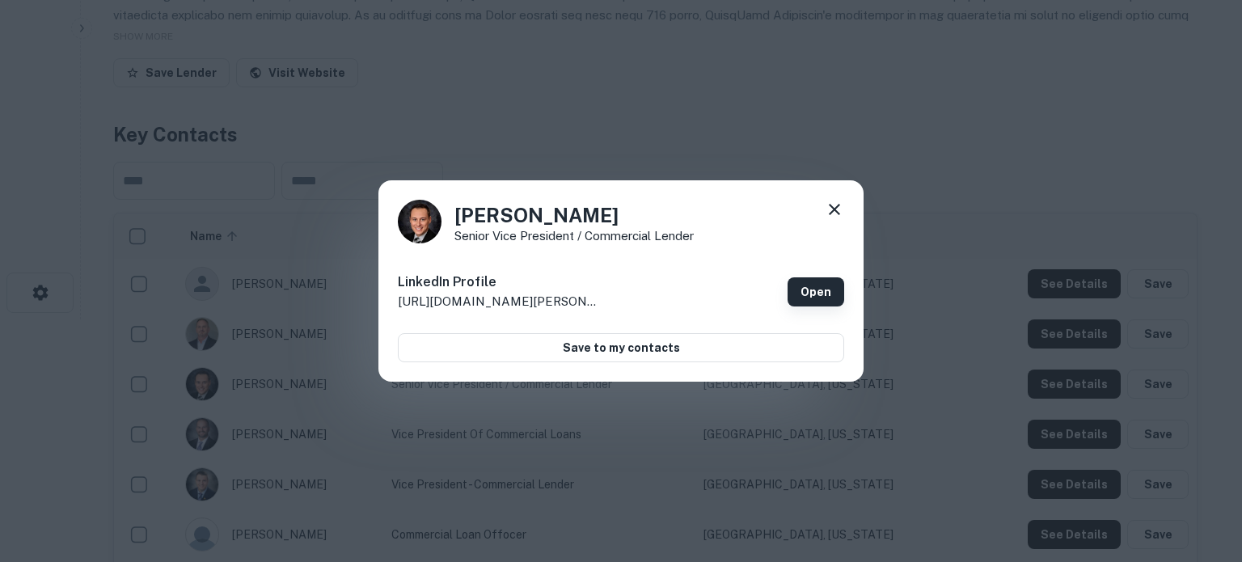
click at [818, 284] on link "Open" at bounding box center [816, 291] width 57 height 29
click at [834, 218] on icon at bounding box center [834, 209] width 19 height 19
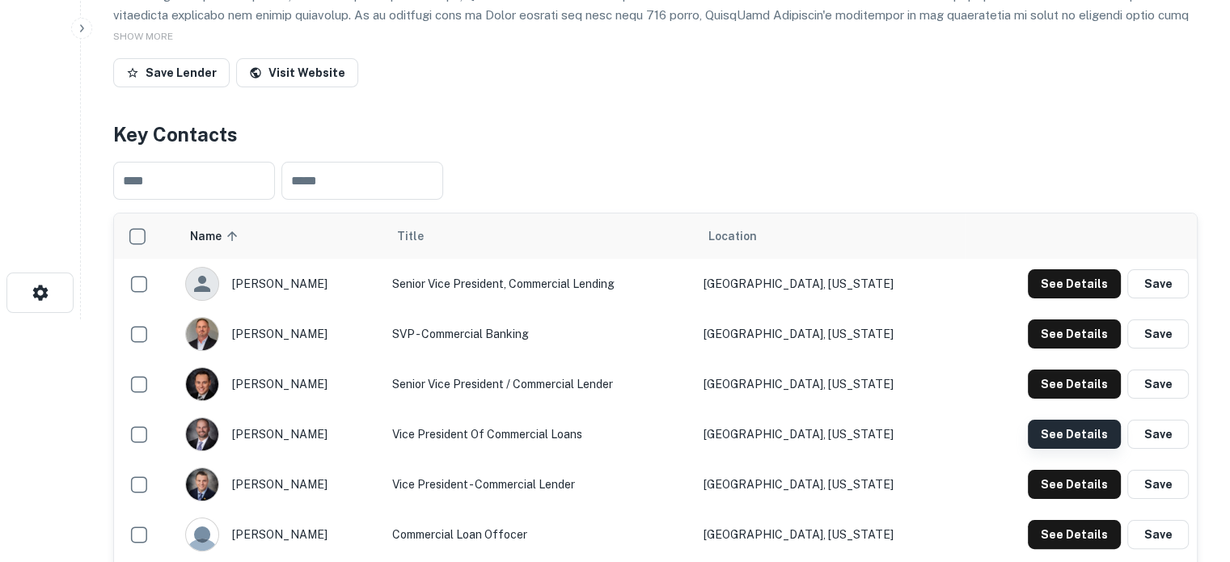
click at [1049, 433] on button "See Details" at bounding box center [1074, 434] width 93 height 29
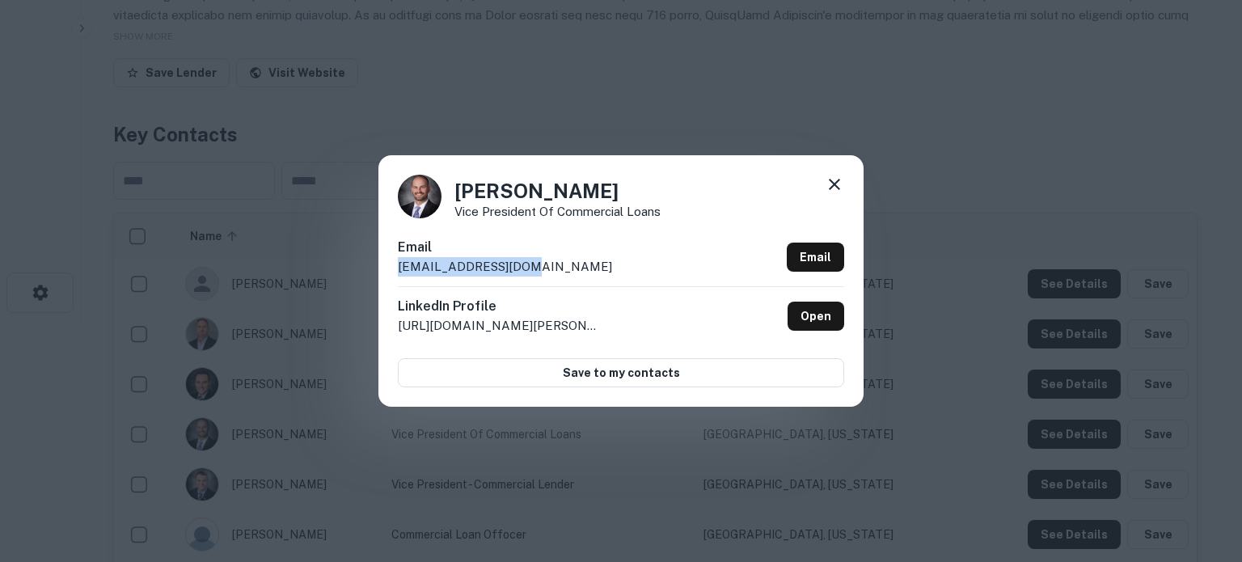
drag, startPoint x: 389, startPoint y: 276, endPoint x: 549, endPoint y: 264, distance: 160.6
click at [549, 264] on div "Russell Law Vice President of Commercial Loans Email russelllaw@fbsw.com Email …" at bounding box center [620, 280] width 485 height 251
copy p "russelllaw@fbsw.com"
click at [838, 185] on icon at bounding box center [834, 184] width 19 height 19
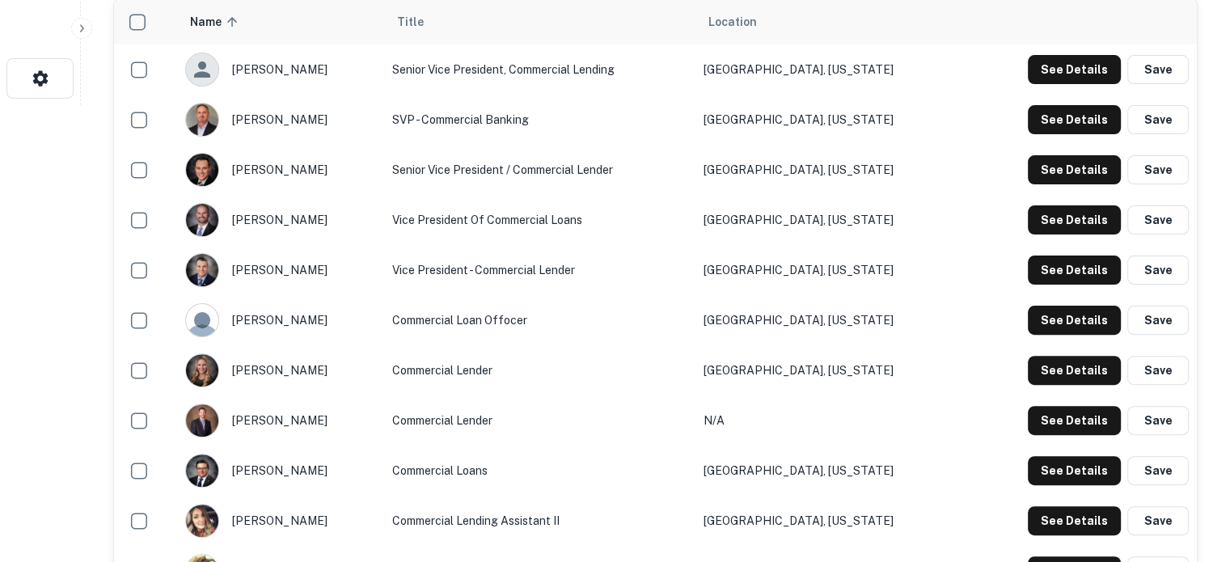
scroll to position [485, 0]
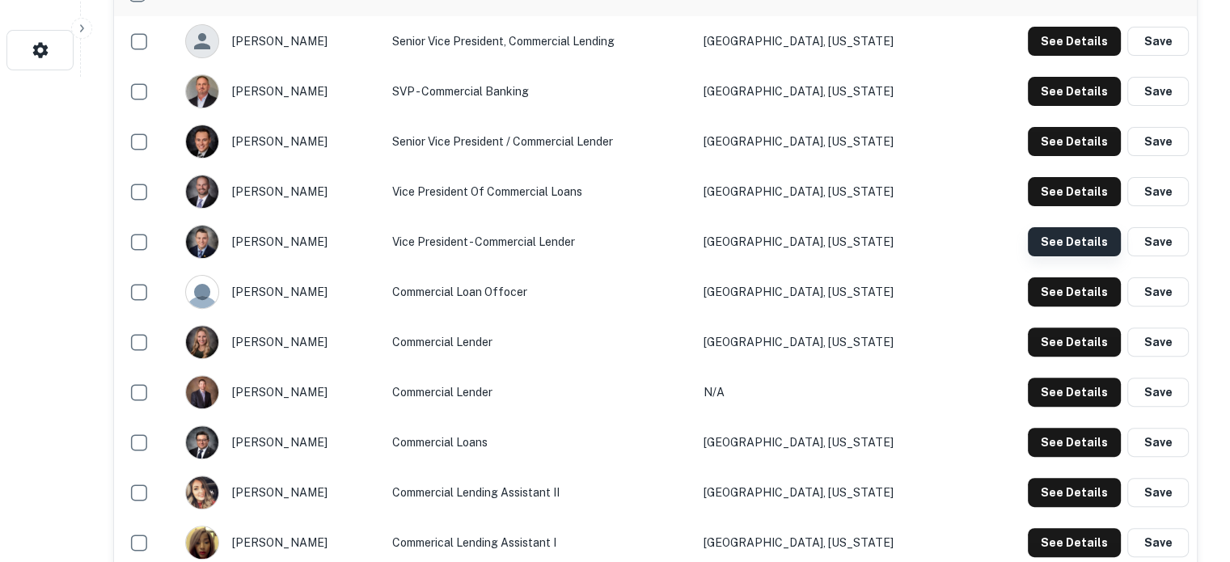
click at [1046, 232] on button "See Details" at bounding box center [1074, 241] width 93 height 29
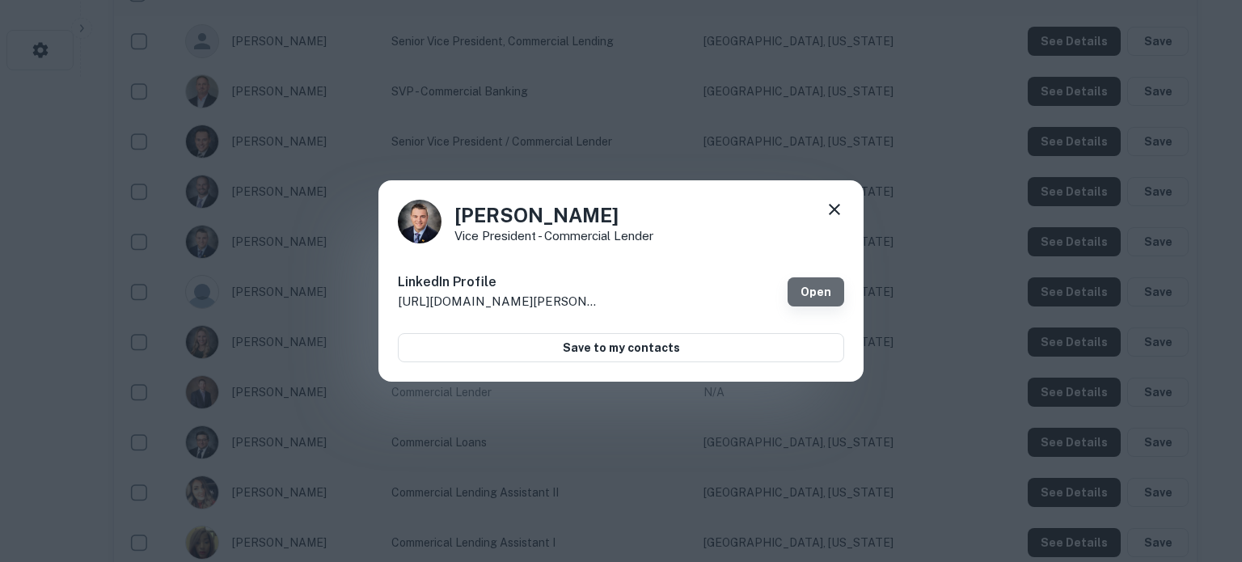
click at [828, 294] on link "Open" at bounding box center [816, 291] width 57 height 29
click at [831, 200] on icon at bounding box center [834, 209] width 19 height 19
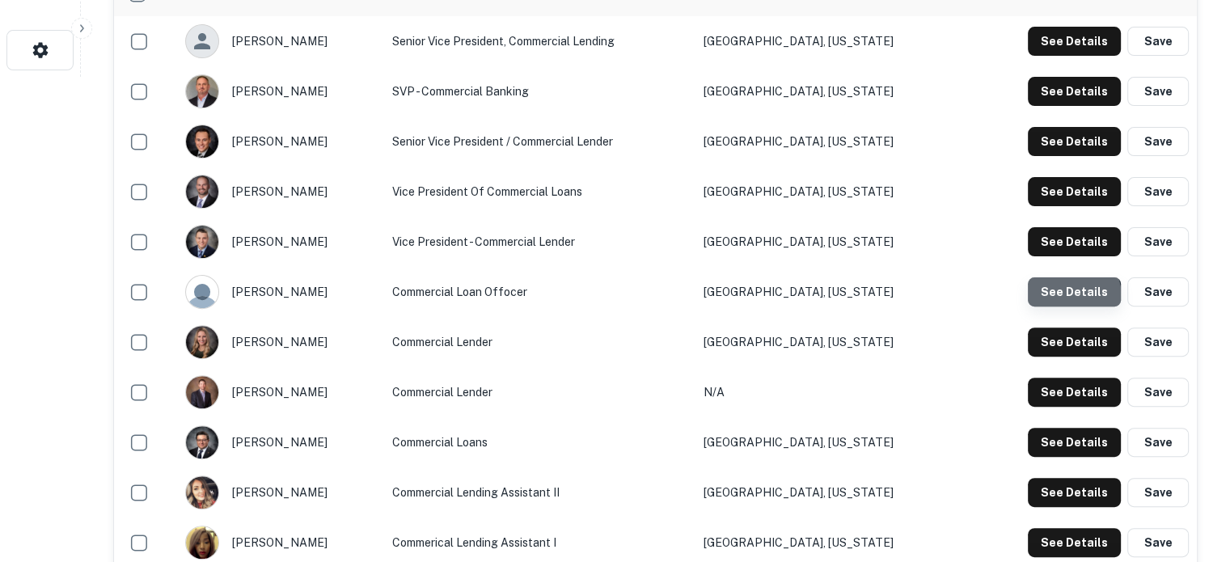
click at [1065, 298] on button "See Details" at bounding box center [1074, 291] width 93 height 29
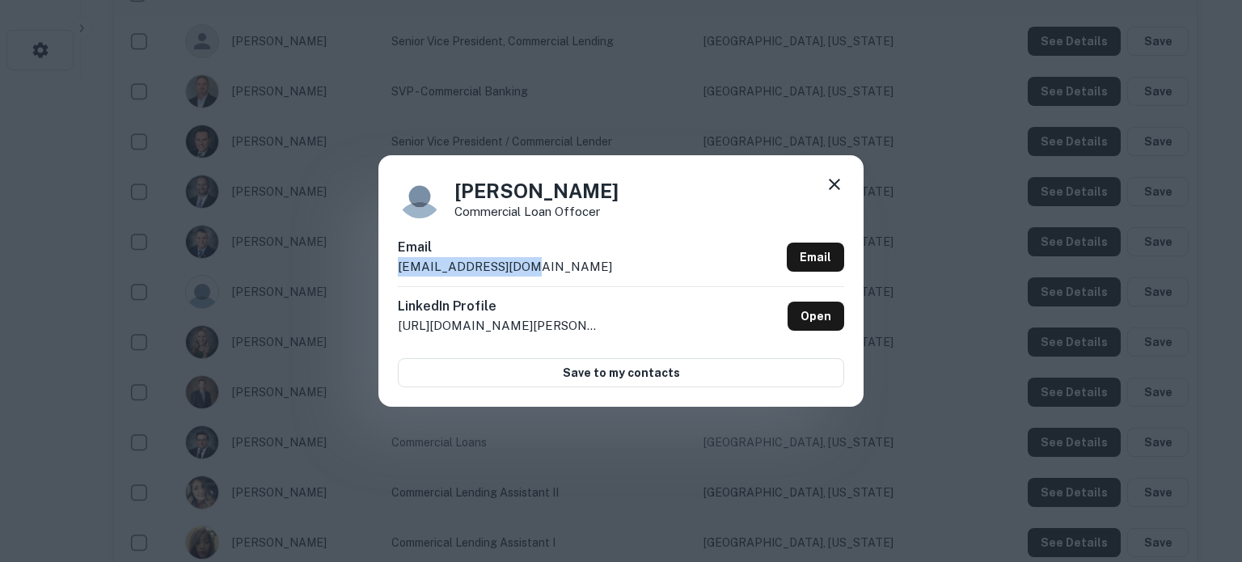
drag, startPoint x: 531, startPoint y: 268, endPoint x: 395, endPoint y: 263, distance: 136.8
click at [395, 263] on div "James Wells Commercial Loan Offocer Email jameswells@fbsw.com Email LinkedIn Pr…" at bounding box center [620, 280] width 485 height 251
copy p "jameswells@fbsw.com"
click at [839, 192] on icon at bounding box center [834, 184] width 19 height 19
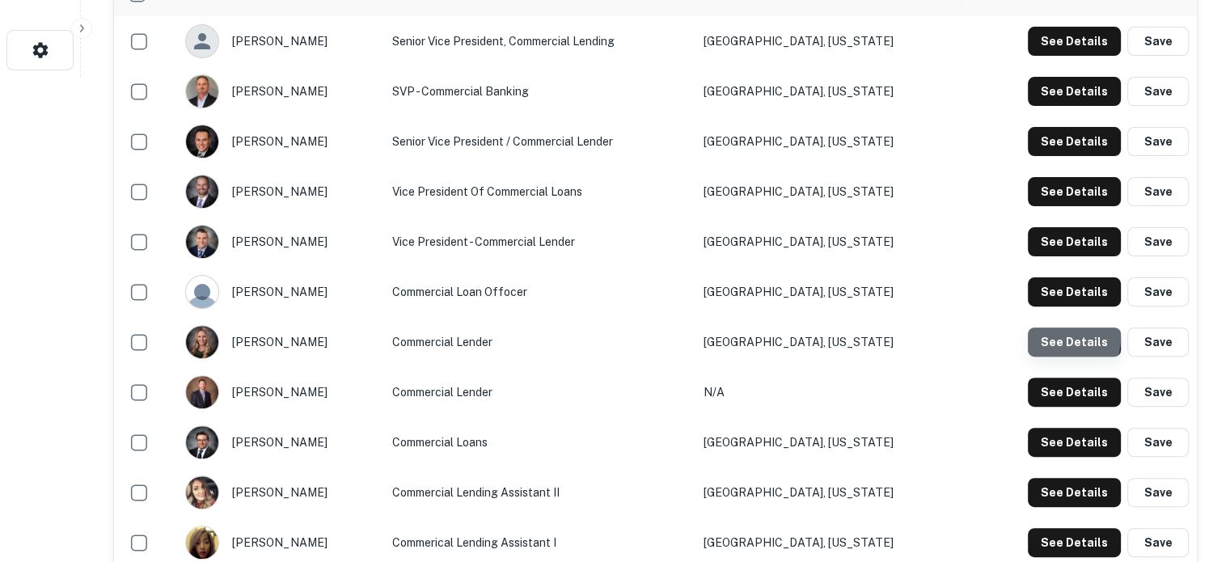
click at [1046, 337] on button "See Details" at bounding box center [1074, 342] width 93 height 29
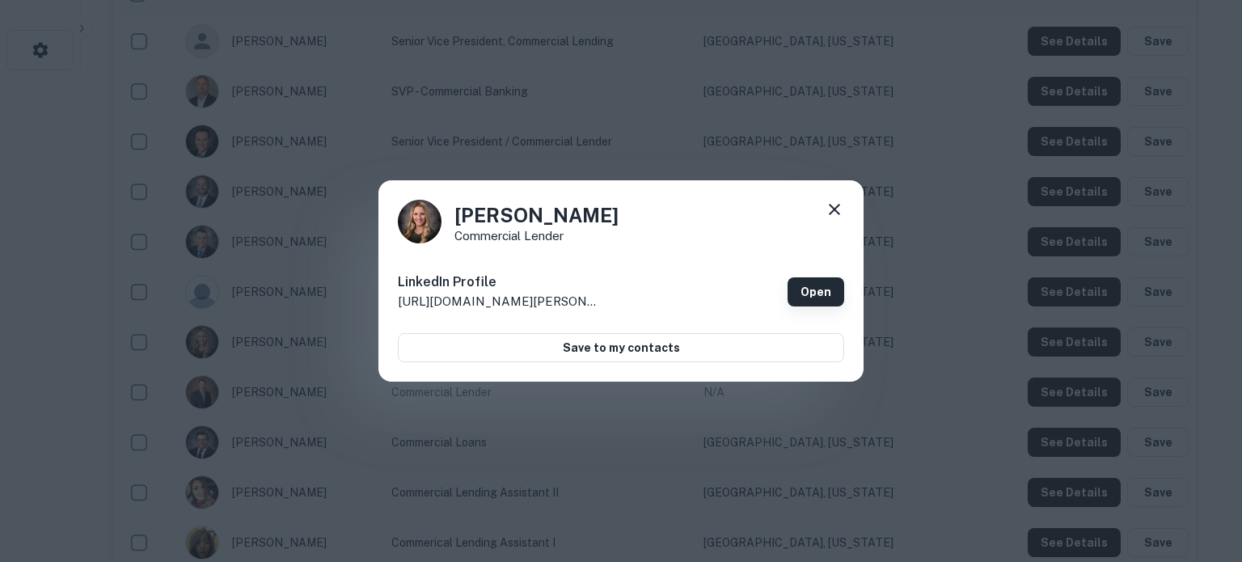
click at [825, 293] on link "Open" at bounding box center [816, 291] width 57 height 29
click at [838, 213] on icon at bounding box center [834, 209] width 11 height 11
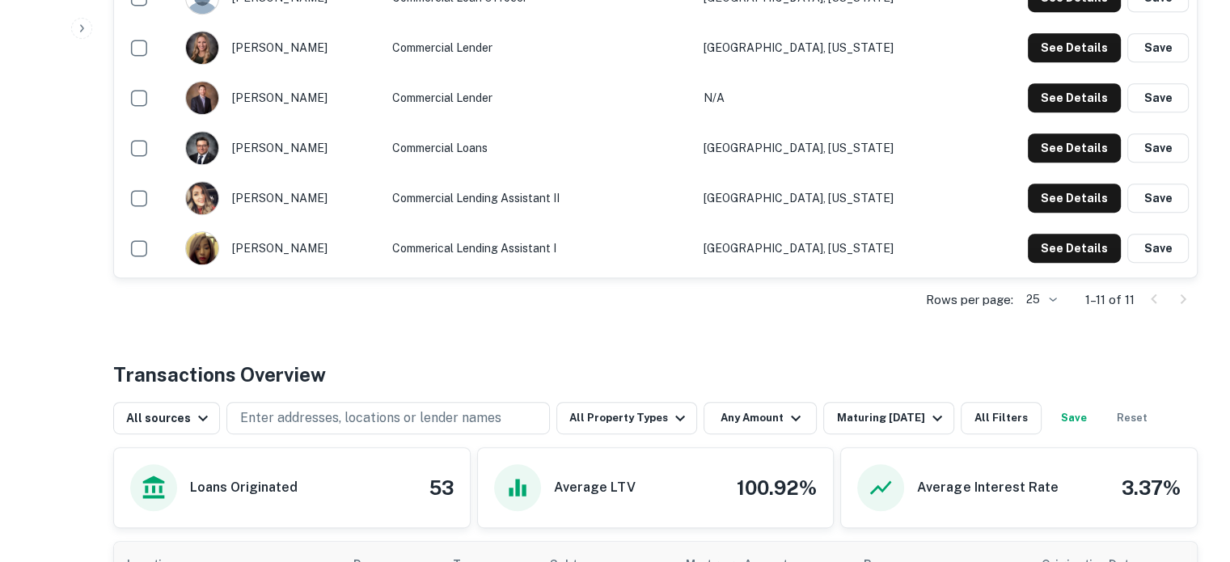
scroll to position [809, 0]
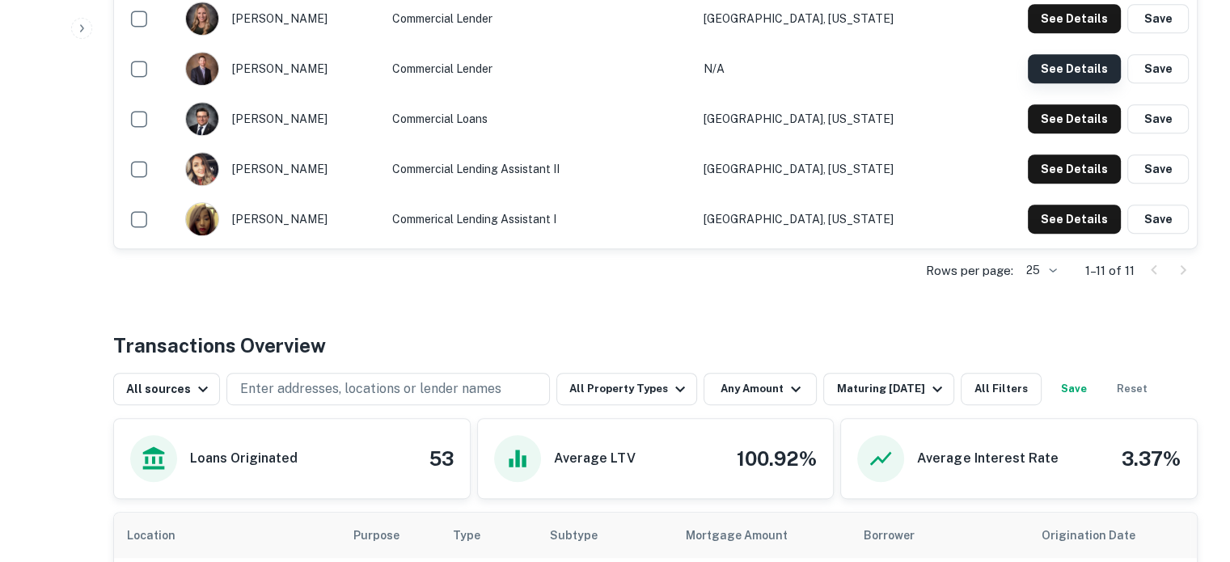
click at [1080, 68] on button "See Details" at bounding box center [1074, 68] width 93 height 29
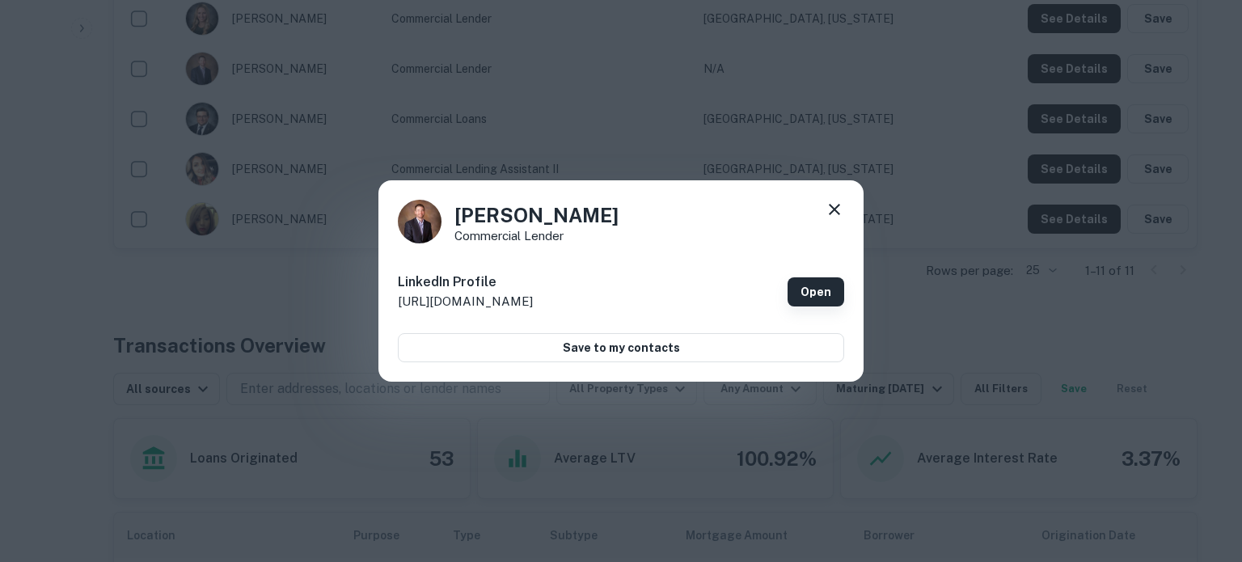
drag, startPoint x: 818, startPoint y: 299, endPoint x: 815, endPoint y: 291, distance: 8.4
click at [818, 299] on link "Open" at bounding box center [816, 291] width 57 height 29
click at [835, 211] on icon at bounding box center [834, 209] width 19 height 19
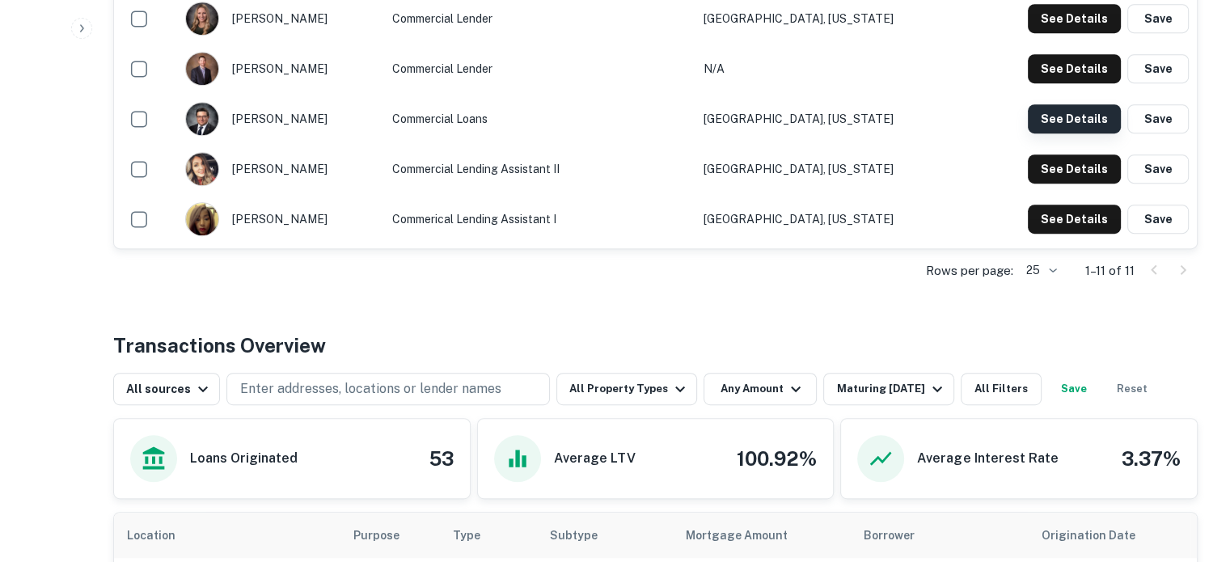
click at [1094, 121] on button "See Details" at bounding box center [1074, 118] width 93 height 29
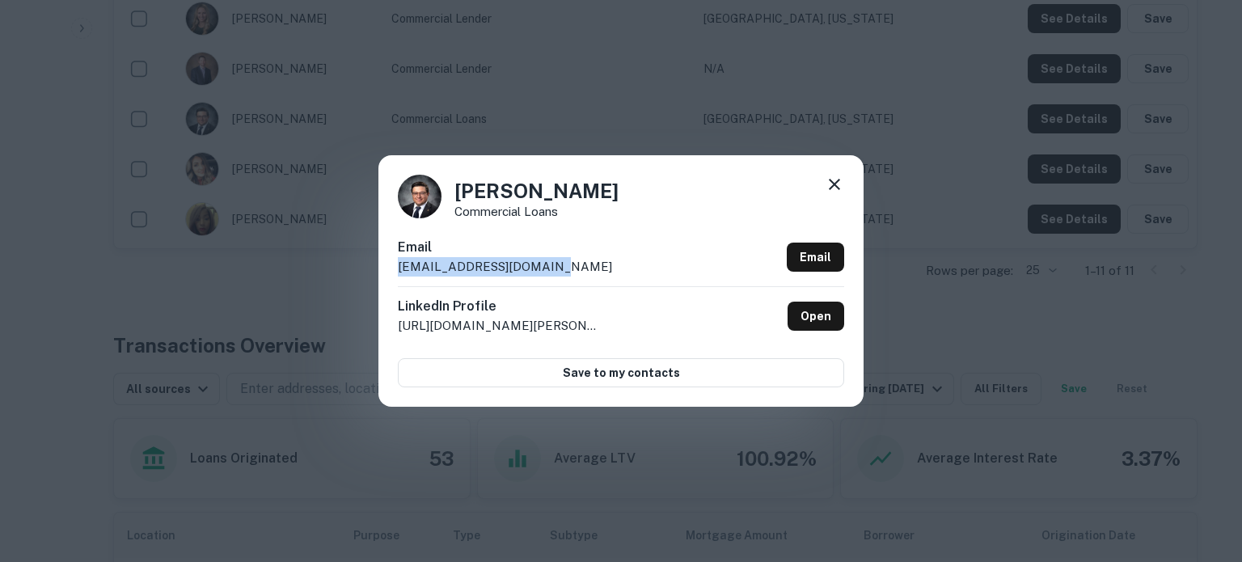
drag, startPoint x: 395, startPoint y: 274, endPoint x: 563, endPoint y: 271, distance: 168.2
click at [563, 271] on div "Taylor Lightsey Commercial Loans Email taylorlightsey@fbsw.com Email LinkedIn P…" at bounding box center [620, 280] width 485 height 251
copy p "taylorlightsey@fbsw.com"
click at [831, 188] on icon at bounding box center [834, 184] width 11 height 11
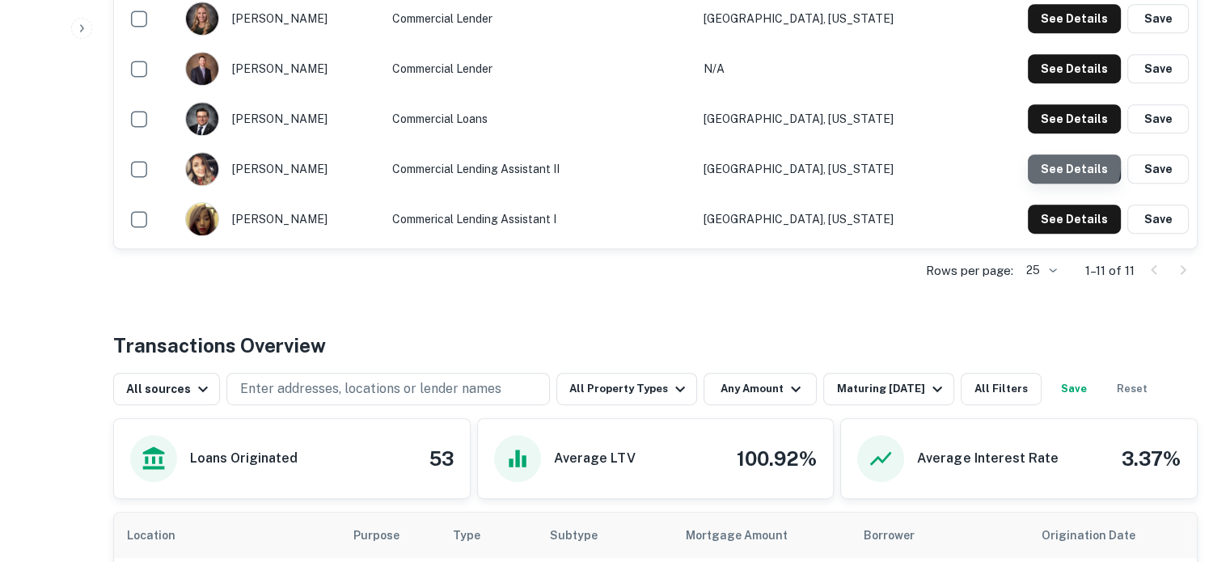
click at [1061, 165] on button "See Details" at bounding box center [1074, 168] width 93 height 29
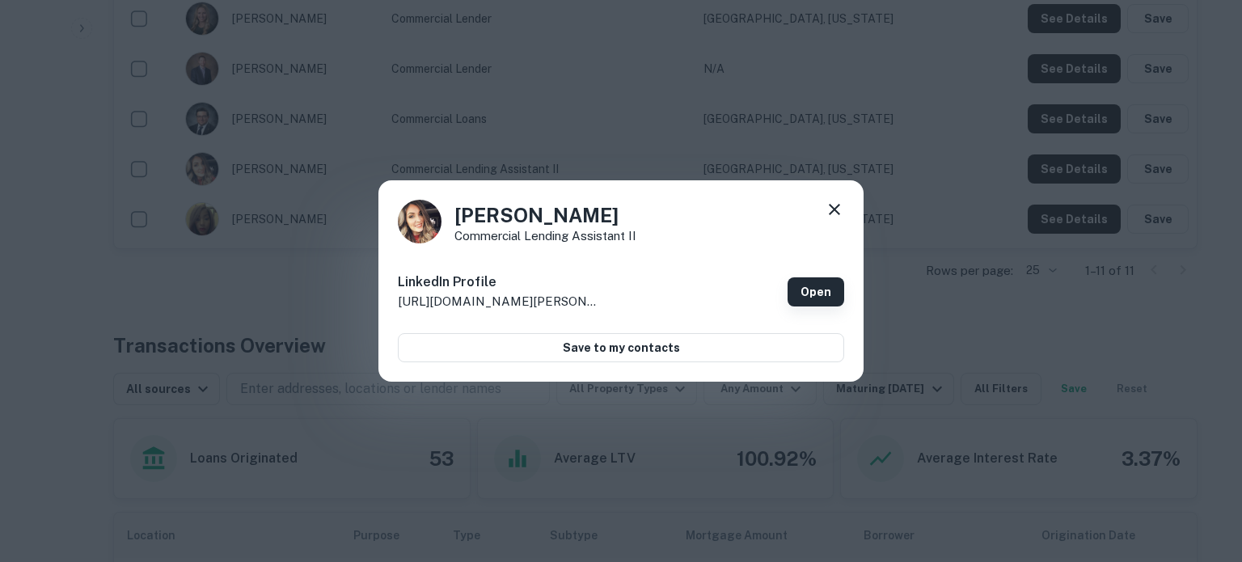
click at [809, 292] on link "Open" at bounding box center [816, 291] width 57 height 29
click at [839, 209] on icon at bounding box center [834, 209] width 19 height 19
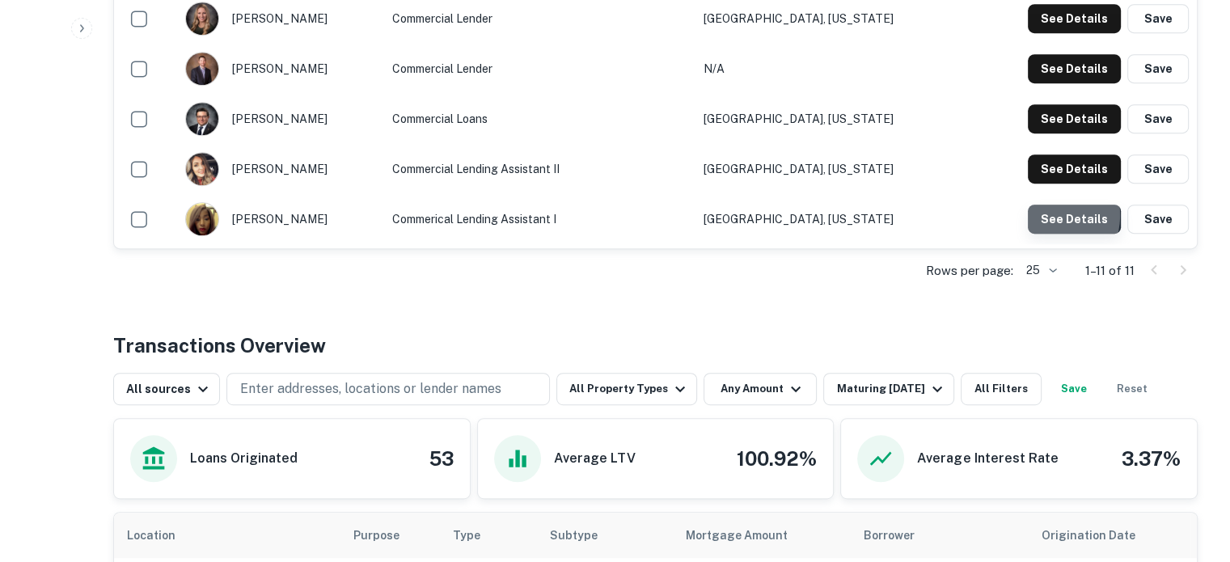
click at [1045, 216] on button "See Details" at bounding box center [1074, 219] width 93 height 29
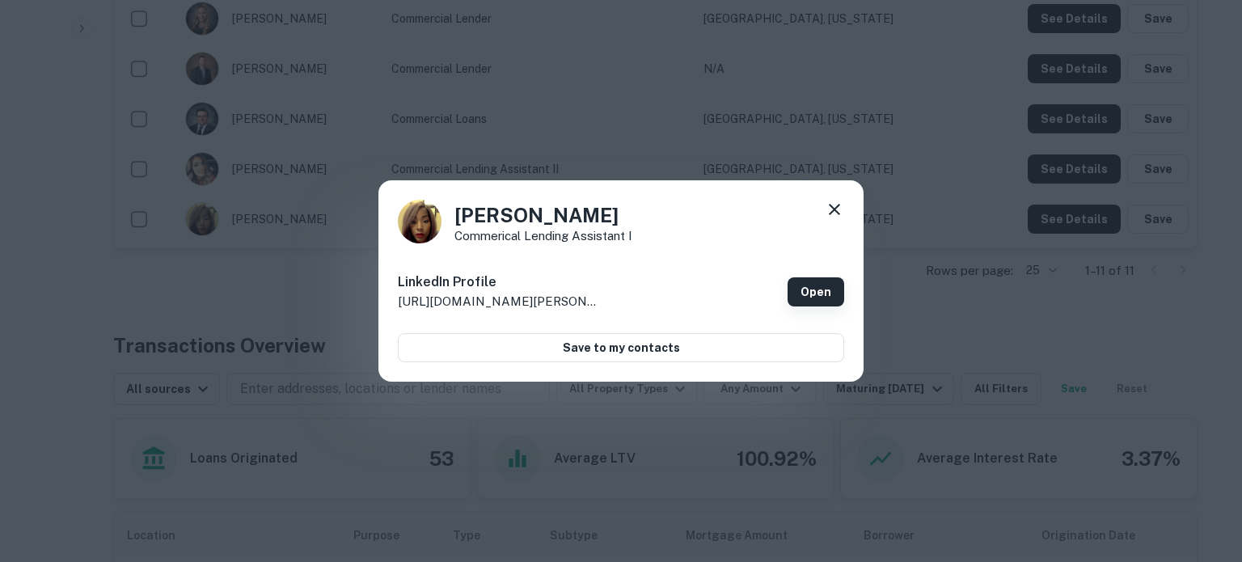
click at [818, 285] on link "Open" at bounding box center [816, 291] width 57 height 29
click at [838, 205] on icon at bounding box center [834, 209] width 11 height 11
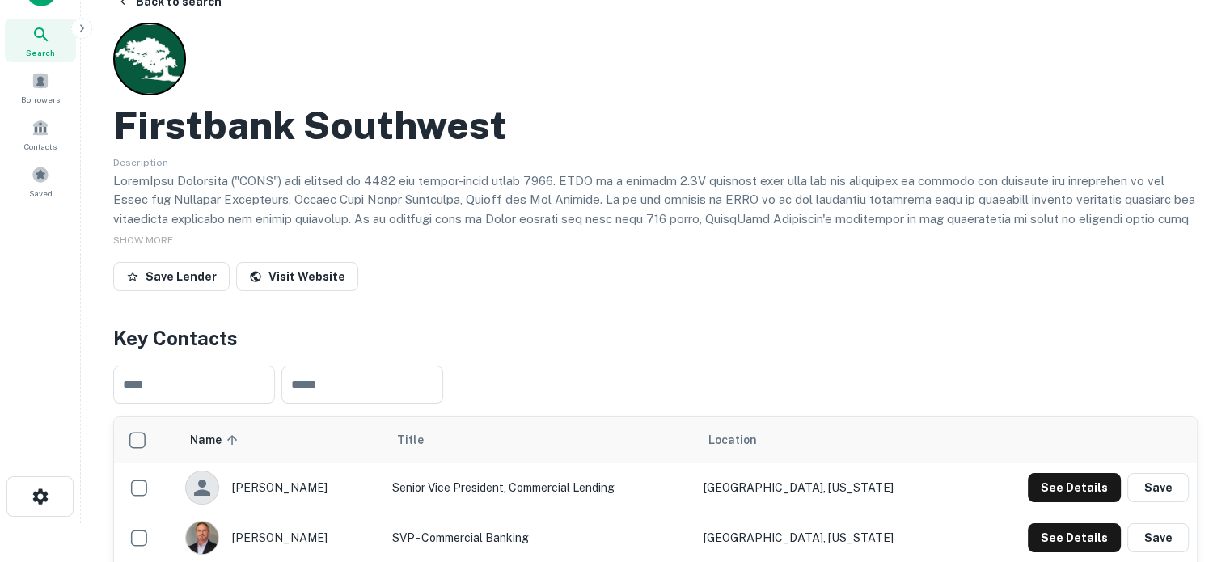
scroll to position [0, 0]
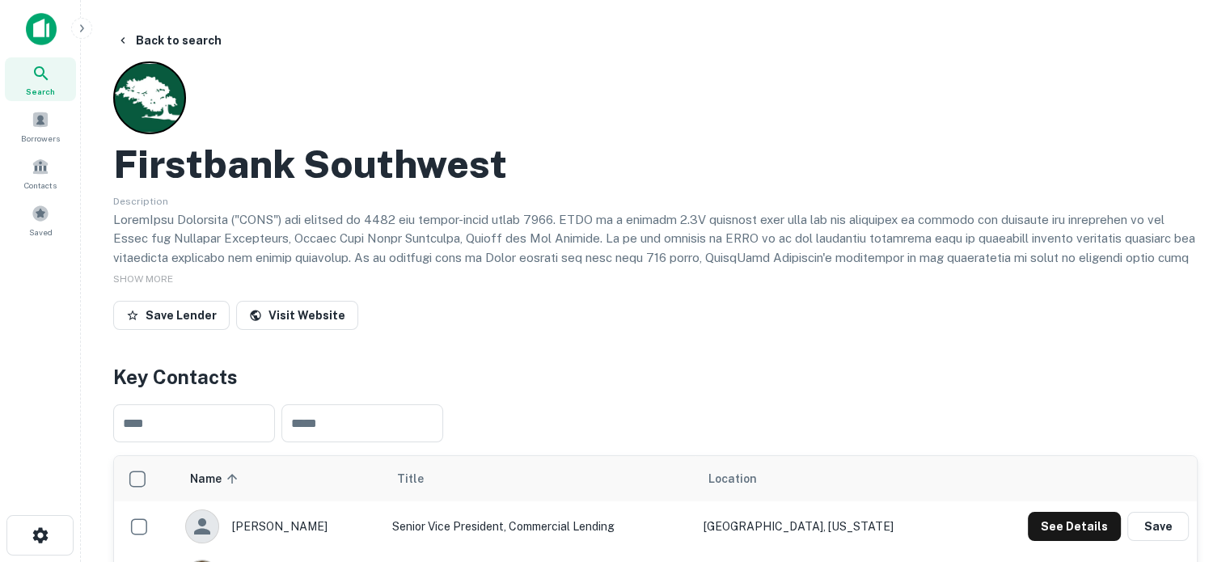
click at [42, 87] on span "Search" at bounding box center [40, 91] width 29 height 13
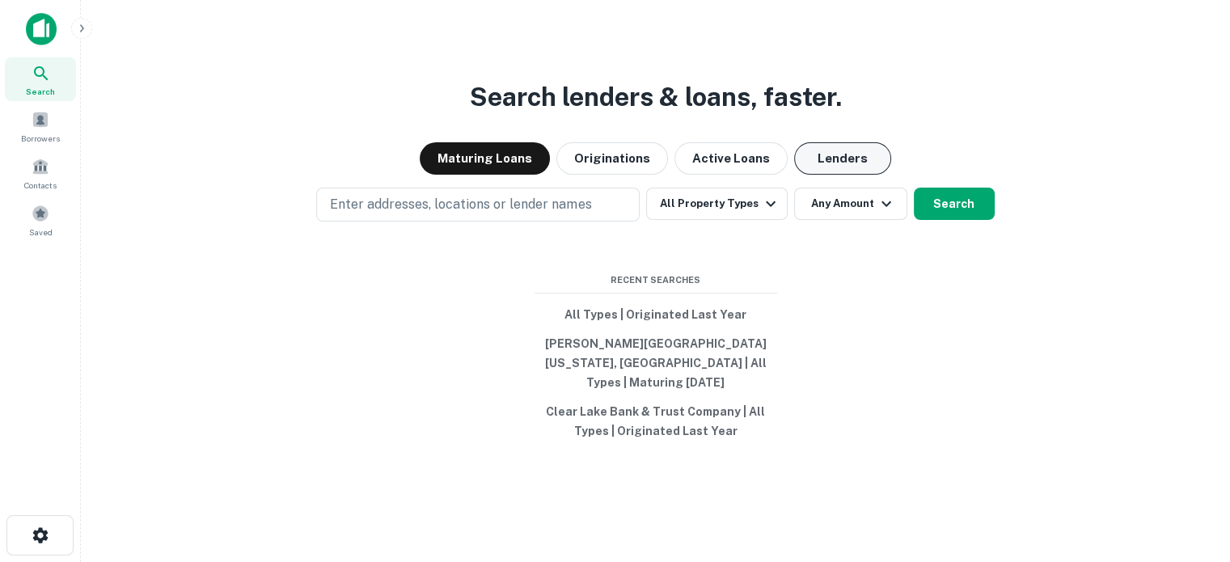
click at [854, 167] on button "Lenders" at bounding box center [842, 158] width 97 height 32
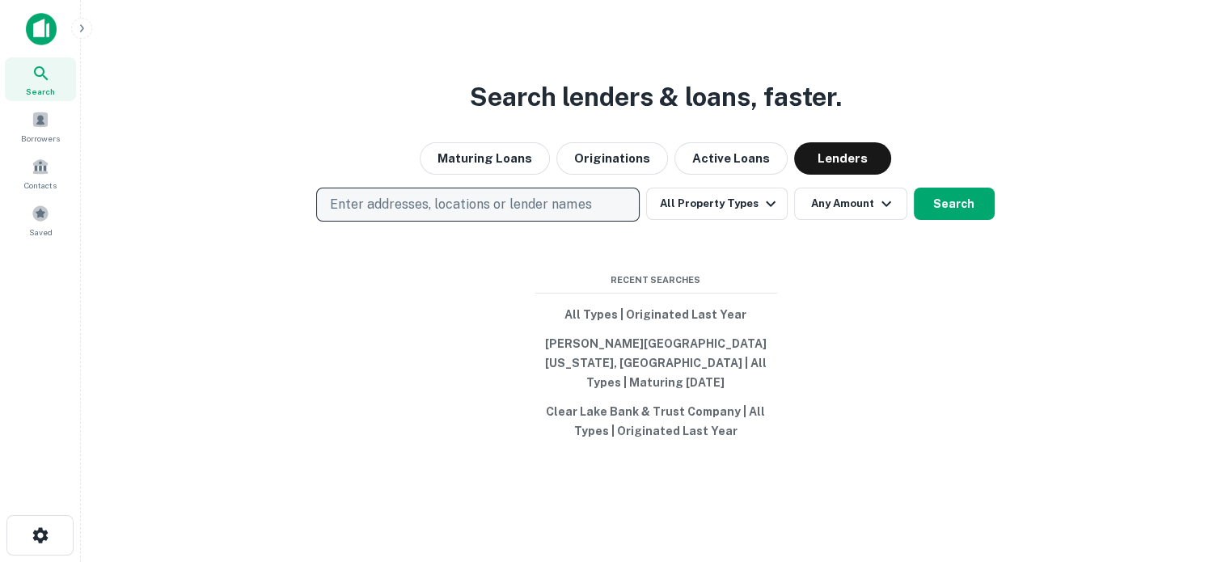
click at [564, 209] on p "Enter addresses, locations or lender names" at bounding box center [460, 204] width 261 height 19
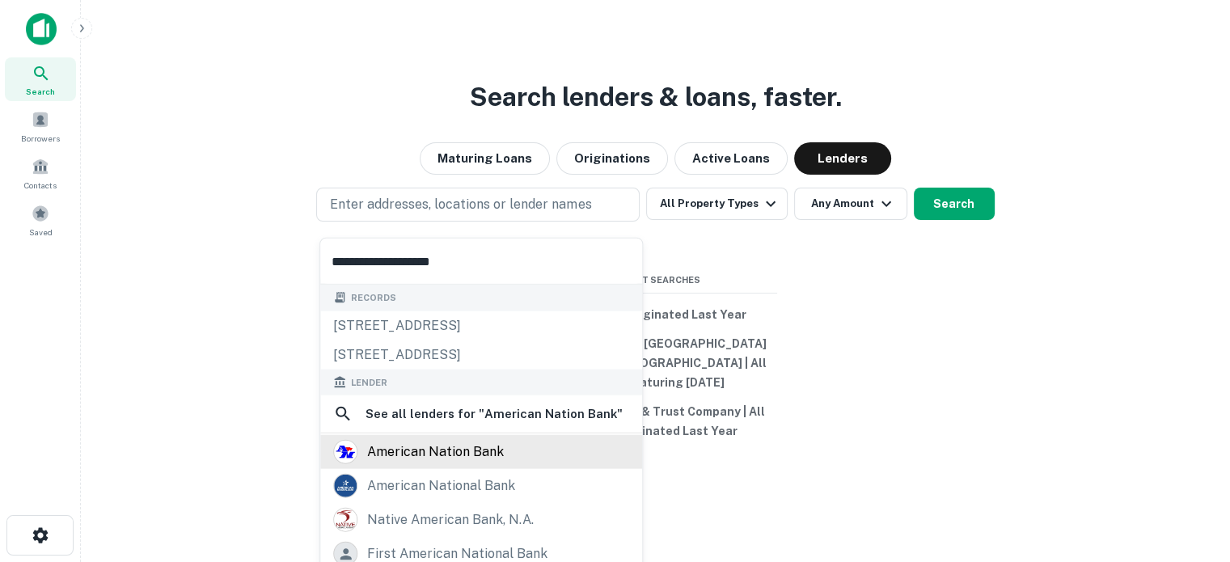
type input "**********"
click at [484, 455] on div "american nation bank" at bounding box center [435, 452] width 137 height 24
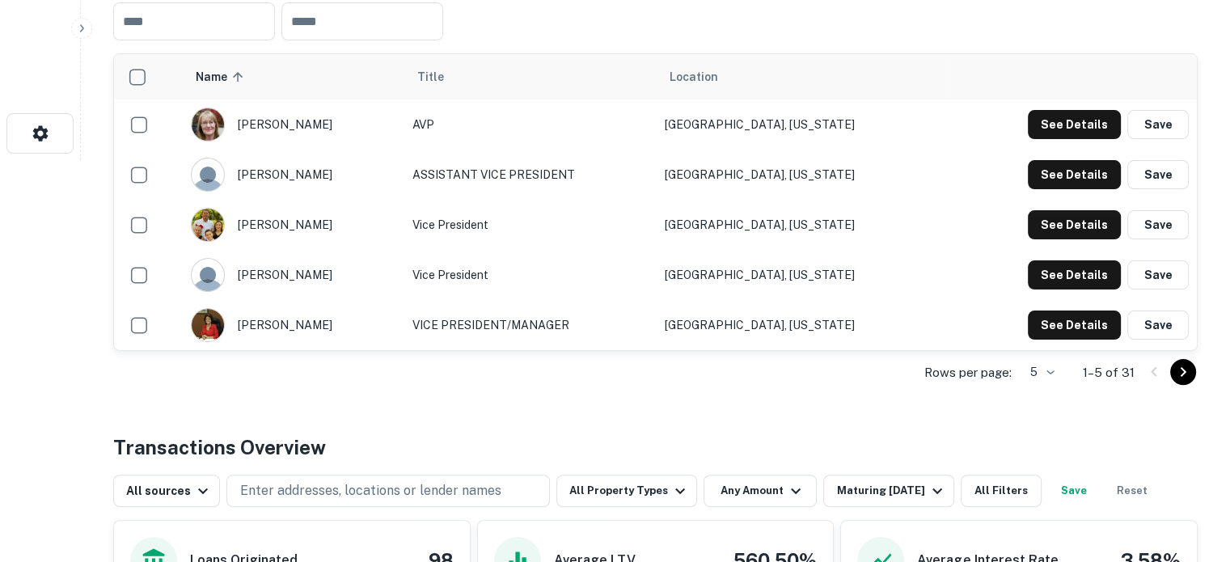
scroll to position [404, 0]
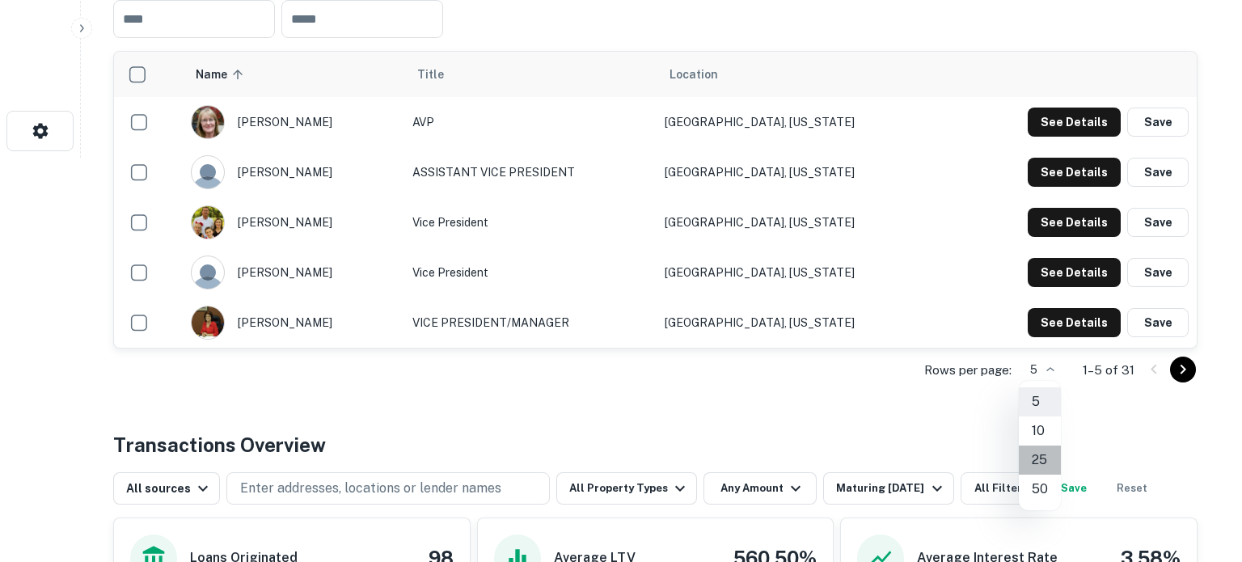
click at [1042, 465] on li "25" at bounding box center [1040, 460] width 42 height 29
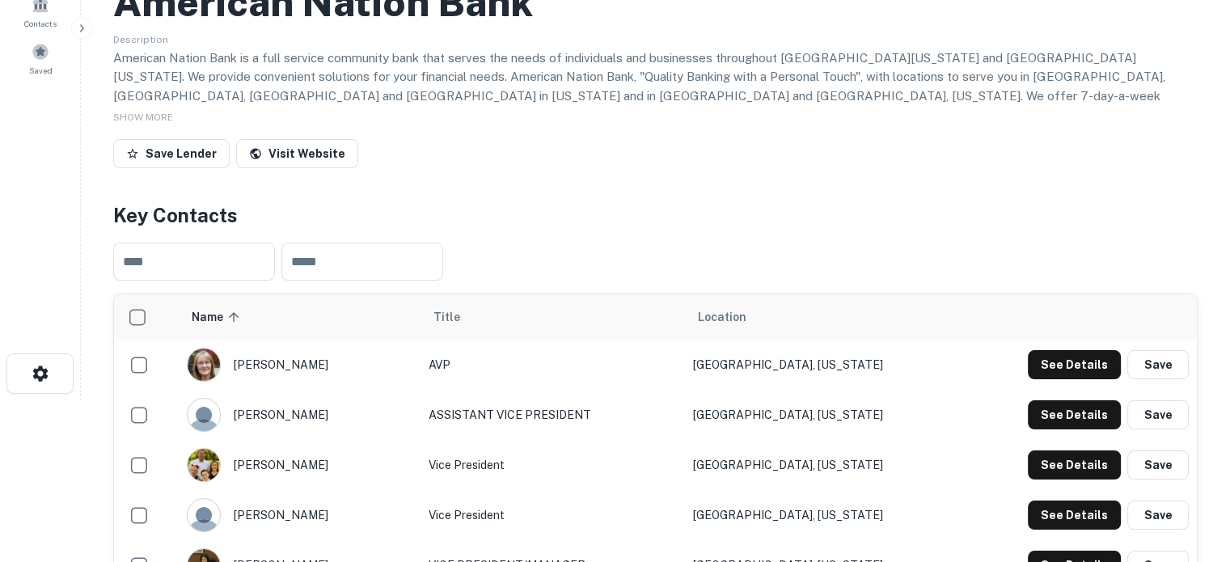
scroll to position [0, 0]
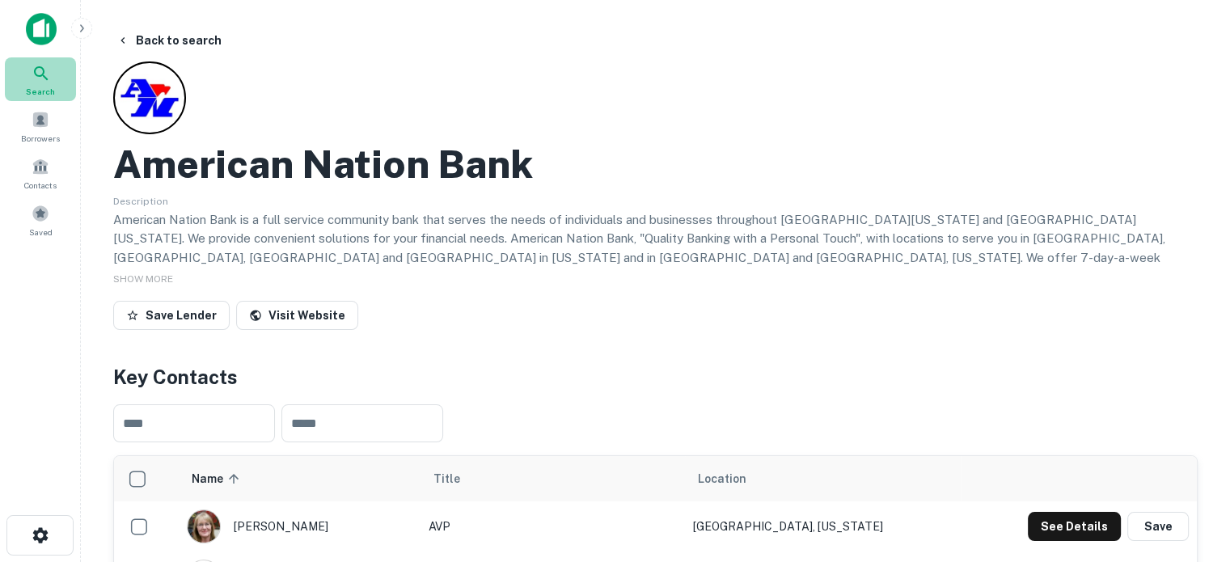
click at [53, 74] on div "Search" at bounding box center [40, 79] width 71 height 44
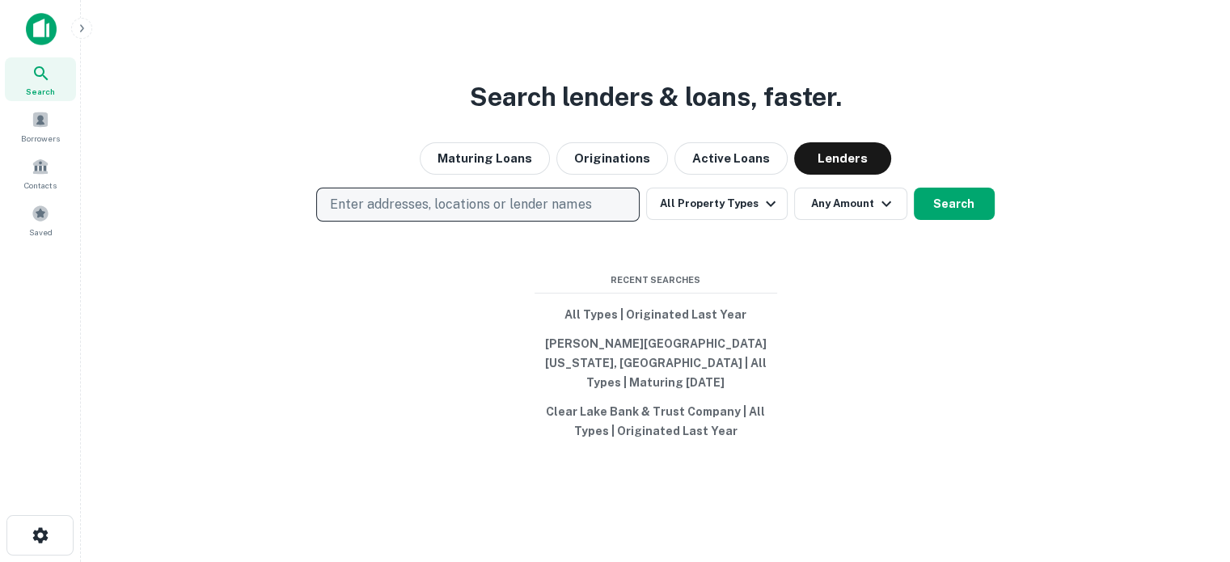
click at [494, 212] on p "Enter addresses, locations or lender names" at bounding box center [460, 204] width 261 height 19
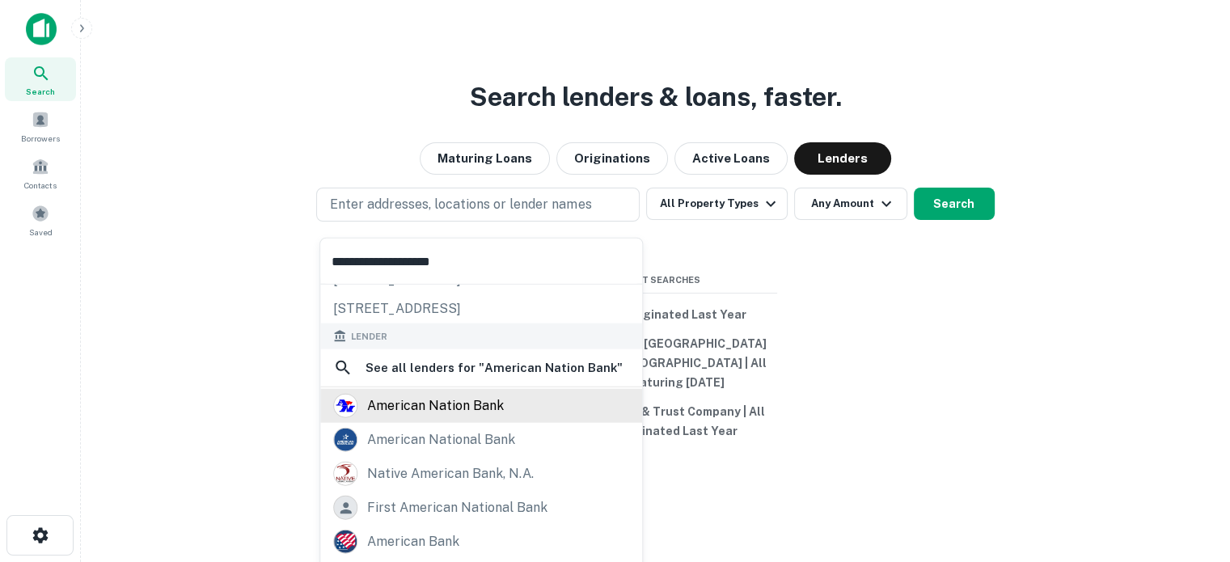
scroll to position [86, 0]
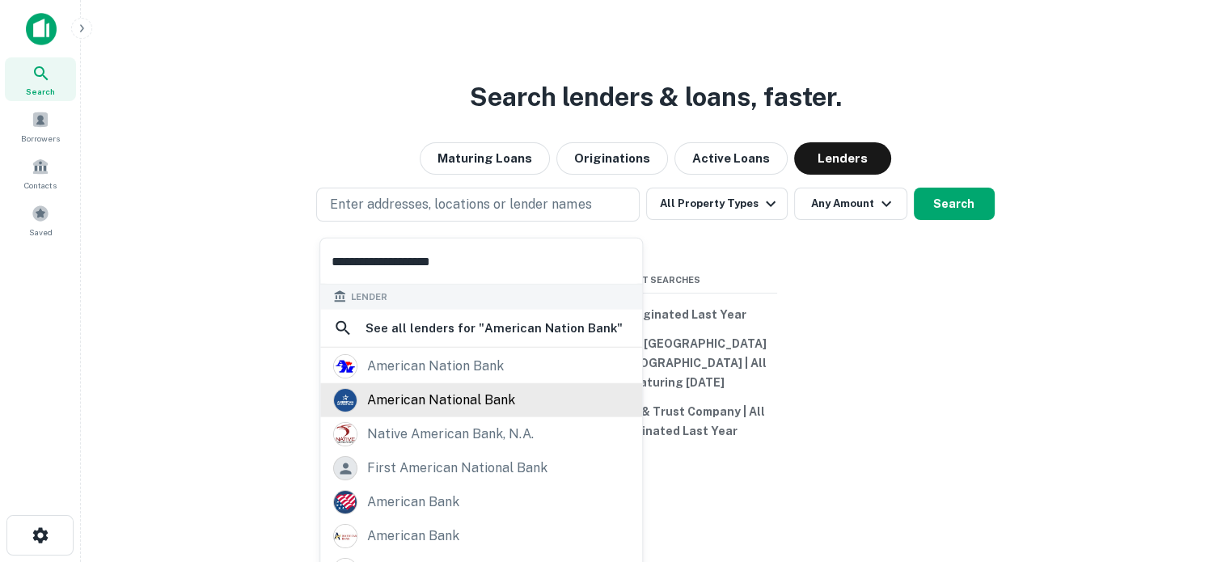
type input "**********"
click at [424, 404] on div "american national bank" at bounding box center [441, 400] width 148 height 24
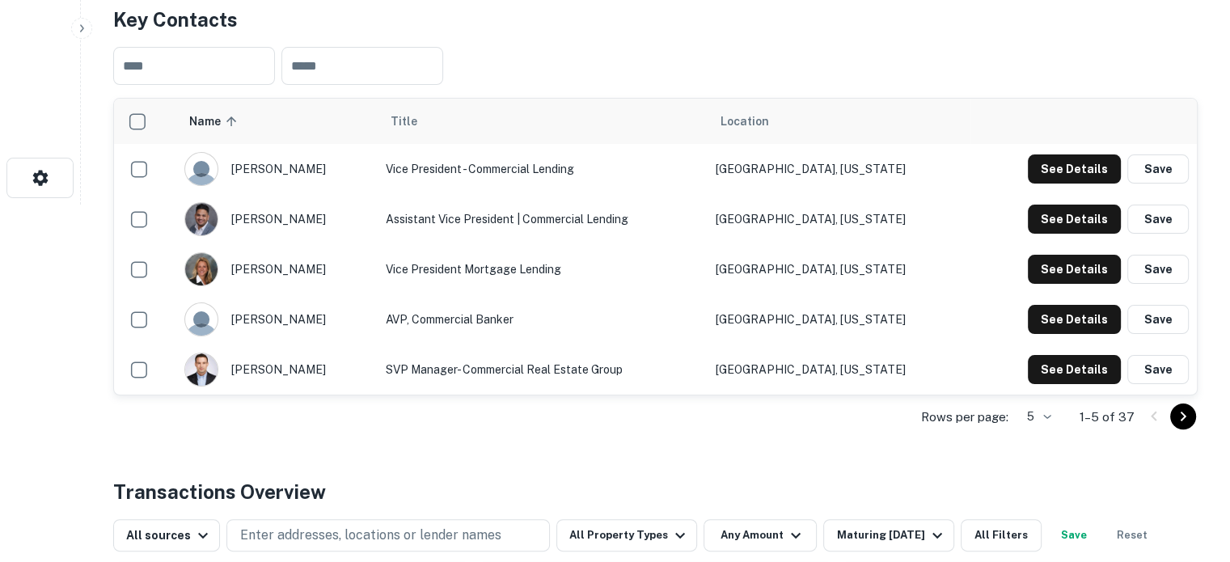
scroll to position [485, 0]
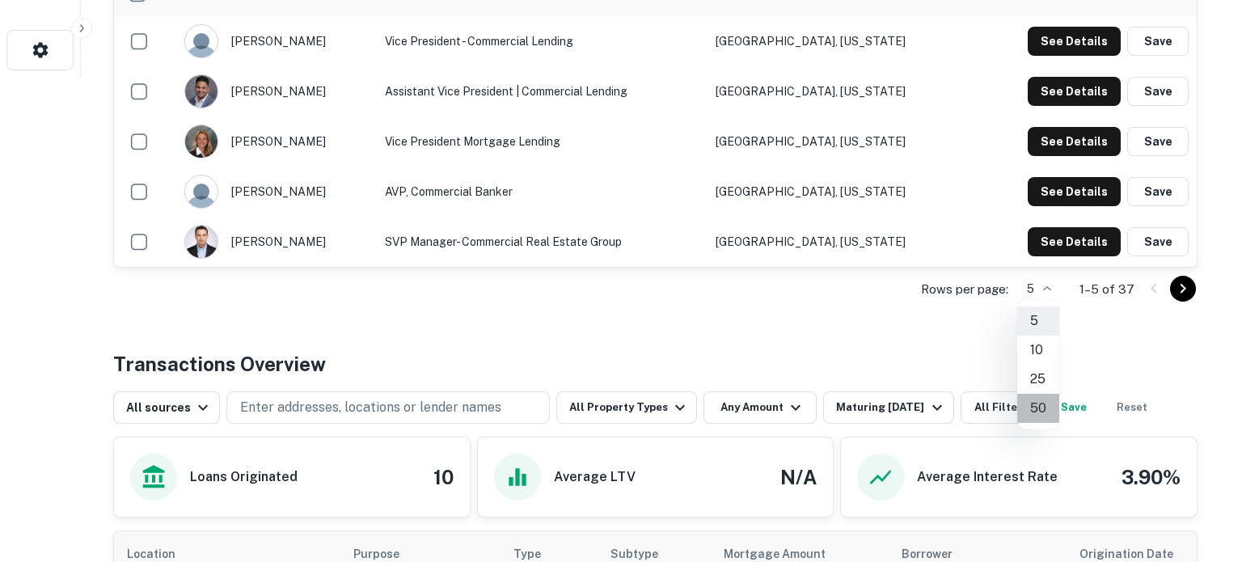
click at [1035, 403] on li "50" at bounding box center [1038, 408] width 42 height 29
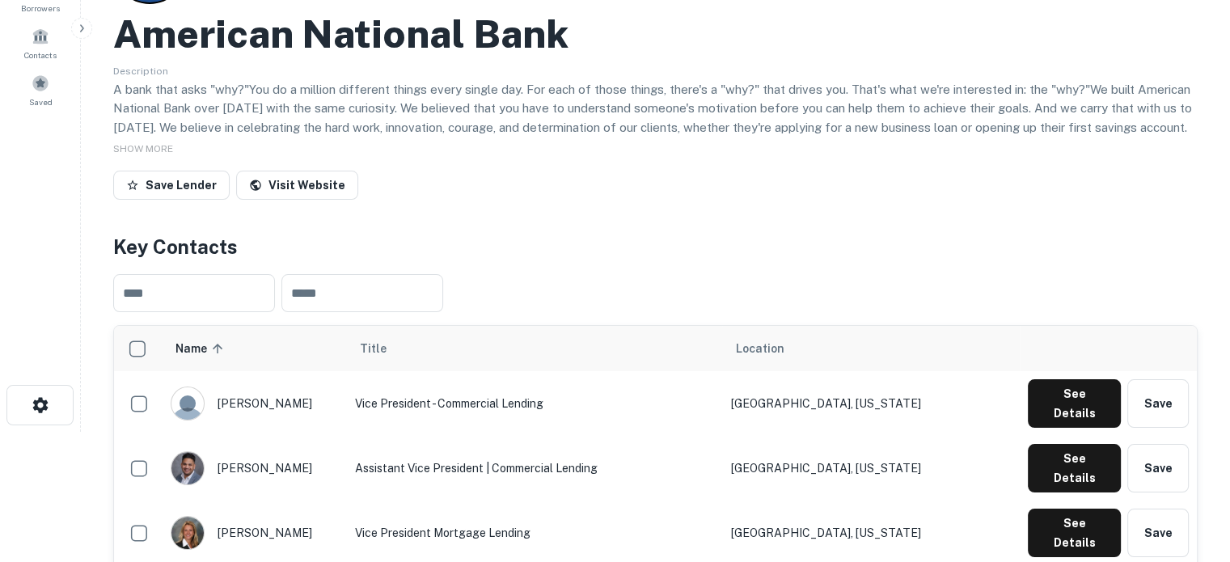
scroll to position [81, 0]
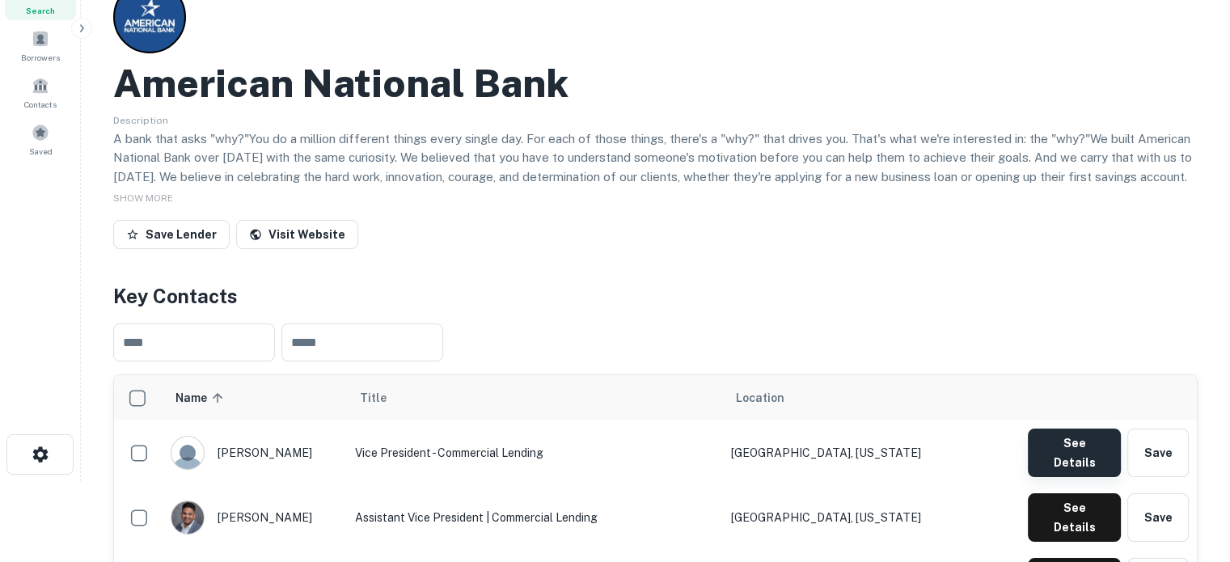
click at [1054, 449] on button "See Details" at bounding box center [1074, 453] width 93 height 49
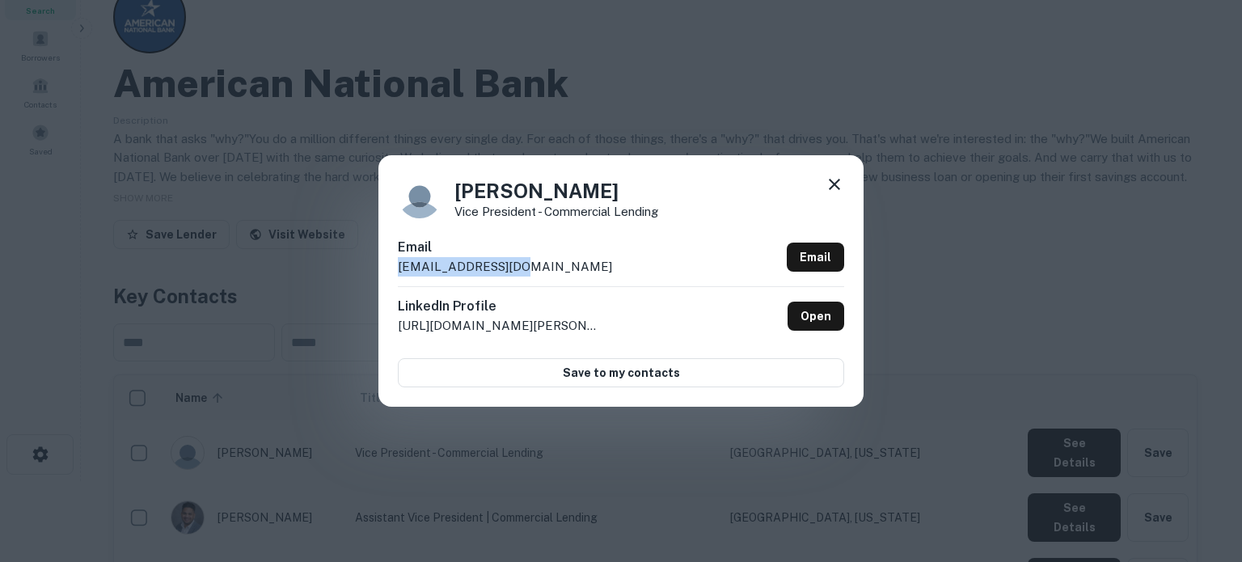
drag, startPoint x: 395, startPoint y: 271, endPoint x: 518, endPoint y: 271, distance: 123.7
click at [518, 271] on div "Kathy Bjerke Vice President - Commercial Lending Email kbjerke@anbank.com Email…" at bounding box center [620, 280] width 485 height 251
copy p "kbjerke@anbank.com"
click at [831, 180] on icon at bounding box center [834, 184] width 11 height 11
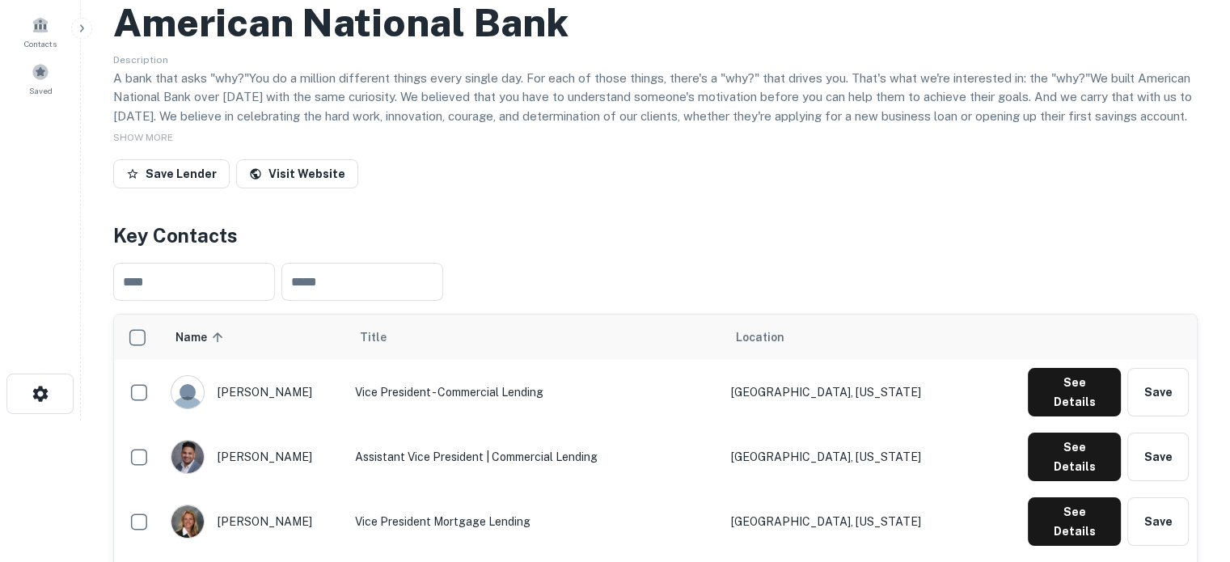
scroll to position [243, 0]
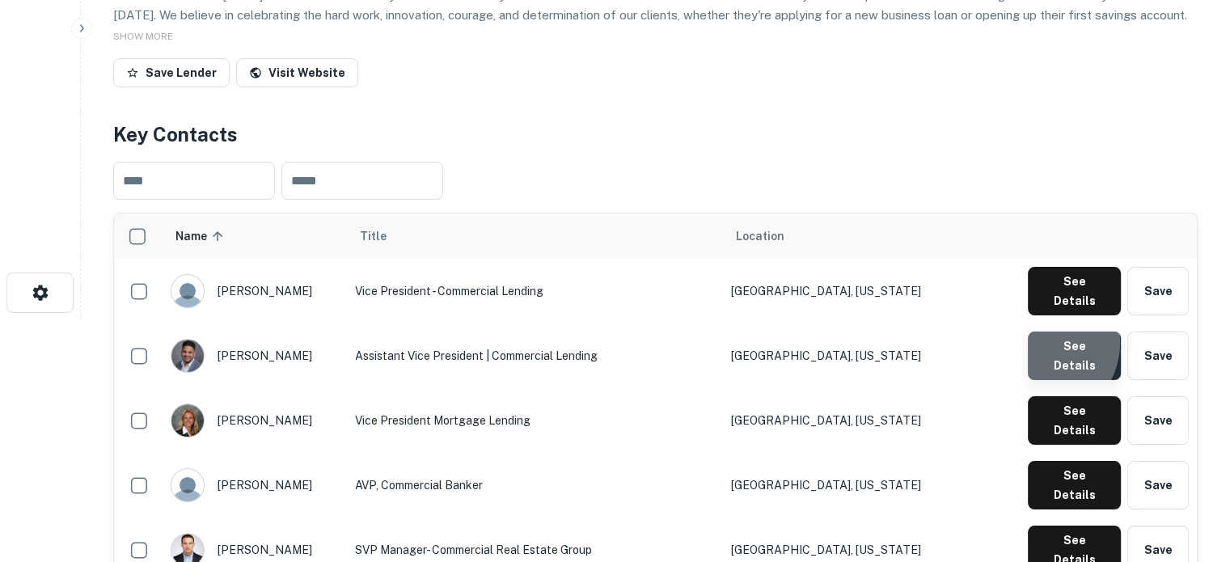
click at [1039, 332] on button "See Details" at bounding box center [1074, 356] width 93 height 49
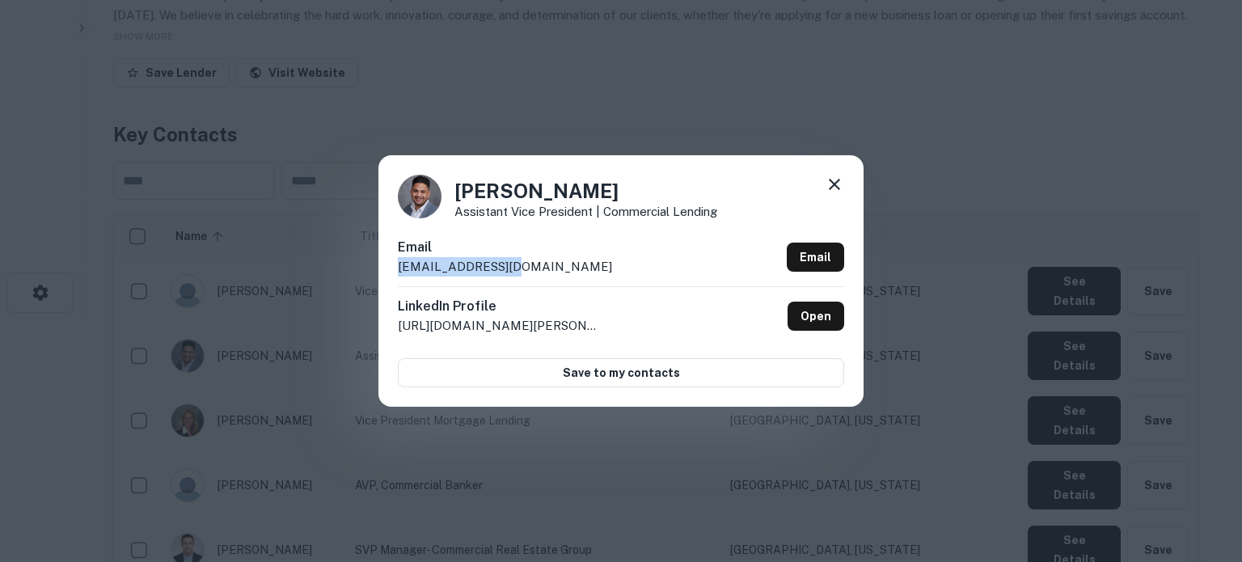
drag, startPoint x: 517, startPoint y: 265, endPoint x: 395, endPoint y: 273, distance: 122.4
click at [395, 273] on div "Kelvin Patel Assistant Vice President | Commercial Lending Email kpatel@anbank.…" at bounding box center [620, 280] width 485 height 251
copy p "kpatel@anbank.com"
click at [838, 184] on icon at bounding box center [834, 184] width 19 height 19
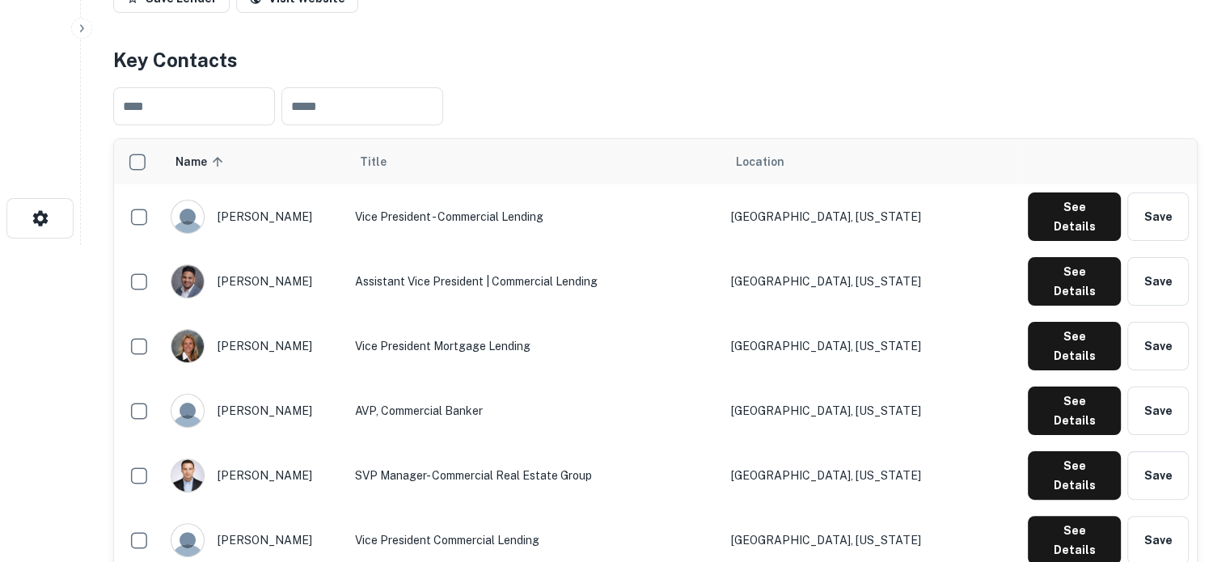
scroll to position [404, 0]
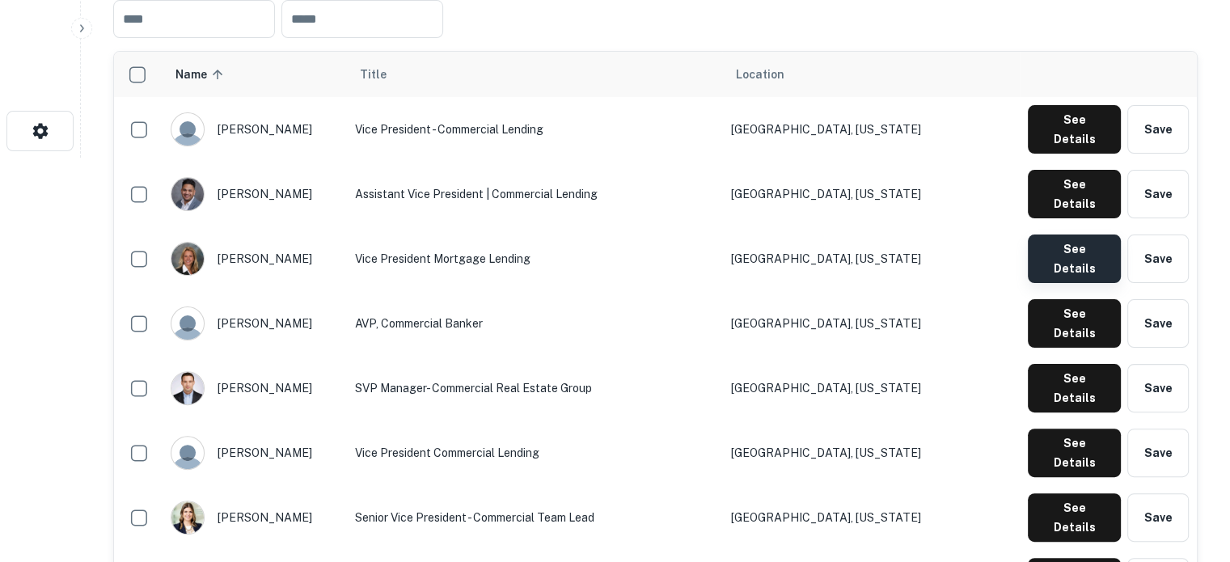
click at [1053, 235] on button "See Details" at bounding box center [1074, 259] width 93 height 49
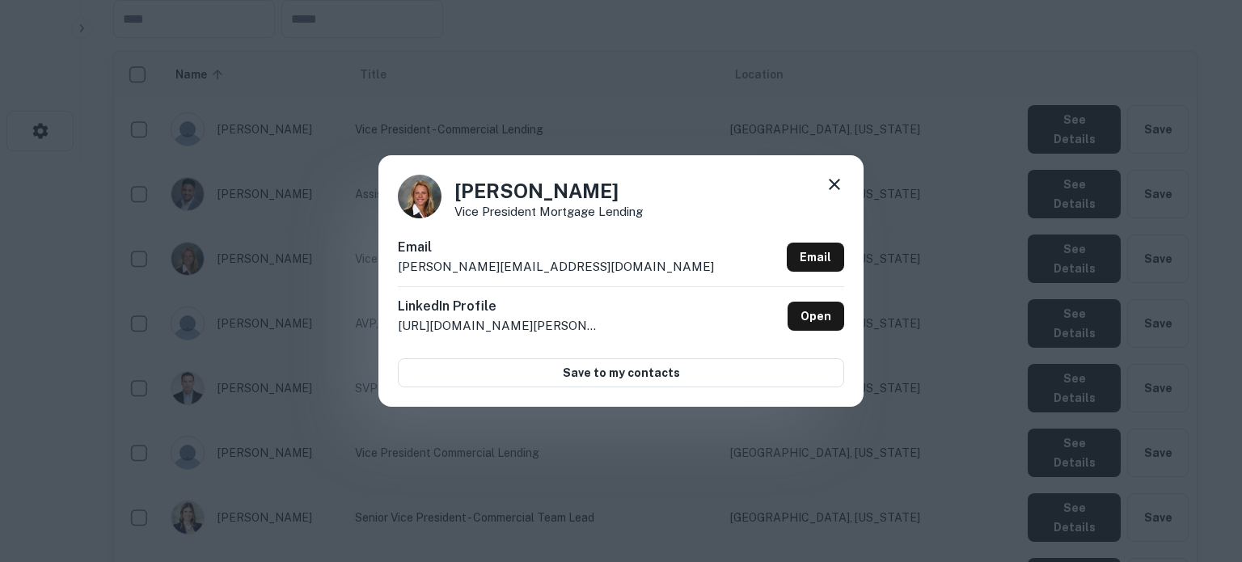
click at [831, 184] on icon at bounding box center [834, 184] width 19 height 19
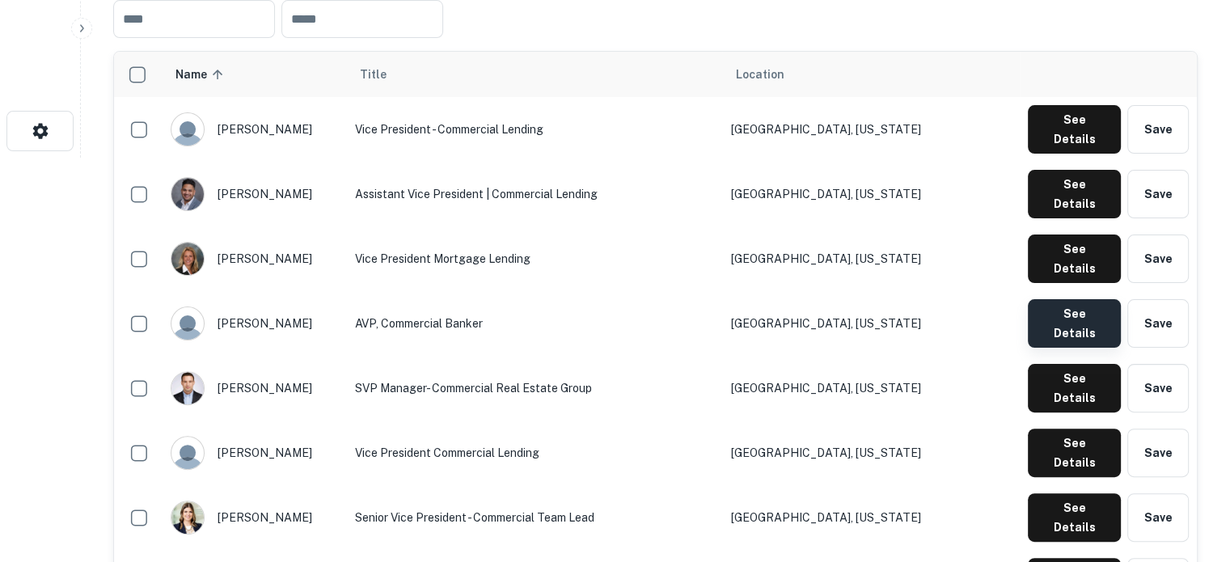
click at [1055, 299] on button "See Details" at bounding box center [1074, 323] width 93 height 49
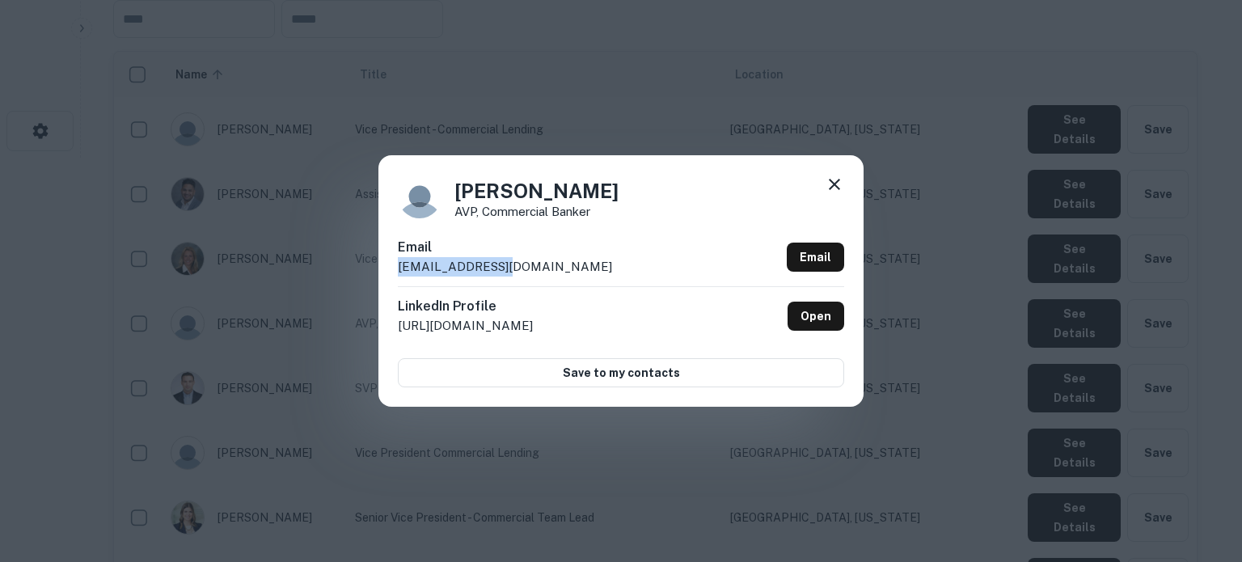
drag, startPoint x: 393, startPoint y: 273, endPoint x: 537, endPoint y: 271, distance: 144.0
click at [537, 271] on div "Ryan Ames AVP, Commercial Banker Email rames@anbank.com Email LinkedIn Profile …" at bounding box center [620, 280] width 485 height 251
copy p "rames@anbank.com"
click at [837, 189] on icon at bounding box center [834, 184] width 19 height 19
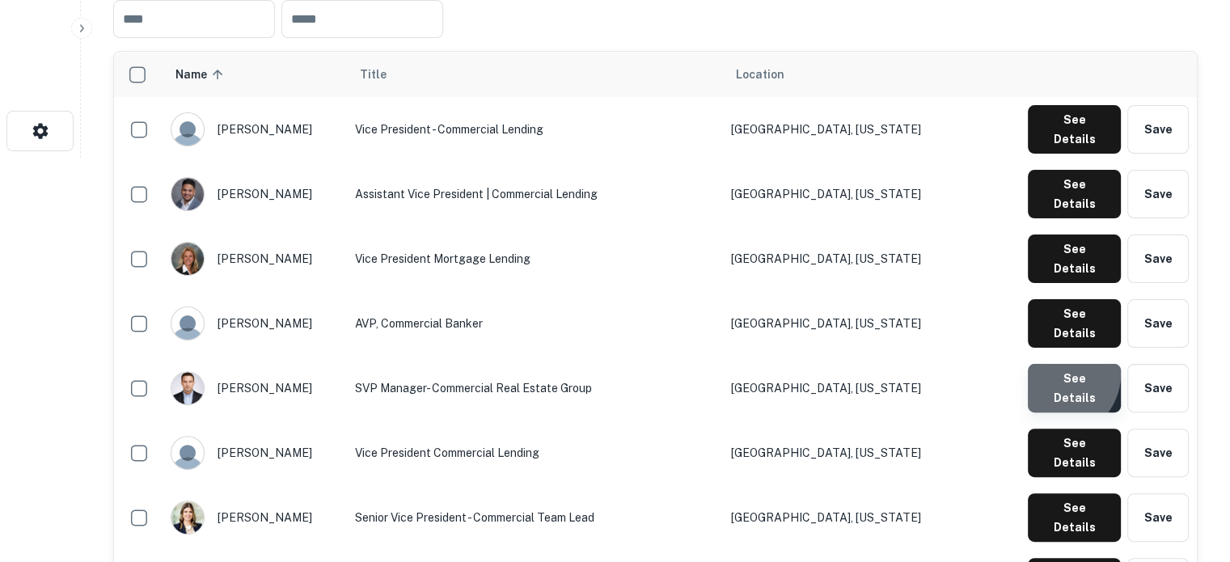
click at [1059, 364] on button "See Details" at bounding box center [1074, 388] width 93 height 49
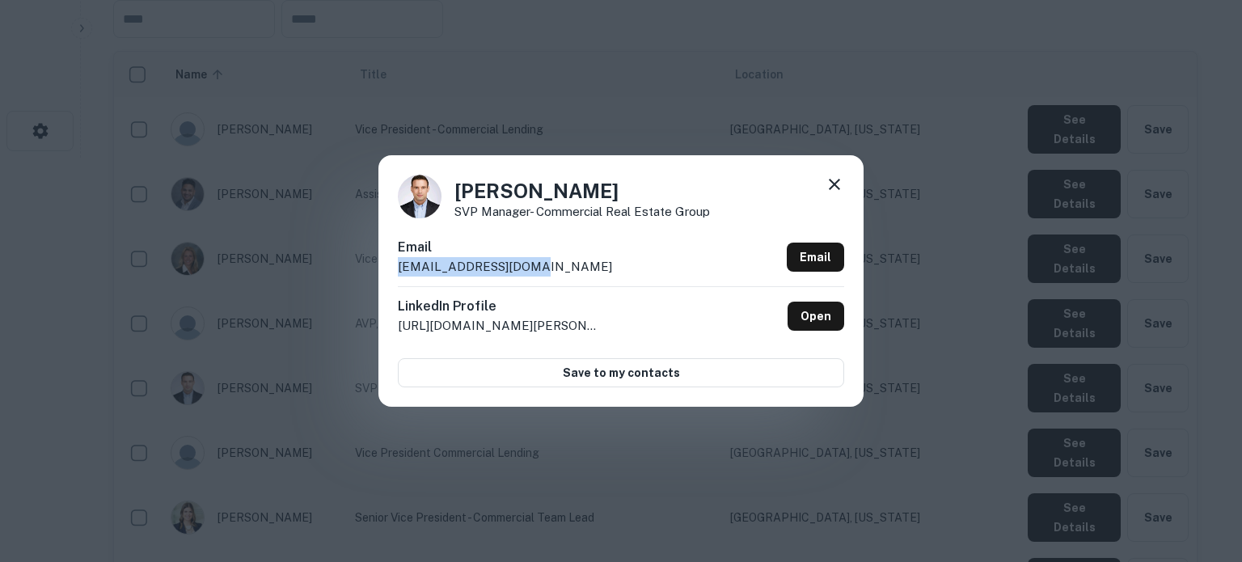
drag, startPoint x: 392, startPoint y: 276, endPoint x: 534, endPoint y: 268, distance: 141.7
click at [534, 268] on div "Scott Sullivan SVP Manager- Commercial Real Estate Group Email ssullivan@anbank…" at bounding box center [620, 280] width 485 height 251
copy p "ssullivan@anbank.com"
click at [838, 186] on icon at bounding box center [834, 184] width 19 height 19
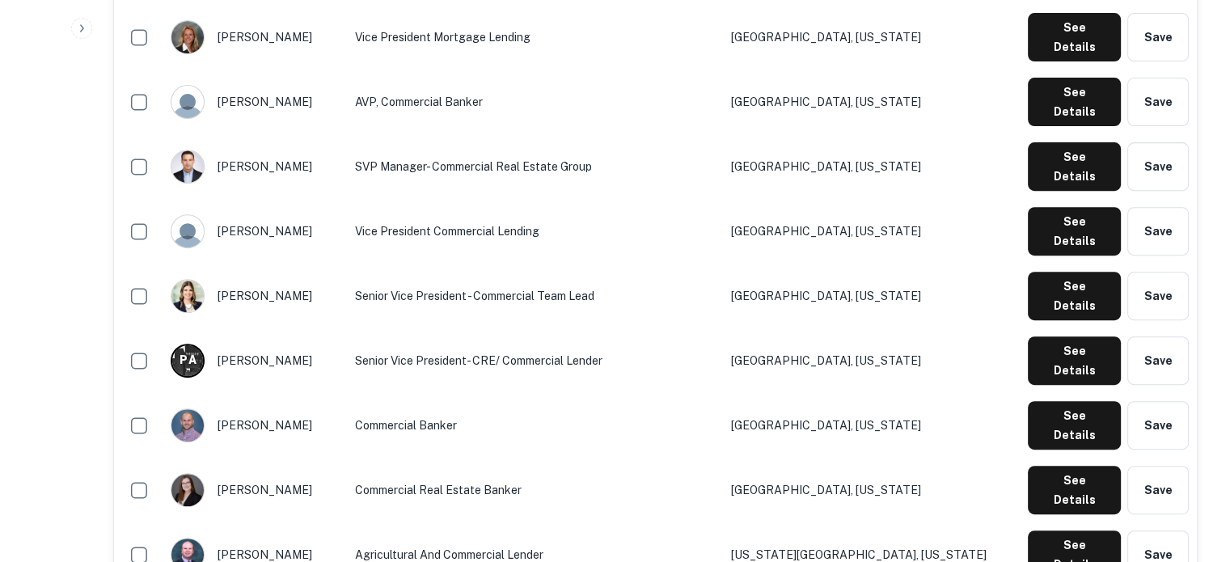
scroll to position [647, 0]
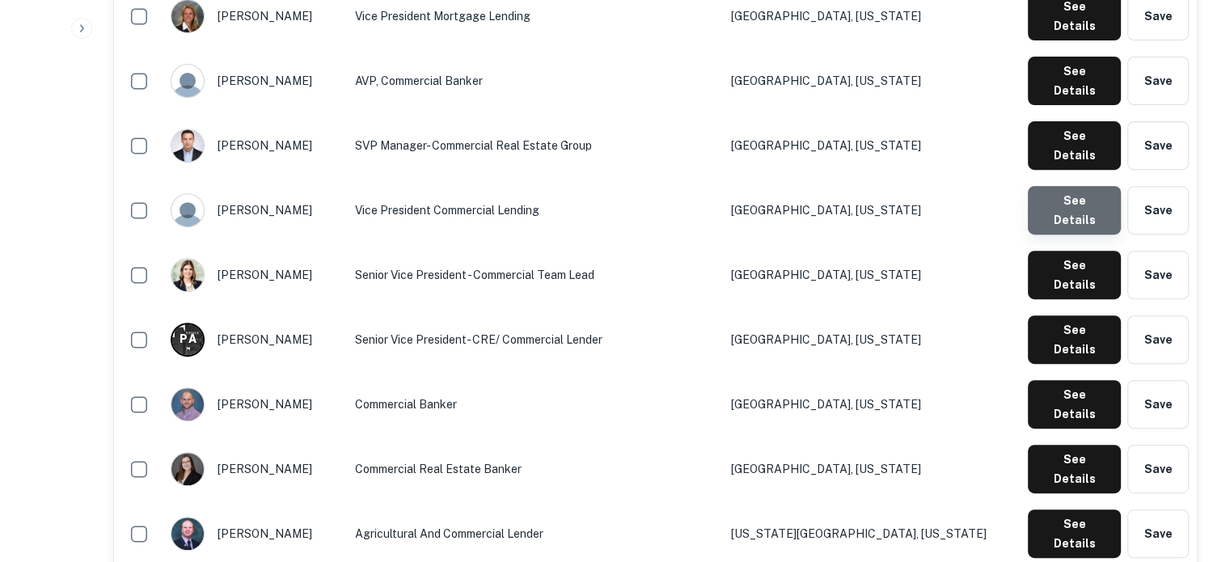
click at [1090, 186] on button "See Details" at bounding box center [1074, 210] width 93 height 49
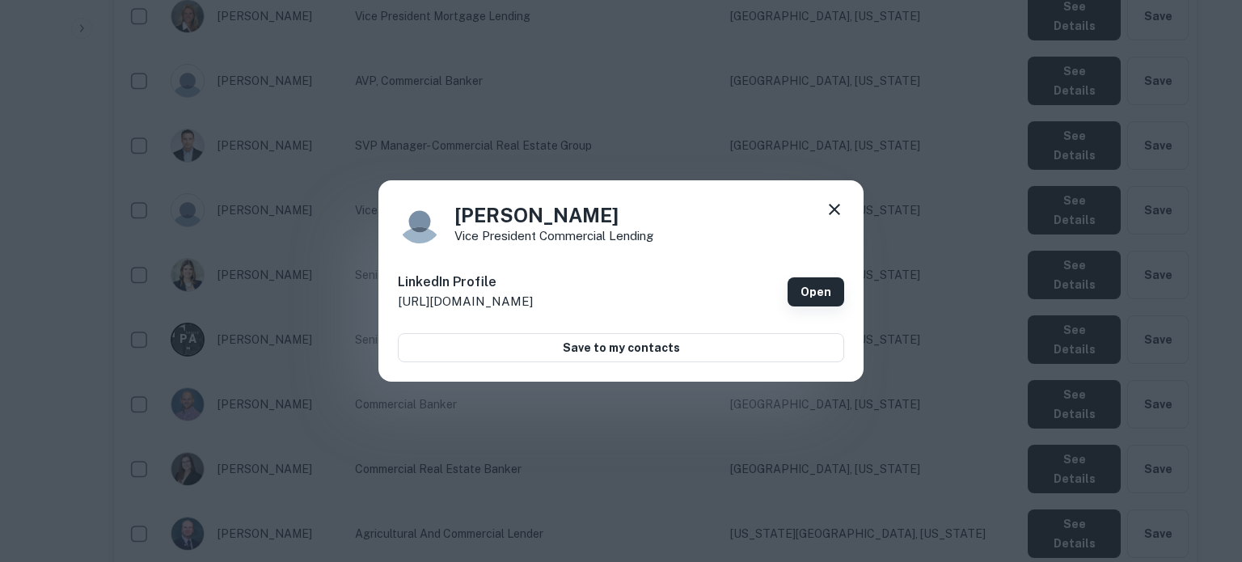
click at [818, 304] on link "Open" at bounding box center [816, 291] width 57 height 29
click at [827, 208] on icon at bounding box center [834, 209] width 19 height 19
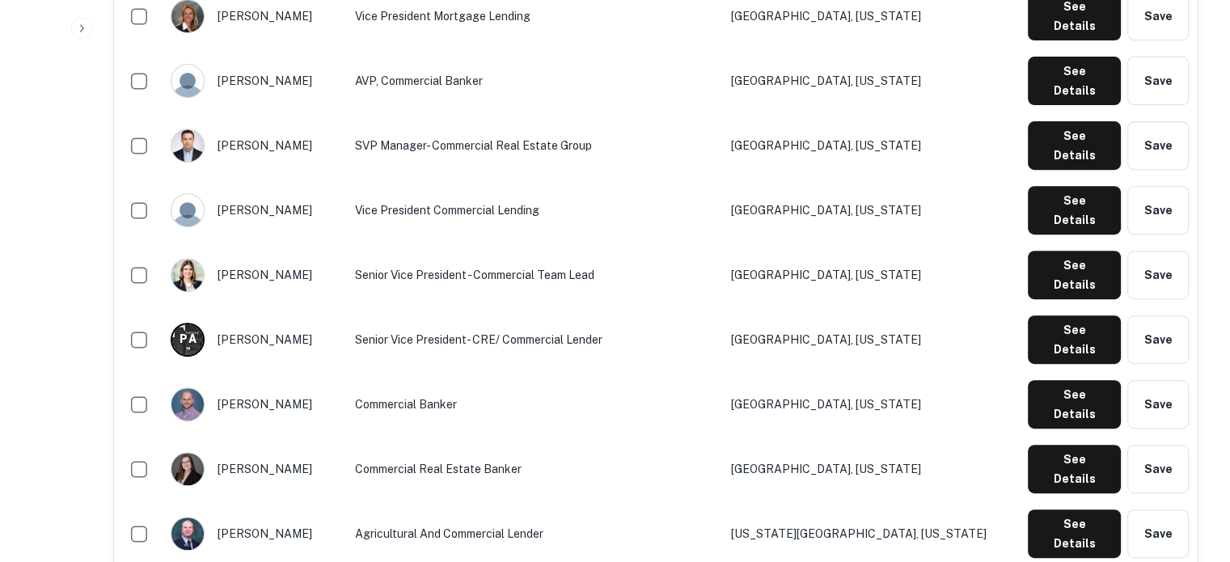
scroll to position [728, 0]
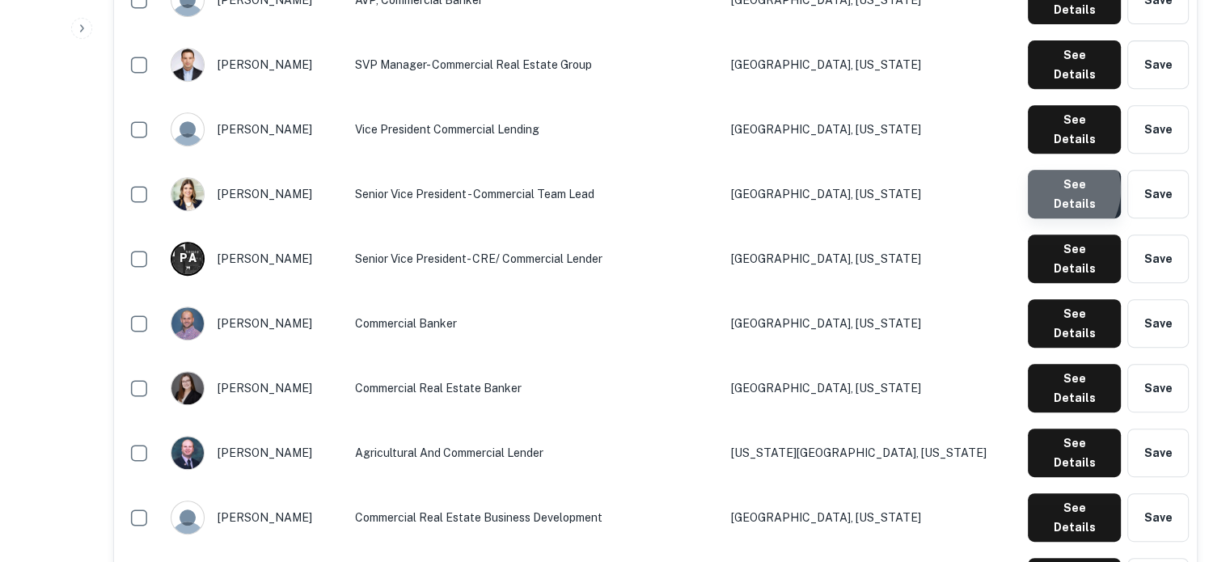
click at [1056, 170] on button "See Details" at bounding box center [1074, 194] width 93 height 49
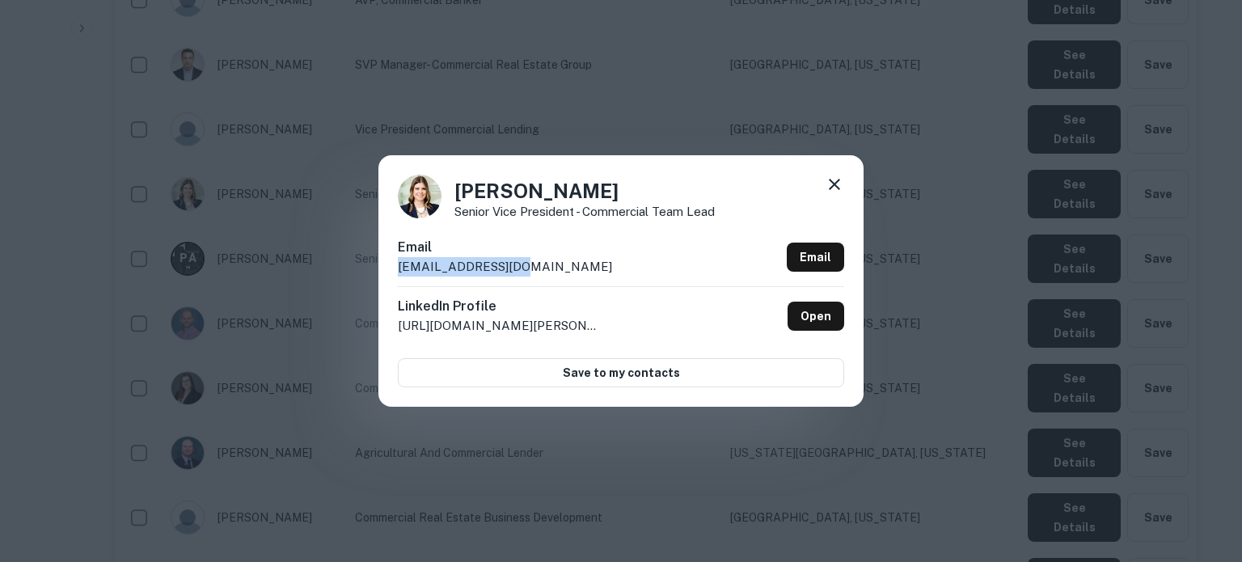
drag, startPoint x: 391, startPoint y: 275, endPoint x: 559, endPoint y: 278, distance: 167.4
click at [559, 278] on div "Suzi Sterba Senior Vice President - Commercial Team Lead Email ssterba@anbank.c…" at bounding box center [620, 280] width 485 height 251
copy p "ssterba@anbank.com"
click at [837, 190] on icon at bounding box center [834, 184] width 19 height 19
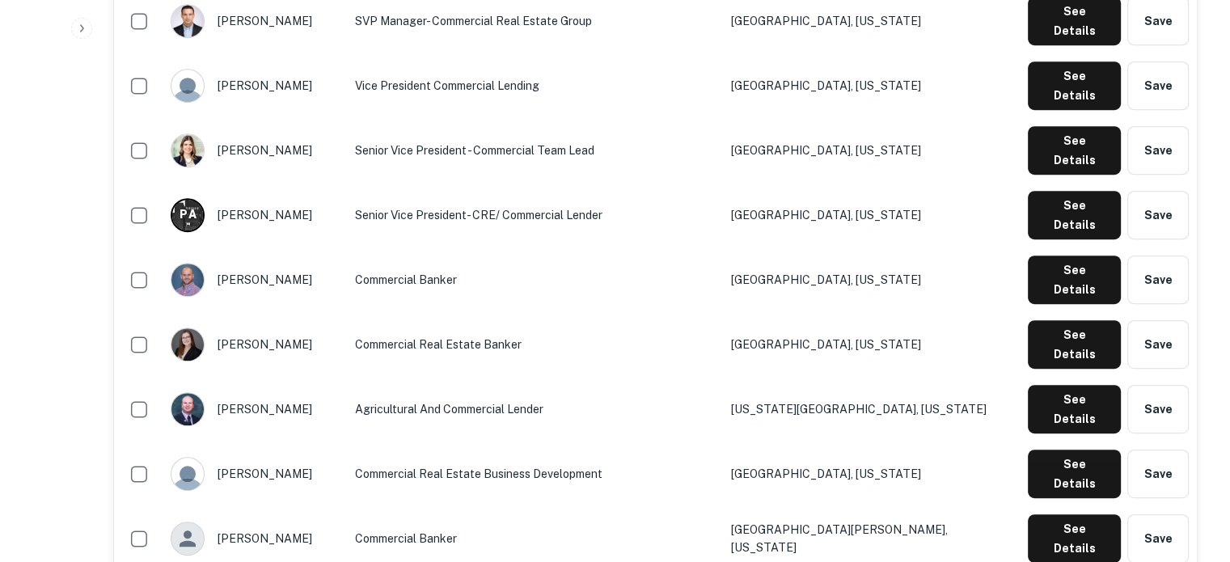
scroll to position [809, 0]
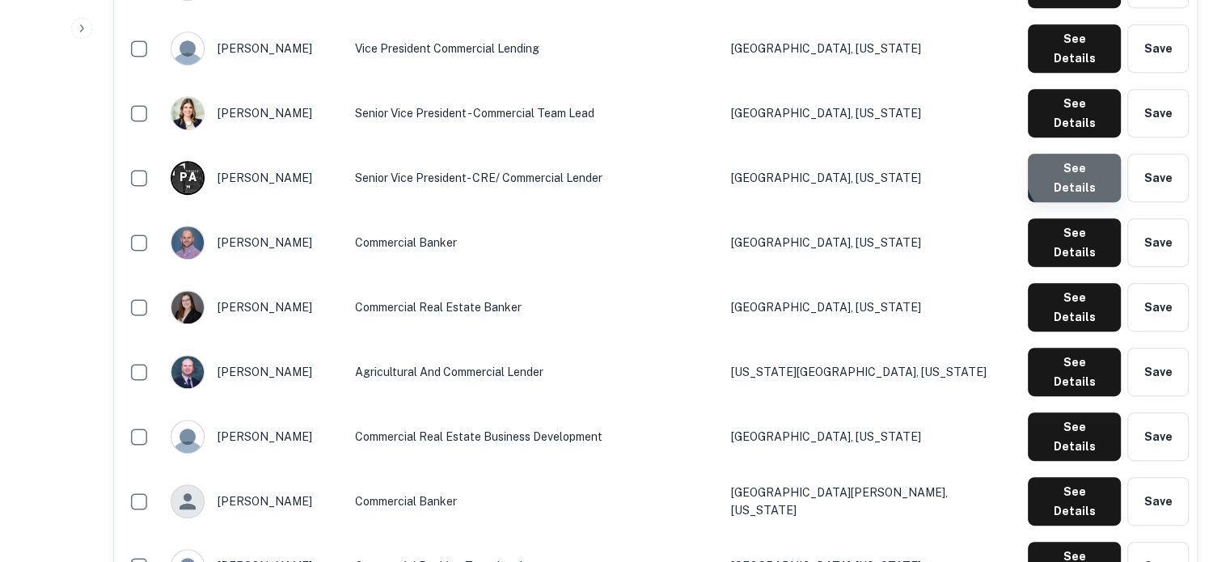
click at [1085, 154] on button "See Details" at bounding box center [1074, 178] width 93 height 49
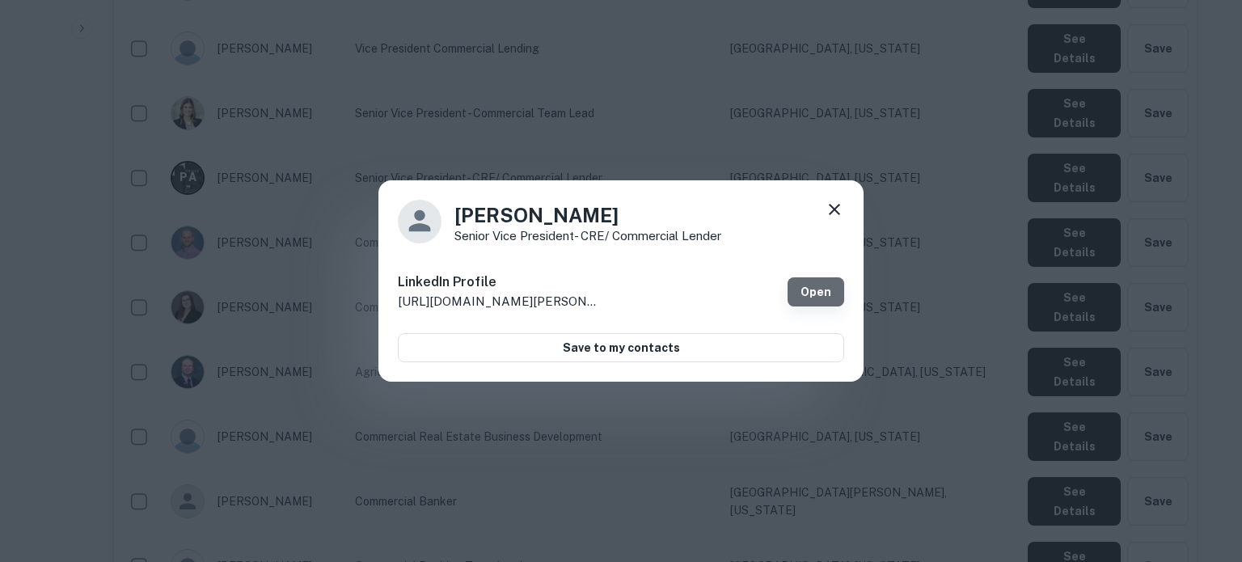
click at [827, 287] on link "Open" at bounding box center [816, 291] width 57 height 29
click at [836, 214] on icon at bounding box center [834, 209] width 19 height 19
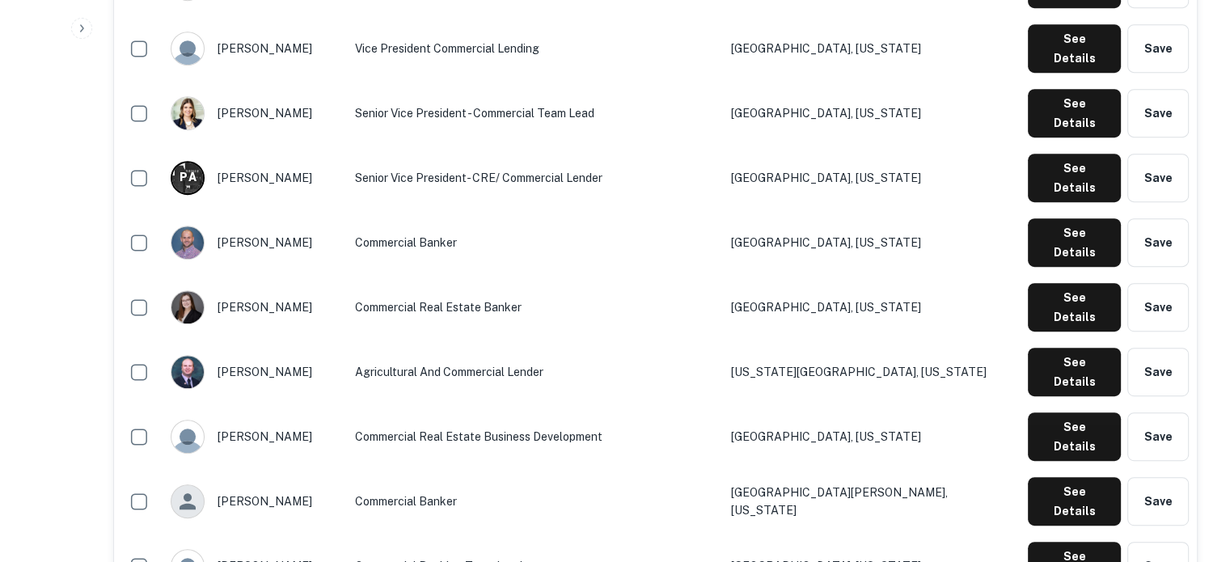
scroll to position [728, 0]
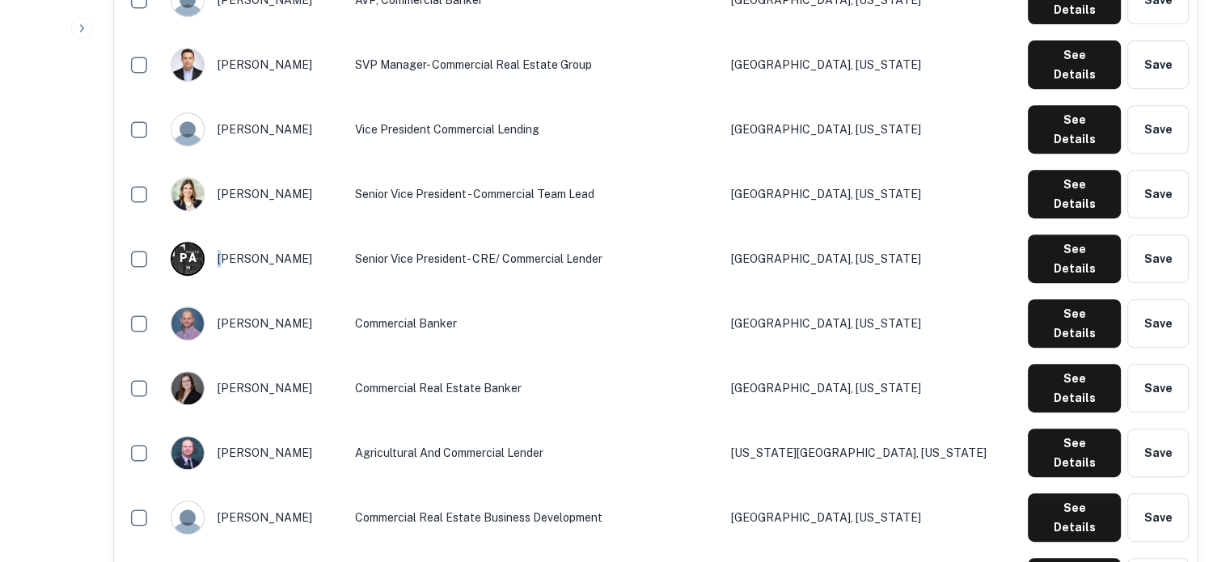
drag, startPoint x: 228, startPoint y: 155, endPoint x: 260, endPoint y: 154, distance: 32.4
click at [240, 242] on div "P A perry alexander" at bounding box center [255, 259] width 168 height 34
click at [1035, 235] on button "See Details" at bounding box center [1074, 259] width 93 height 49
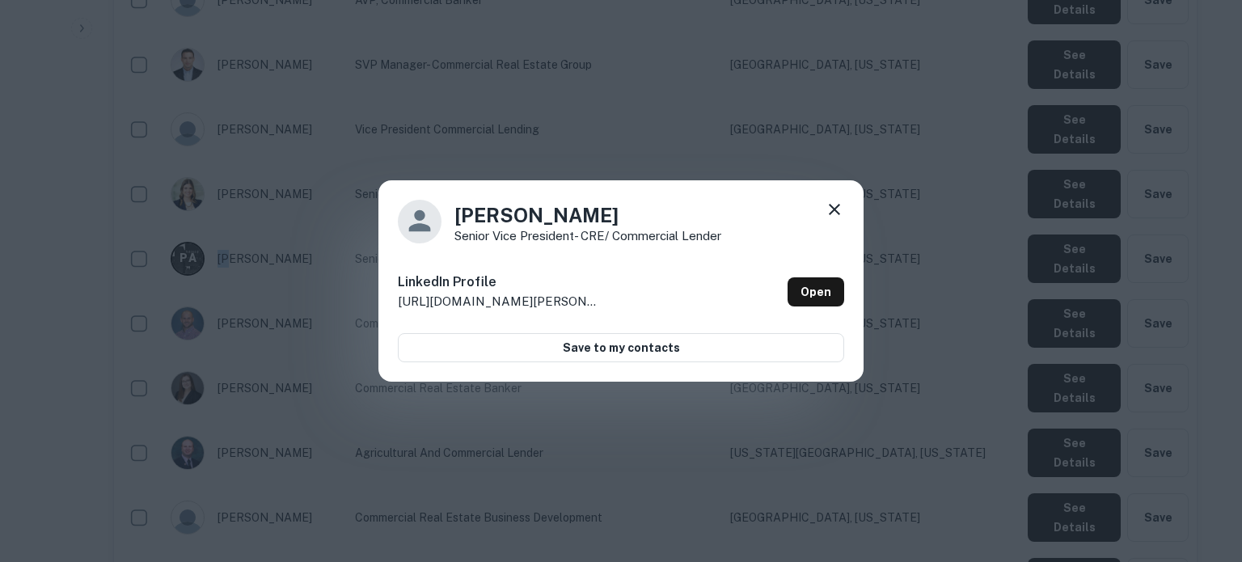
drag, startPoint x: 453, startPoint y: 216, endPoint x: 660, endPoint y: 274, distance: 215.1
click at [639, 216] on div "Perry Alexander Senior Vice President- CRE/ Commercial Lender" at bounding box center [621, 222] width 446 height 44
copy h4 "Perry Alexander"
drag, startPoint x: 454, startPoint y: 237, endPoint x: 729, endPoint y: 238, distance: 275.0
click at [729, 238] on div "Perry Alexander Senior Vice President- CRE/ Commercial Lender" at bounding box center [621, 222] width 446 height 44
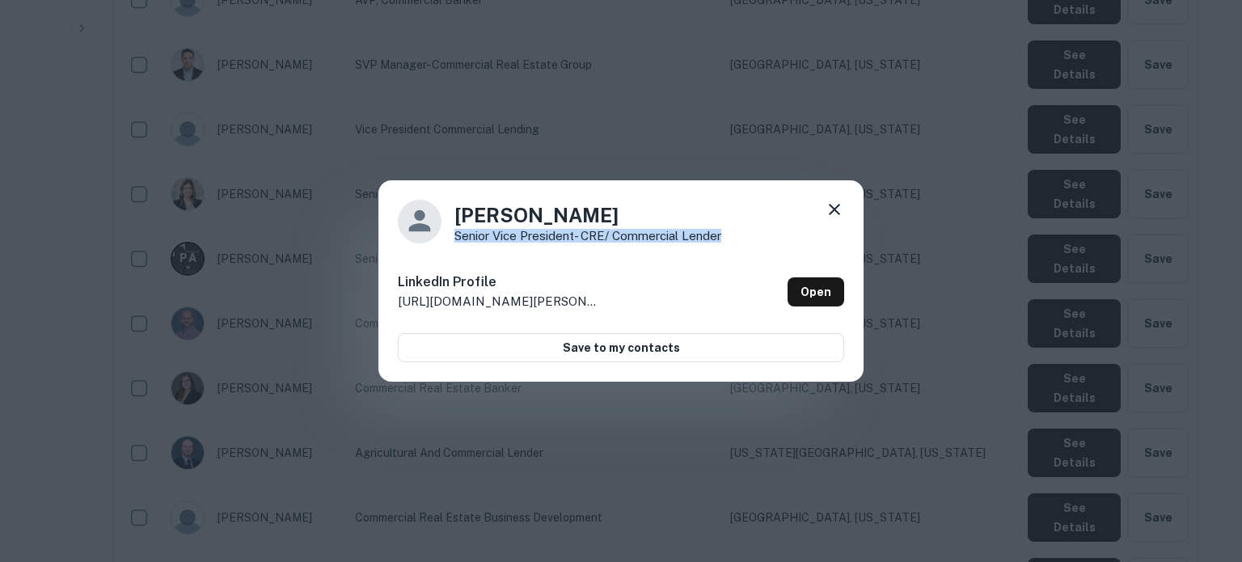
copy p "Senior Vice President- CRE/ Commercial Lender"
click at [831, 210] on icon at bounding box center [834, 209] width 19 height 19
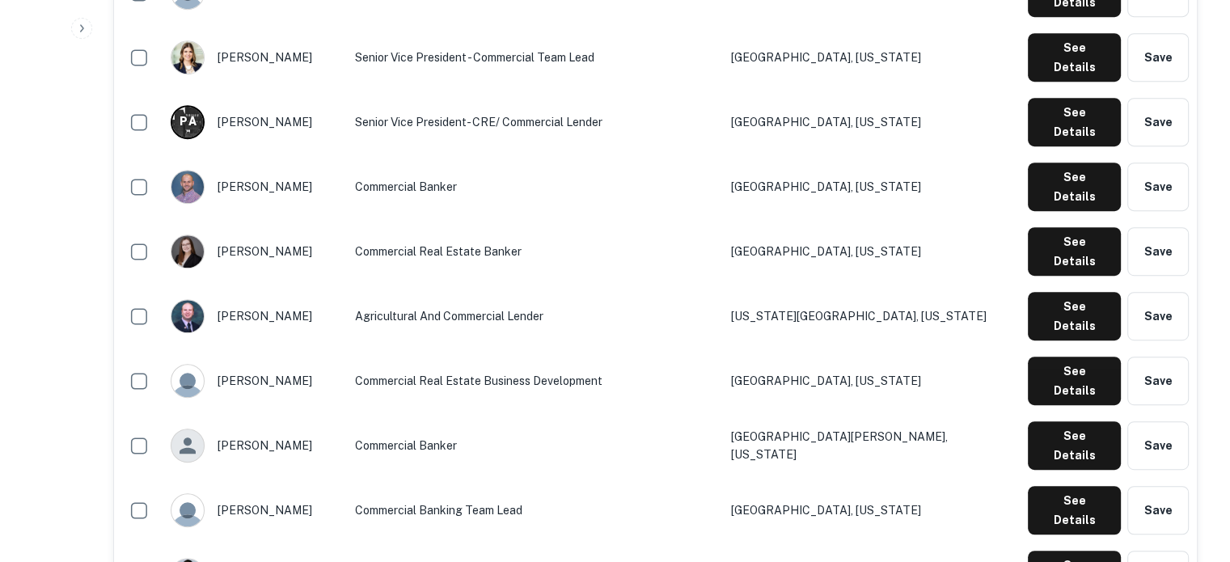
scroll to position [890, 0]
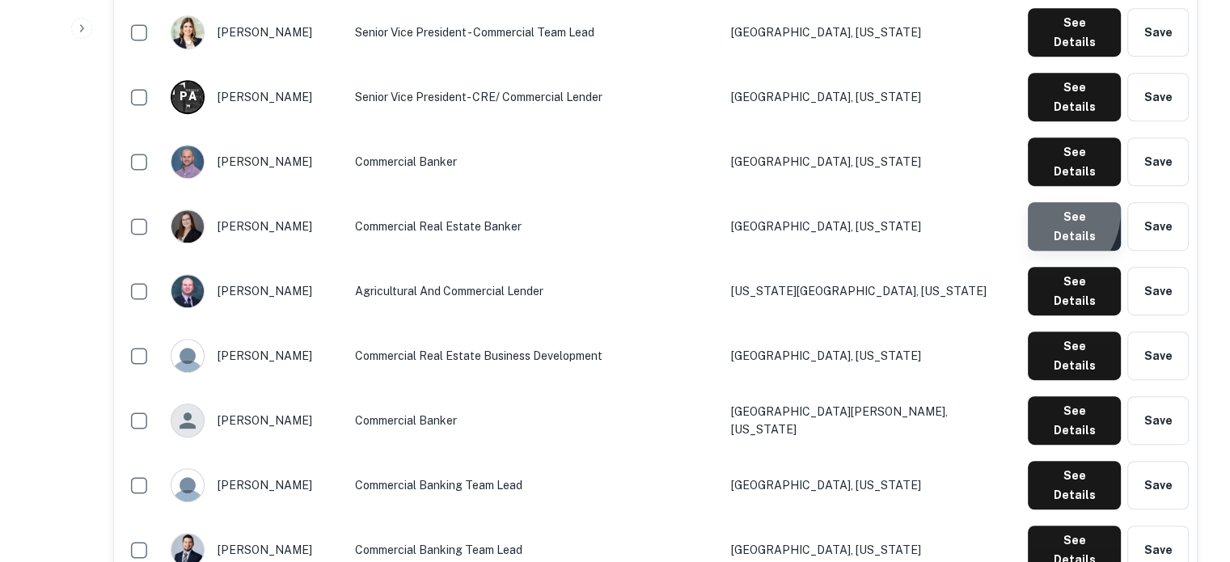
click at [1043, 202] on button "See Details" at bounding box center [1074, 226] width 93 height 49
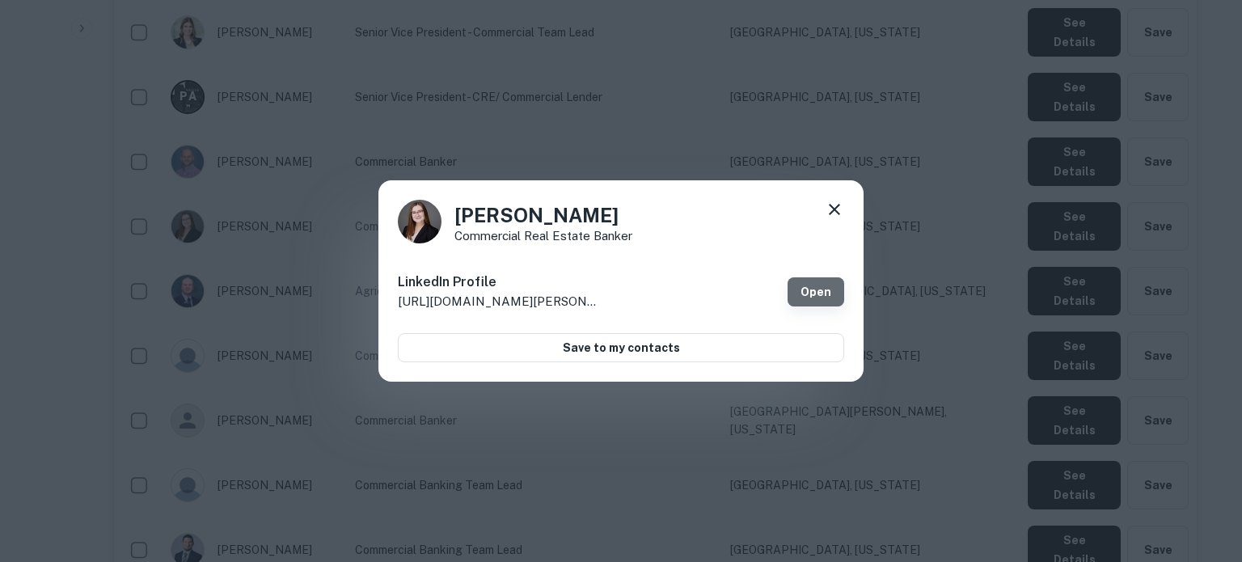
click at [801, 285] on link "Open" at bounding box center [816, 291] width 57 height 29
click at [838, 213] on icon at bounding box center [834, 209] width 11 height 11
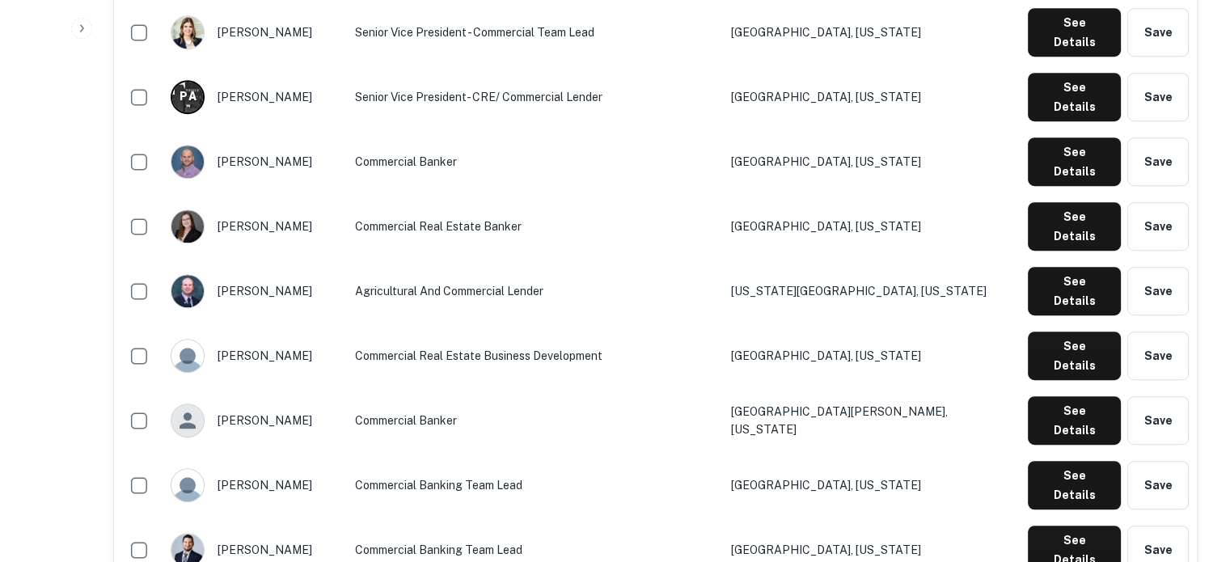
scroll to position [970, 0]
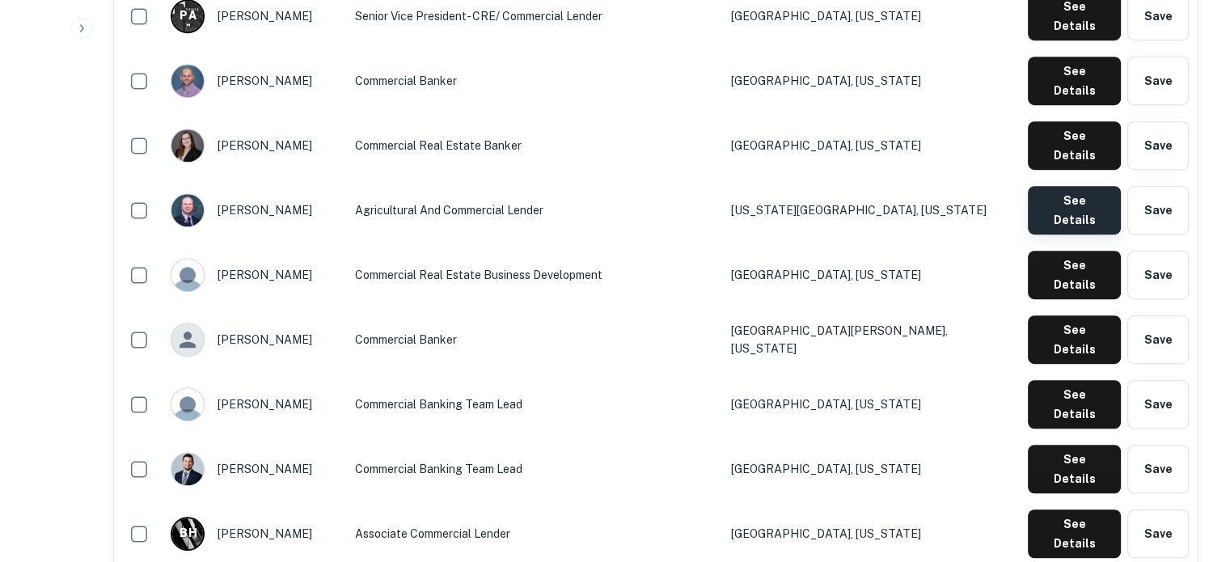
click at [1088, 186] on button "See Details" at bounding box center [1074, 210] width 93 height 49
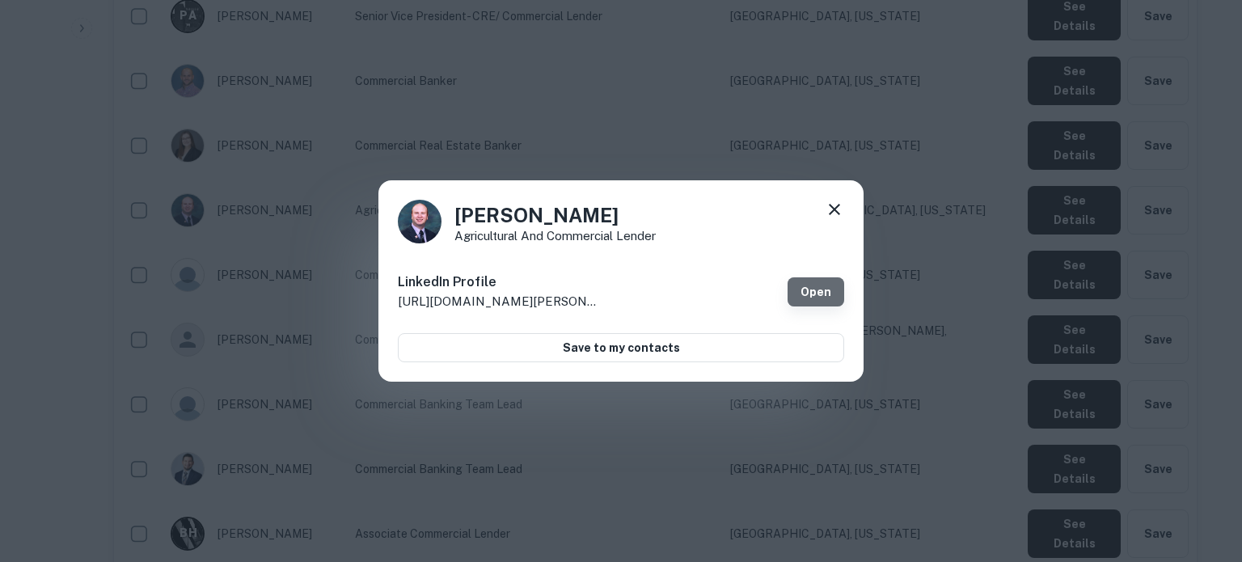
click at [830, 287] on link "Open" at bounding box center [816, 291] width 57 height 29
click at [840, 210] on icon at bounding box center [834, 209] width 19 height 19
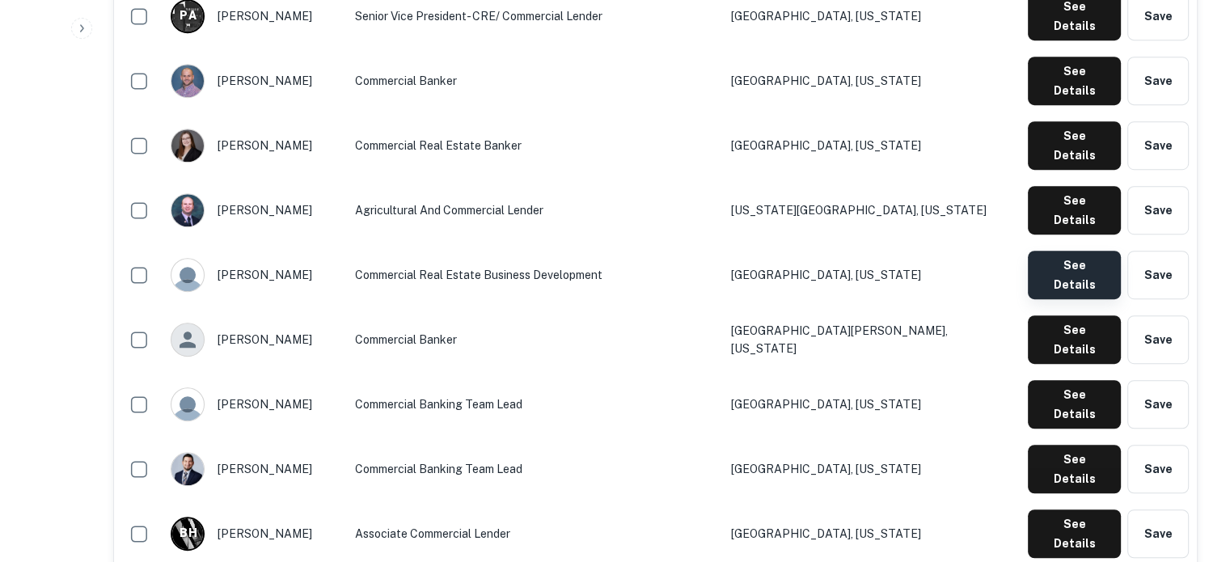
click at [1061, 251] on button "See Details" at bounding box center [1074, 275] width 93 height 49
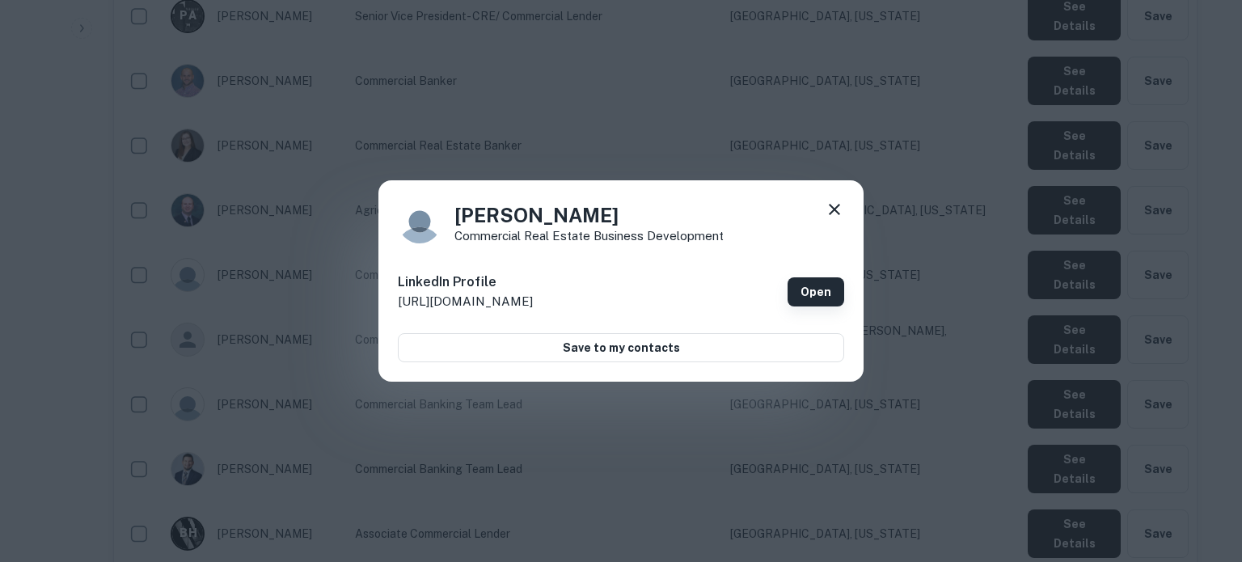
click at [805, 286] on link "Open" at bounding box center [816, 291] width 57 height 29
click at [836, 207] on icon at bounding box center [834, 209] width 11 height 11
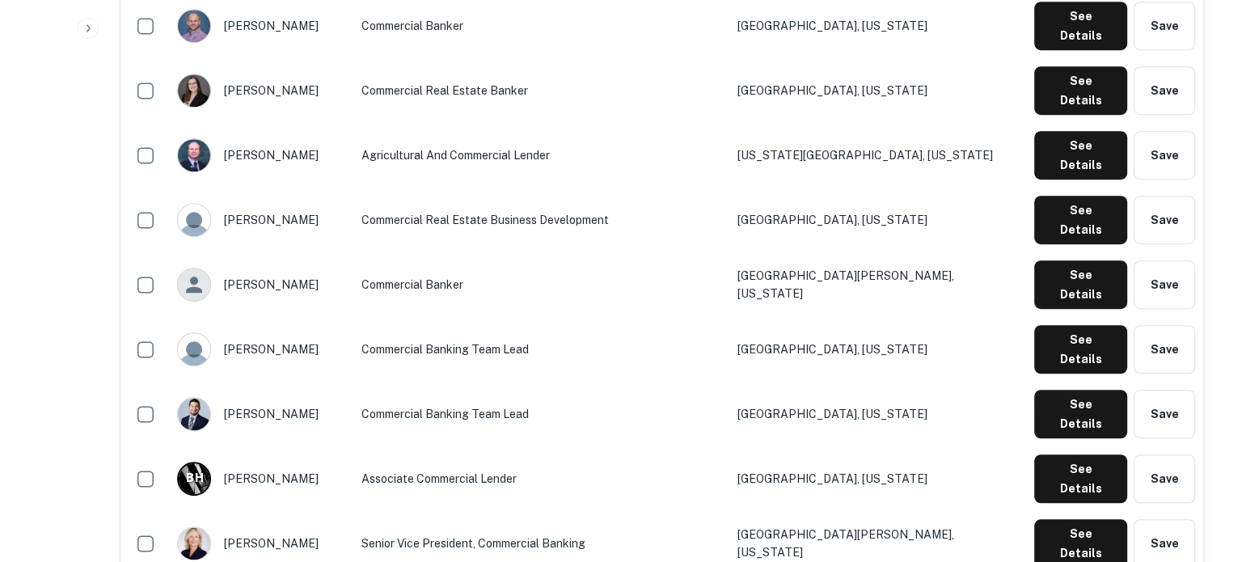
scroll to position [1051, 0]
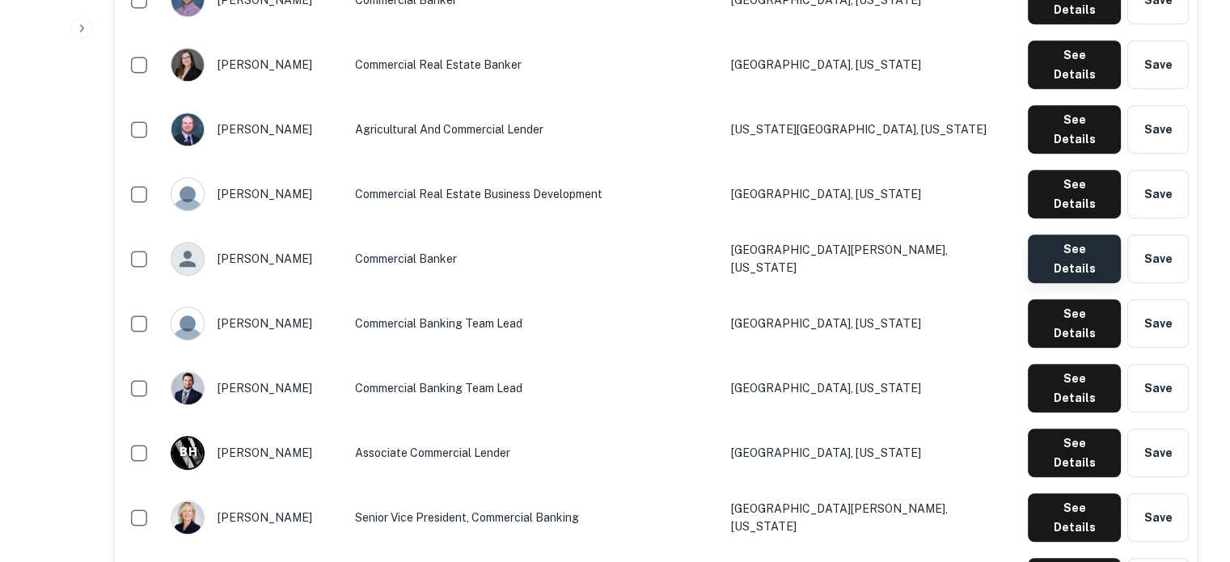
click at [1061, 235] on button "See Details" at bounding box center [1074, 259] width 93 height 49
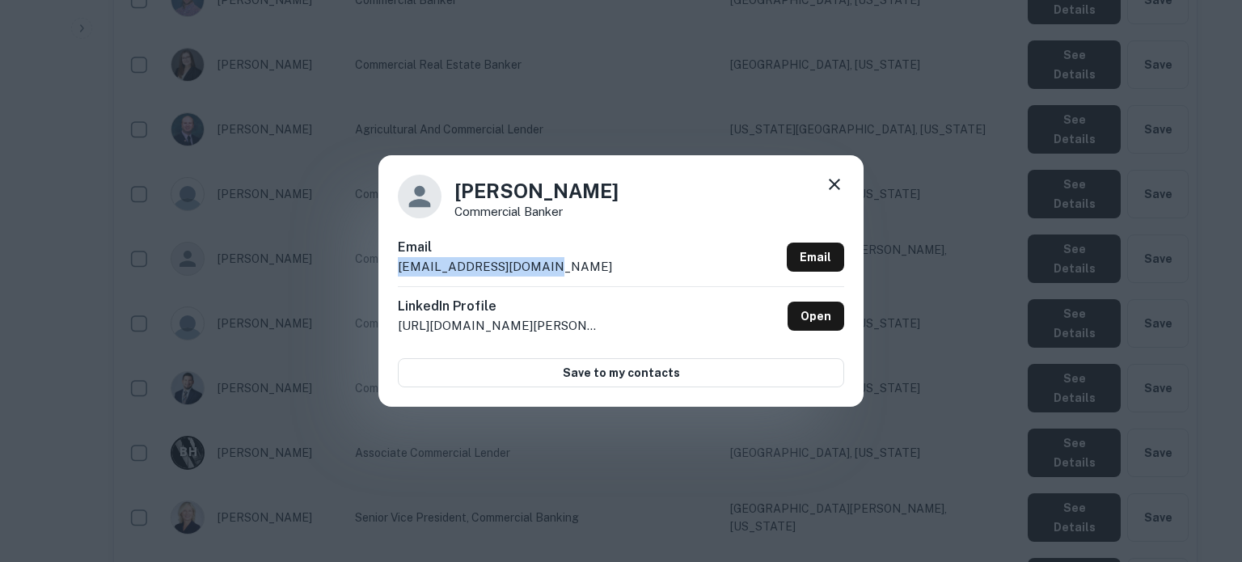
drag, startPoint x: 397, startPoint y: 274, endPoint x: 571, endPoint y: 273, distance: 173.9
click at [571, 273] on div "Jake Stoltenberg Commercial Banker Email jstoltenberg@cbmn.bank Email LinkedIn …" at bounding box center [620, 280] width 485 height 251
copy p "jstoltenberg@cbmn.bank"
drag, startPoint x: 834, startPoint y: 190, endPoint x: 816, endPoint y: 196, distance: 18.7
click at [834, 190] on icon at bounding box center [834, 184] width 19 height 19
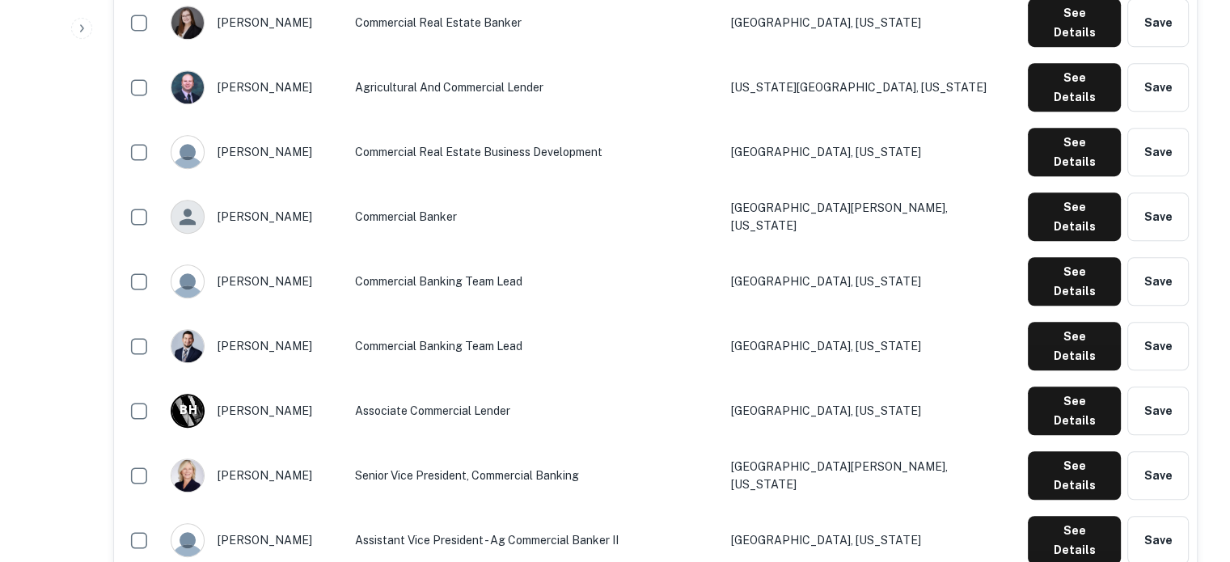
scroll to position [1132, 0]
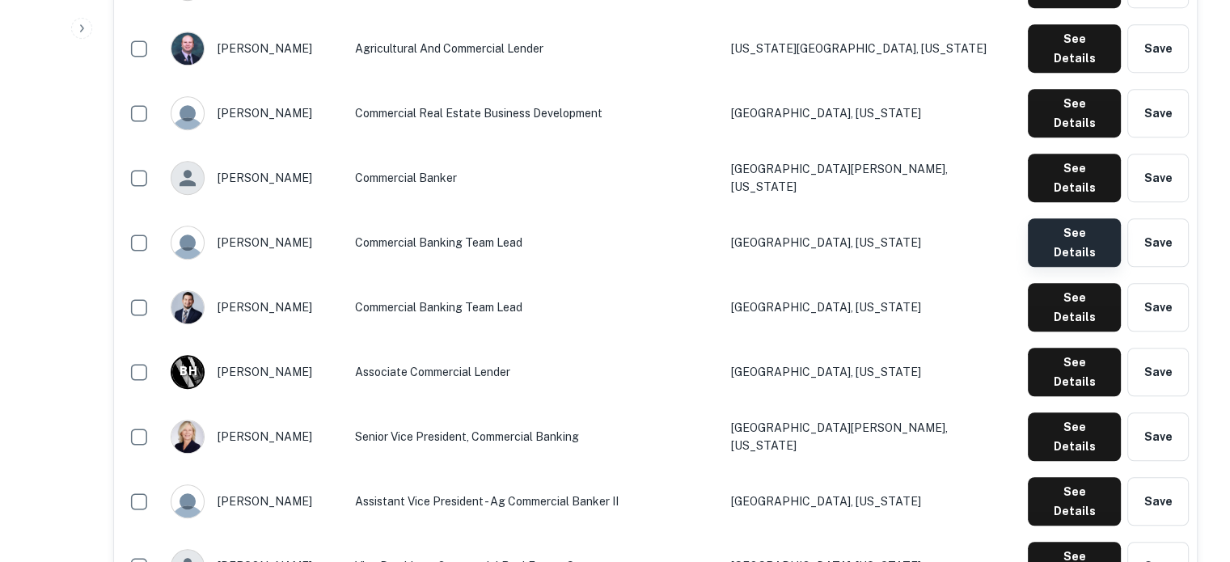
click at [1045, 218] on button "See Details" at bounding box center [1074, 242] width 93 height 49
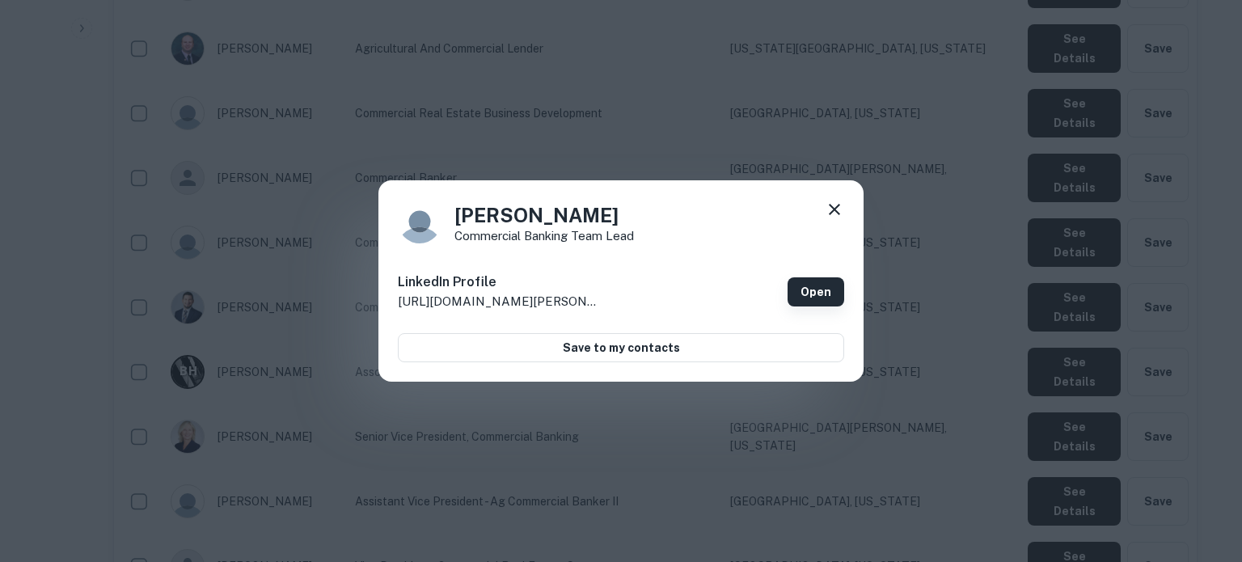
click at [815, 290] on link "Open" at bounding box center [816, 291] width 57 height 29
click at [839, 211] on icon at bounding box center [834, 209] width 19 height 19
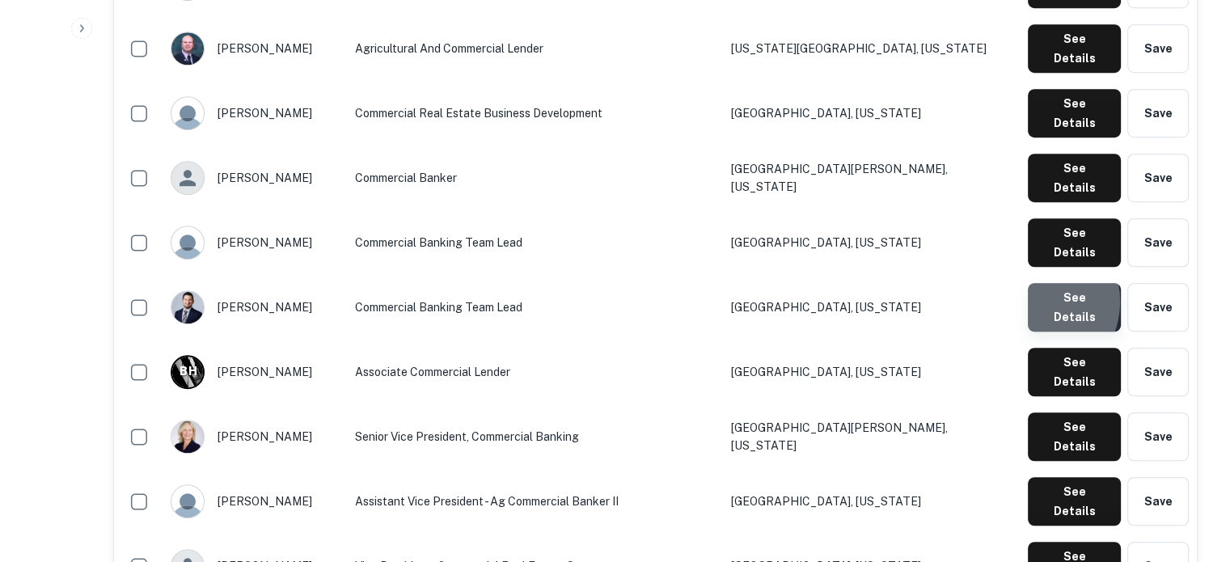
click at [1031, 283] on button "See Details" at bounding box center [1074, 307] width 93 height 49
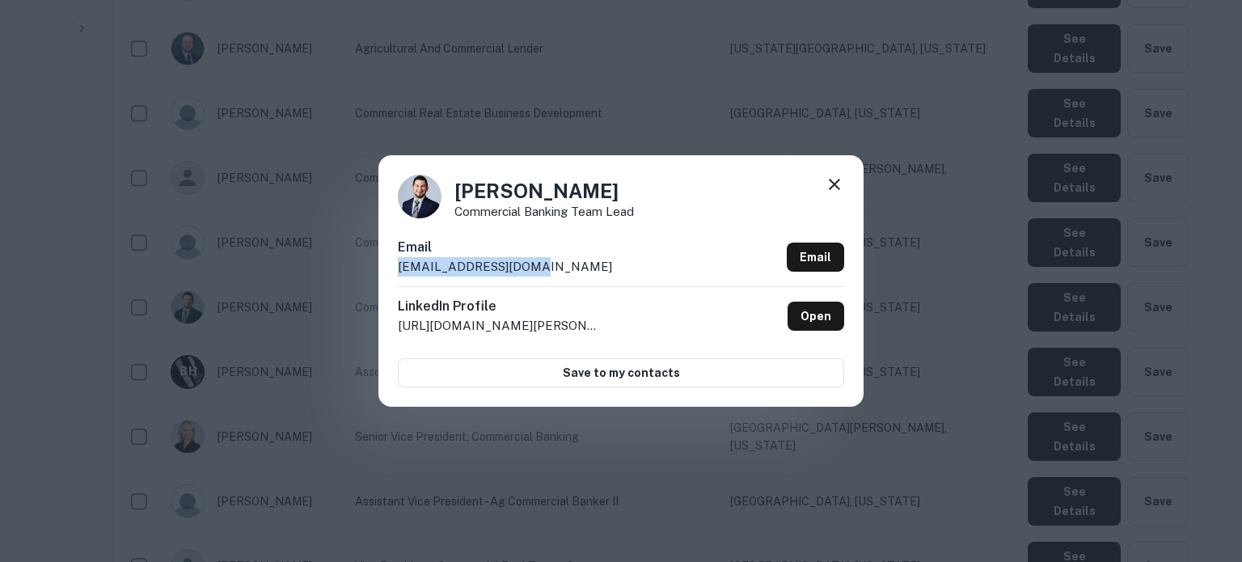
drag, startPoint x: 398, startPoint y: 273, endPoint x: 592, endPoint y: 275, distance: 194.1
click at [592, 275] on div "Email kschwartz@anbank.com Email" at bounding box center [621, 262] width 446 height 49
copy p "kschwartz@anbank.com"
click at [839, 190] on icon at bounding box center [834, 184] width 11 height 11
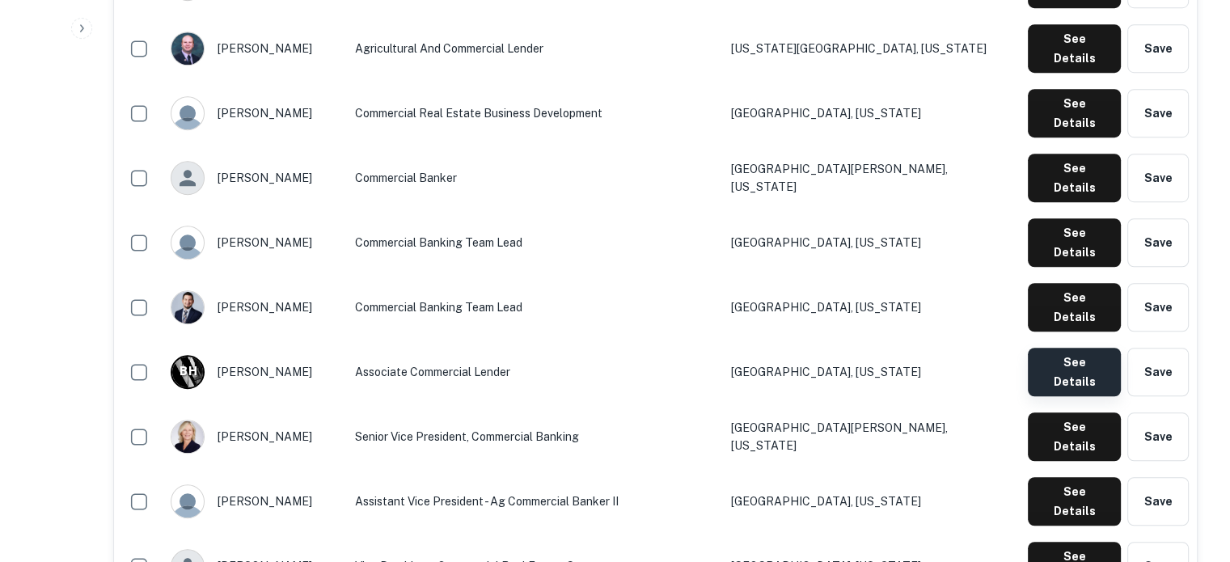
click at [1068, 348] on button "See Details" at bounding box center [1074, 372] width 93 height 49
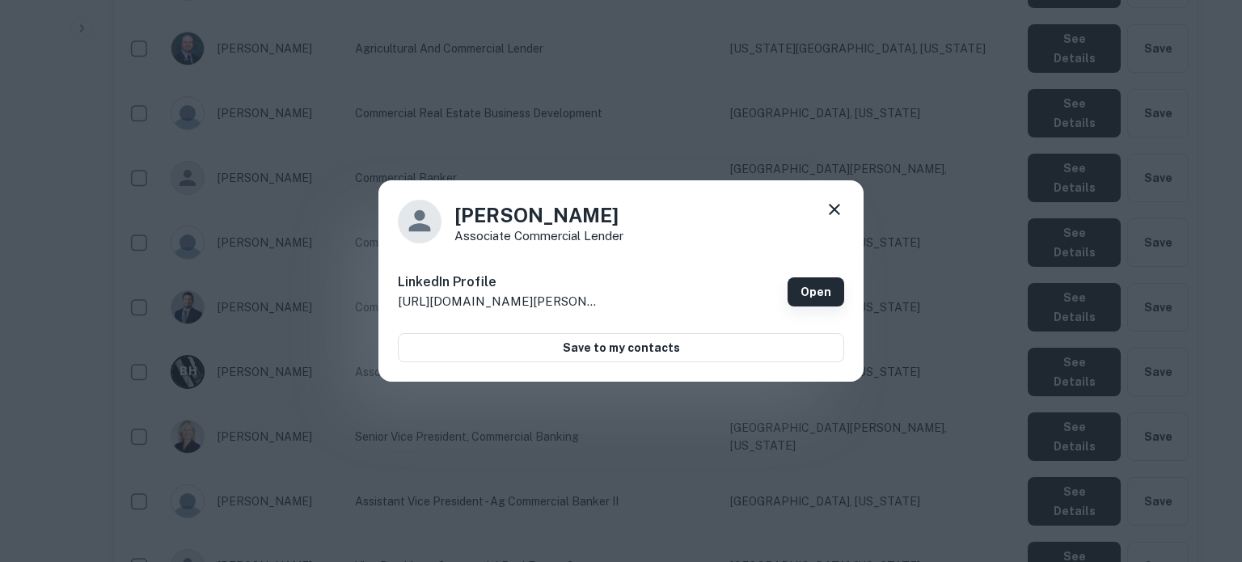
click at [810, 288] on link "Open" at bounding box center [816, 291] width 57 height 29
click at [838, 211] on icon at bounding box center [834, 209] width 19 height 19
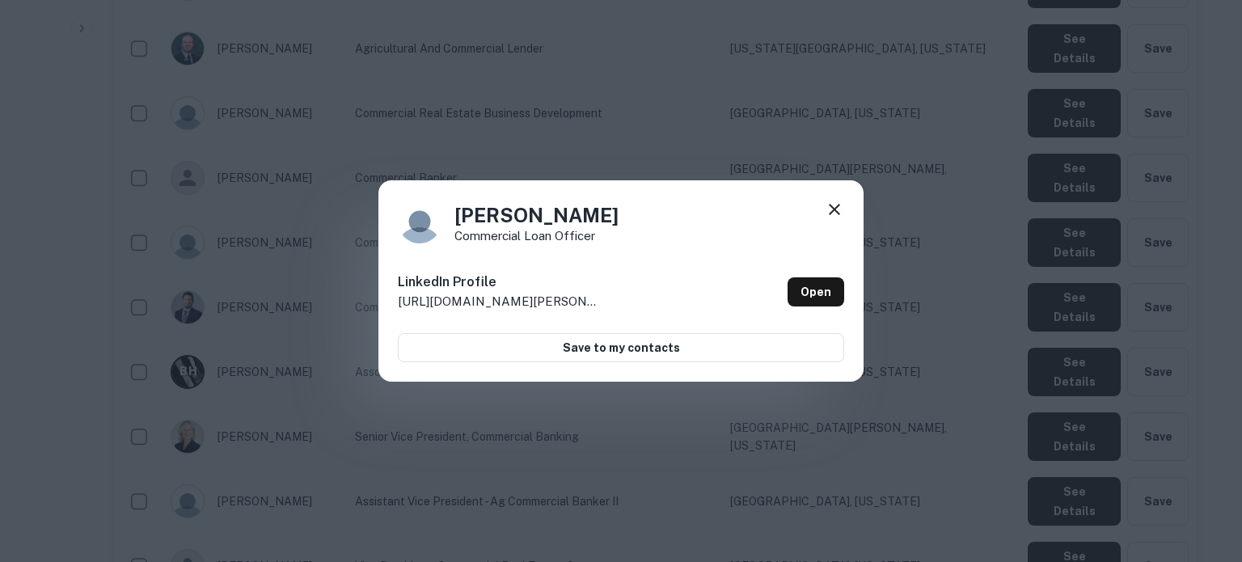
click at [843, 217] on icon at bounding box center [834, 209] width 19 height 19
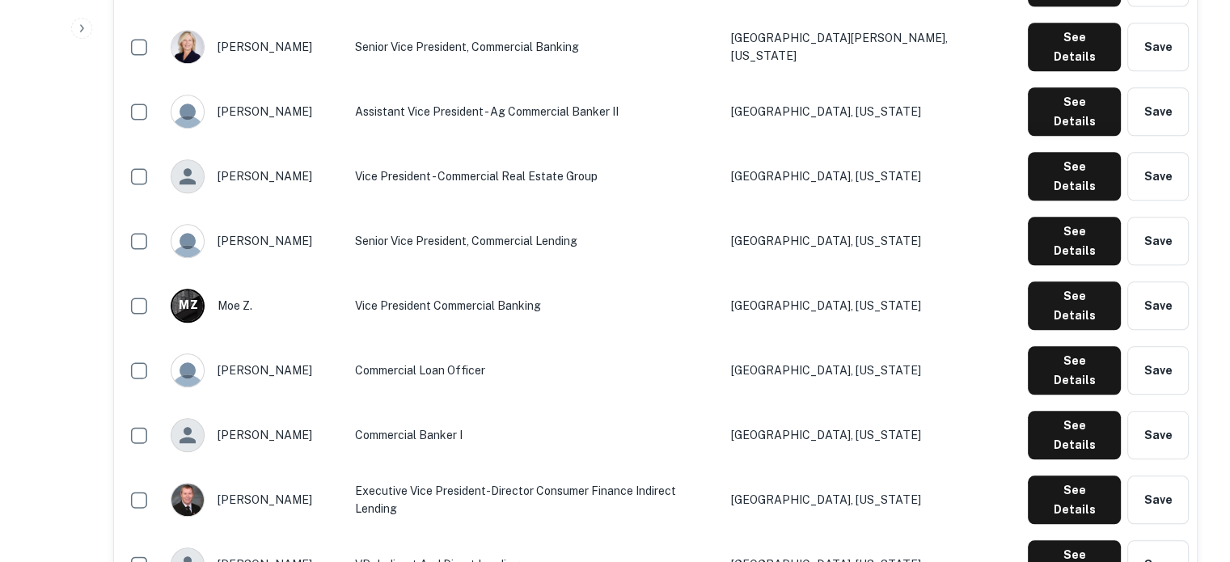
scroll to position [1537, 0]
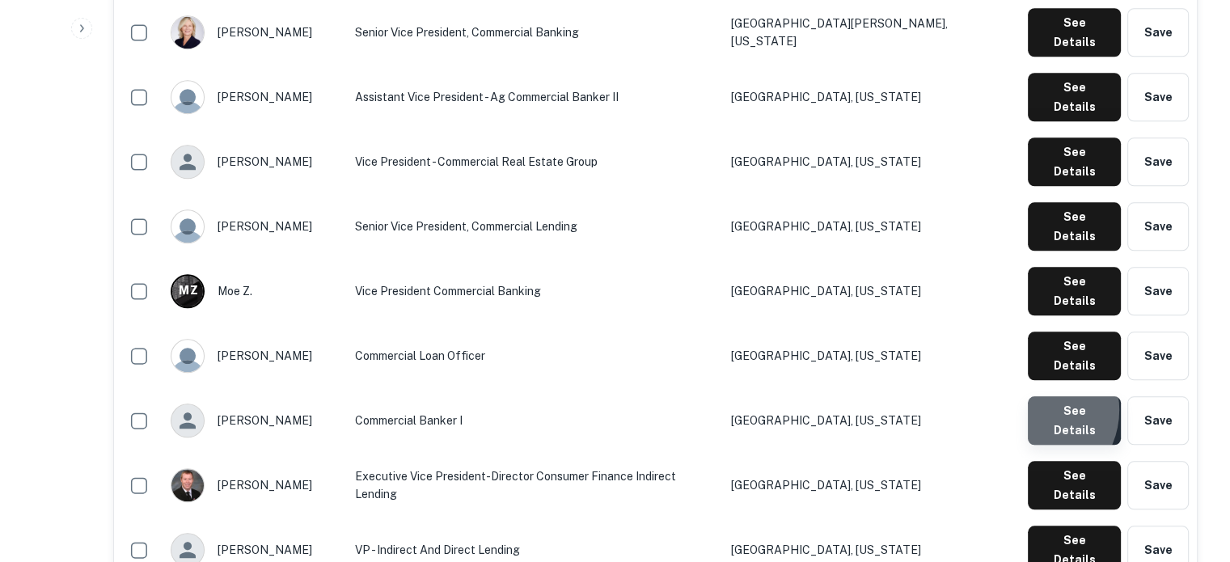
click at [1032, 396] on button "See Details" at bounding box center [1074, 420] width 93 height 49
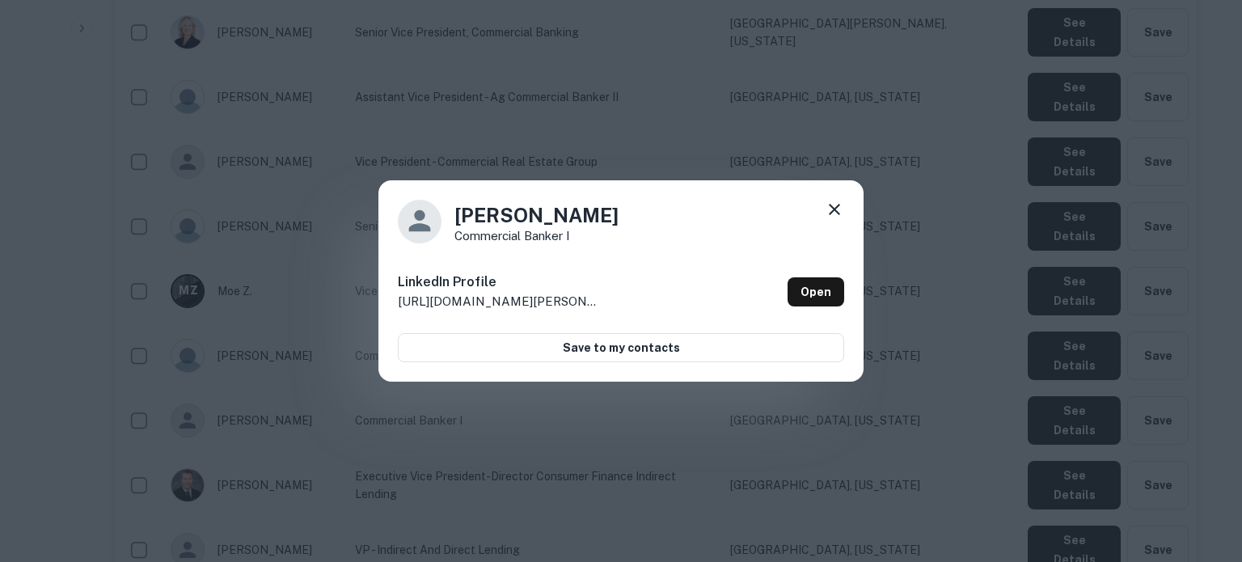
click at [837, 217] on icon at bounding box center [834, 209] width 19 height 19
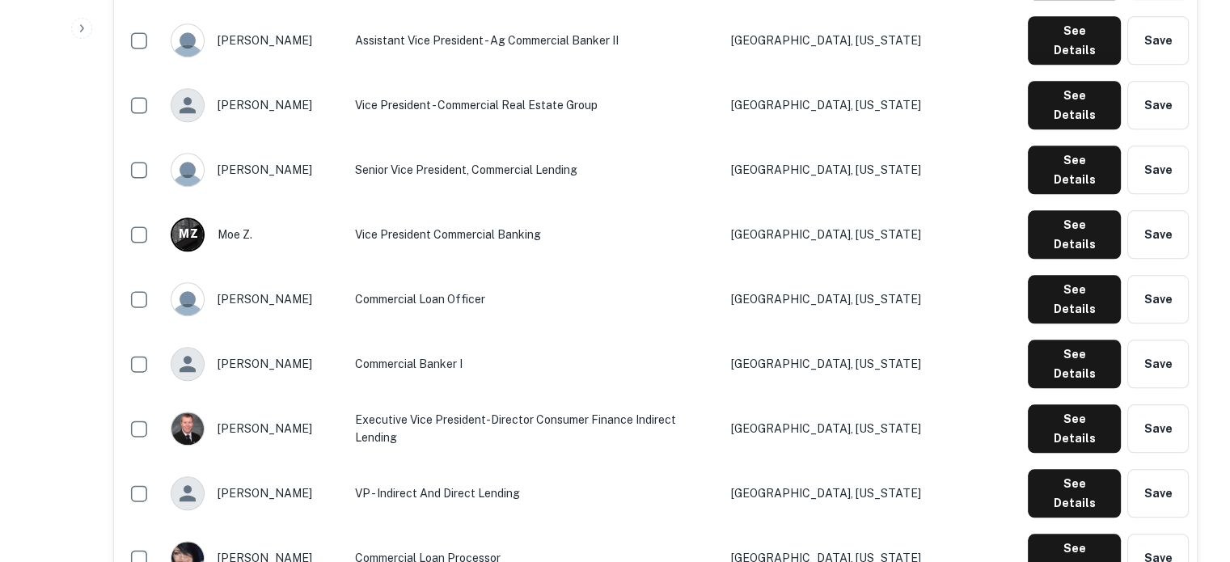
scroll to position [1617, 0]
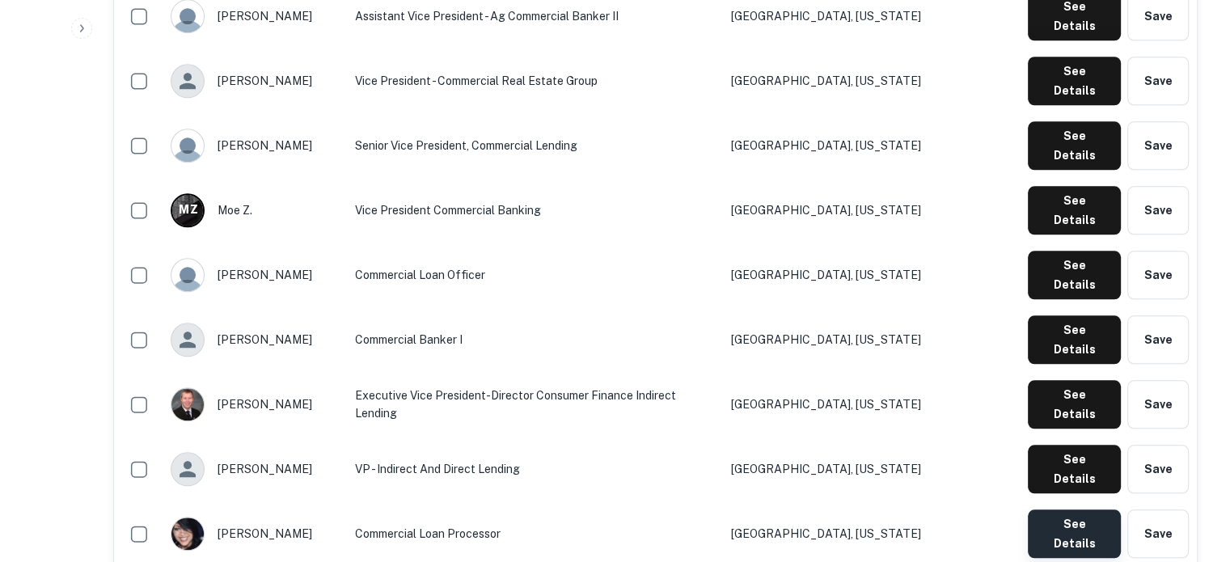
click at [1055, 509] on button "See Details" at bounding box center [1074, 533] width 93 height 49
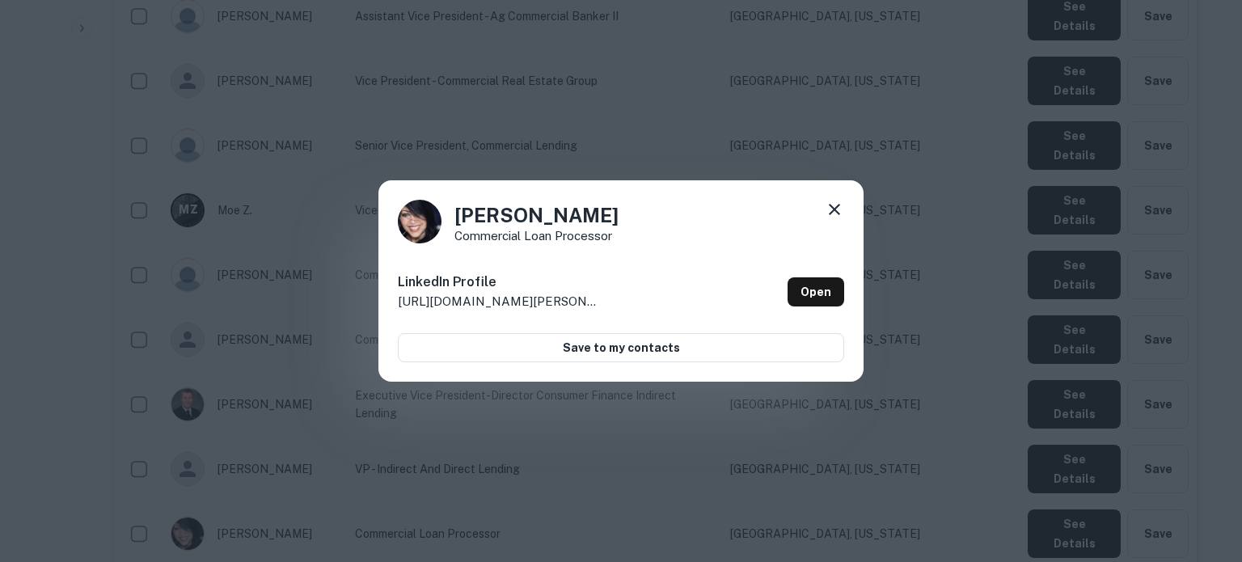
click at [839, 202] on icon at bounding box center [834, 209] width 19 height 19
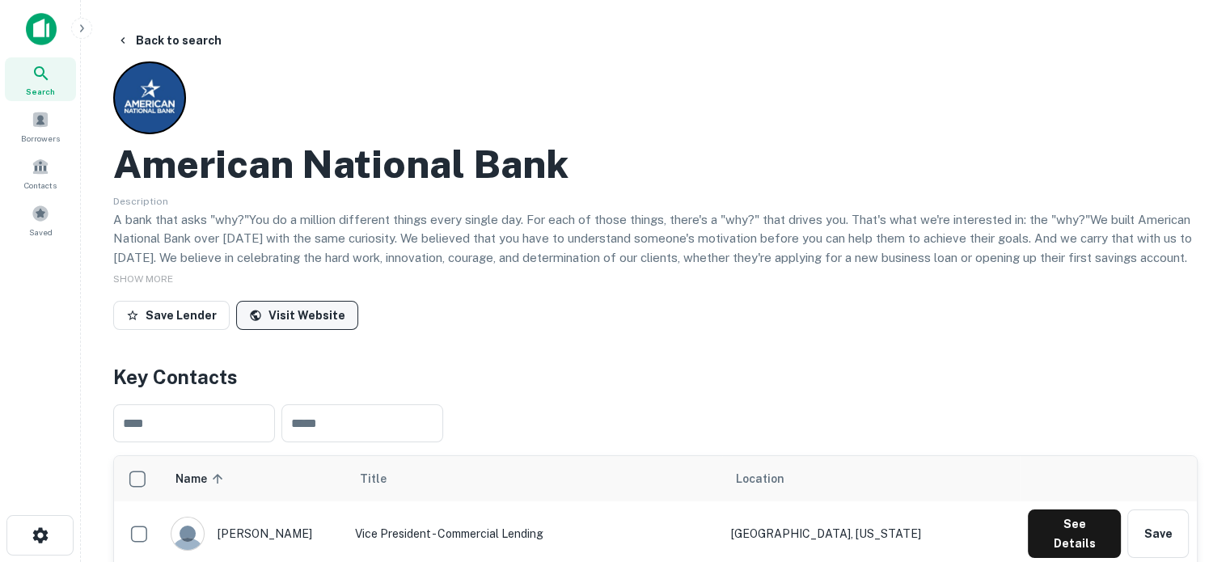
scroll to position [0, 0]
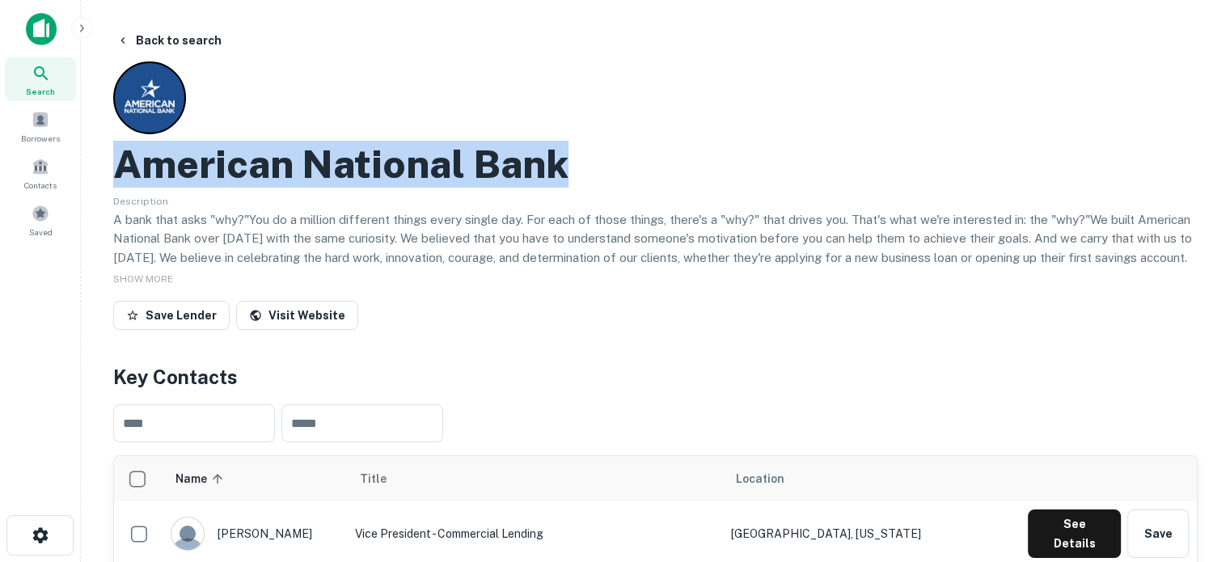
drag, startPoint x: 112, startPoint y: 178, endPoint x: 684, endPoint y: 184, distance: 571.8
click at [55, 82] on div "Search" at bounding box center [40, 79] width 71 height 44
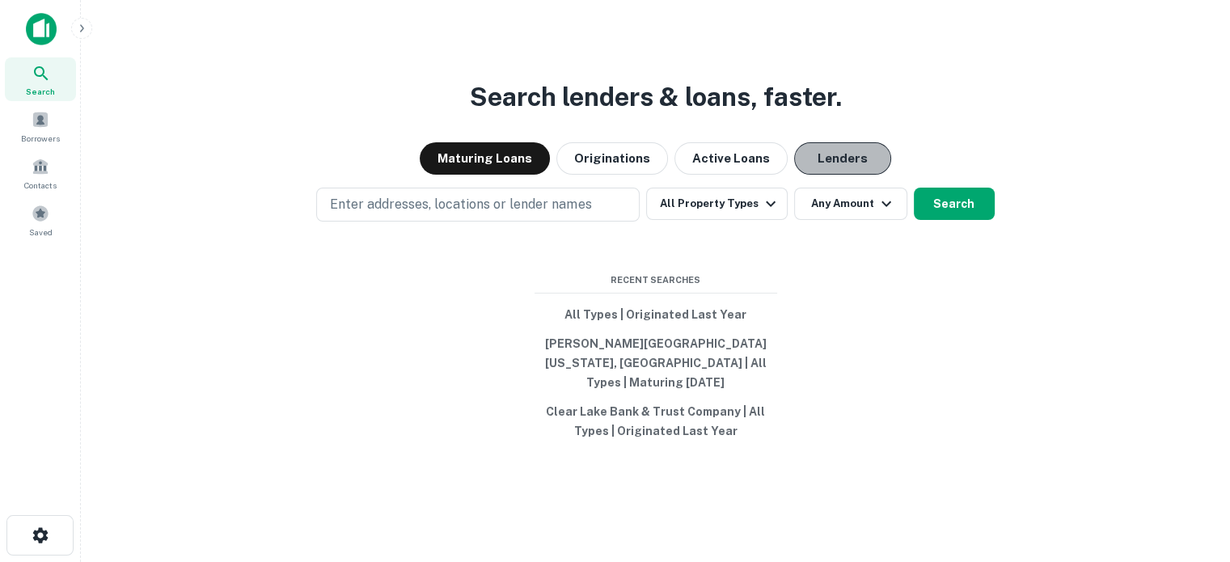
click at [838, 163] on button "Lenders" at bounding box center [842, 158] width 97 height 32
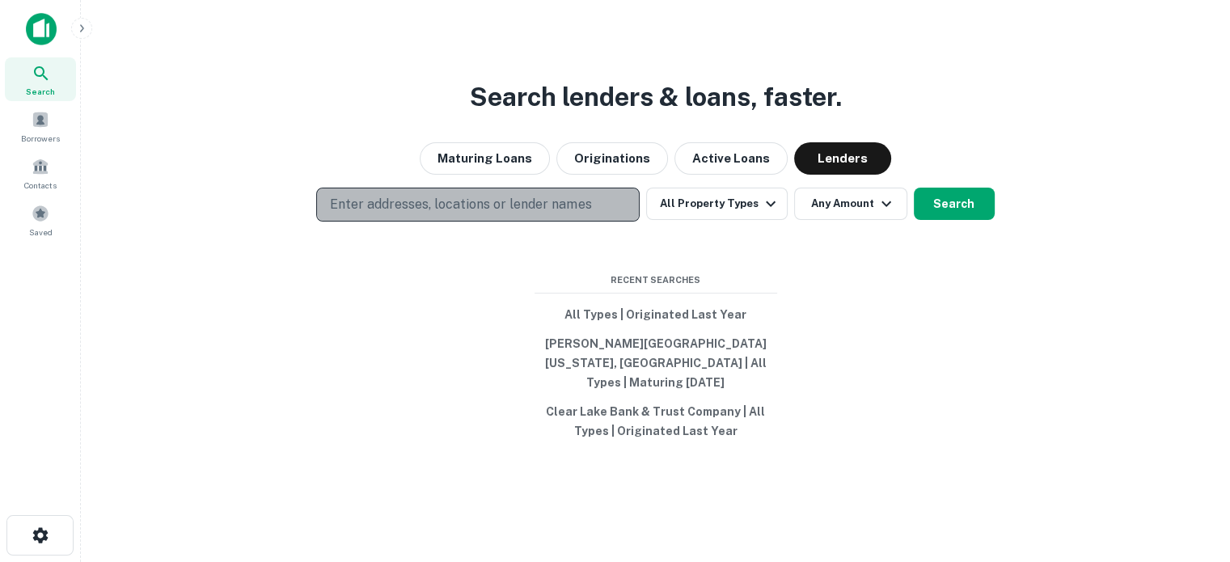
click at [500, 214] on p "Enter addresses, locations or lender names" at bounding box center [460, 204] width 261 height 19
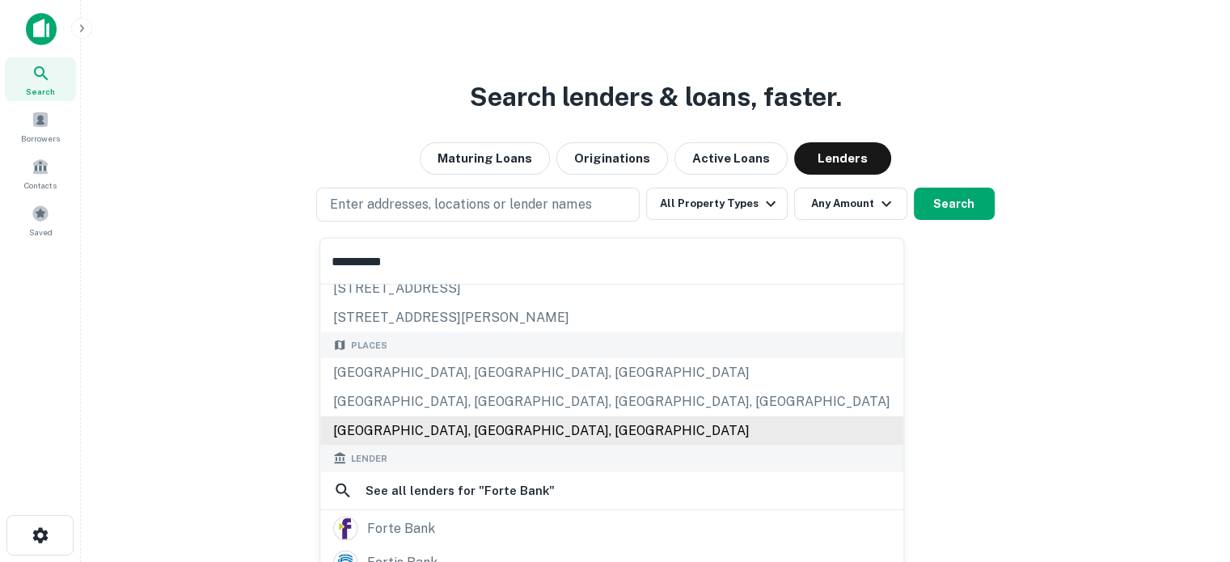
scroll to position [162, 0]
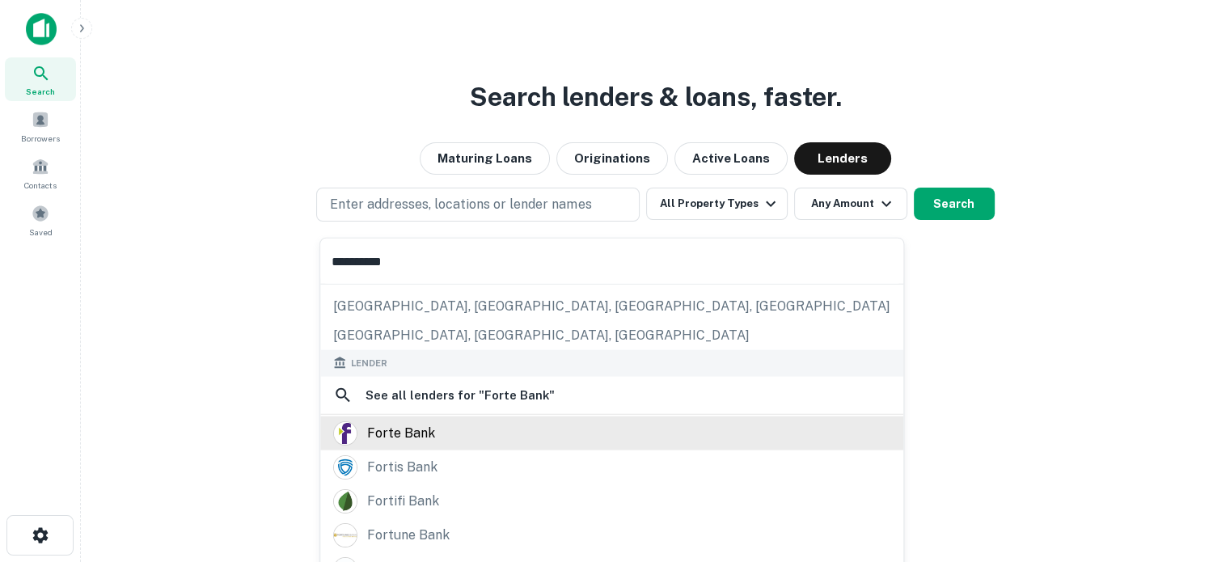
type input "**********"
click at [425, 424] on div "forte bank" at bounding box center [401, 433] width 68 height 24
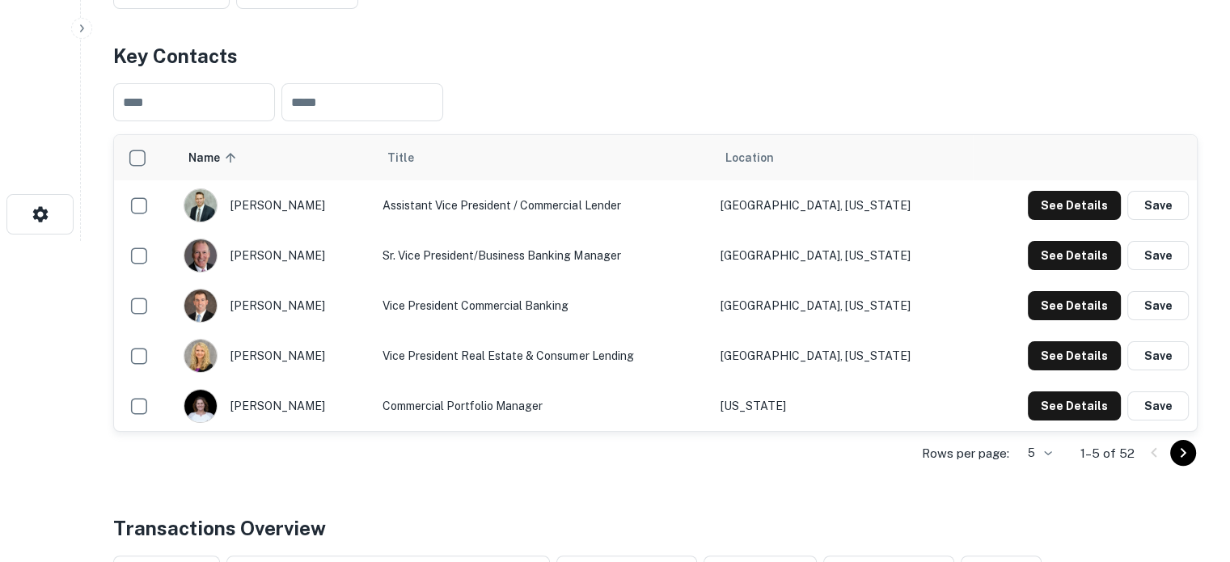
scroll to position [323, 0]
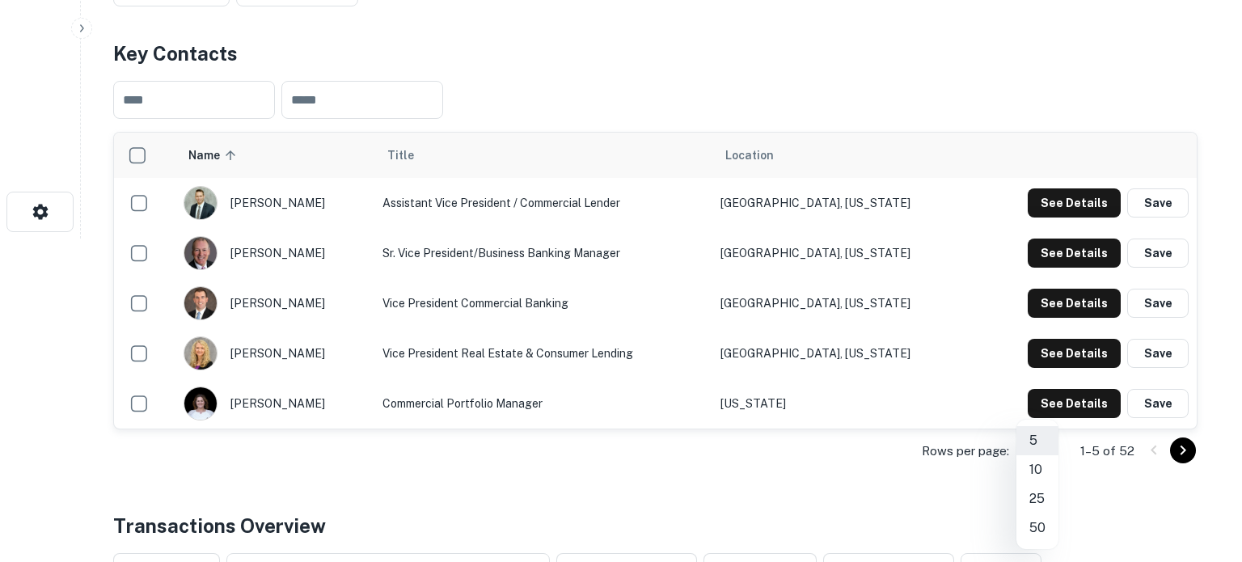
click at [1039, 502] on li "25" at bounding box center [1038, 498] width 42 height 29
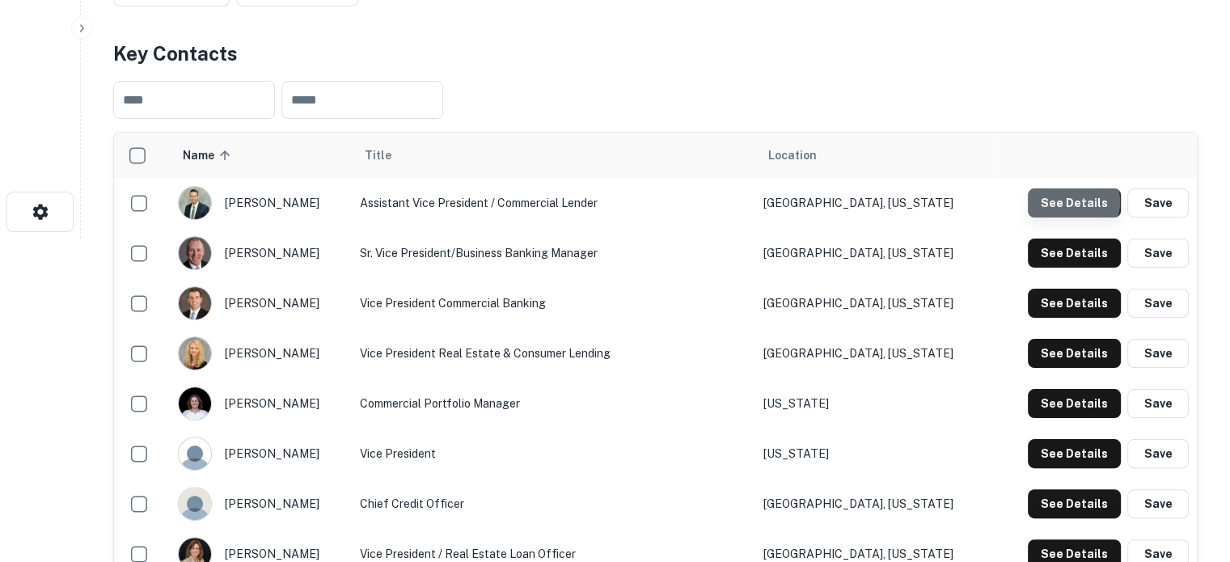
click at [1064, 203] on button "See Details" at bounding box center [1074, 202] width 93 height 29
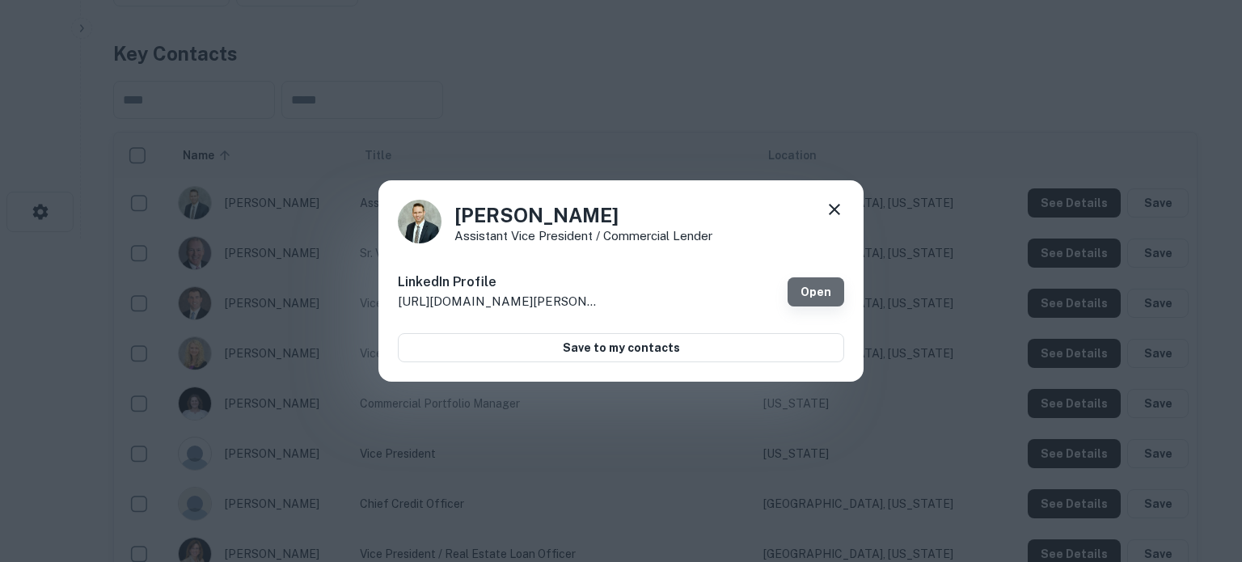
click at [812, 289] on link "Open" at bounding box center [816, 291] width 57 height 29
click at [835, 209] on icon at bounding box center [834, 209] width 11 height 11
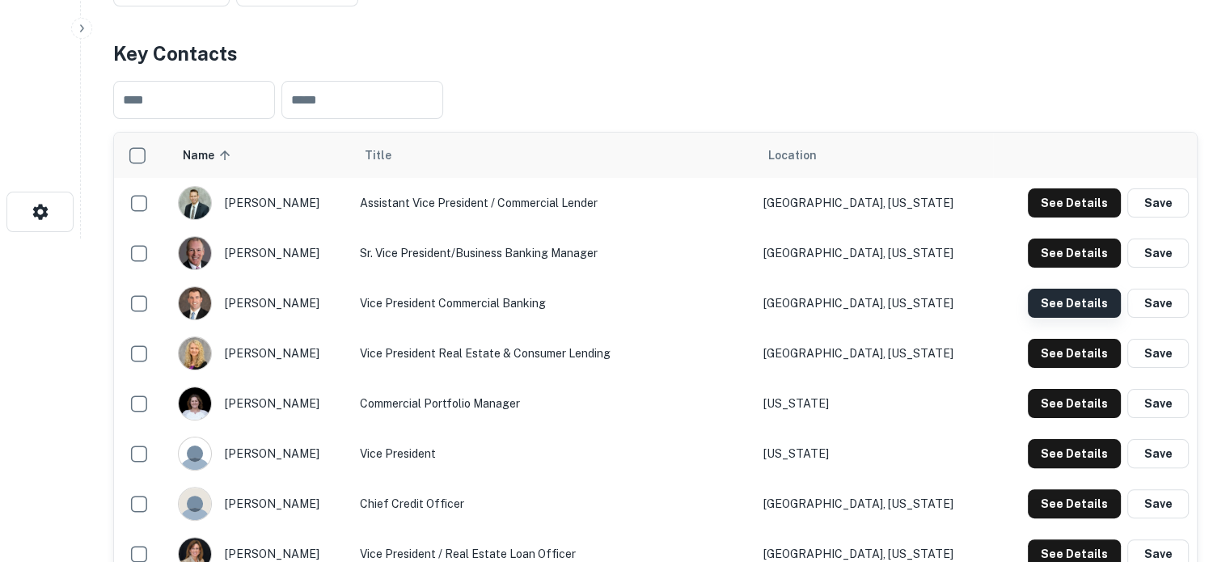
click at [1080, 315] on button "See Details" at bounding box center [1074, 303] width 93 height 29
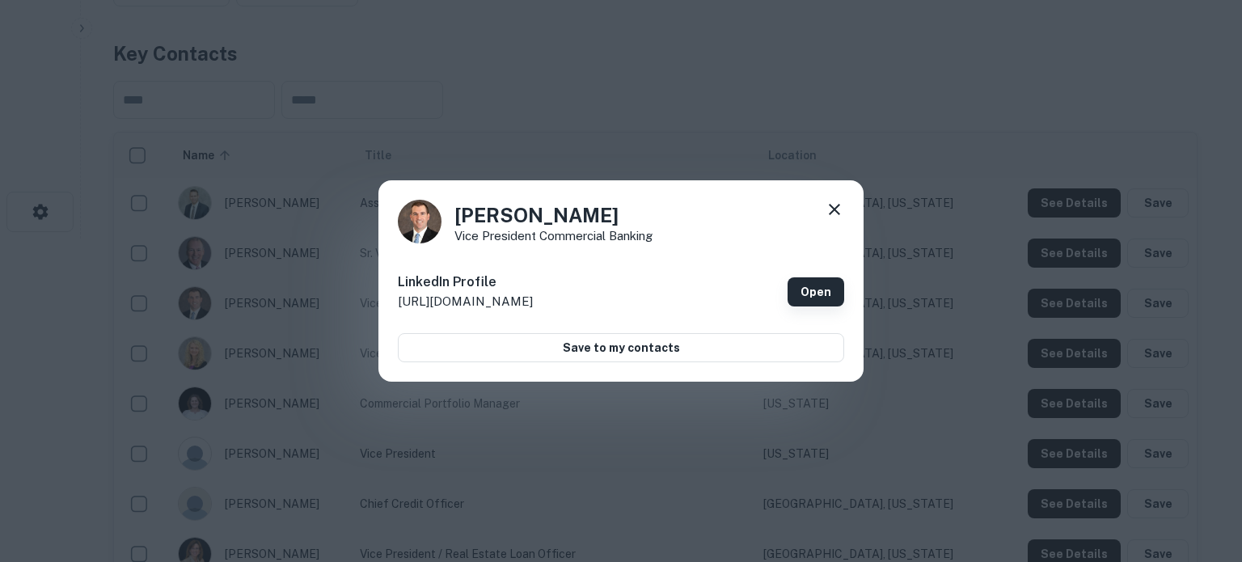
click at [805, 294] on link "Open" at bounding box center [816, 291] width 57 height 29
click at [833, 210] on icon at bounding box center [834, 209] width 11 height 11
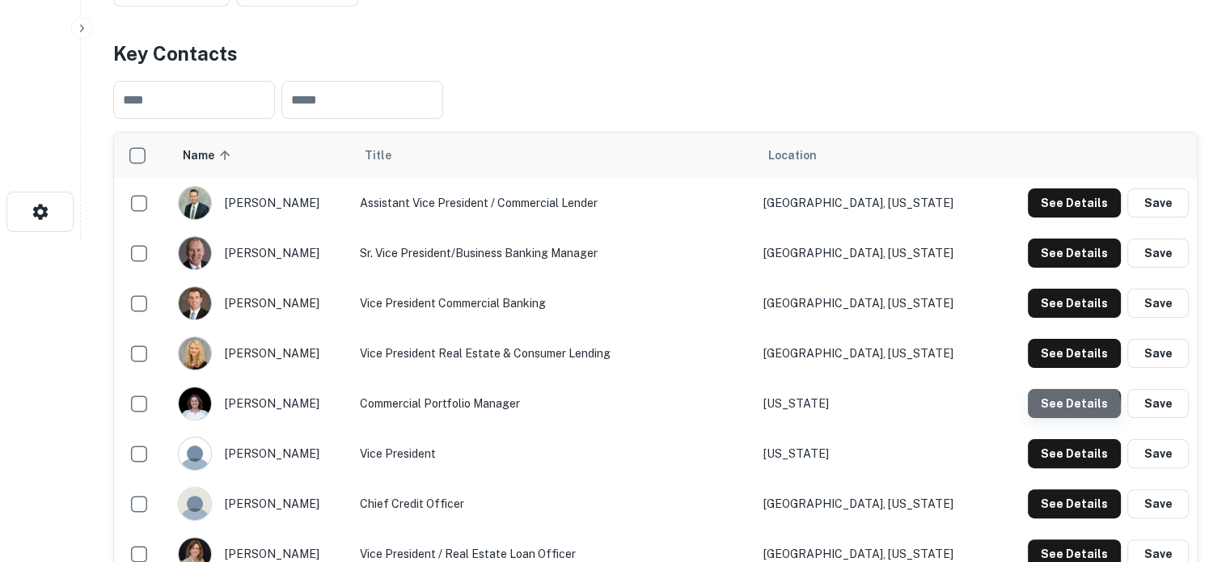
click at [1045, 410] on button "See Details" at bounding box center [1074, 403] width 93 height 29
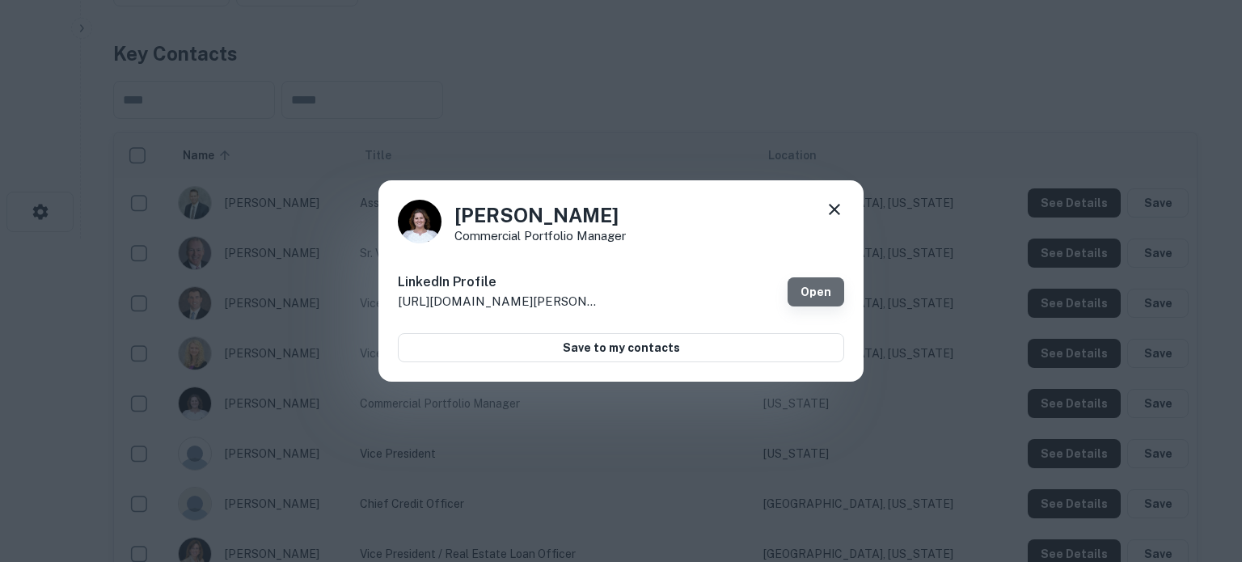
click at [812, 285] on link "Open" at bounding box center [816, 291] width 57 height 29
click at [825, 205] on icon at bounding box center [834, 209] width 19 height 19
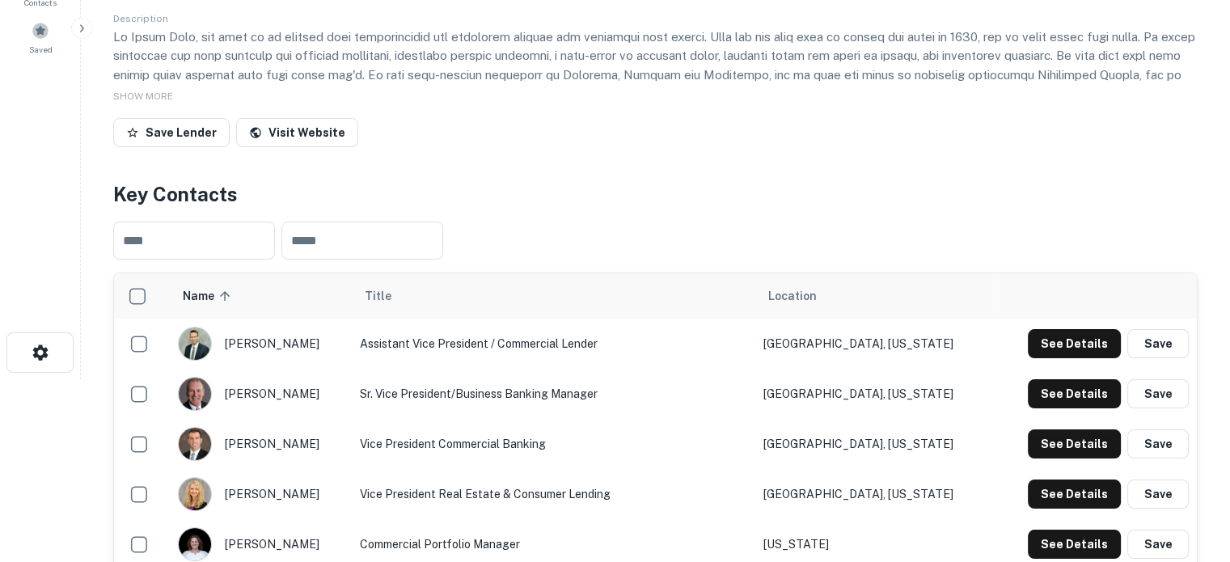
scroll to position [243, 0]
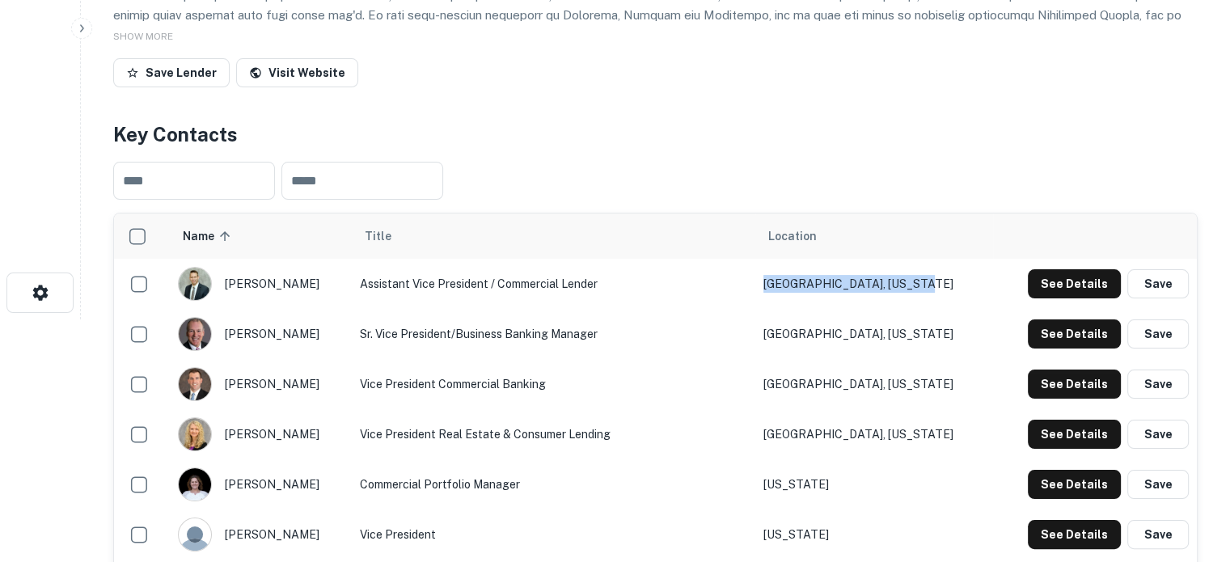
drag, startPoint x: 956, startPoint y: 287, endPoint x: 765, endPoint y: 290, distance: 190.9
click at [765, 290] on tr "[PERSON_NAME] Assistant Vice President / Commercial Lender [GEOGRAPHIC_DATA], […" at bounding box center [655, 284] width 1083 height 50
copy tr "[GEOGRAPHIC_DATA], [US_STATE]"
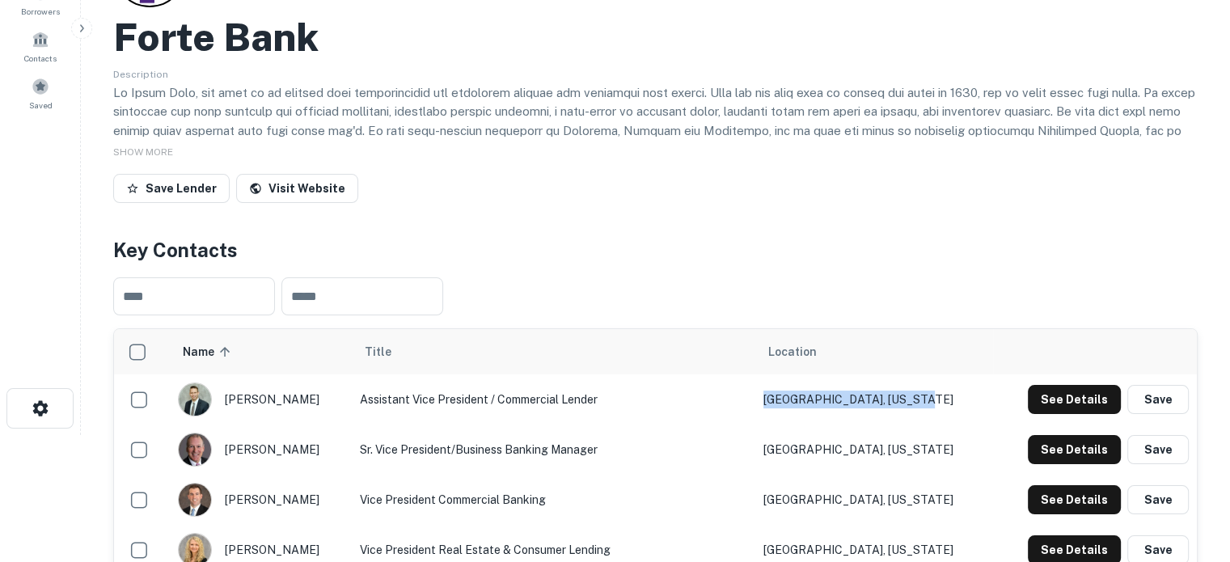
scroll to position [0, 0]
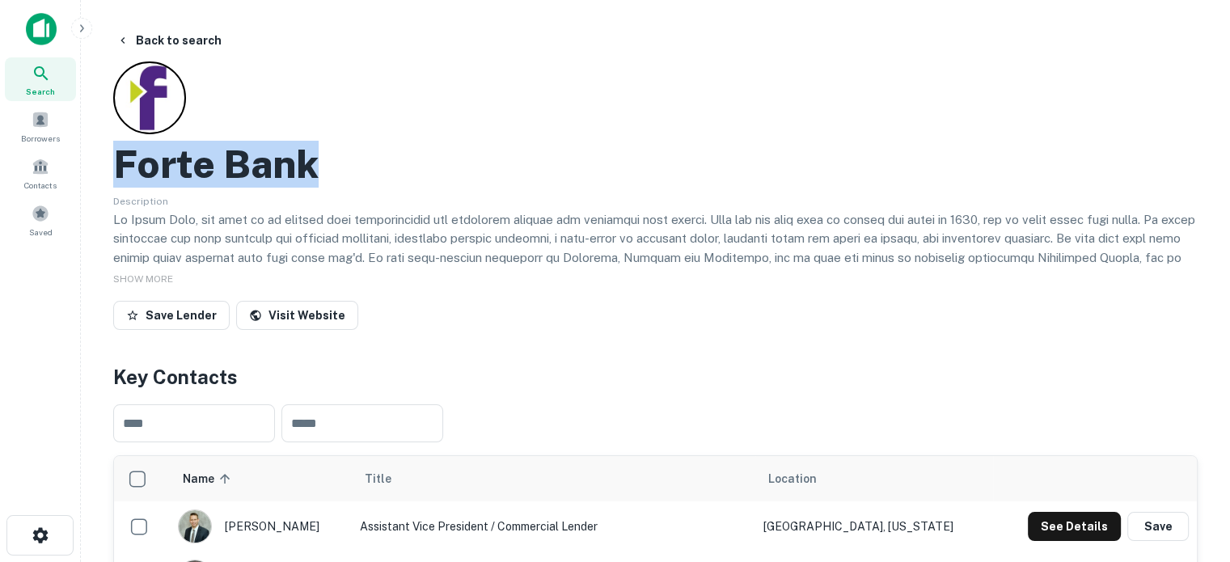
drag, startPoint x: 115, startPoint y: 167, endPoint x: 414, endPoint y: 169, distance: 299.2
click at [414, 169] on div "Forte Bank" at bounding box center [655, 164] width 1085 height 47
copy h2 "Forte Bank"
click at [27, 81] on div "Search" at bounding box center [40, 79] width 71 height 44
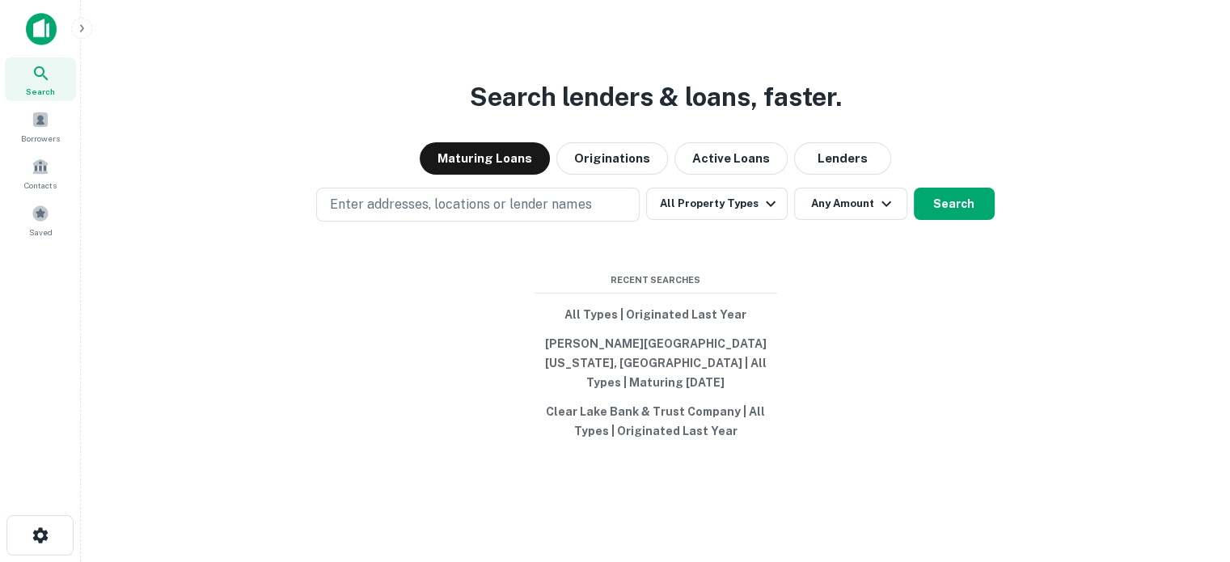
click at [857, 151] on div "Search lenders & loans, faster. Maturing Loans Originations Active Loans Lender…" at bounding box center [655, 320] width 1123 height 562
click at [852, 162] on button "Lenders" at bounding box center [842, 158] width 97 height 32
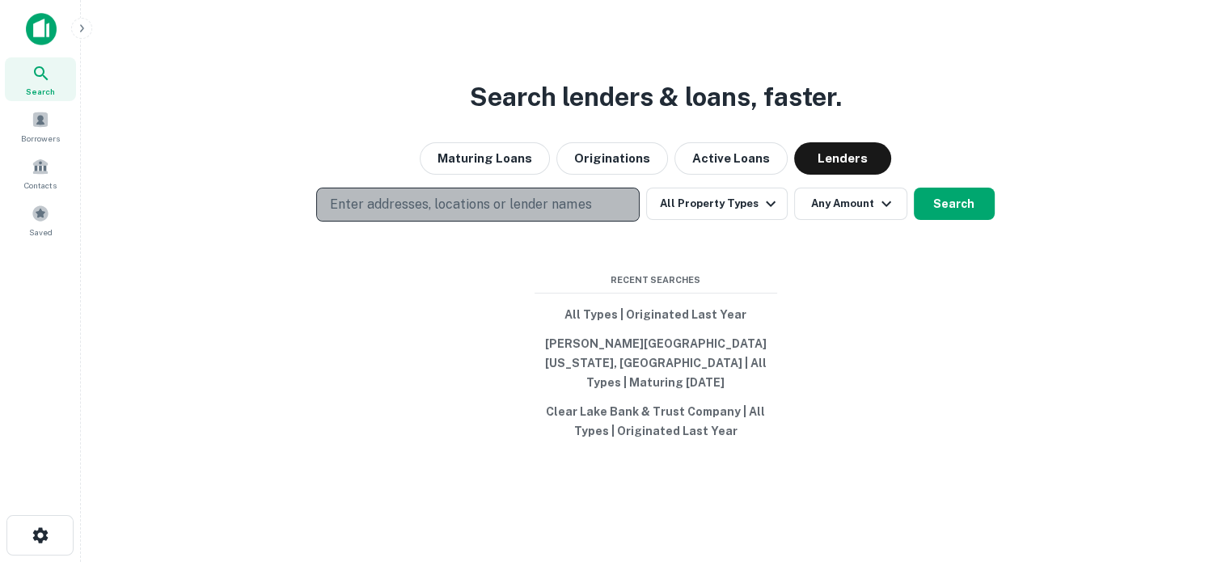
click at [482, 214] on p "Enter addresses, locations or lender names" at bounding box center [460, 204] width 261 height 19
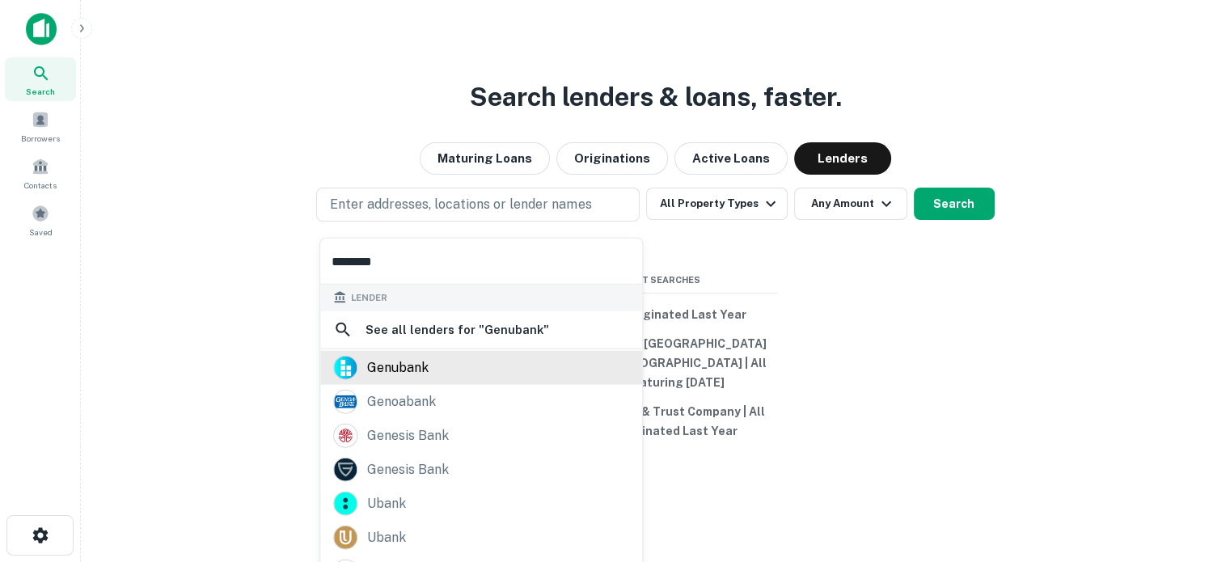
type input "********"
click at [436, 365] on div "genubank" at bounding box center [481, 367] width 296 height 24
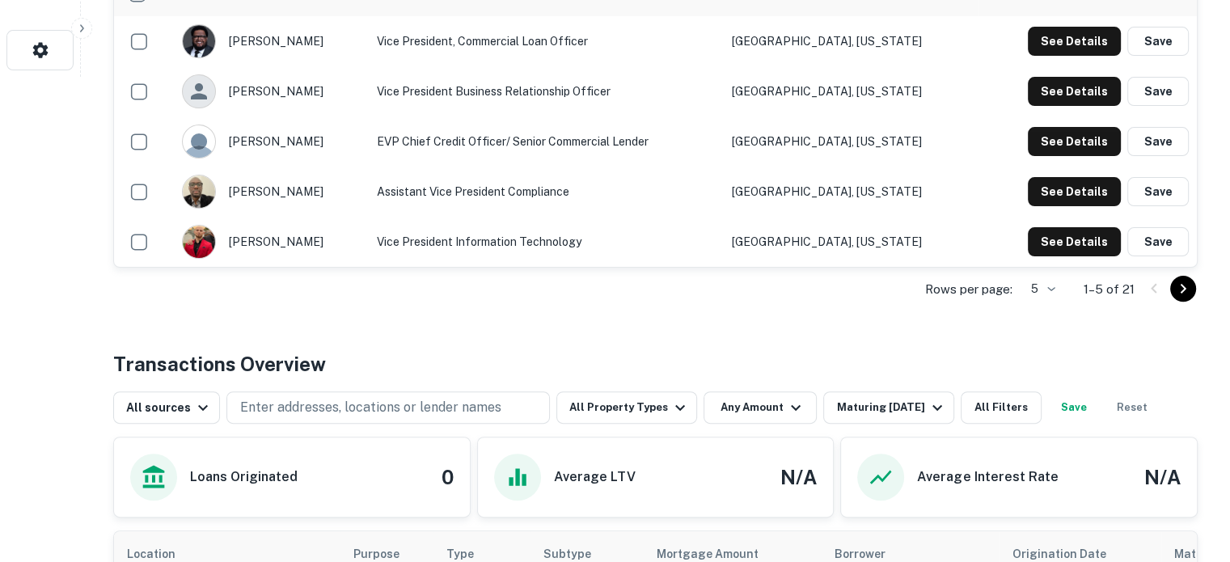
scroll to position [323, 0]
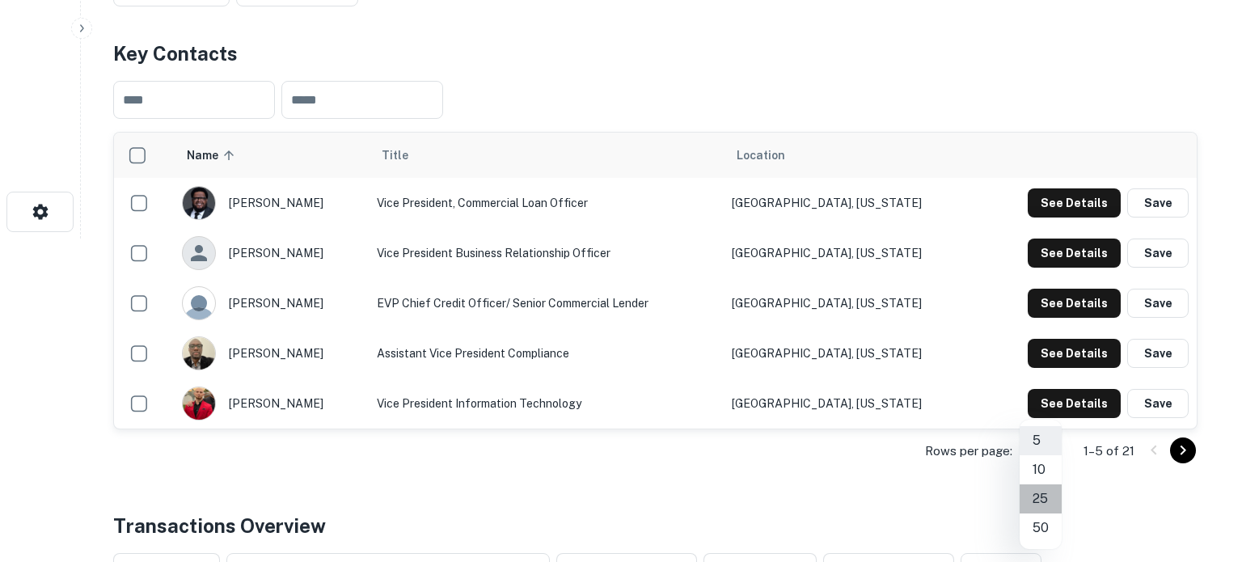
click at [1039, 504] on li "25" at bounding box center [1041, 498] width 42 height 29
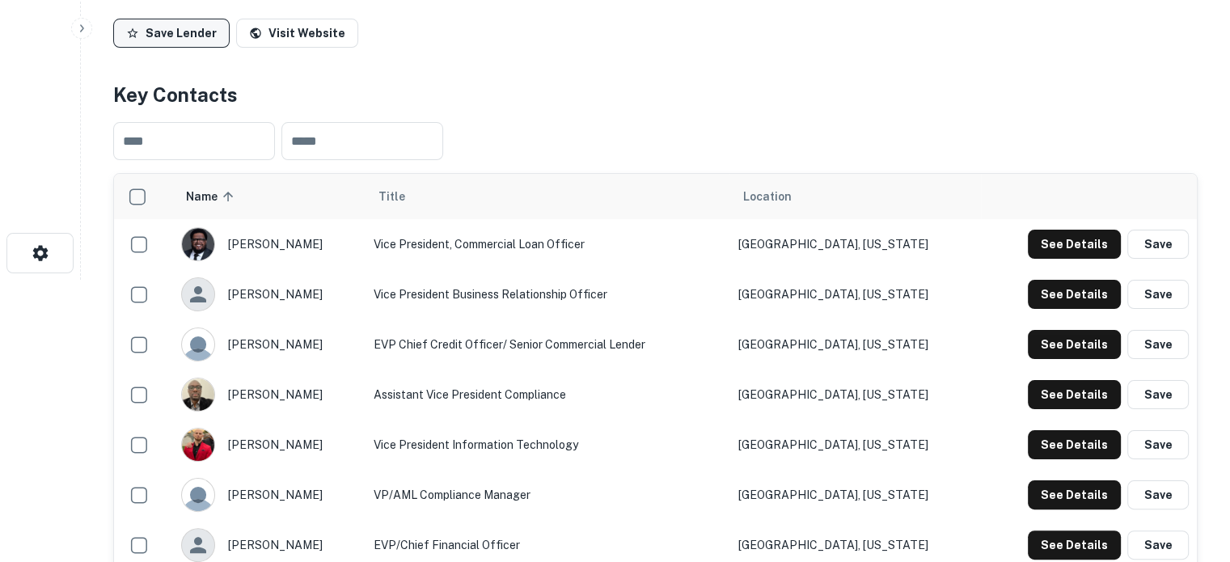
scroll to position [162, 0]
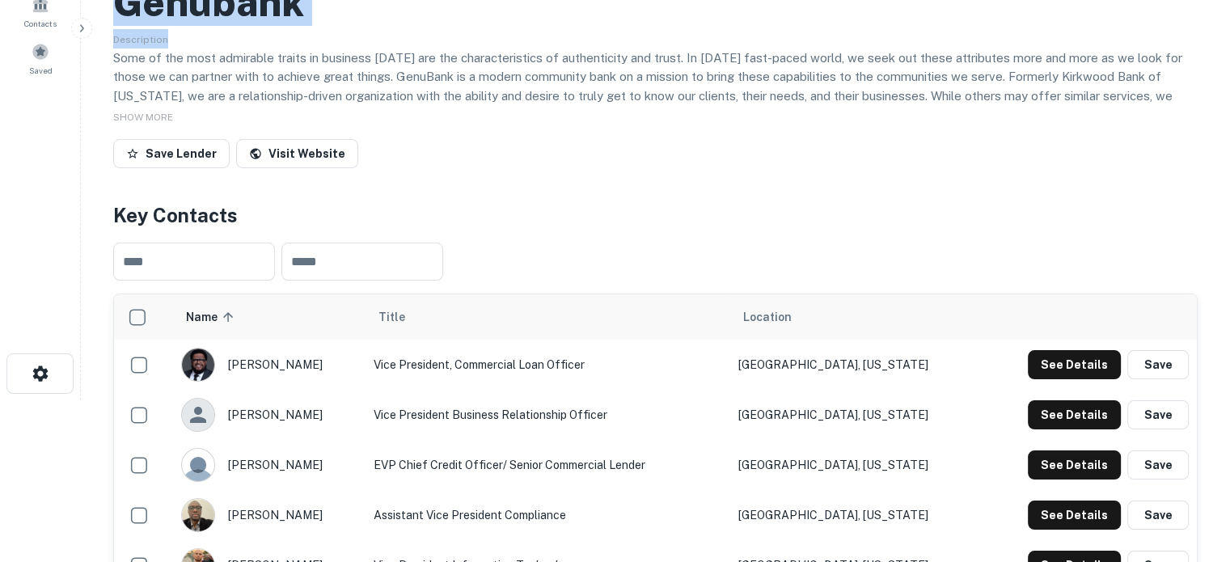
drag, startPoint x: 119, startPoint y: 15, endPoint x: 340, endPoint y: 27, distance: 221.1
click at [340, 27] on div "Genubank Description Some of the most admirable traits in business today are th…" at bounding box center [655, 37] width 1085 height 275
click at [479, 119] on div "SHOW MORE" at bounding box center [655, 116] width 1085 height 19
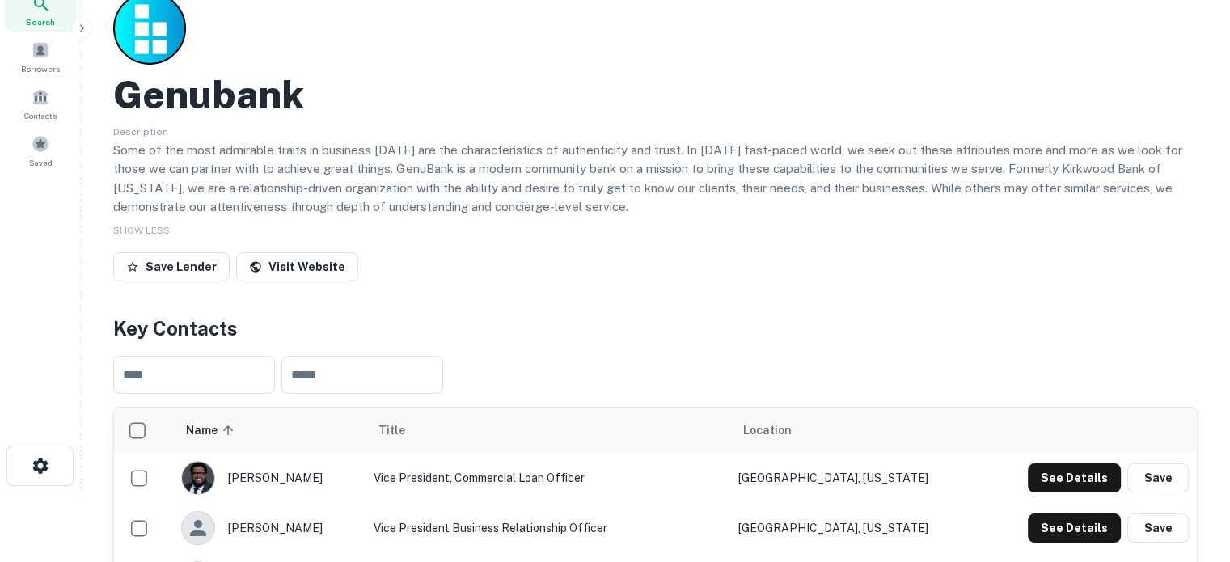
scroll to position [0, 0]
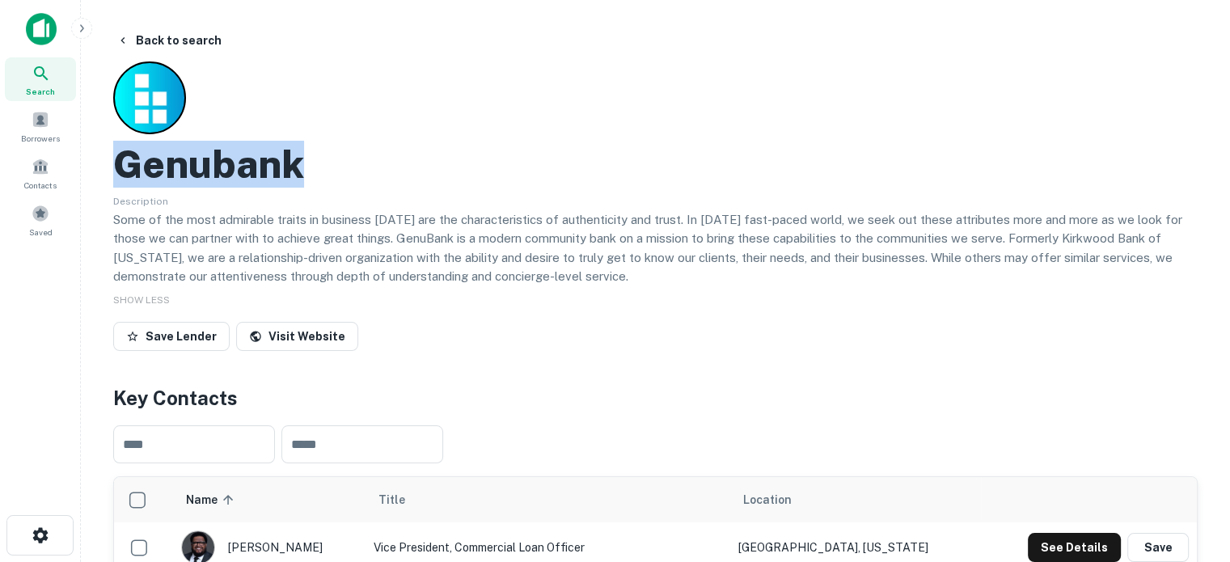
drag, startPoint x: 101, startPoint y: 180, endPoint x: 394, endPoint y: 180, distance: 292.8
copy h2 "Genubank"
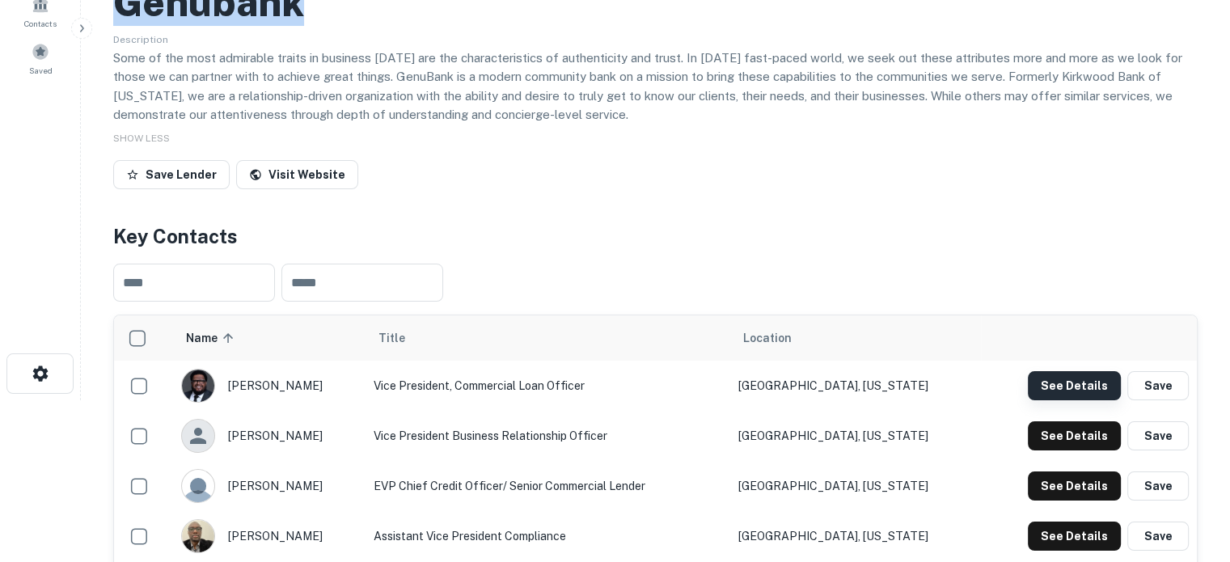
click at [1076, 389] on button "See Details" at bounding box center [1074, 385] width 93 height 29
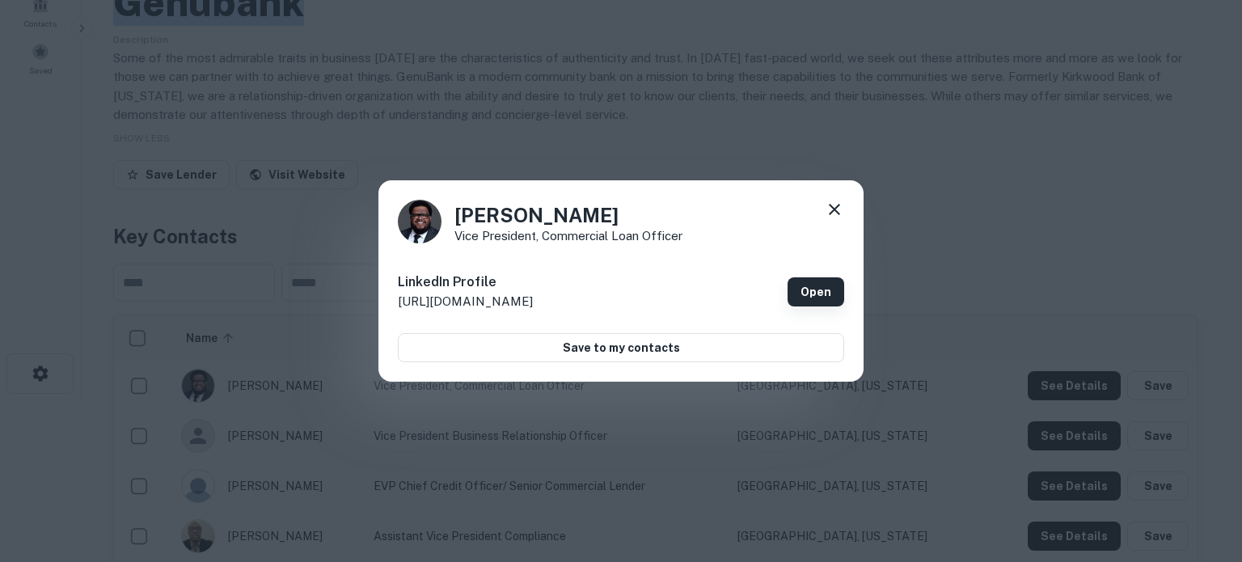
click at [831, 295] on link "Open" at bounding box center [816, 291] width 57 height 29
click at [834, 209] on icon at bounding box center [834, 209] width 11 height 11
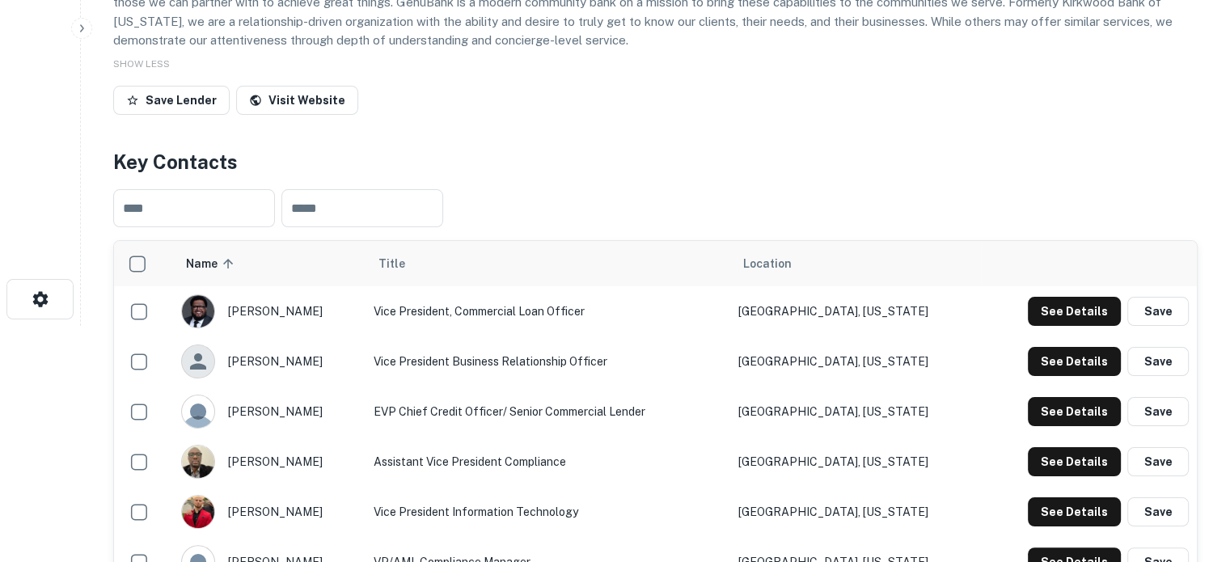
scroll to position [323, 0]
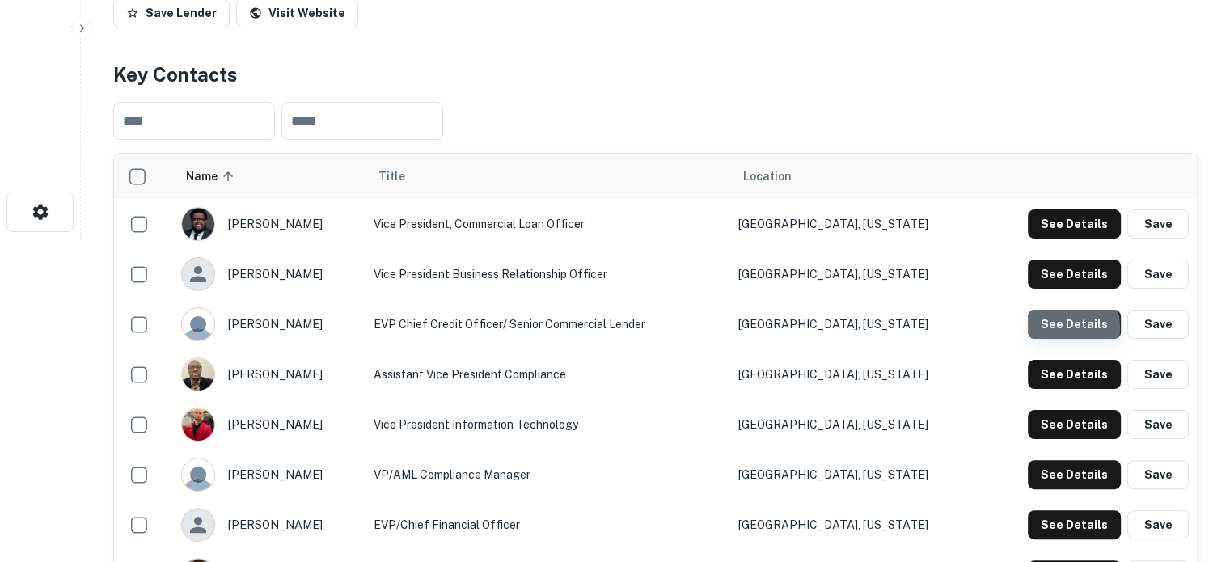
click at [1055, 329] on button "See Details" at bounding box center [1074, 324] width 93 height 29
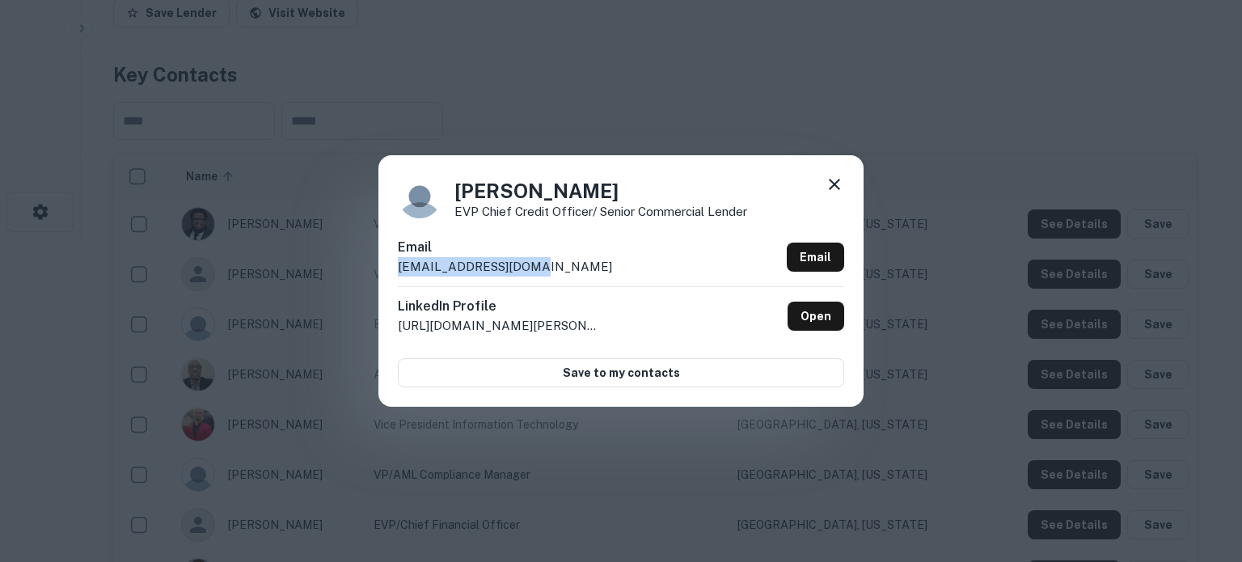
drag, startPoint x: 395, startPoint y: 271, endPoint x: 571, endPoint y: 269, distance: 176.3
click at [571, 269] on div "Zachary Larson EVP Chief Credit Officer/ Senior Commercial Lender Email zlarson…" at bounding box center [620, 280] width 485 height 251
copy p "zlarson@genubank.com"
click at [822, 184] on div "Zachary Larson EVP Chief Credit Officer/ Senior Commercial Lender" at bounding box center [621, 197] width 446 height 44
click at [829, 185] on icon at bounding box center [834, 184] width 19 height 19
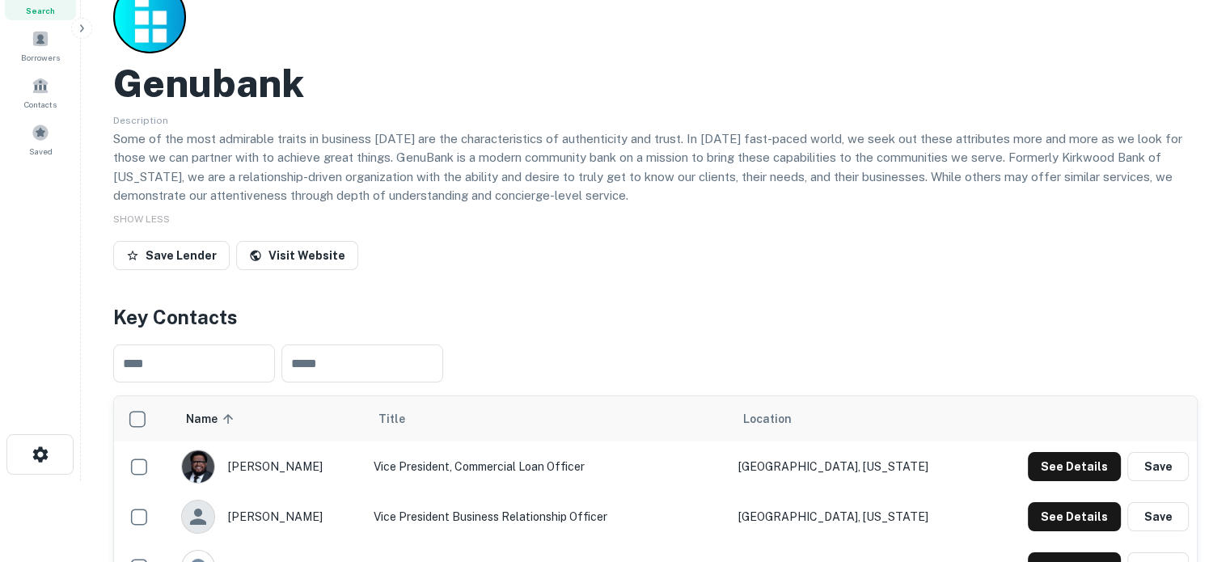
scroll to position [0, 0]
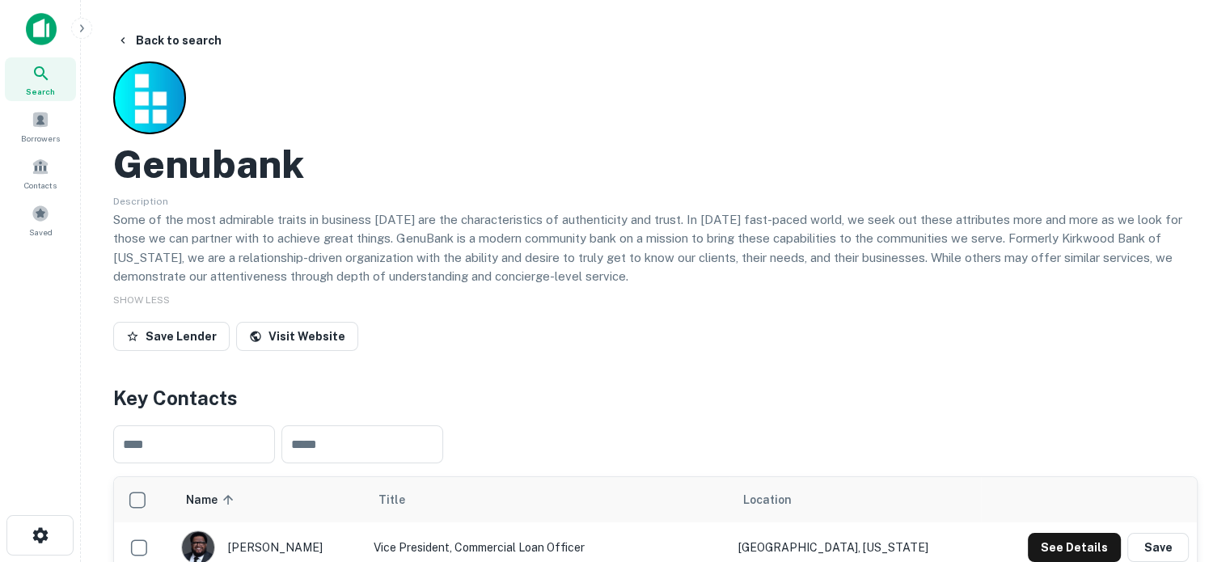
click at [64, 82] on div "Search" at bounding box center [40, 79] width 71 height 44
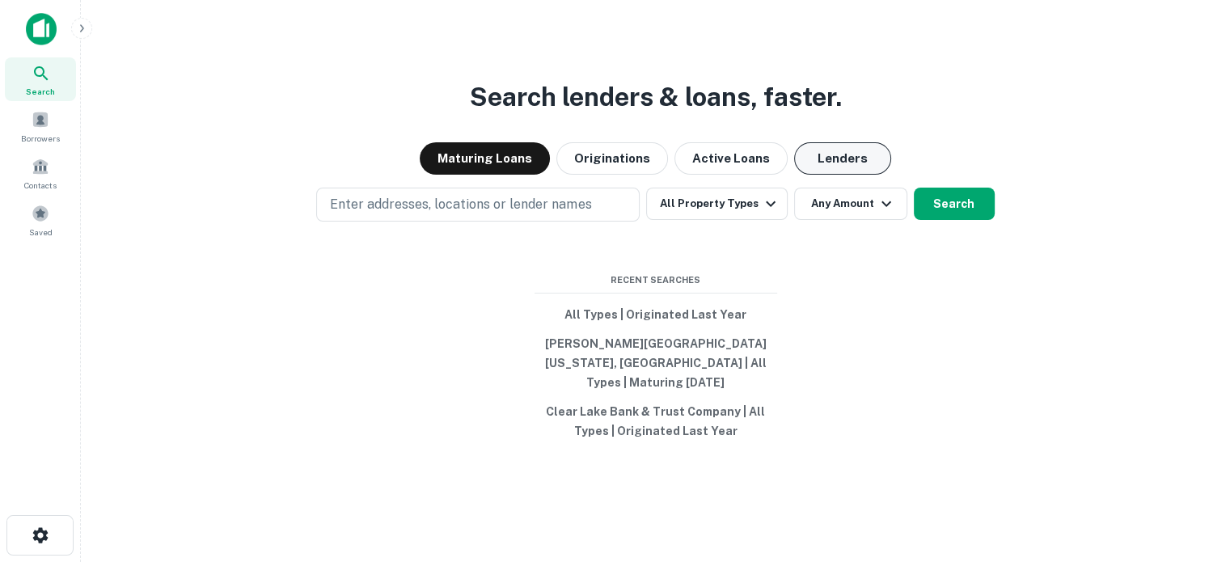
click at [843, 170] on button "Lenders" at bounding box center [842, 158] width 97 height 32
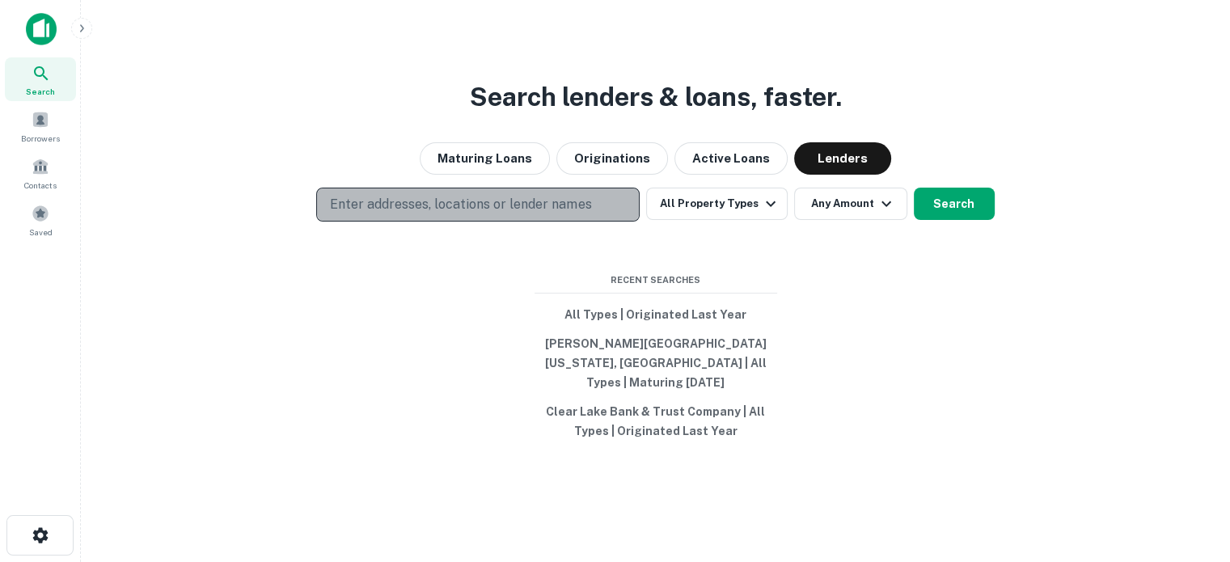
click at [510, 210] on p "Enter addresses, locations or lender names" at bounding box center [460, 204] width 261 height 19
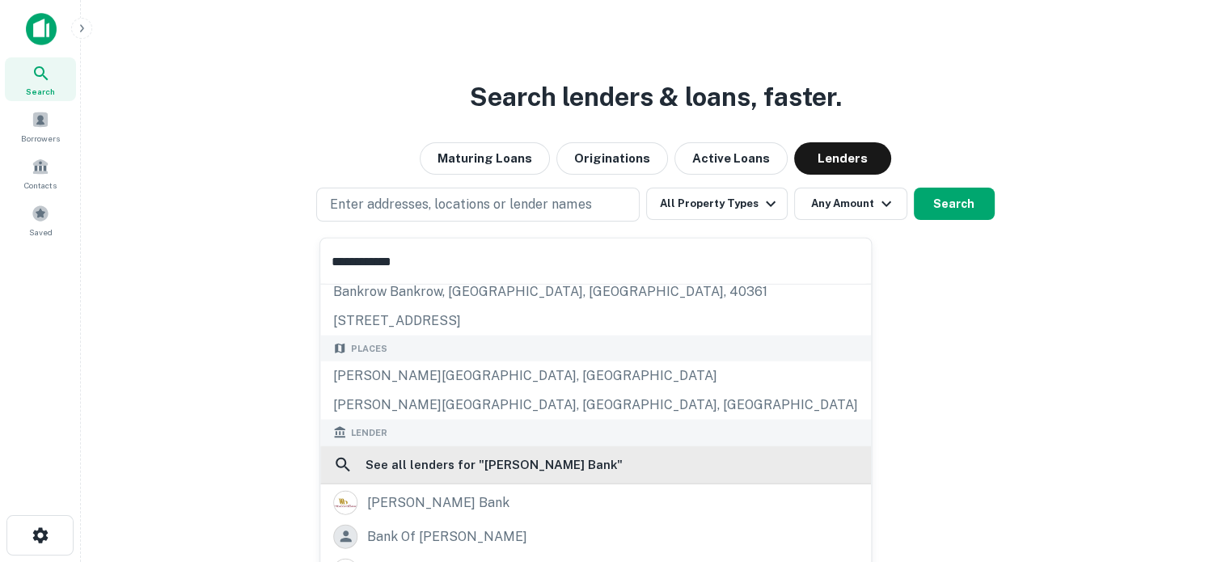
scroll to position [81, 0]
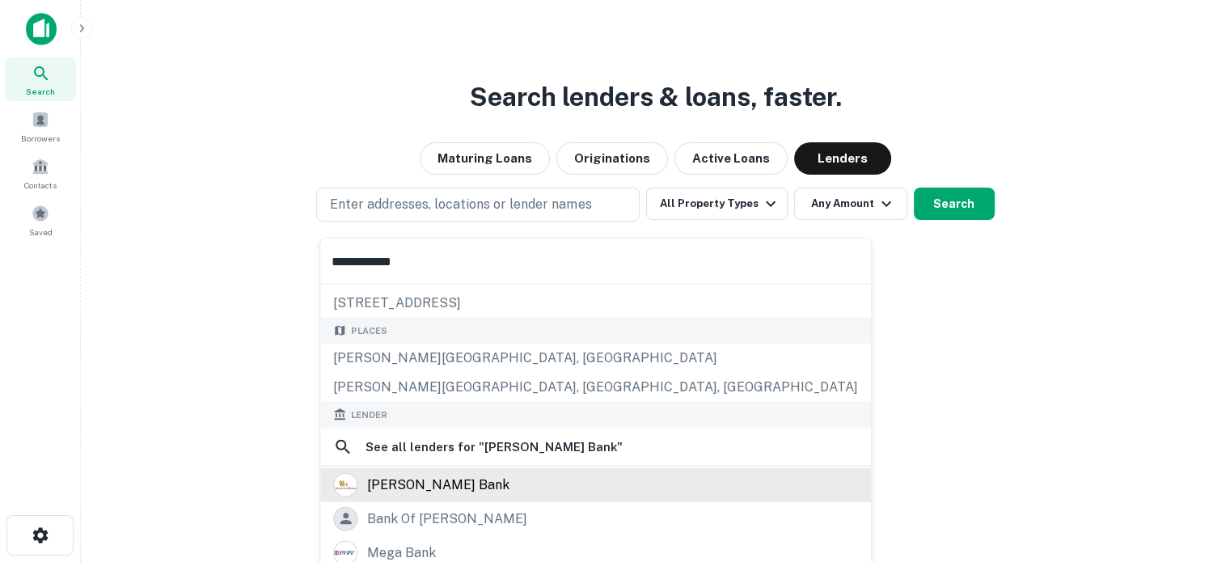
type input "**********"
click at [451, 478] on div "[PERSON_NAME] bank" at bounding box center [438, 484] width 142 height 24
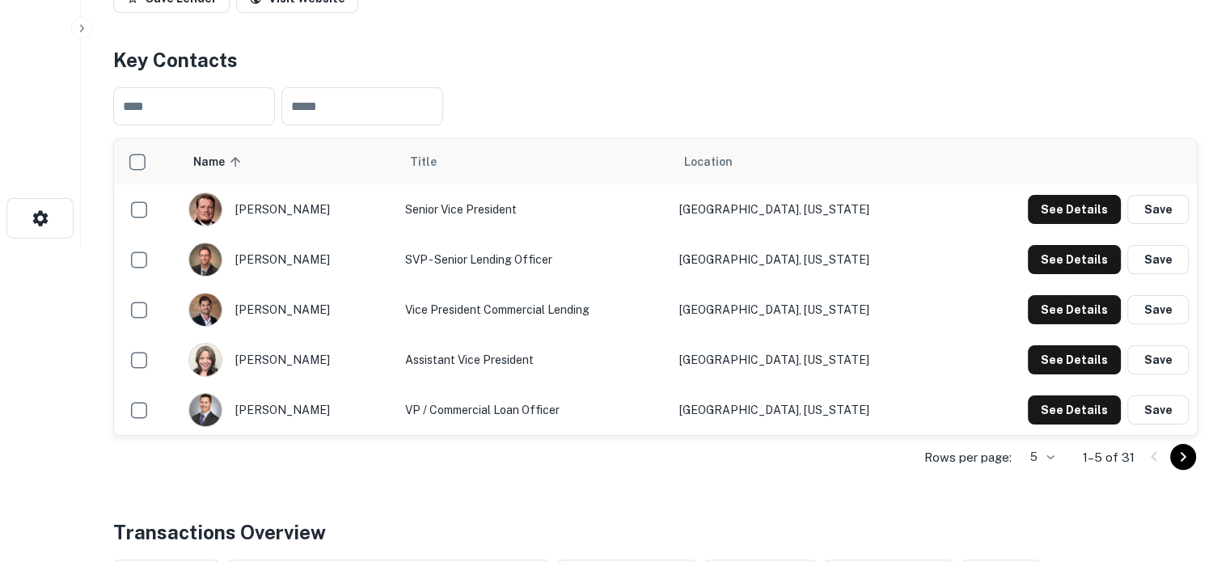
scroll to position [404, 0]
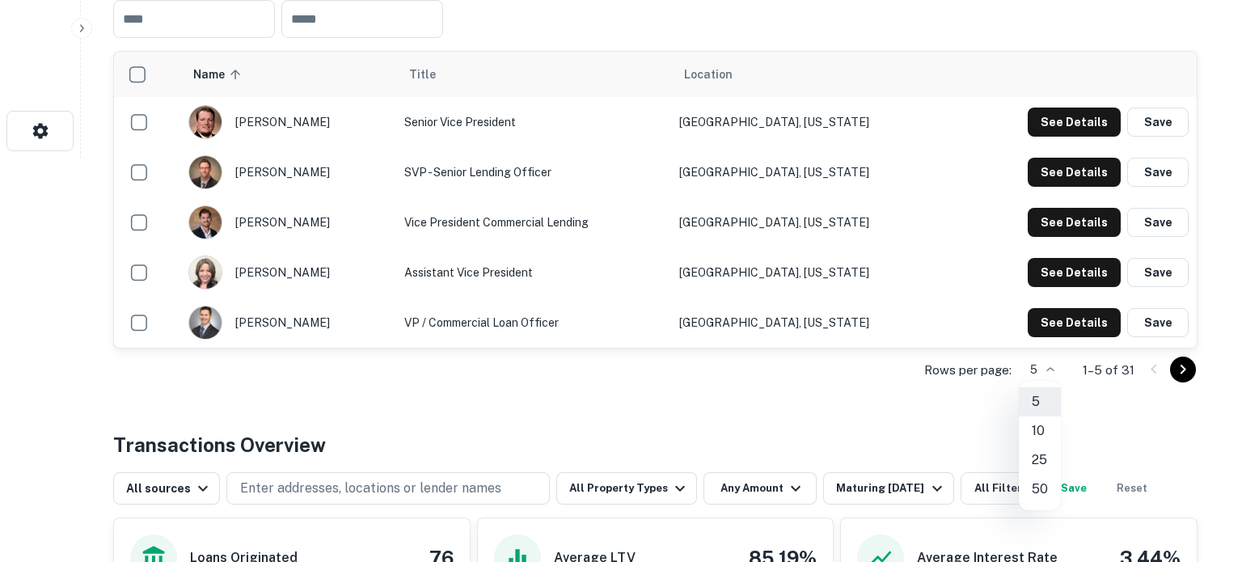
click at [1040, 465] on li "25" at bounding box center [1040, 460] width 42 height 29
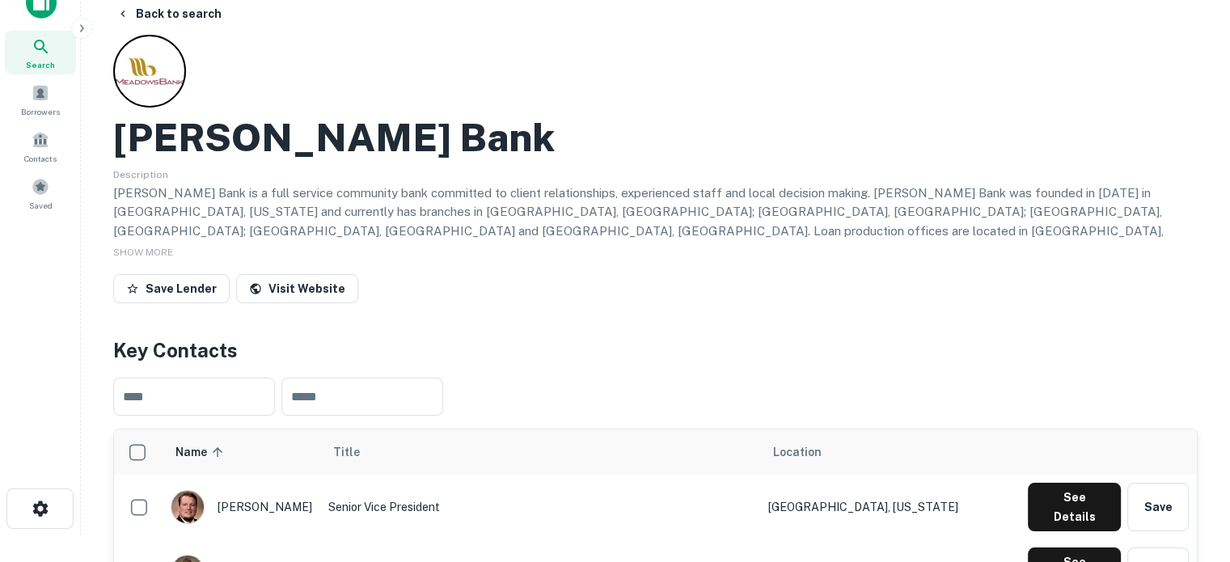
scroll to position [0, 0]
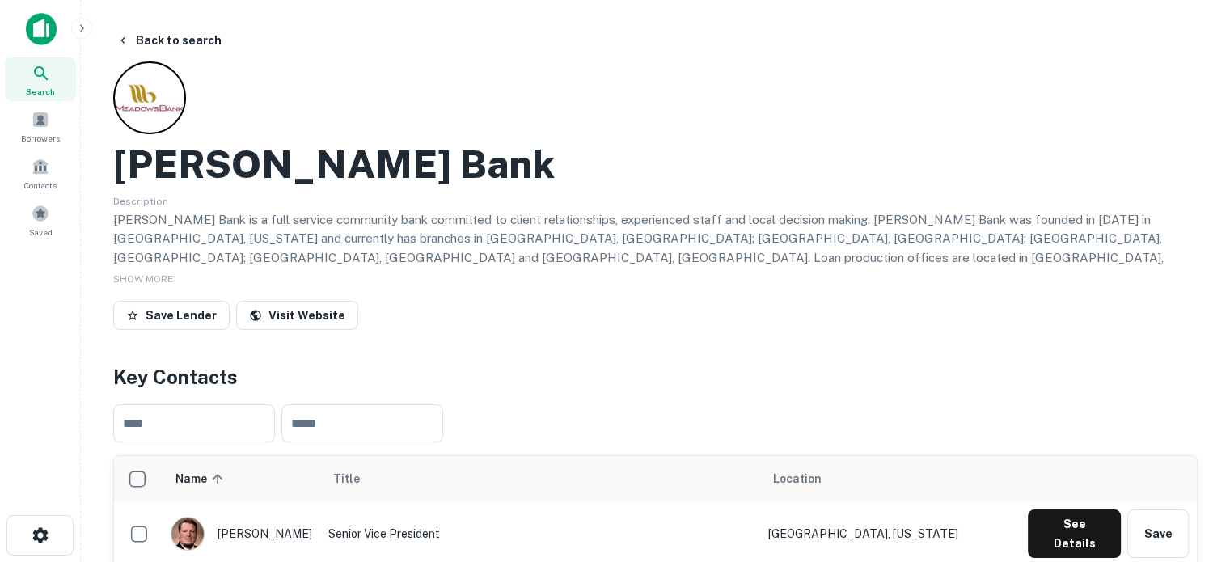
click at [49, 87] on span "Search" at bounding box center [40, 91] width 29 height 13
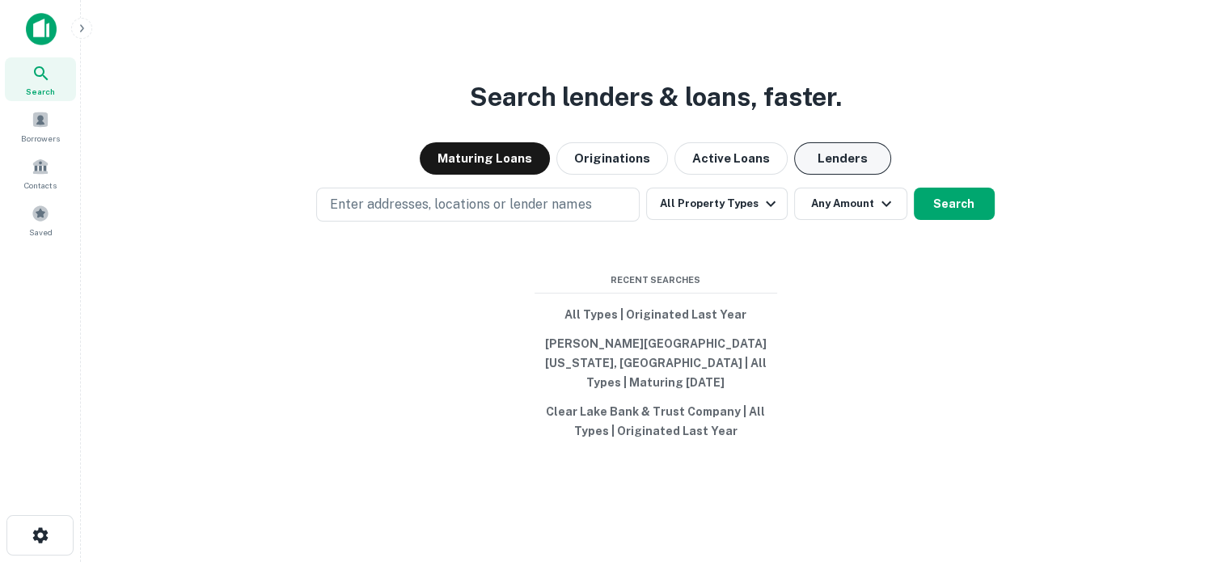
click at [817, 175] on button "Lenders" at bounding box center [842, 158] width 97 height 32
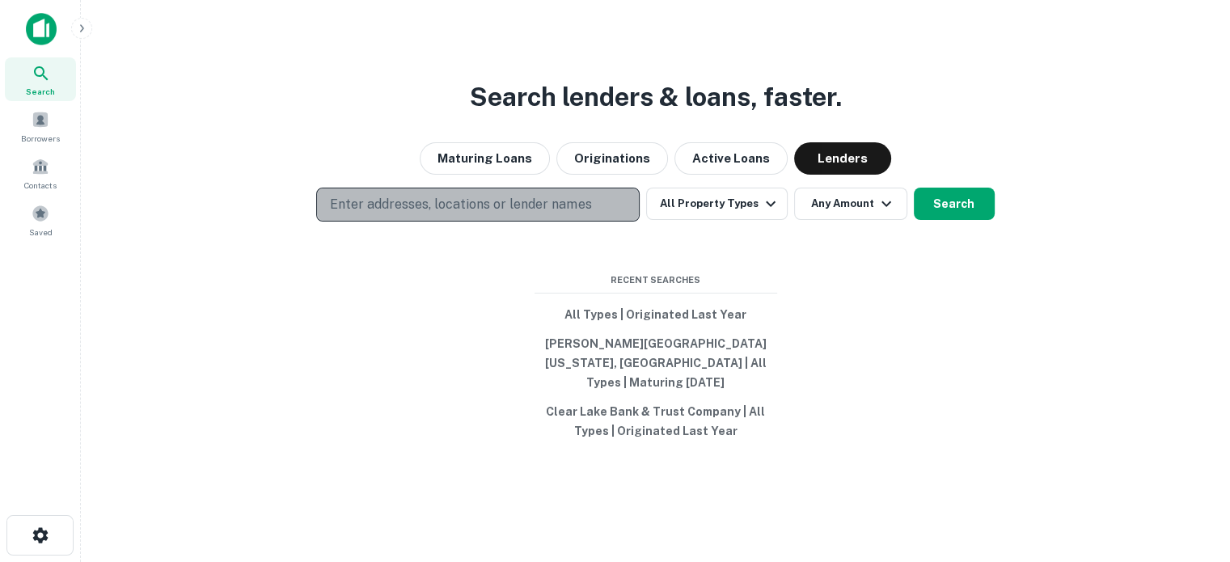
click at [476, 214] on p "Enter addresses, locations or lender names" at bounding box center [460, 204] width 261 height 19
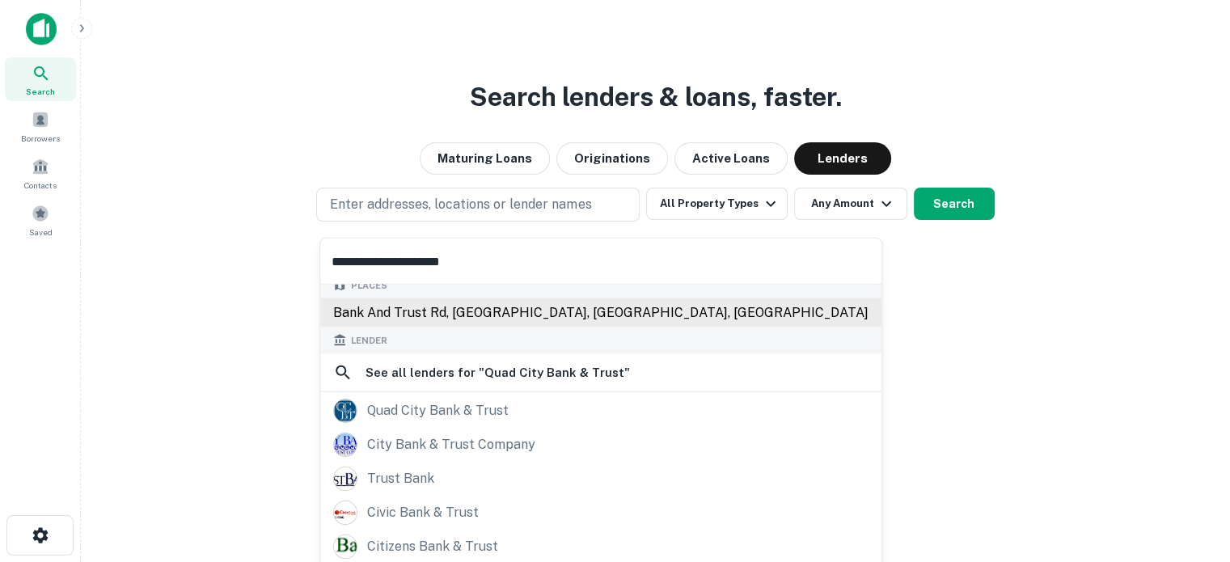
scroll to position [162, 0]
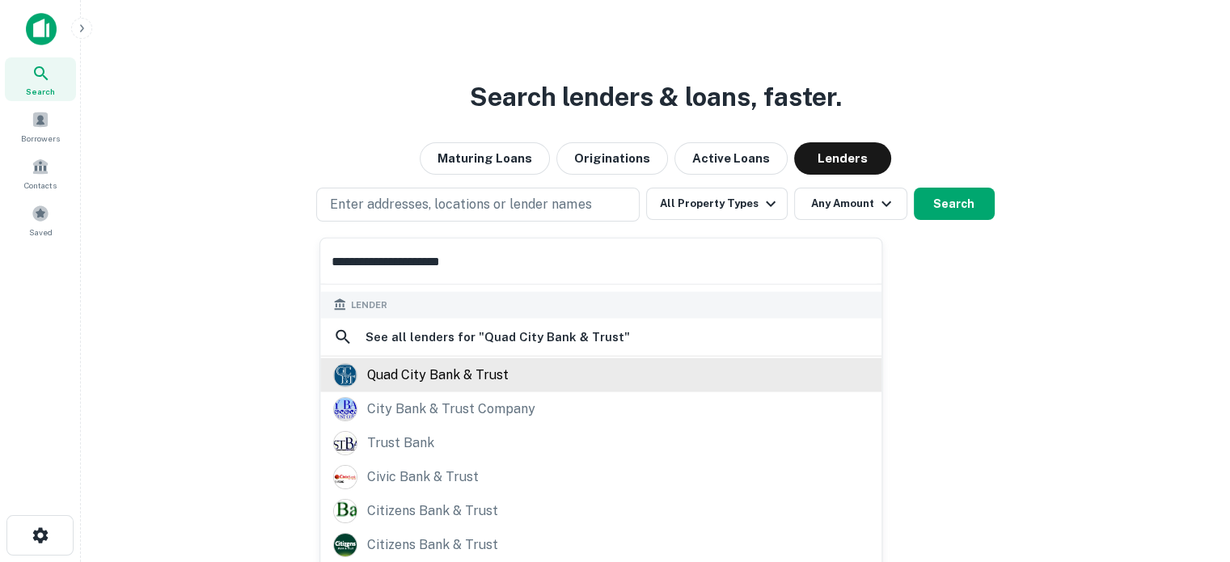
type input "**********"
click at [484, 380] on div "quad city bank & trust" at bounding box center [438, 374] width 142 height 24
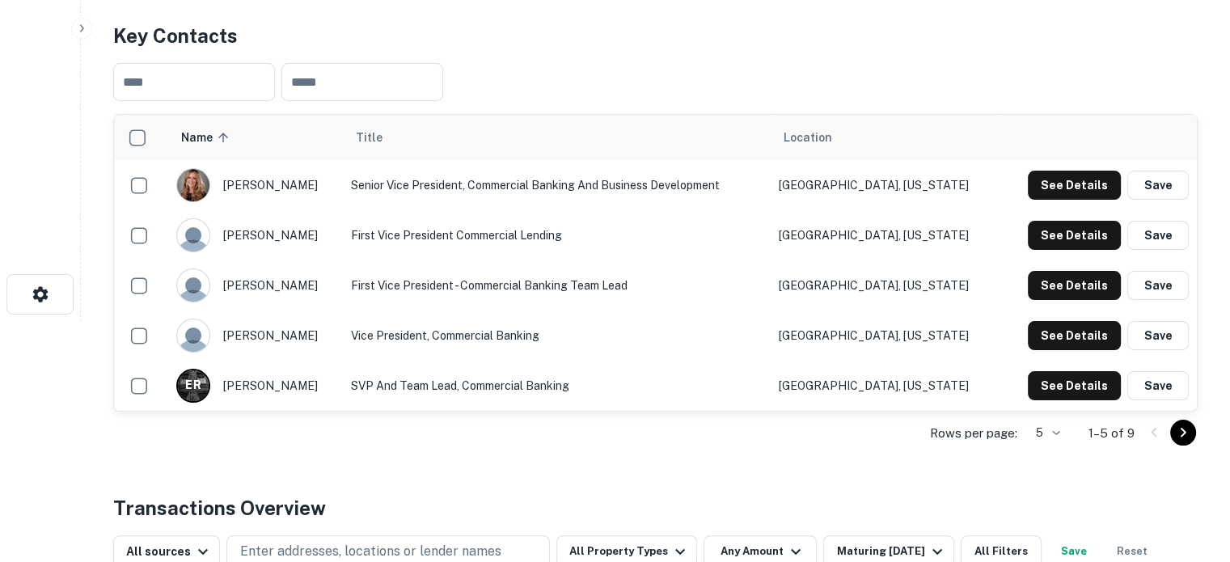
scroll to position [243, 0]
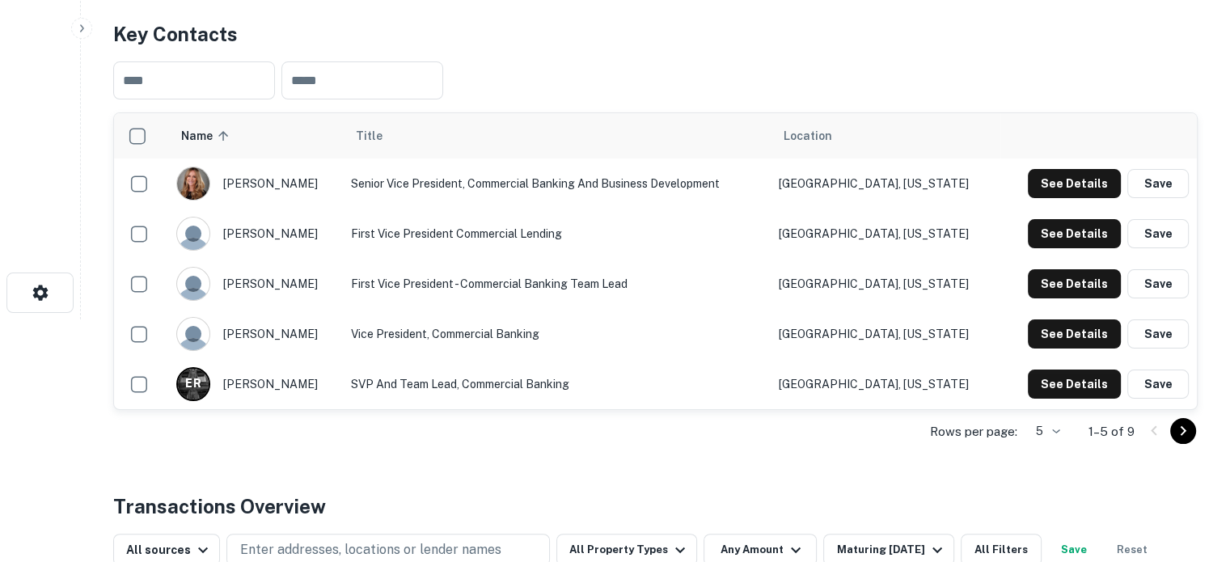
click at [1042, 319] on body "Search Borrowers Contacts Saved Back to search Quad City Bank & Trust Save Lend…" at bounding box center [615, 38] width 1230 height 562
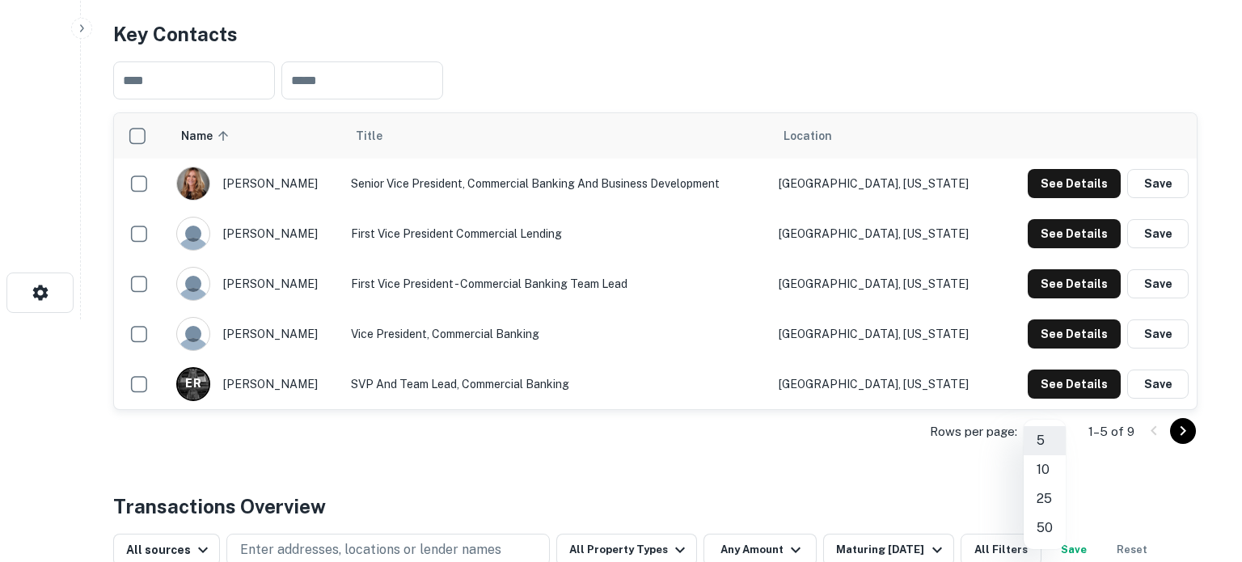
click at [1043, 471] on li "10" at bounding box center [1045, 469] width 42 height 29
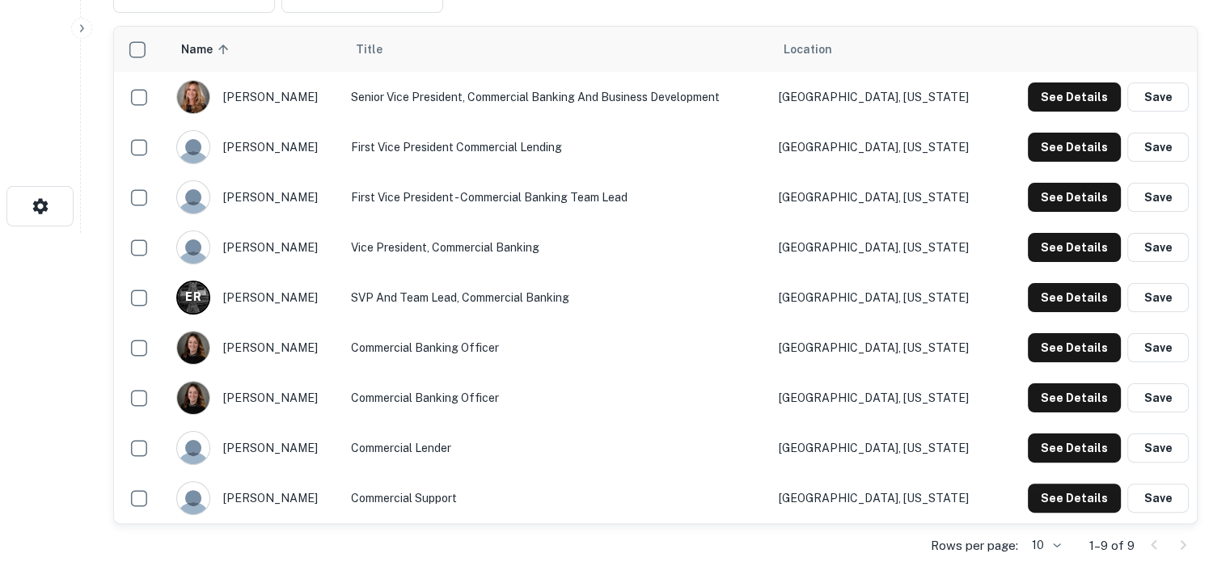
scroll to position [404, 0]
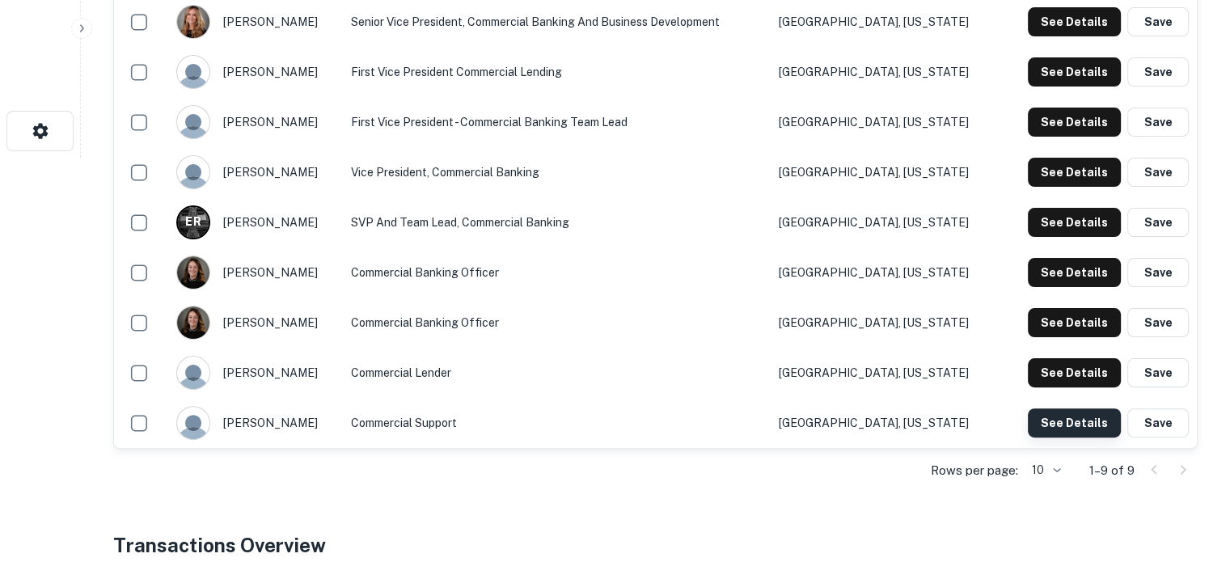
click at [1038, 423] on button "See Details" at bounding box center [1074, 422] width 93 height 29
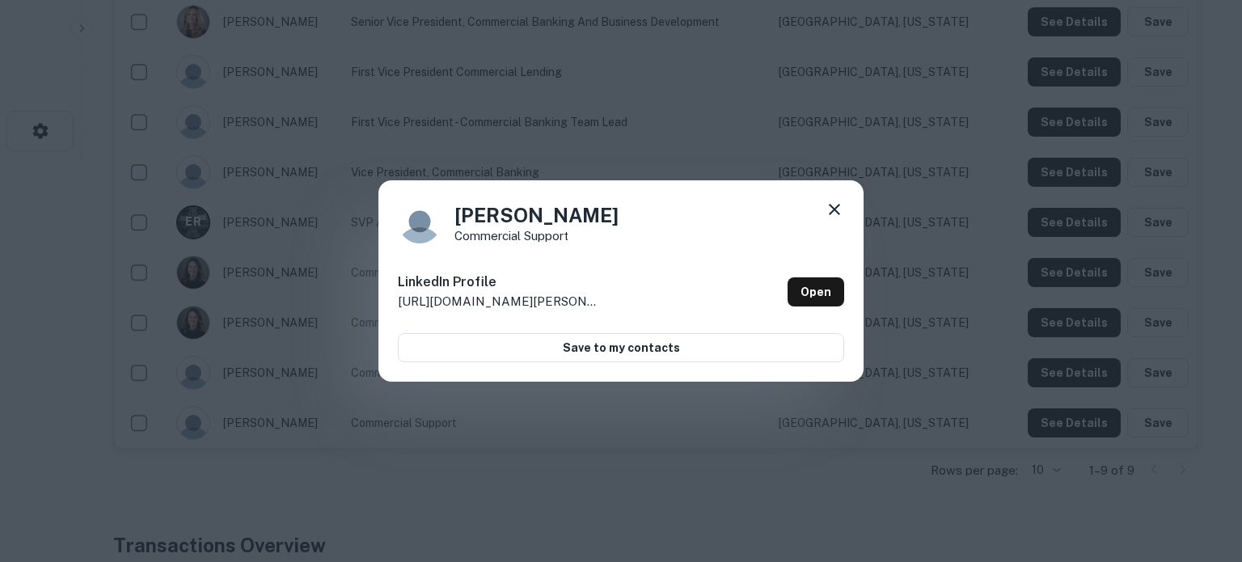
click at [841, 211] on icon at bounding box center [834, 209] width 19 height 19
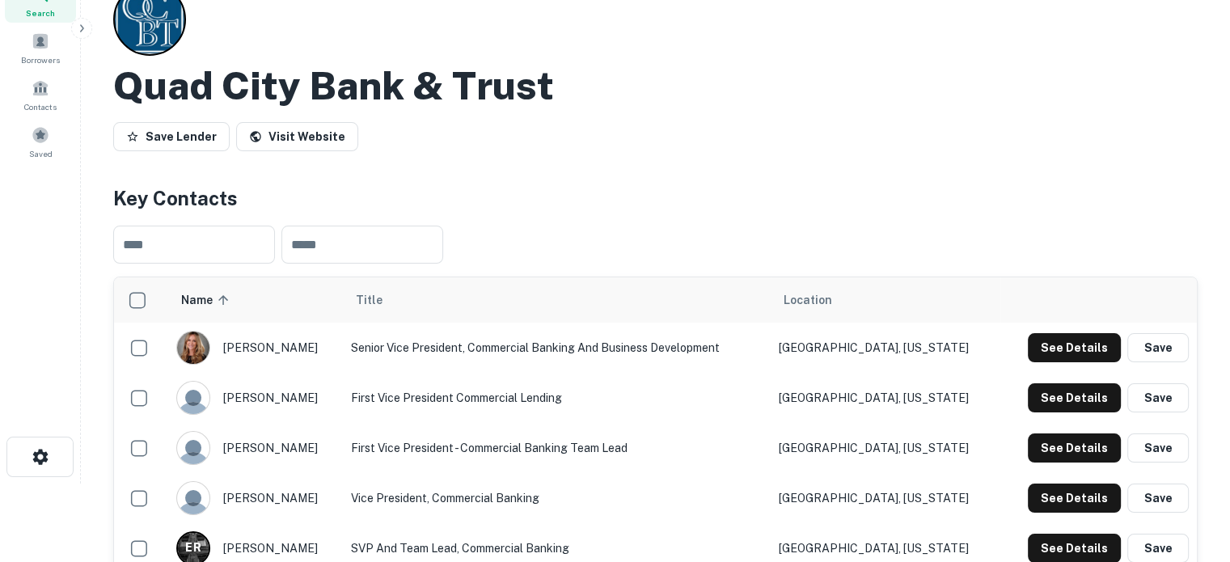
scroll to position [0, 0]
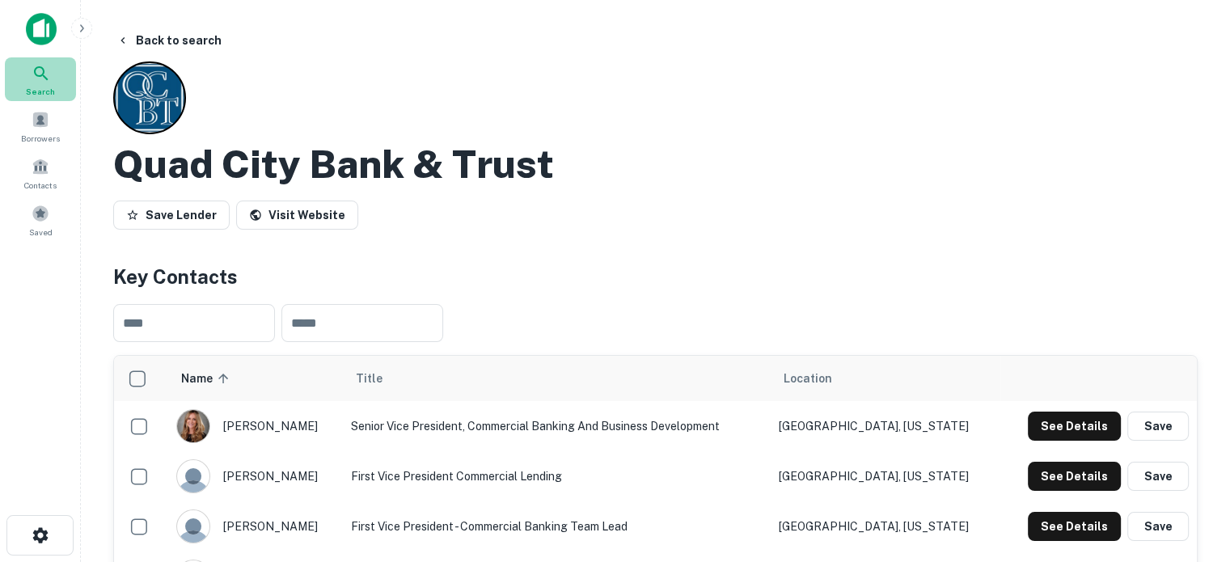
click at [35, 82] on icon at bounding box center [41, 73] width 19 height 19
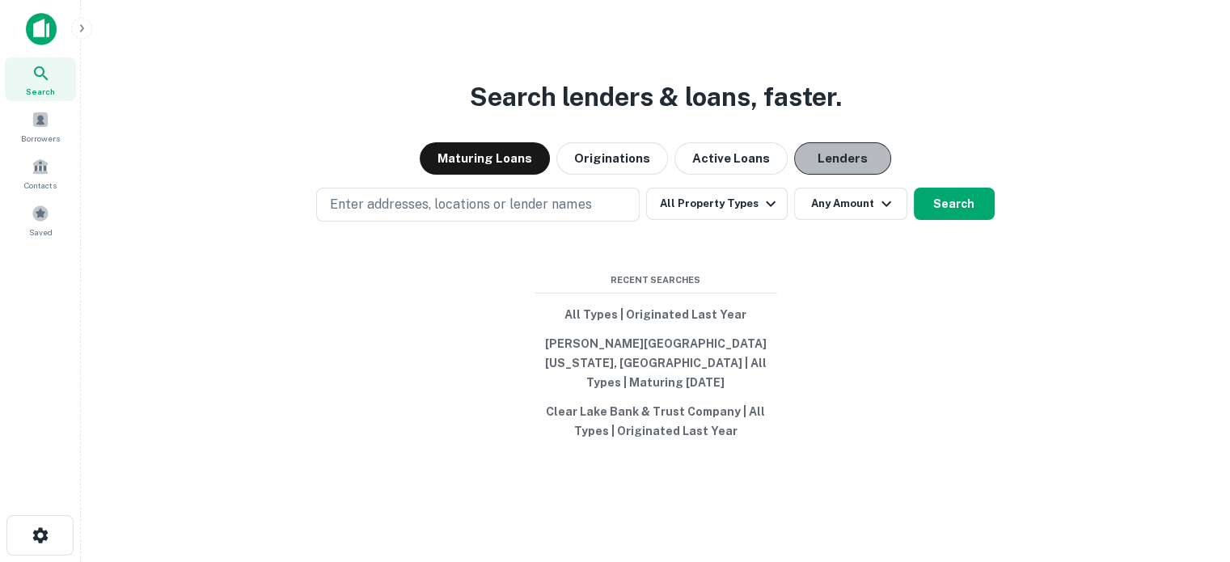
click at [834, 172] on button "Lenders" at bounding box center [842, 158] width 97 height 32
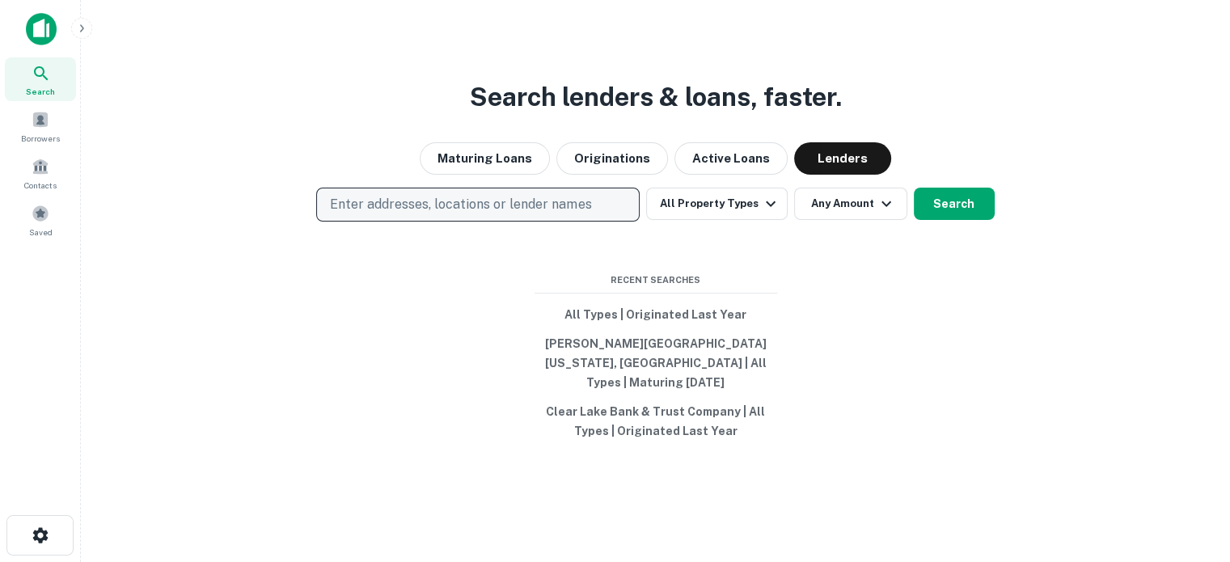
click at [441, 214] on p "Enter addresses, locations or lender names" at bounding box center [460, 204] width 261 height 19
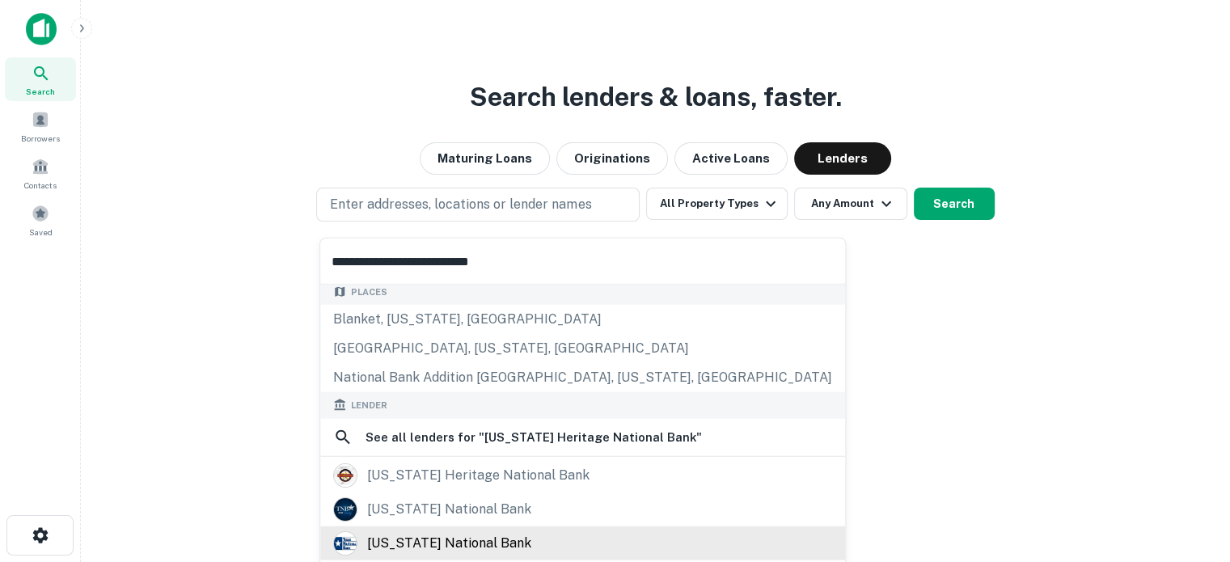
scroll to position [162, 0]
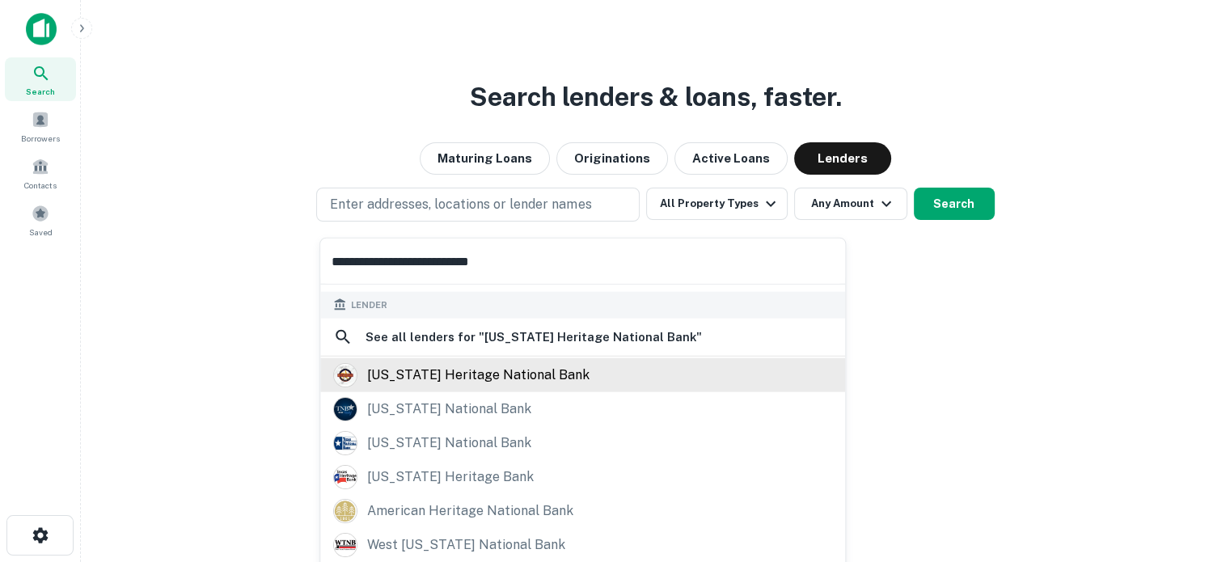
type input "**********"
click at [442, 375] on div "[US_STATE] heritage national bank" at bounding box center [478, 374] width 222 height 24
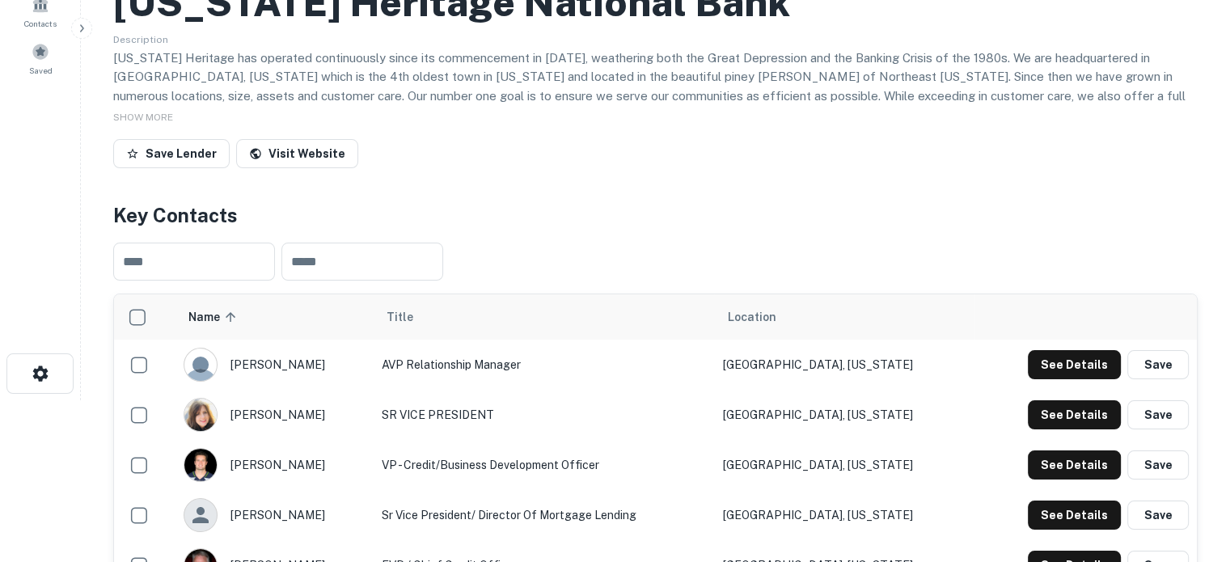
scroll to position [323, 0]
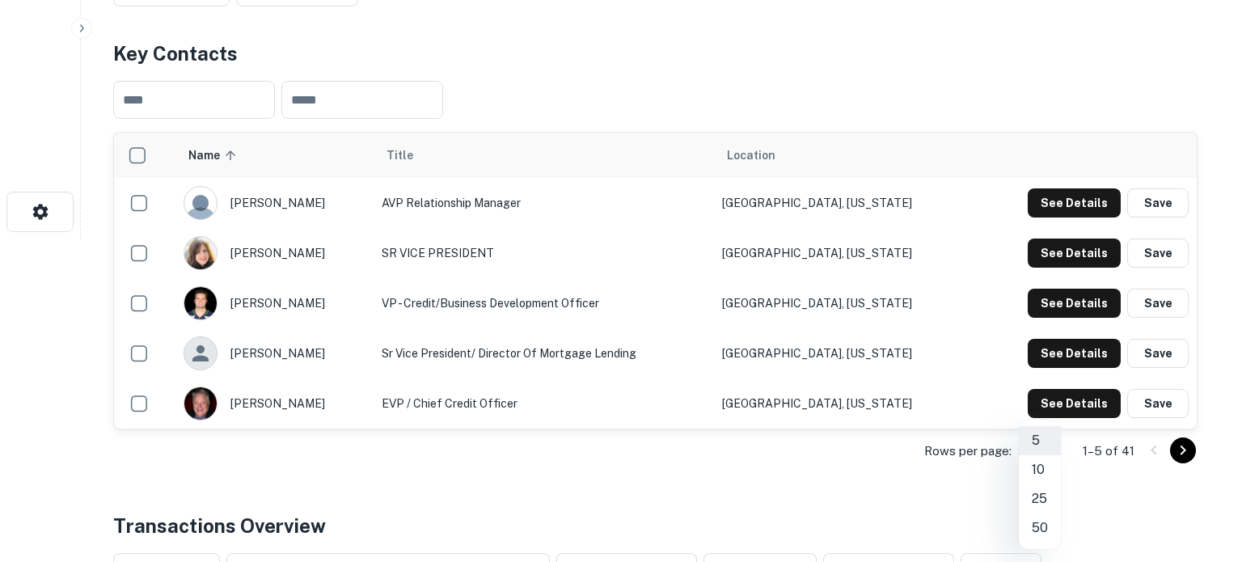
click at [1042, 524] on li "50" at bounding box center [1040, 528] width 42 height 29
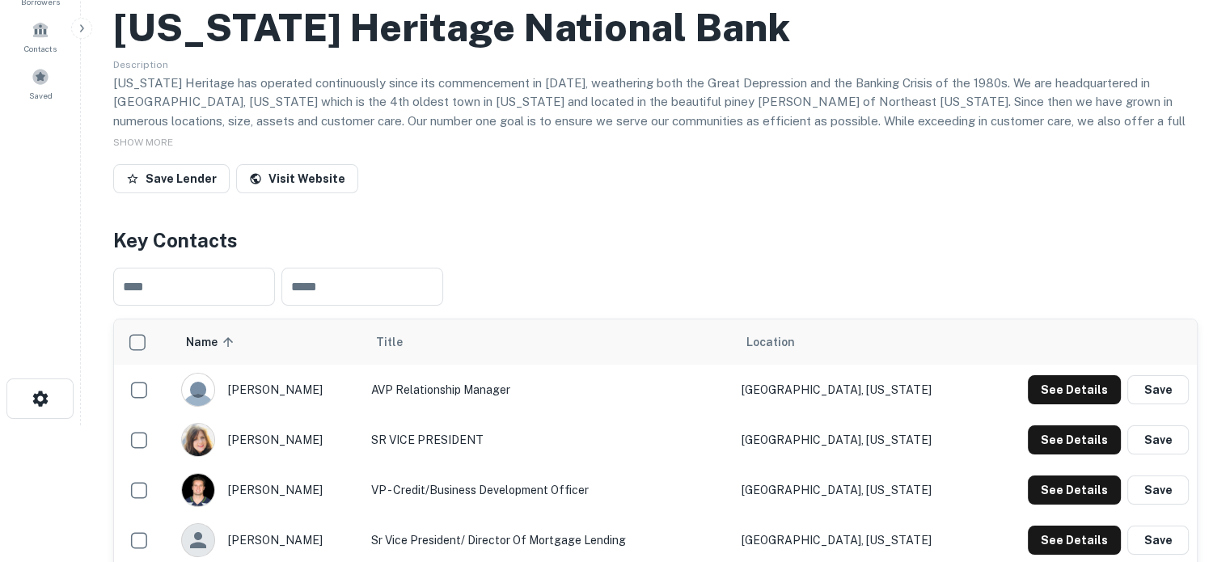
scroll to position [81, 0]
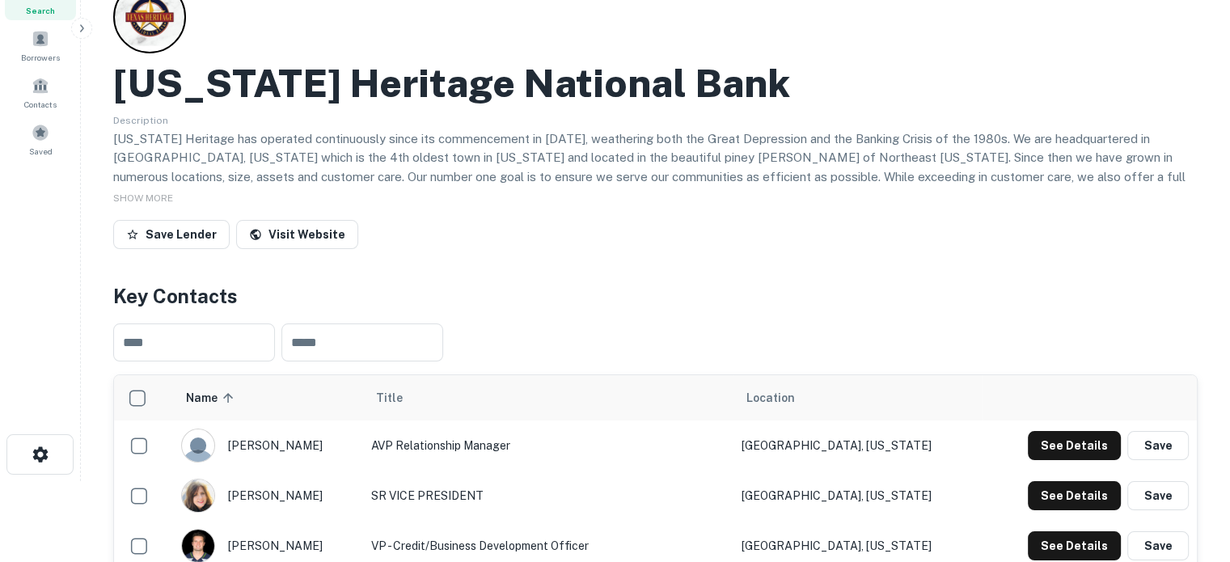
drag, startPoint x: 49, startPoint y: 15, endPoint x: 78, endPoint y: 17, distance: 29.2
click at [49, 15] on span "Search" at bounding box center [40, 10] width 29 height 13
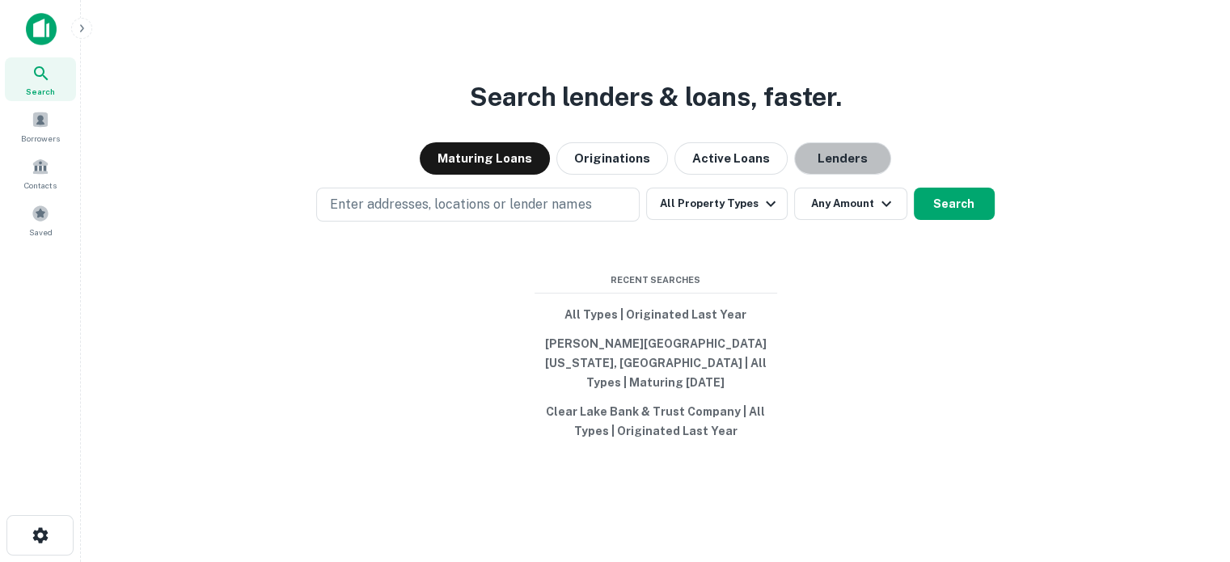
click at [844, 171] on button "Lenders" at bounding box center [842, 158] width 97 height 32
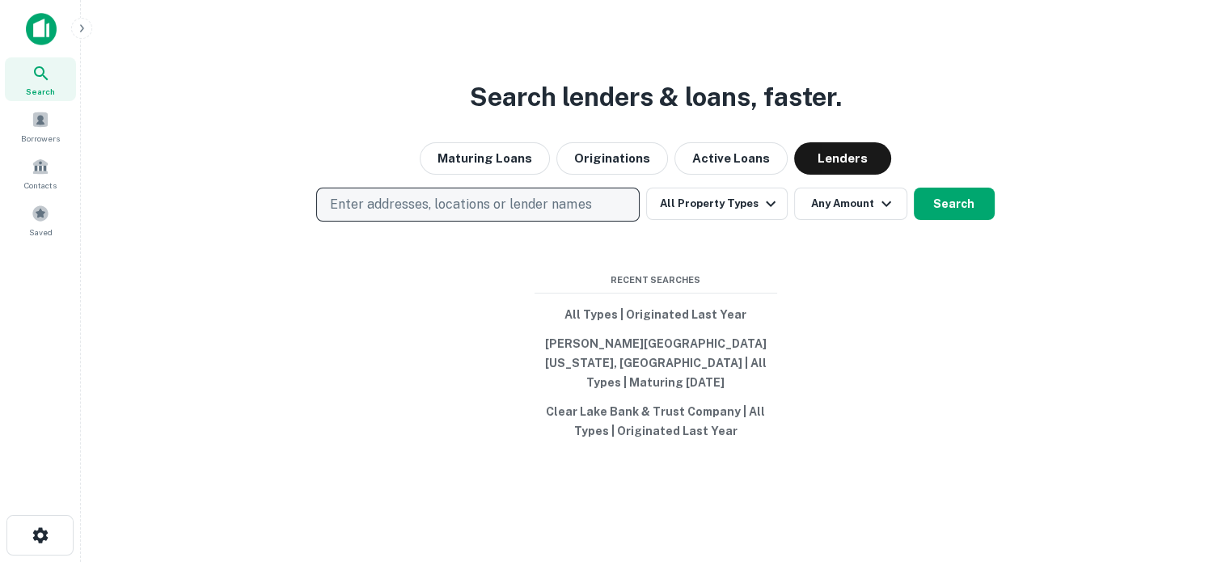
click at [401, 214] on p "Enter addresses, locations or lender names" at bounding box center [460, 204] width 261 height 19
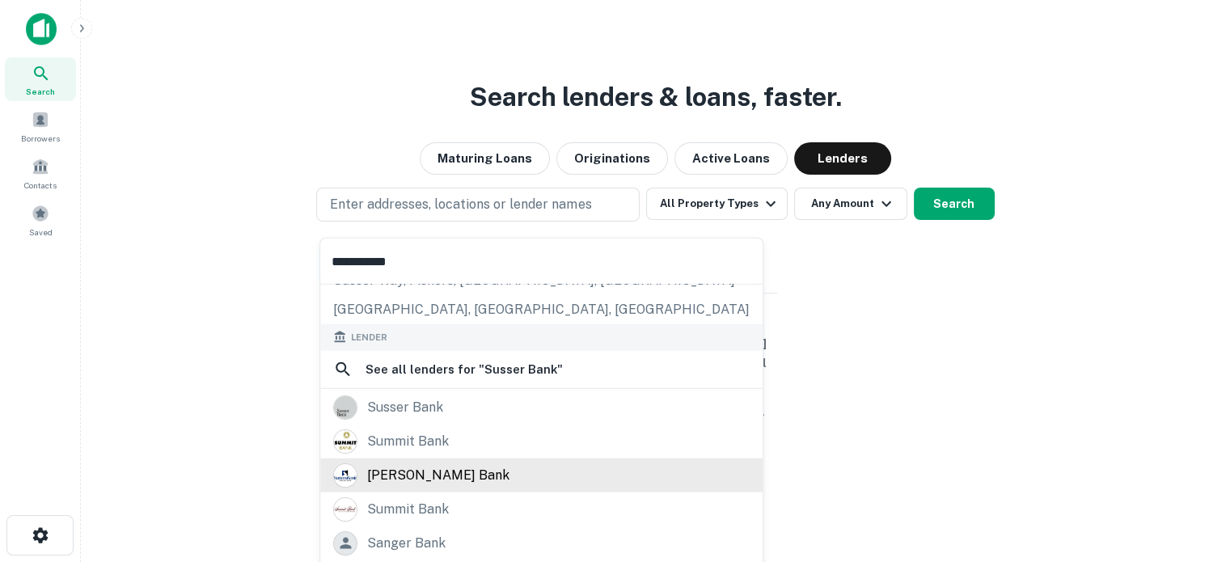
scroll to position [162, 0]
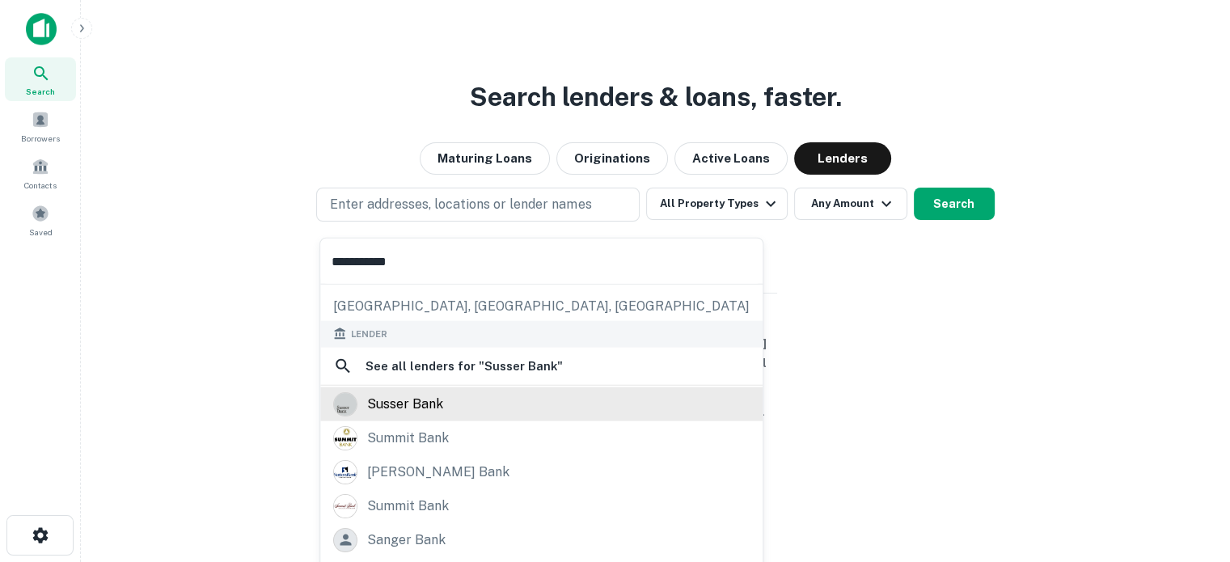
type input "**********"
click at [434, 408] on div "susser bank" at bounding box center [405, 403] width 76 height 24
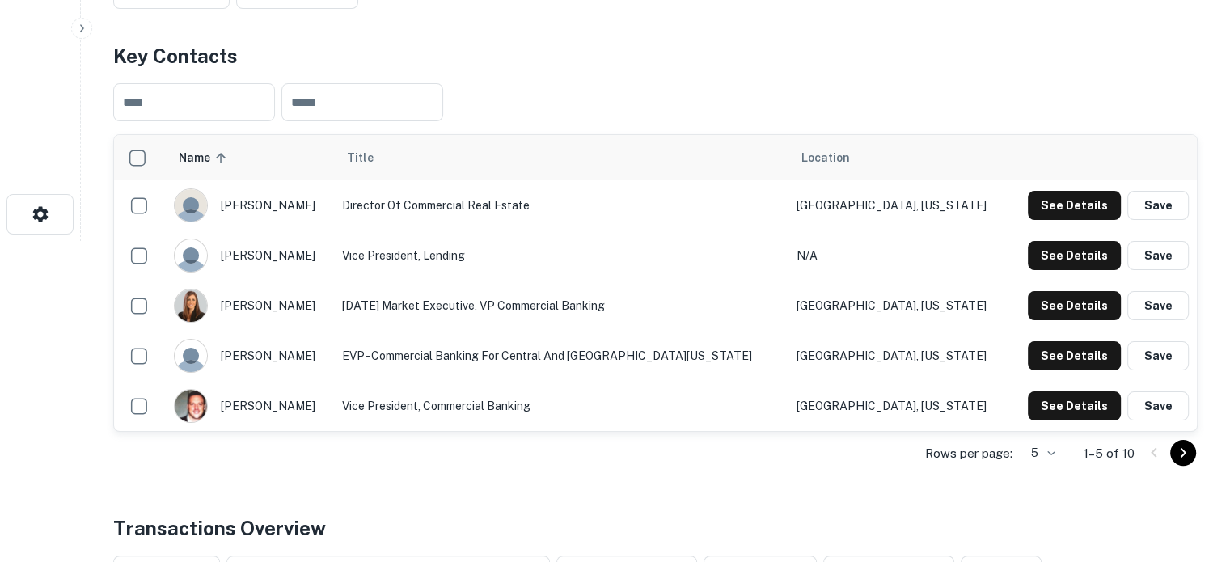
scroll to position [323, 0]
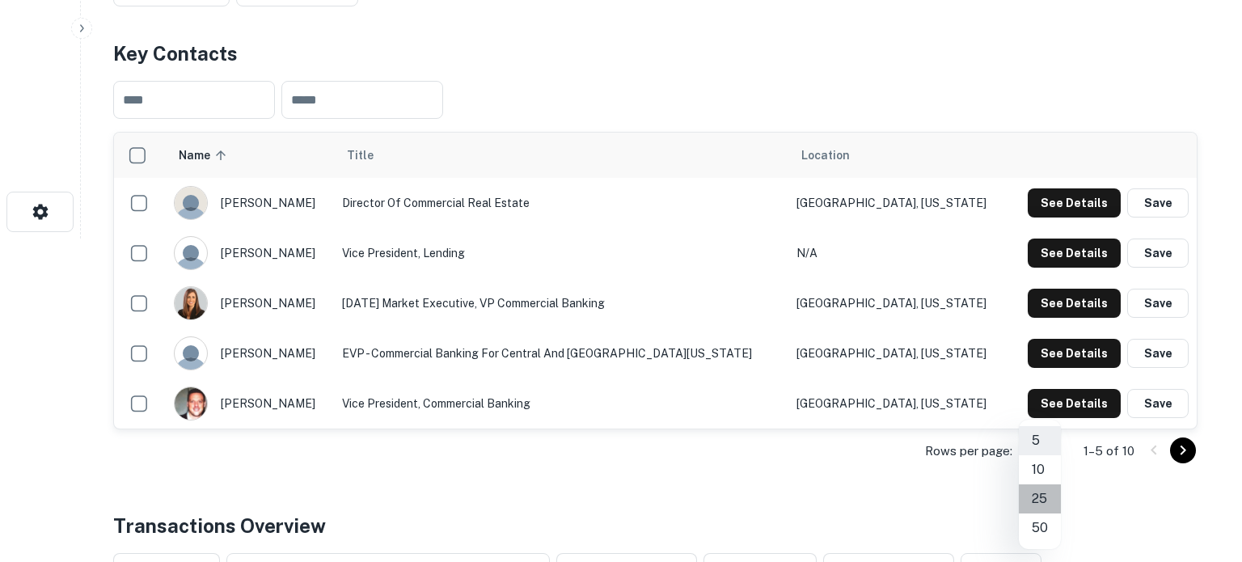
click at [1046, 497] on li "25" at bounding box center [1040, 498] width 42 height 29
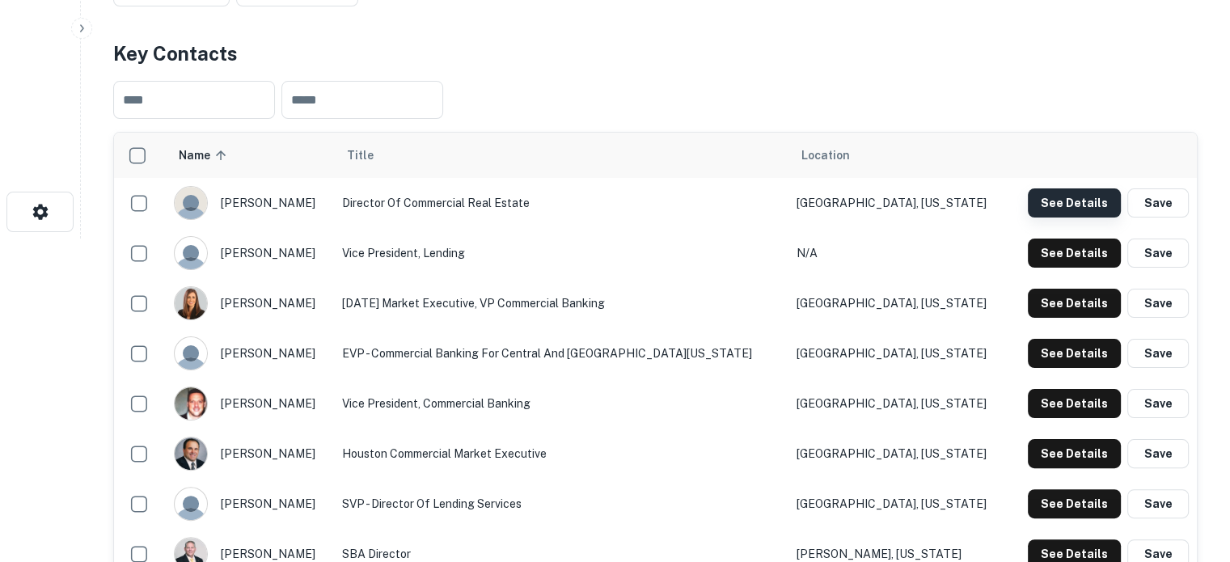
click at [1033, 195] on button "See Details" at bounding box center [1074, 202] width 93 height 29
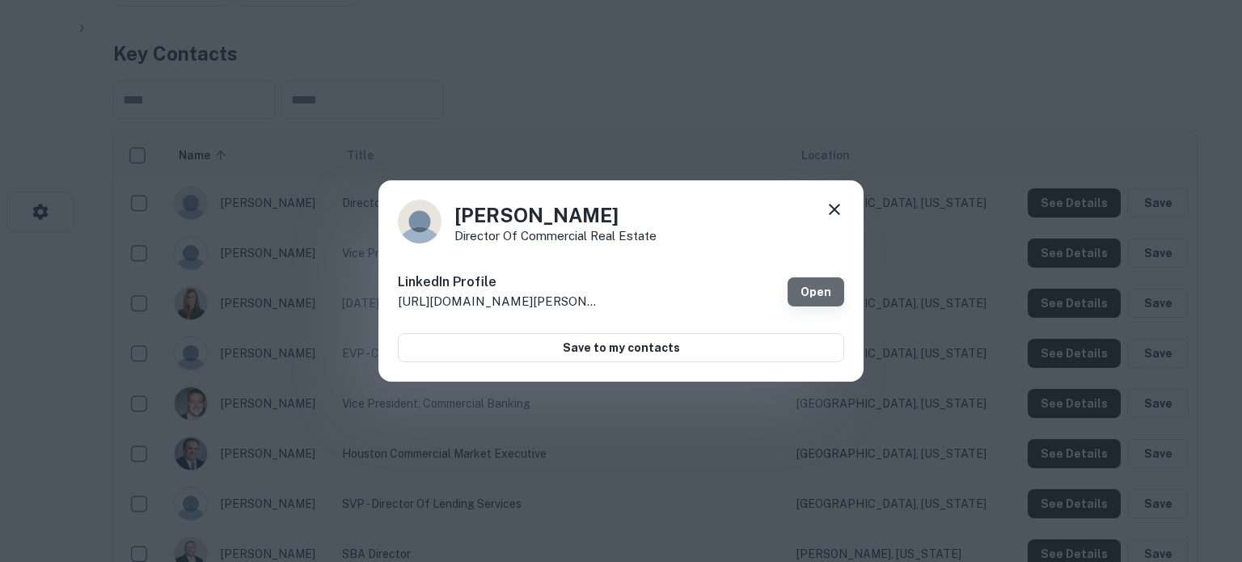
click at [831, 297] on link "Open" at bounding box center [816, 291] width 57 height 29
click at [836, 207] on icon at bounding box center [834, 209] width 11 height 11
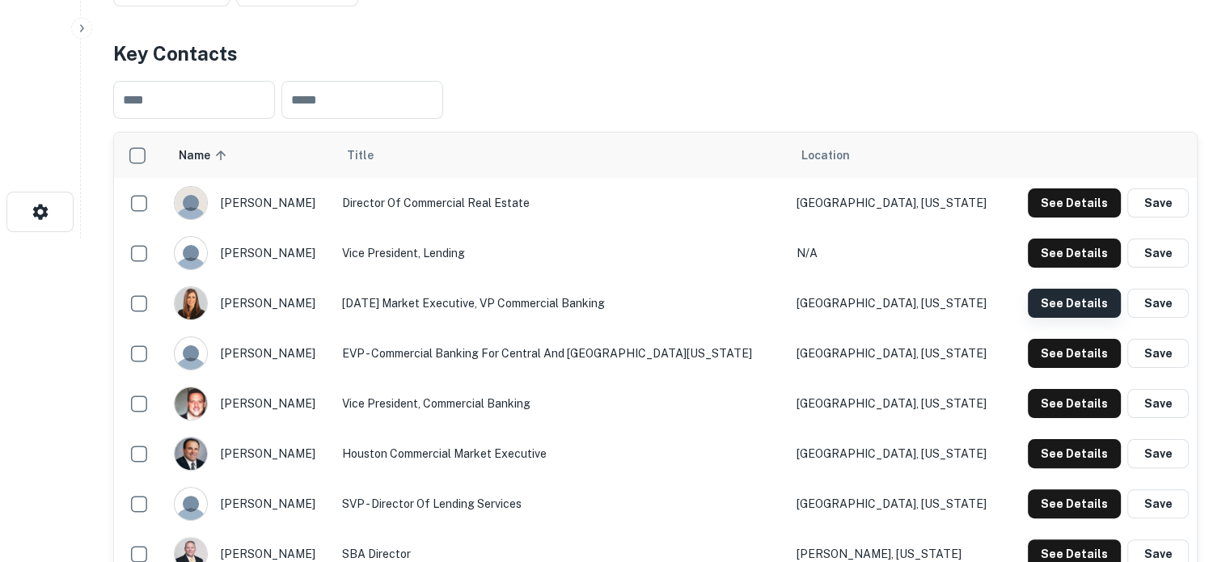
click at [1080, 315] on button "See Details" at bounding box center [1074, 303] width 93 height 29
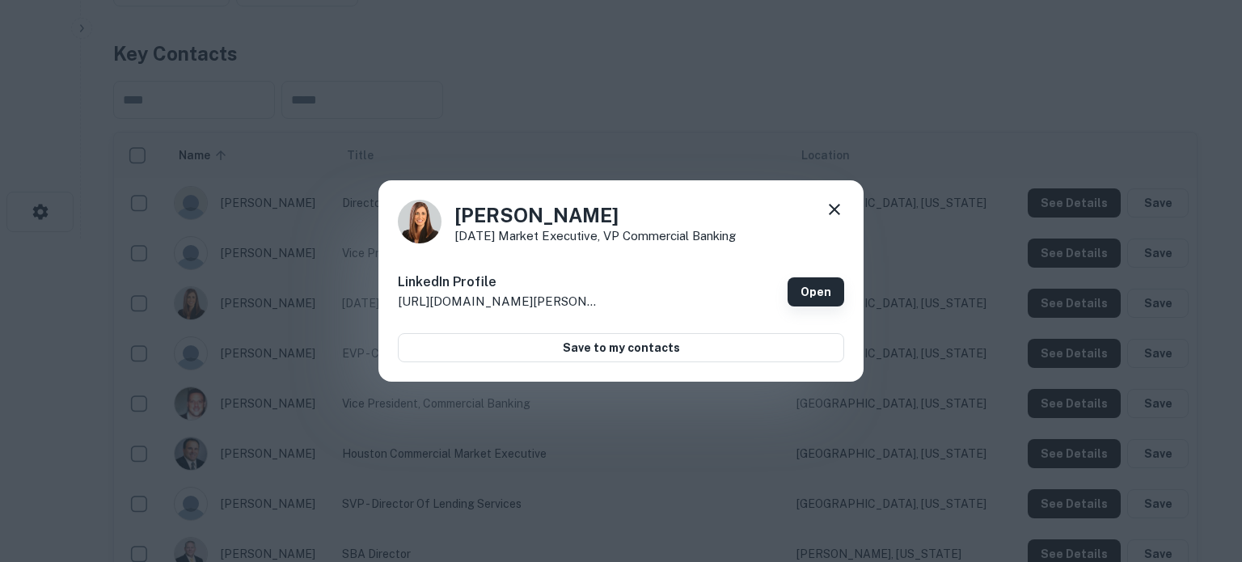
click at [826, 301] on link "Open" at bounding box center [816, 291] width 57 height 29
click at [835, 206] on icon at bounding box center [834, 209] width 19 height 19
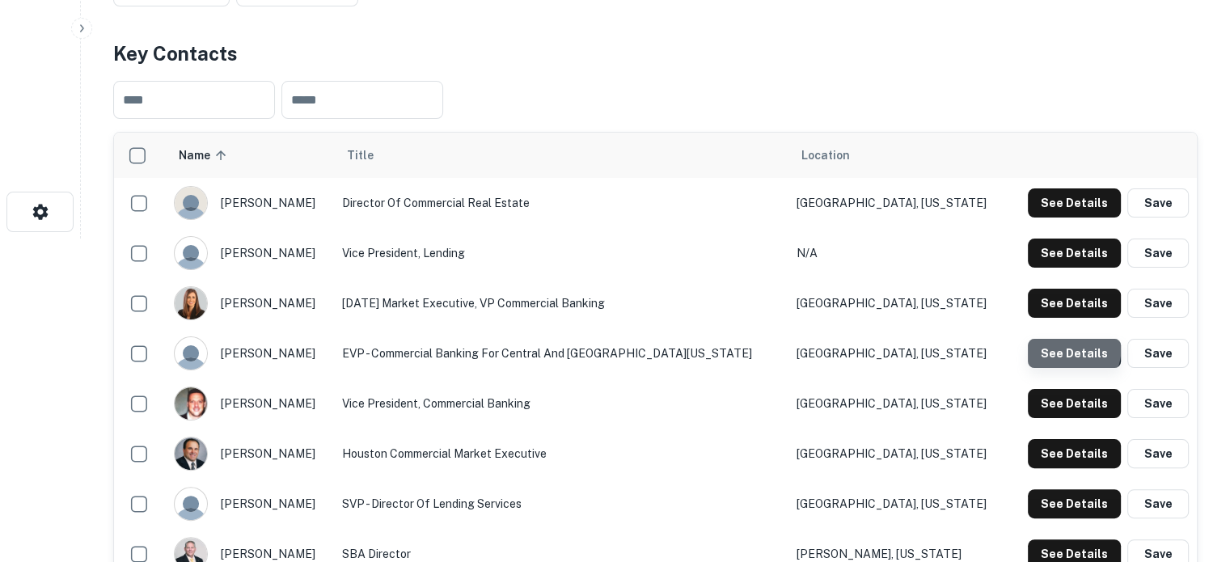
click at [1046, 346] on button "See Details" at bounding box center [1074, 353] width 93 height 29
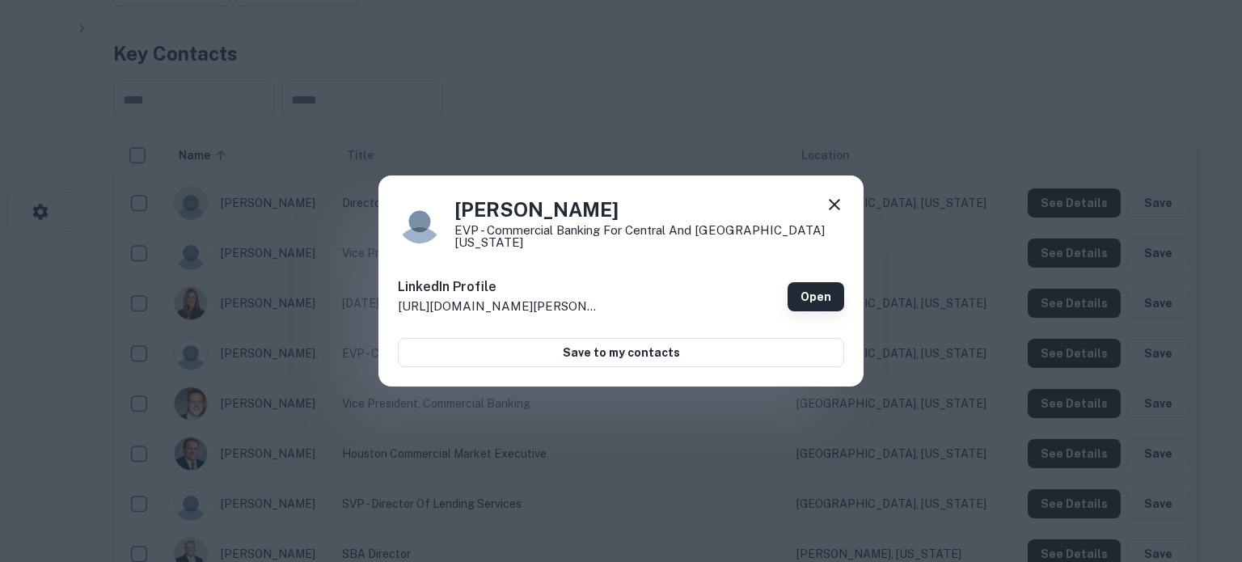
click at [812, 294] on link "Open" at bounding box center [816, 296] width 57 height 29
click at [841, 211] on icon at bounding box center [834, 204] width 19 height 19
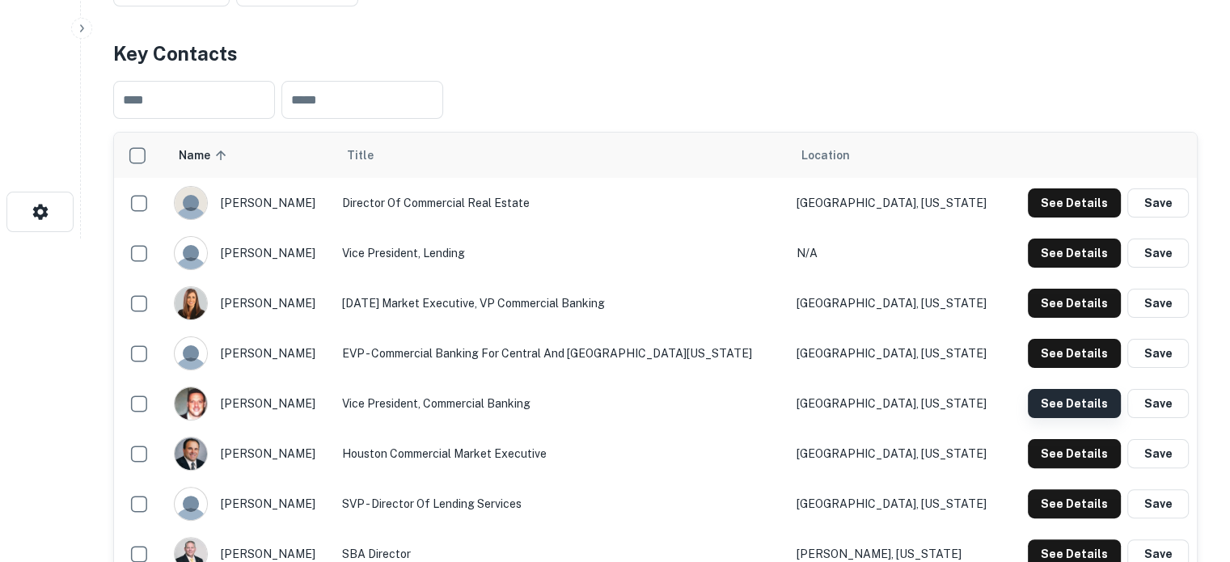
click at [1057, 407] on button "See Details" at bounding box center [1074, 403] width 93 height 29
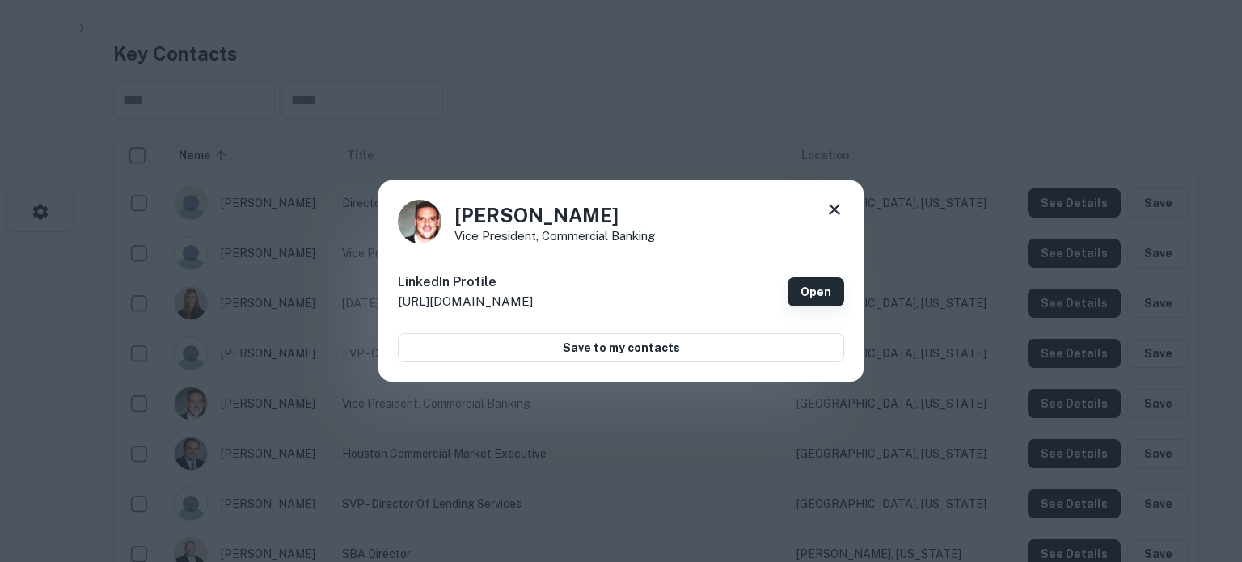
click at [836, 298] on link "Open" at bounding box center [816, 291] width 57 height 29
click at [817, 561] on div "[PERSON_NAME] Vice President, Commercial Banking LinkedIn Profile [URL][DOMAIN_…" at bounding box center [621, 281] width 1242 height 562
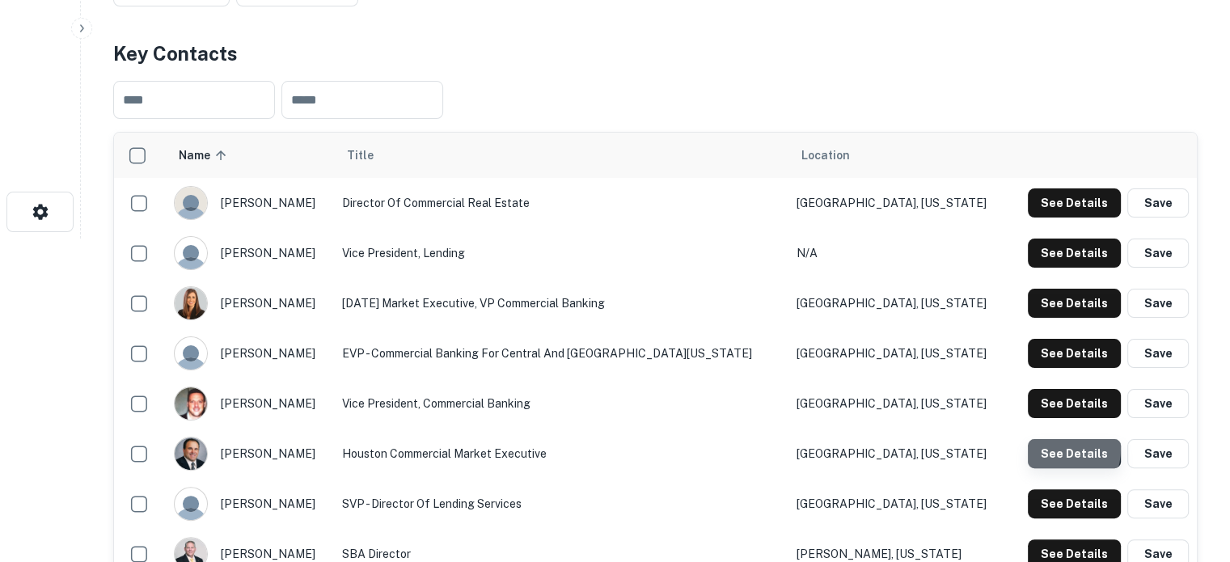
click at [1051, 450] on button "See Details" at bounding box center [1074, 453] width 93 height 29
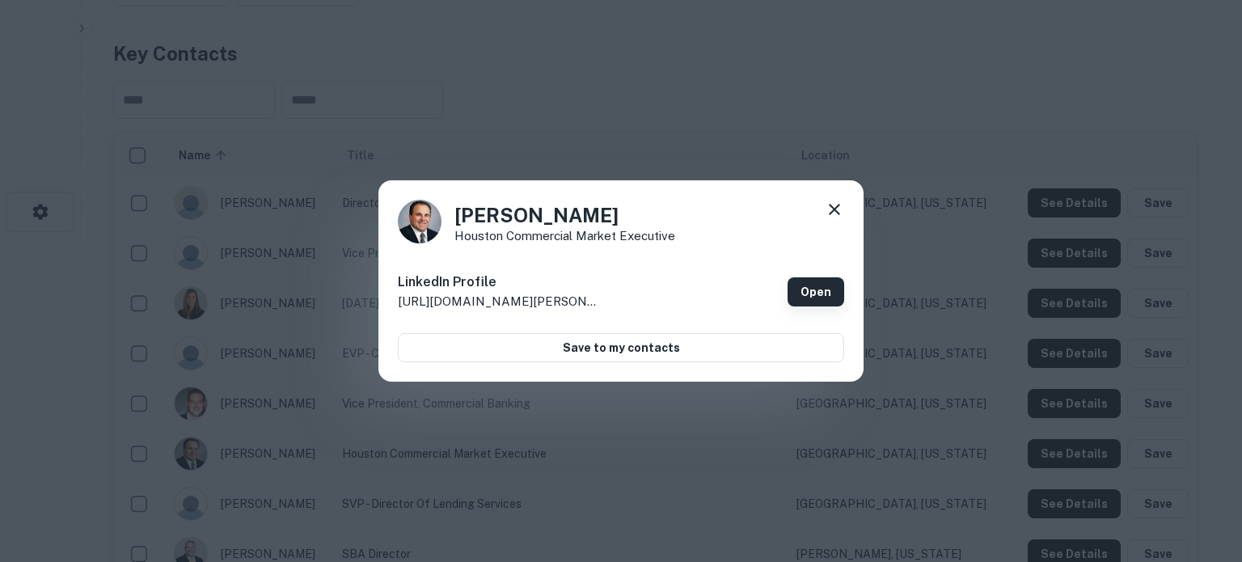
click at [842, 290] on link "Open" at bounding box center [816, 291] width 57 height 29
click at [829, 213] on icon at bounding box center [834, 209] width 19 height 19
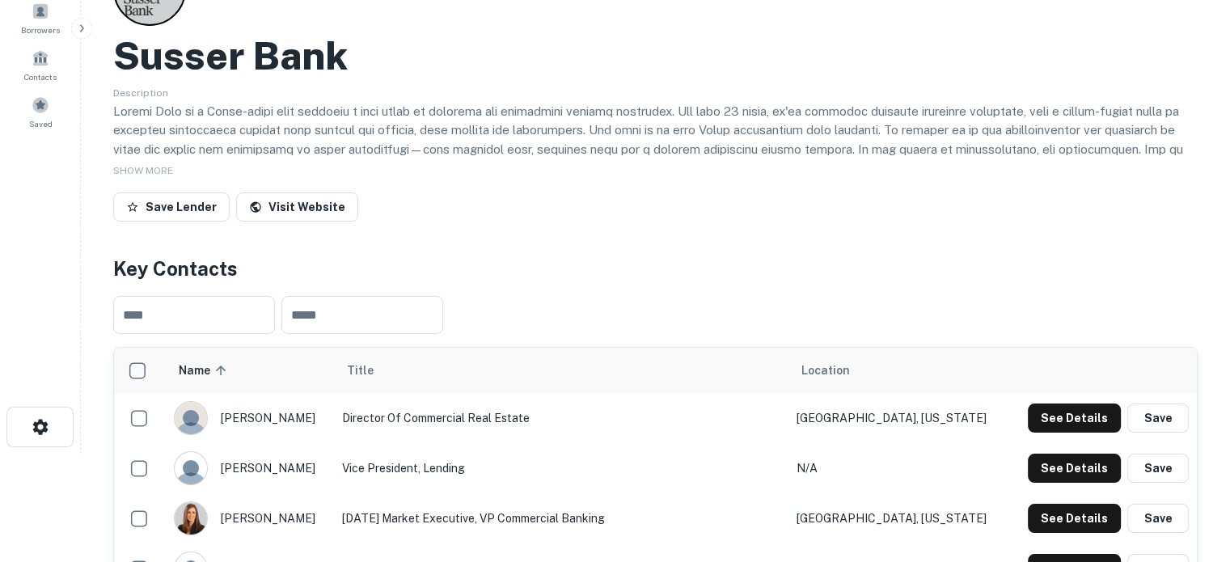
scroll to position [81, 0]
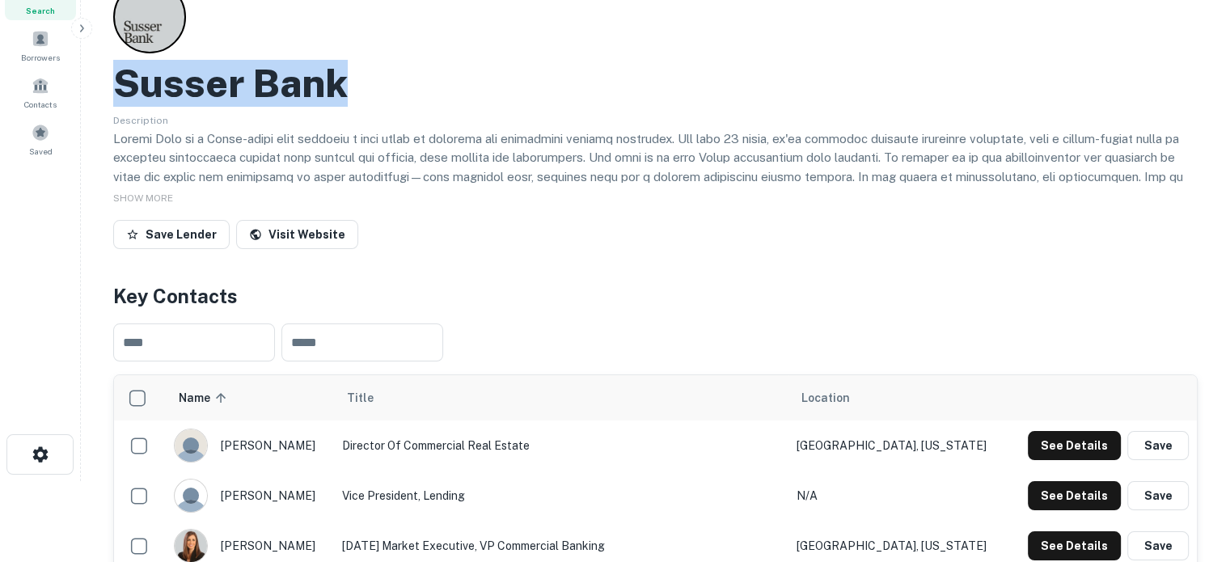
drag, startPoint x: 216, startPoint y: 84, endPoint x: 360, endPoint y: 87, distance: 144.0
copy h2 "Susser Bank"
